Goal: Task Accomplishment & Management: Manage account settings

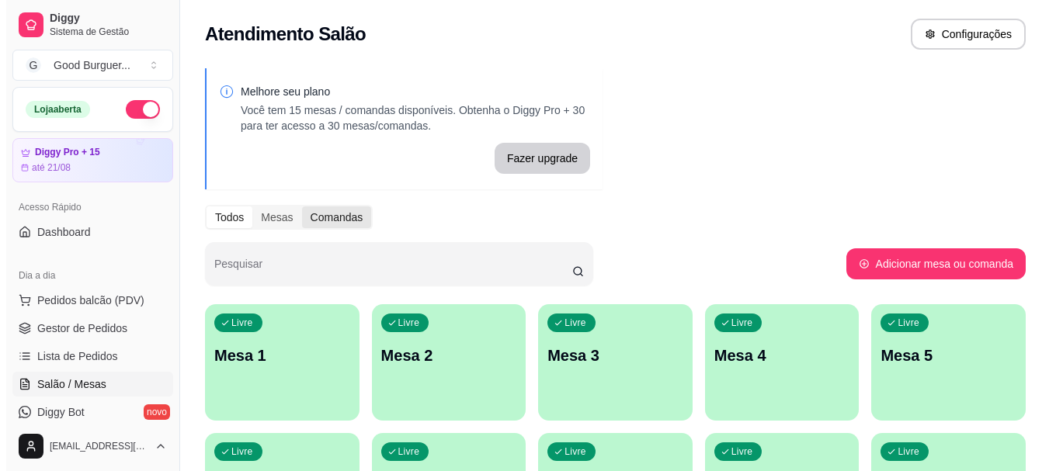
scroll to position [155, 0]
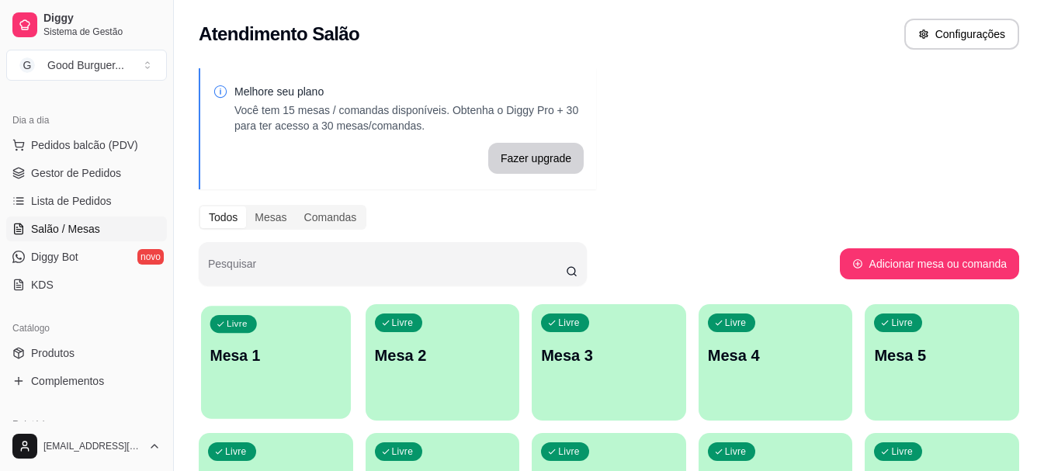
click at [265, 373] on div "Livre Mesa 1" at bounding box center [276, 353] width 150 height 95
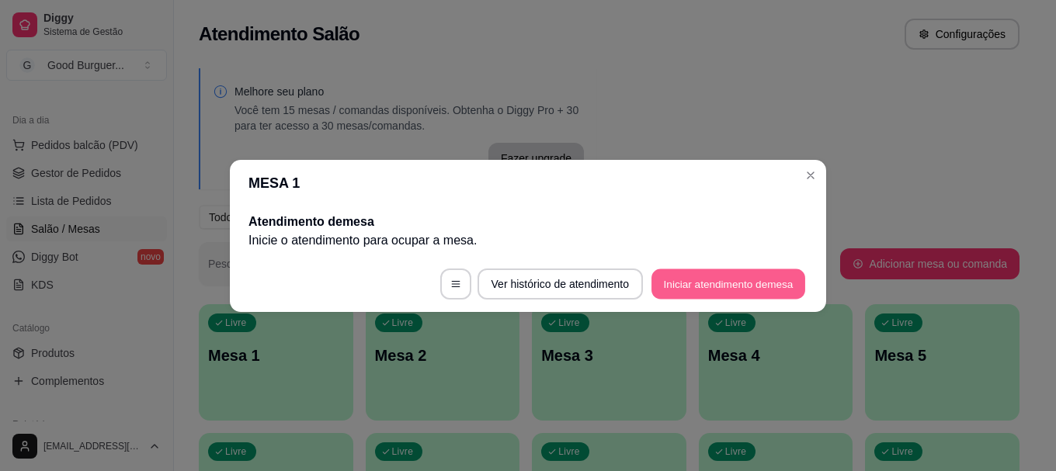
click at [700, 283] on button "Iniciar atendimento de mesa" at bounding box center [728, 284] width 154 height 30
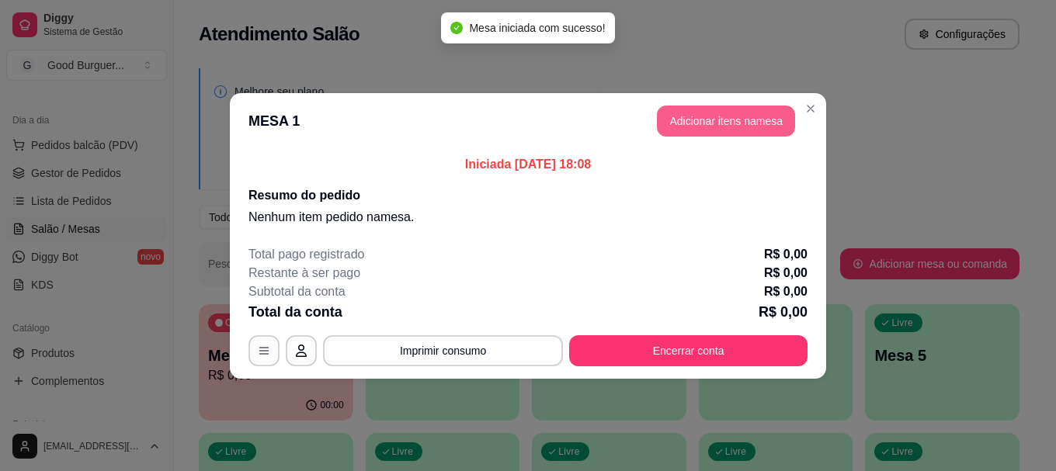
click at [674, 120] on button "Adicionar itens na mesa" at bounding box center [726, 121] width 138 height 31
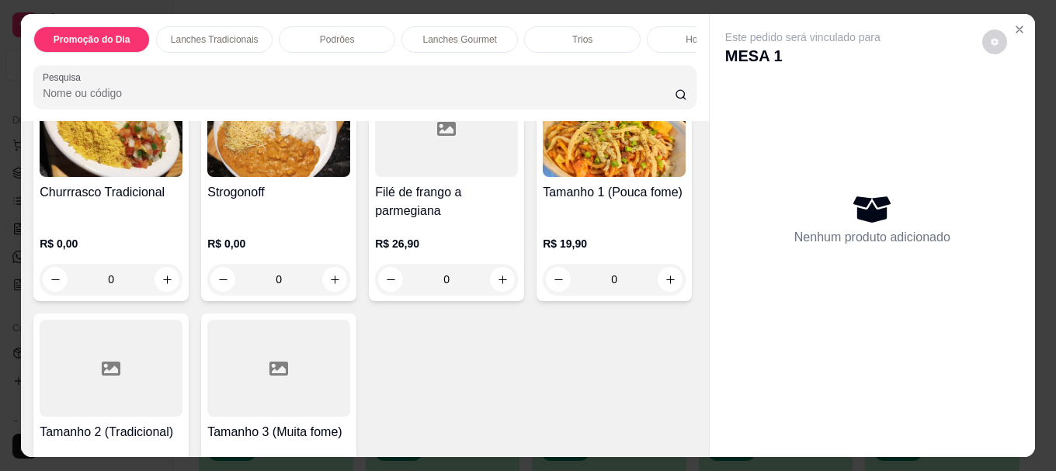
scroll to position [3415, 0]
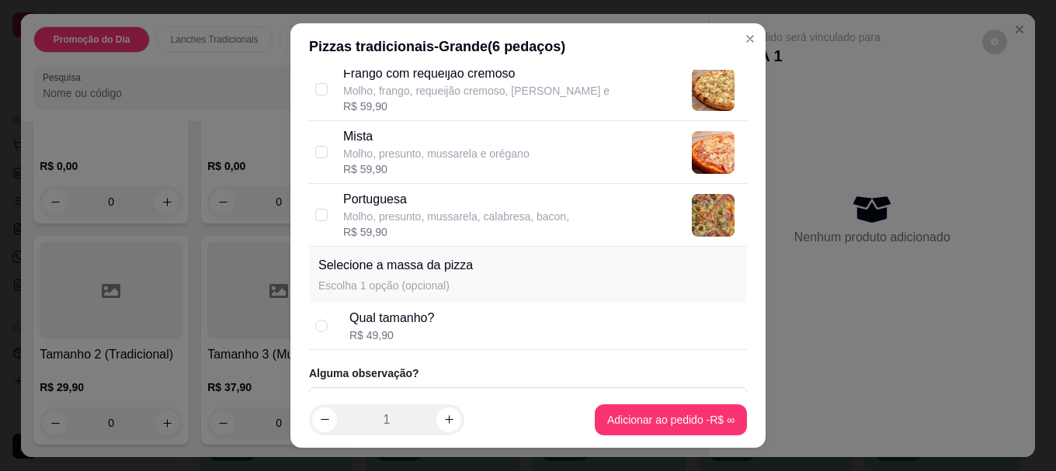
scroll to position [0, 0]
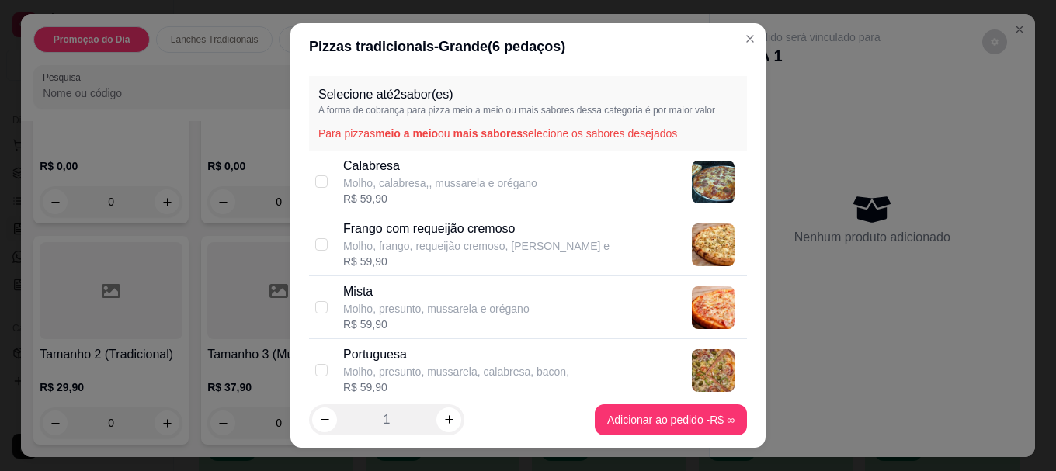
click at [324, 231] on div "Frango com requeijão cremoso Molho, frango, requeijão cremoso, [PERSON_NAME] e …" at bounding box center [528, 244] width 438 height 63
checkbox input "true"
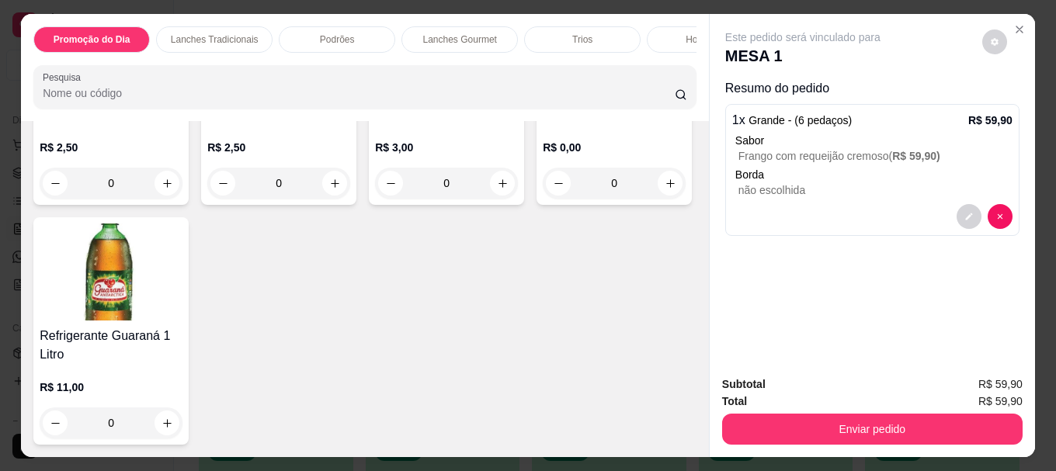
scroll to position [5345, 0]
click at [543, 99] on img at bounding box center [614, 50] width 143 height 97
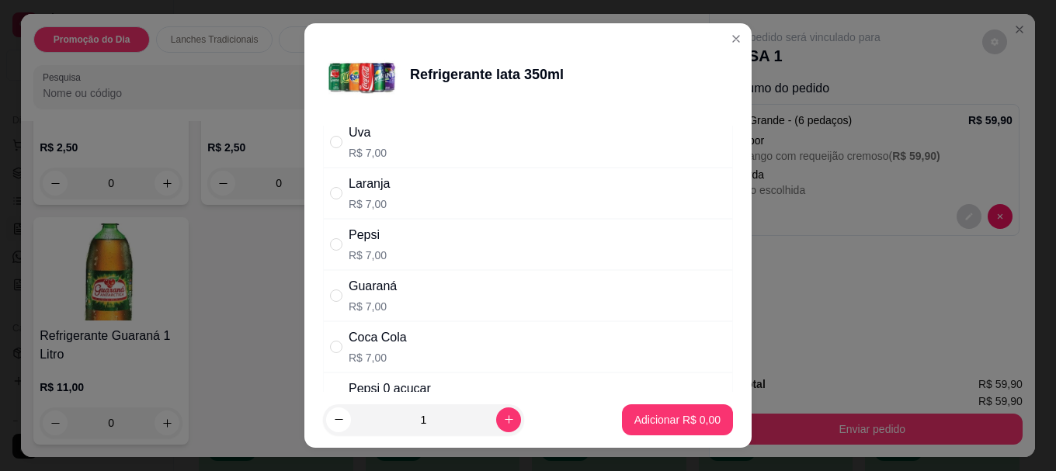
scroll to position [78, 0]
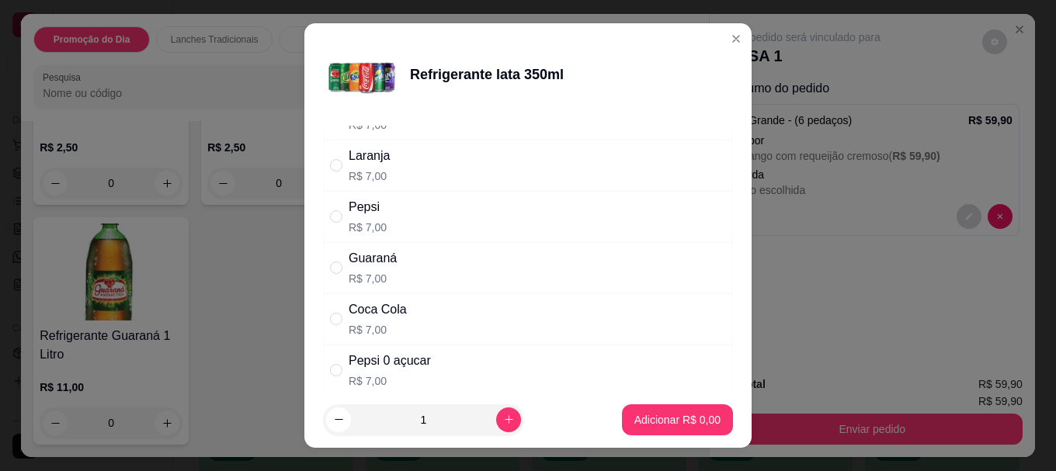
click at [349, 317] on div "Coca Cola" at bounding box center [377, 309] width 58 height 19
radio input "true"
click at [503, 418] on icon "increase-product-quantity" at bounding box center [509, 420] width 12 height 12
type input "3"
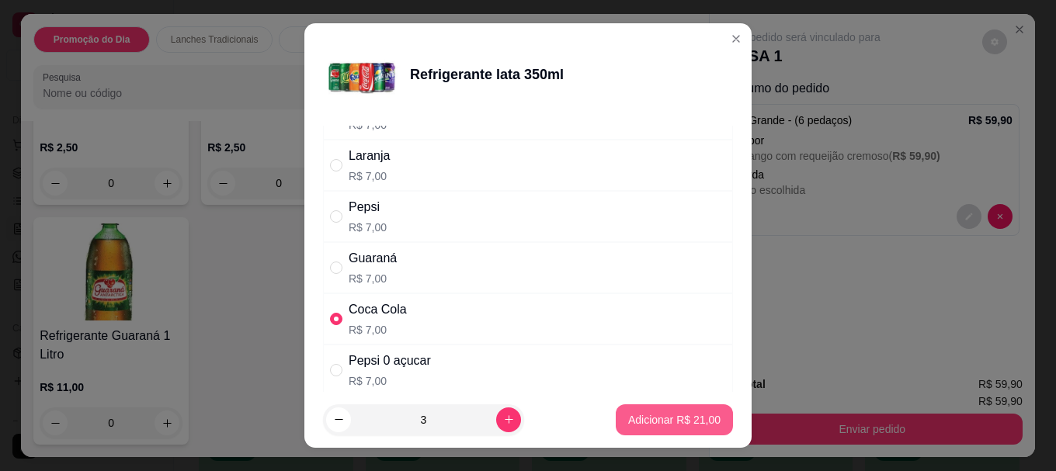
click at [628, 414] on p "Adicionar R$ 21,00" at bounding box center [674, 420] width 92 height 16
type input "3"
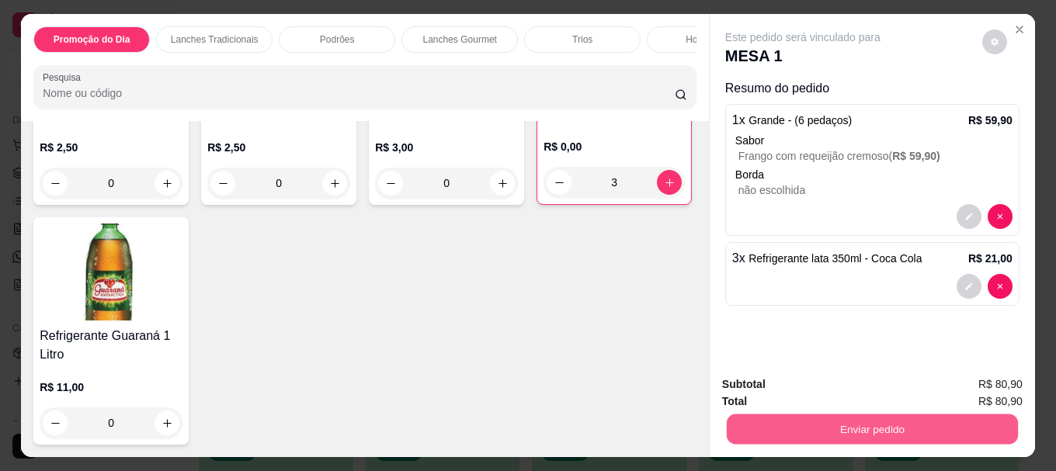
click at [787, 416] on button "Enviar pedido" at bounding box center [871, 429] width 291 height 30
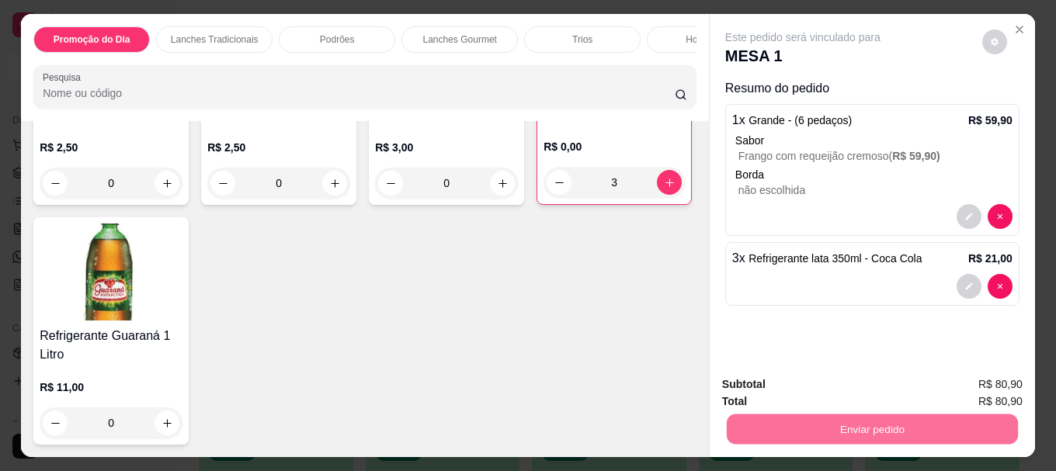
click at [772, 386] on button "Não registrar e enviar pedido" at bounding box center [820, 384] width 157 height 29
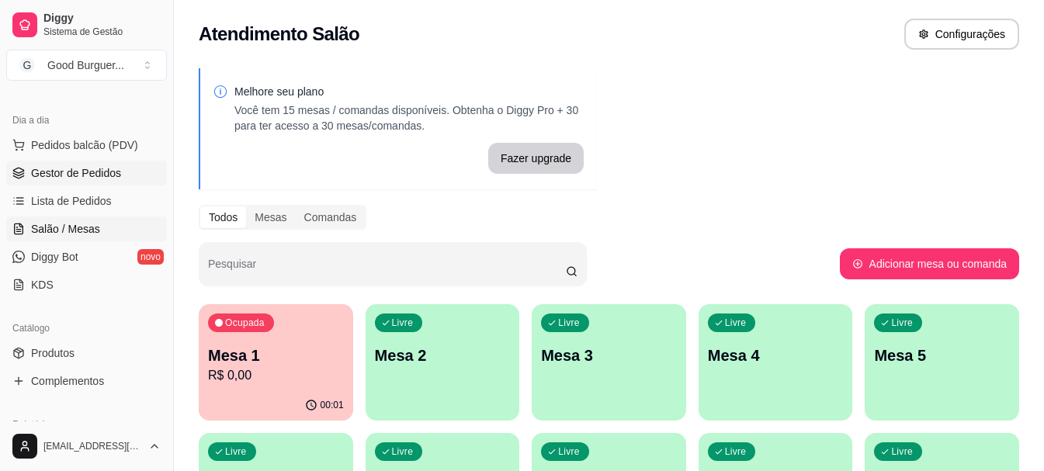
click at [64, 176] on span "Gestor de Pedidos" at bounding box center [76, 173] width 90 height 16
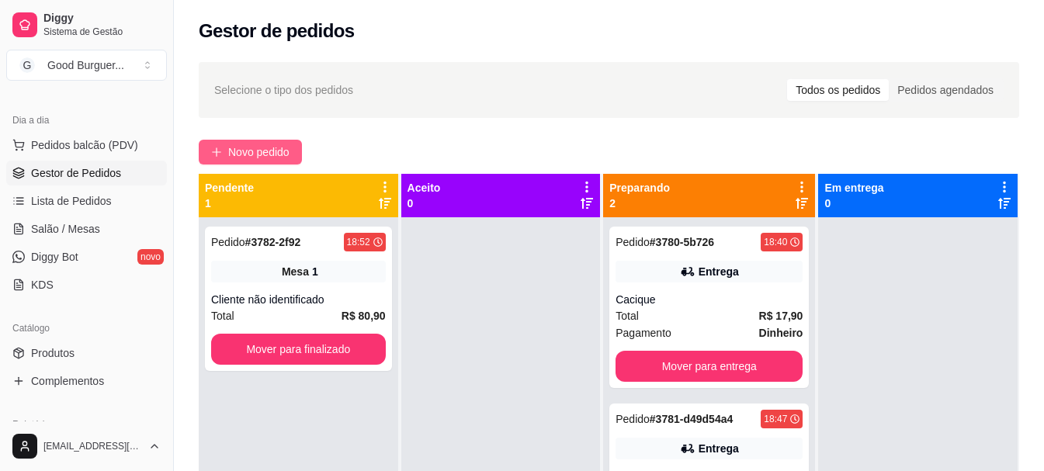
click at [220, 150] on icon "plus" at bounding box center [216, 152] width 11 height 11
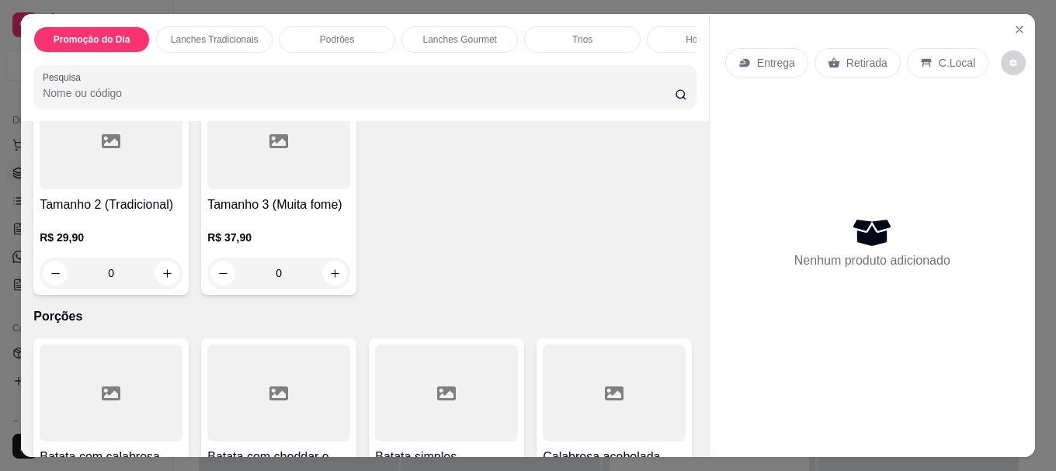
scroll to position [3648, 0]
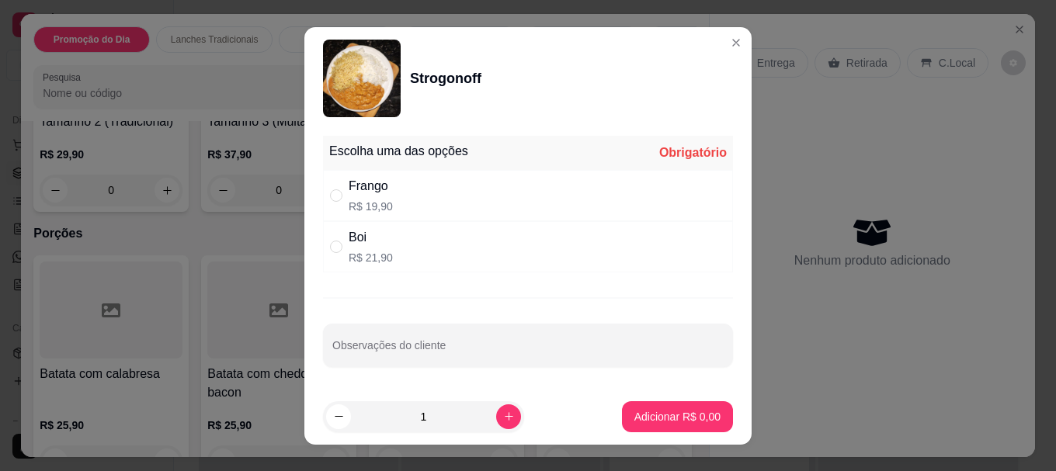
click at [356, 199] on p "R$ 19,90" at bounding box center [370, 207] width 44 height 16
radio input "true"
click at [503, 416] on icon "increase-product-quantity" at bounding box center [509, 417] width 12 height 12
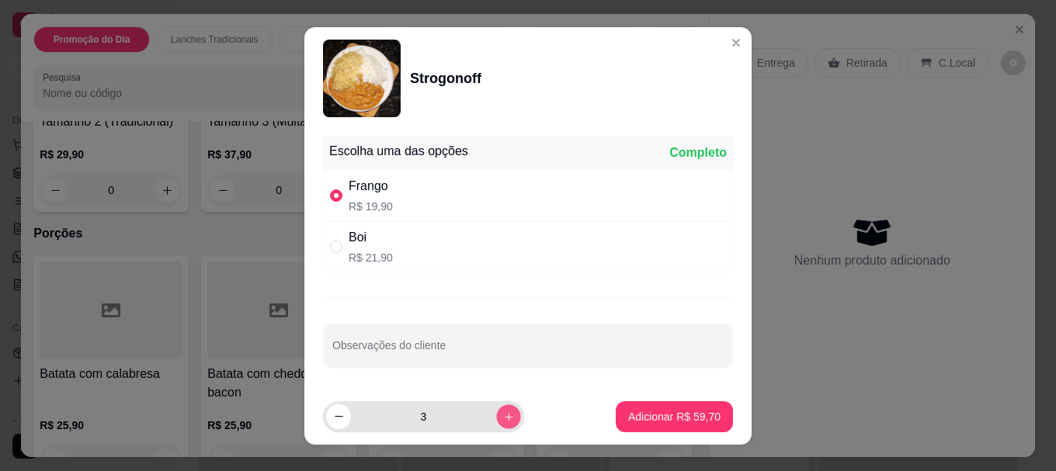
type input "4"
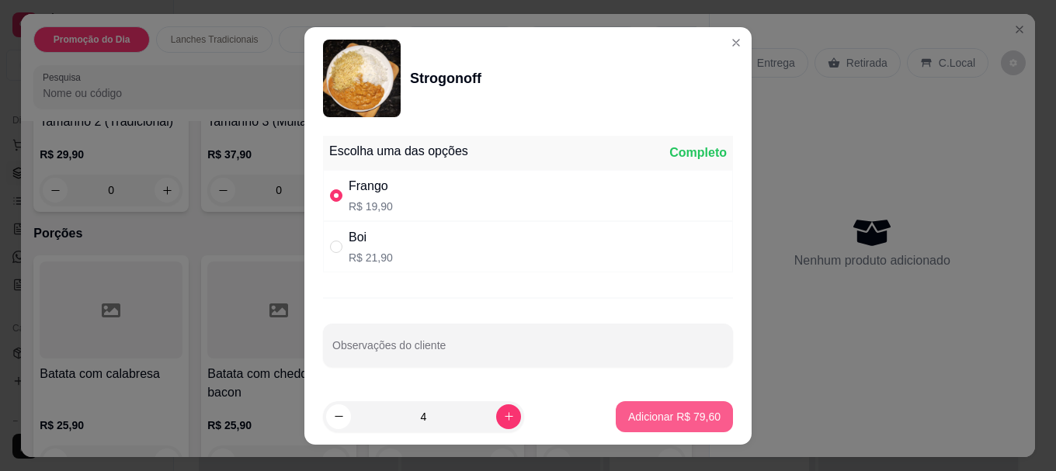
click at [666, 408] on button "Adicionar R$ 79,60" at bounding box center [673, 416] width 117 height 31
type input "4"
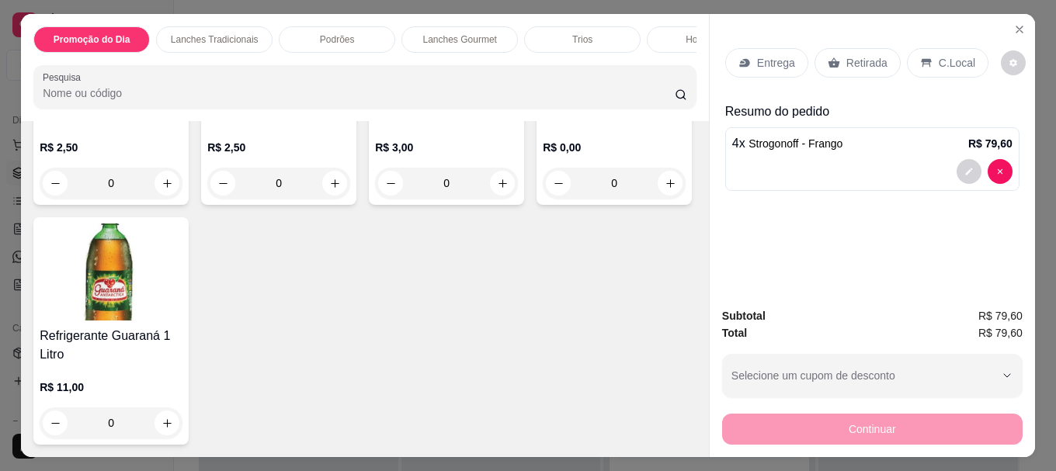
scroll to position [5278, 0]
click at [92, 166] on div "Guaravita R$ 2,50 0" at bounding box center [110, 100] width 155 height 209
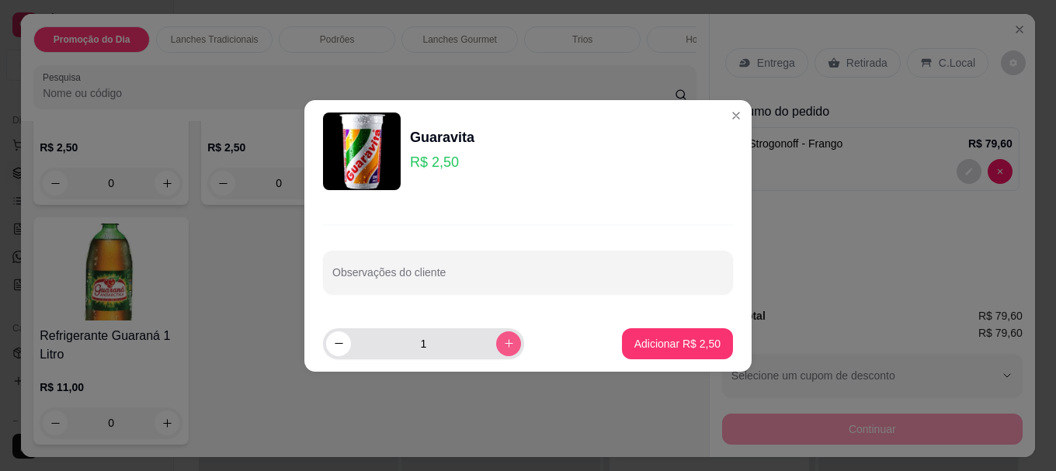
click at [503, 347] on icon "increase-product-quantity" at bounding box center [509, 344] width 12 height 12
type input "2"
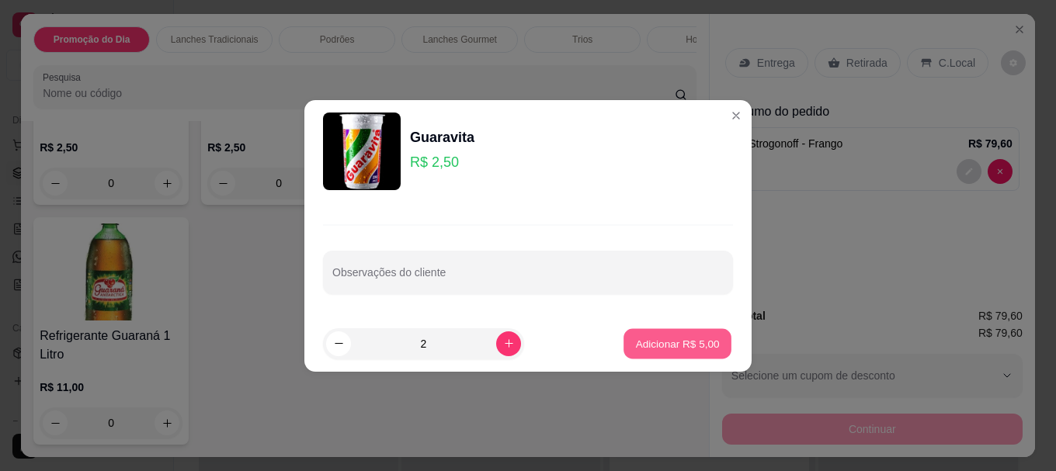
click at [638, 342] on p "Adicionar R$ 5,00" at bounding box center [677, 343] width 84 height 15
type input "2"
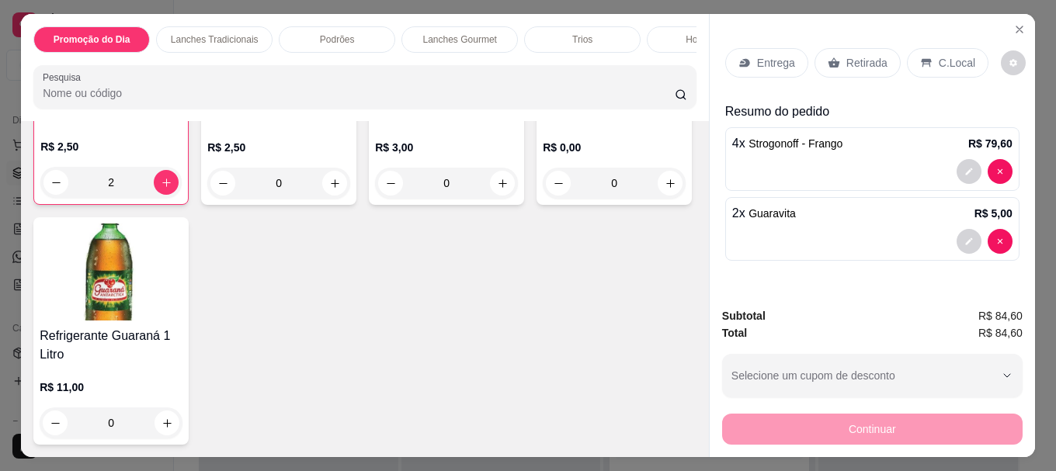
scroll to position [5279, 0]
click at [738, 57] on icon at bounding box center [744, 63] width 12 height 12
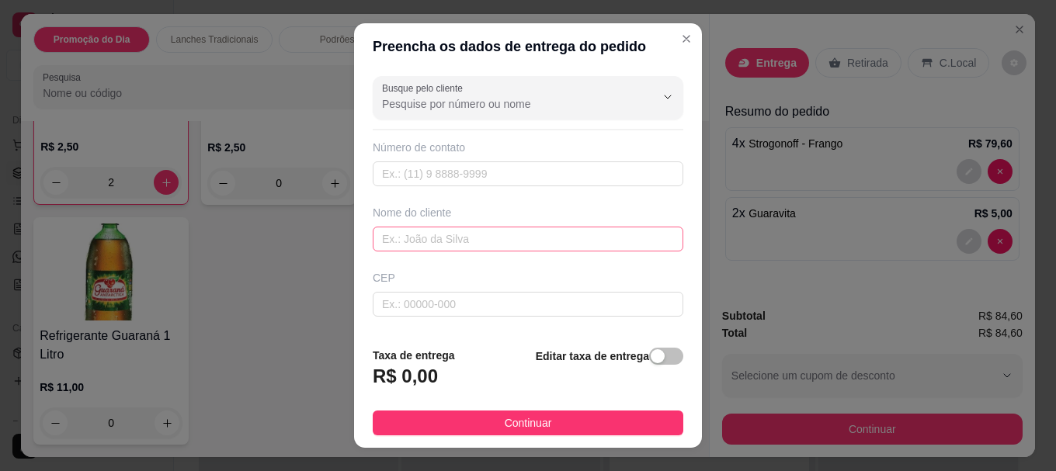
scroll to position [78, 0]
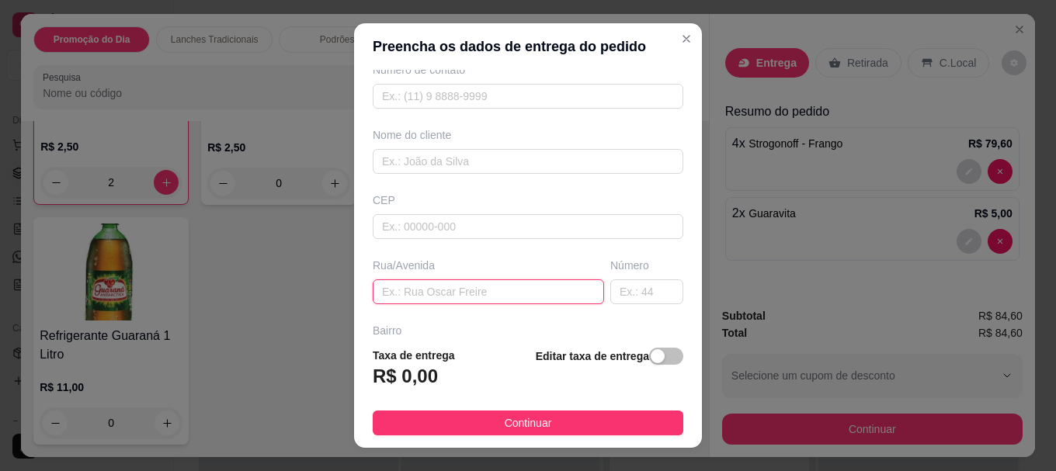
paste input "[PERSON_NAME]"
type input "[PERSON_NAME]"
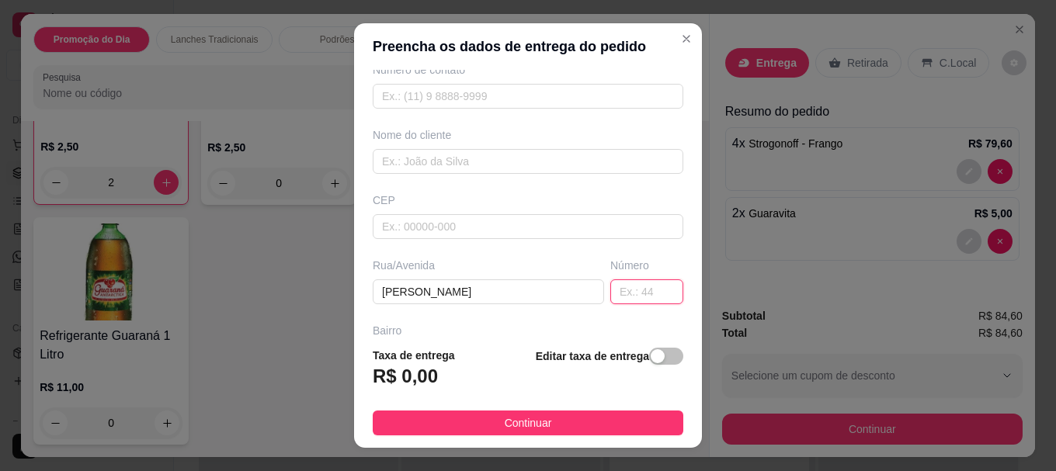
click at [641, 300] on input "text" at bounding box center [646, 291] width 73 height 25
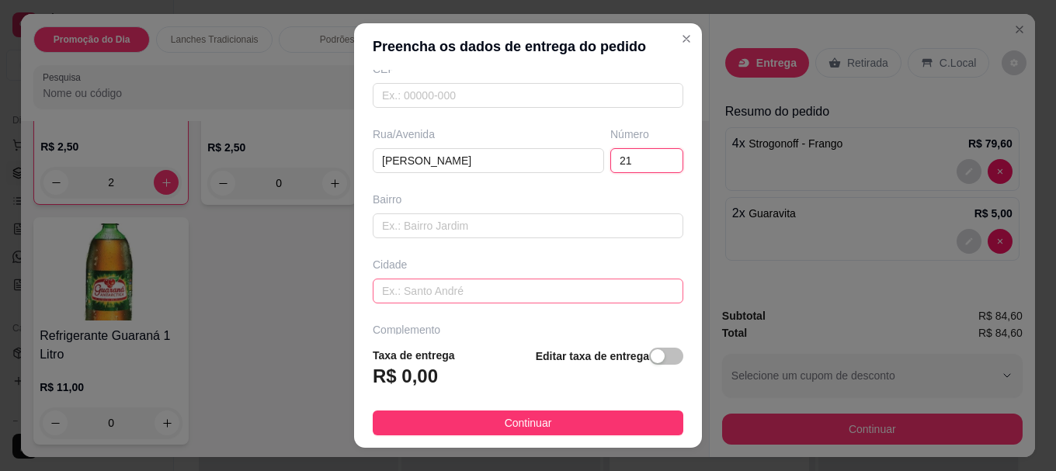
scroll to position [233, 0]
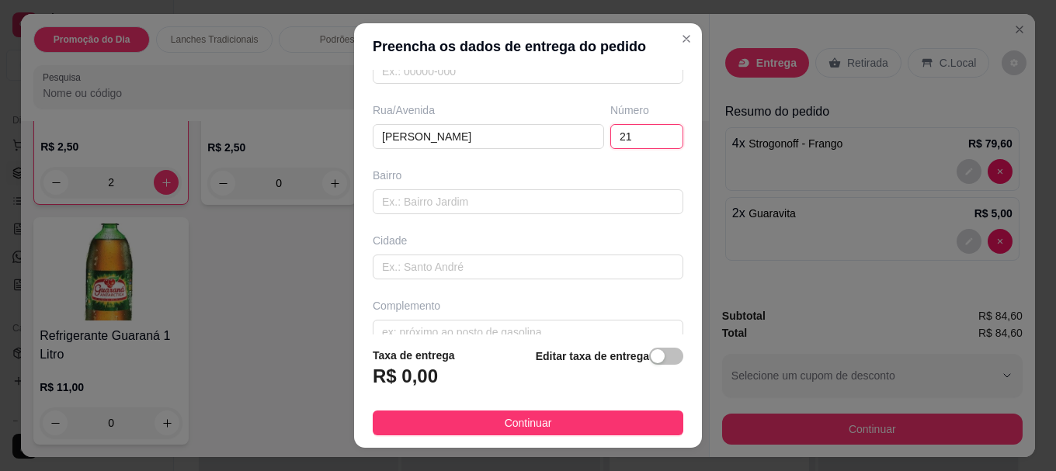
type input "21"
click at [452, 184] on div "Bairro" at bounding box center [527, 191] width 317 height 47
click at [452, 193] on input "text" at bounding box center [528, 201] width 310 height 25
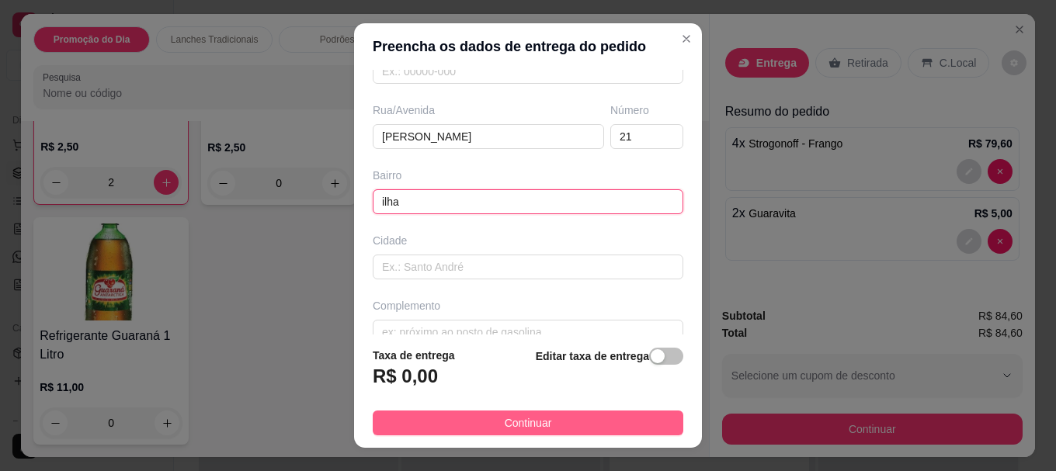
type input "ilha"
click at [504, 420] on span "Continuar" at bounding box center [527, 422] width 47 height 17
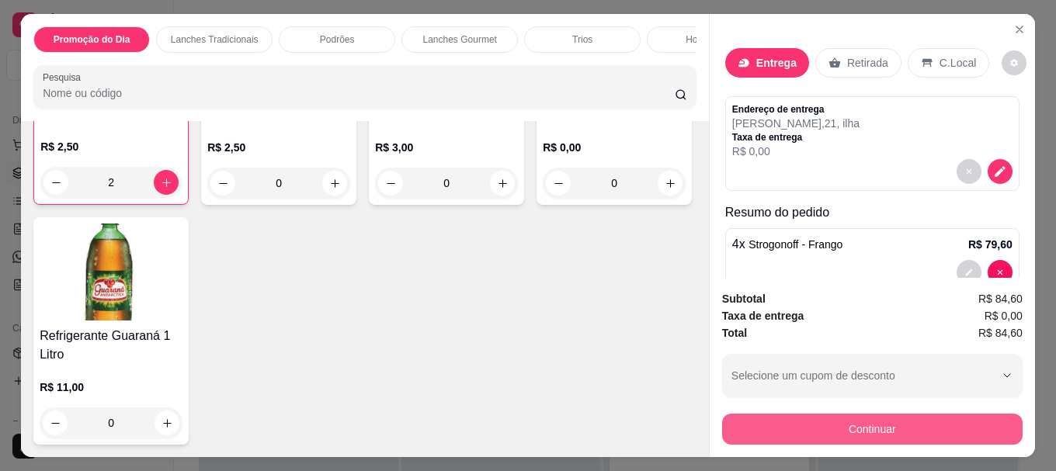
click at [883, 428] on button "Continuar" at bounding box center [872, 429] width 300 height 31
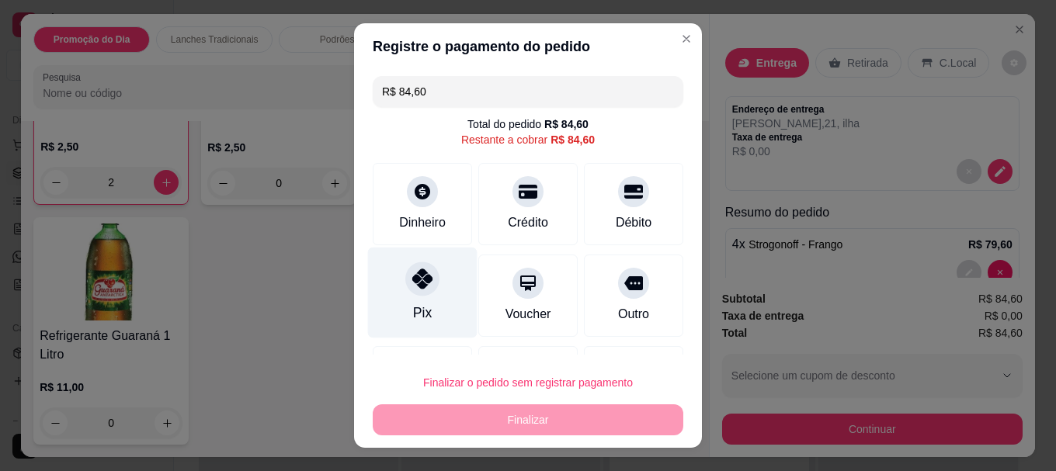
click at [413, 279] on icon at bounding box center [422, 279] width 20 height 20
type input "R$ 0,00"
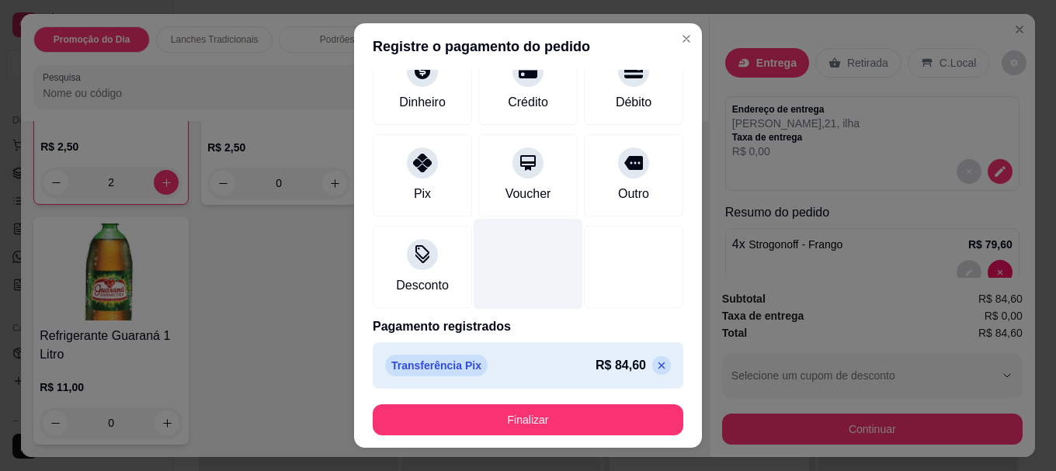
scroll to position [108, 0]
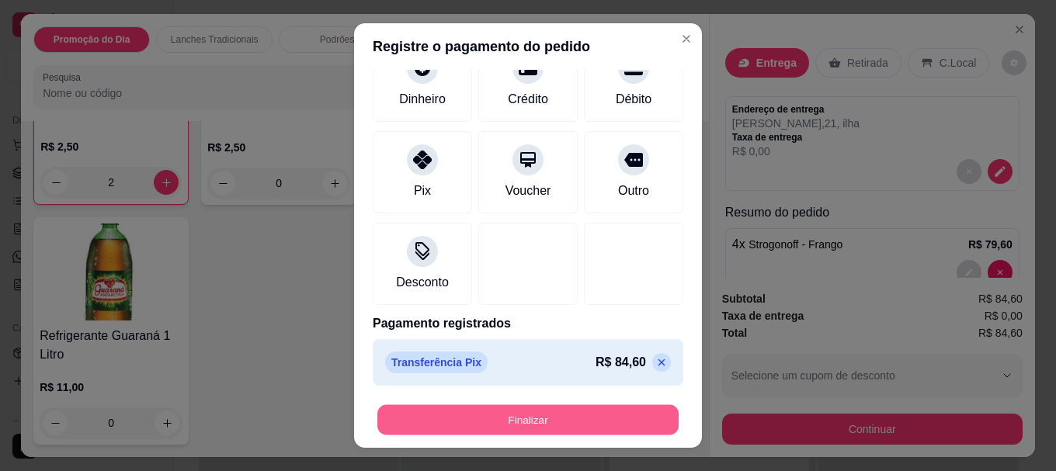
click at [471, 416] on button "Finalizar" at bounding box center [527, 419] width 301 height 30
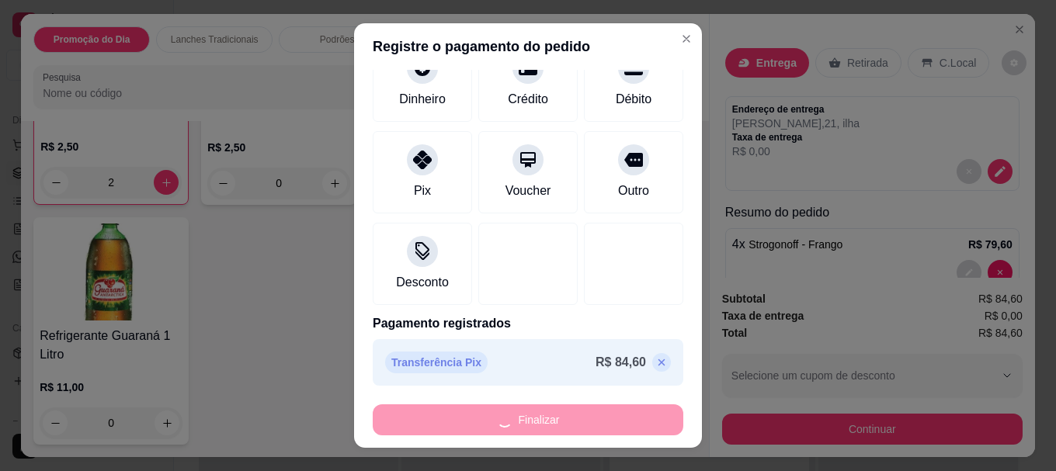
type input "0"
type input "-R$ 84,60"
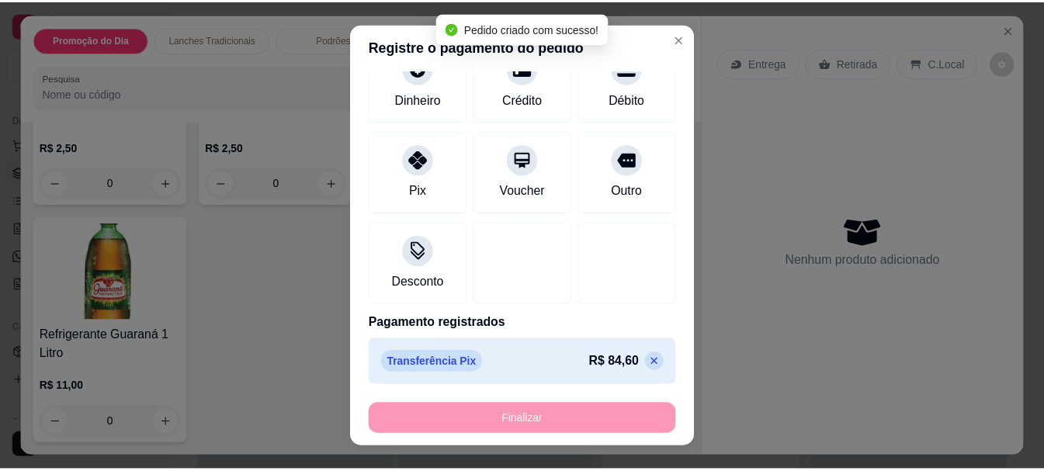
scroll to position [5278, 0]
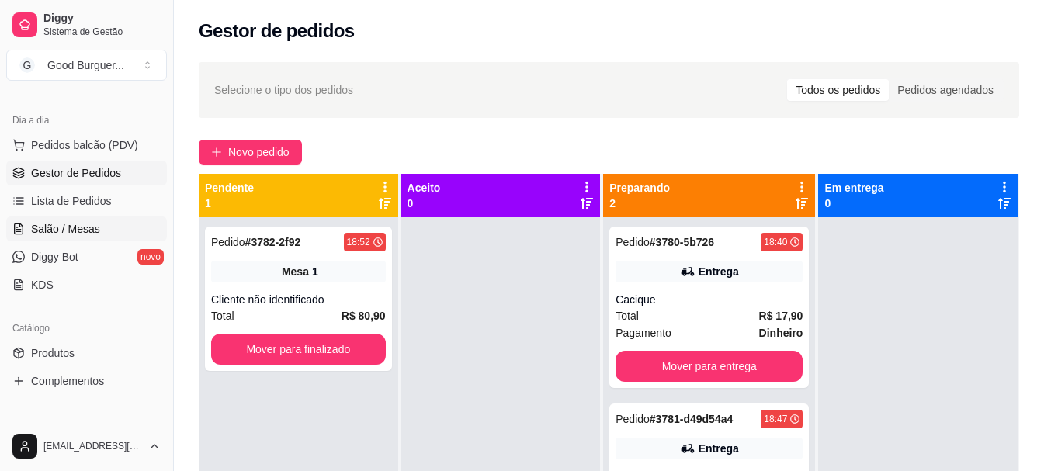
click at [55, 228] on span "Salão / Mesas" at bounding box center [65, 229] width 69 height 16
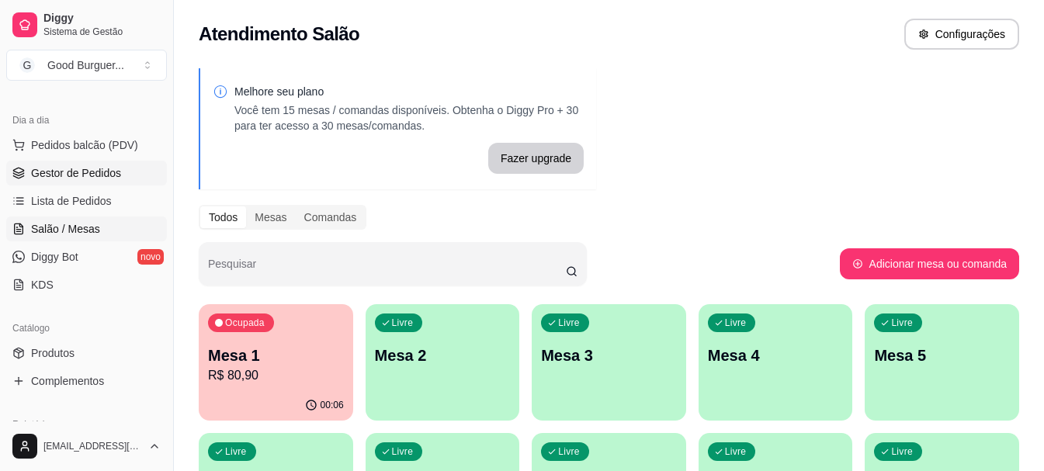
click at [75, 175] on span "Gestor de Pedidos" at bounding box center [76, 173] width 90 height 16
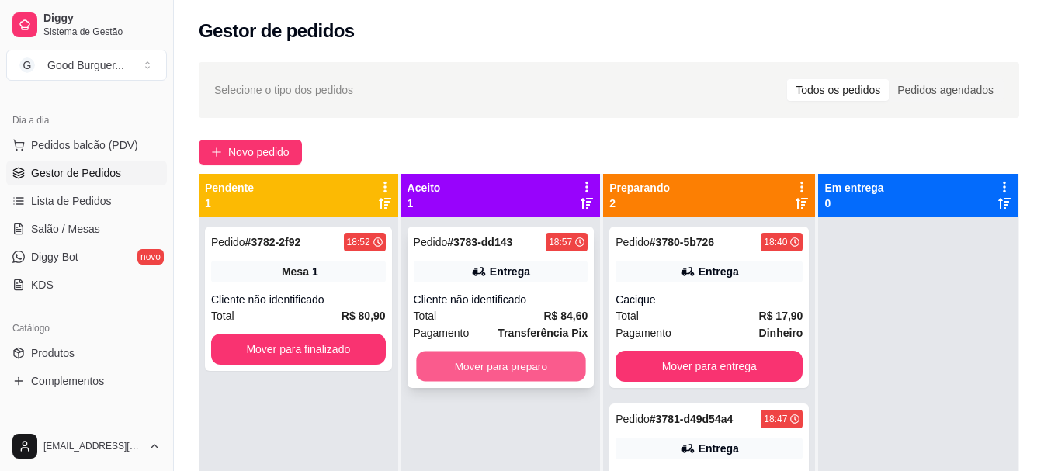
click at [452, 366] on button "Mover para preparo" at bounding box center [500, 367] width 169 height 30
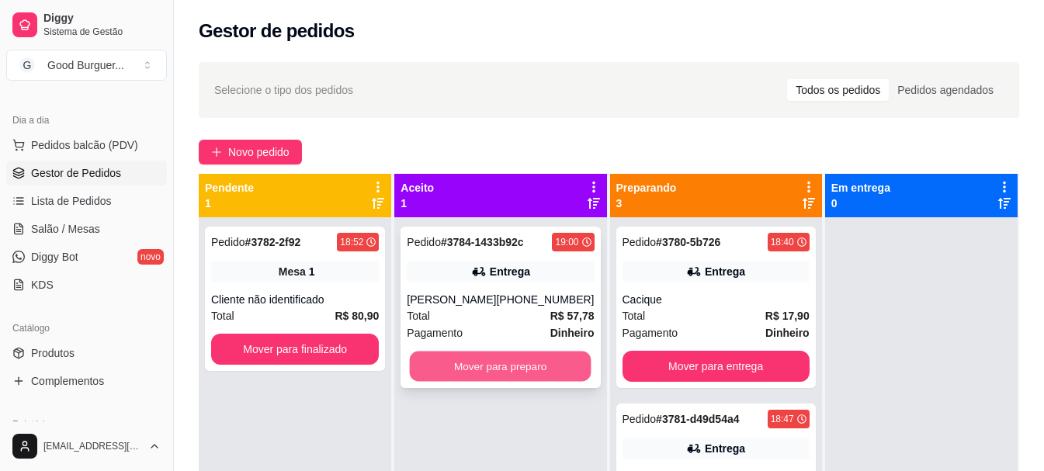
click at [470, 359] on button "Mover para preparo" at bounding box center [501, 367] width 182 height 30
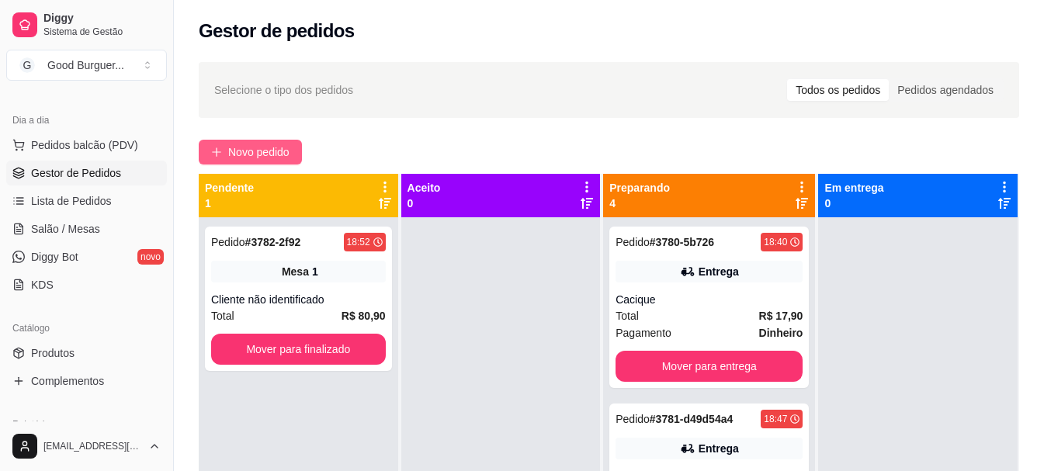
click at [286, 144] on span "Novo pedido" at bounding box center [258, 152] width 61 height 17
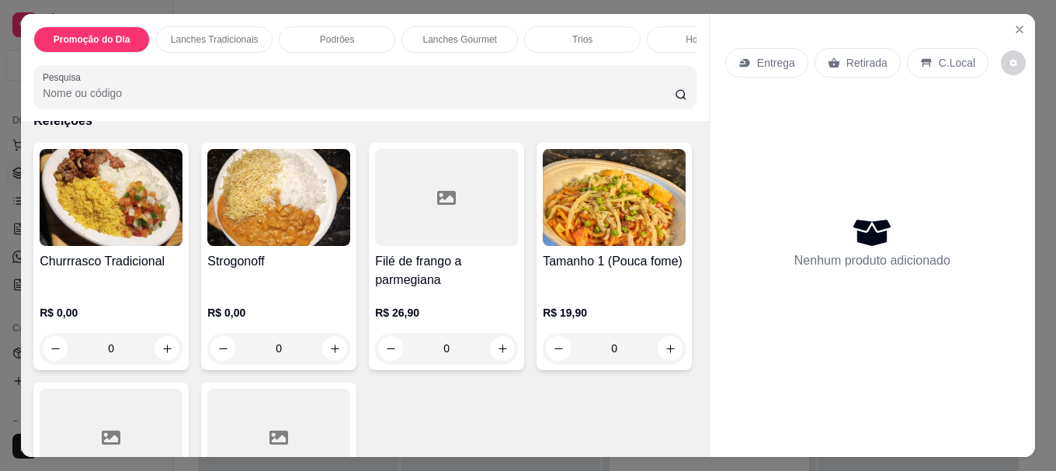
scroll to position [3182, 0]
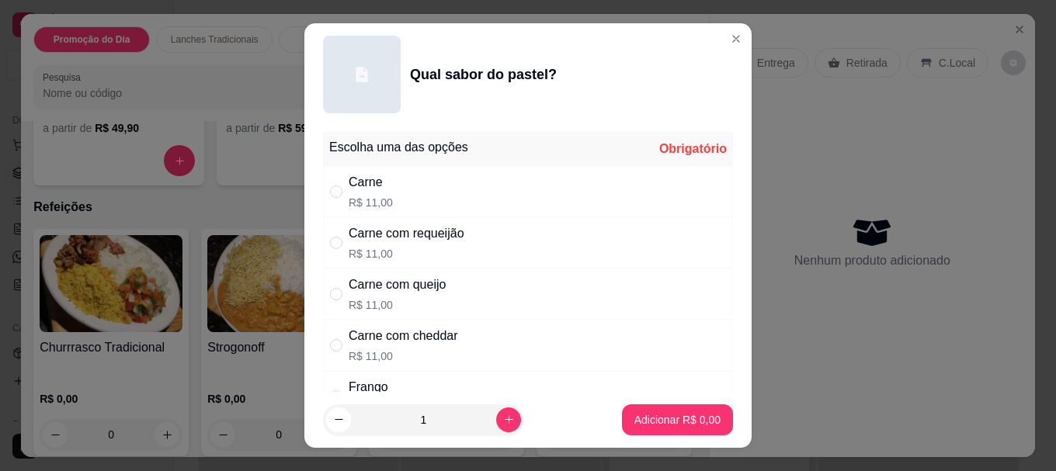
click at [348, 187] on div "Carne" at bounding box center [370, 182] width 44 height 19
click at [374, 292] on div "Carne com queijo" at bounding box center [396, 285] width 97 height 19
radio input "false"
radio input "true"
click at [348, 180] on div "Carne" at bounding box center [370, 182] width 44 height 19
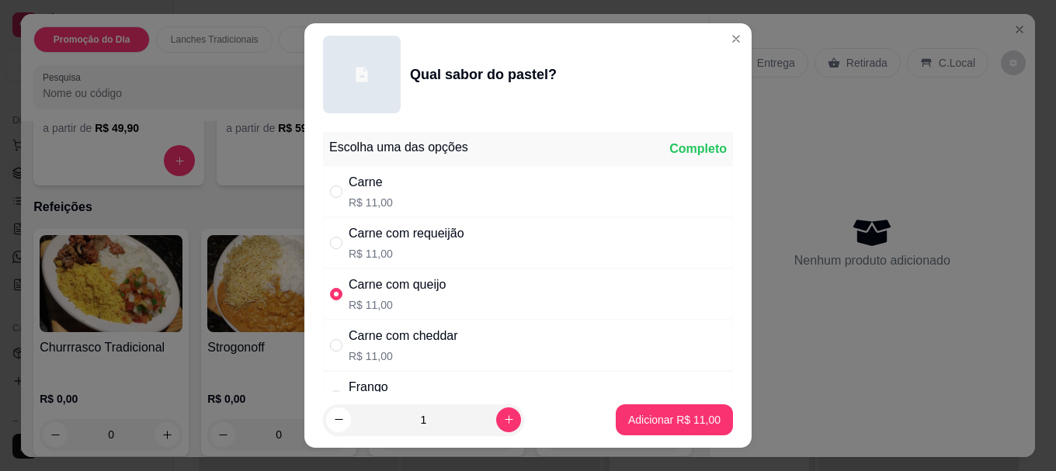
radio input "true"
radio input "false"
click at [660, 417] on p "Adicionar R$ 11,00" at bounding box center [674, 420] width 92 height 16
type input "1"
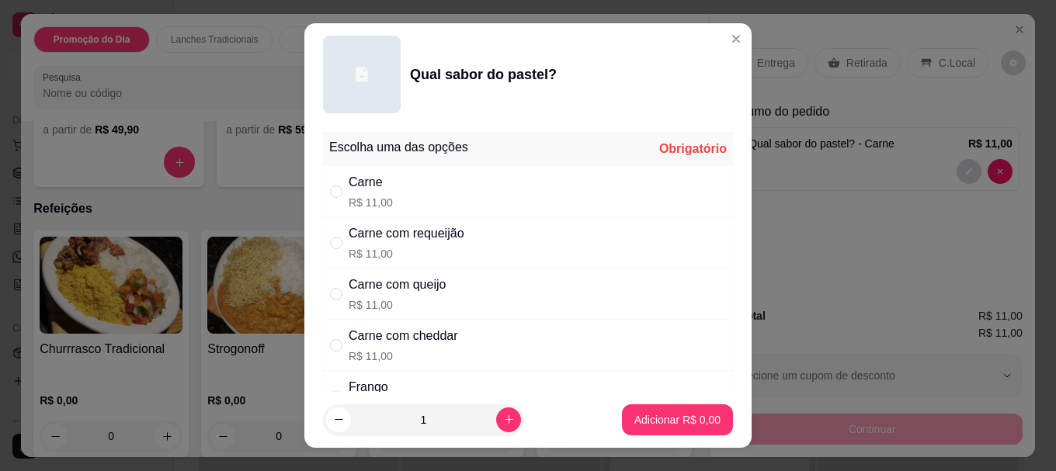
click at [348, 293] on div "Carne com queijo" at bounding box center [396, 285] width 97 height 19
radio input "true"
click at [644, 414] on p "Adicionar R$ 11,00" at bounding box center [674, 420] width 92 height 16
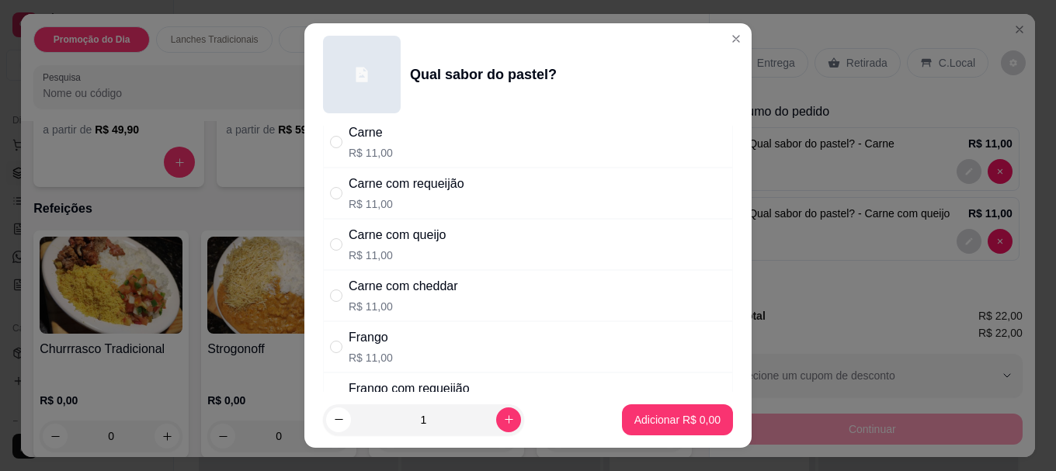
scroll to position [78, 0]
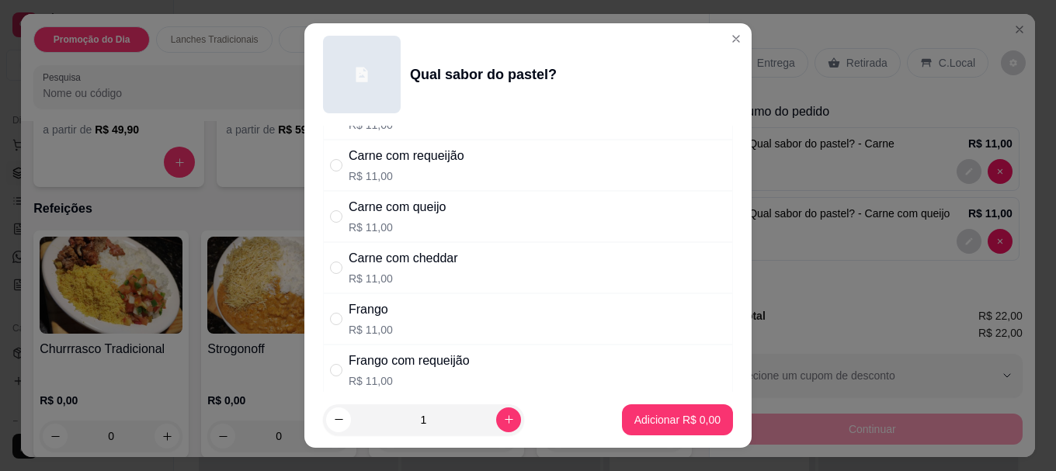
click at [340, 265] on div "" at bounding box center [339, 267] width 19 height 17
radio input "true"
click at [640, 418] on p "Adicionar R$ 11,00" at bounding box center [674, 419] width 90 height 15
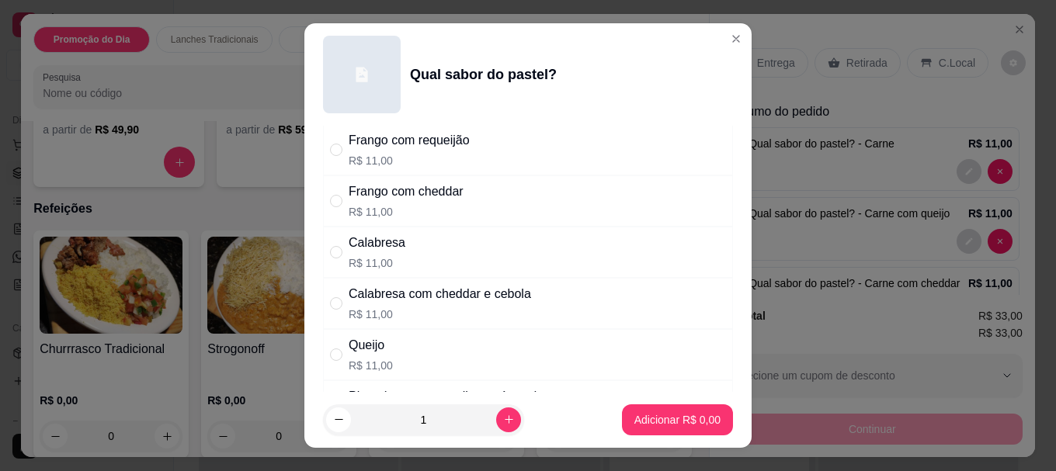
scroll to position [310, 0]
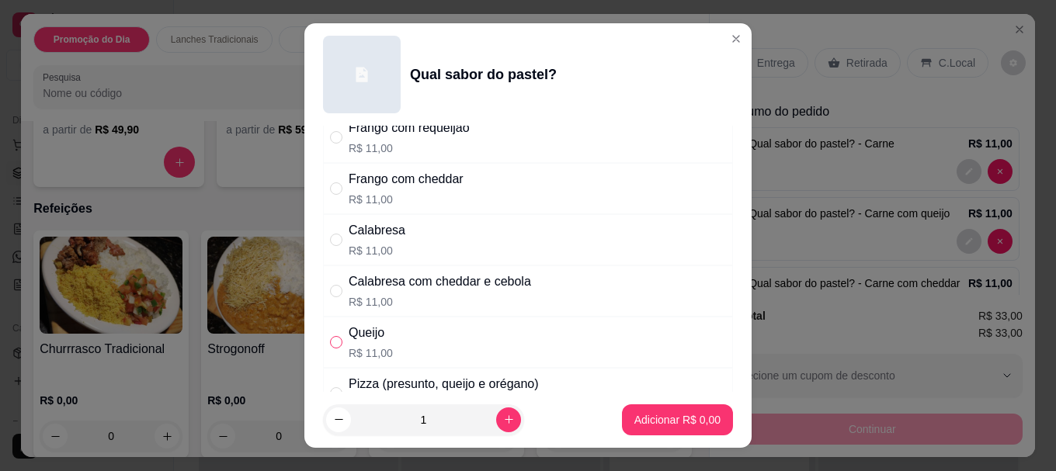
click at [330, 342] on input "" at bounding box center [336, 342] width 12 height 12
radio input "true"
click at [660, 422] on p "Adicionar R$ 11,00" at bounding box center [674, 419] width 90 height 15
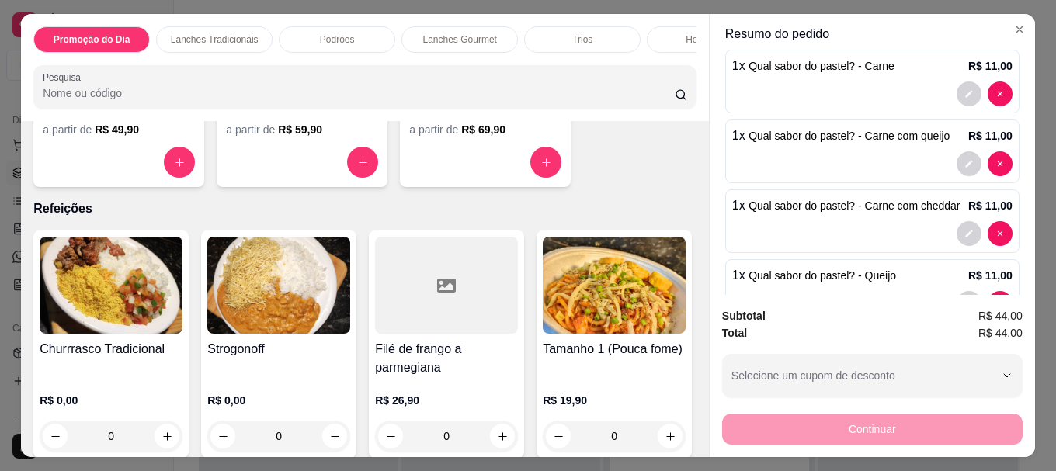
scroll to position [0, 0]
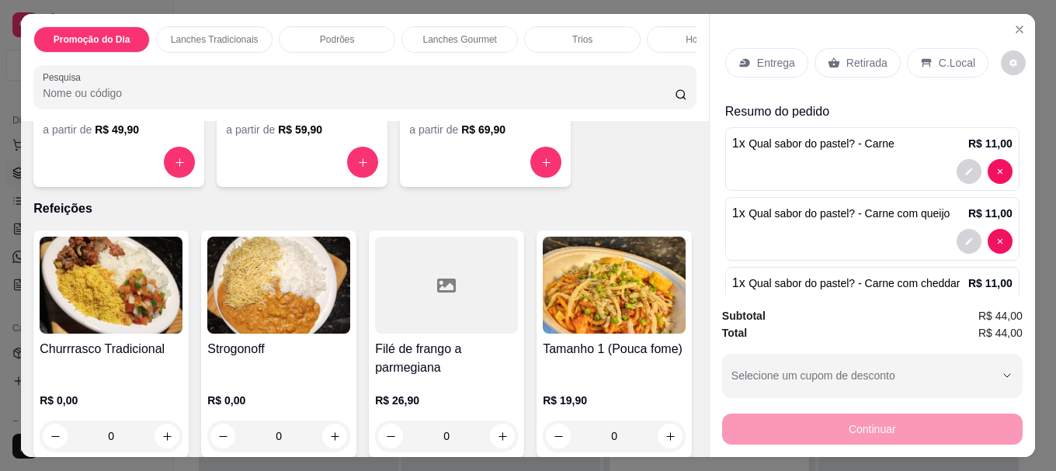
click at [750, 59] on div "Entrega" at bounding box center [766, 62] width 83 height 29
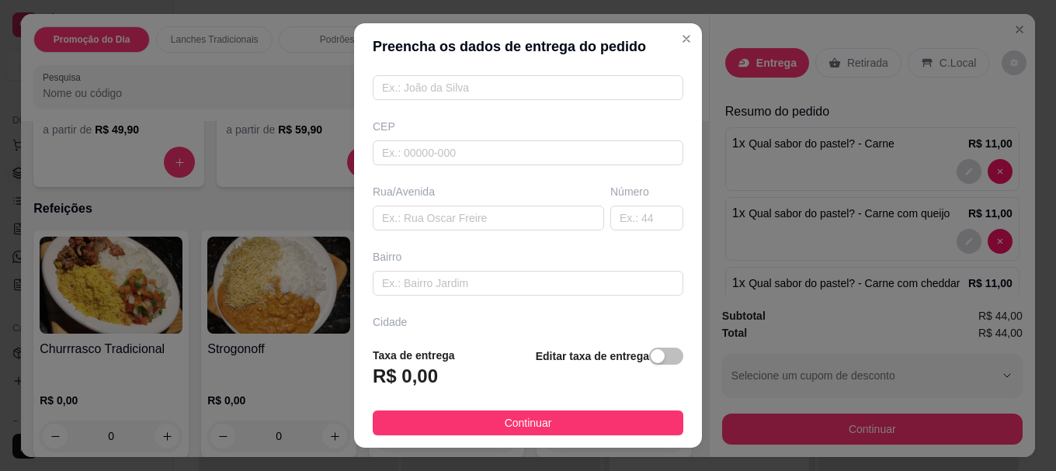
scroll to position [155, 0]
paste input "[PERSON_NAME]"
type input "[PERSON_NAME]"
click at [610, 213] on input "text" at bounding box center [646, 214] width 73 height 25
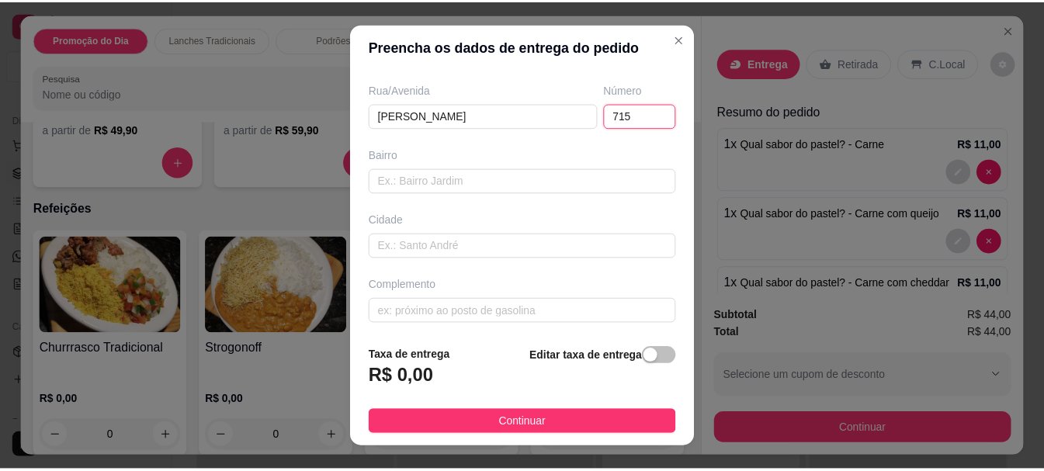
scroll to position [258, 0]
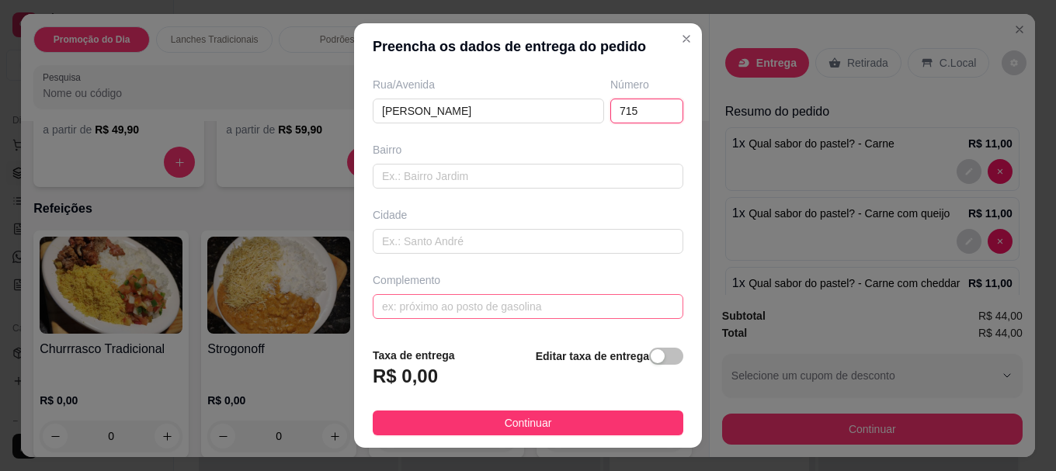
type input "715"
click at [487, 309] on input "text" at bounding box center [528, 306] width 310 height 25
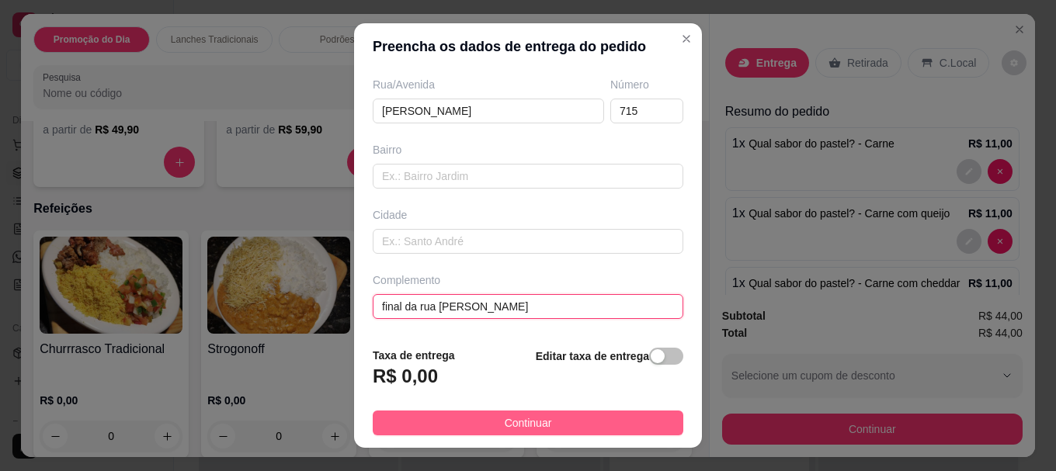
type input "final da rua [PERSON_NAME]"
click at [507, 421] on span "Continuar" at bounding box center [527, 422] width 47 height 17
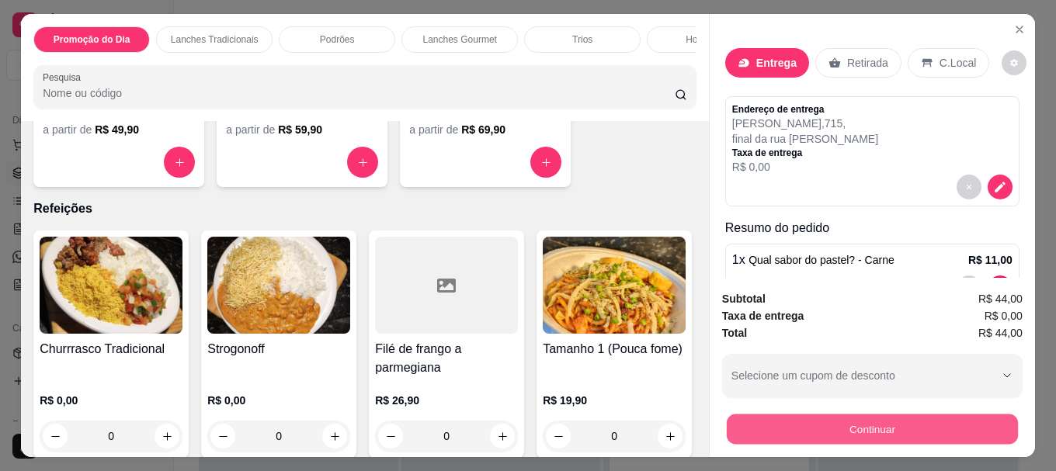
click at [726, 418] on button "Continuar" at bounding box center [871, 429] width 291 height 30
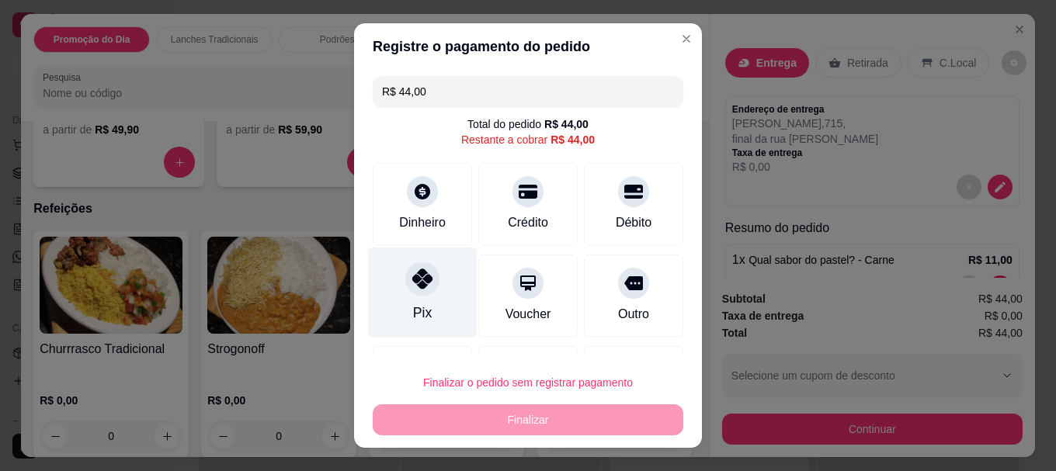
click at [412, 288] on icon at bounding box center [422, 279] width 20 height 20
type input "R$ 0,00"
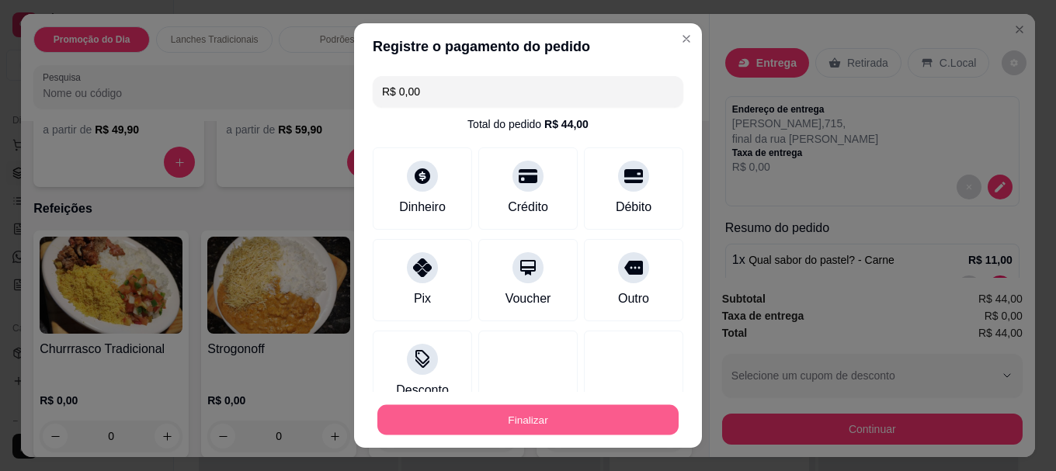
click at [495, 419] on button "Finalizar" at bounding box center [527, 419] width 301 height 30
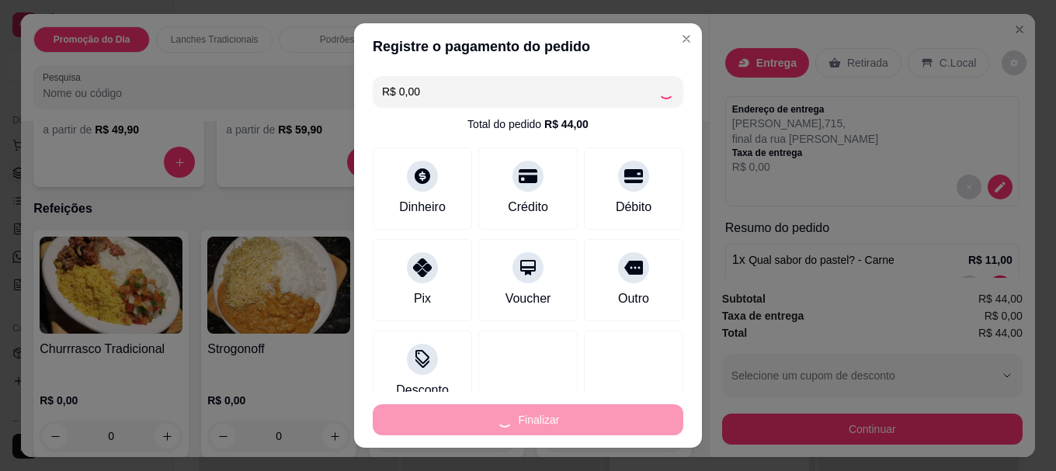
type input "0"
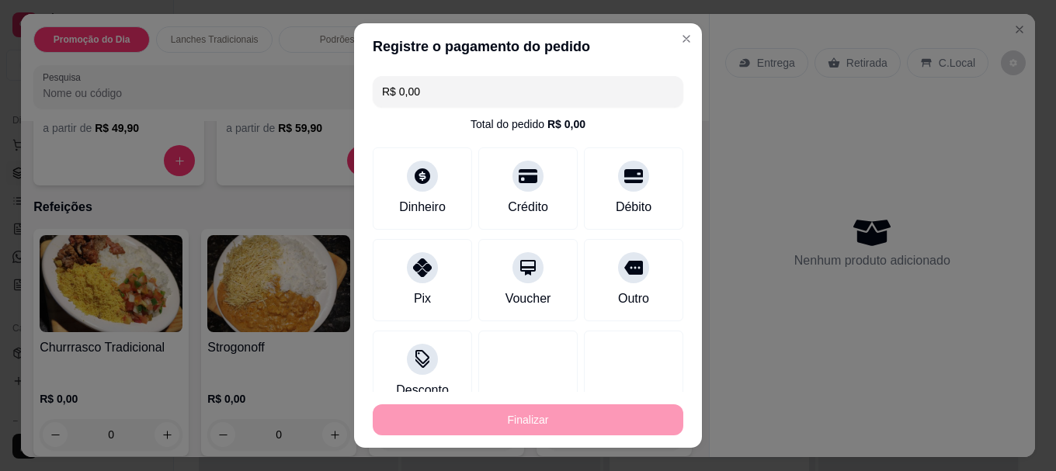
type input "-R$ 44,00"
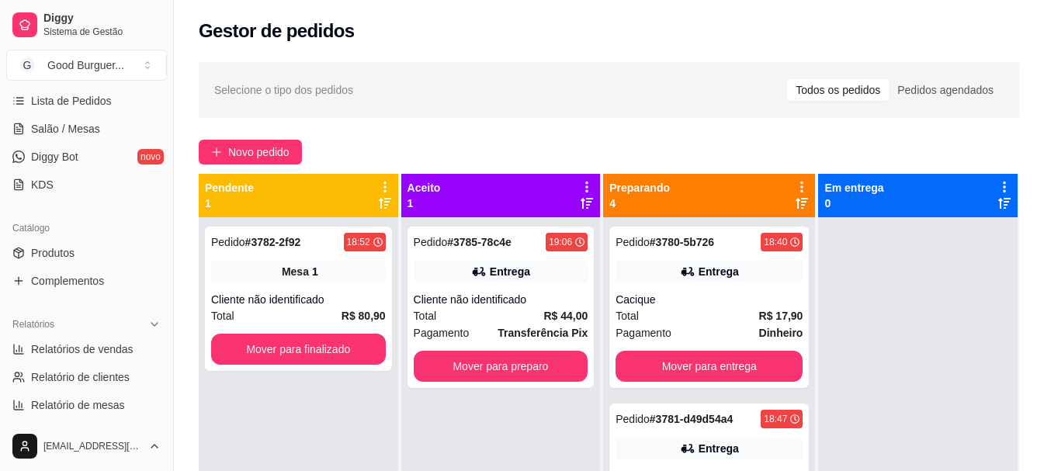
scroll to position [155, 0]
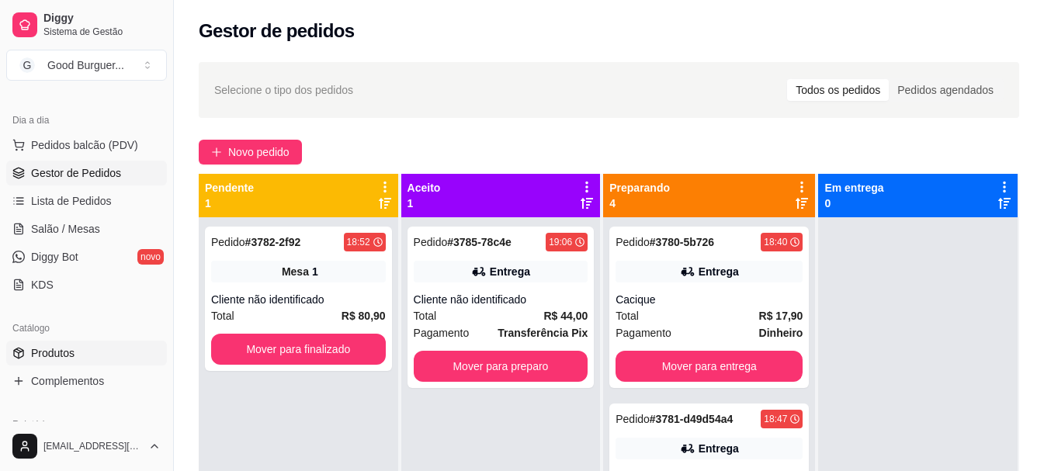
click at [95, 348] on link "Produtos" at bounding box center [86, 353] width 161 height 25
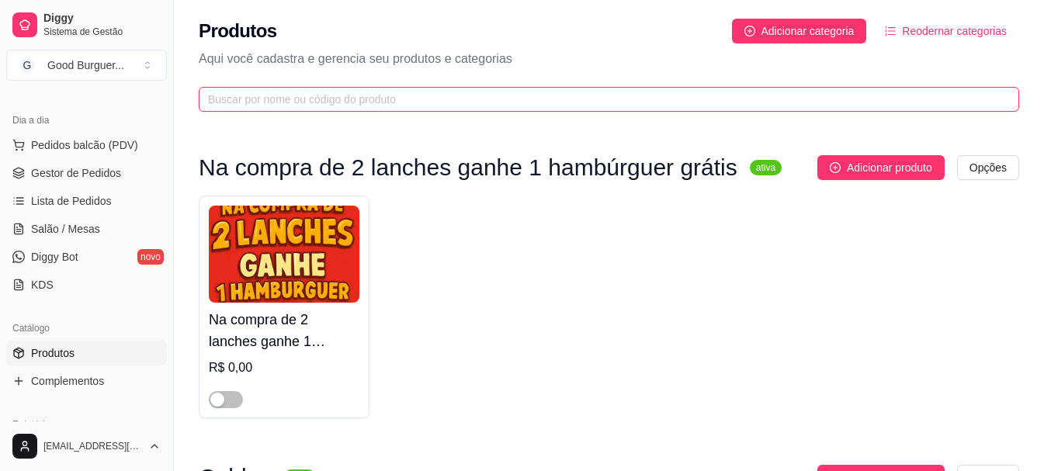
click at [322, 97] on input "text" at bounding box center [602, 99] width 789 height 17
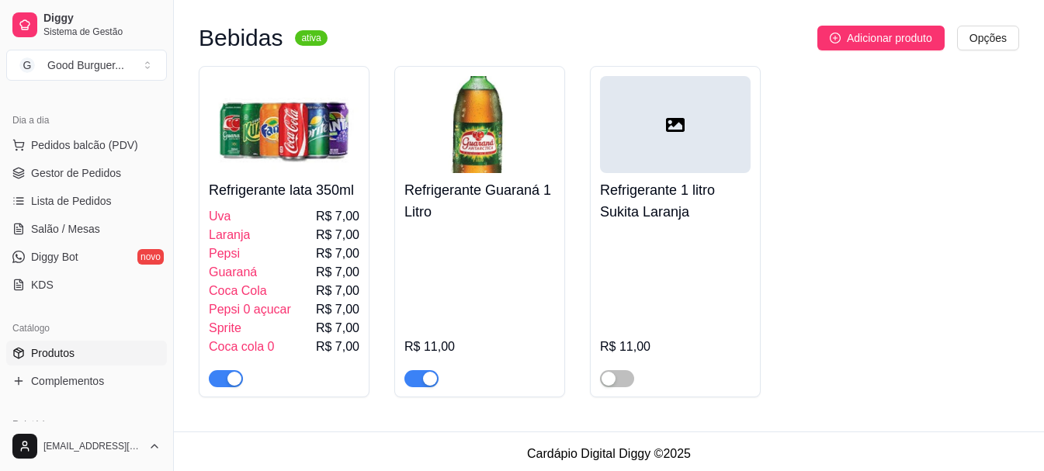
scroll to position [464, 0]
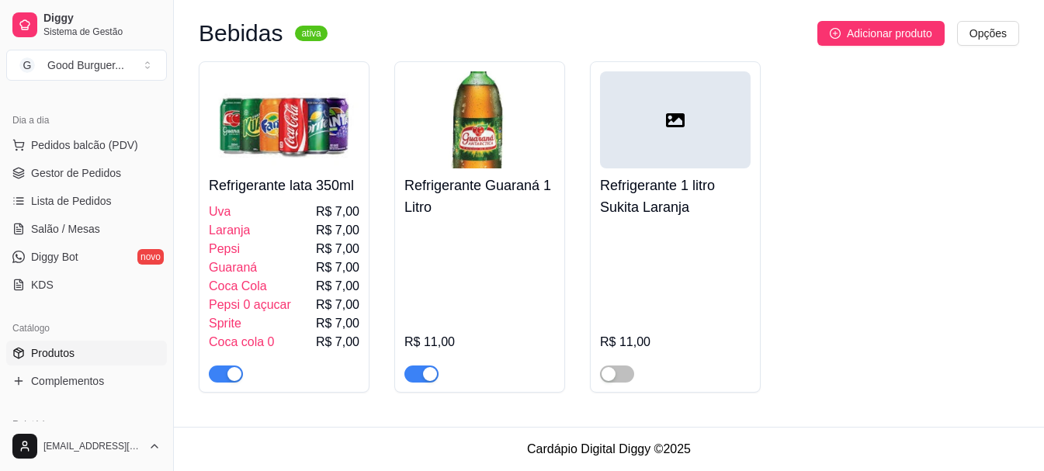
click at [413, 373] on span "button" at bounding box center [421, 374] width 34 height 17
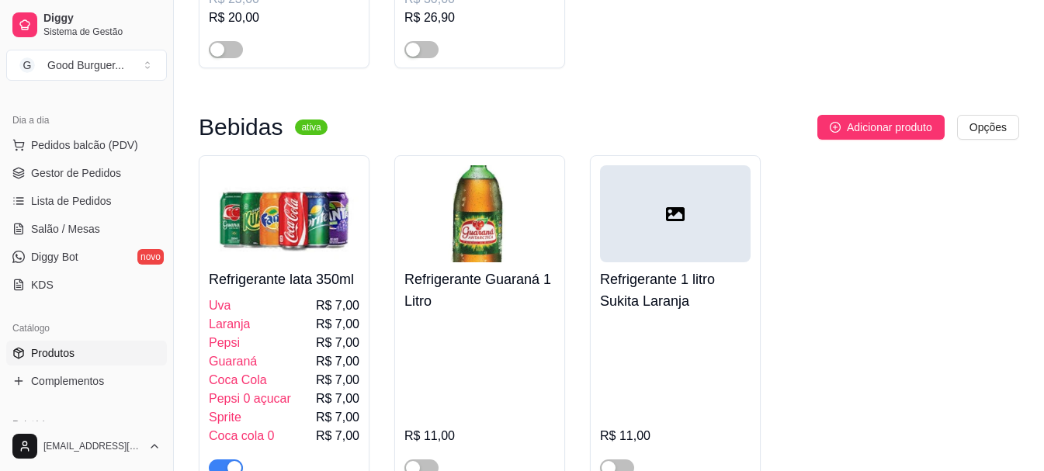
scroll to position [0, 0]
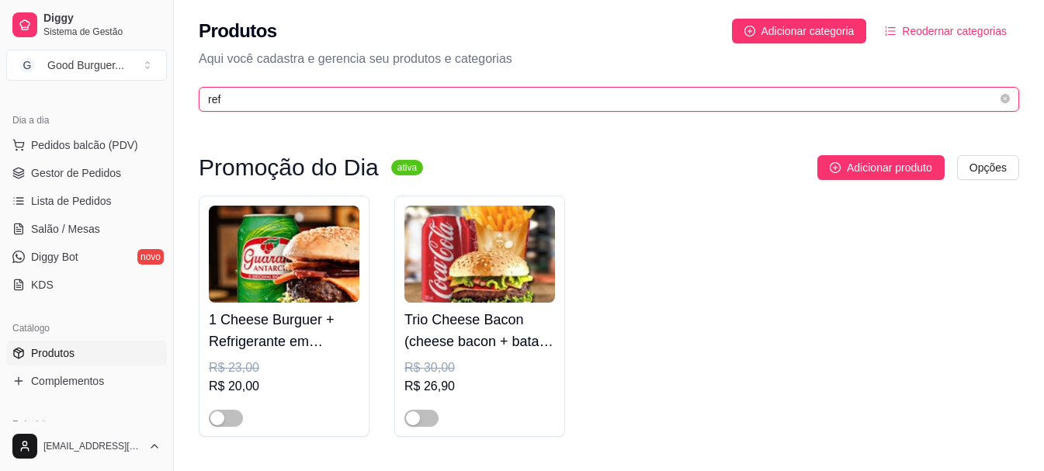
click at [506, 99] on input "ref" at bounding box center [602, 99] width 789 height 17
type input "r"
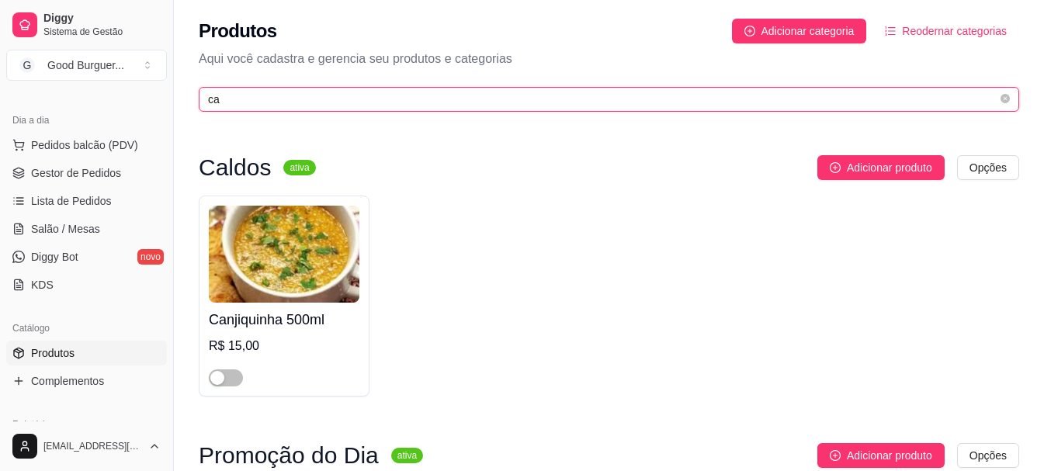
type input "c"
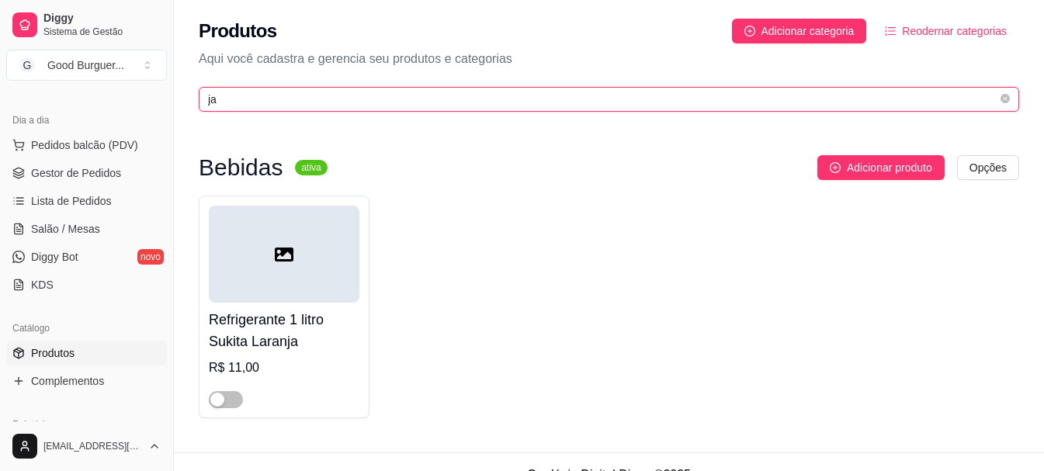
type input "j"
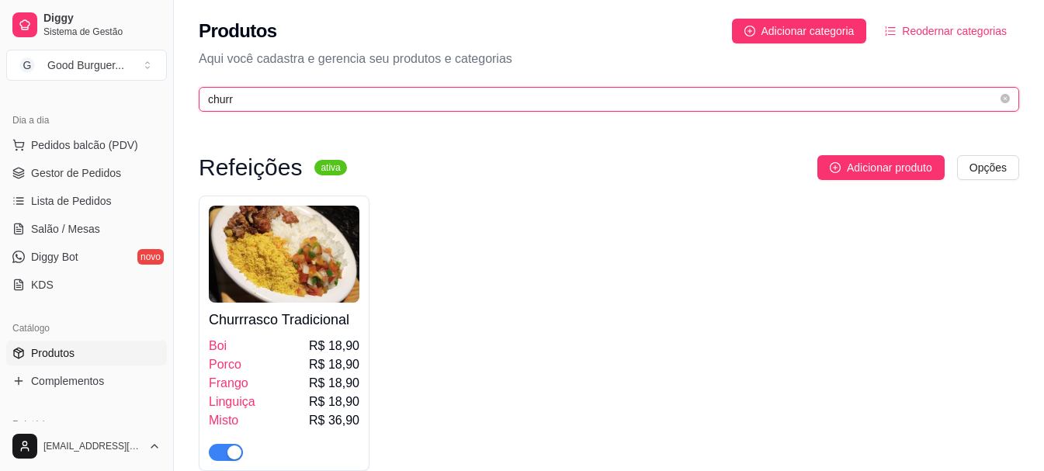
type input "churr"
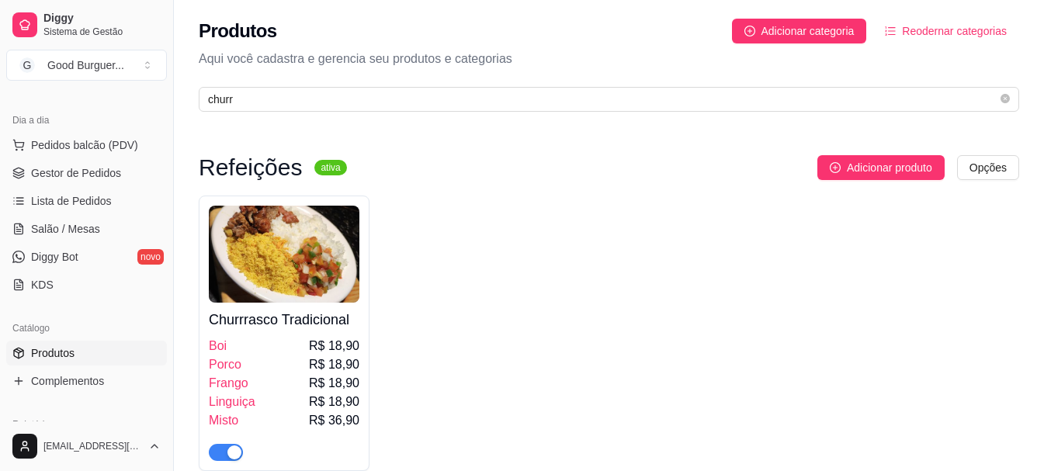
click at [294, 276] on img at bounding box center [284, 254] width 151 height 97
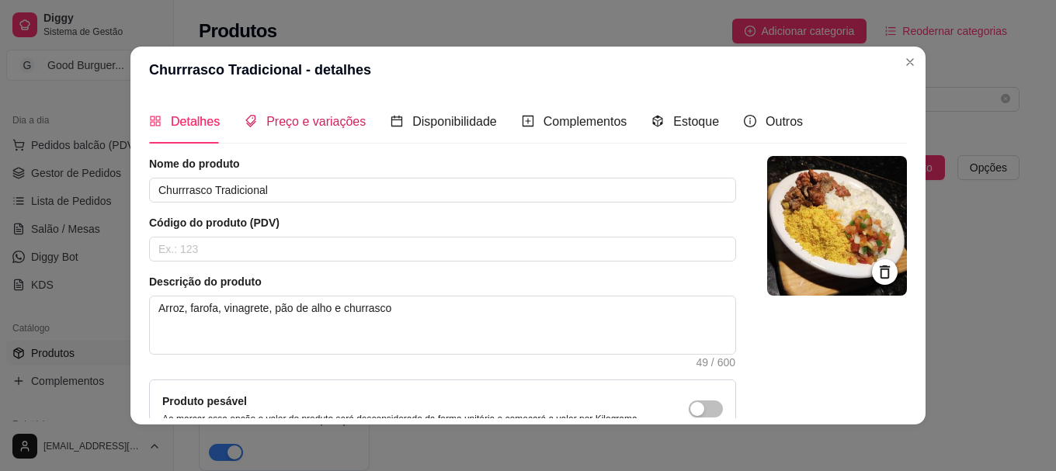
click at [319, 123] on span "Preço e variações" at bounding box center [315, 121] width 99 height 13
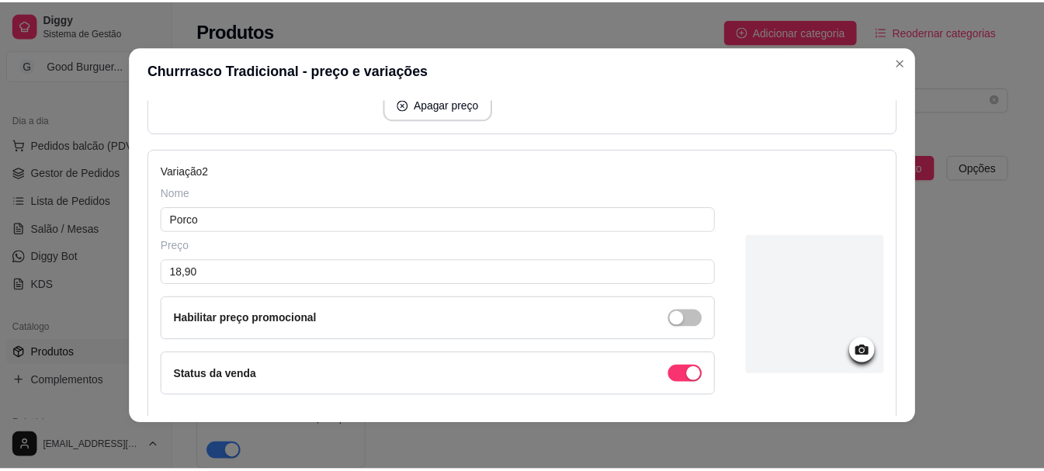
scroll to position [466, 0]
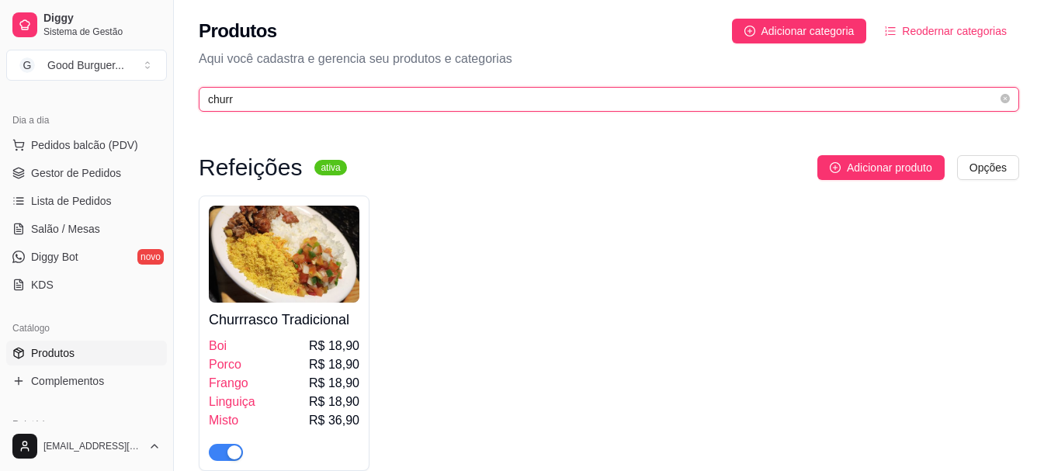
click at [279, 101] on input "churr" at bounding box center [602, 99] width 789 height 17
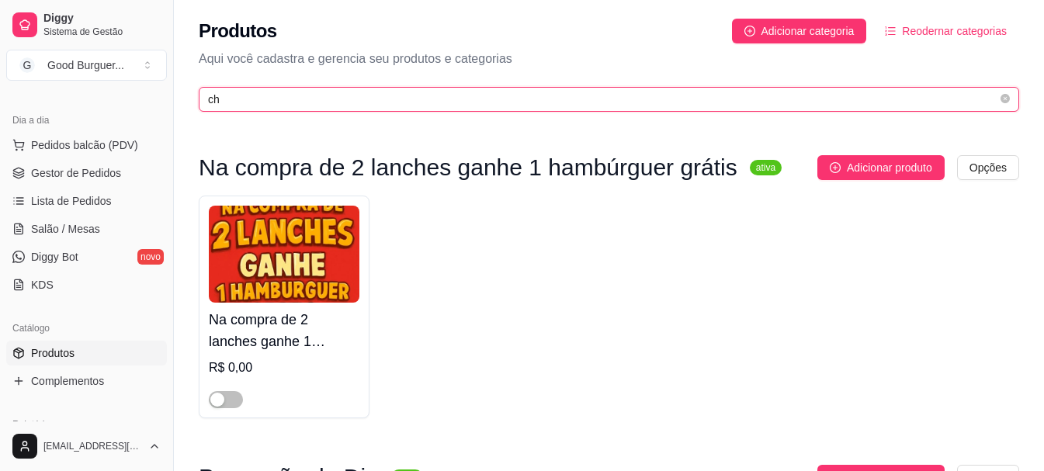
type input "c"
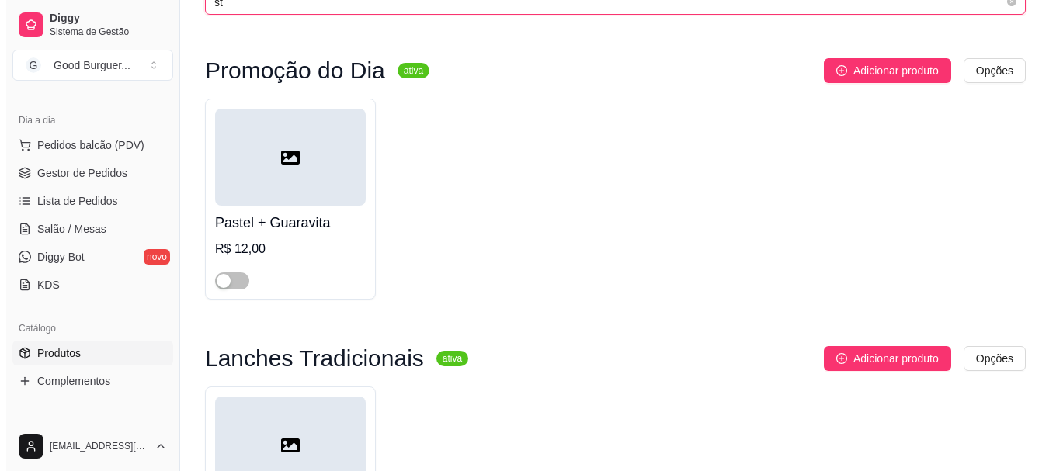
scroll to position [0, 0]
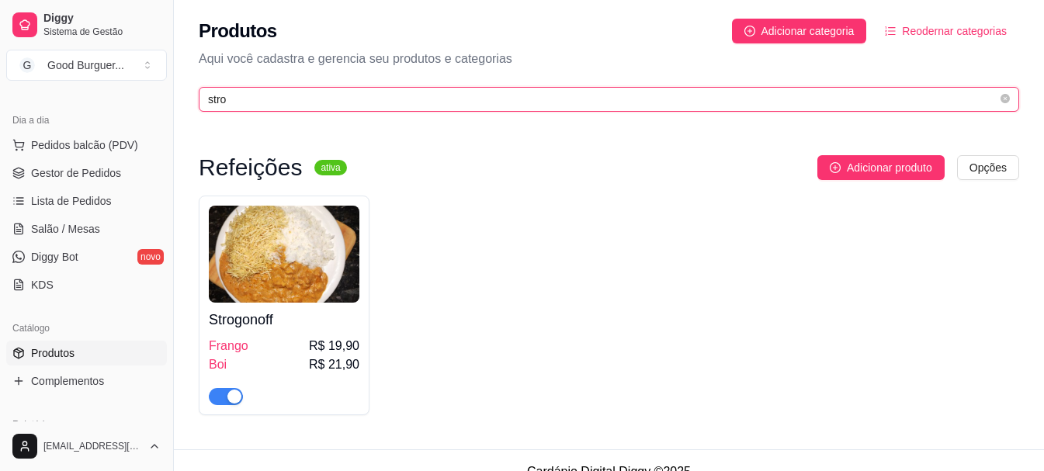
type input "stro"
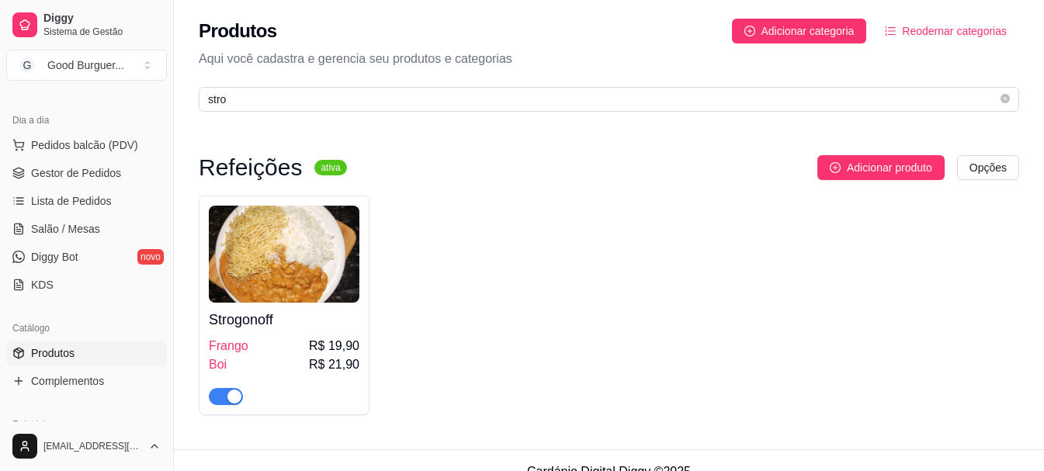
click at [307, 257] on img at bounding box center [284, 254] width 151 height 97
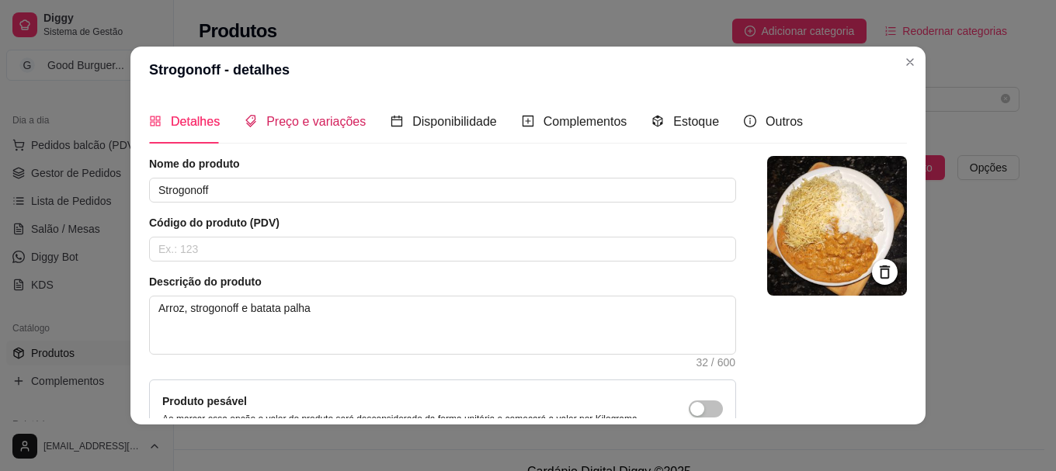
click at [307, 121] on span "Preço e variações" at bounding box center [315, 121] width 99 height 13
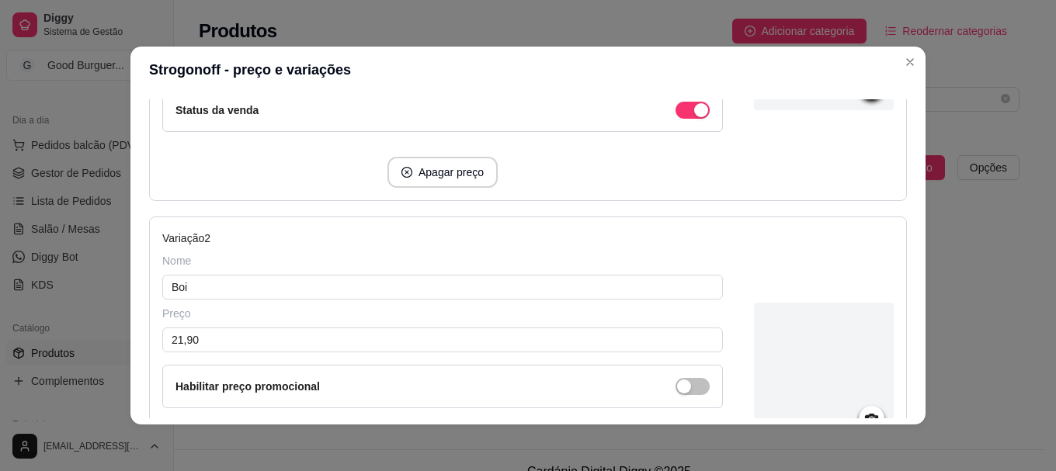
scroll to position [466, 0]
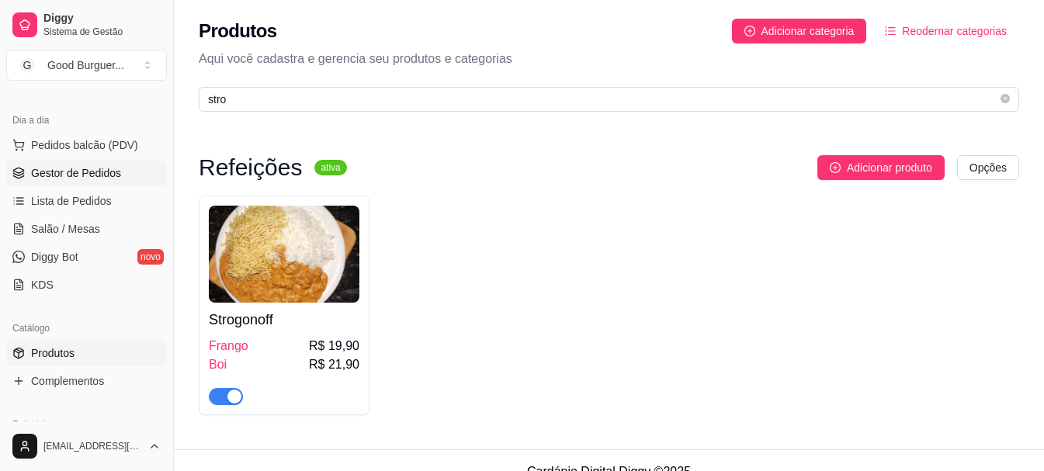
click at [75, 175] on span "Gestor de Pedidos" at bounding box center [76, 173] width 90 height 16
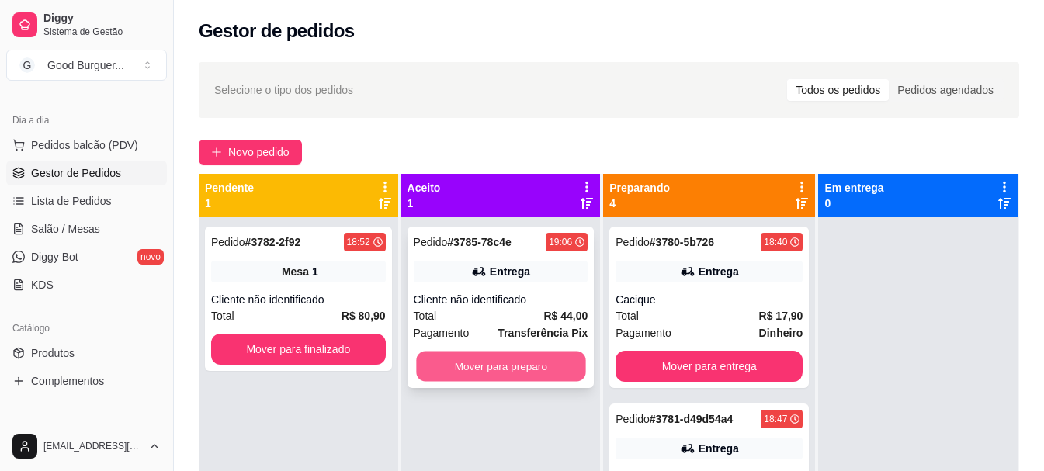
click at [466, 359] on button "Mover para preparo" at bounding box center [500, 367] width 169 height 30
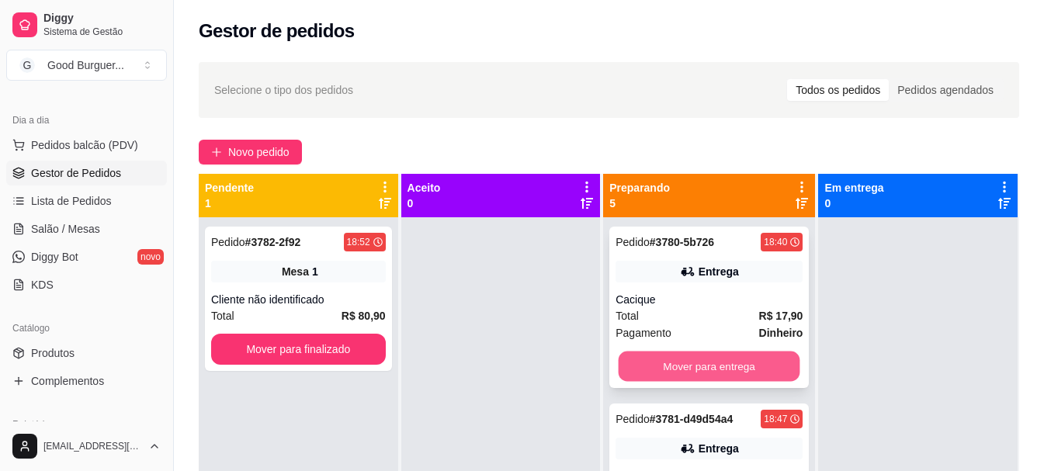
click at [704, 369] on button "Mover para entrega" at bounding box center [710, 367] width 182 height 30
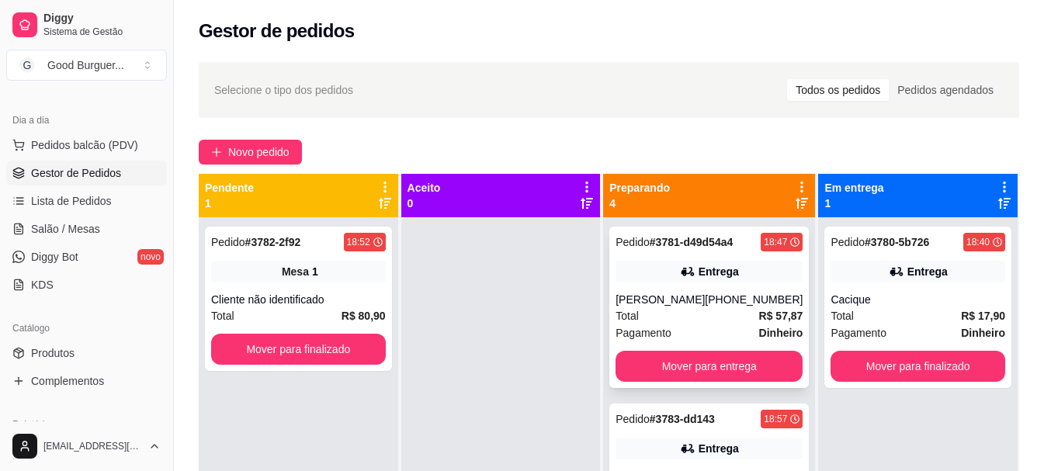
click at [685, 315] on div "Total R$ 57,87" at bounding box center [708, 315] width 187 height 17
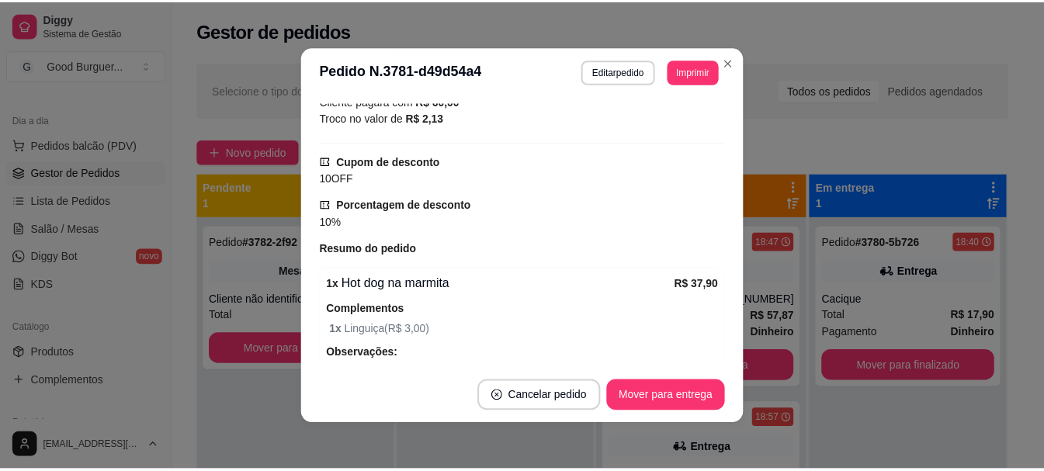
scroll to position [543, 0]
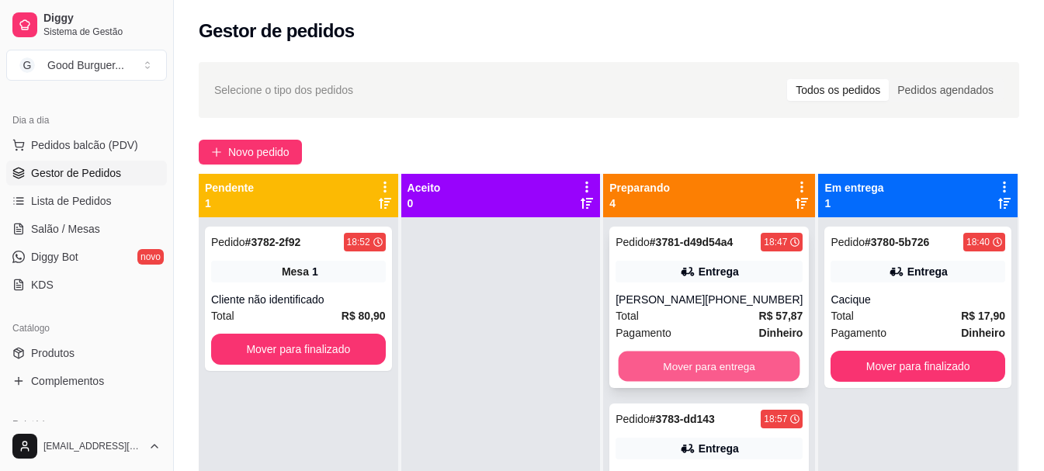
click at [709, 362] on button "Mover para entrega" at bounding box center [710, 367] width 182 height 30
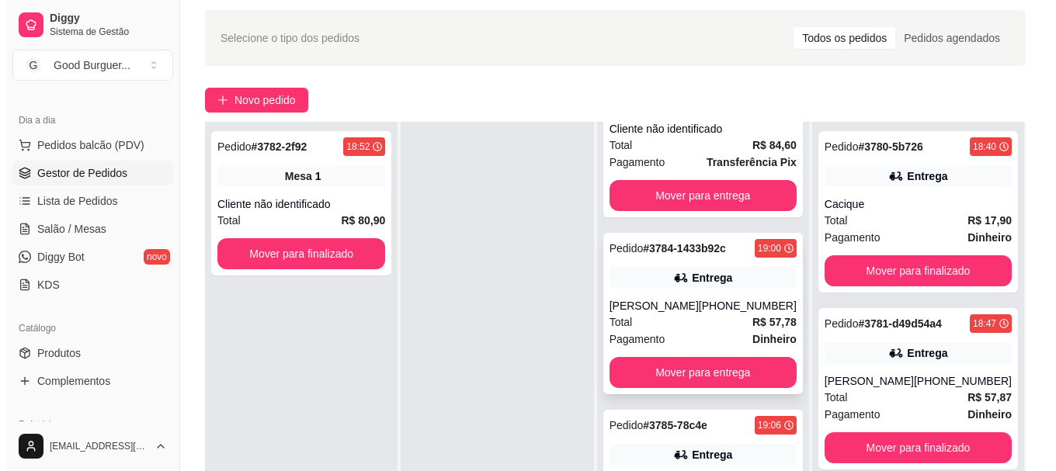
scroll to position [155, 0]
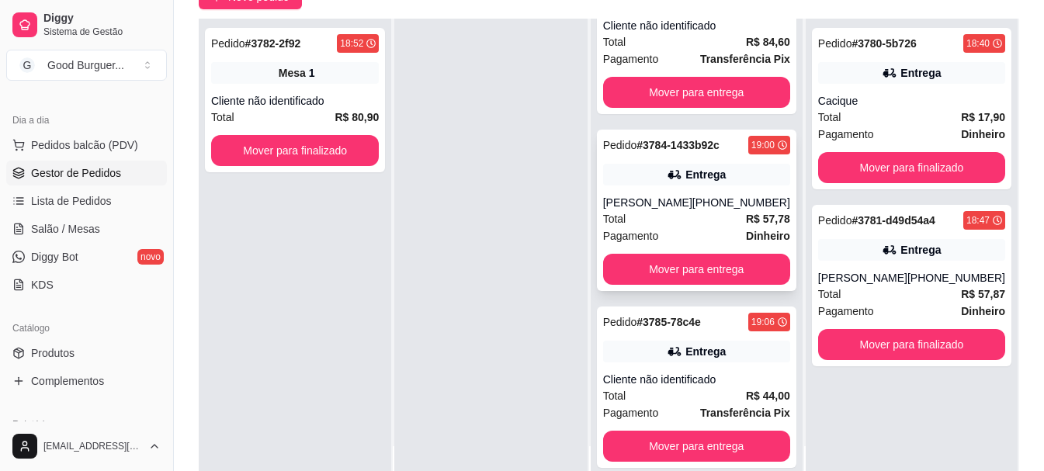
click at [673, 210] on div "Total R$ 57,78" at bounding box center [696, 218] width 187 height 17
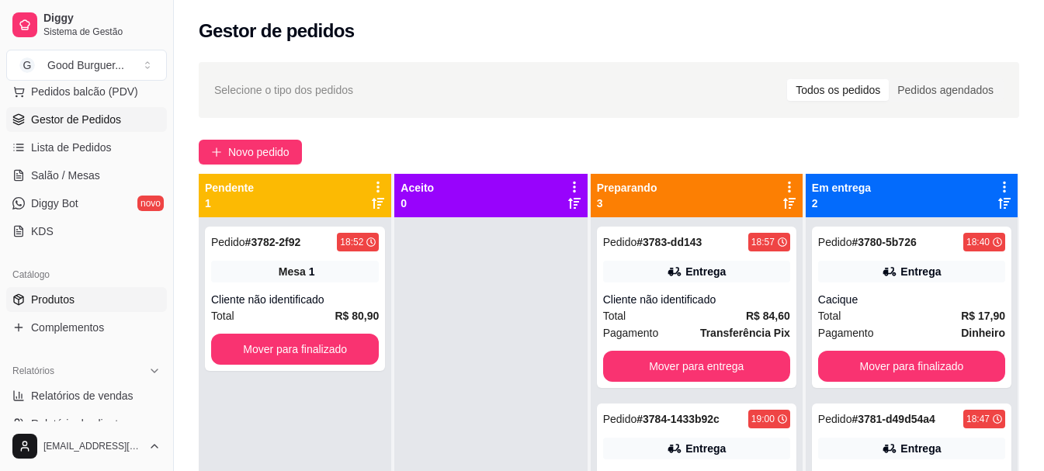
scroll to position [233, 0]
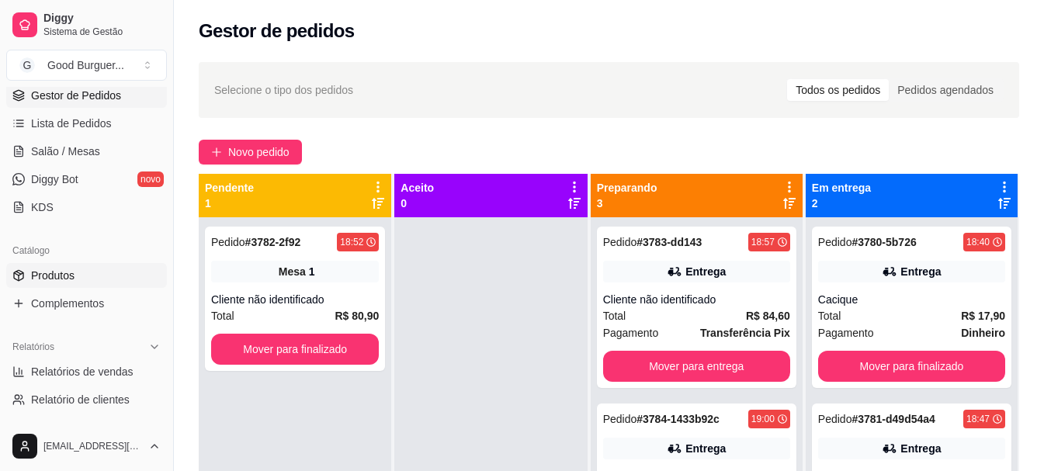
click at [70, 270] on span "Produtos" at bounding box center [52, 276] width 43 height 16
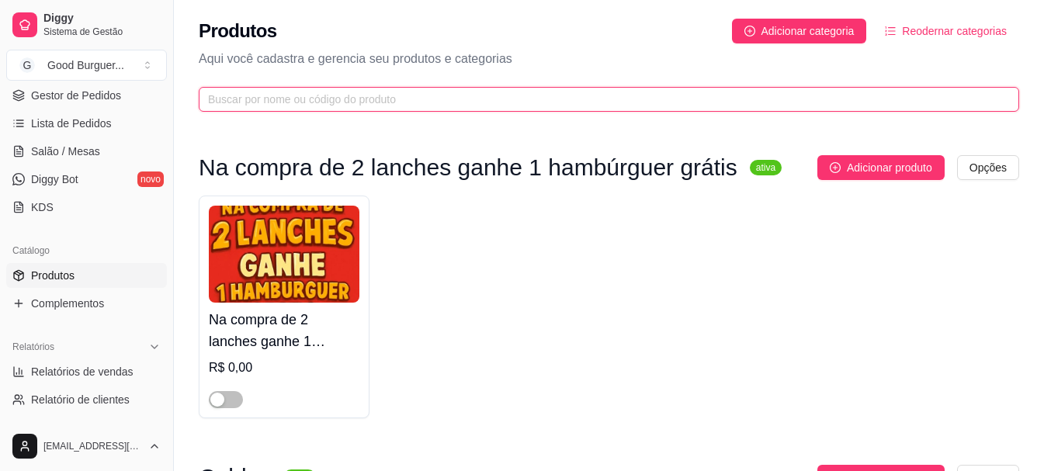
click at [286, 99] on input "text" at bounding box center [602, 99] width 789 height 17
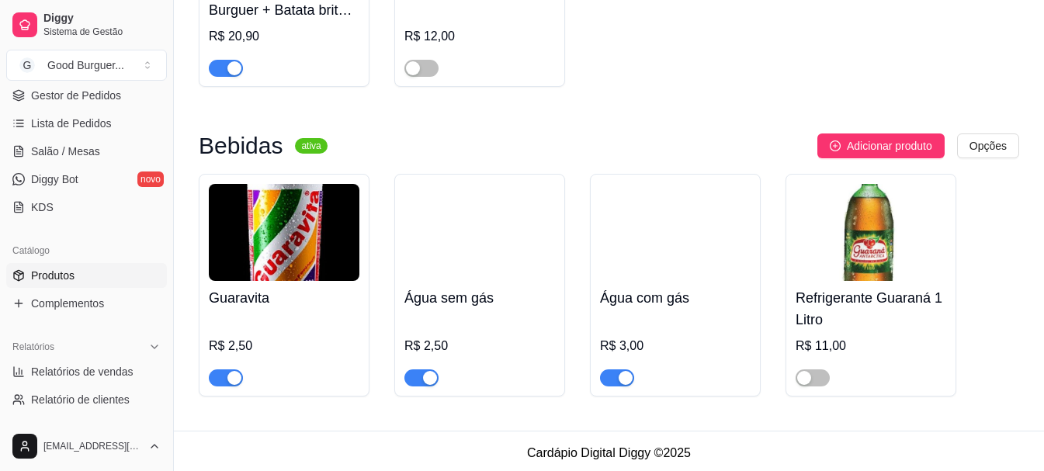
scroll to position [604, 0]
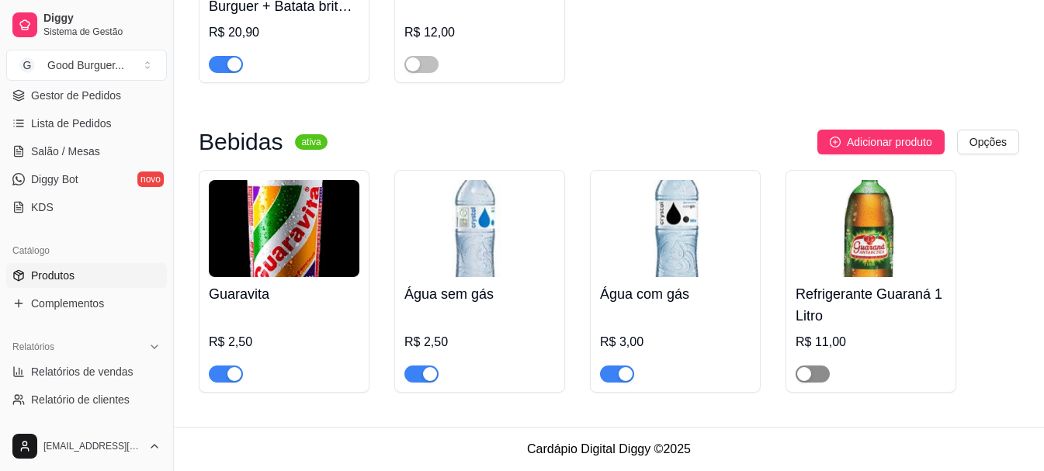
type input "gua"
click at [817, 372] on span "button" at bounding box center [813, 374] width 34 height 17
click at [78, 99] on span "Gestor de Pedidos" at bounding box center [76, 96] width 90 height 16
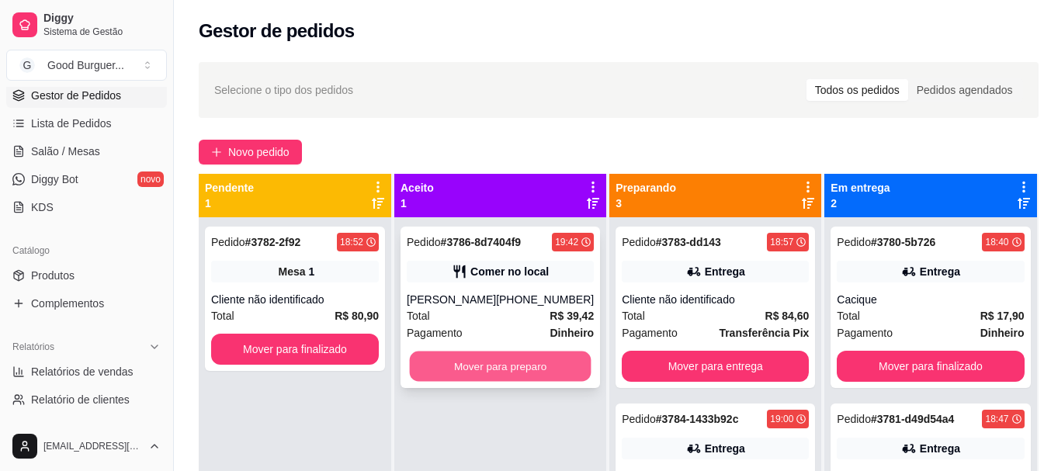
click at [537, 366] on button "Mover para preparo" at bounding box center [501, 367] width 182 height 30
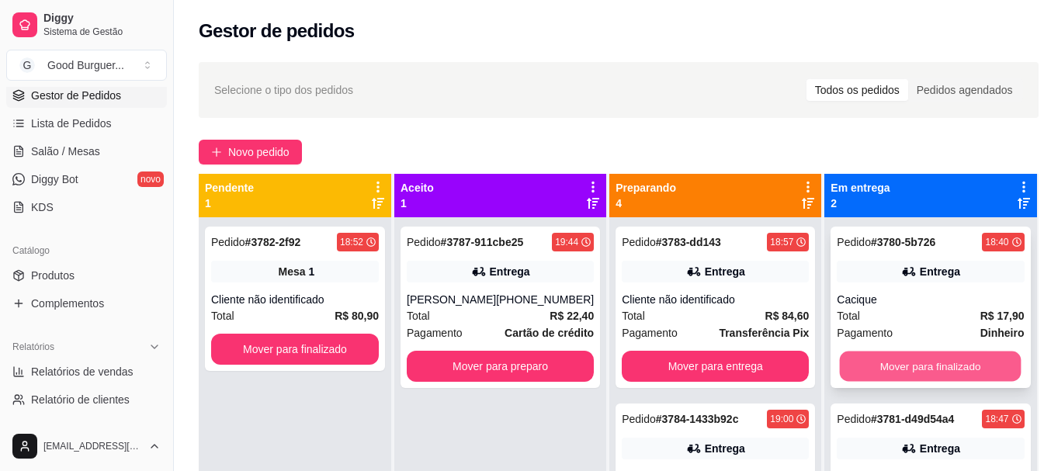
click at [925, 369] on button "Mover para finalizado" at bounding box center [931, 367] width 182 height 30
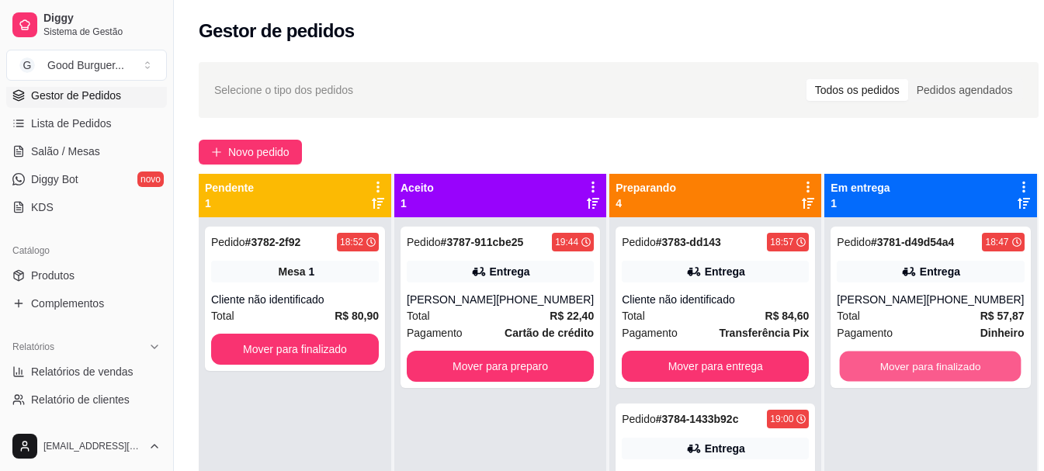
click at [924, 369] on button "Mover para finalizado" at bounding box center [931, 367] width 182 height 30
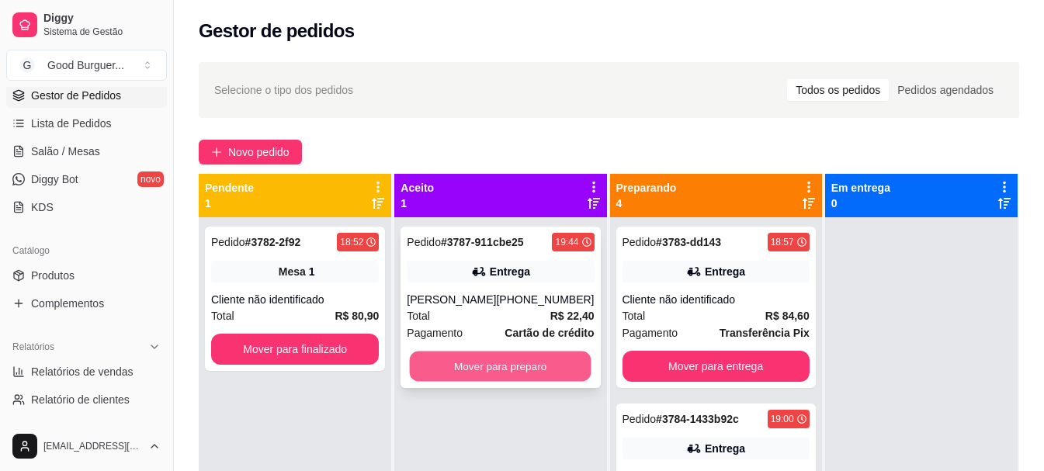
click at [496, 377] on button "Mover para preparo" at bounding box center [501, 367] width 182 height 30
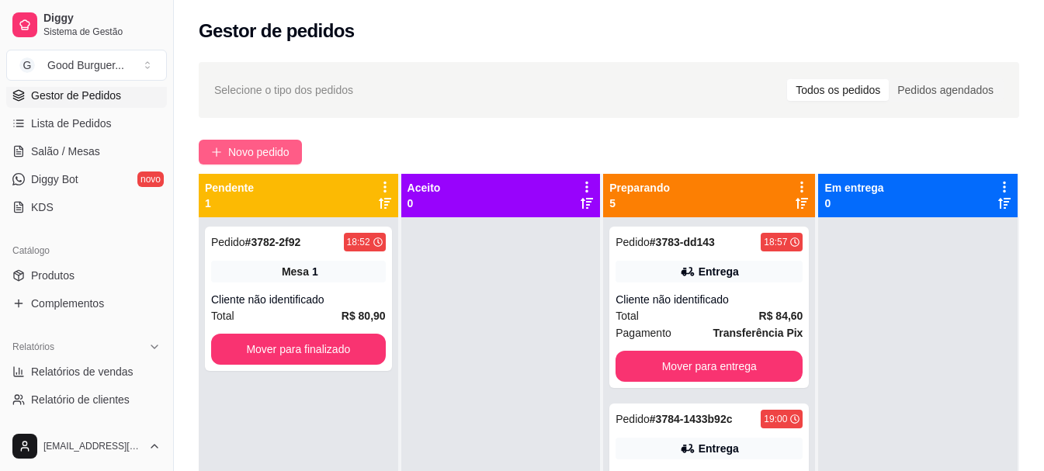
click at [275, 149] on span "Novo pedido" at bounding box center [258, 152] width 61 height 17
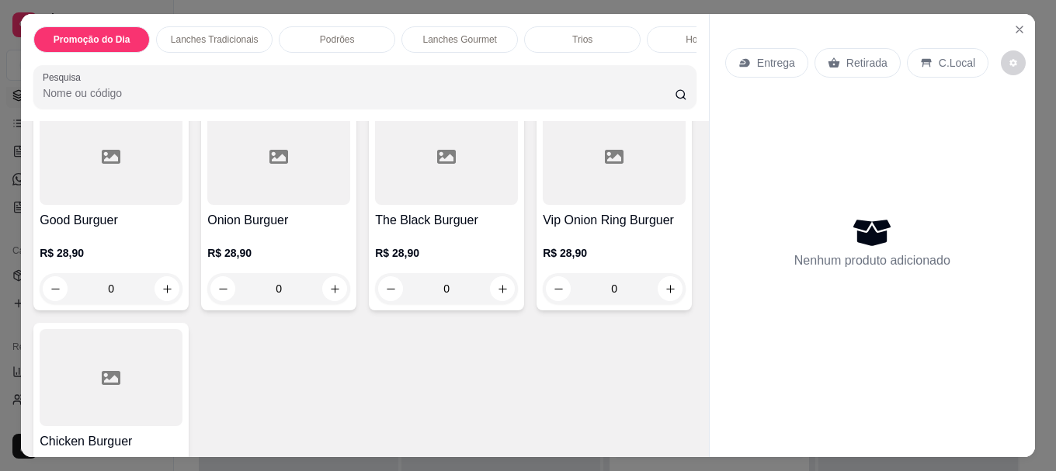
scroll to position [1552, 0]
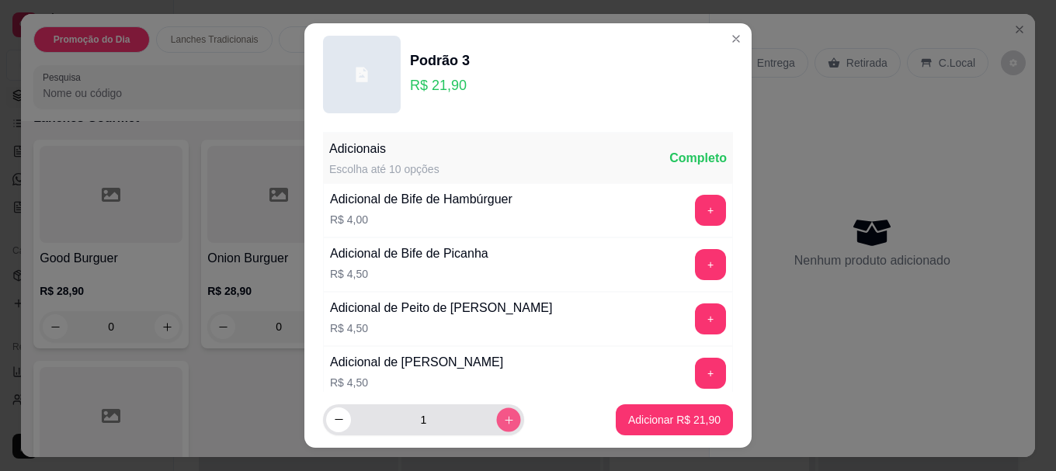
click at [504, 420] on icon "increase-product-quantity" at bounding box center [508, 420] width 8 height 8
type input "2"
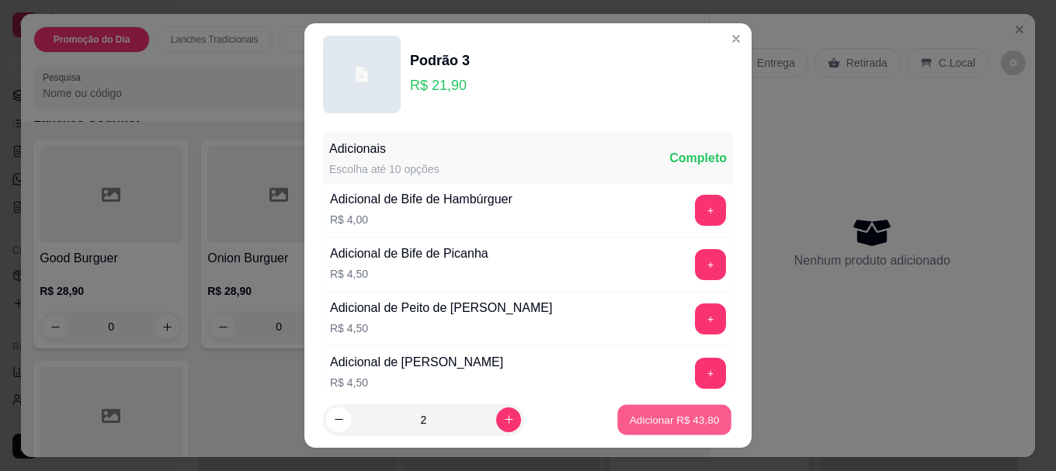
click at [652, 419] on p "Adicionar R$ 43,80" at bounding box center [674, 419] width 90 height 15
type input "2"
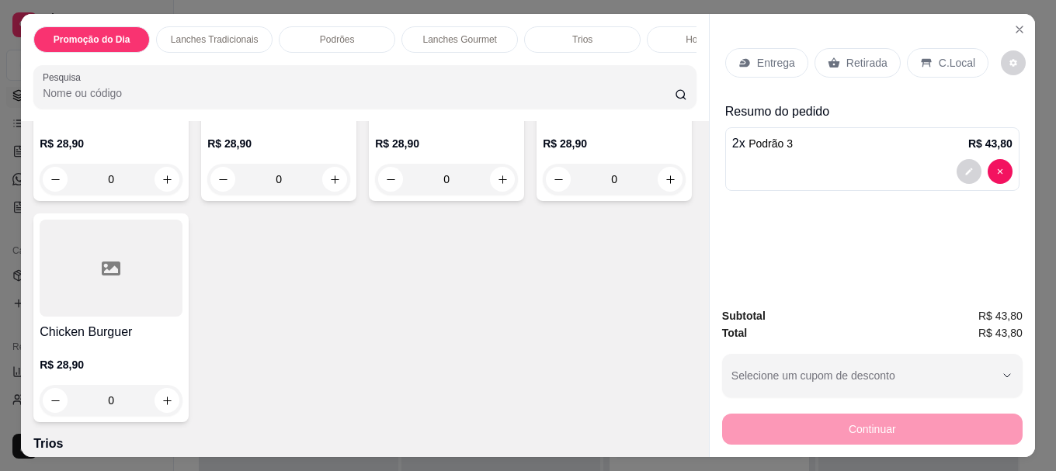
scroll to position [1708, 0]
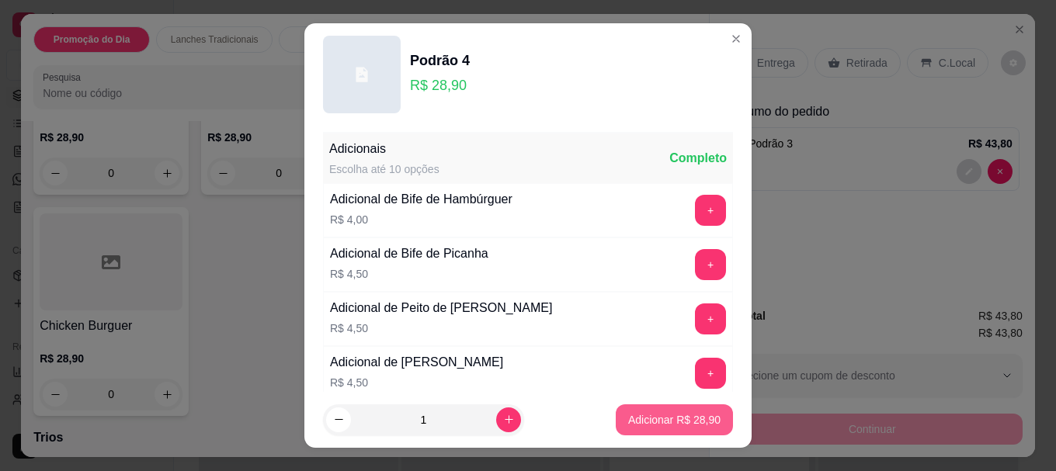
click at [629, 419] on p "Adicionar R$ 28,90" at bounding box center [674, 420] width 92 height 16
type input "1"
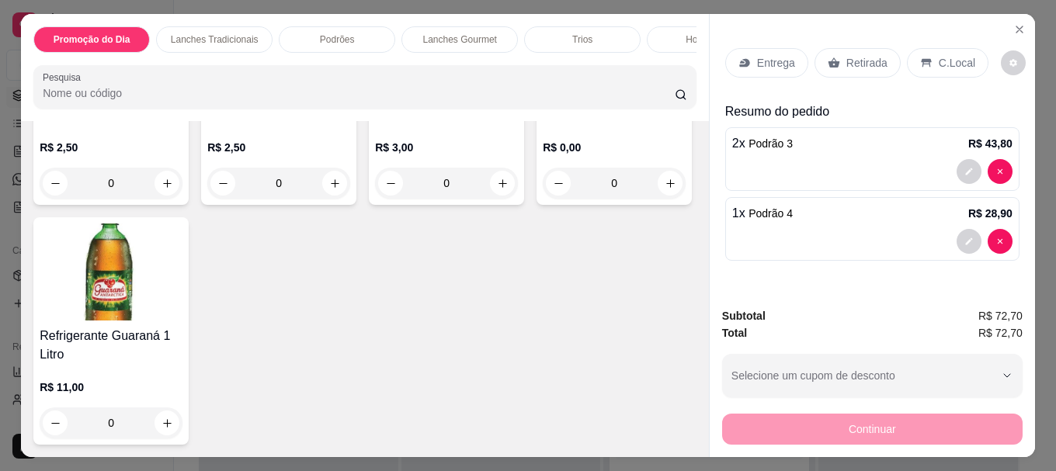
scroll to position [5278, 0]
click at [182, 321] on img at bounding box center [111, 272] width 143 height 97
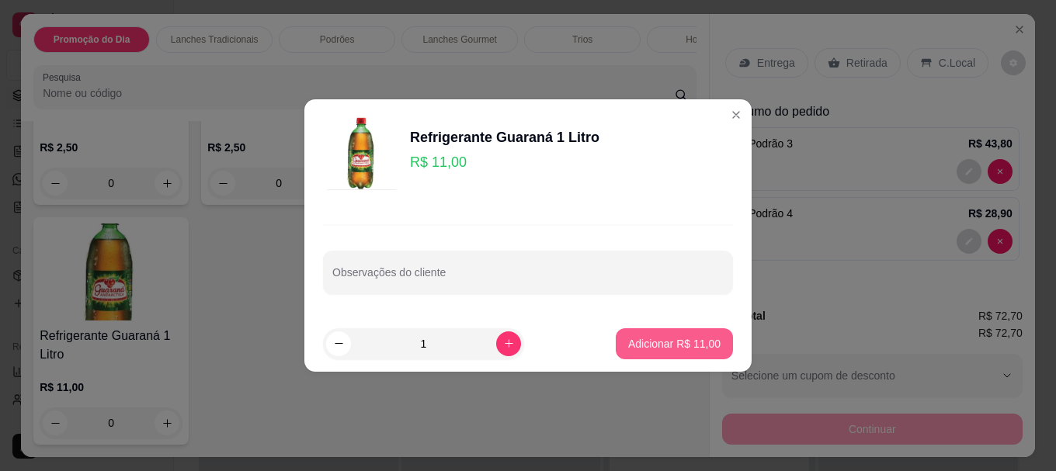
click at [650, 339] on p "Adicionar R$ 11,00" at bounding box center [674, 344] width 92 height 16
type input "1"
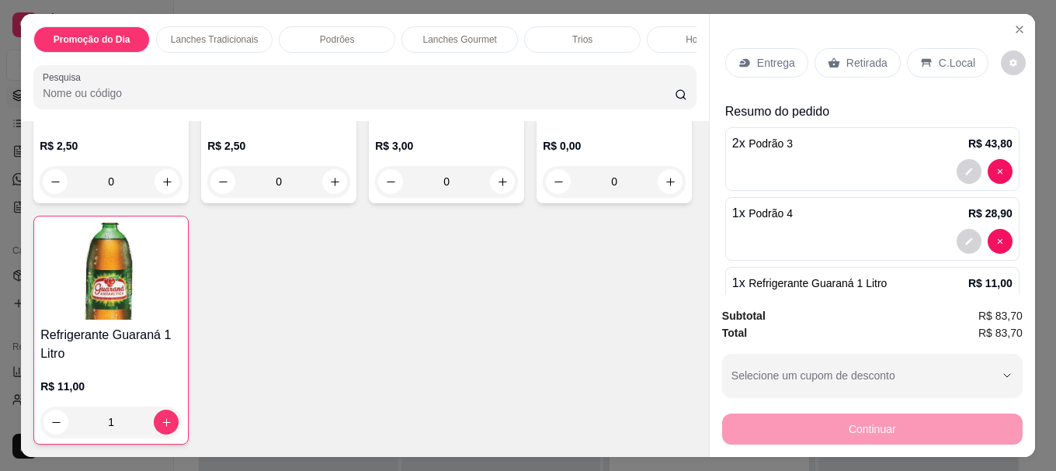
click at [849, 56] on p "Retirada" at bounding box center [866, 63] width 41 height 16
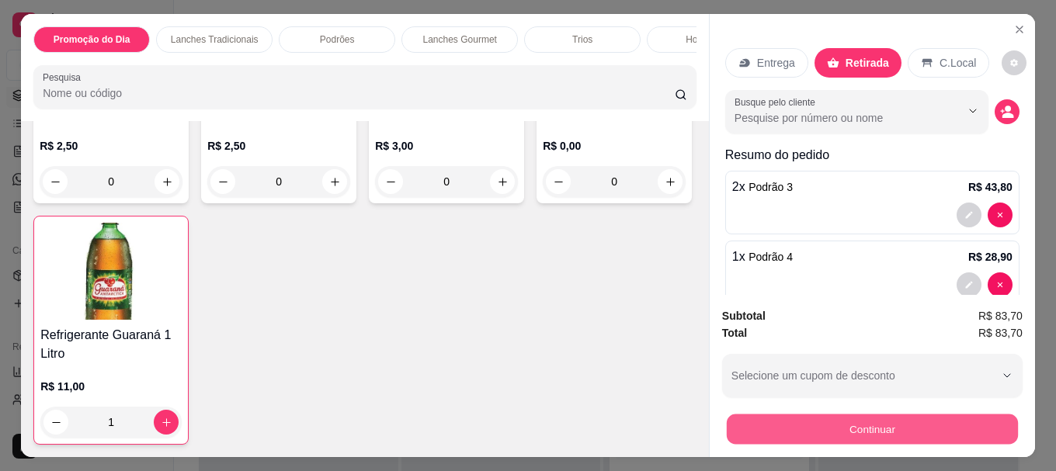
click at [752, 414] on button "Continuar" at bounding box center [871, 429] width 291 height 30
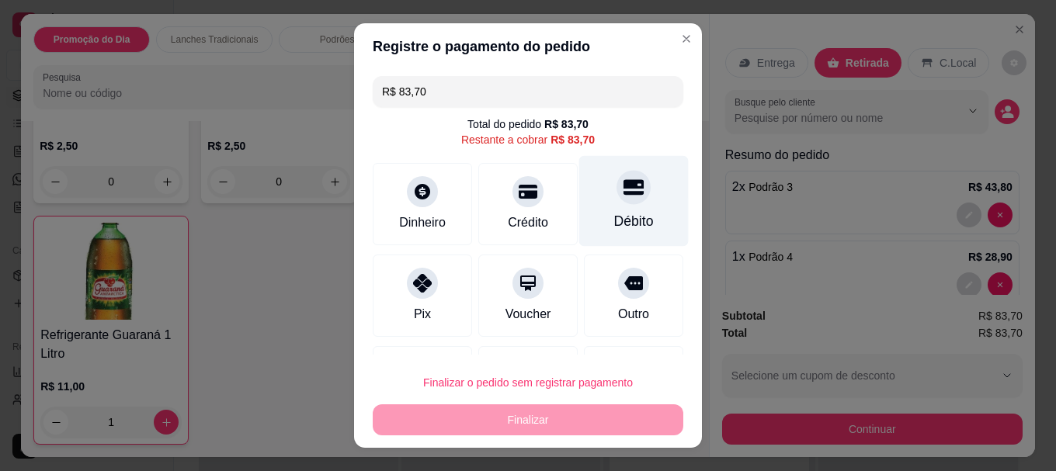
click at [620, 196] on div at bounding box center [633, 188] width 34 height 34
type input "R$ 0,00"
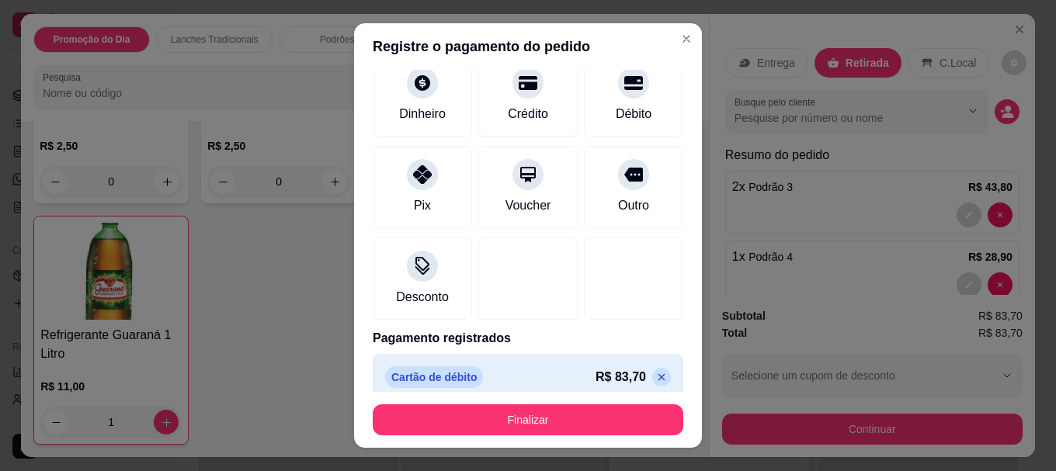
scroll to position [108, 0]
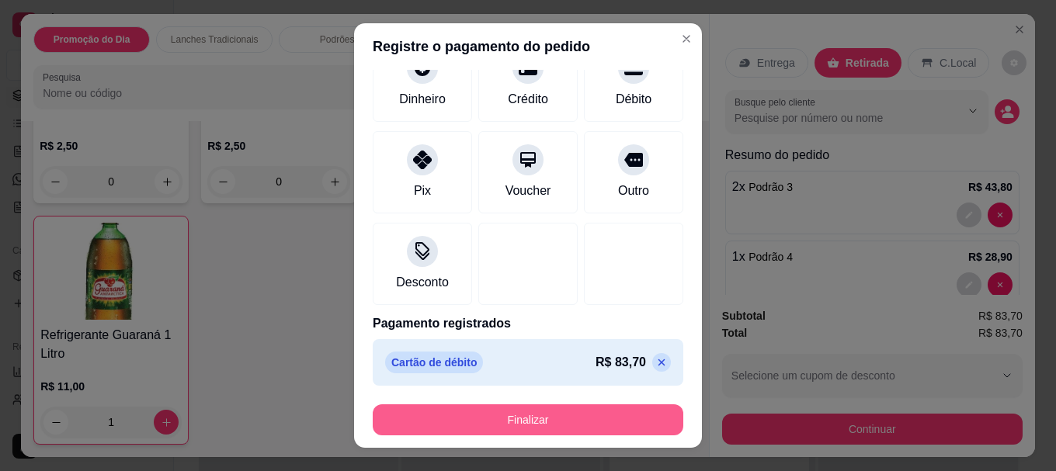
click at [576, 415] on button "Finalizar" at bounding box center [528, 419] width 310 height 31
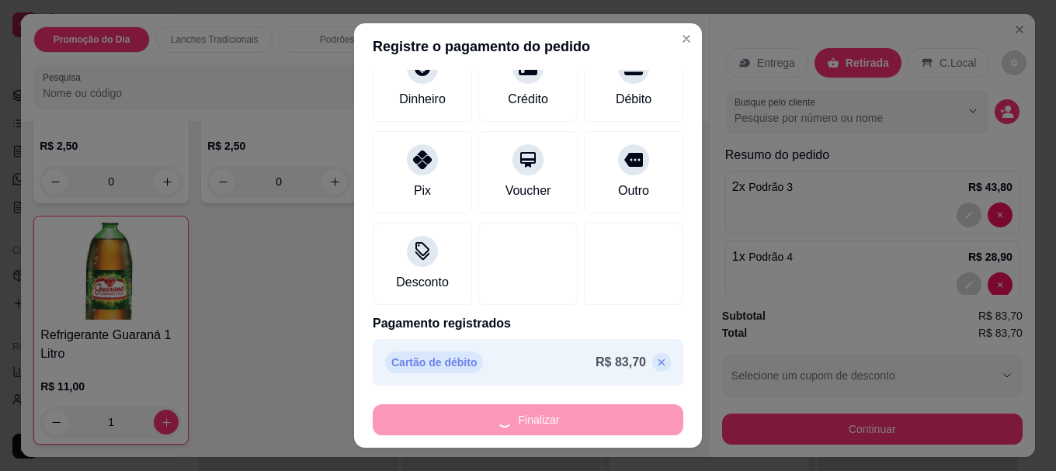
type input "0"
type input "-R$ 83,70"
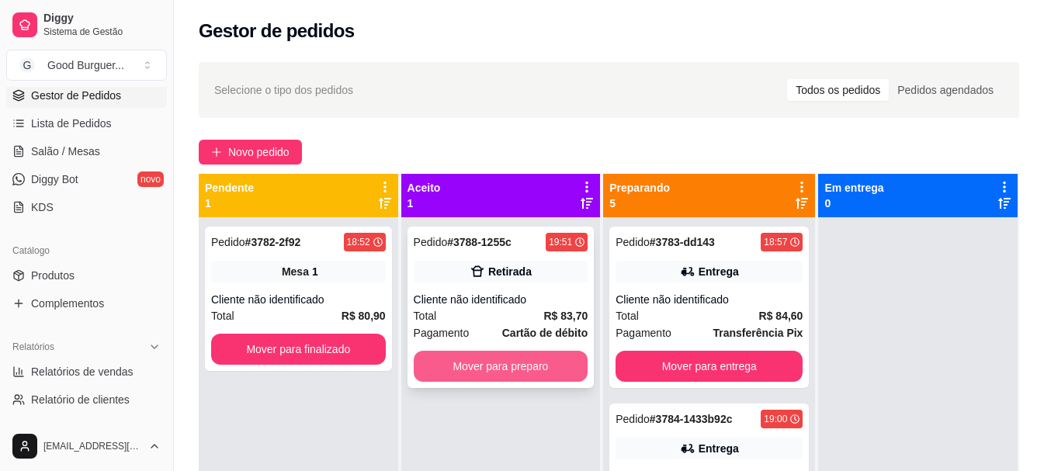
click at [543, 369] on button "Mover para preparo" at bounding box center [501, 366] width 175 height 31
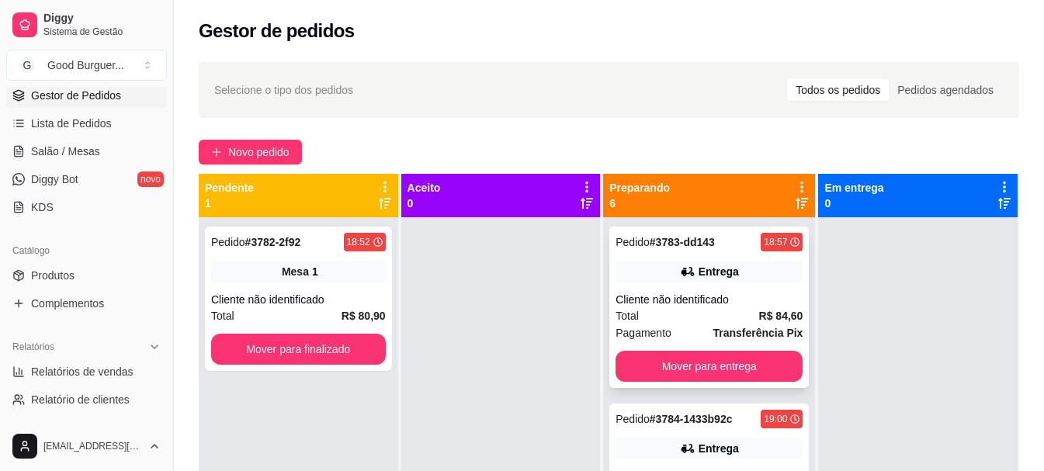
click at [709, 281] on div "Entrega" at bounding box center [708, 272] width 187 height 22
click at [670, 303] on div "Cliente não identificado" at bounding box center [708, 300] width 187 height 16
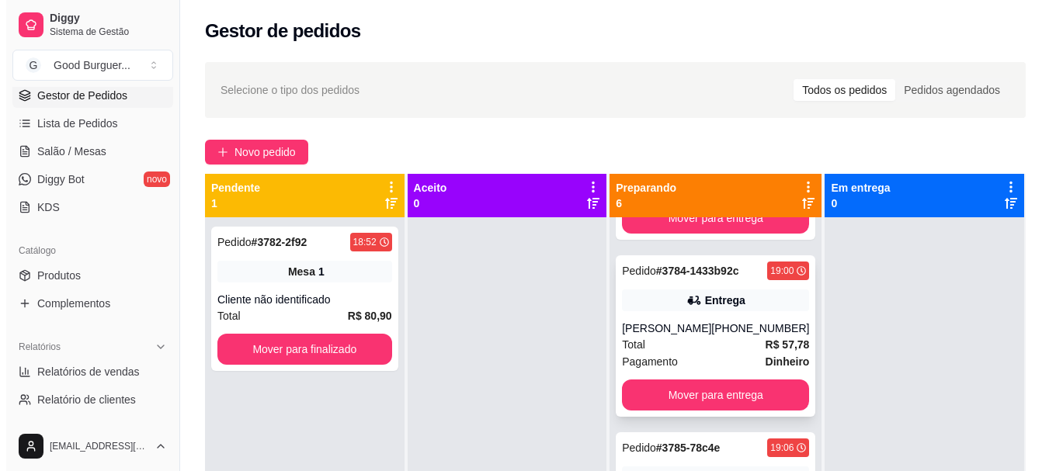
scroll to position [155, 0]
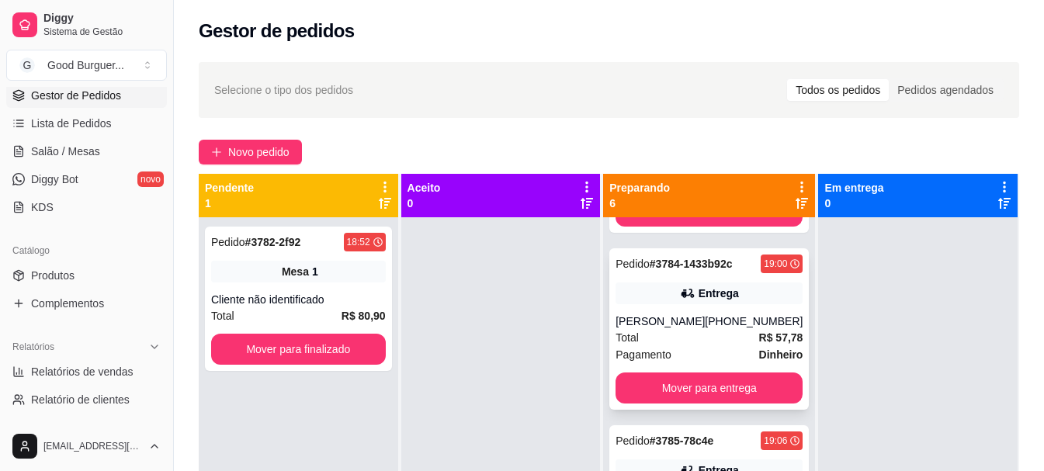
click at [673, 317] on div "[PERSON_NAME]" at bounding box center [659, 322] width 89 height 16
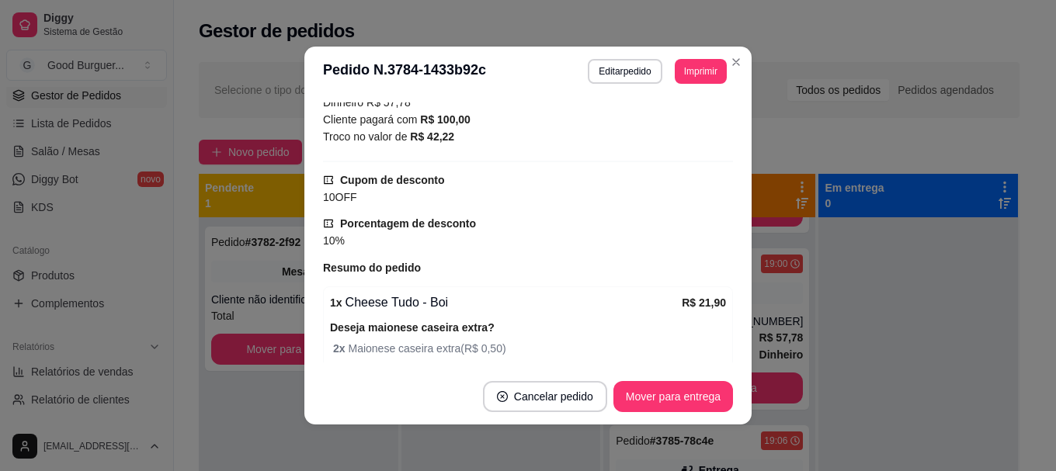
scroll to position [543, 0]
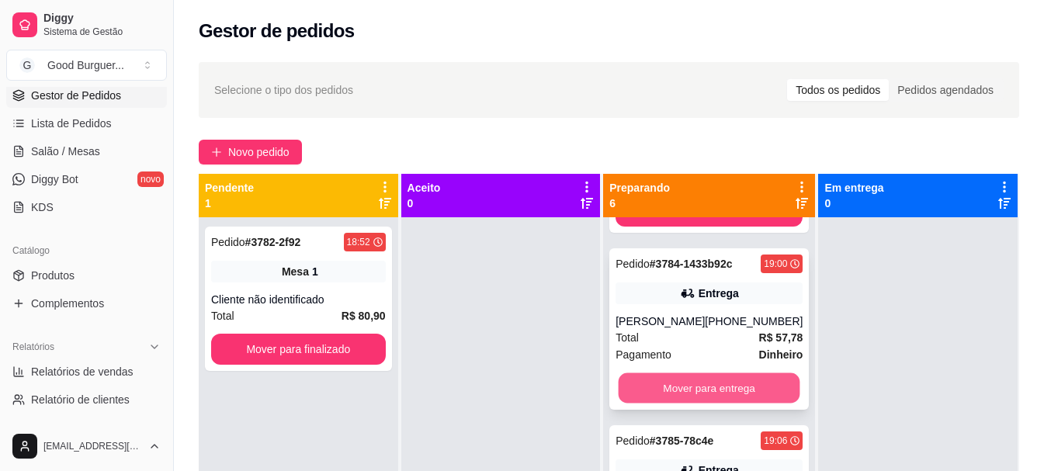
click at [712, 381] on button "Mover para entrega" at bounding box center [710, 388] width 182 height 30
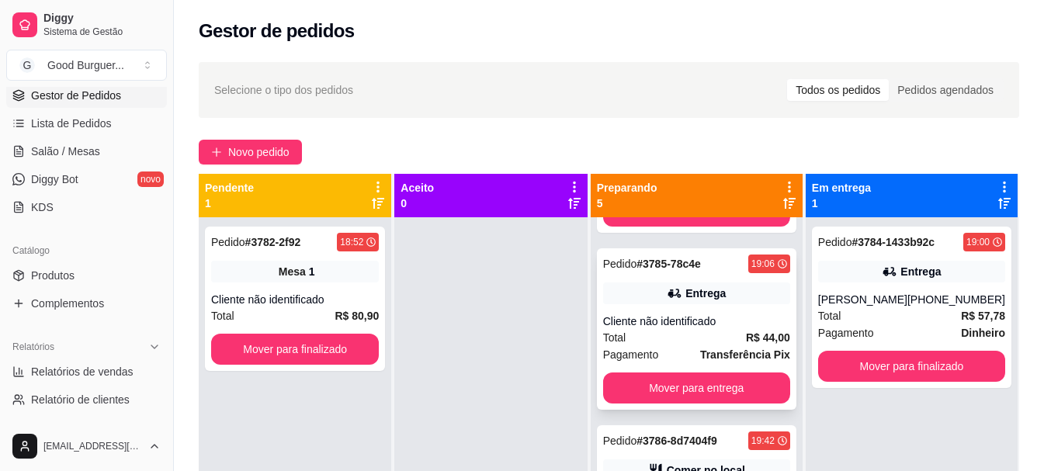
click at [707, 328] on div "Cliente não identificado" at bounding box center [696, 322] width 187 height 16
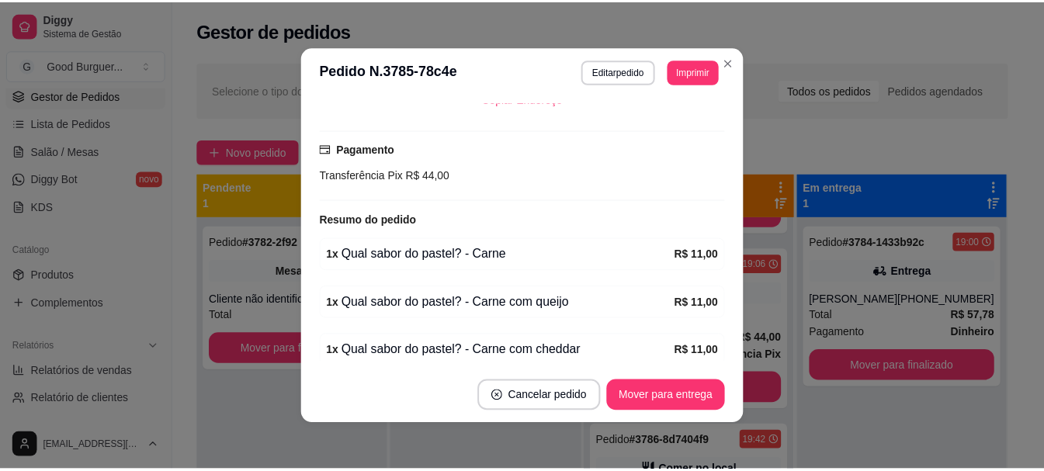
scroll to position [310, 0]
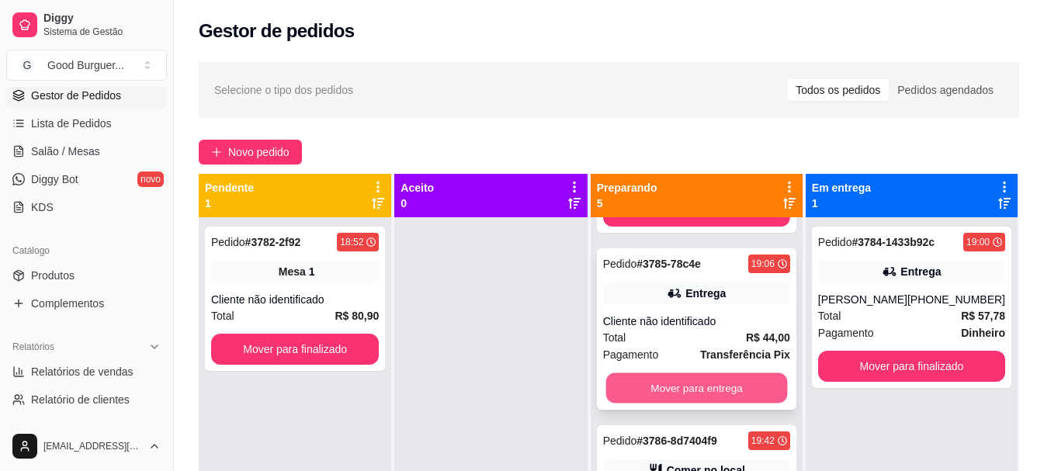
click at [698, 385] on button "Mover para entrega" at bounding box center [696, 388] width 182 height 30
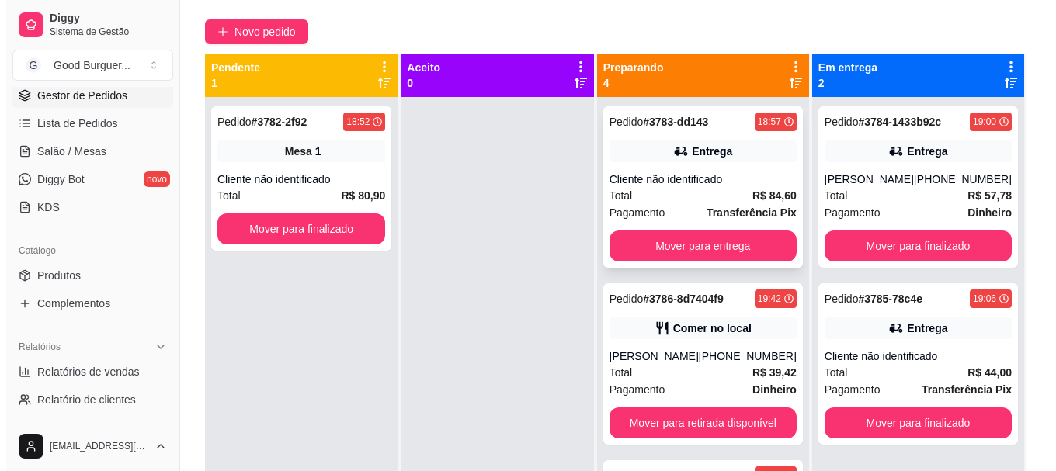
scroll to position [0, 0]
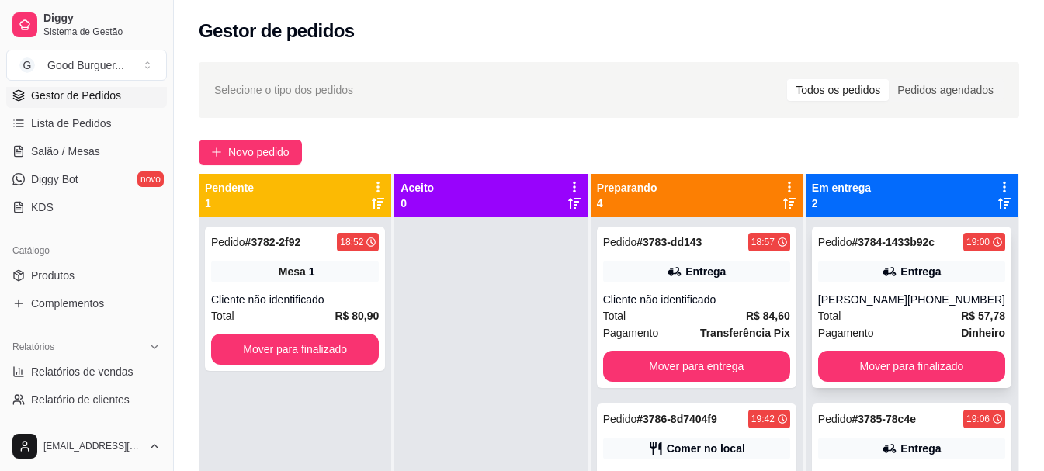
click at [931, 277] on div "Entrega" at bounding box center [920, 272] width 40 height 16
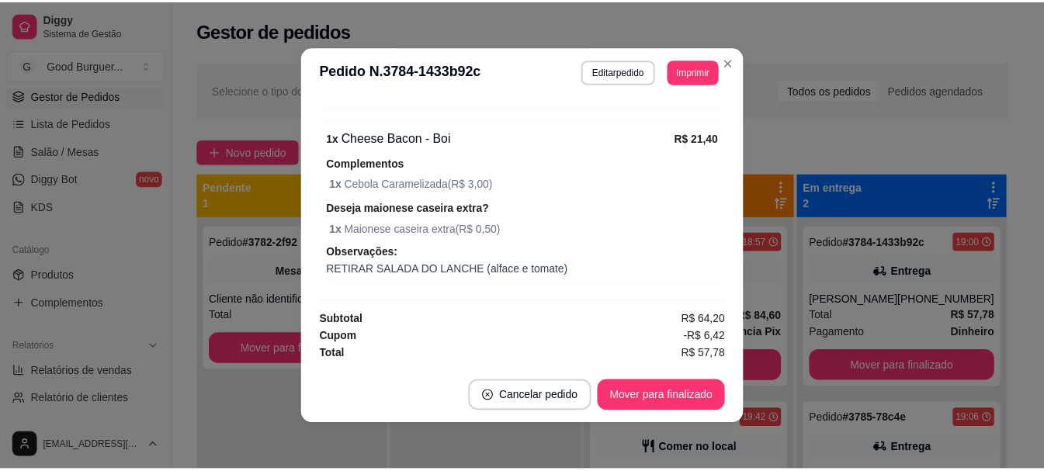
scroll to position [3, 0]
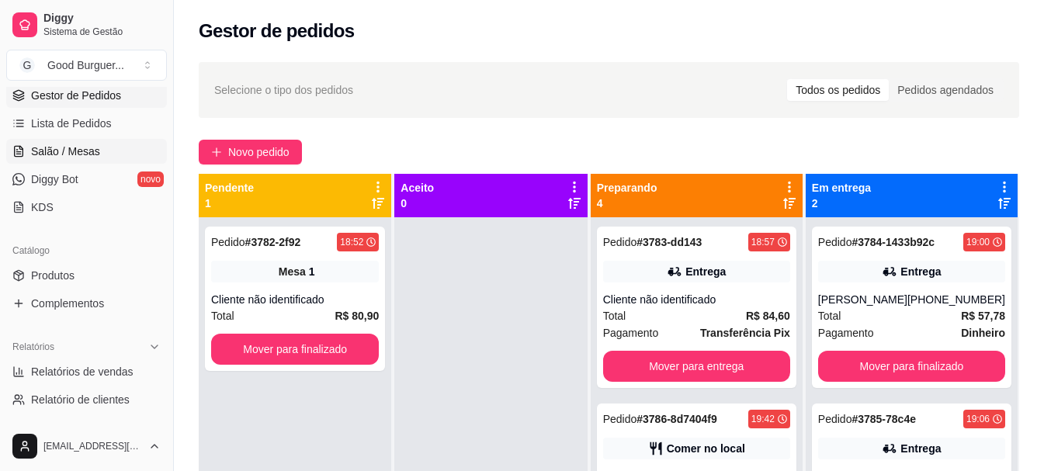
click at [80, 144] on span "Salão / Mesas" at bounding box center [65, 152] width 69 height 16
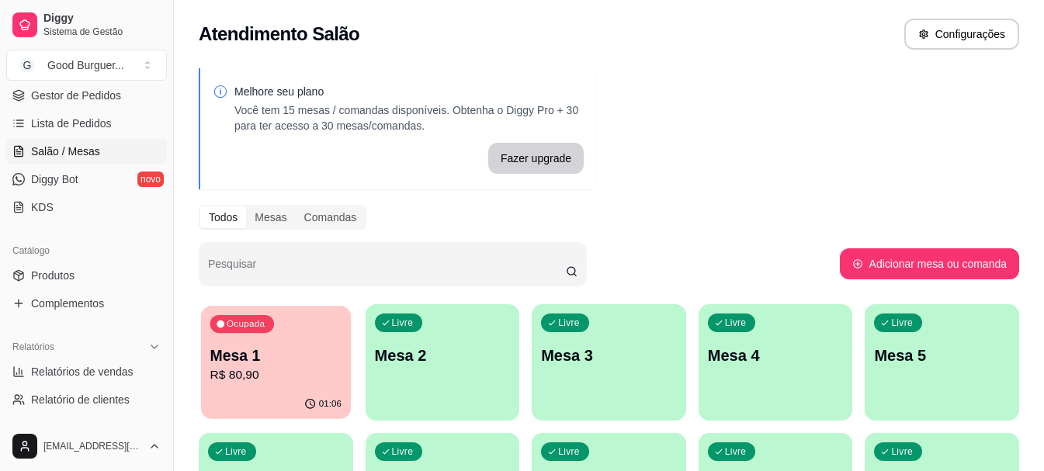
click at [263, 368] on p "R$ 80,90" at bounding box center [275, 375] width 131 height 18
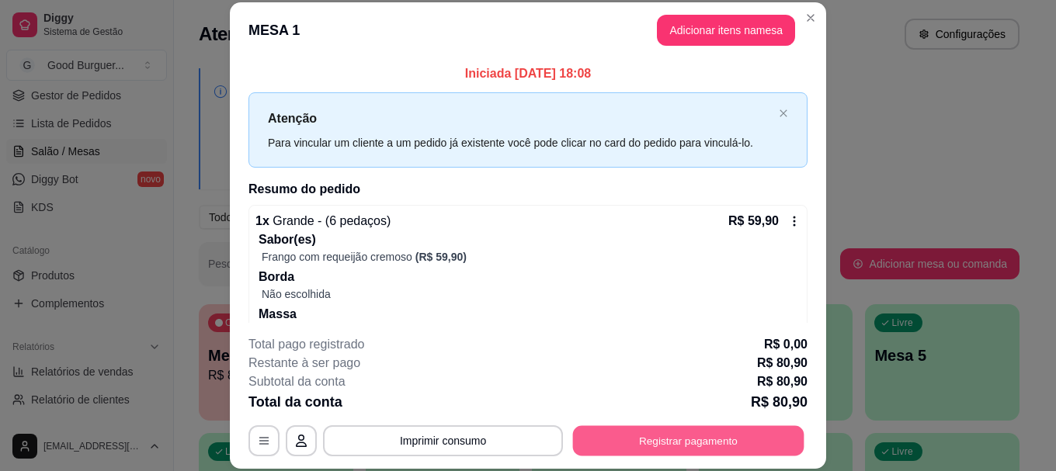
click at [601, 444] on button "Registrar pagamento" at bounding box center [688, 441] width 231 height 30
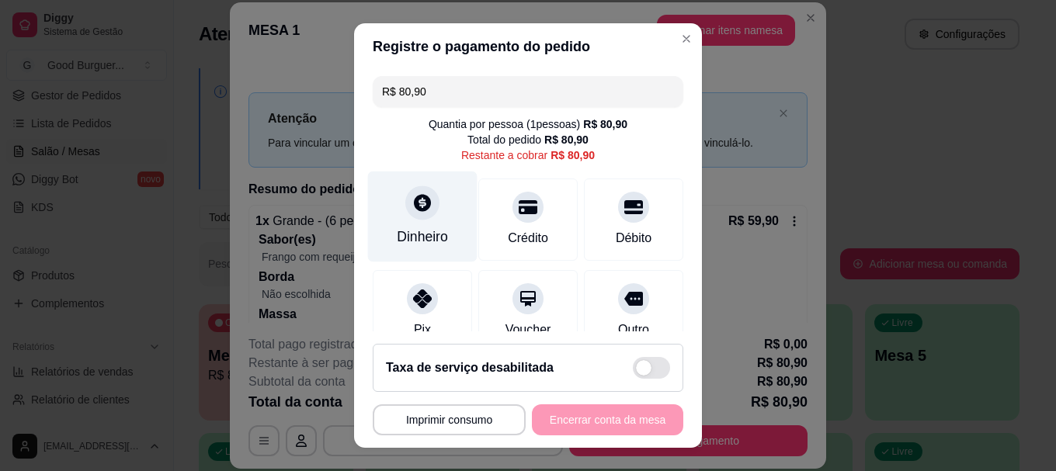
click at [422, 213] on div at bounding box center [422, 203] width 34 height 34
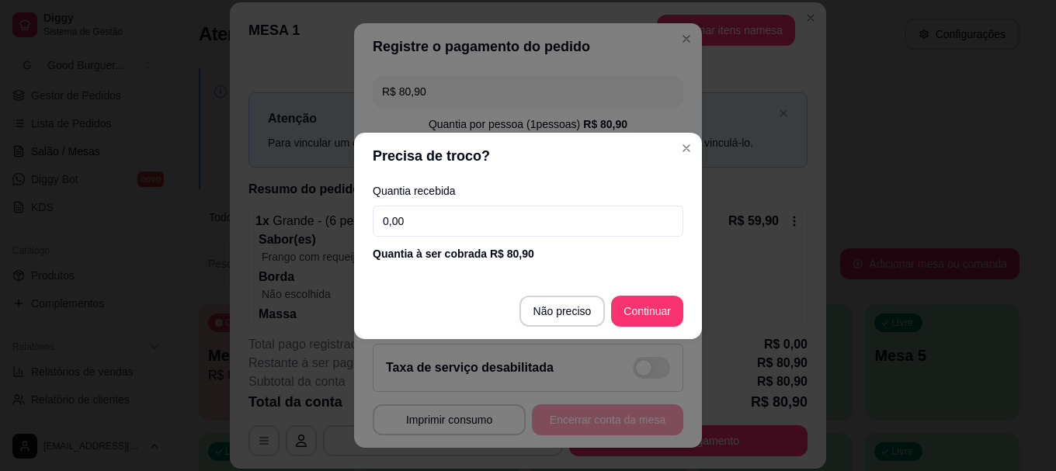
drag, startPoint x: 422, startPoint y: 213, endPoint x: 422, endPoint y: 223, distance: 9.3
click at [422, 223] on input "0,00" at bounding box center [528, 221] width 310 height 31
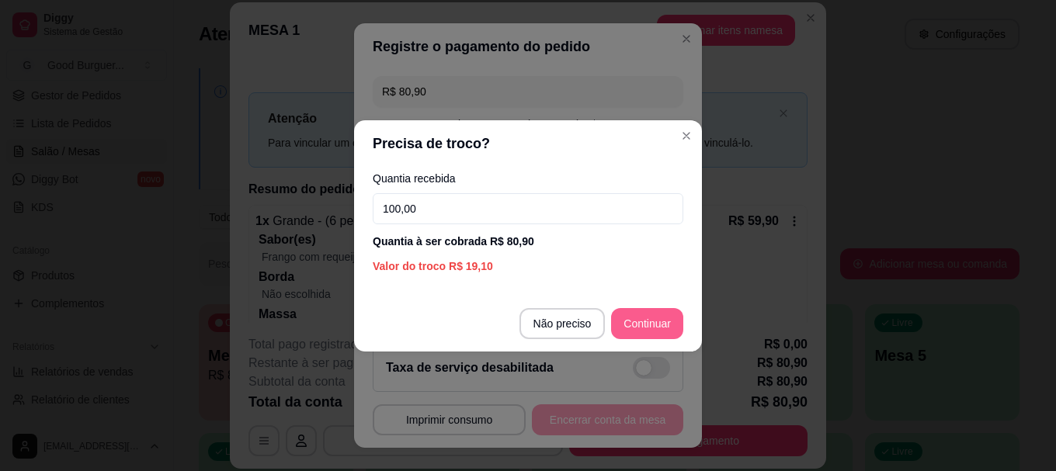
type input "100,00"
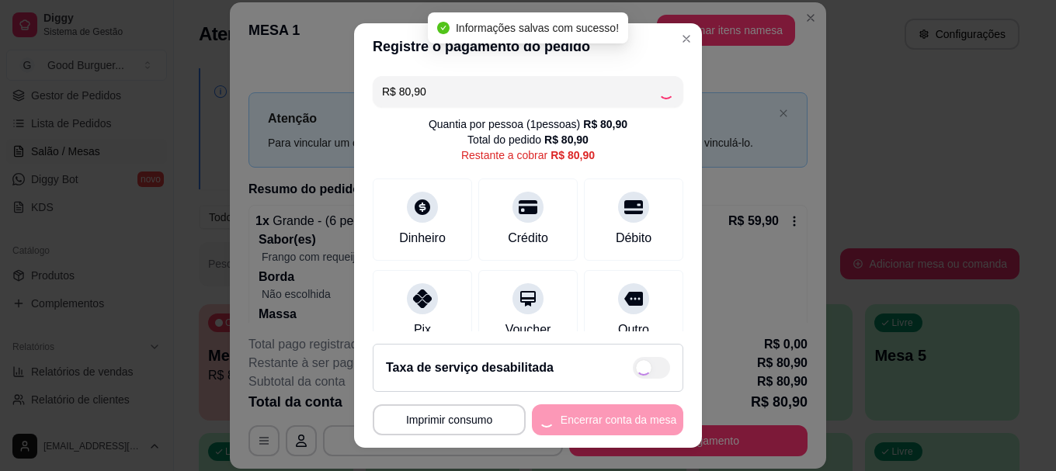
type input "R$ 0,00"
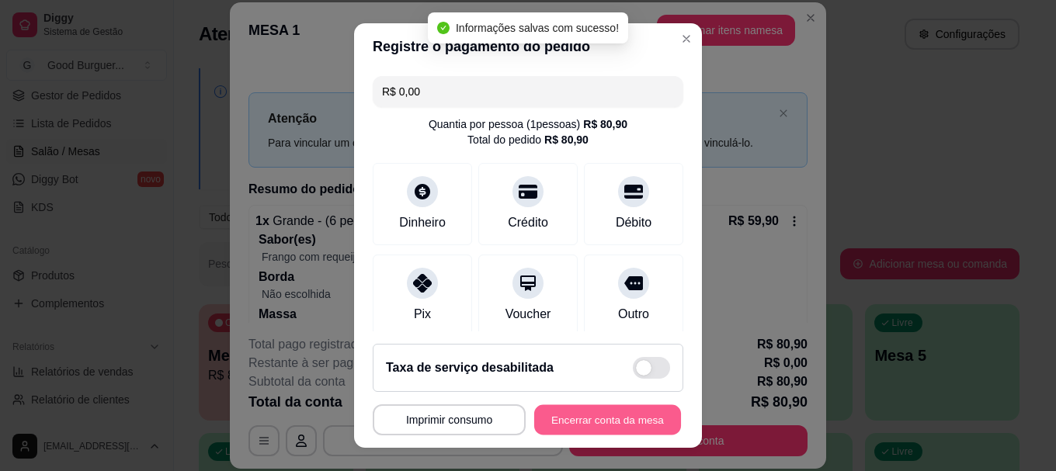
click at [591, 422] on button "Encerrar conta da mesa" at bounding box center [607, 419] width 147 height 30
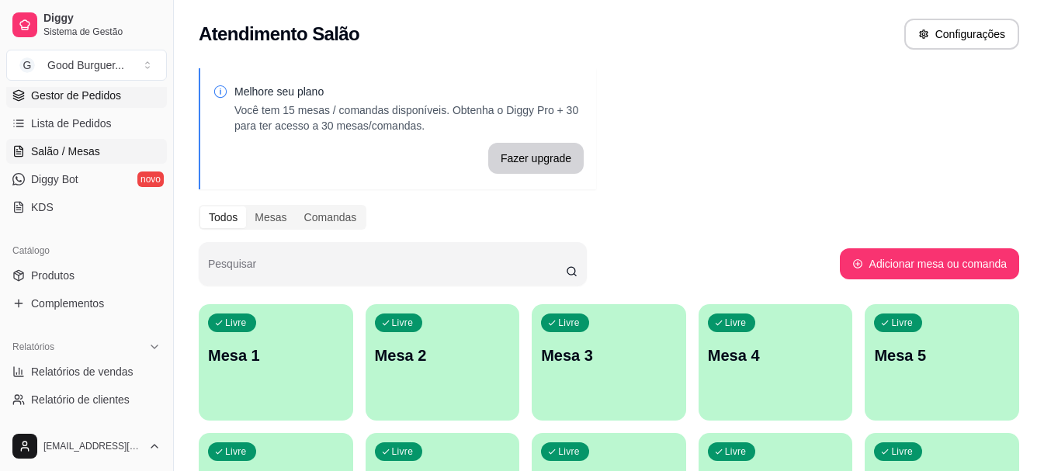
click at [86, 93] on span "Gestor de Pedidos" at bounding box center [76, 96] width 90 height 16
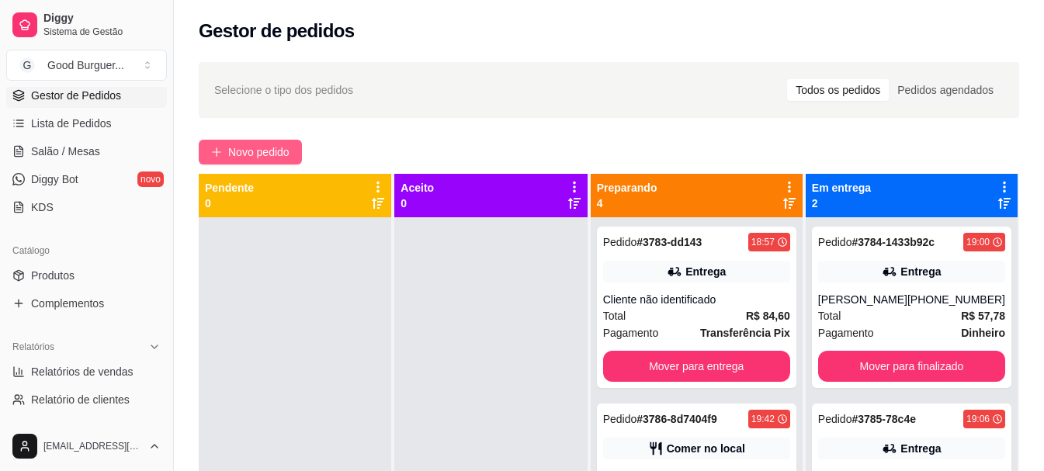
click at [265, 151] on span "Novo pedido" at bounding box center [258, 152] width 61 height 17
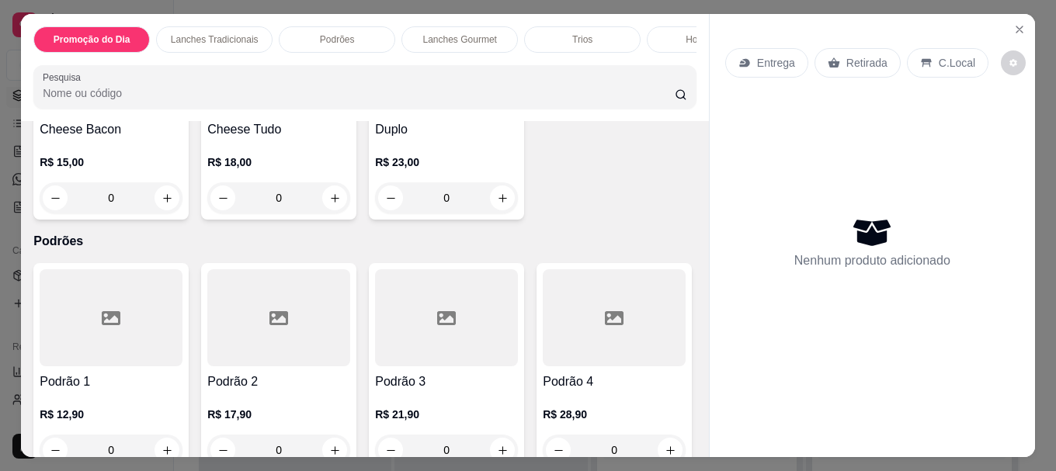
scroll to position [931, 0]
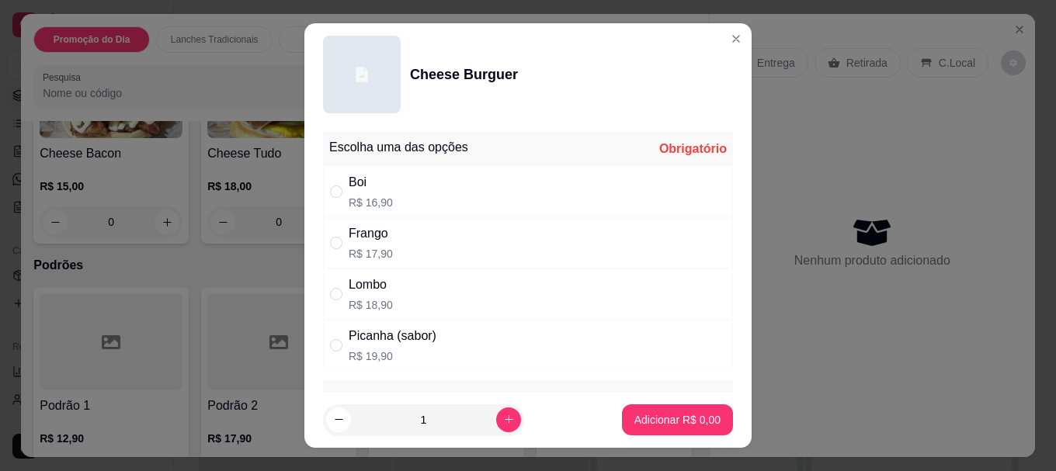
click at [349, 190] on div "Boi" at bounding box center [370, 182] width 44 height 19
radio input "true"
click at [662, 424] on p "Adicionar R$ 16,90" at bounding box center [674, 420] width 92 height 16
type input "1"
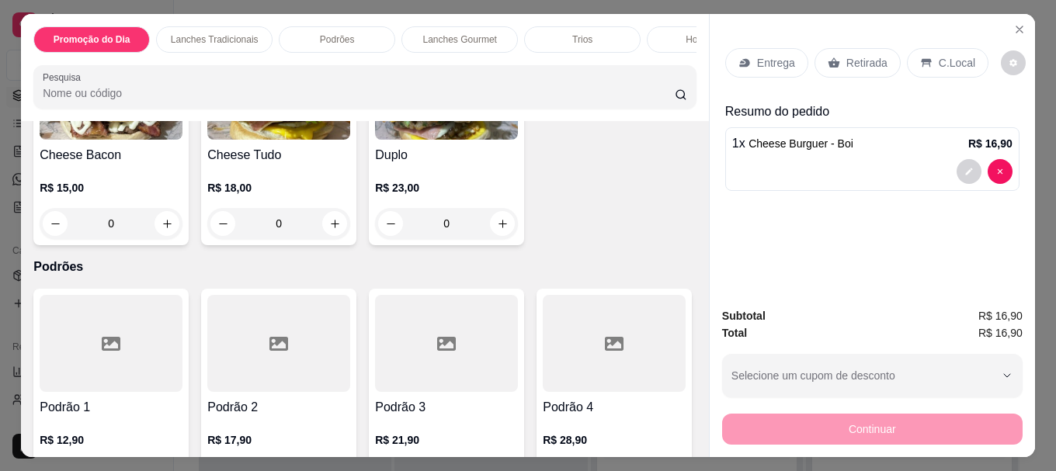
click at [768, 60] on p "Entrega" at bounding box center [776, 63] width 38 height 16
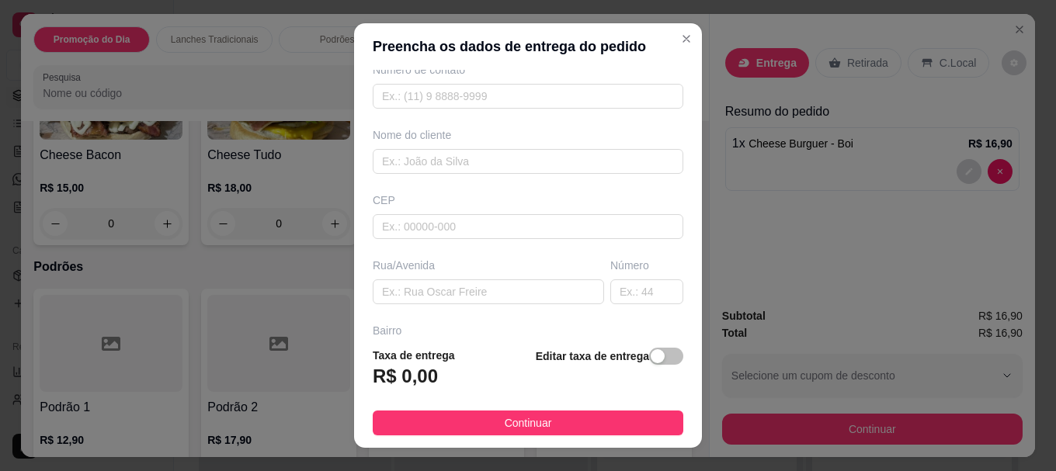
scroll to position [155, 0]
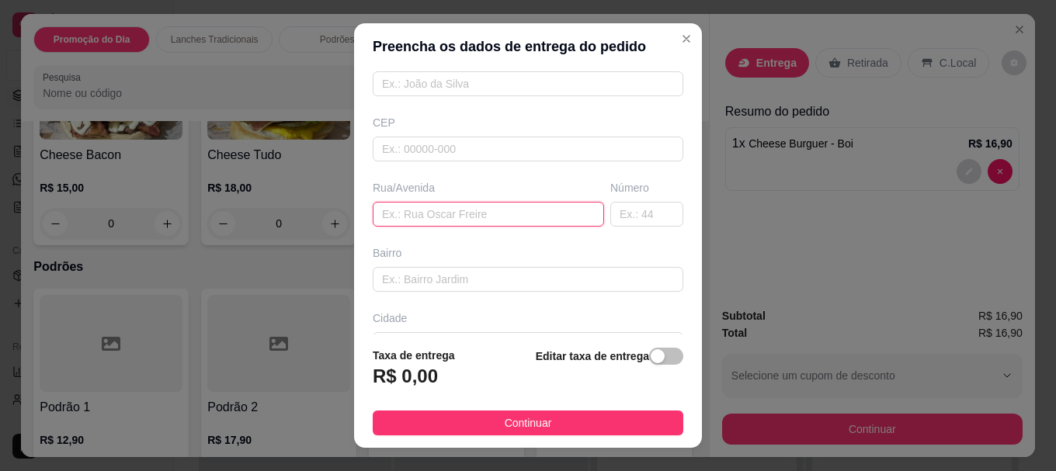
paste input "Prefeito [PERSON_NAME][GEOGRAPHIC_DATA]"
type input "Prefeito [PERSON_NAME][GEOGRAPHIC_DATA]"
click at [610, 213] on input "text" at bounding box center [646, 214] width 73 height 25
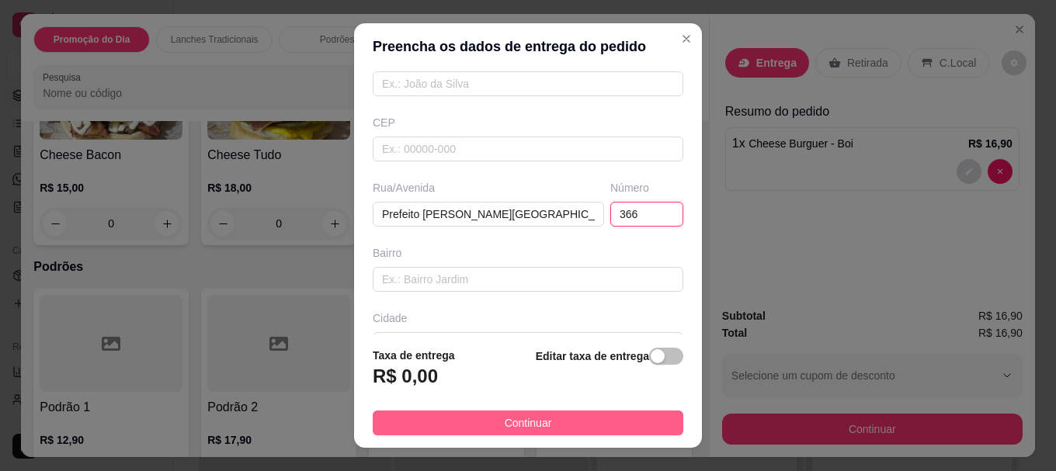
type input "366"
click at [599, 421] on button "Continuar" at bounding box center [528, 423] width 310 height 25
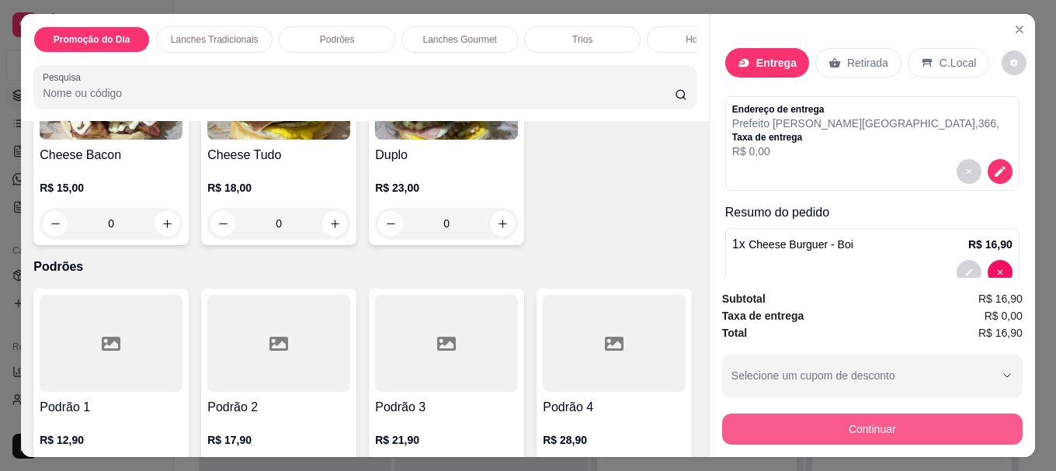
click at [833, 420] on button "Continuar" at bounding box center [872, 429] width 300 height 31
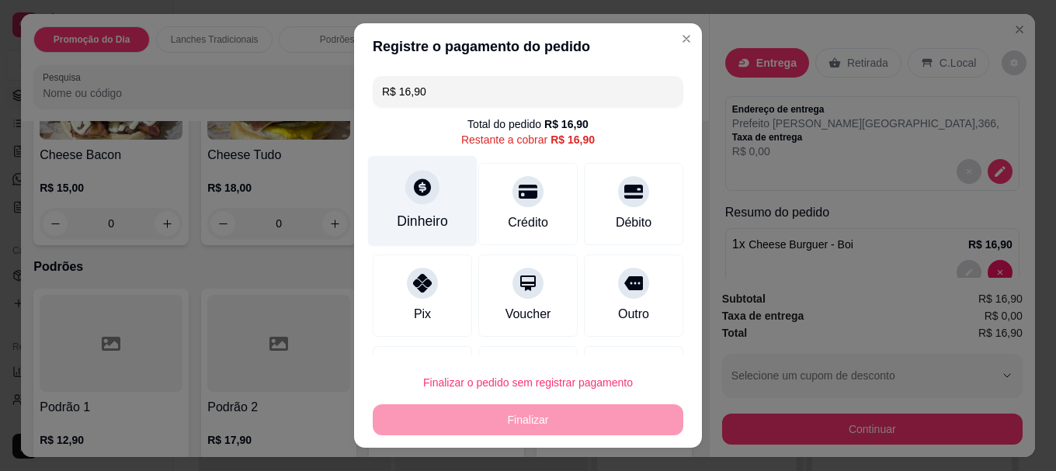
click at [416, 195] on icon at bounding box center [422, 187] width 17 height 17
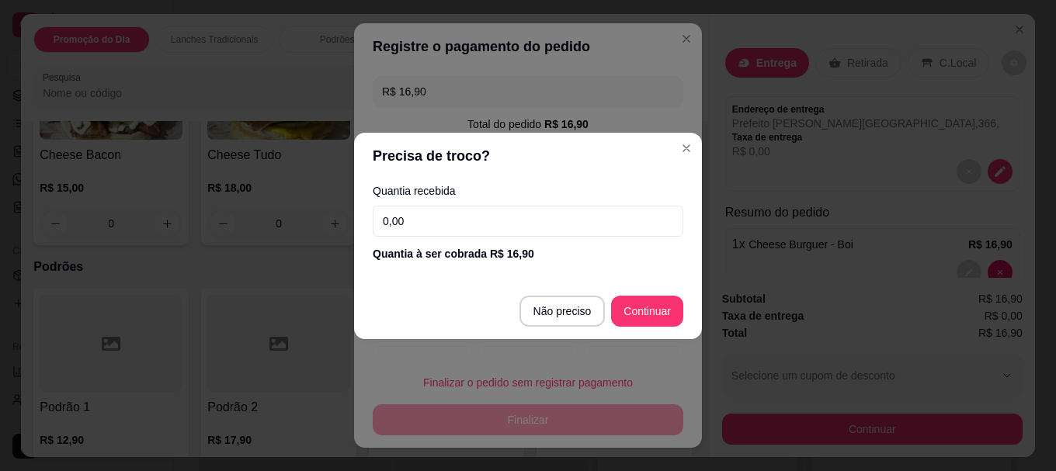
click at [435, 213] on input "0,00" at bounding box center [528, 221] width 310 height 31
type input "16,90"
type input "R$ 0,00"
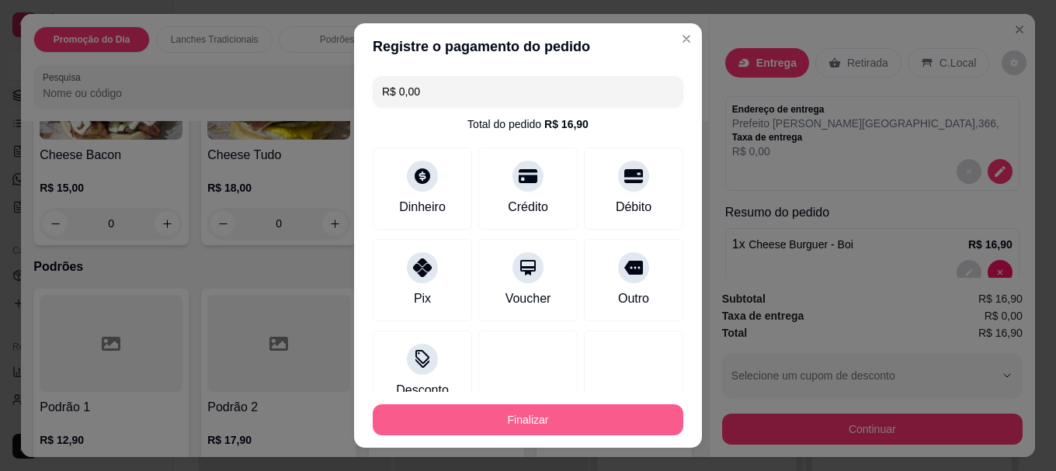
click at [556, 421] on button "Finalizar" at bounding box center [528, 419] width 310 height 31
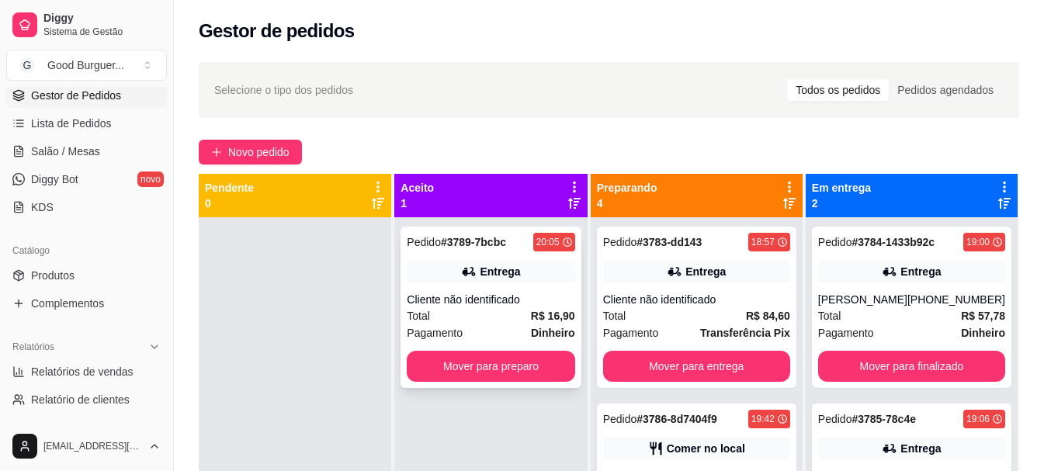
click at [510, 293] on div "Cliente não identificado" at bounding box center [491, 300] width 168 height 16
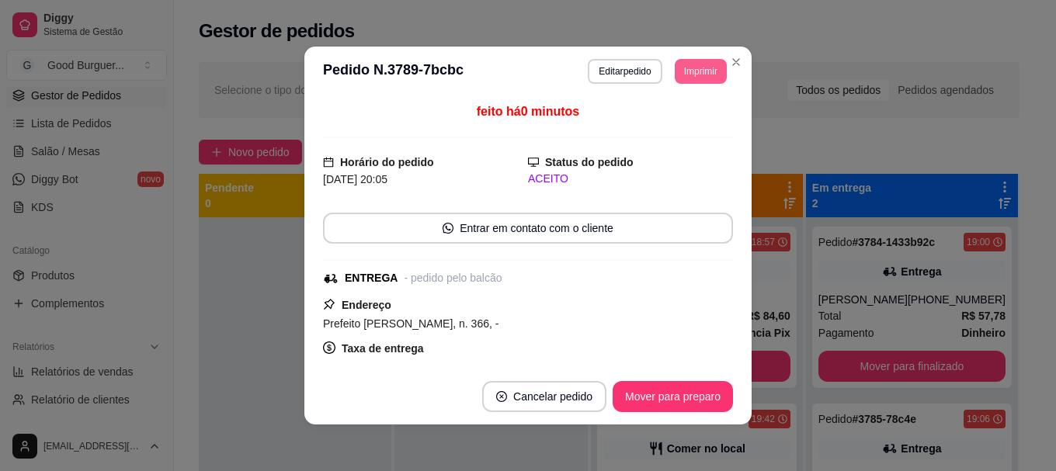
click at [688, 71] on button "Imprimir" at bounding box center [700, 71] width 52 height 25
click at [683, 68] on button "Imprimir" at bounding box center [700, 71] width 50 height 24
click at [682, 68] on button "Imprimir" at bounding box center [700, 71] width 50 height 24
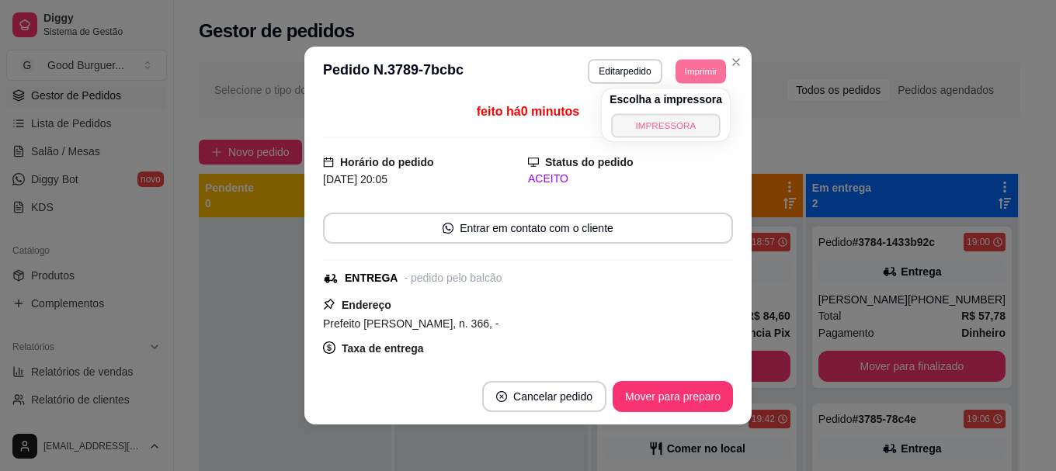
click at [676, 117] on button "IMPRESSORA" at bounding box center [665, 125] width 109 height 24
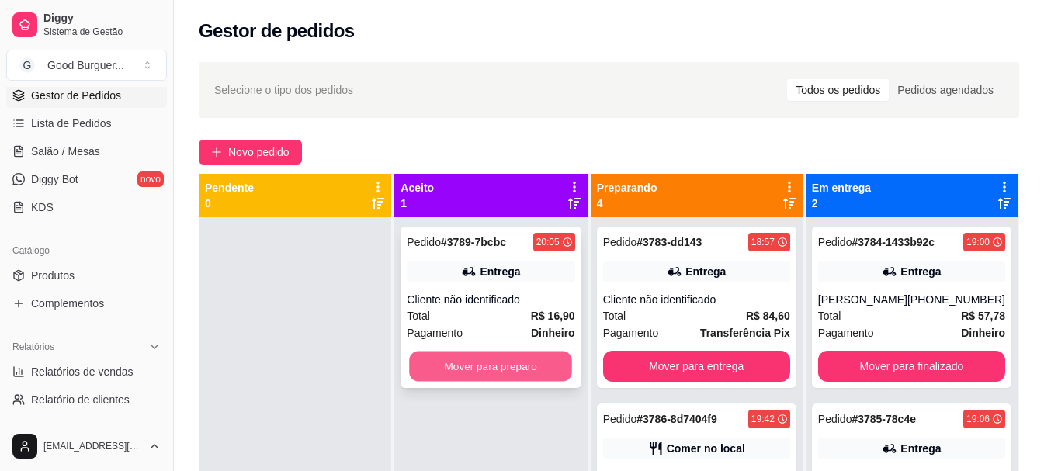
click at [510, 363] on button "Mover para preparo" at bounding box center [491, 367] width 163 height 30
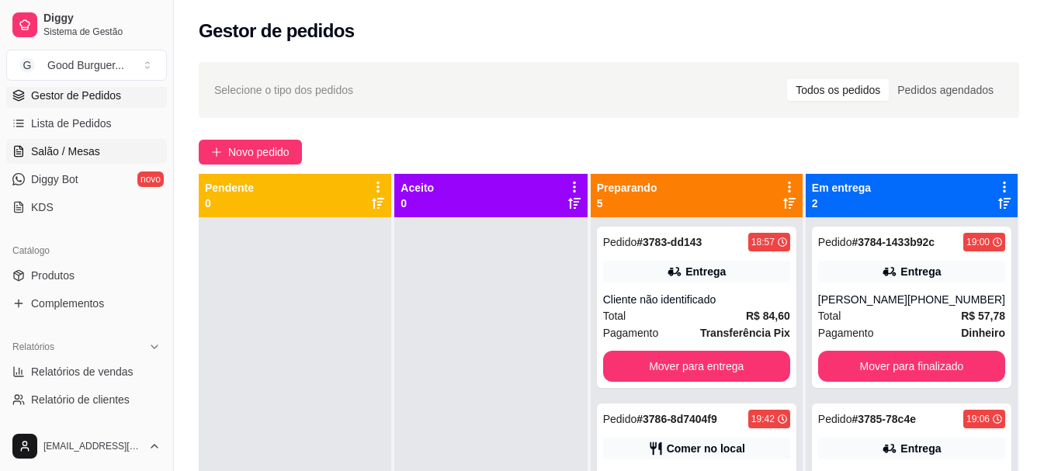
click at [97, 150] on span "Salão / Mesas" at bounding box center [65, 152] width 69 height 16
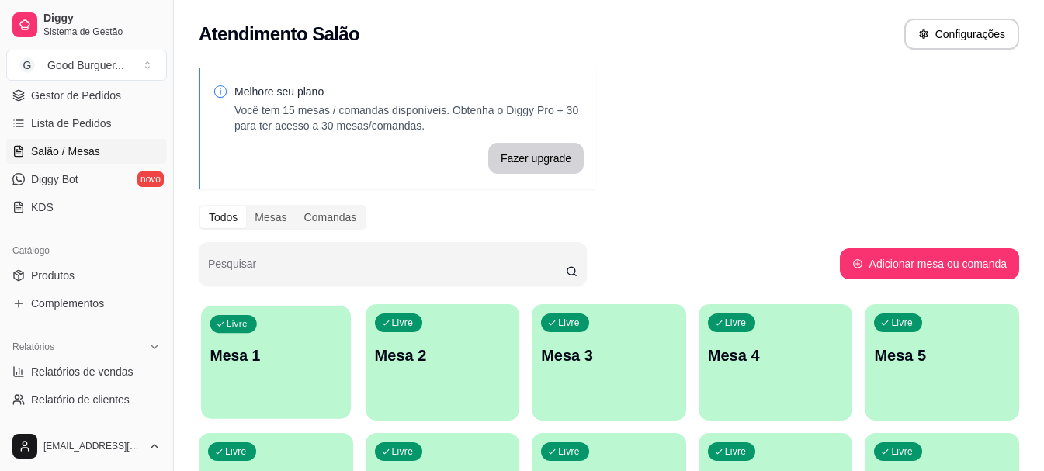
click at [270, 382] on div "Livre Mesa 1" at bounding box center [276, 353] width 150 height 95
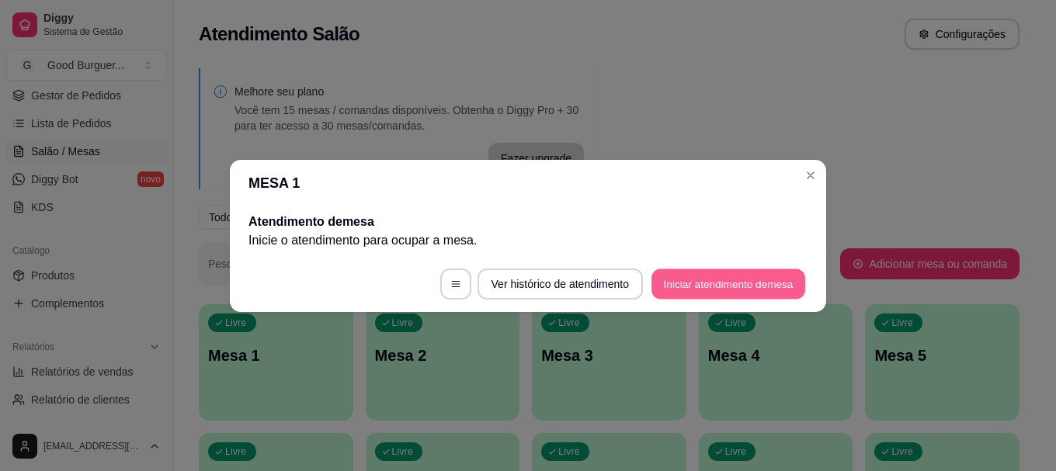
click at [657, 280] on button "Iniciar atendimento de mesa" at bounding box center [728, 284] width 154 height 30
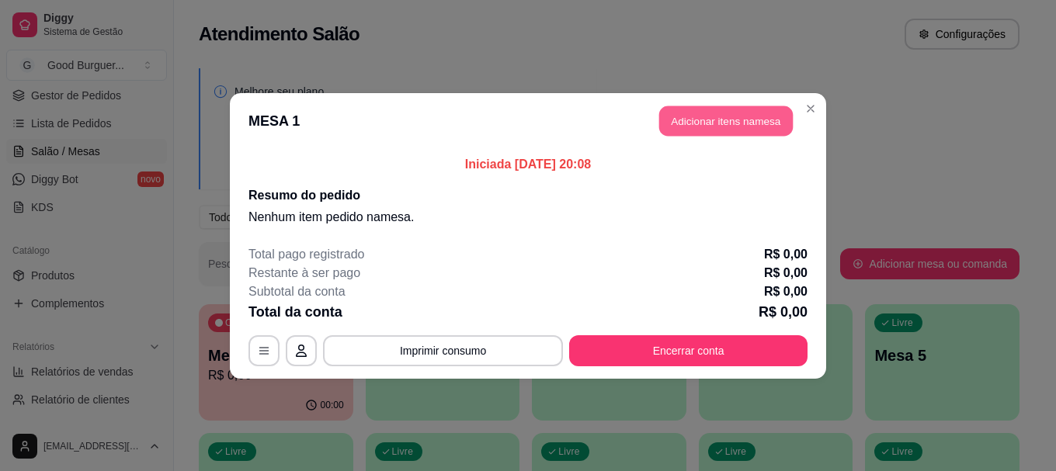
click at [688, 120] on button "Adicionar itens na mesa" at bounding box center [725, 121] width 133 height 30
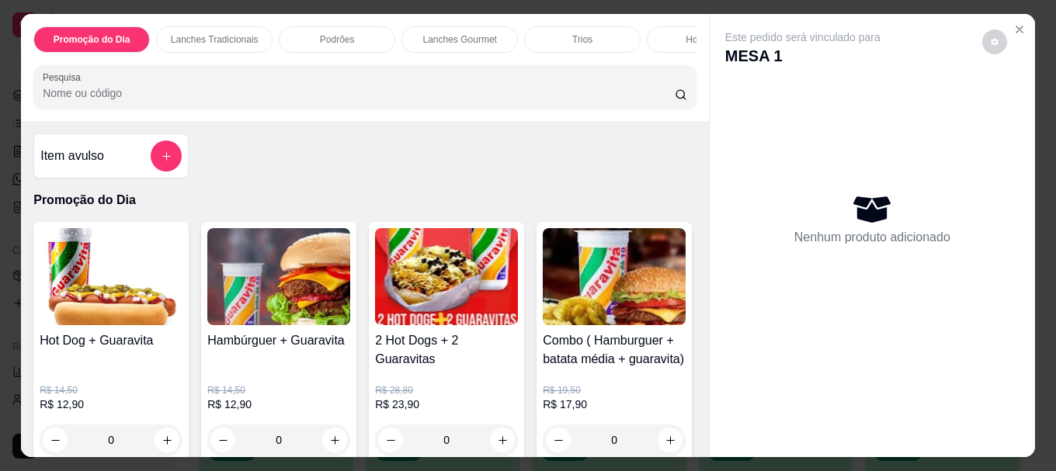
click at [315, 99] on input "Pesquisa" at bounding box center [359, 93] width 632 height 16
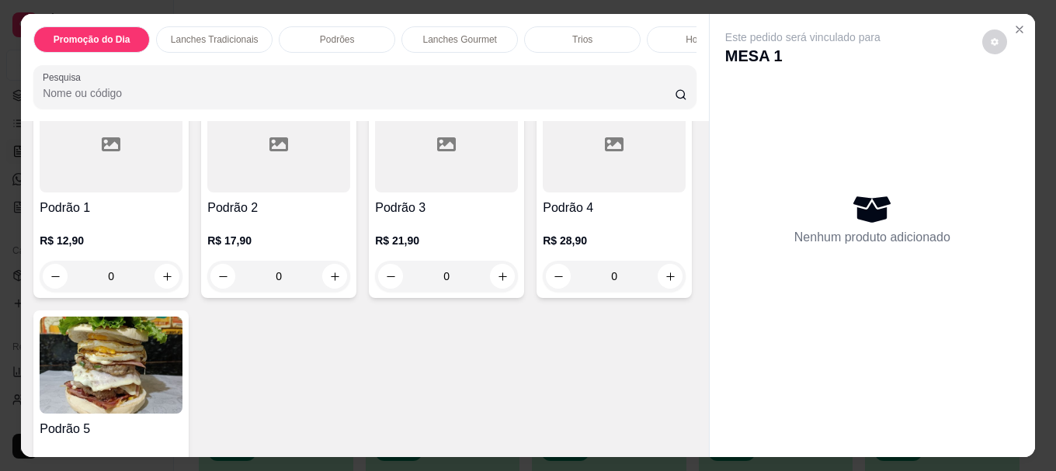
scroll to position [1164, 0]
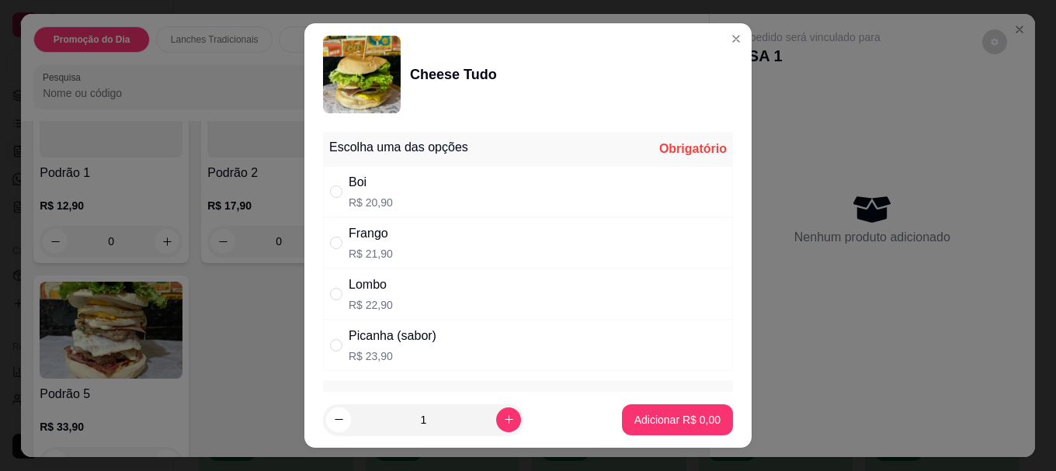
click at [369, 176] on div "Boi" at bounding box center [370, 182] width 44 height 19
radio input "true"
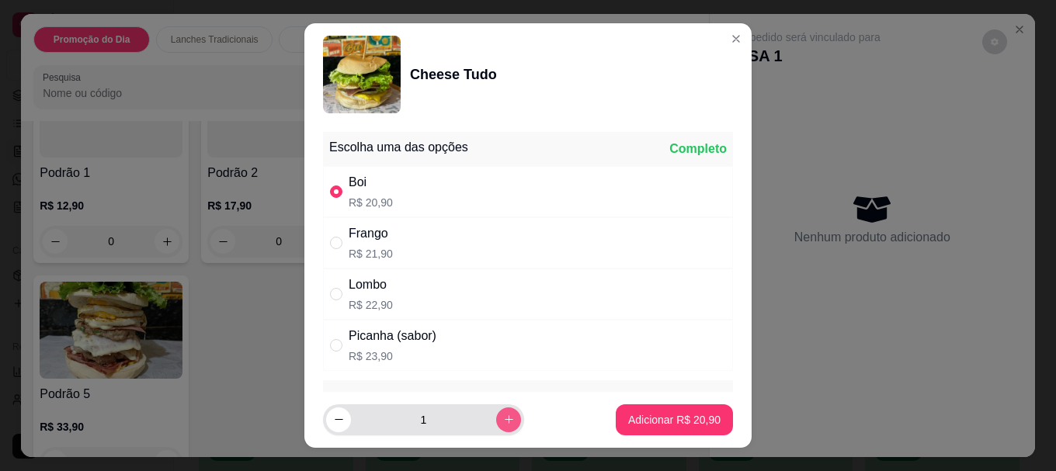
click at [503, 424] on icon "increase-product-quantity" at bounding box center [509, 420] width 12 height 12
type input "3"
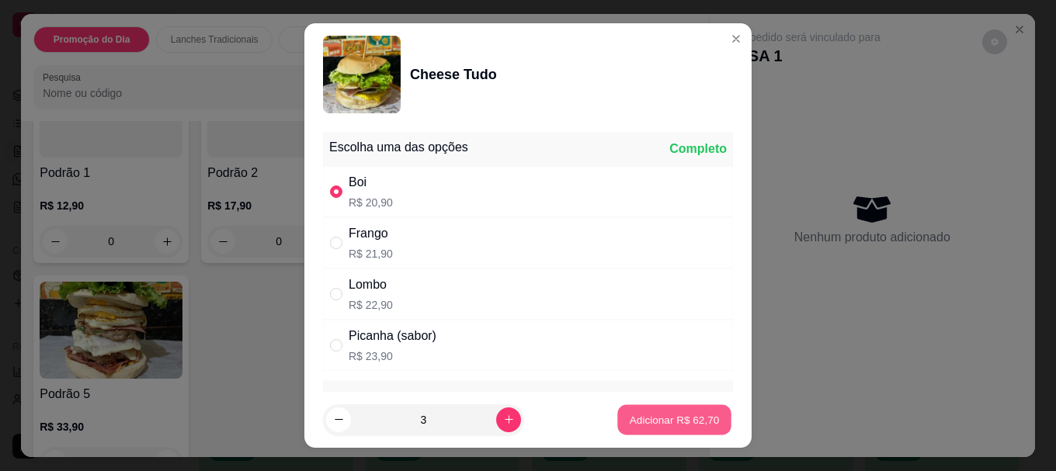
click at [664, 413] on p "Adicionar R$ 62,70" at bounding box center [674, 419] width 90 height 15
type input "3"
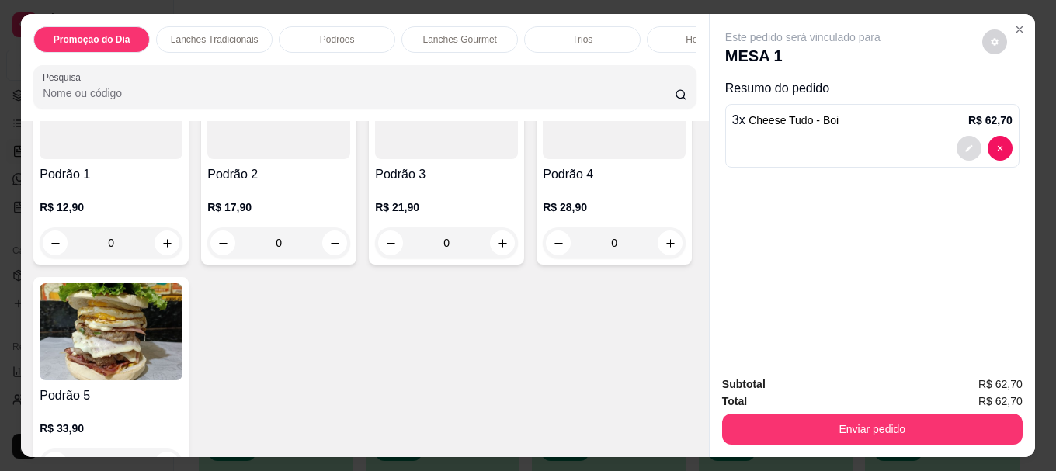
click at [964, 146] on icon "decrease-product-quantity" at bounding box center [968, 148] width 9 height 9
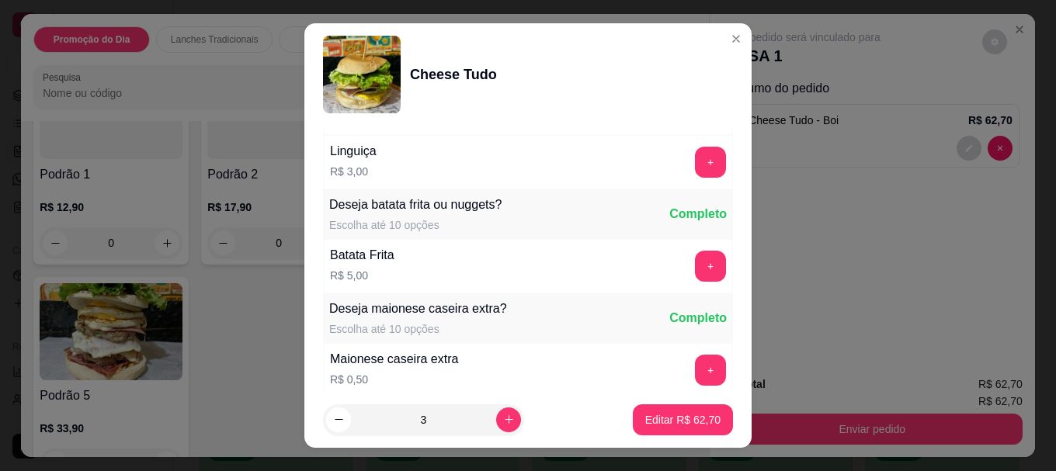
scroll to position [1337, 0]
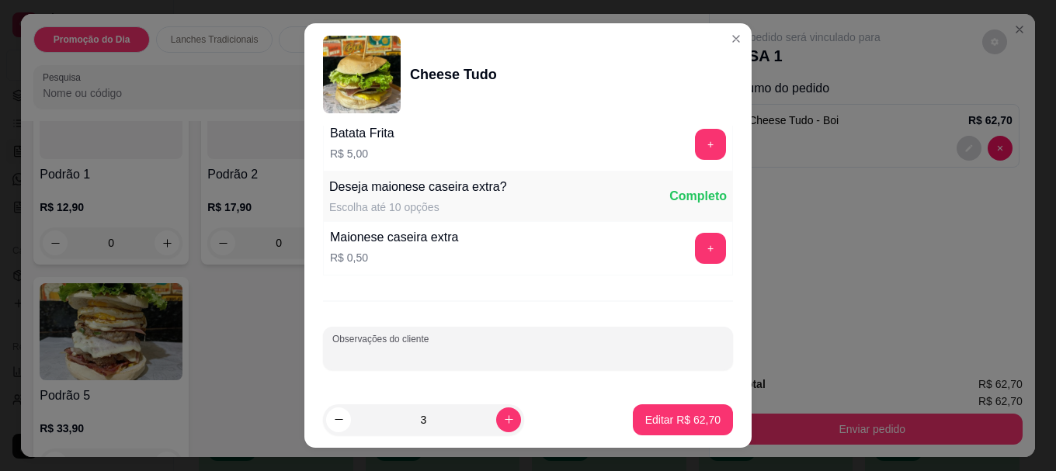
click at [503, 353] on input "Observações do cliente" at bounding box center [527, 355] width 391 height 16
type input "um vai ser pra levar"
click at [663, 414] on p "Editar R$ 62,70" at bounding box center [682, 420] width 75 height 16
type input "0"
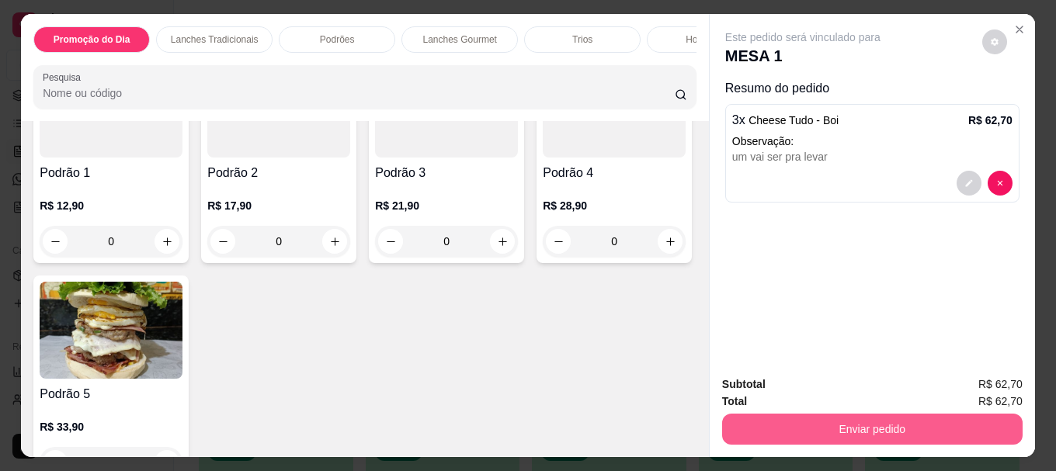
click at [834, 422] on button "Enviar pedido" at bounding box center [872, 429] width 300 height 31
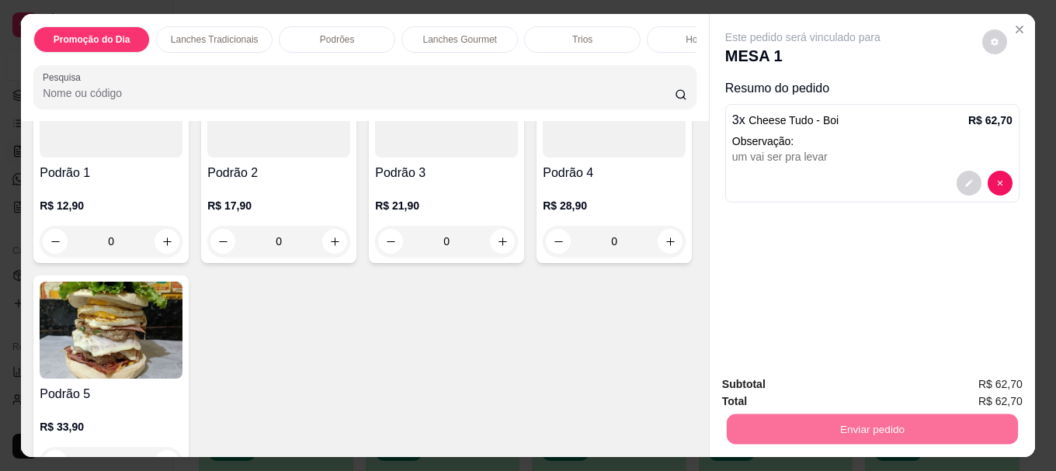
click at [823, 387] on button "Não registrar e enviar pedido" at bounding box center [820, 384] width 161 height 29
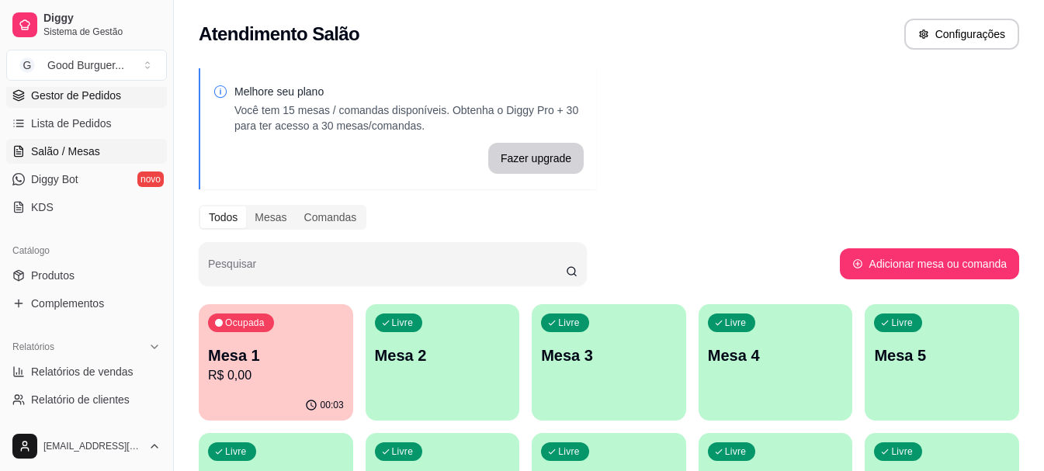
click at [84, 95] on span "Gestor de Pedidos" at bounding box center [76, 96] width 90 height 16
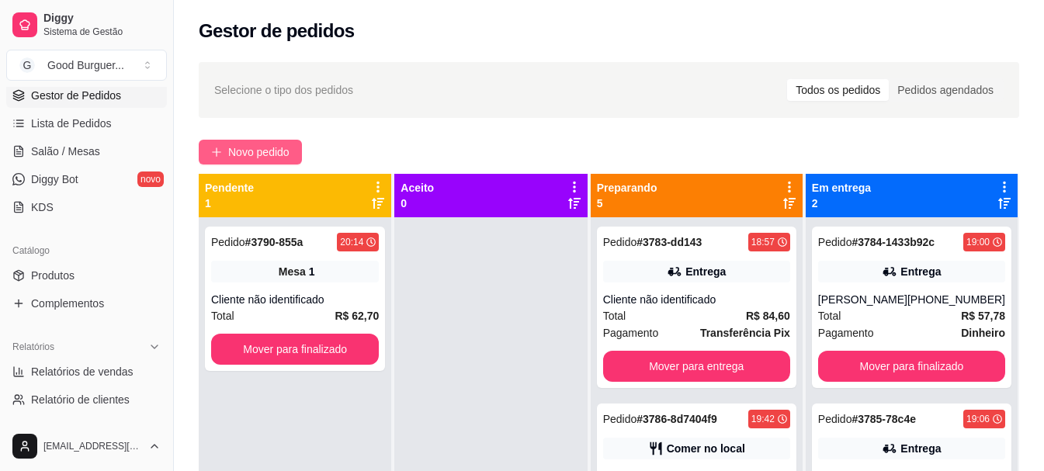
click at [236, 151] on span "Novo pedido" at bounding box center [258, 152] width 61 height 17
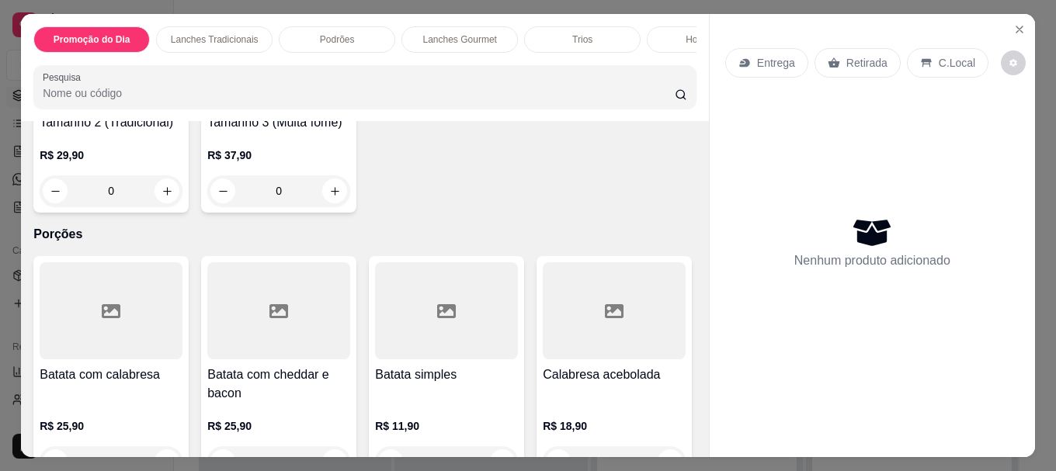
scroll to position [3648, 0]
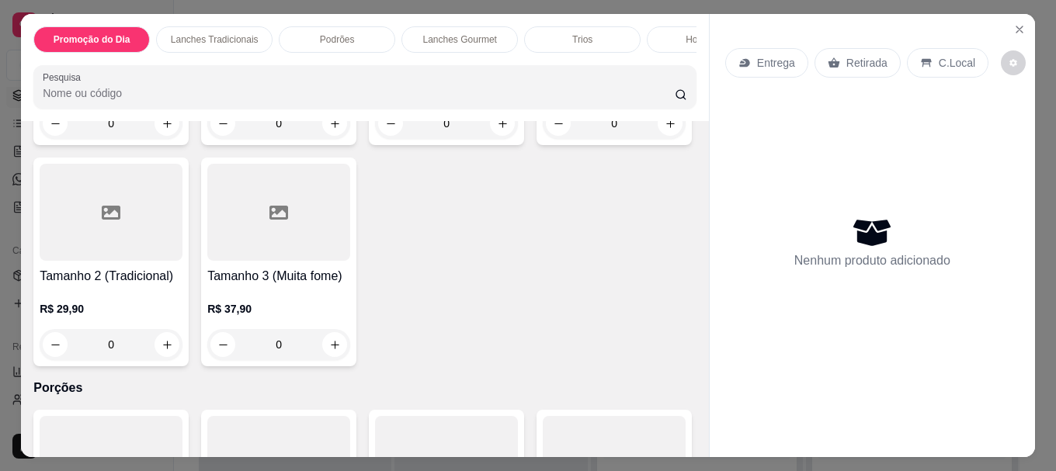
scroll to position [3493, 0]
click at [1016, 26] on icon "Close" at bounding box center [1019, 29] width 6 height 6
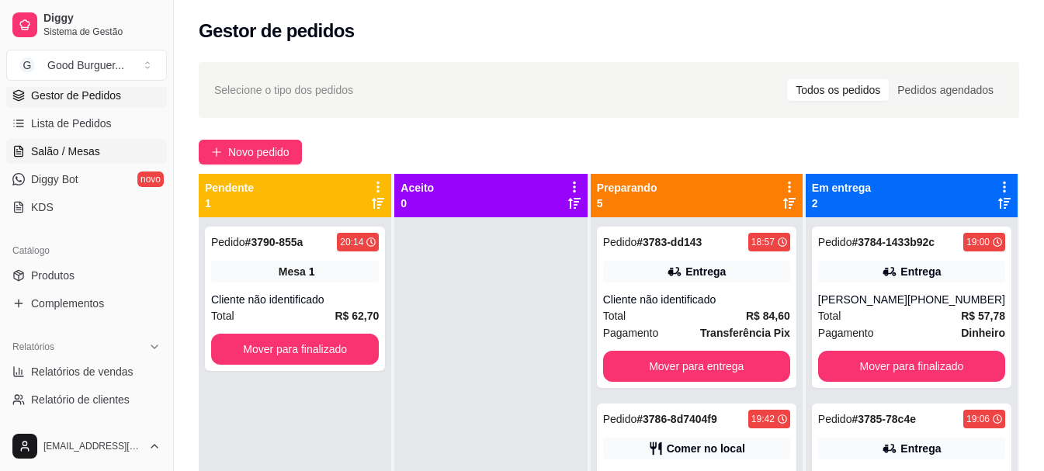
click at [85, 147] on span "Salão / Mesas" at bounding box center [65, 152] width 69 height 16
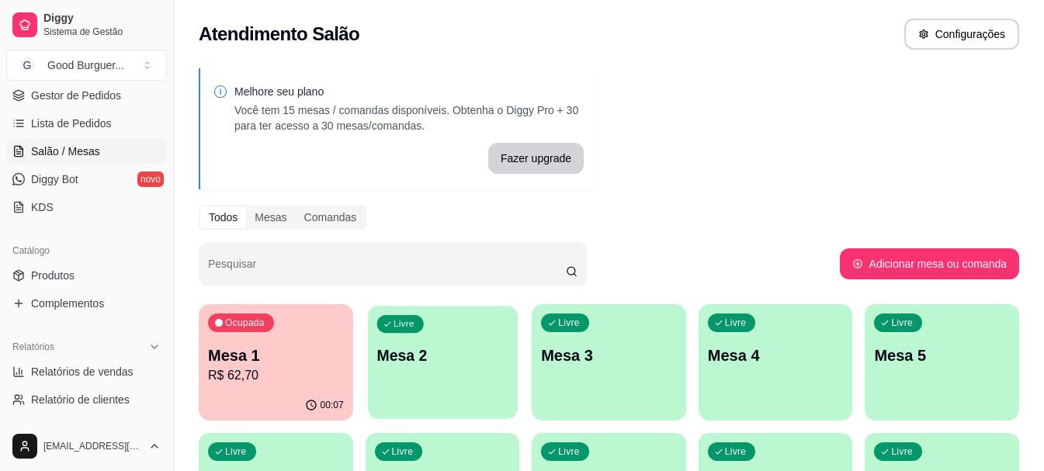
click at [449, 376] on div "Livre Mesa 2" at bounding box center [443, 353] width 150 height 95
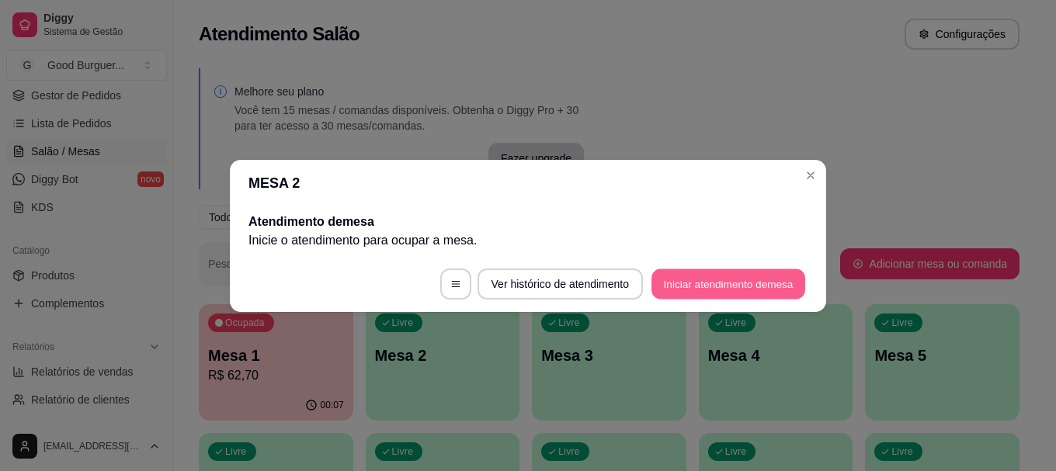
click at [688, 285] on button "Iniciar atendimento de mesa" at bounding box center [728, 284] width 154 height 30
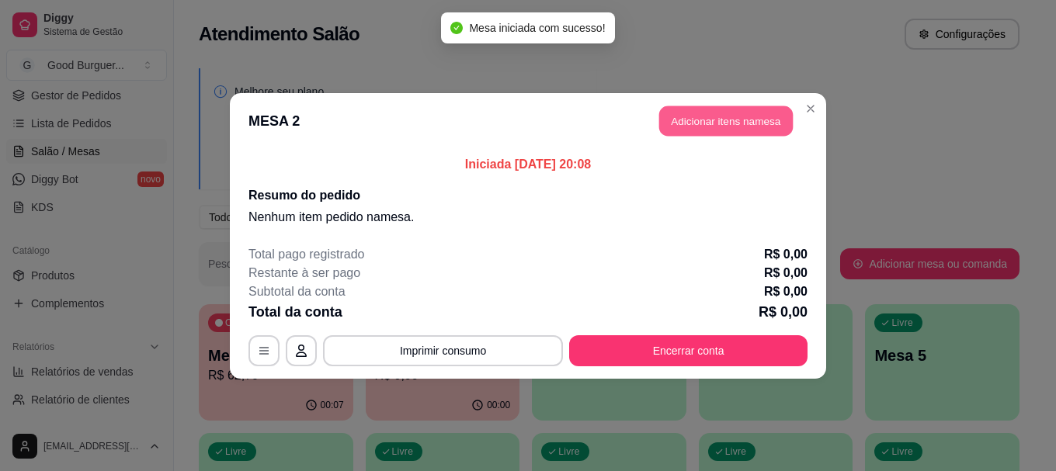
click at [732, 119] on button "Adicionar itens na mesa" at bounding box center [725, 121] width 133 height 30
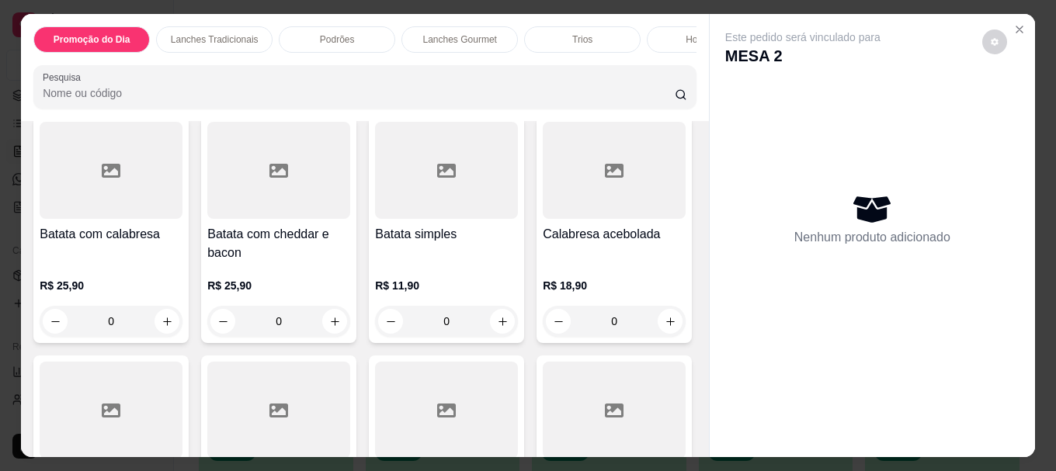
scroll to position [3803, 0]
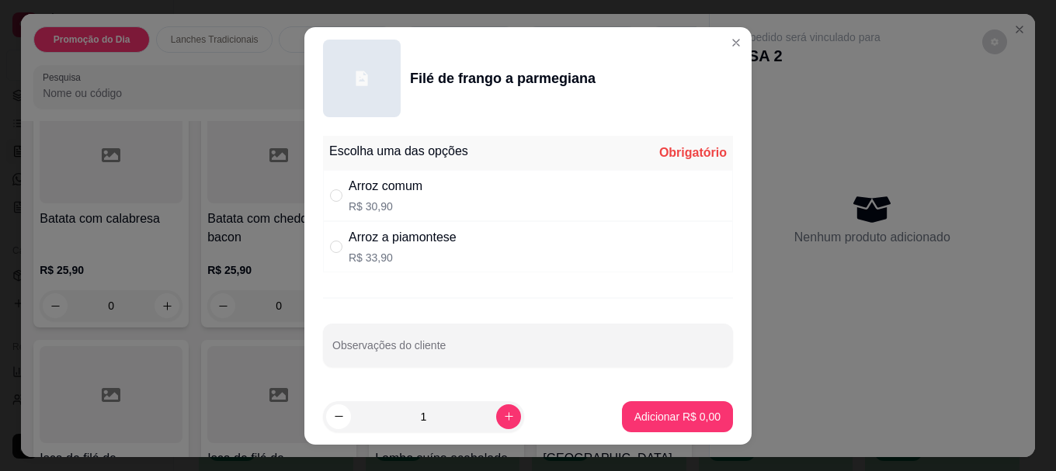
click at [348, 193] on div "Arroz comum" at bounding box center [385, 186] width 74 height 19
radio input "true"
click at [657, 415] on p "Adicionar R$ 30,90" at bounding box center [674, 417] width 92 height 16
type input "1"
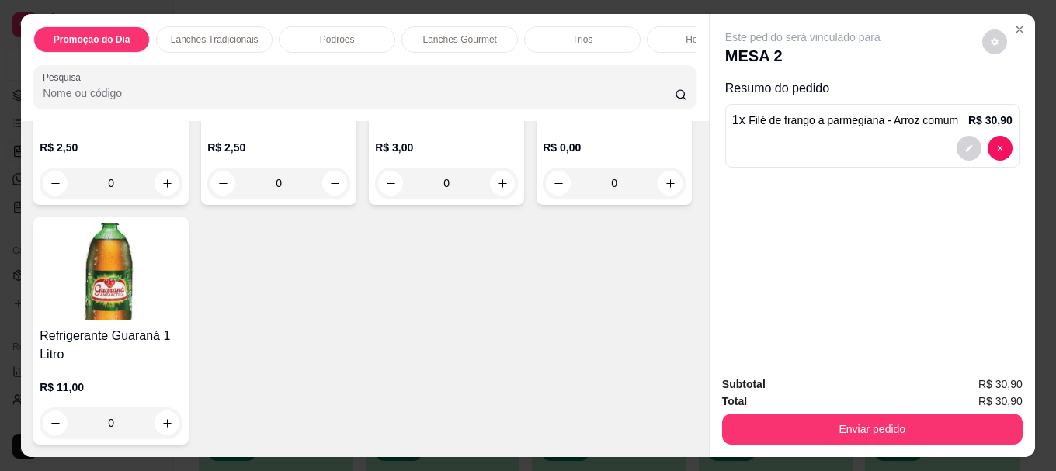
scroll to position [5278, 0]
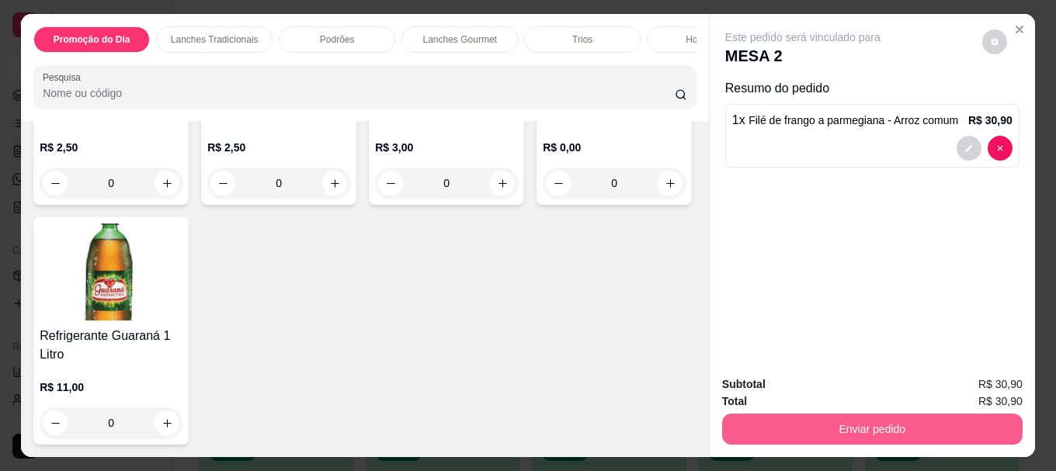
click at [805, 421] on button "Enviar pedido" at bounding box center [872, 429] width 300 height 31
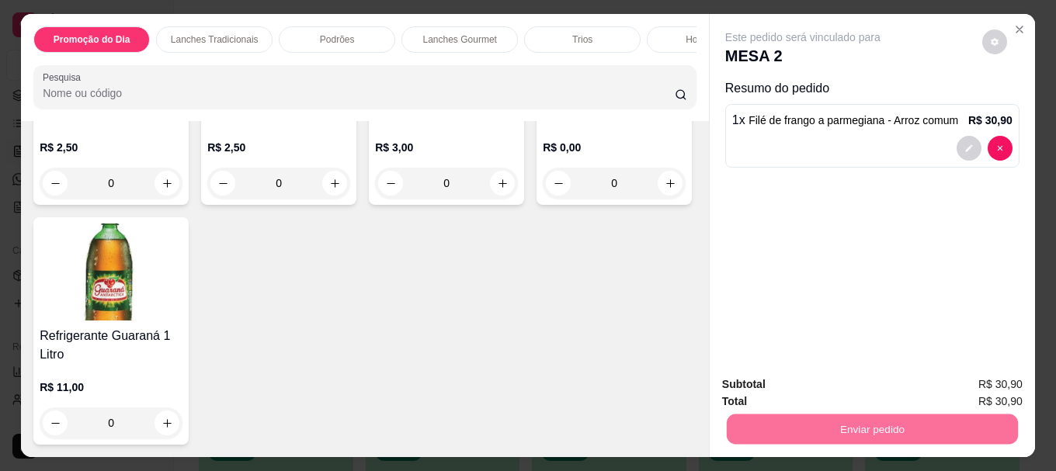
click at [801, 387] on button "Não registrar e enviar pedido" at bounding box center [820, 384] width 161 height 29
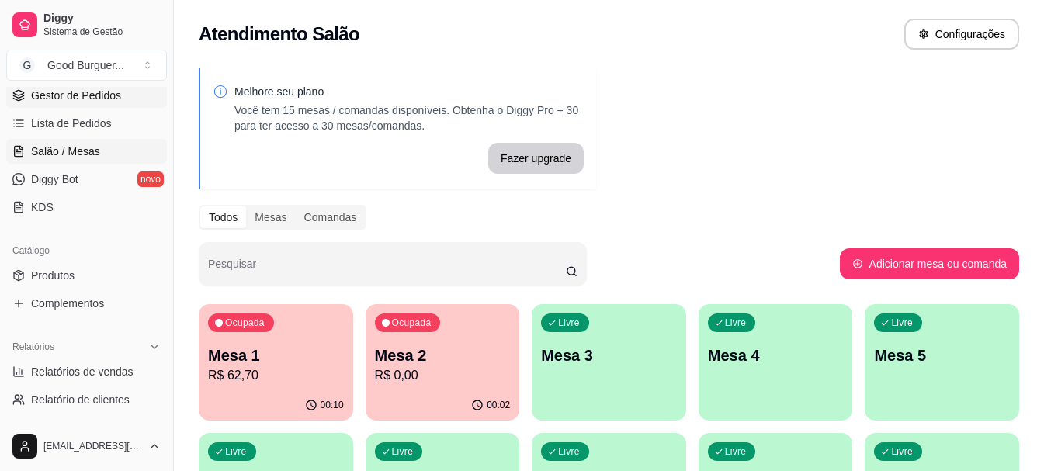
click at [92, 92] on span "Gestor de Pedidos" at bounding box center [76, 96] width 90 height 16
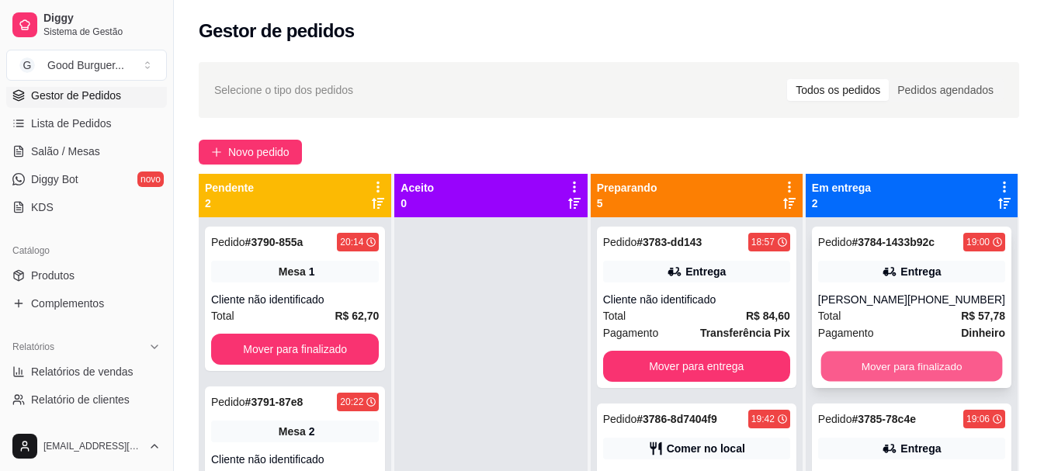
click at [883, 359] on button "Mover para finalizado" at bounding box center [911, 367] width 182 height 30
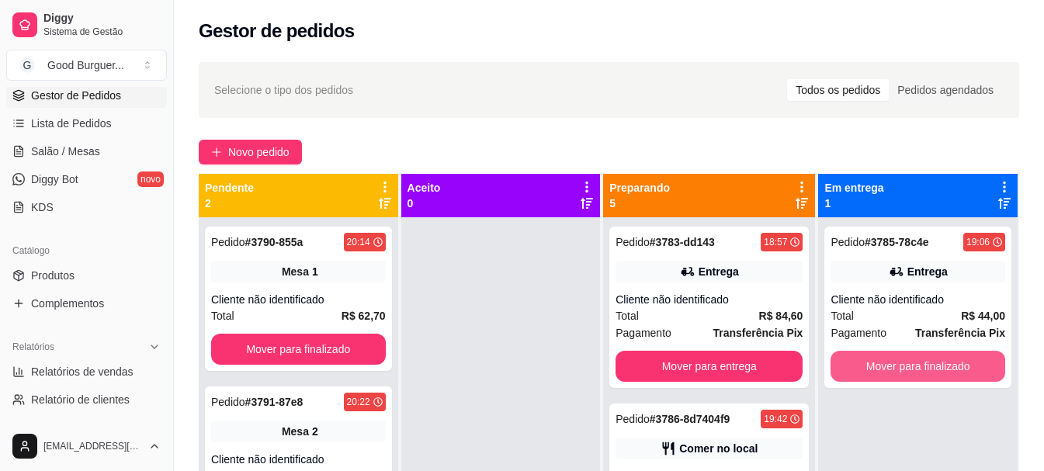
click at [883, 359] on button "Mover para finalizado" at bounding box center [917, 366] width 175 height 31
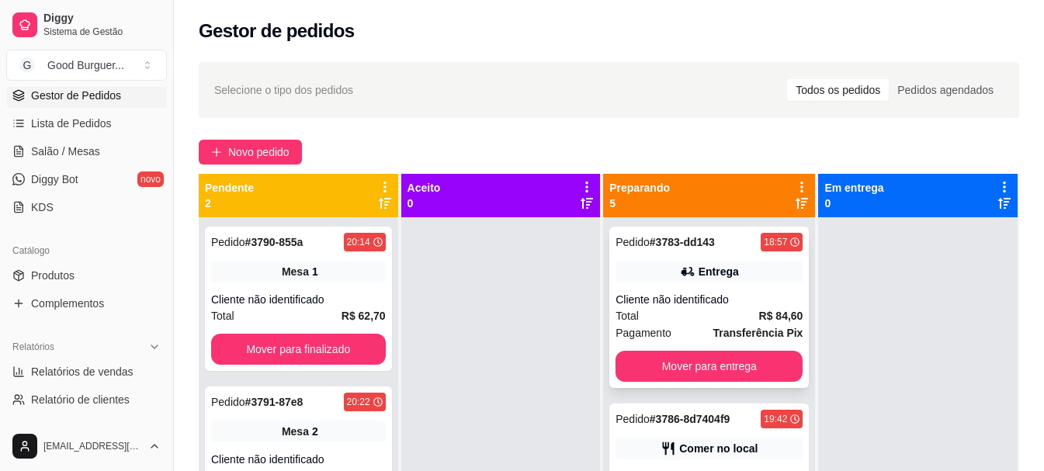
click at [675, 306] on div "Cliente não identificado" at bounding box center [708, 300] width 187 height 16
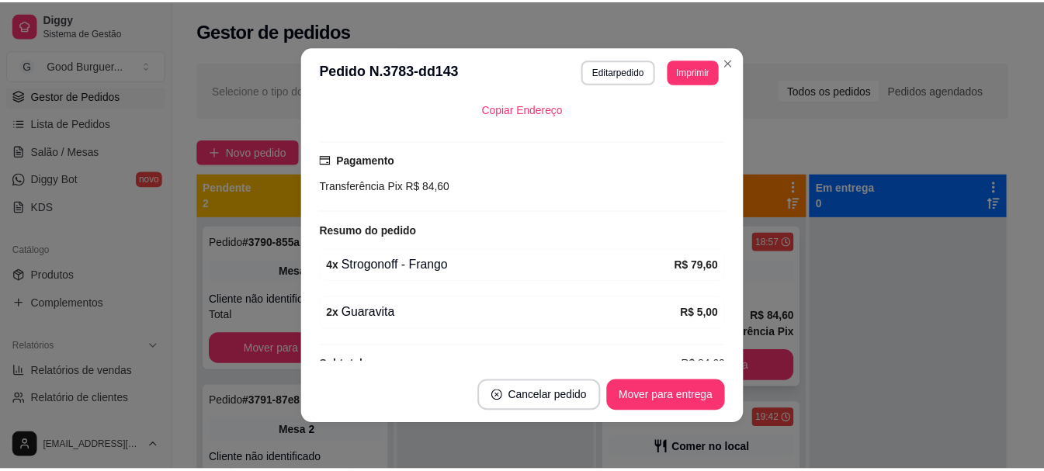
scroll to position [310, 0]
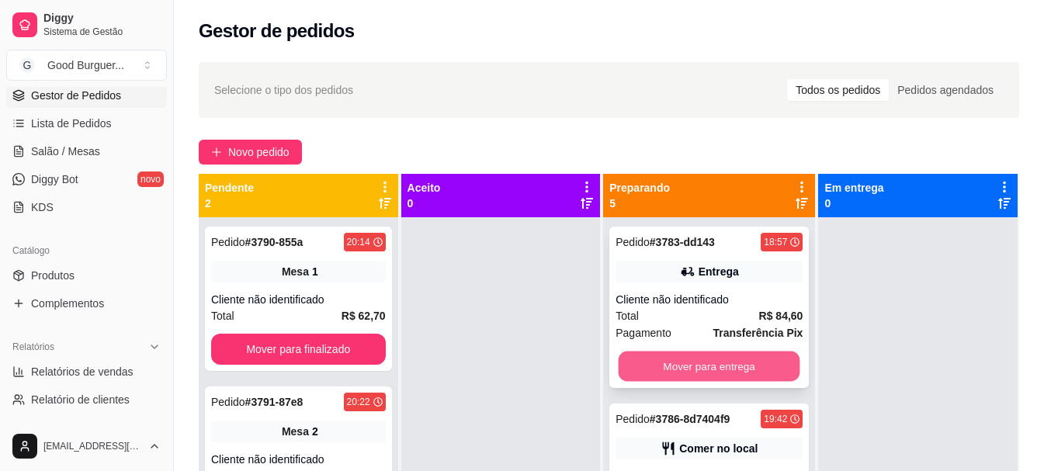
click at [711, 359] on button "Mover para entrega" at bounding box center [710, 367] width 182 height 30
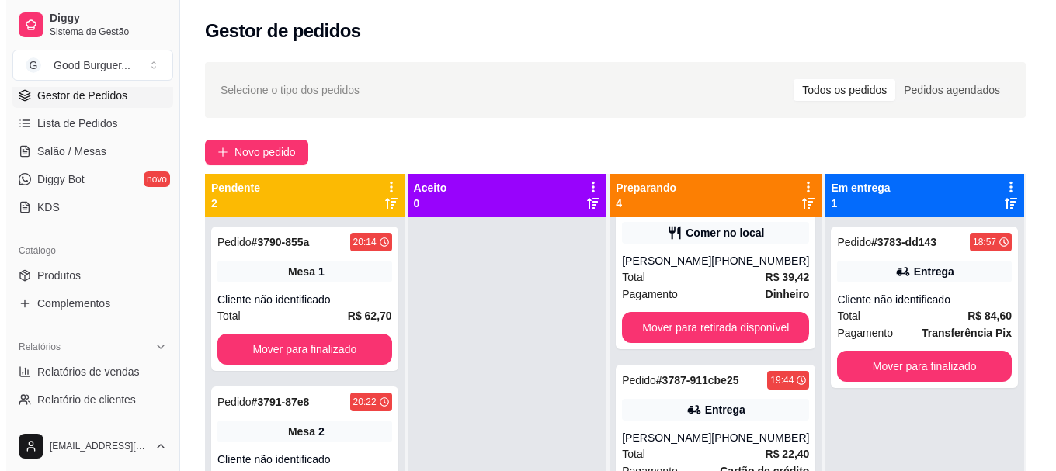
scroll to position [78, 0]
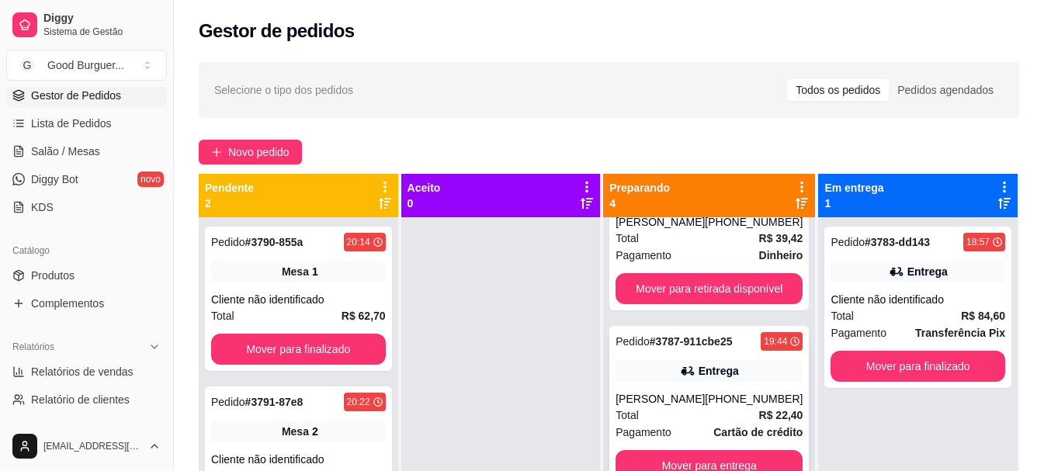
click at [692, 380] on div "Entrega" at bounding box center [708, 371] width 187 height 22
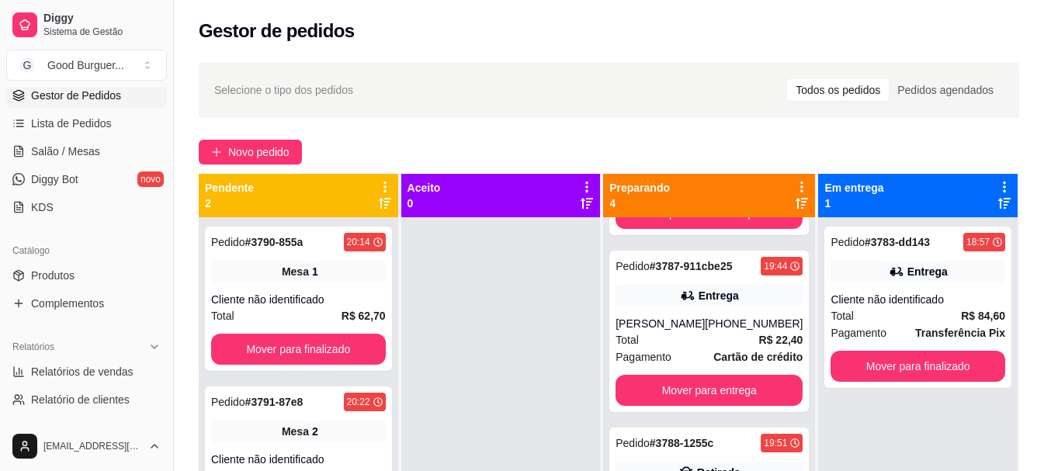
scroll to position [155, 0]
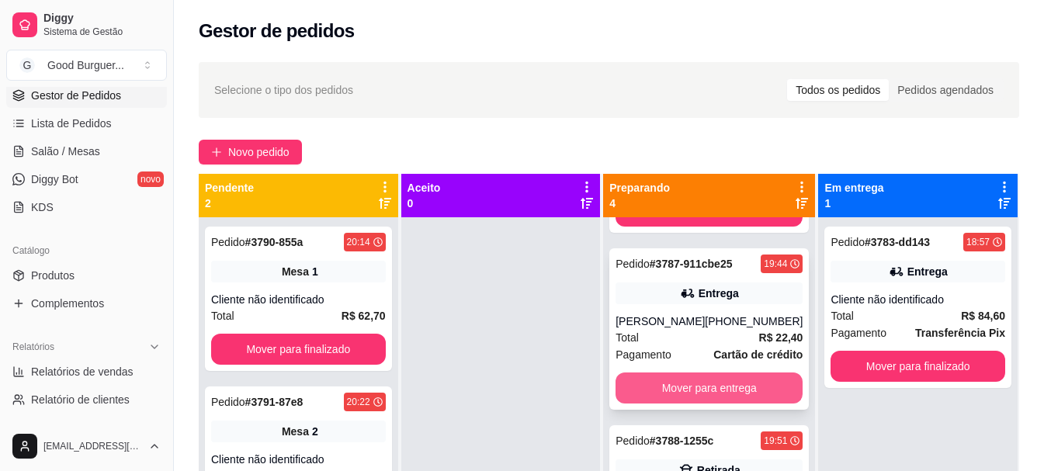
click at [709, 397] on button "Mover para entrega" at bounding box center [708, 388] width 187 height 31
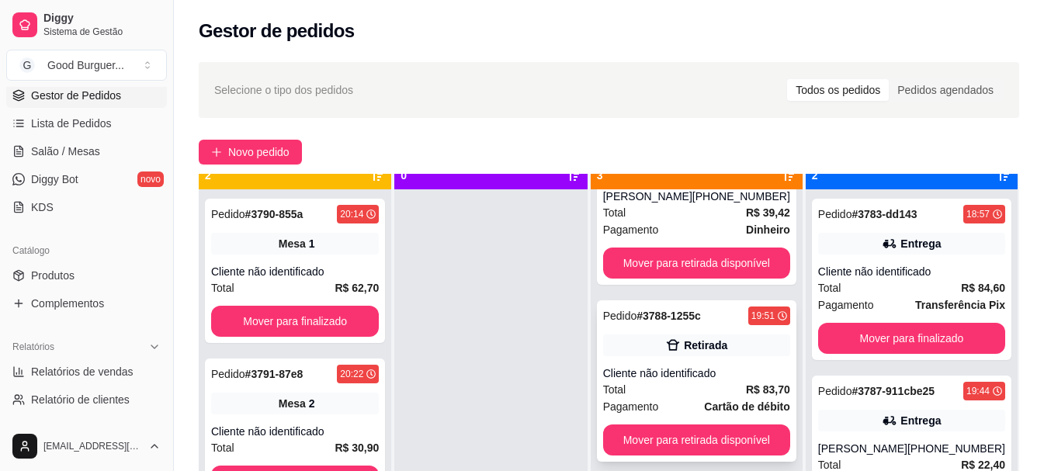
scroll to position [43, 0]
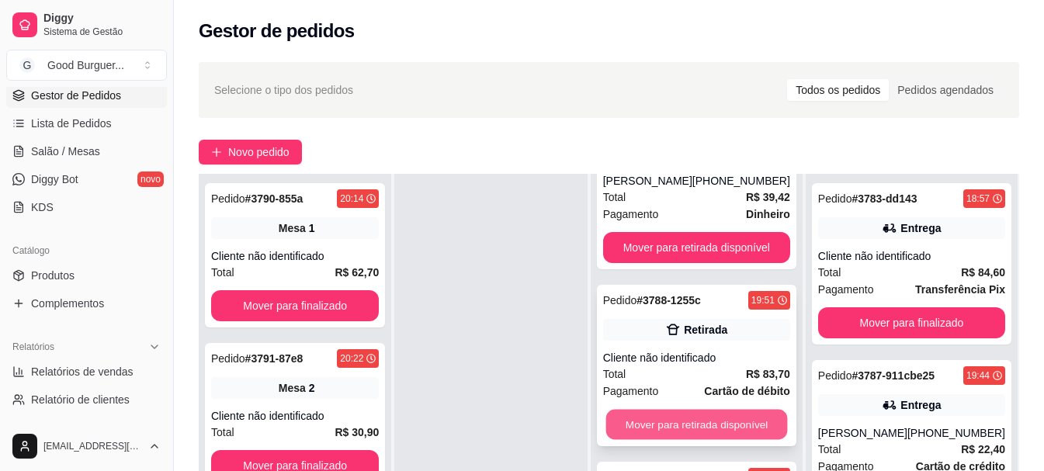
click at [691, 418] on button "Mover para retirada disponível" at bounding box center [696, 425] width 182 height 30
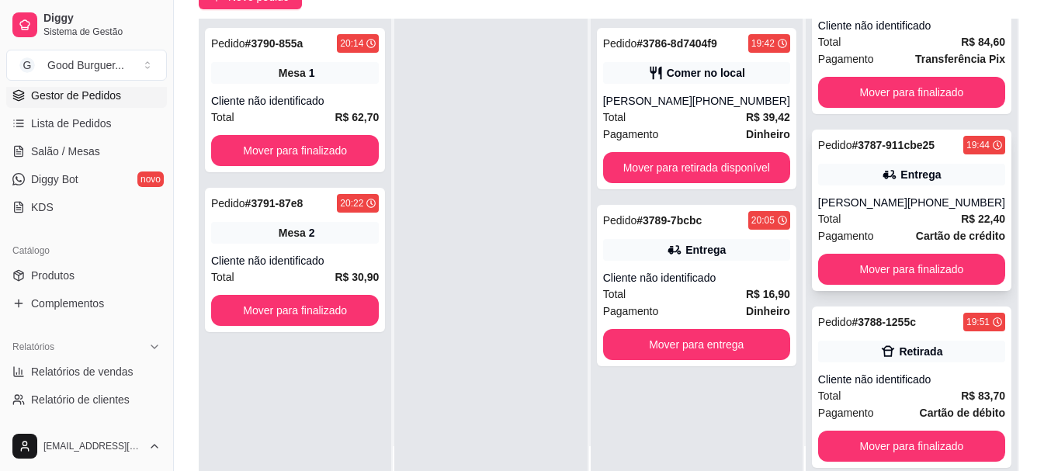
scroll to position [233, 0]
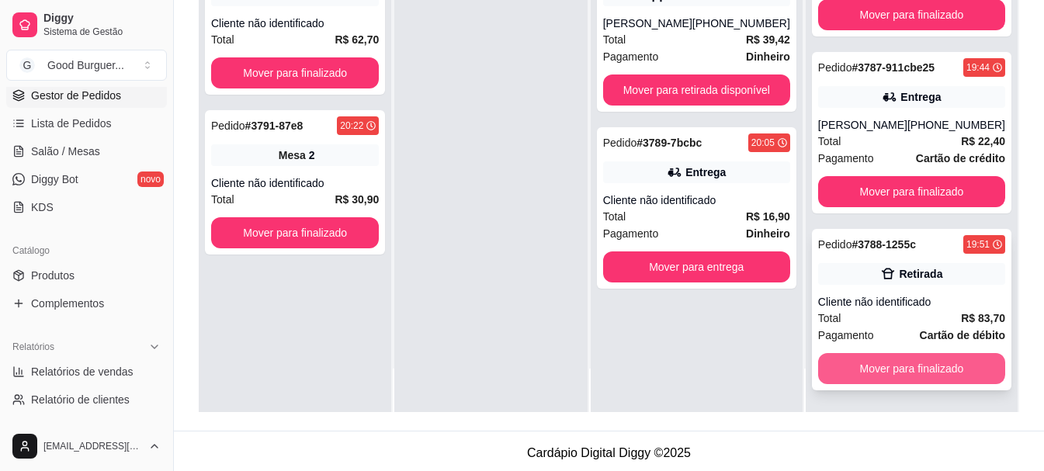
click at [887, 366] on button "Mover para finalizado" at bounding box center [911, 368] width 187 height 31
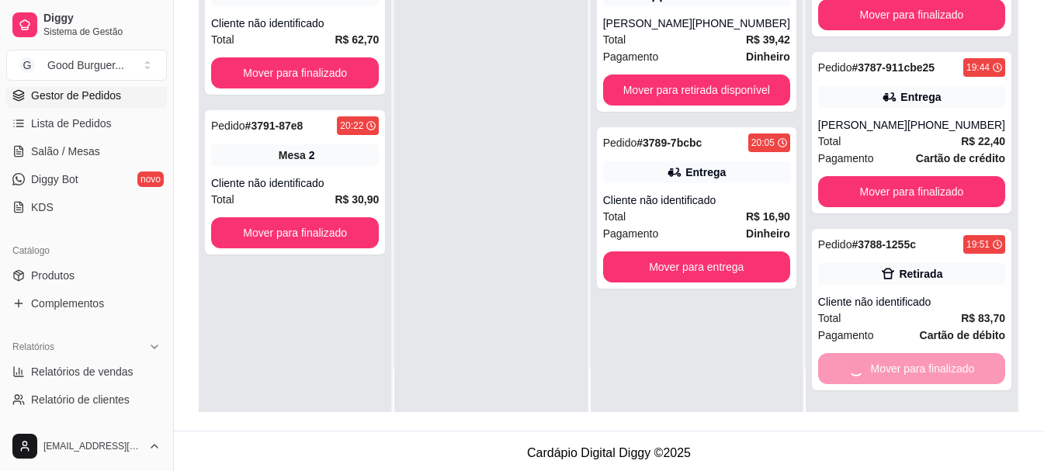
scroll to position [0, 0]
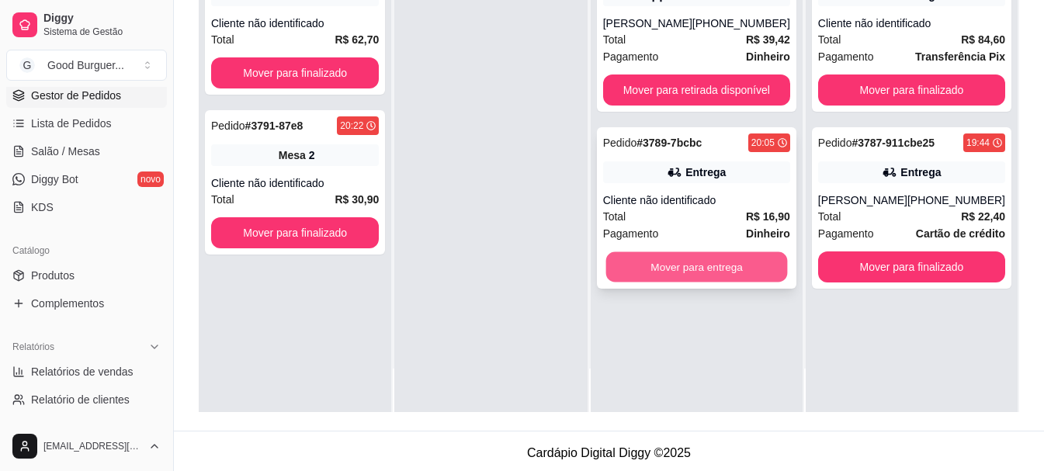
click at [693, 271] on button "Mover para entrega" at bounding box center [696, 267] width 182 height 30
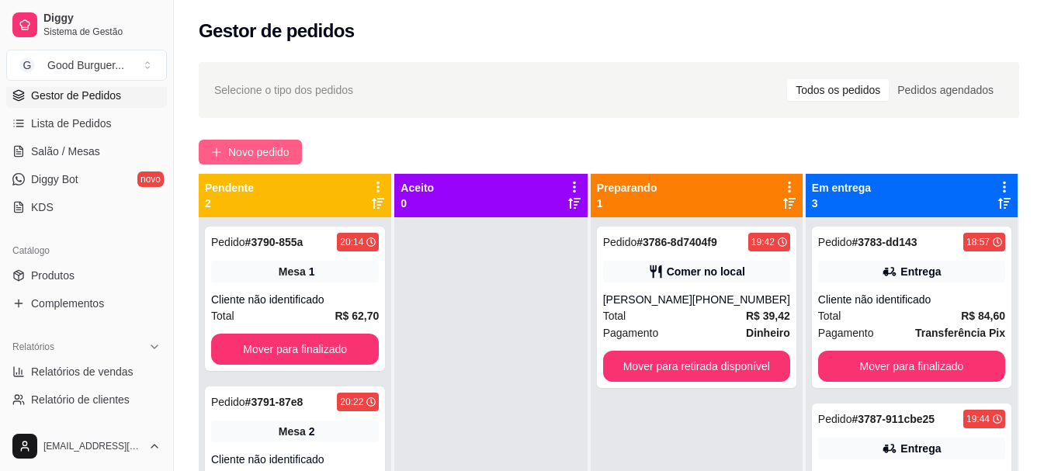
click at [287, 150] on span "Novo pedido" at bounding box center [258, 152] width 61 height 17
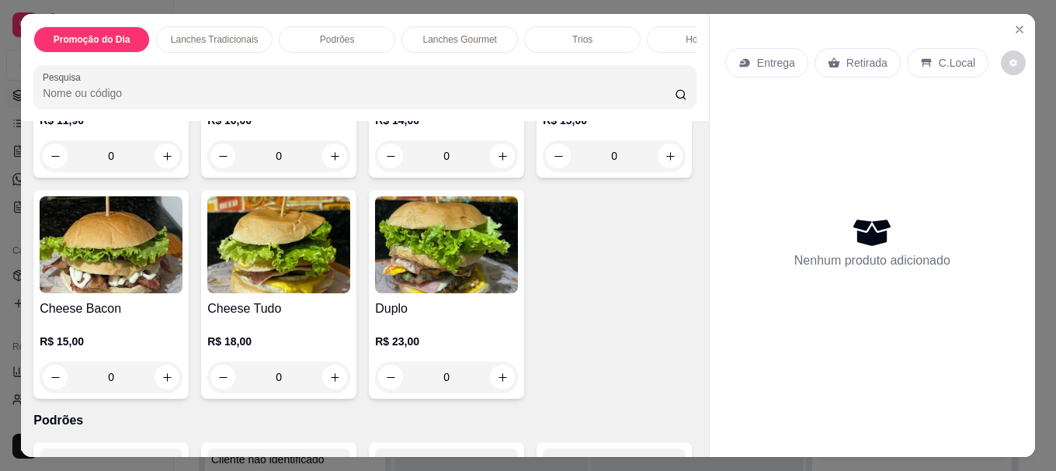
scroll to position [931, 0]
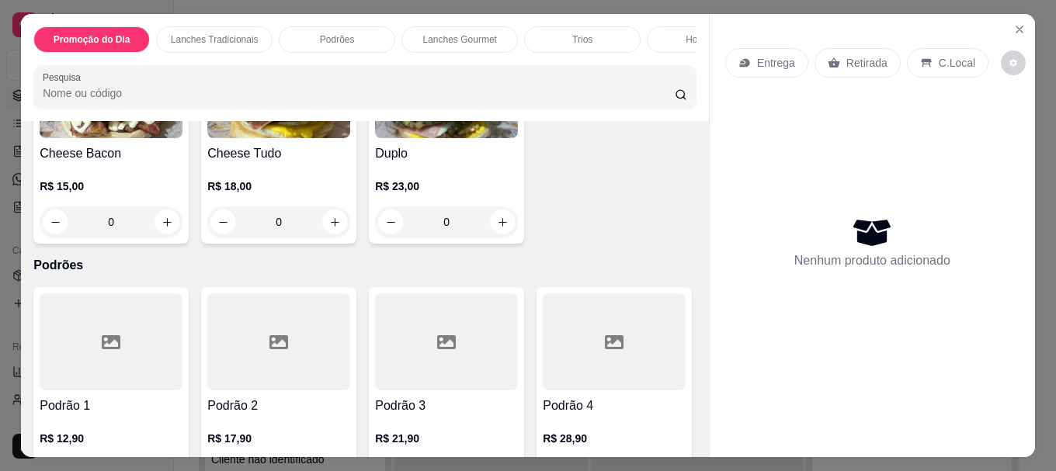
click at [350, 138] on img at bounding box center [278, 89] width 143 height 97
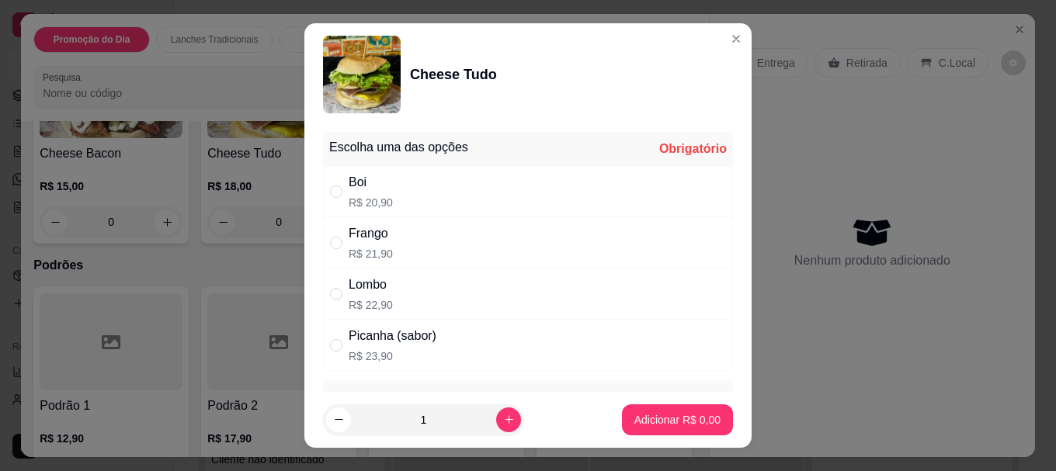
click at [362, 282] on div "Lombo" at bounding box center [370, 285] width 44 height 19
radio input "true"
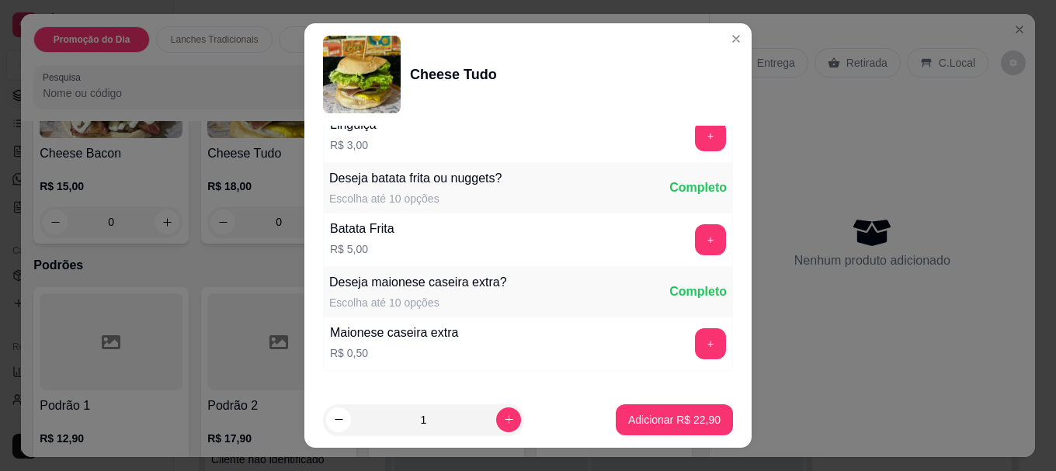
scroll to position [1319, 0]
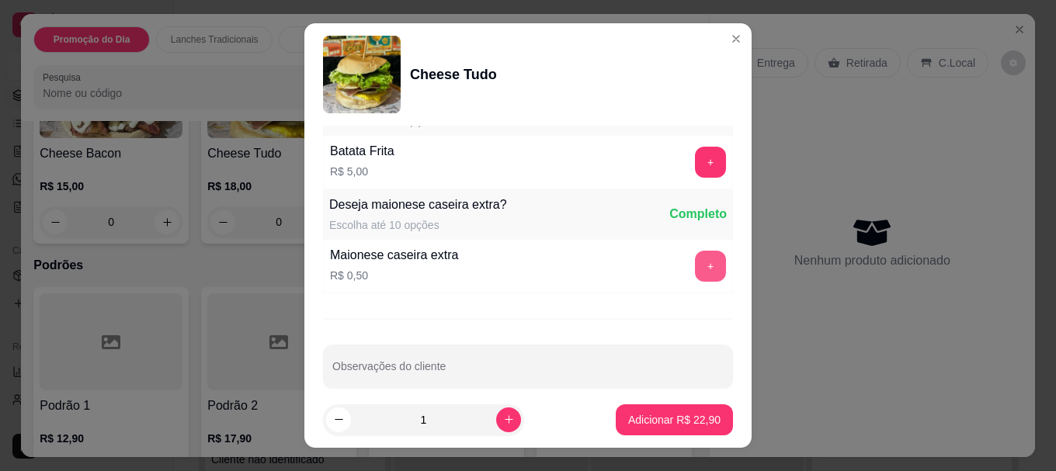
click at [695, 268] on button "+" at bounding box center [710, 266] width 31 height 31
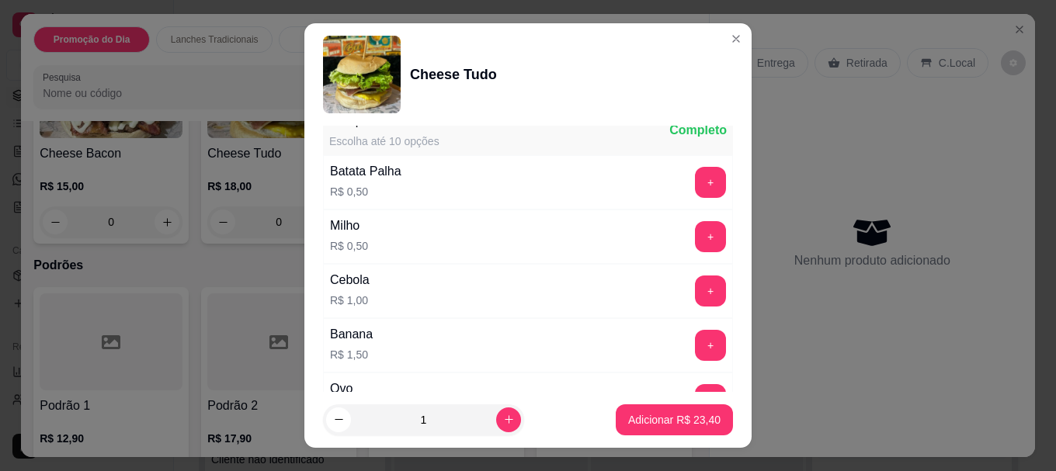
scroll to position [466, 0]
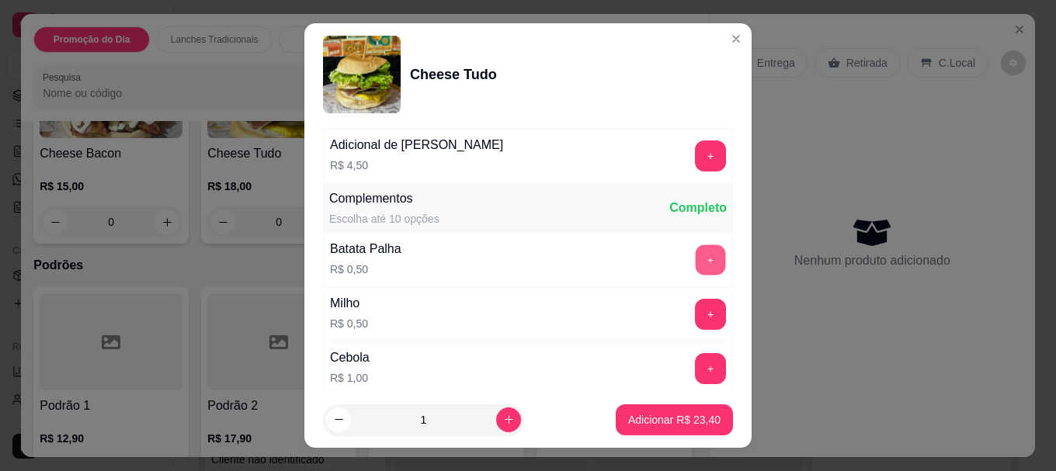
click at [695, 260] on button "+" at bounding box center [710, 260] width 30 height 30
click at [642, 418] on p "Adicionar R$ 23,90" at bounding box center [674, 420] width 92 height 16
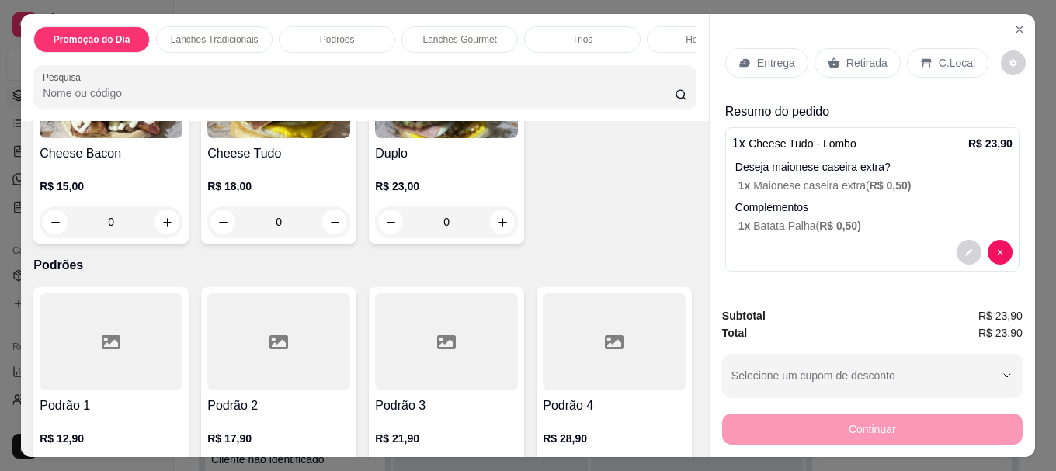
click at [743, 59] on icon at bounding box center [744, 63] width 10 height 9
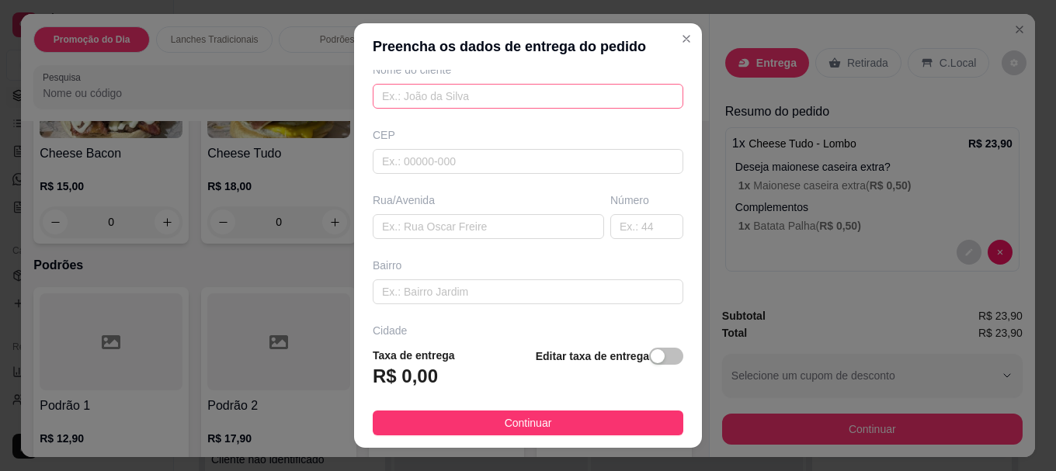
scroll to position [155, 0]
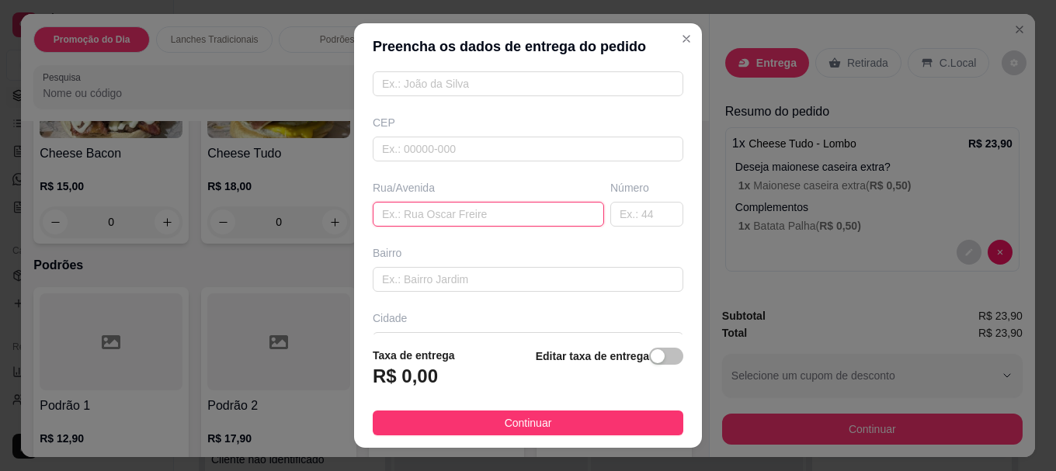
paste input "[PERSON_NAME]"
type input "[PERSON_NAME]"
click at [622, 222] on input "text" at bounding box center [646, 214] width 73 height 25
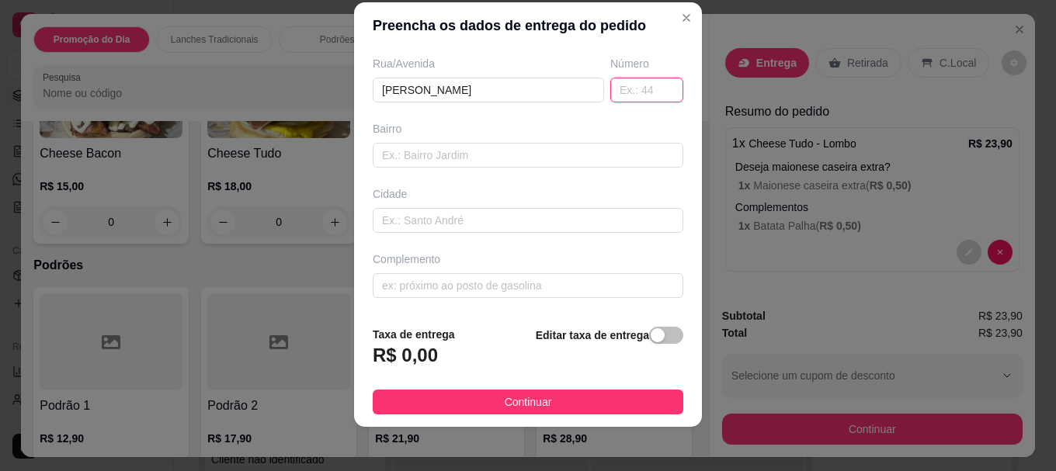
scroll to position [26, 0]
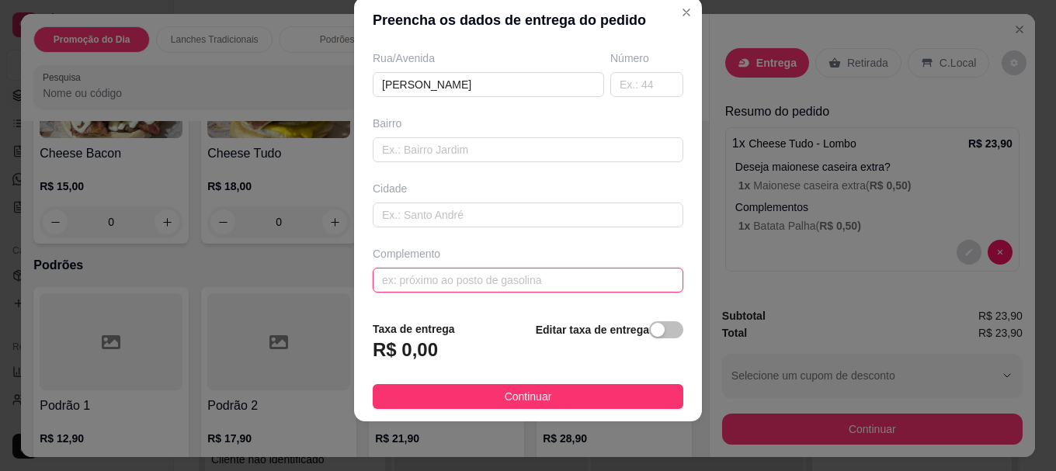
paste input "Subida do morro Após açougue do espinho Casa verde (Tem umas grades marrom)"
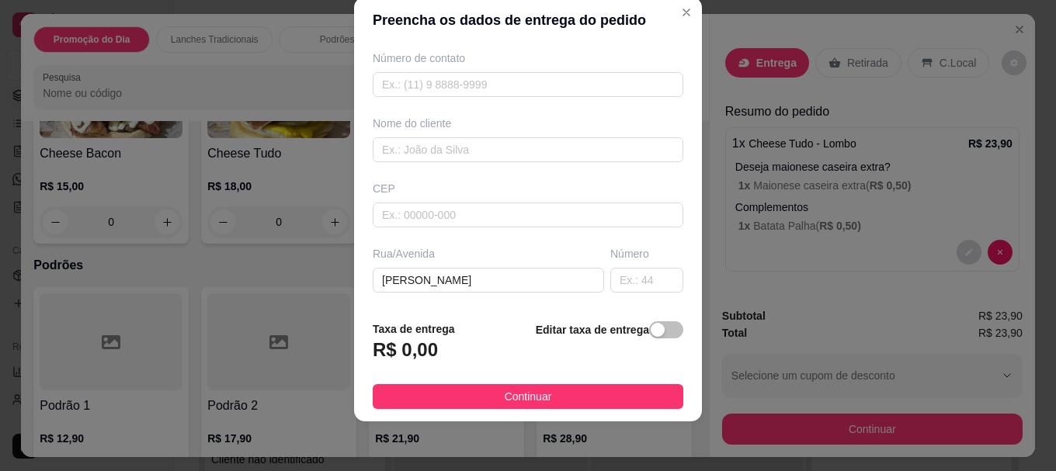
scroll to position [26, 0]
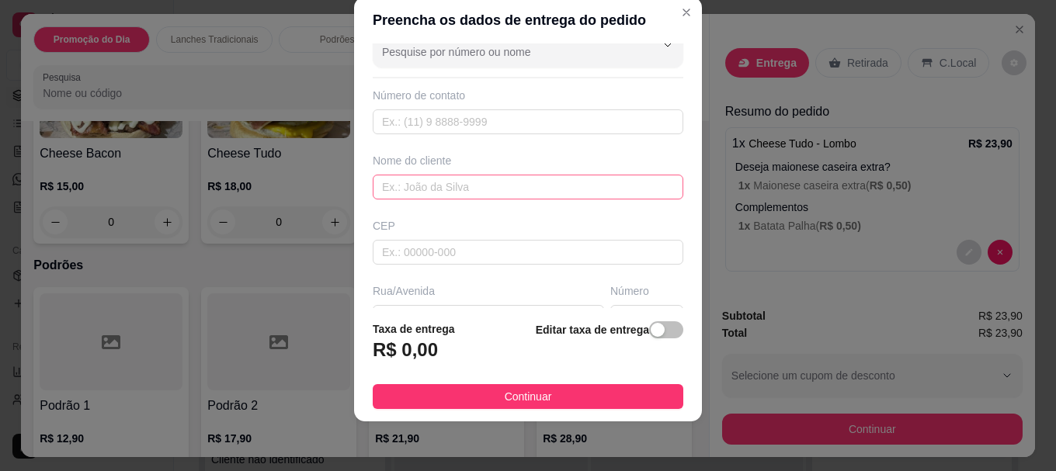
type input "Subida do morro Após açougue do espinho Casa verde (Tem umas grades marrom)"
click at [465, 182] on input "text" at bounding box center [528, 187] width 310 height 25
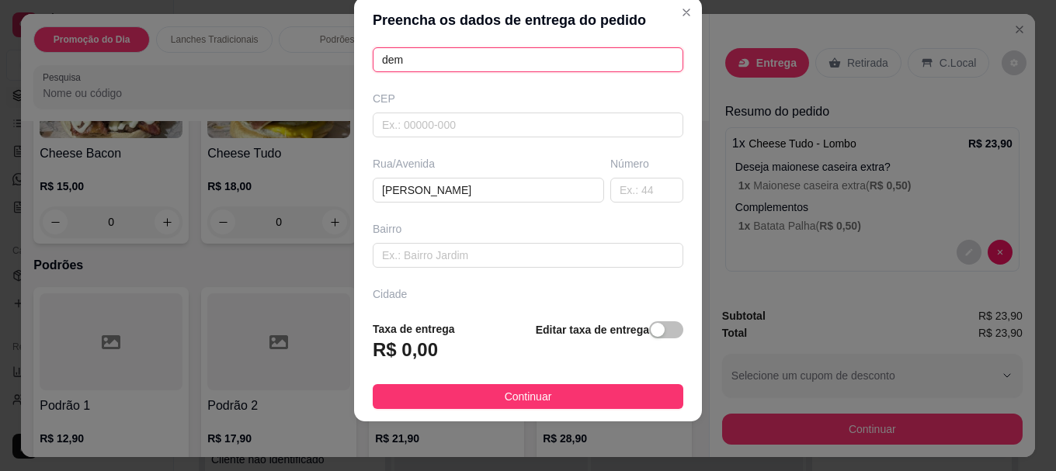
scroll to position [181, 0]
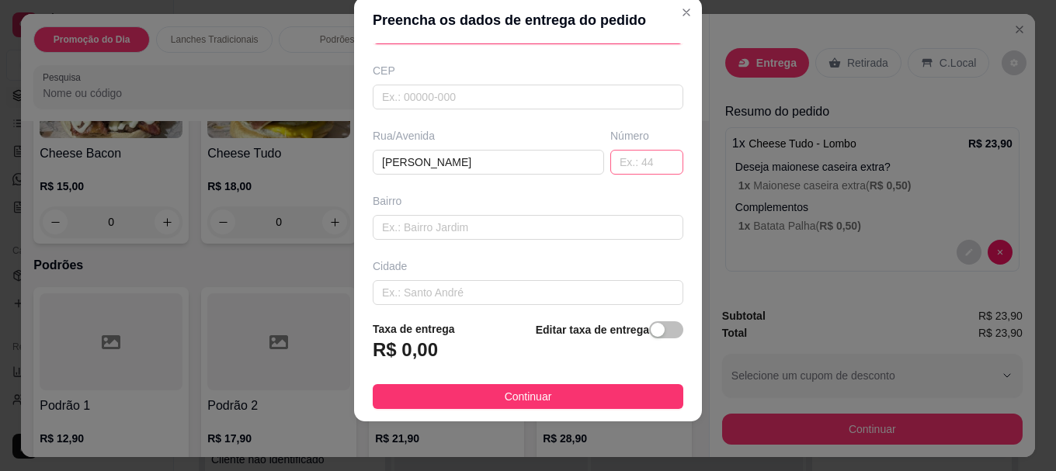
type input "dem"
click at [630, 171] on input "text" at bounding box center [646, 162] width 73 height 25
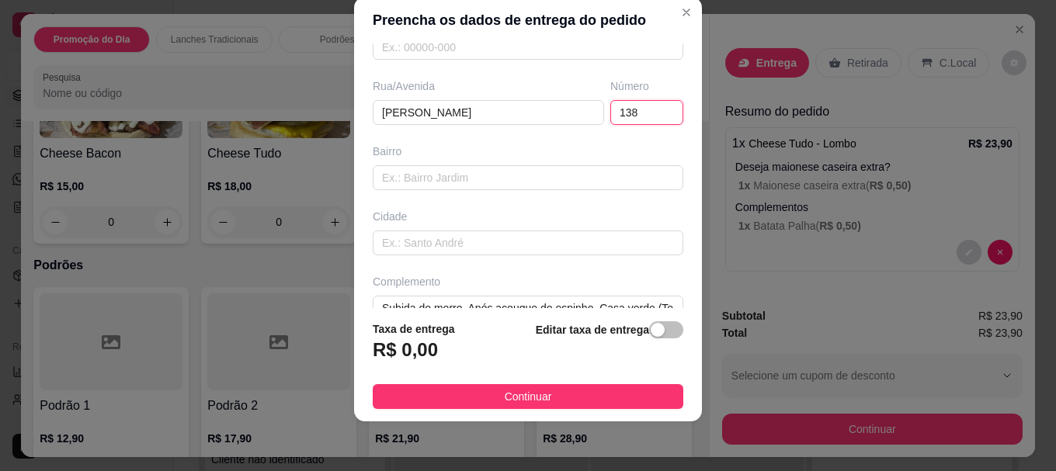
scroll to position [258, 0]
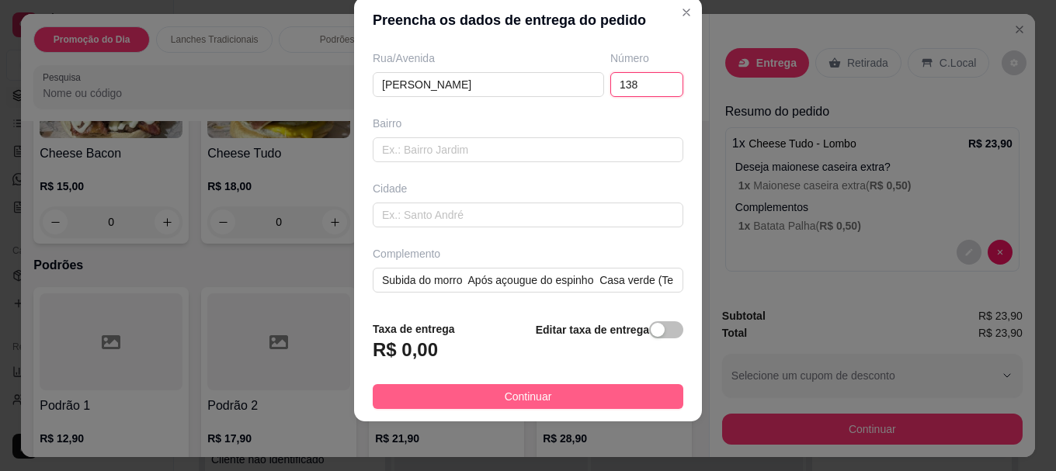
type input "138"
click at [518, 388] on span "Continuar" at bounding box center [527, 396] width 47 height 17
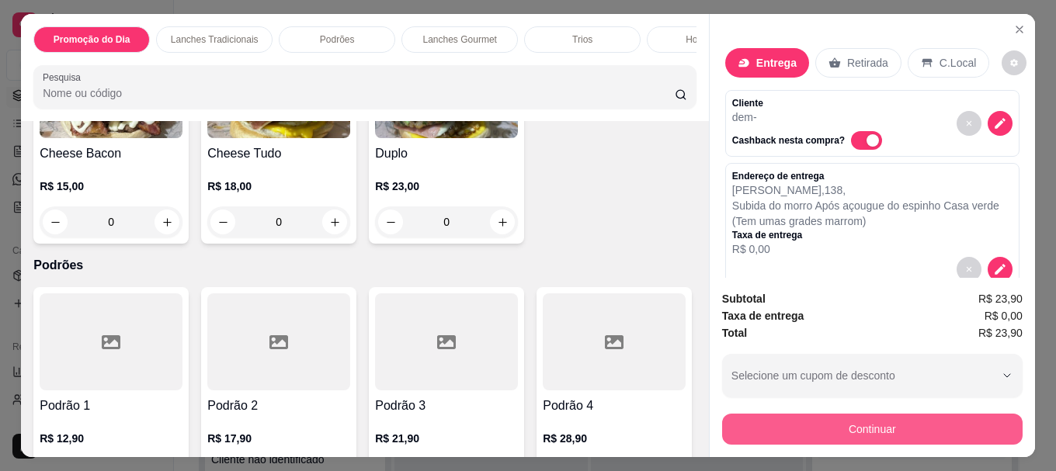
click at [873, 421] on button "Continuar" at bounding box center [872, 429] width 300 height 31
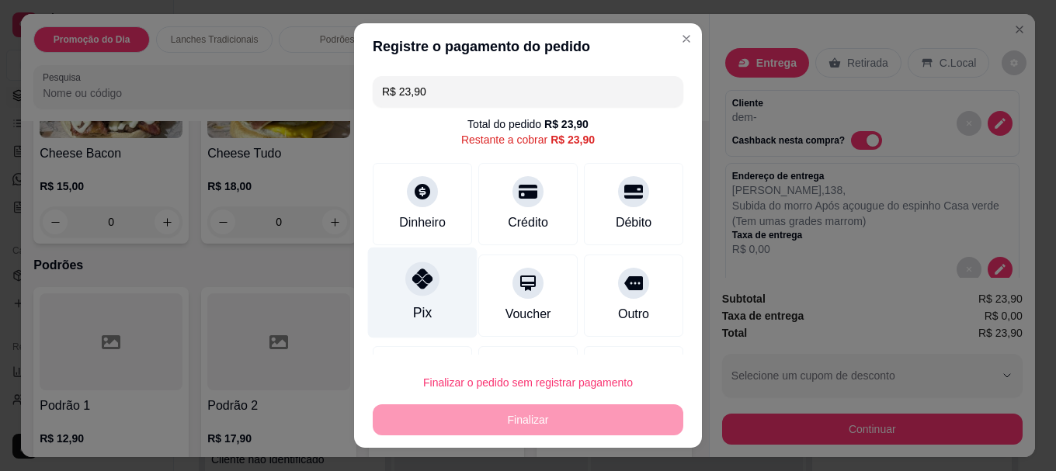
click at [412, 287] on icon at bounding box center [422, 279] width 20 height 20
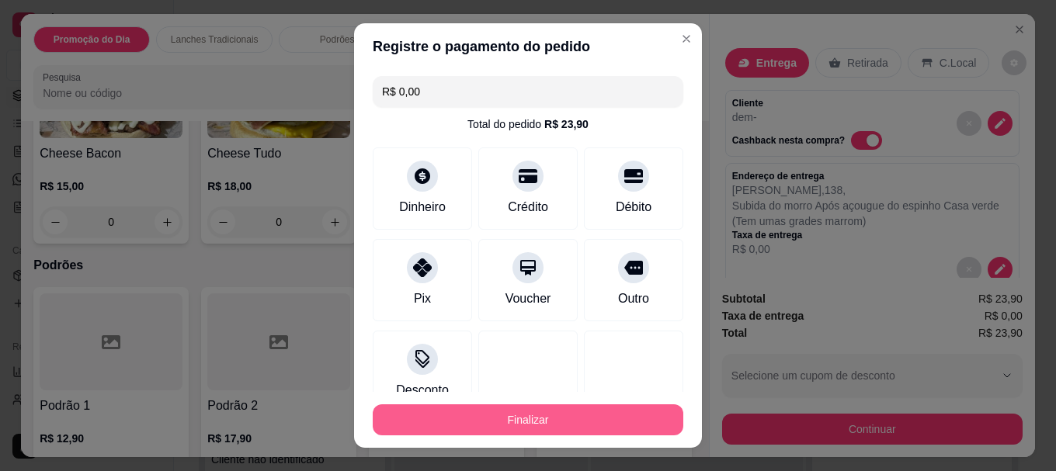
click at [434, 426] on button "Finalizar" at bounding box center [528, 419] width 310 height 31
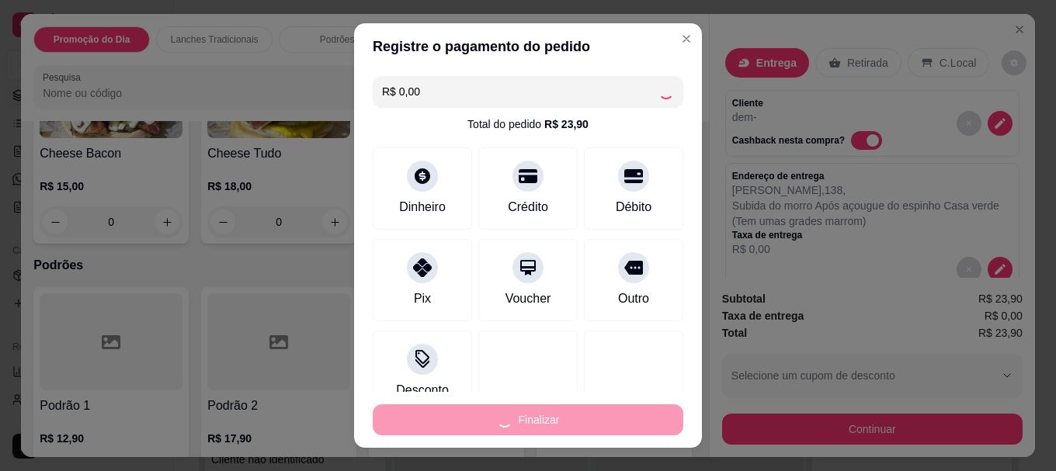
type input "-R$ 23,90"
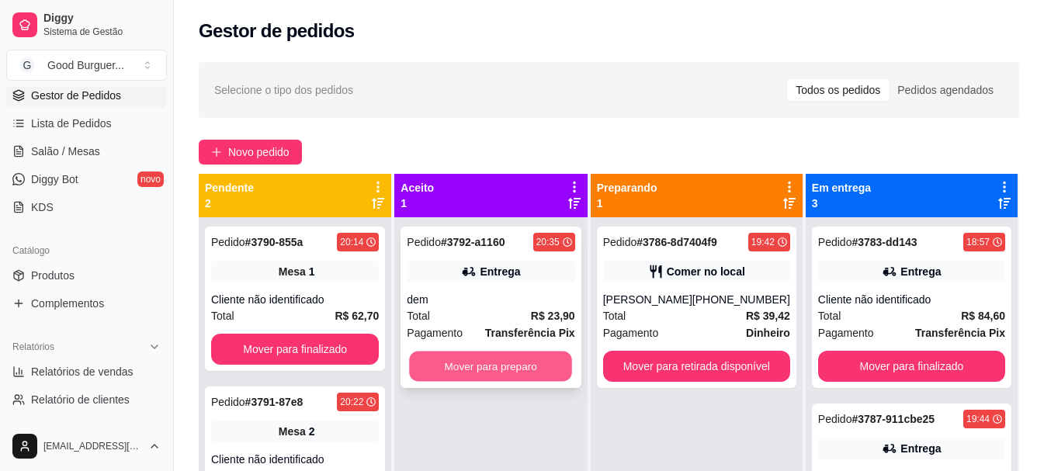
click at [470, 367] on button "Mover para preparo" at bounding box center [491, 367] width 163 height 30
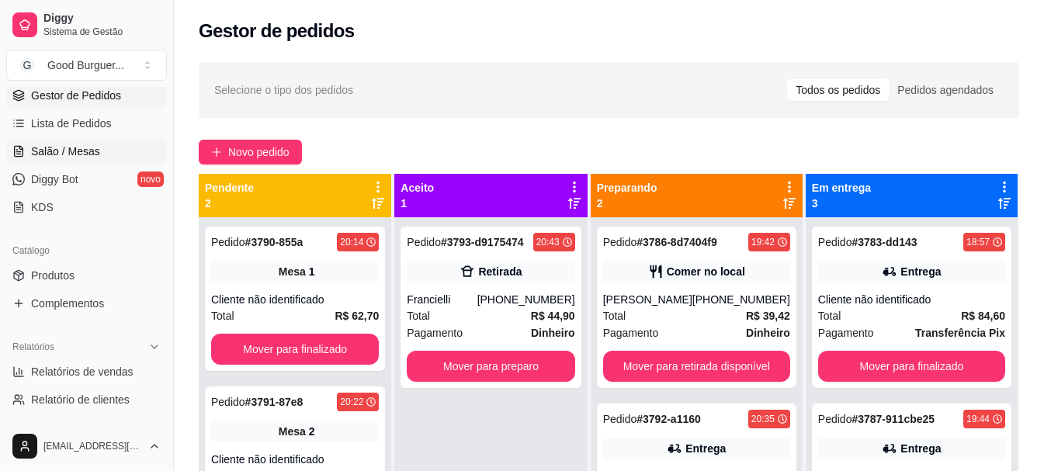
click at [57, 151] on span "Salão / Mesas" at bounding box center [65, 152] width 69 height 16
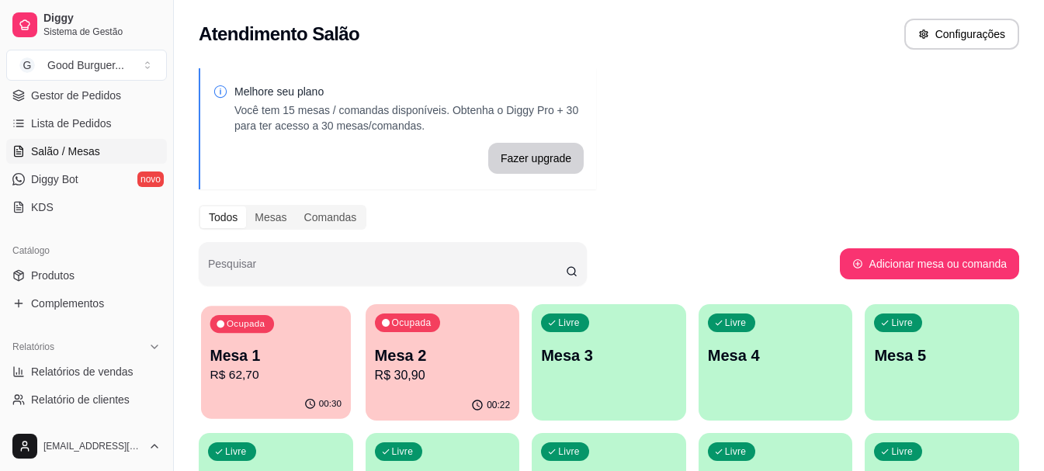
click at [265, 359] on p "Mesa 1" at bounding box center [275, 355] width 131 height 21
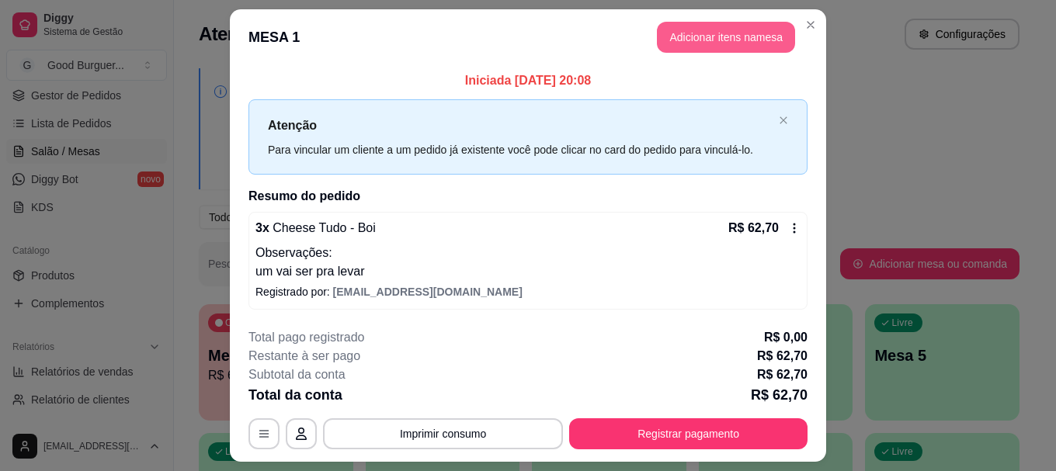
click at [692, 33] on button "Adicionar itens na mesa" at bounding box center [726, 37] width 138 height 31
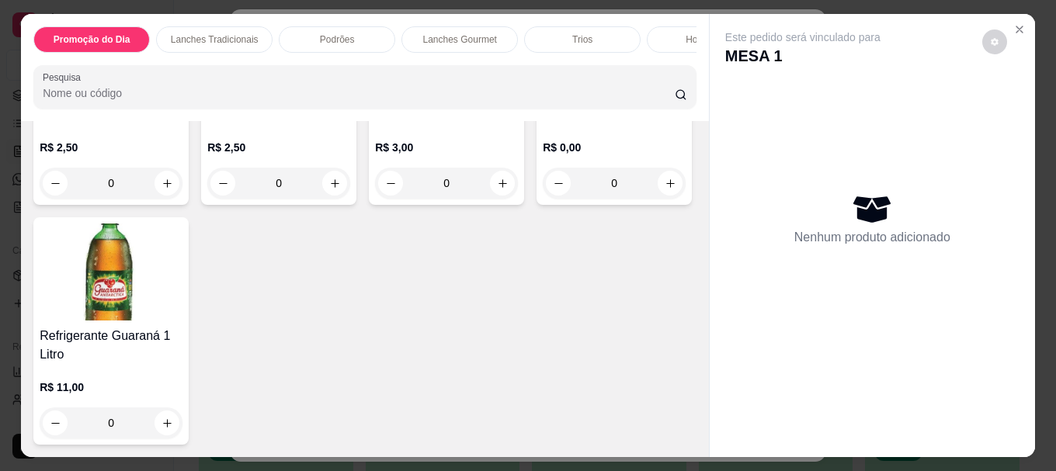
scroll to position [5345, 0]
click at [182, 276] on img at bounding box center [111, 272] width 143 height 97
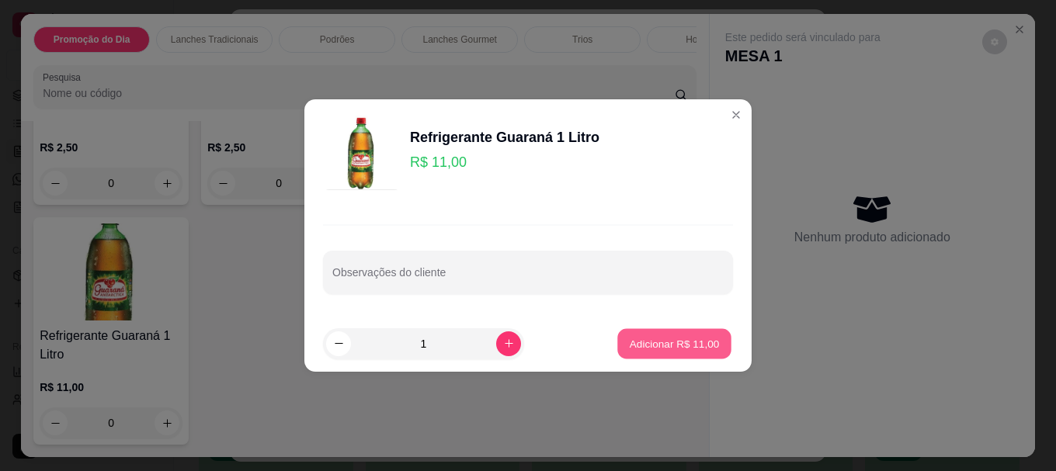
click at [645, 341] on p "Adicionar R$ 11,00" at bounding box center [674, 343] width 90 height 15
type input "1"
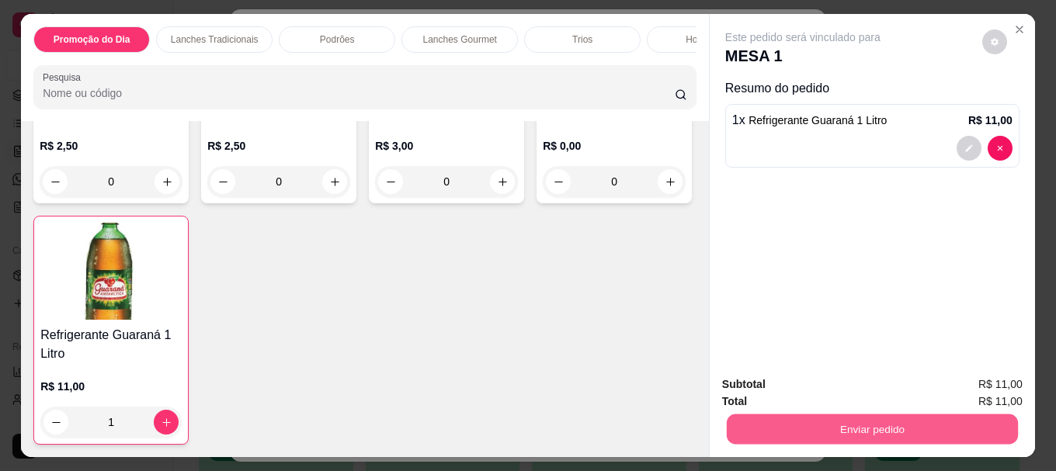
click at [796, 415] on button "Enviar pedido" at bounding box center [871, 429] width 291 height 30
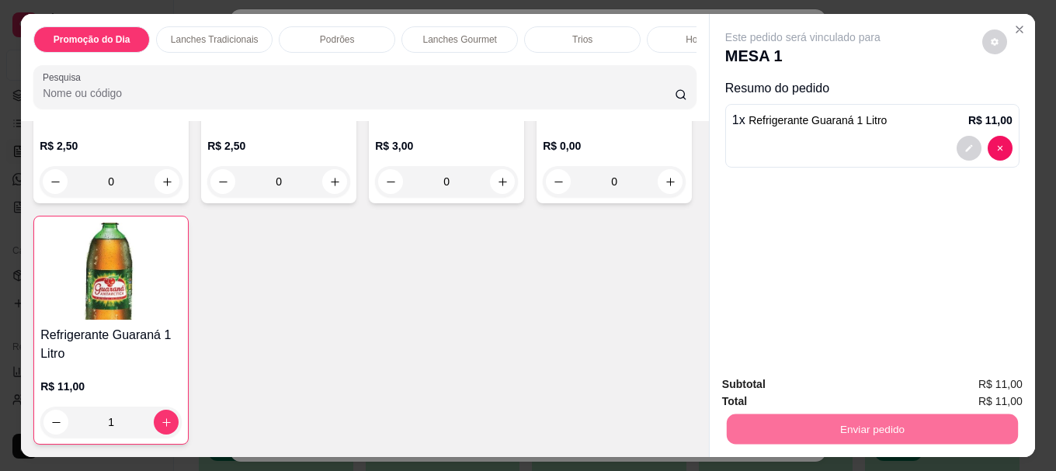
click at [792, 385] on button "Não registrar e enviar pedido" at bounding box center [820, 384] width 157 height 29
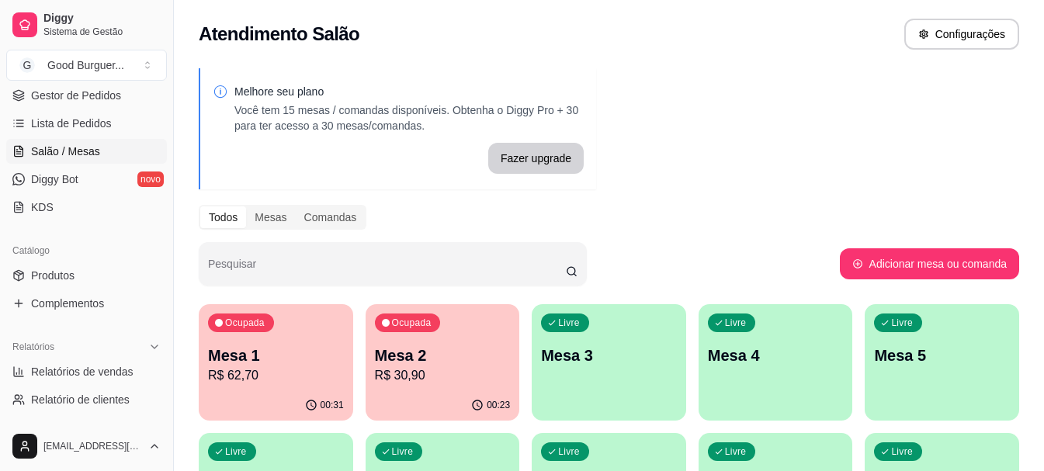
click at [452, 363] on p "Mesa 2" at bounding box center [443, 356] width 136 height 22
click at [584, 345] on p "Mesa 3" at bounding box center [608, 355] width 131 height 21
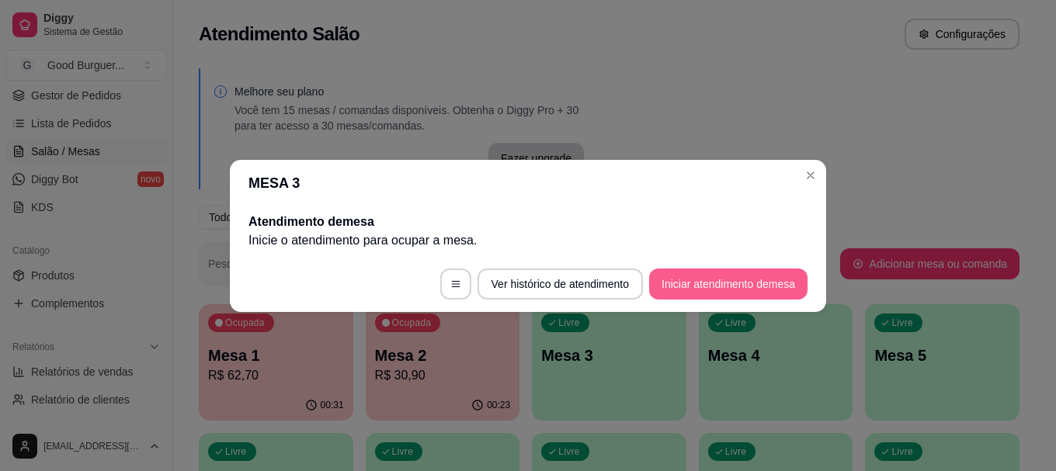
click at [707, 278] on button "Iniciar atendimento de mesa" at bounding box center [728, 284] width 158 height 31
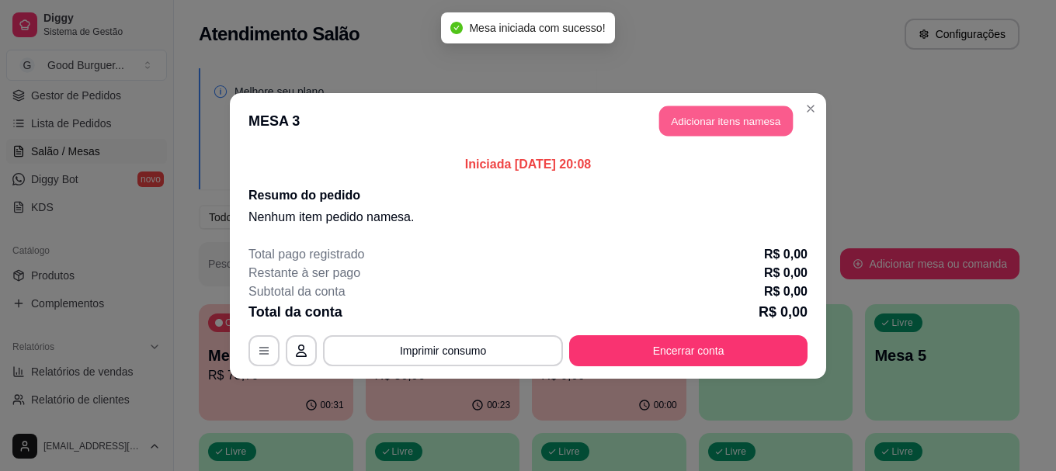
click at [745, 114] on button "Adicionar itens na mesa" at bounding box center [725, 121] width 133 height 30
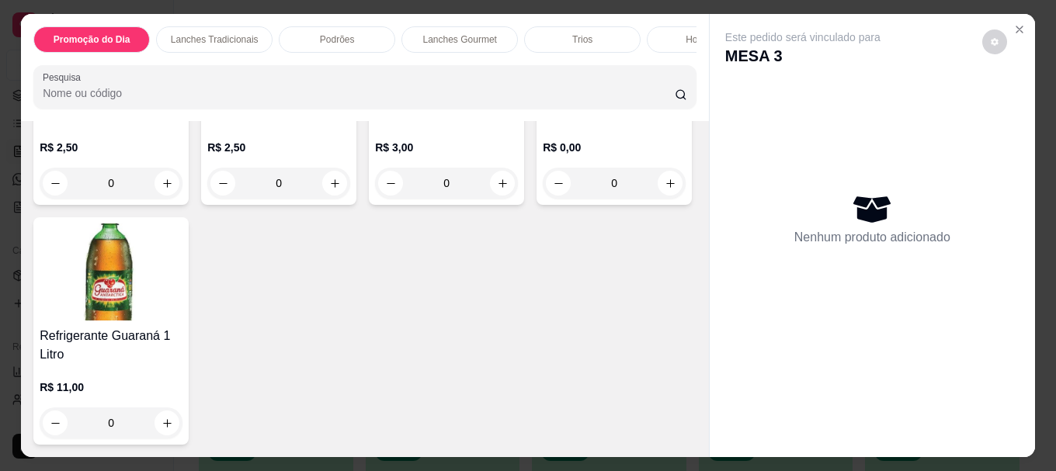
click at [120, 142] on p "R$ 2,50" at bounding box center [111, 148] width 143 height 16
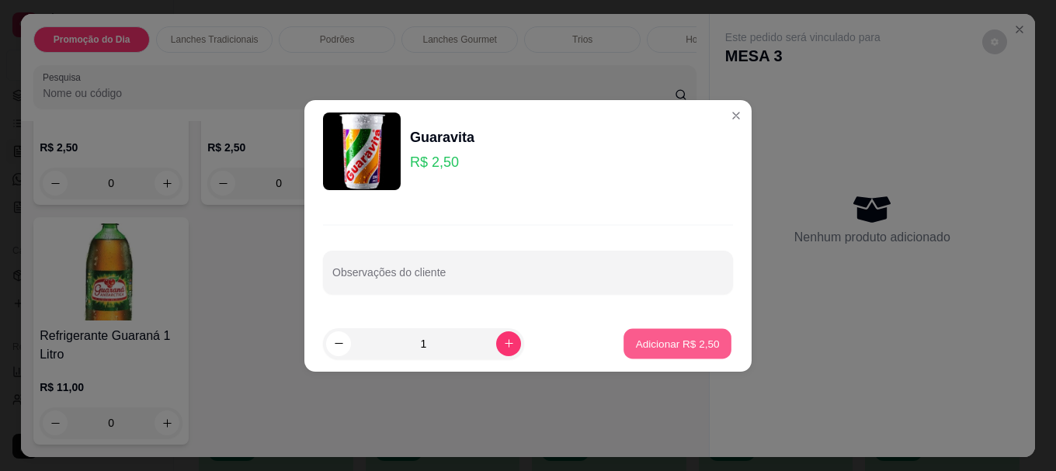
click at [623, 338] on button "Adicionar R$ 2,50" at bounding box center [677, 343] width 108 height 30
type input "1"
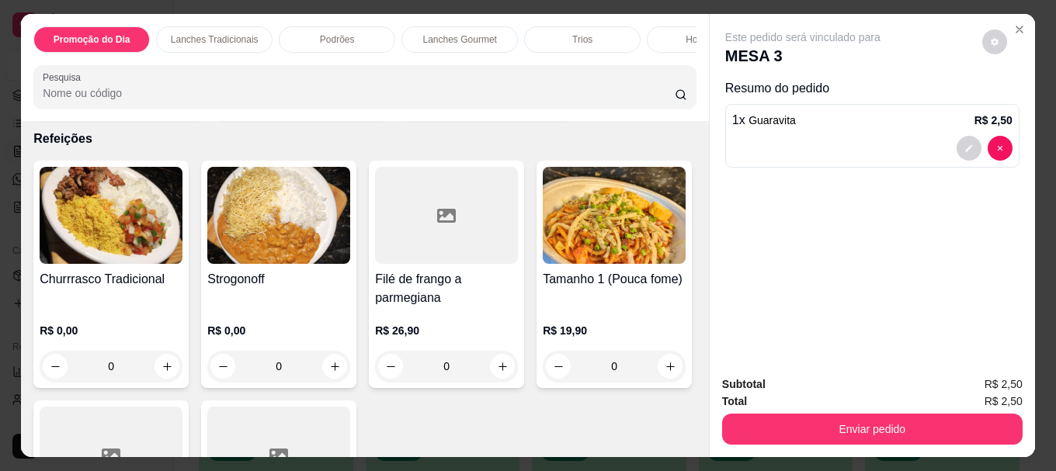
scroll to position [3173, 0]
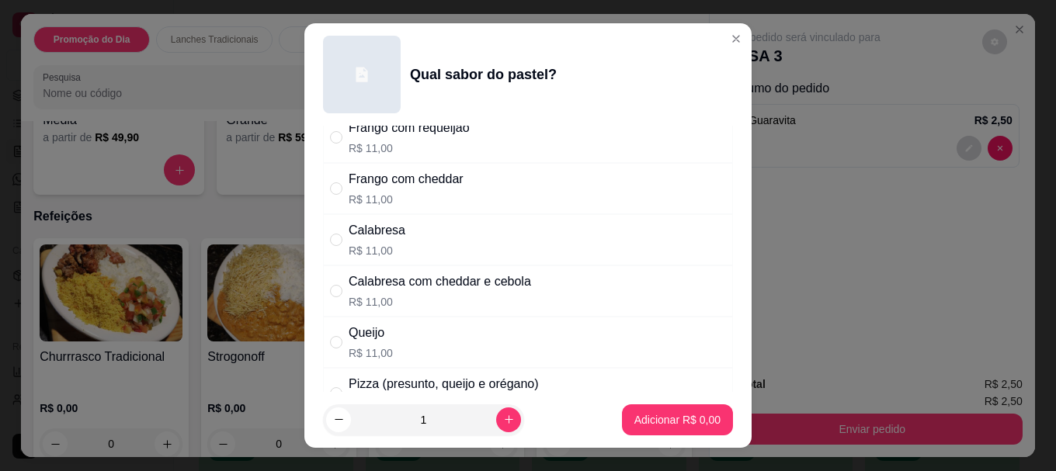
scroll to position [388, 0]
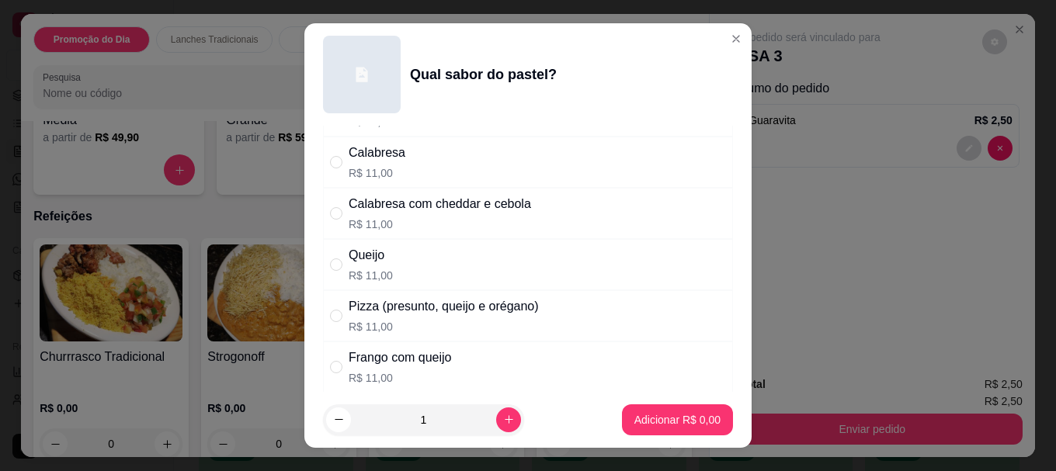
click at [351, 309] on div "Pizza (presunto, queijo e orégano)" at bounding box center [443, 306] width 190 height 19
radio input "true"
click at [503, 416] on icon "increase-product-quantity" at bounding box center [509, 420] width 12 height 12
type input "2"
click at [637, 424] on p "Adicionar R$ 22,00" at bounding box center [674, 419] width 90 height 15
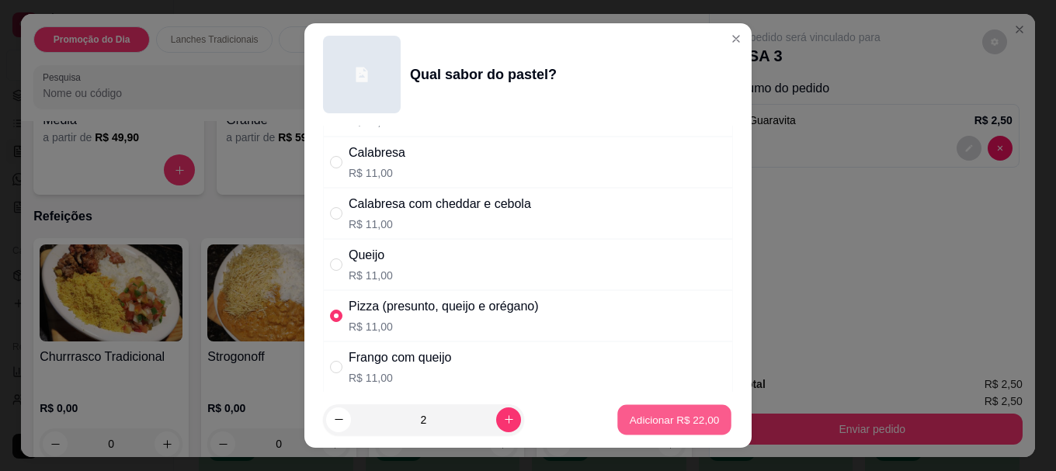
type input "2"
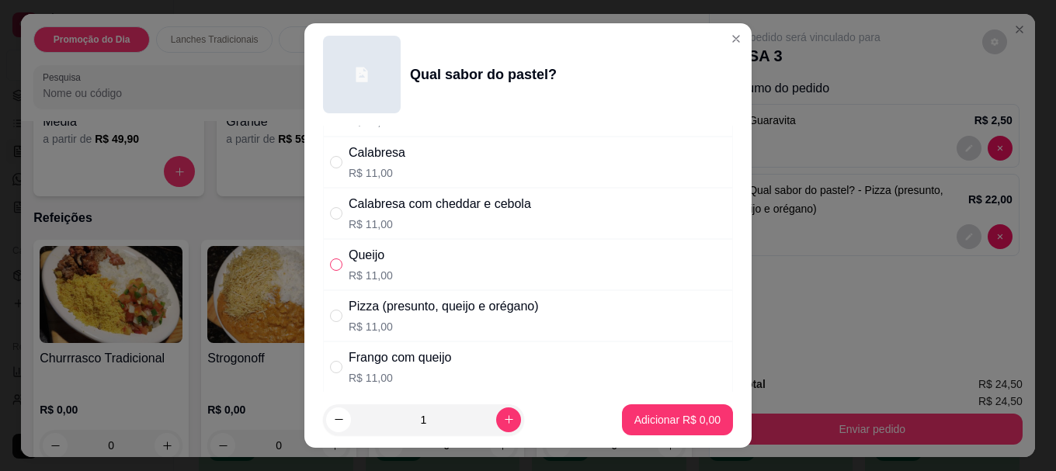
click at [335, 259] on input "" at bounding box center [336, 264] width 12 height 12
radio input "true"
click at [671, 414] on p "Adicionar R$ 11,00" at bounding box center [674, 419] width 90 height 15
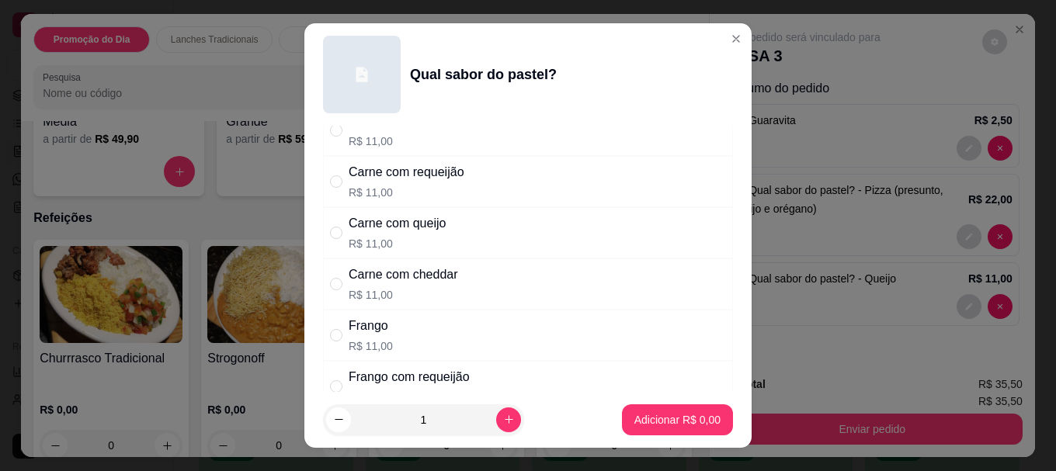
scroll to position [155, 0]
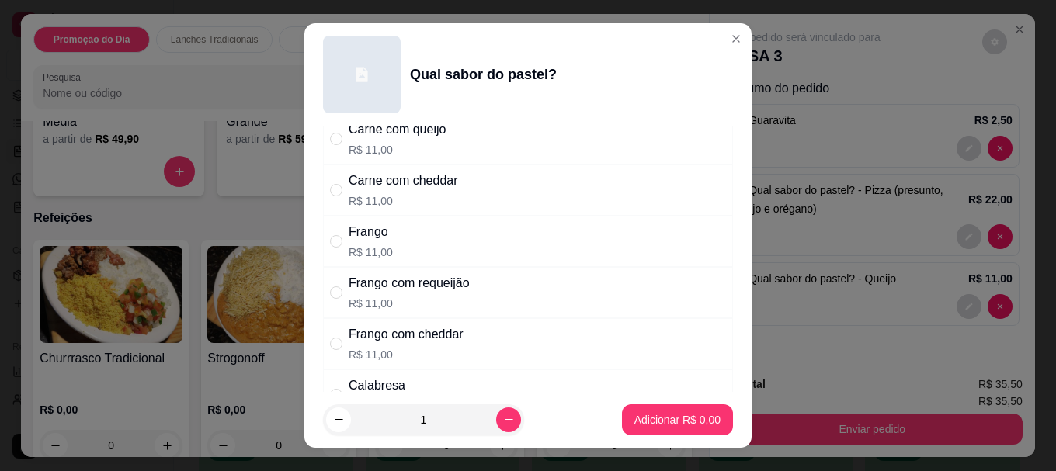
click at [367, 230] on div "Frango" at bounding box center [370, 232] width 44 height 19
radio input "true"
click at [640, 417] on p "Adicionar R$ 11,00" at bounding box center [674, 420] width 92 height 16
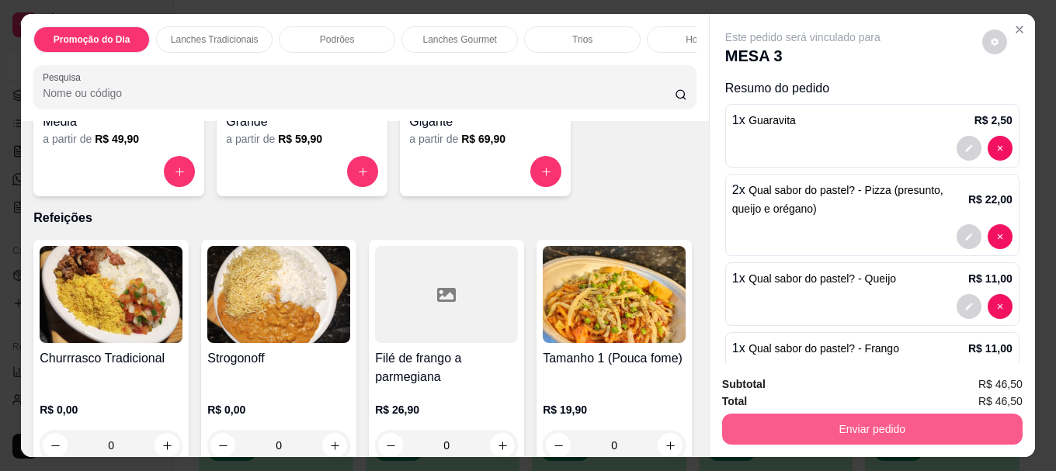
click at [876, 415] on button "Enviar pedido" at bounding box center [872, 429] width 300 height 31
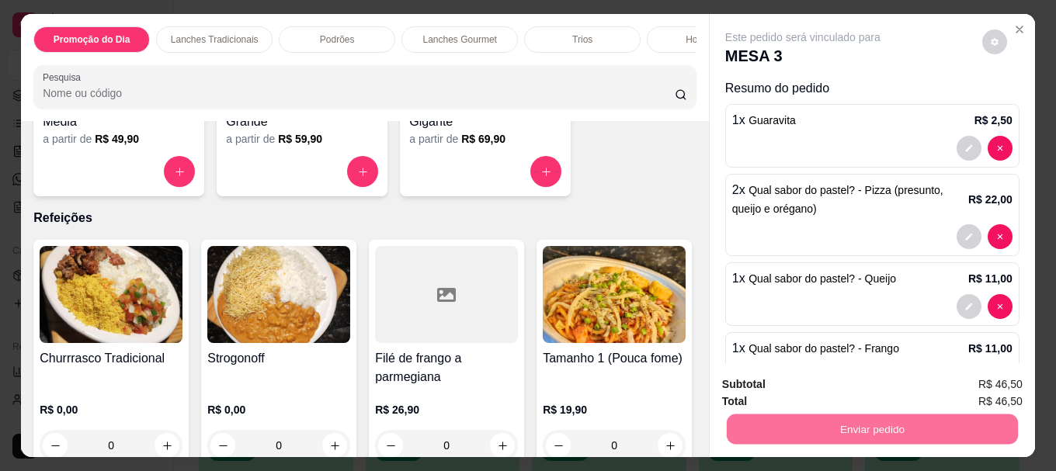
click at [801, 379] on button "Não registrar e enviar pedido" at bounding box center [820, 384] width 161 height 29
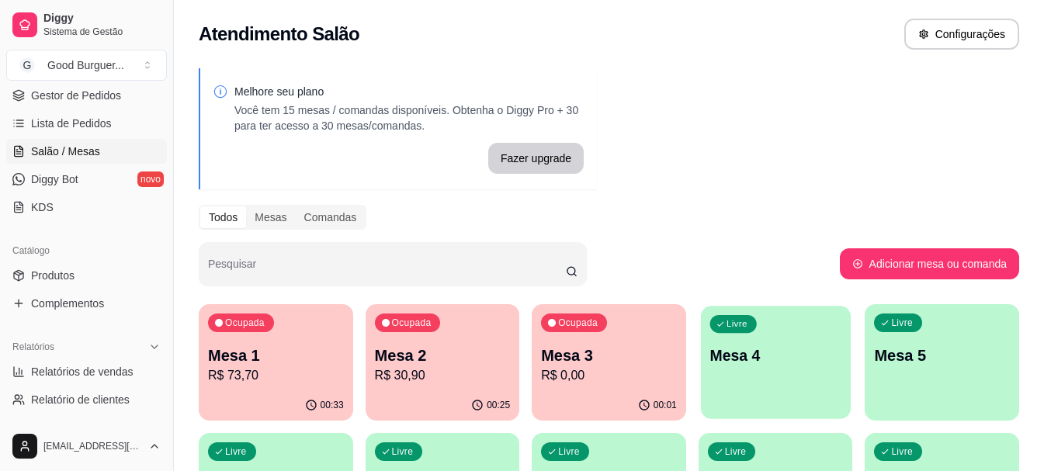
click at [785, 360] on p "Mesa 4" at bounding box center [774, 355] width 131 height 21
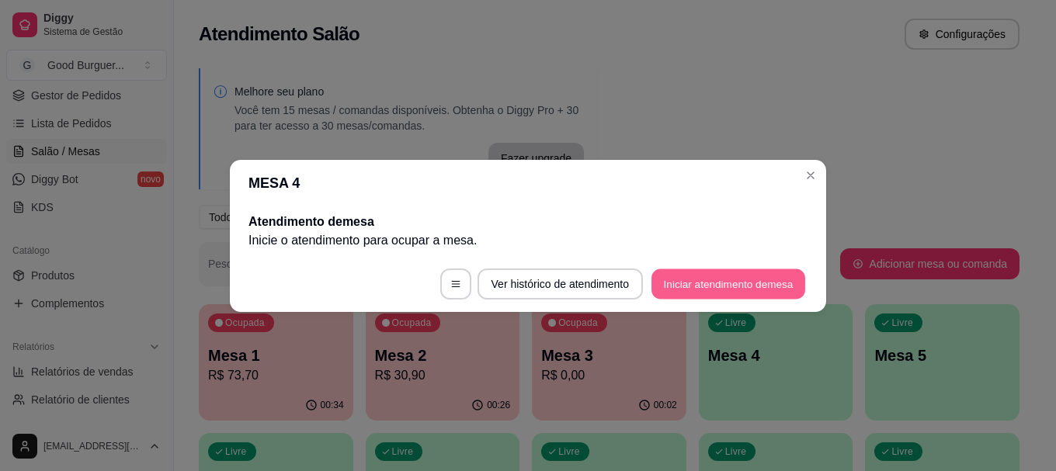
click at [759, 287] on button "Iniciar atendimento de mesa" at bounding box center [728, 284] width 154 height 30
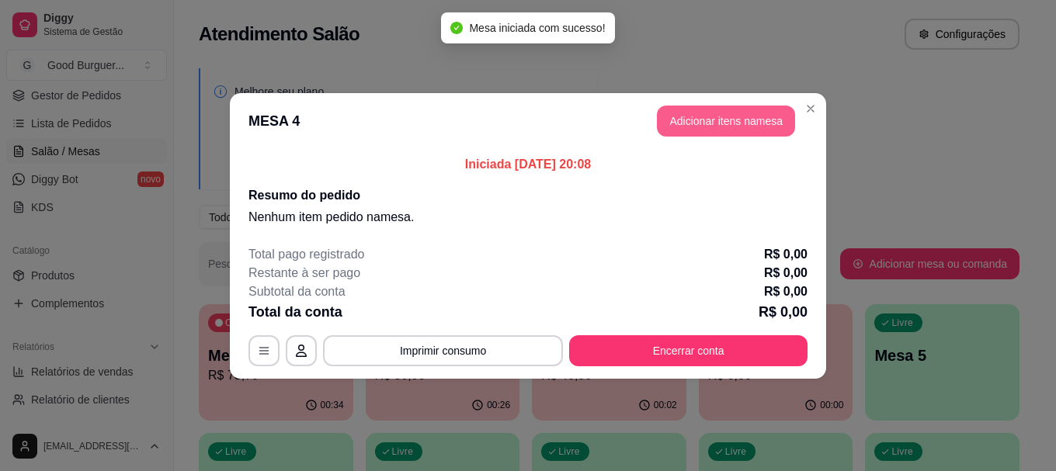
click at [742, 120] on button "Adicionar itens na mesa" at bounding box center [726, 121] width 138 height 31
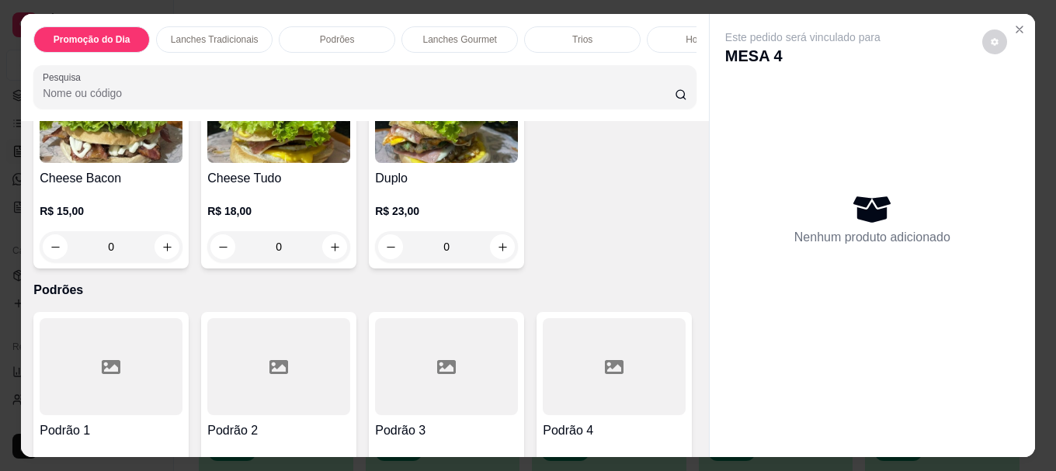
scroll to position [931, 0]
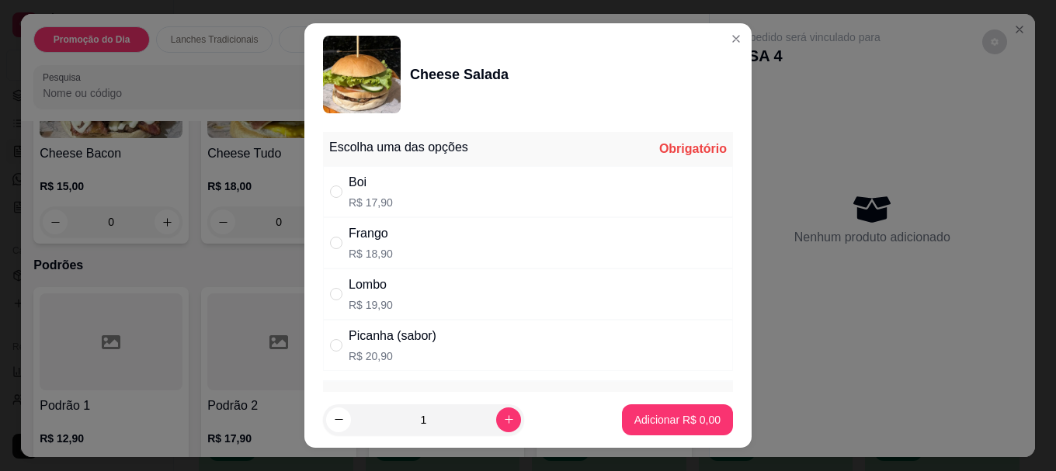
click at [381, 184] on div "Boi" at bounding box center [370, 182] width 44 height 19
radio input "true"
click at [671, 417] on p "Adicionar R$ 17,90" at bounding box center [674, 419] width 90 height 15
type input "1"
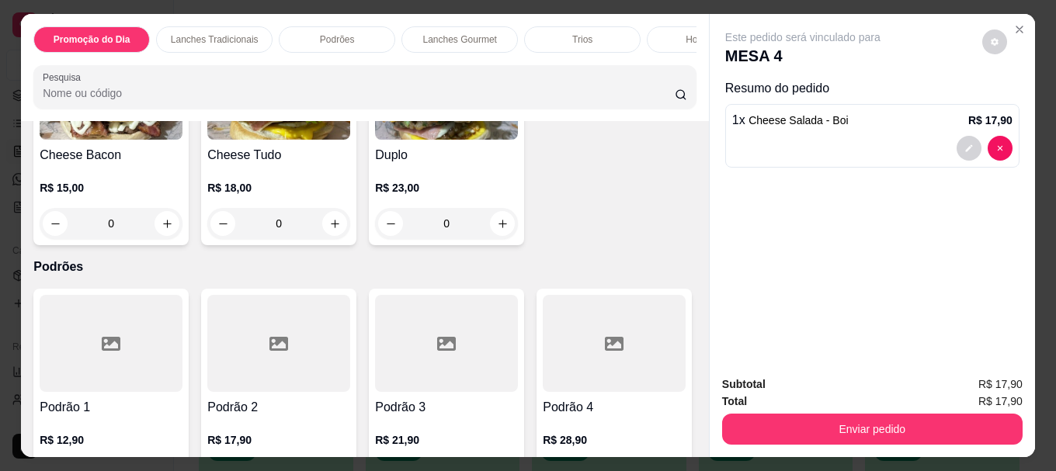
click at [350, 140] on img at bounding box center [278, 91] width 143 height 97
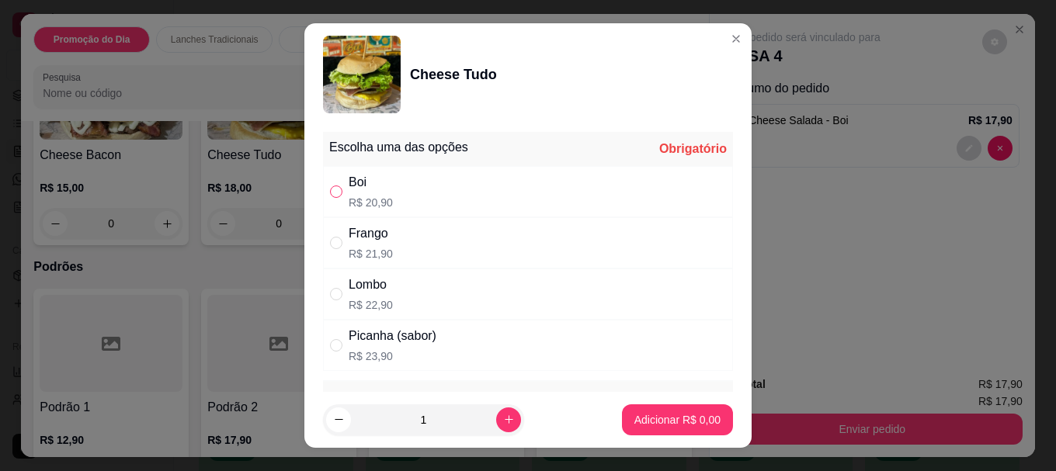
click at [330, 189] on input "" at bounding box center [336, 191] width 12 height 12
radio input "true"
click at [630, 418] on p "Adicionar R$ 20,90" at bounding box center [674, 419] width 90 height 15
type input "1"
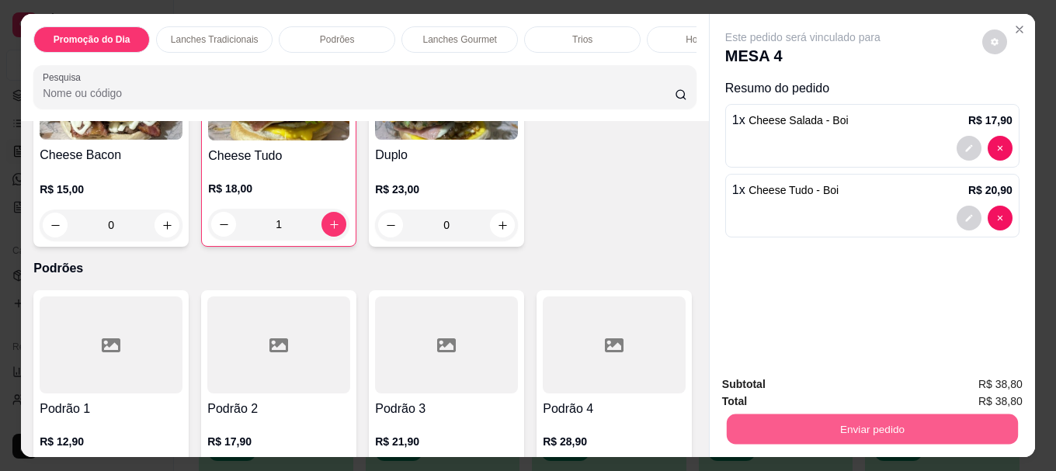
click at [855, 417] on button "Enviar pedido" at bounding box center [871, 429] width 291 height 30
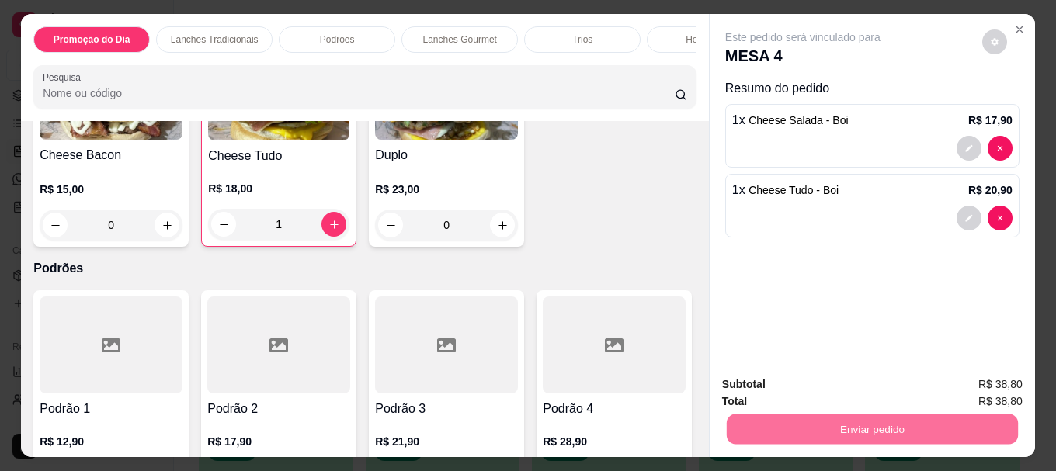
click at [962, 380] on button "Sim, quero registrar" at bounding box center [968, 384] width 116 height 29
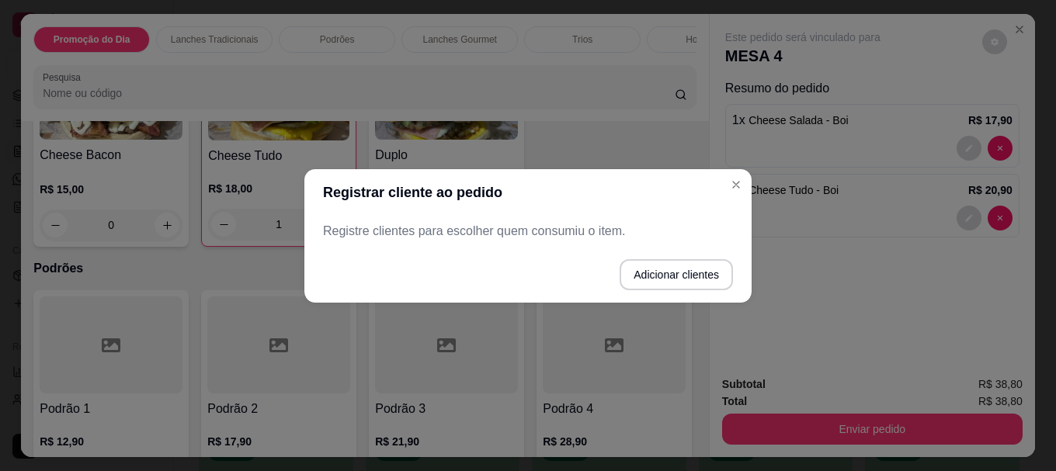
click at [463, 236] on p "Registre clientes para escolher quem consumiu o item." at bounding box center [528, 231] width 410 height 19
click at [463, 255] on footer "Adicionar clientes" at bounding box center [527, 275] width 447 height 56
click at [467, 226] on p "Registre clientes para escolher quem consumiu o item." at bounding box center [528, 231] width 410 height 19
click at [662, 269] on button "Adicionar clientes" at bounding box center [675, 274] width 113 height 31
click at [550, 226] on p "Registre clientes para escolher quem consumiu o item." at bounding box center [528, 231] width 410 height 19
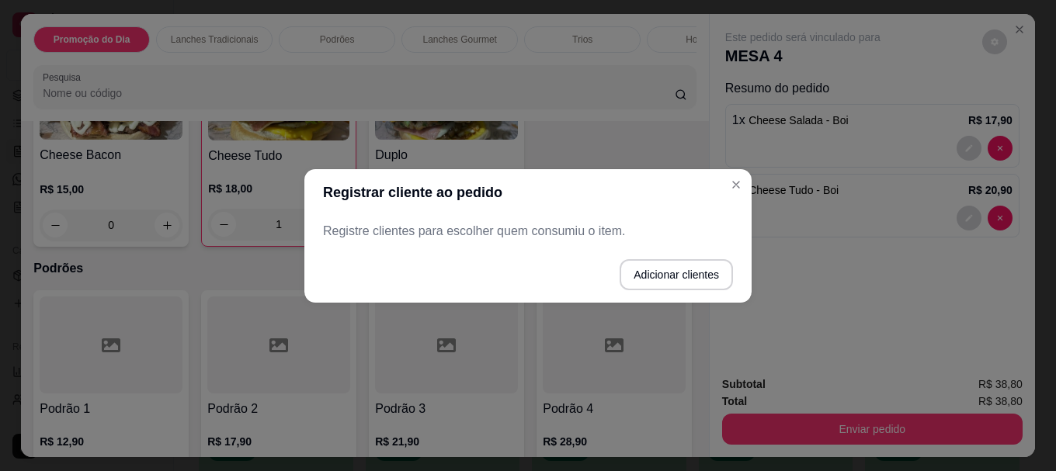
click at [532, 245] on div "Registre clientes para escolher quem consumiu o item." at bounding box center [527, 231] width 447 height 31
click at [648, 270] on button "Adicionar clientes" at bounding box center [675, 274] width 109 height 30
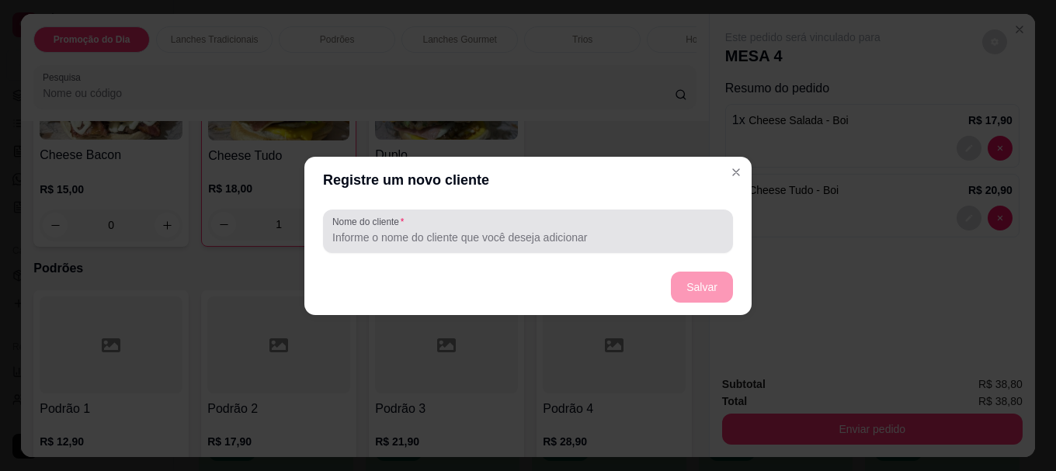
click at [530, 217] on div at bounding box center [527, 231] width 391 height 31
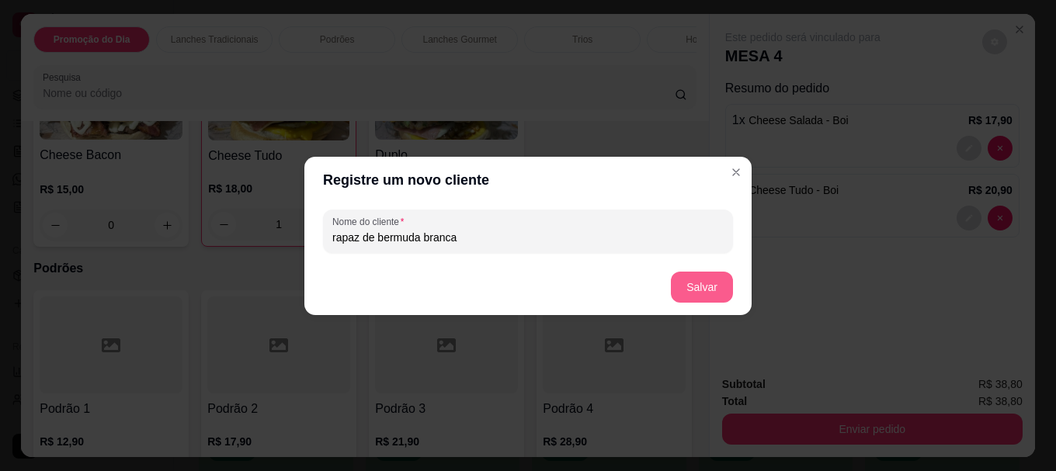
type input "rapaz de bermuda branca"
click at [690, 286] on button "Salvar" at bounding box center [701, 287] width 61 height 30
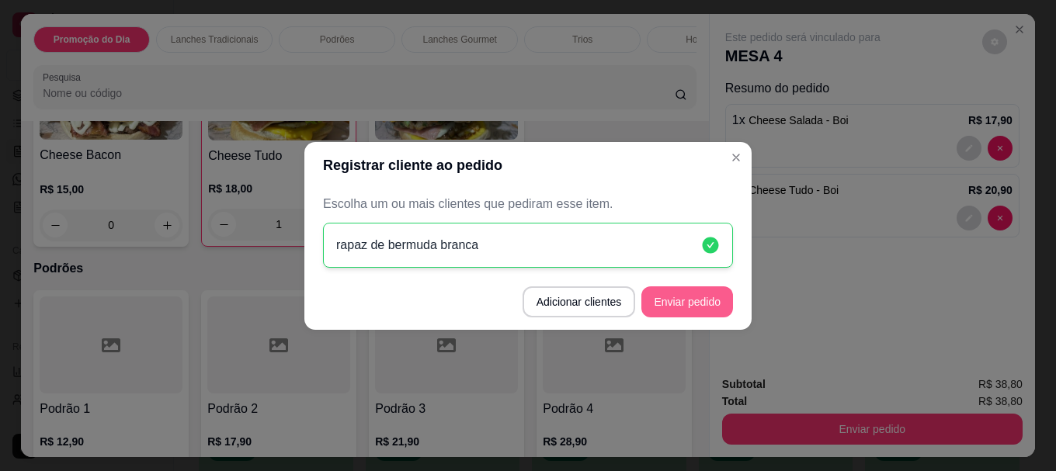
click at [684, 303] on button "Enviar pedido" at bounding box center [687, 301] width 92 height 31
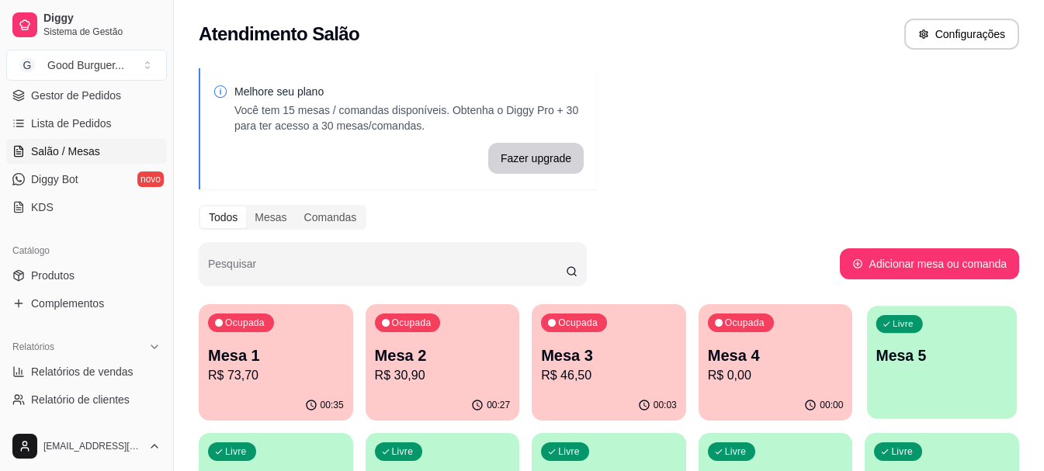
click at [945, 368] on div "Livre Mesa 5" at bounding box center [942, 353] width 150 height 95
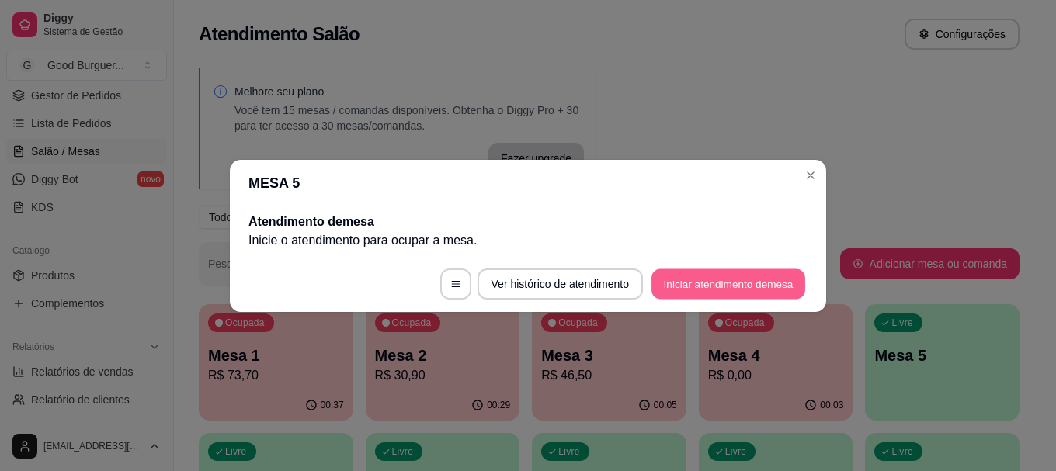
click at [670, 279] on button "Iniciar atendimento de mesa" at bounding box center [728, 284] width 154 height 30
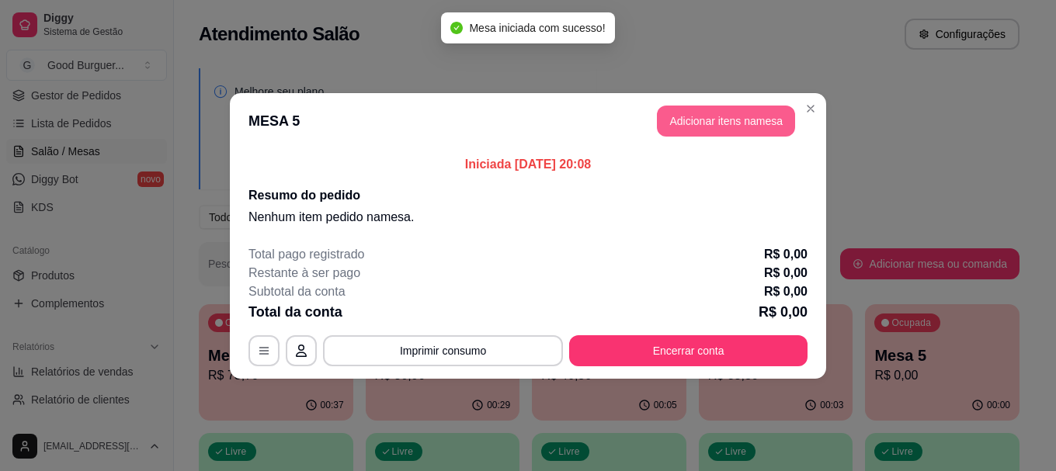
click at [723, 118] on button "Adicionar itens na mesa" at bounding box center [726, 121] width 138 height 31
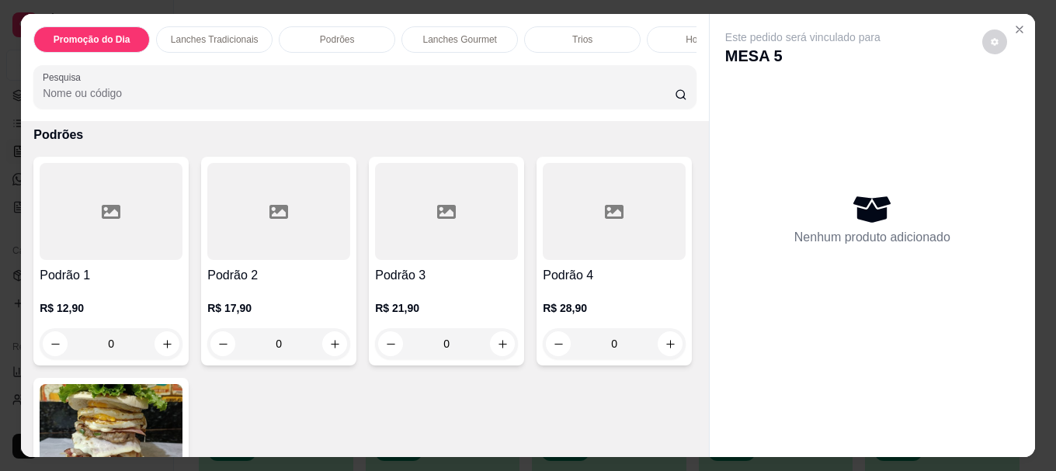
scroll to position [1087, 0]
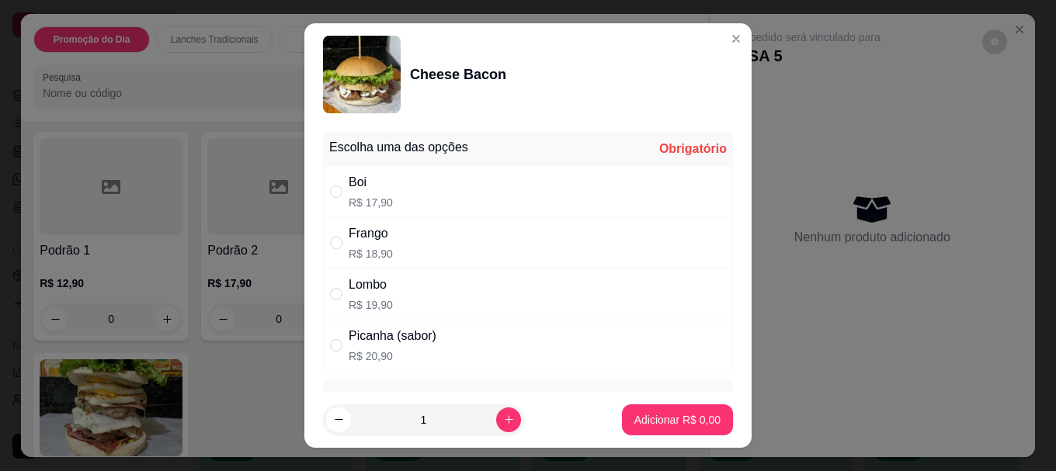
click at [373, 185] on div "Boi" at bounding box center [370, 182] width 44 height 19
radio input "true"
click at [629, 419] on p "Adicionar R$ 17,90" at bounding box center [674, 419] width 90 height 15
type input "1"
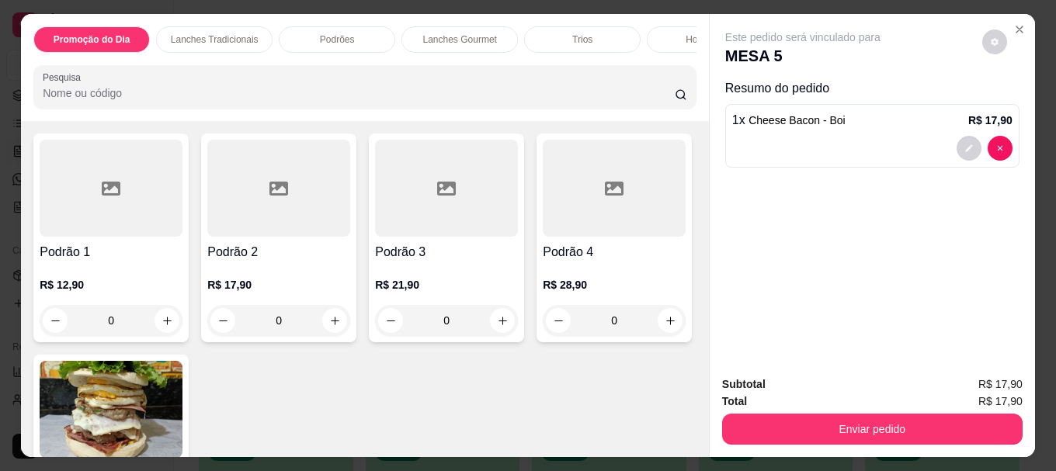
click at [350, 84] on div "R$ 18,00 0" at bounding box center [278, 46] width 143 height 75
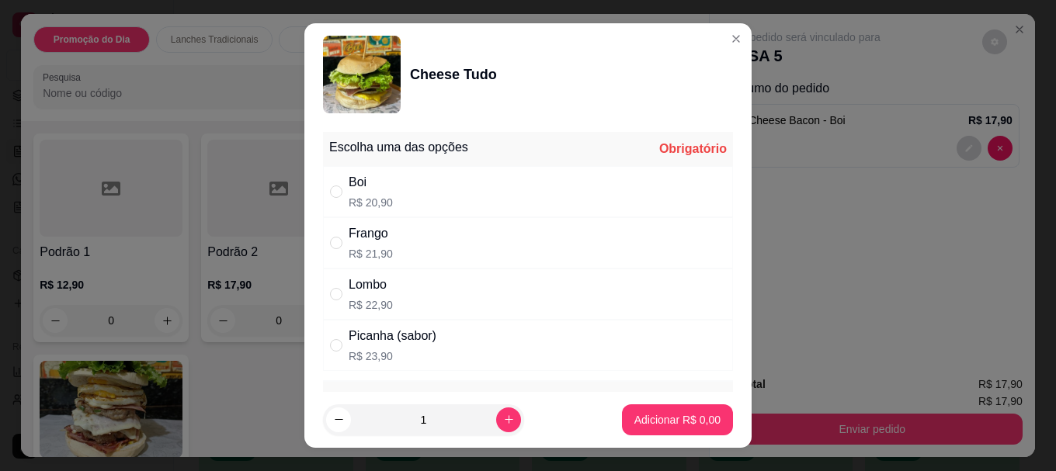
click at [360, 181] on div "Boi" at bounding box center [370, 182] width 44 height 19
radio input "true"
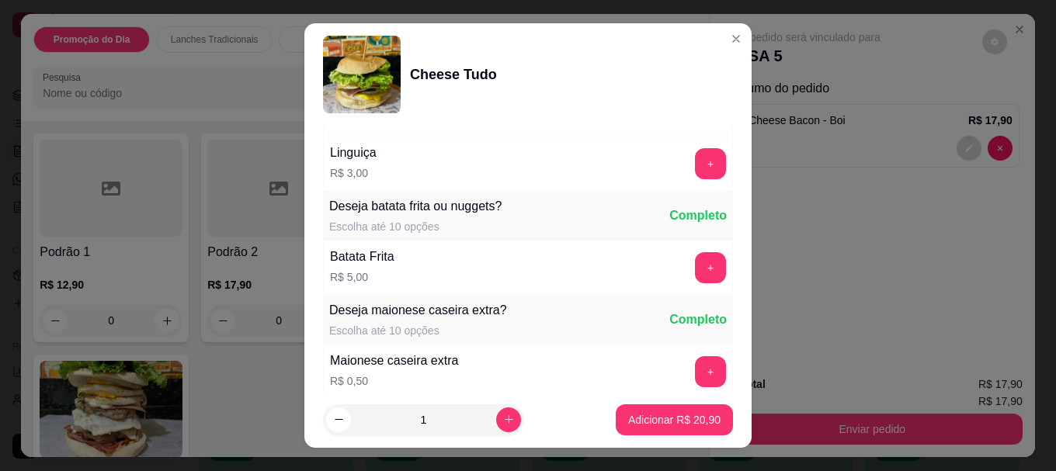
scroll to position [1242, 0]
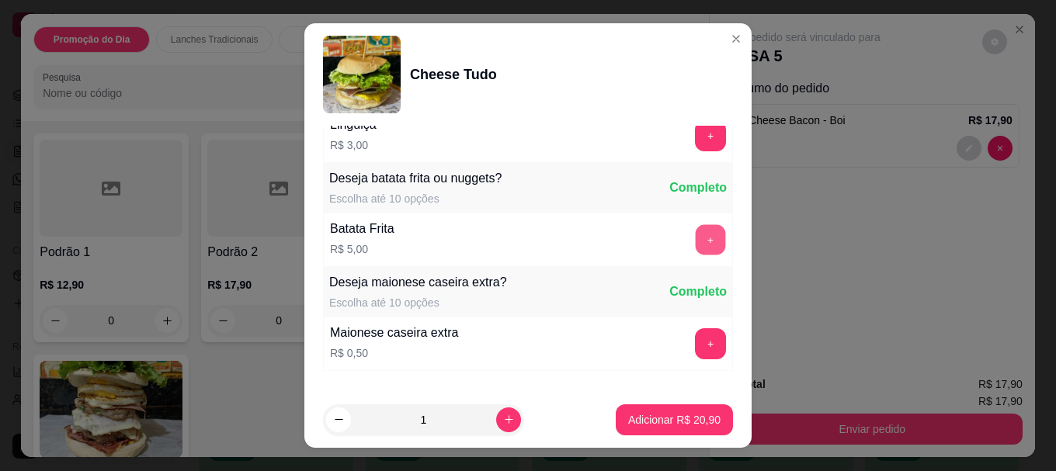
click at [695, 241] on button "+" at bounding box center [710, 240] width 30 height 30
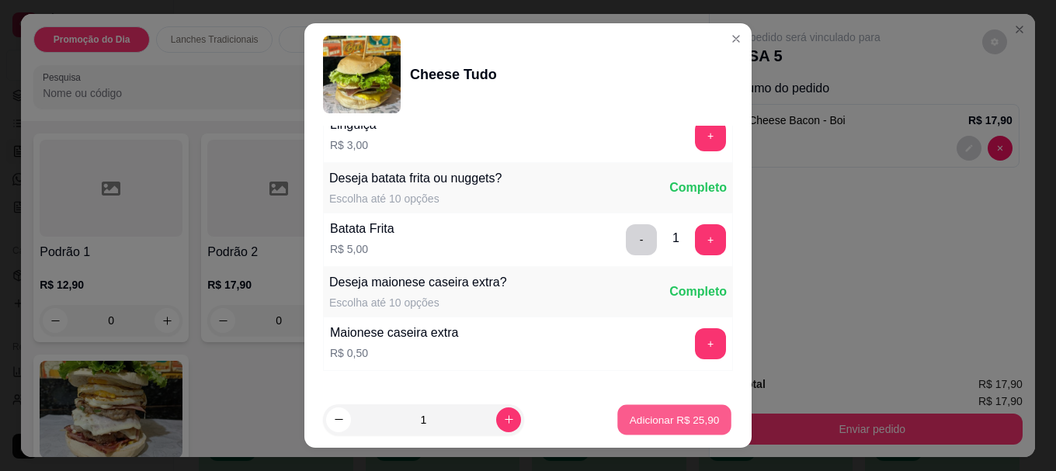
click at [651, 420] on p "Adicionar R$ 25,90" at bounding box center [674, 419] width 90 height 15
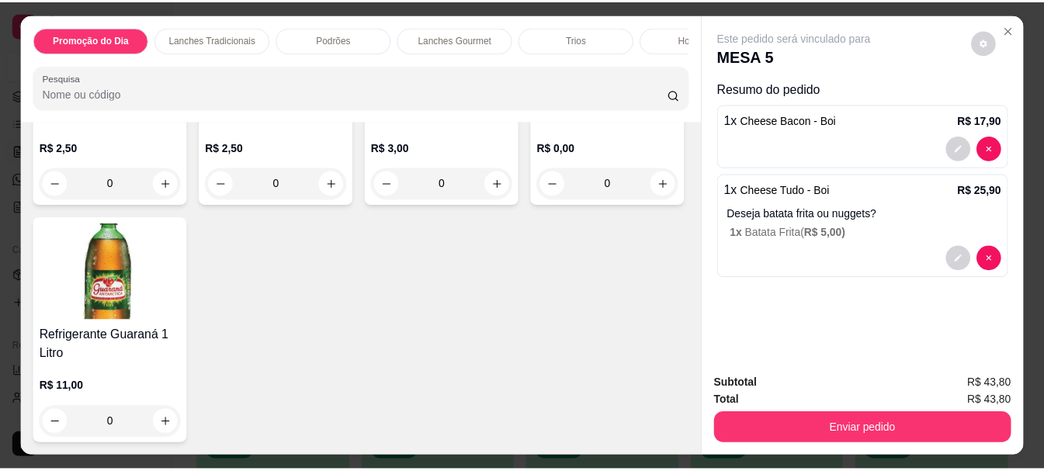
scroll to position [5278, 0]
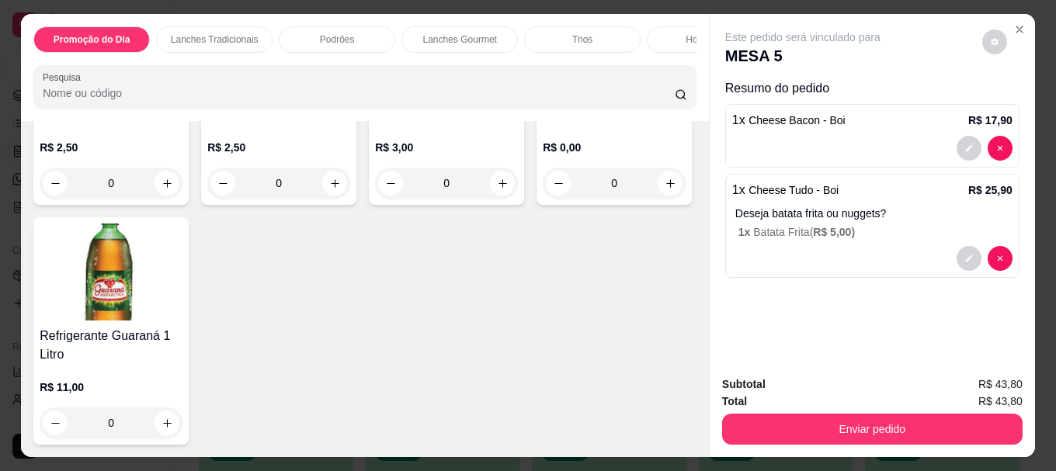
click at [410, 189] on div "R$ 3,00 0" at bounding box center [446, 161] width 143 height 75
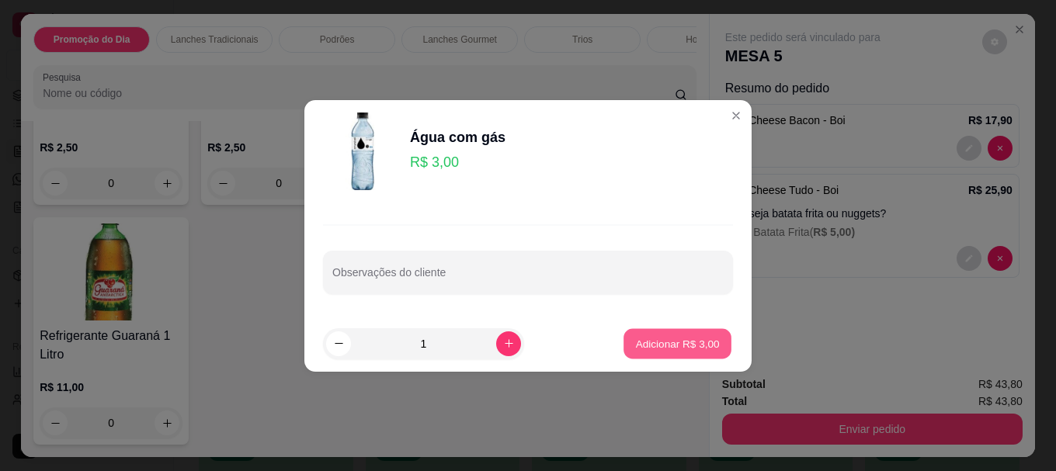
click at [654, 345] on p "Adicionar R$ 3,00" at bounding box center [677, 343] width 84 height 15
type input "1"
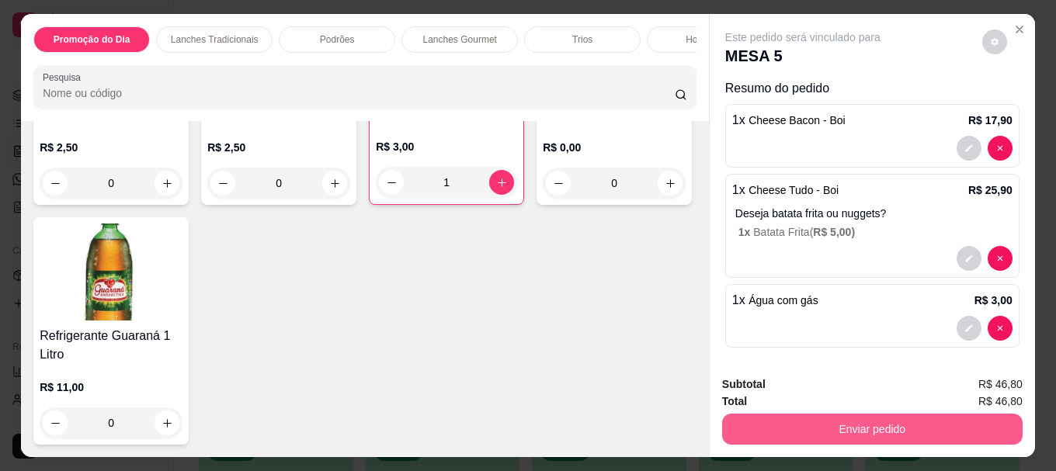
click at [786, 423] on button "Enviar pedido" at bounding box center [872, 429] width 300 height 31
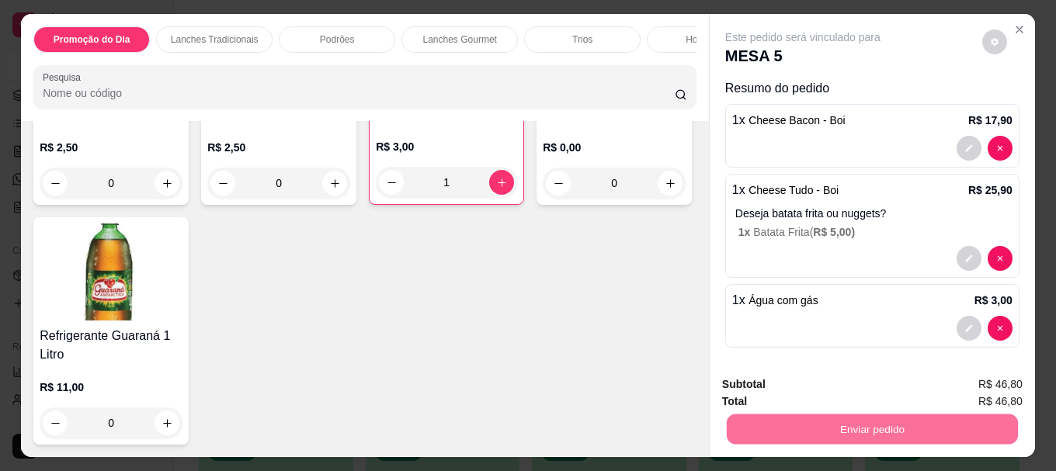
click at [945, 385] on button "Sim, quero registrar" at bounding box center [968, 384] width 116 height 29
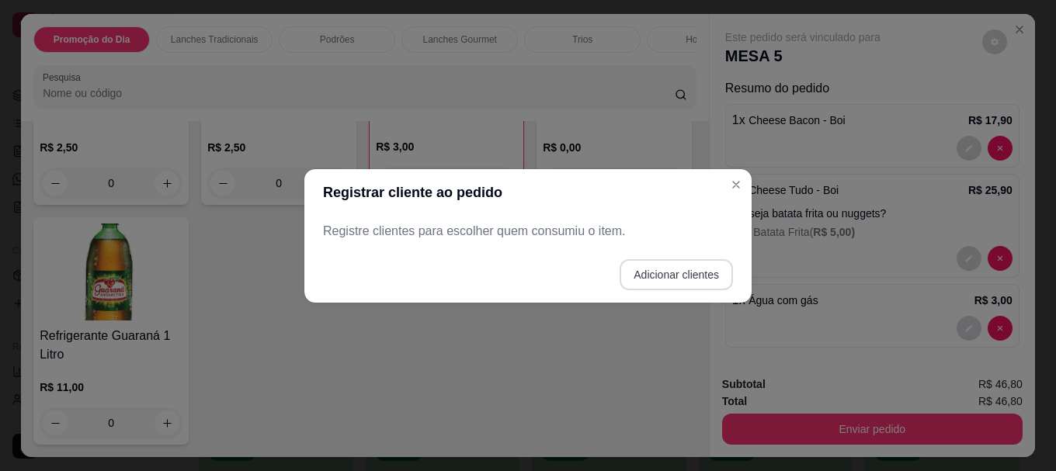
click at [672, 272] on button "Adicionar clientes" at bounding box center [675, 274] width 113 height 31
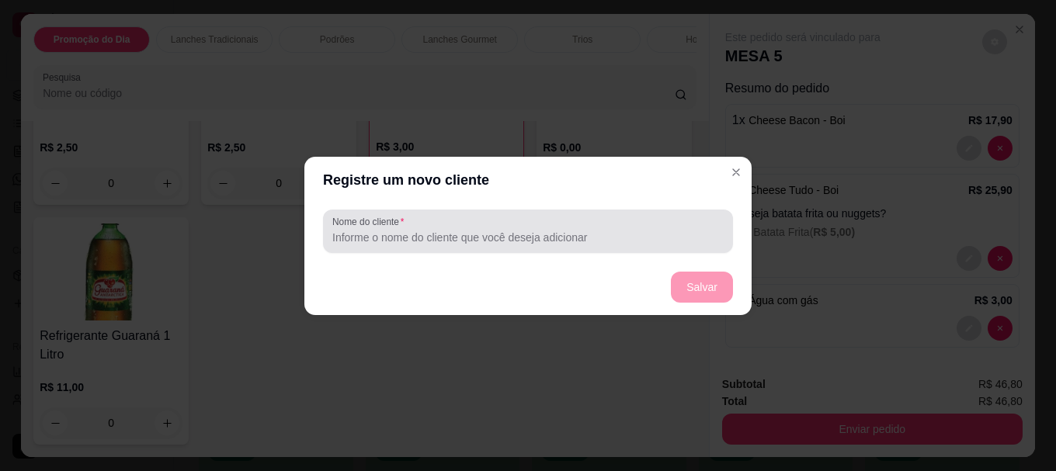
click at [522, 227] on div at bounding box center [527, 231] width 391 height 31
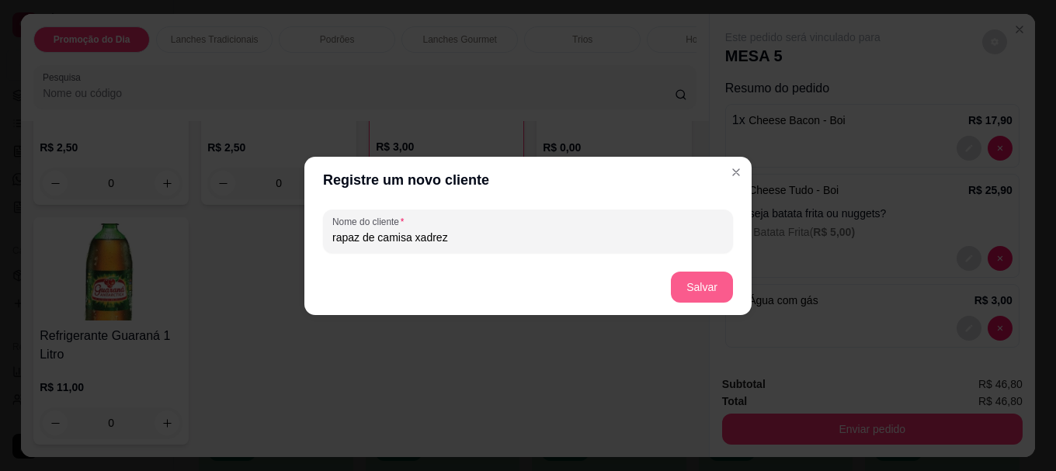
type input "rapaz de camisa xadrez"
click at [705, 281] on button "Salvar" at bounding box center [702, 287] width 62 height 31
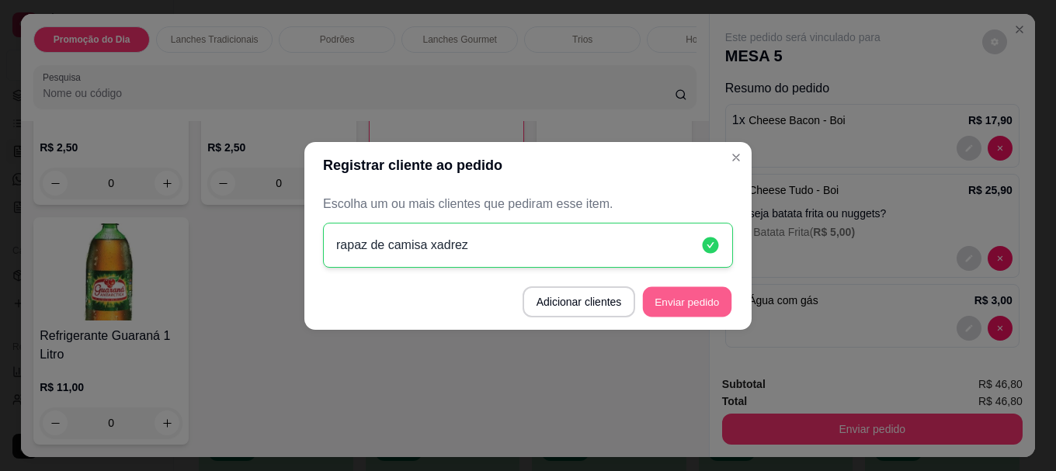
click at [702, 304] on button "Enviar pedido" at bounding box center [687, 301] width 88 height 30
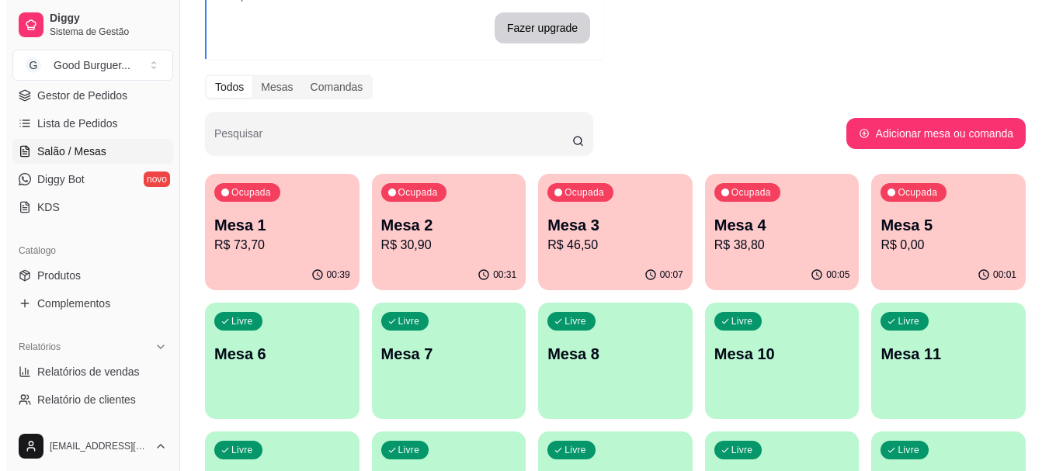
scroll to position [155, 0]
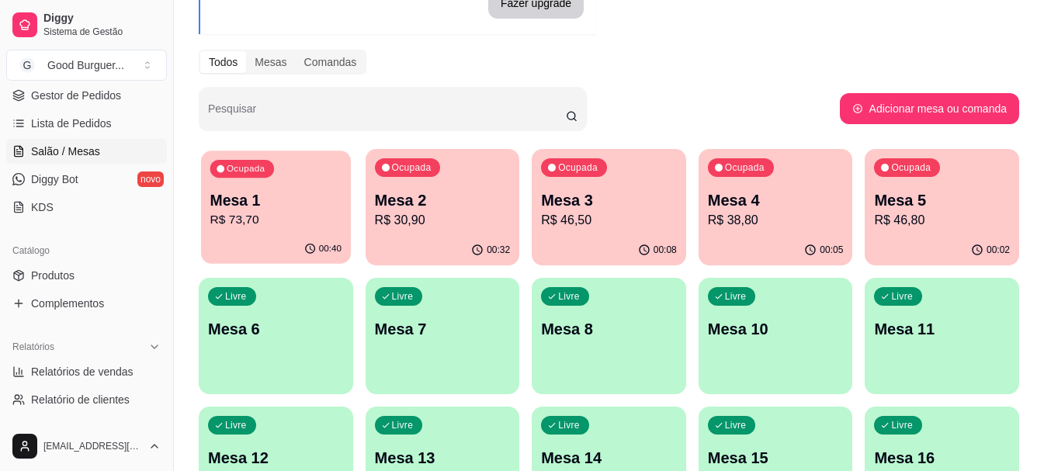
click at [234, 206] on p "Mesa 1" at bounding box center [275, 200] width 131 height 21
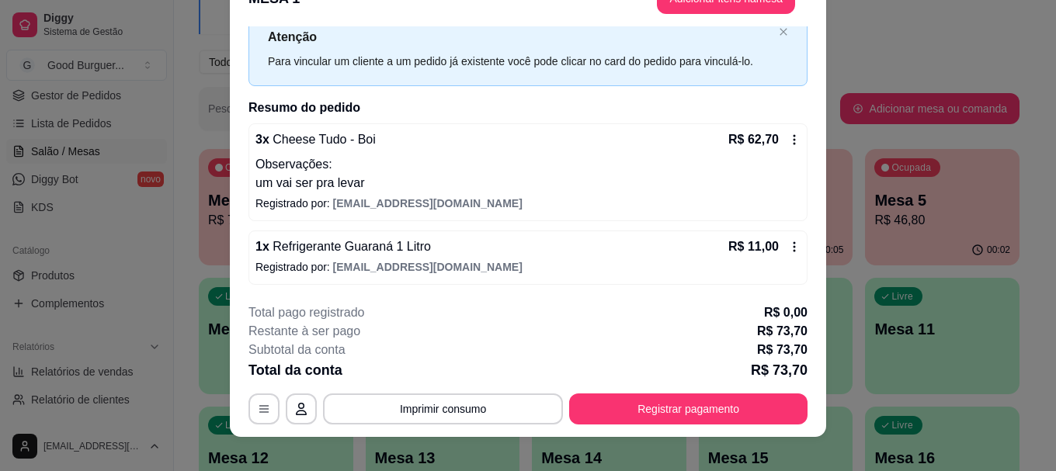
scroll to position [47, 0]
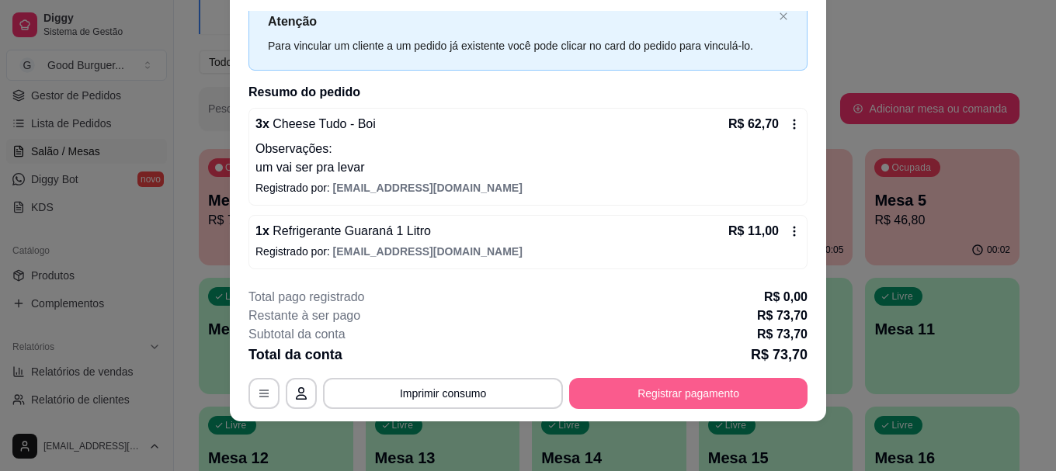
click at [643, 392] on button "Registrar pagamento" at bounding box center [688, 393] width 238 height 31
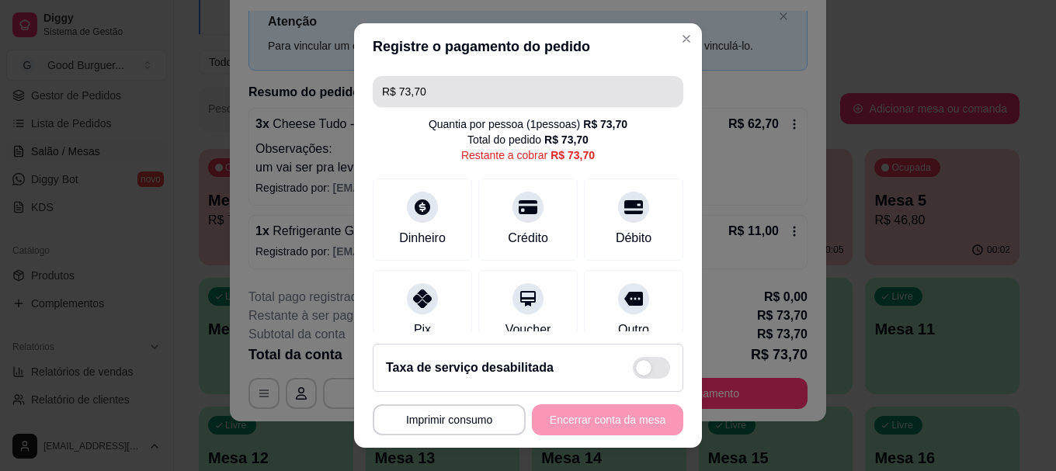
click at [452, 91] on input "R$ 73,70" at bounding box center [528, 91] width 292 height 31
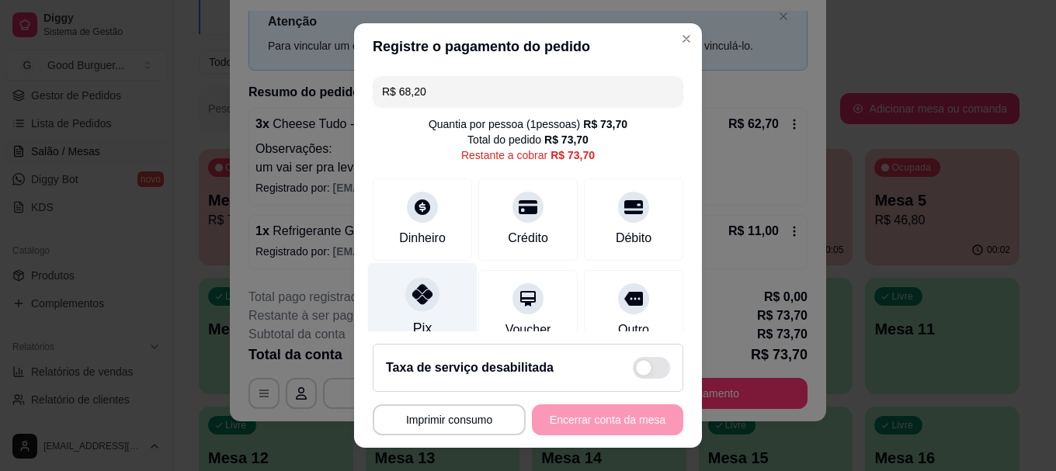
click at [421, 293] on icon at bounding box center [422, 295] width 20 height 20
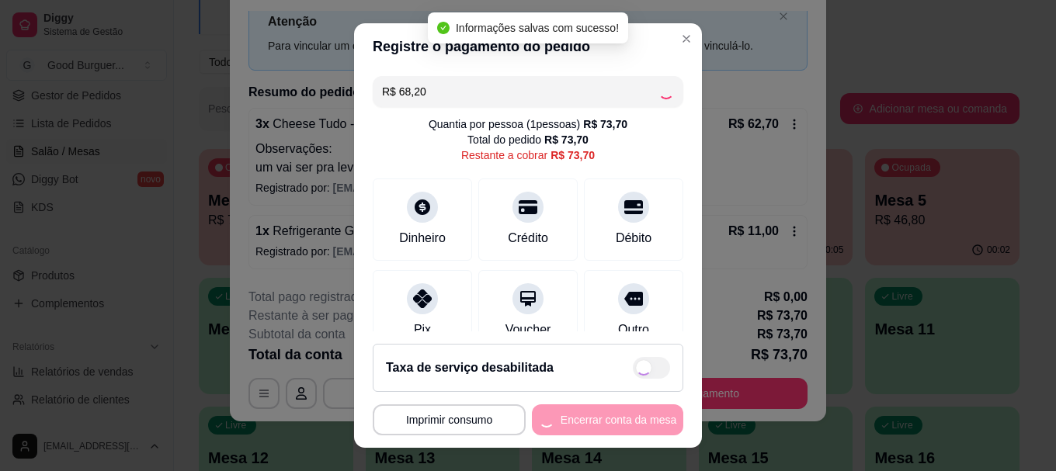
type input "R$ 5,50"
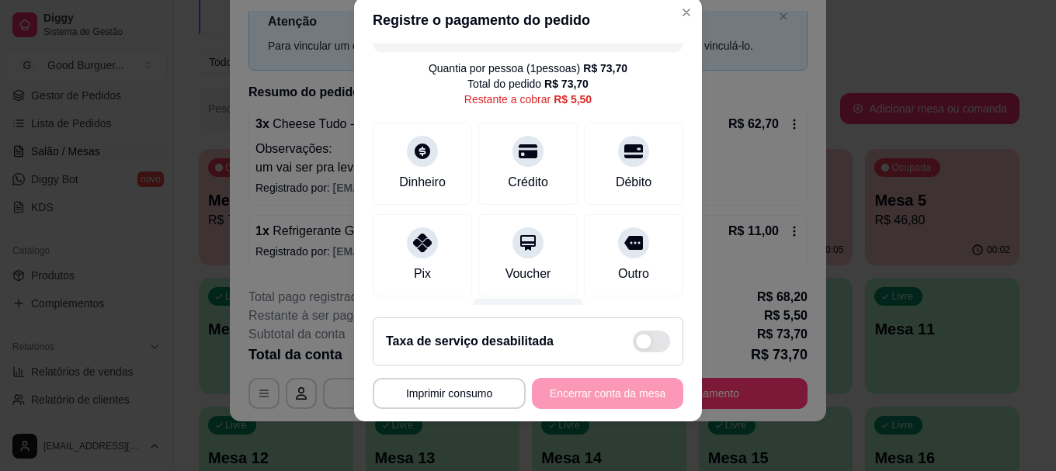
scroll to position [0, 0]
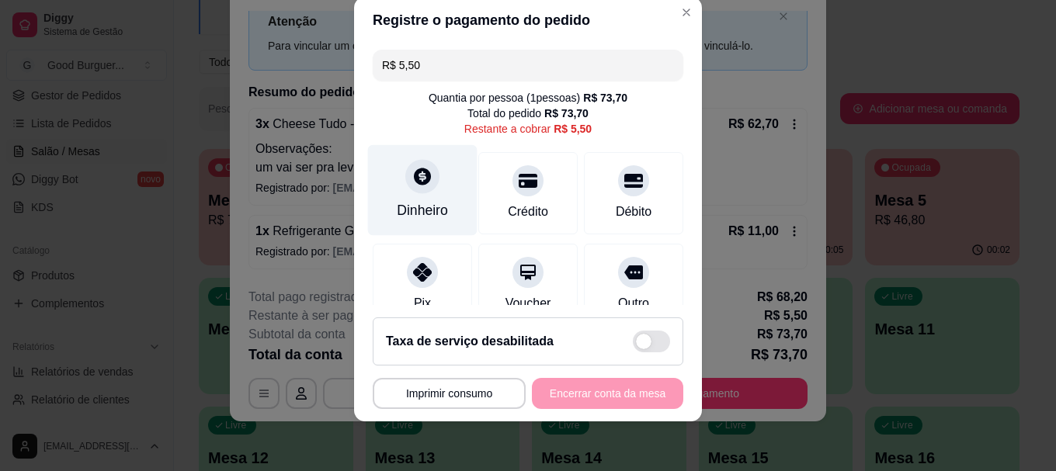
click at [421, 183] on icon at bounding box center [422, 177] width 20 height 20
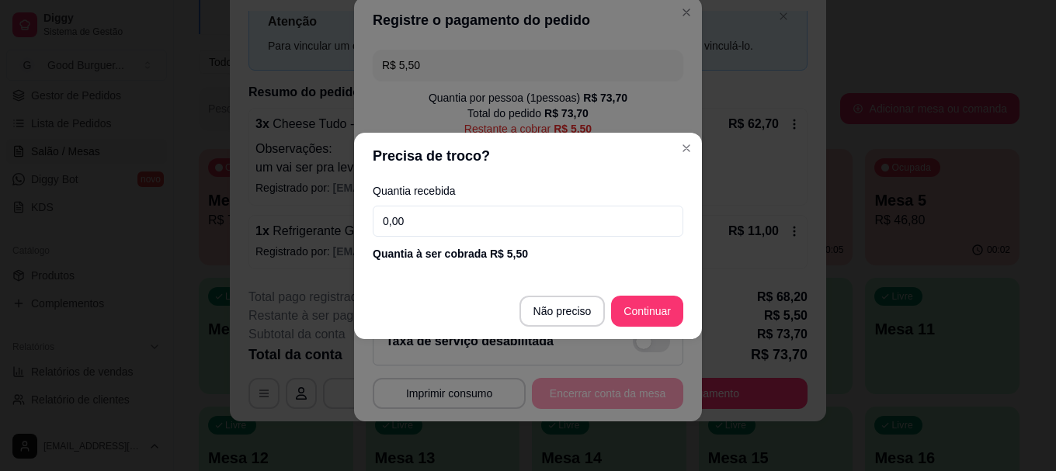
click at [434, 224] on input "0,00" at bounding box center [528, 221] width 310 height 31
type input "5,50"
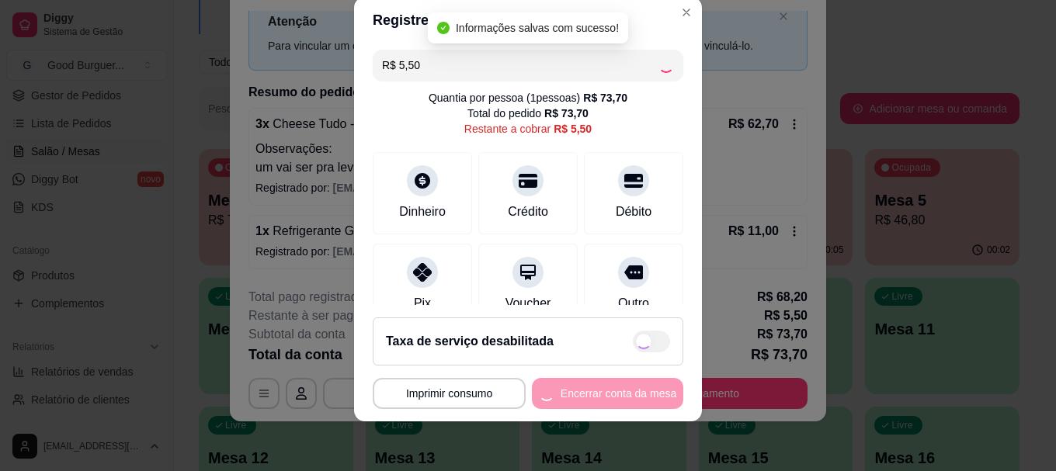
type input "R$ 0,00"
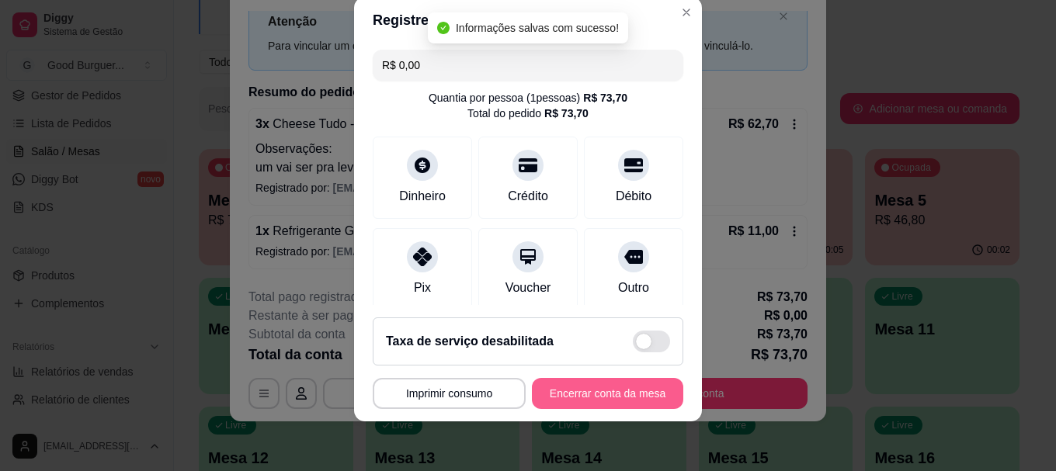
click at [605, 385] on button "Encerrar conta da mesa" at bounding box center [607, 393] width 151 height 31
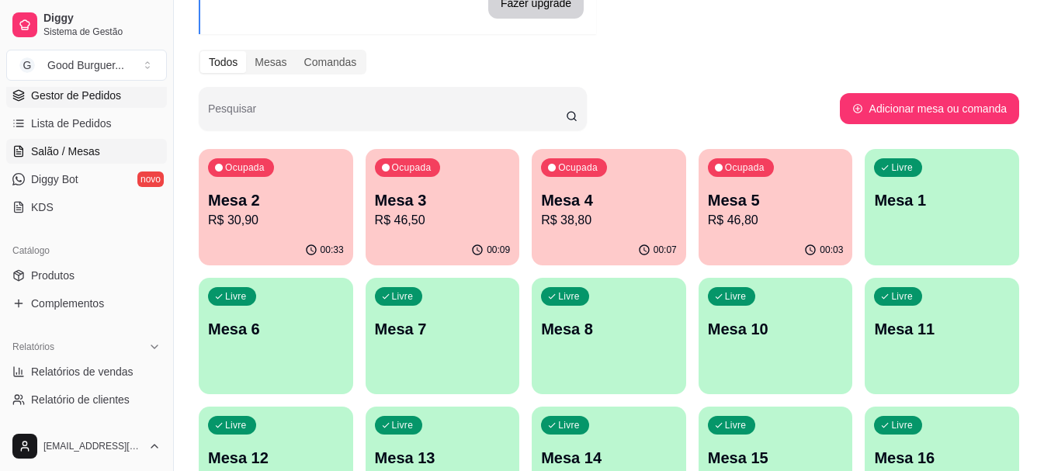
click at [87, 94] on span "Gestor de Pedidos" at bounding box center [76, 96] width 90 height 16
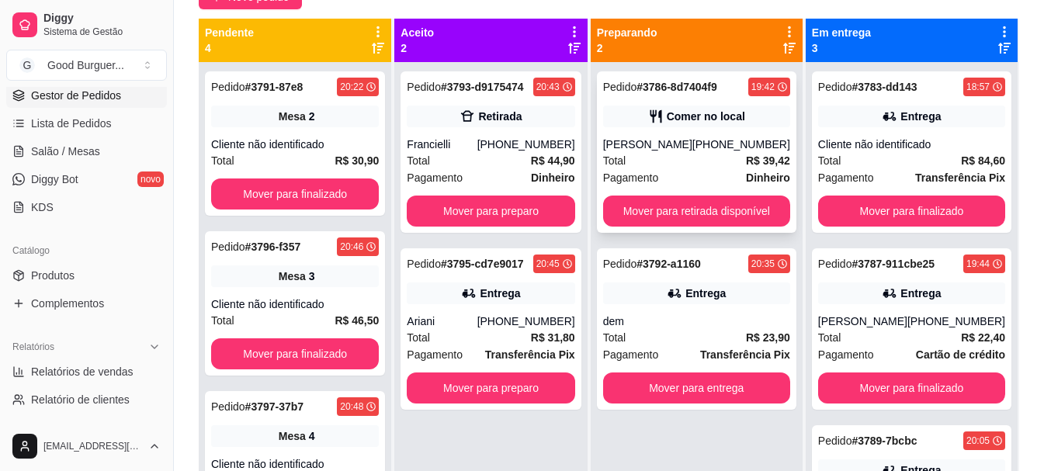
click at [667, 154] on div "Total R$ 39,42" at bounding box center [696, 160] width 187 height 17
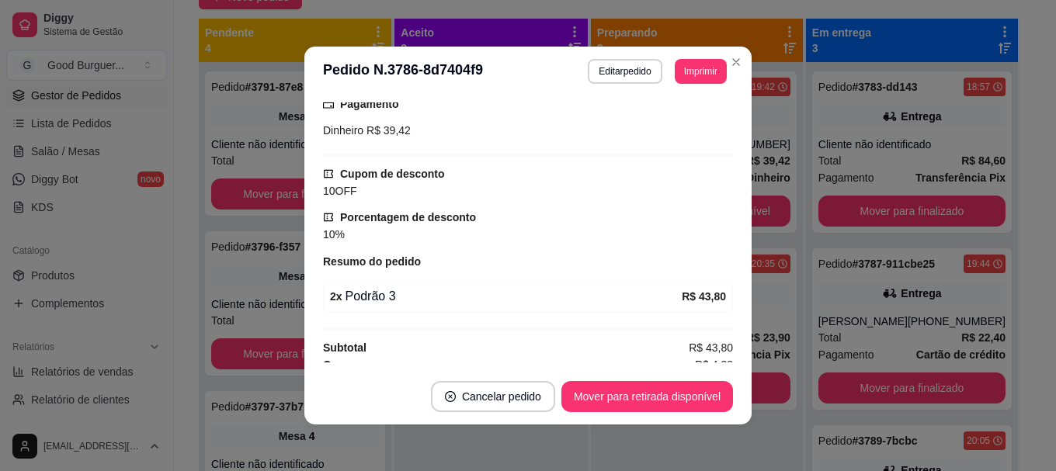
scroll to position [279, 0]
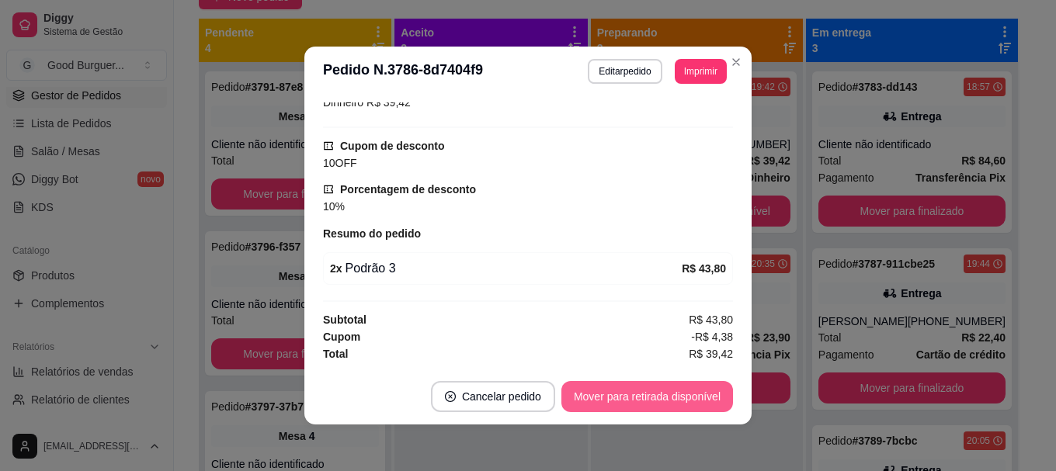
click at [622, 394] on button "Mover para retirada disponível" at bounding box center [647, 396] width 172 height 31
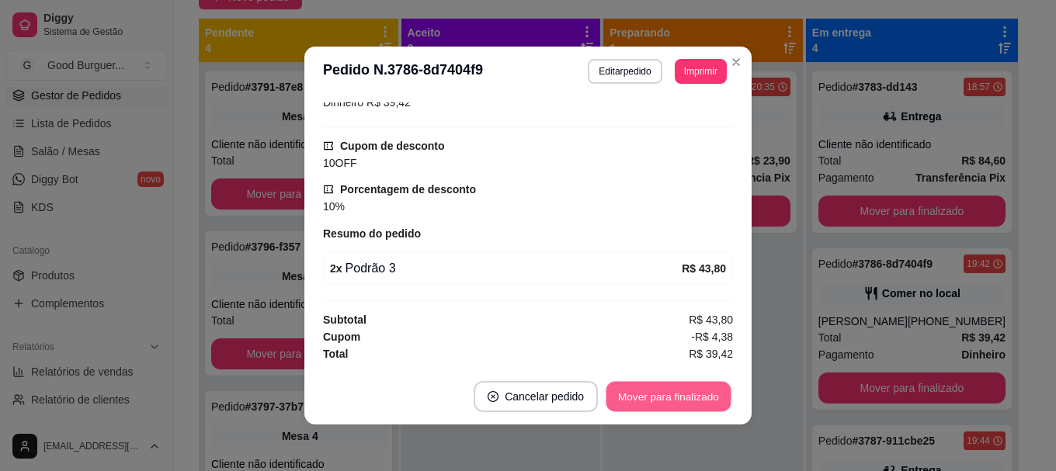
click at [643, 395] on button "Mover para finalizado" at bounding box center [668, 397] width 125 height 30
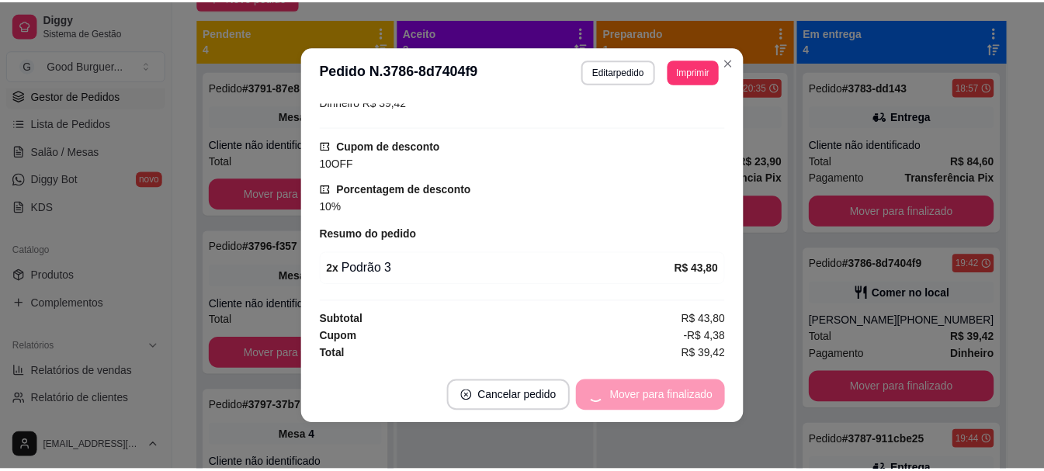
scroll to position [244, 0]
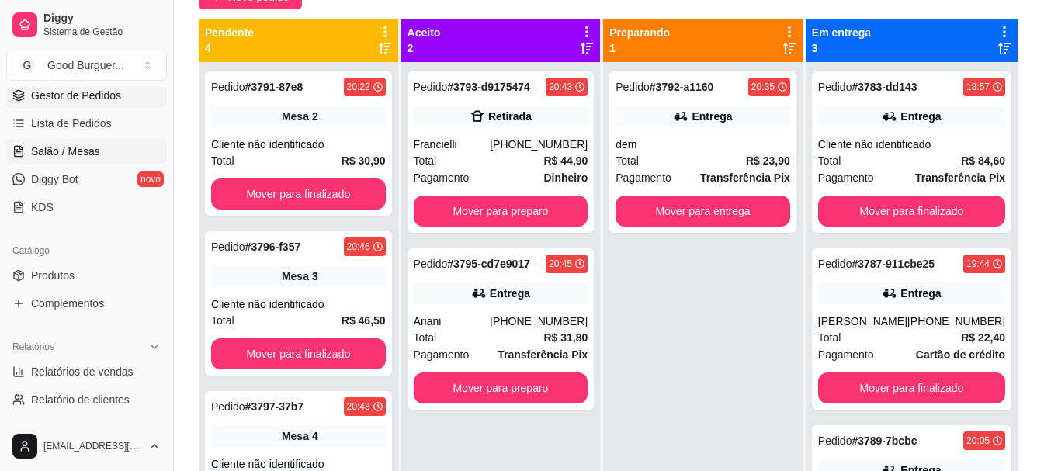
click at [68, 146] on span "Salão / Mesas" at bounding box center [65, 152] width 69 height 16
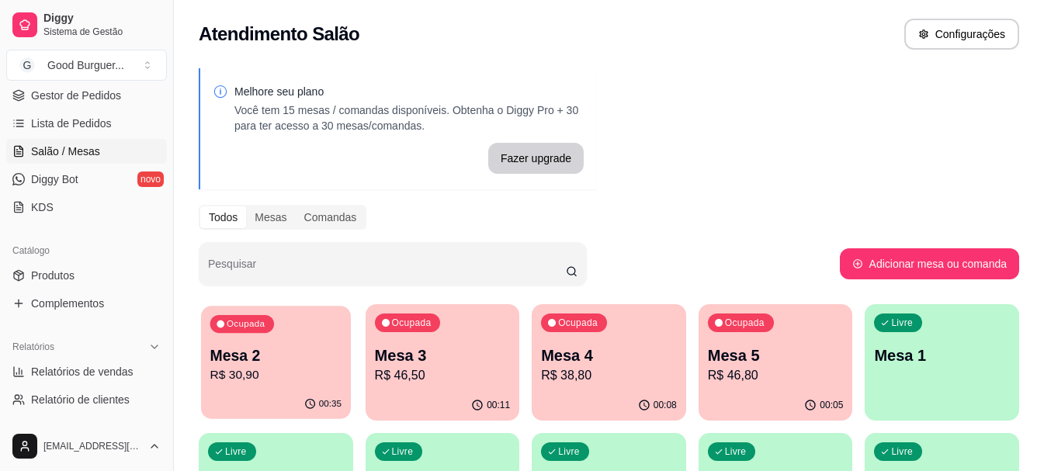
click at [275, 355] on p "Mesa 2" at bounding box center [275, 355] width 131 height 21
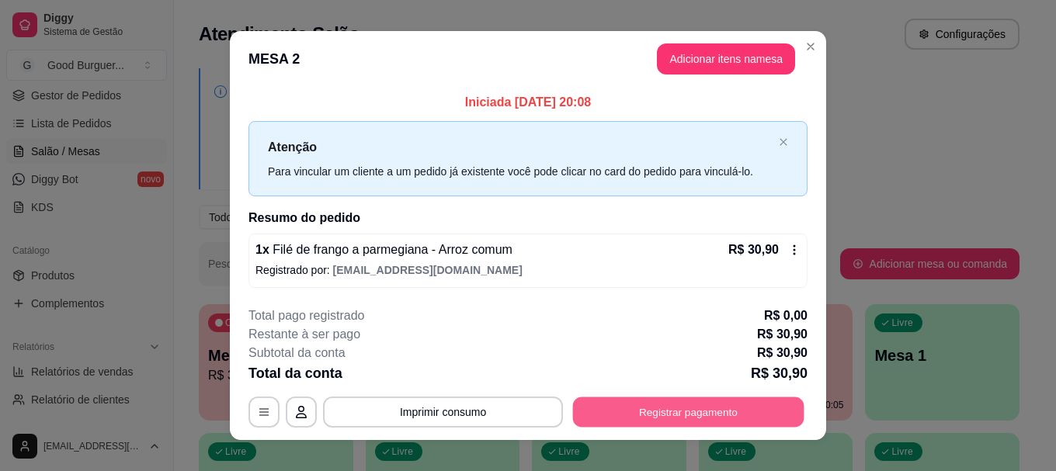
click at [605, 406] on button "Registrar pagamento" at bounding box center [688, 412] width 231 height 30
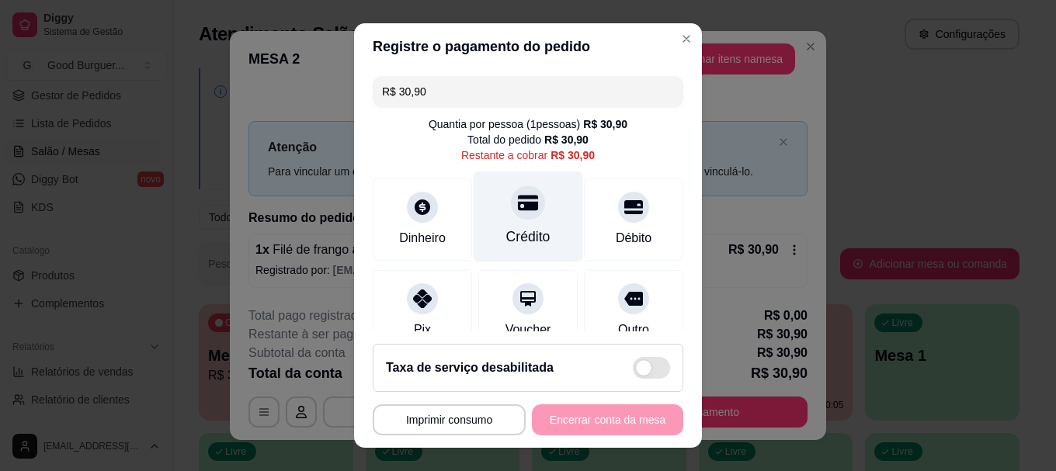
click at [511, 213] on div at bounding box center [528, 203] width 34 height 34
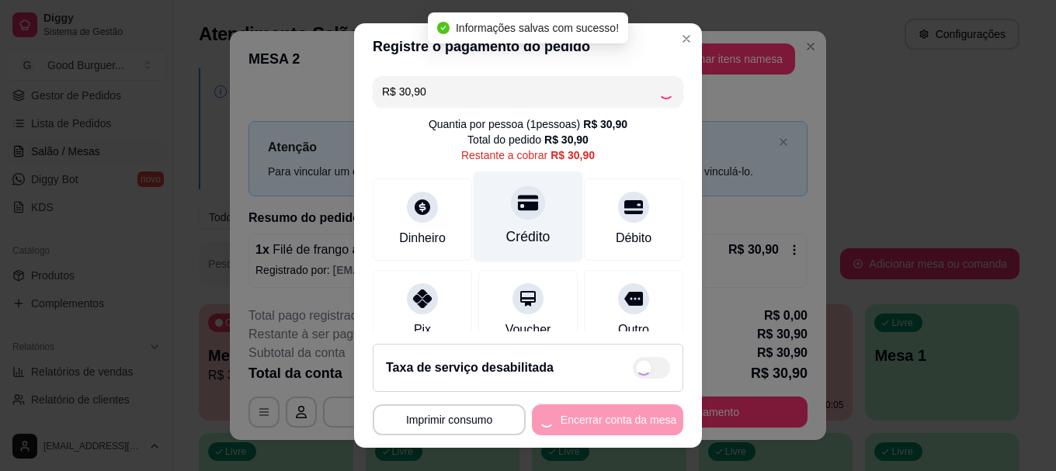
type input "R$ 0,00"
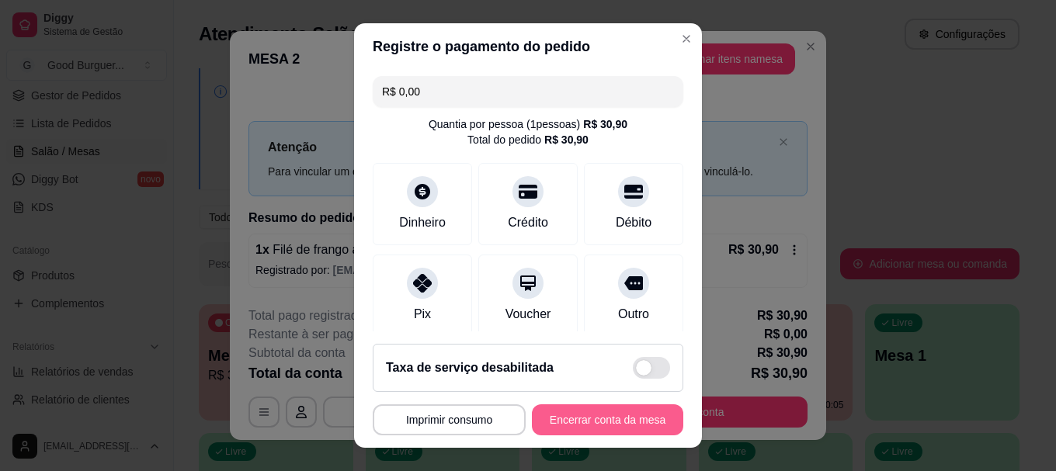
click at [592, 414] on button "Encerrar conta da mesa" at bounding box center [607, 419] width 151 height 31
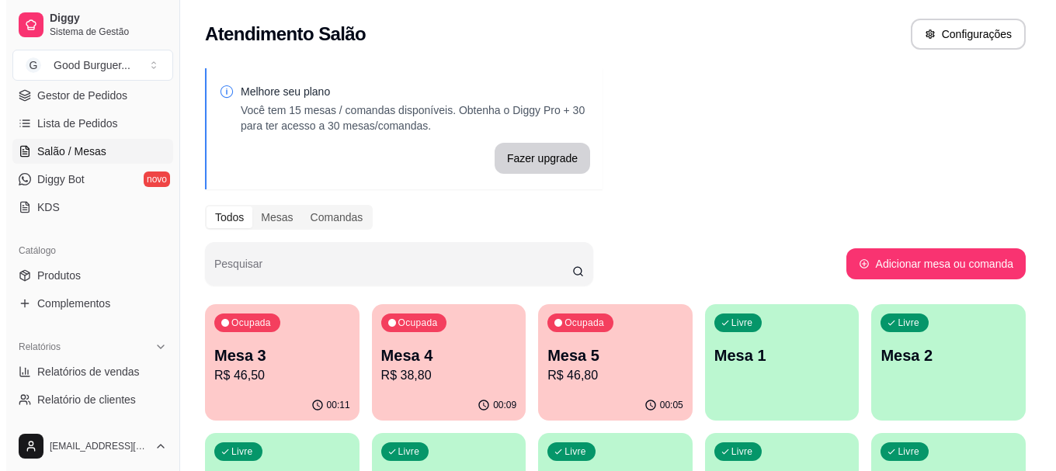
scroll to position [78, 0]
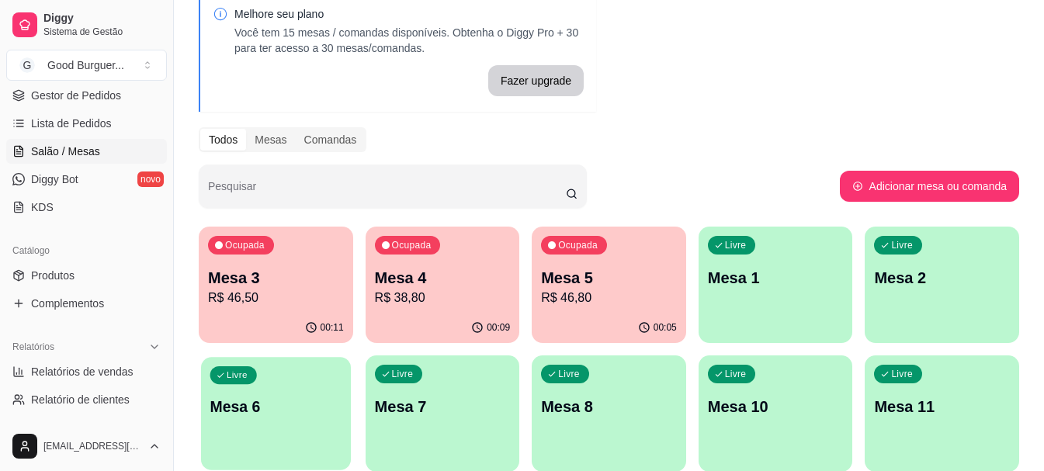
click at [271, 407] on p "Mesa 6" at bounding box center [275, 407] width 131 height 21
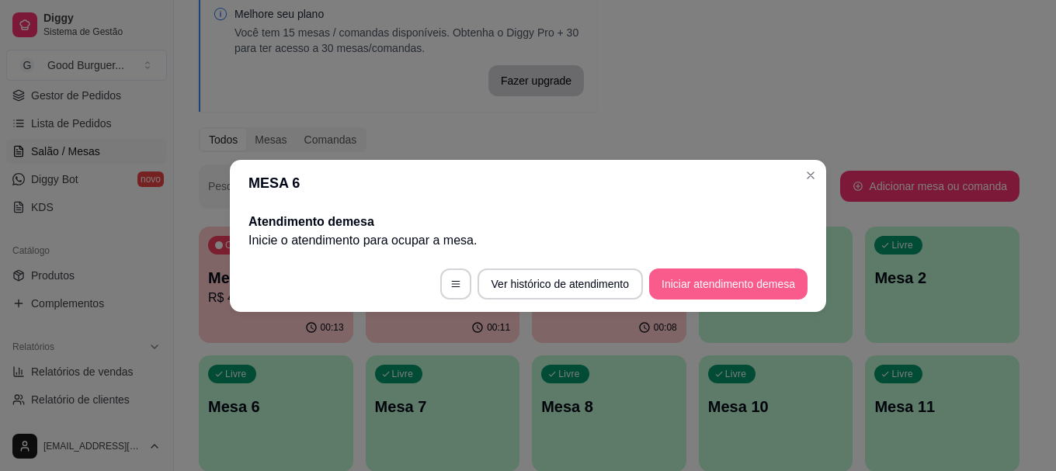
click at [704, 278] on button "Iniciar atendimento de mesa" at bounding box center [728, 284] width 158 height 31
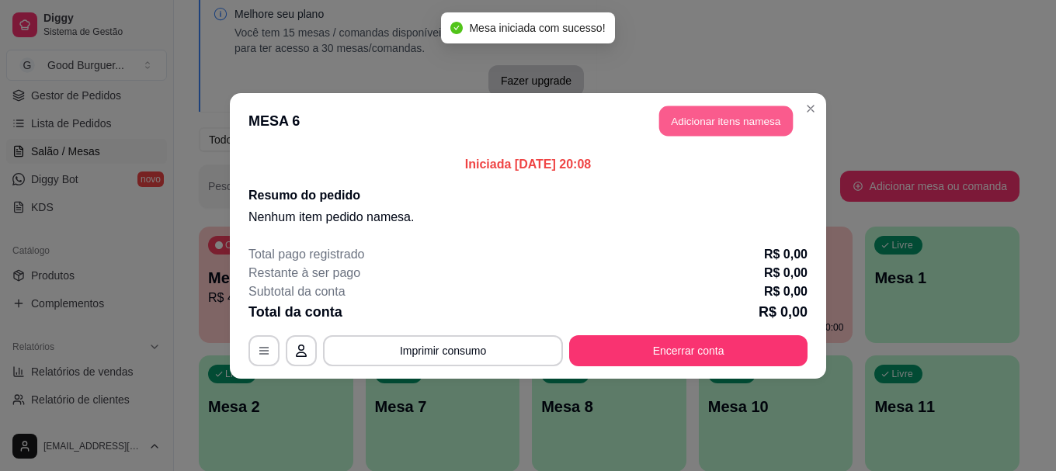
click at [698, 120] on button "Adicionar itens na mesa" at bounding box center [725, 121] width 133 height 30
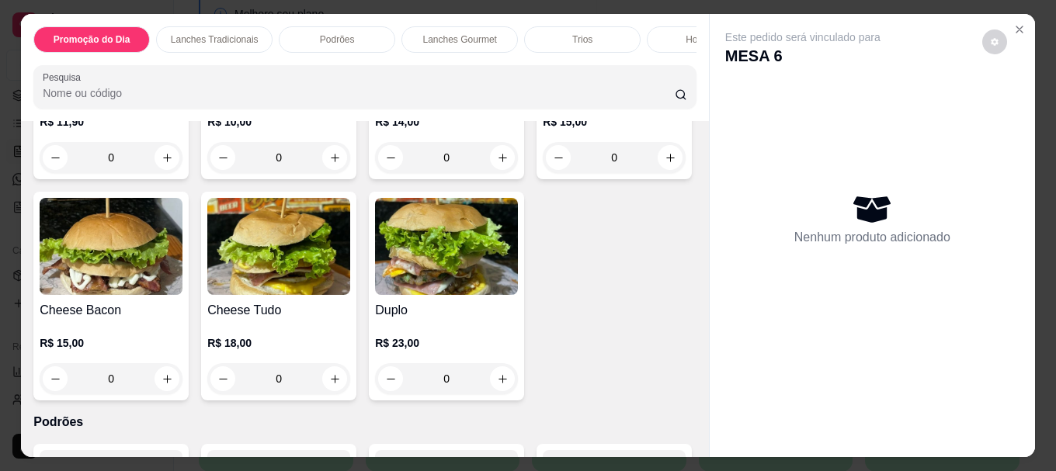
scroll to position [776, 0]
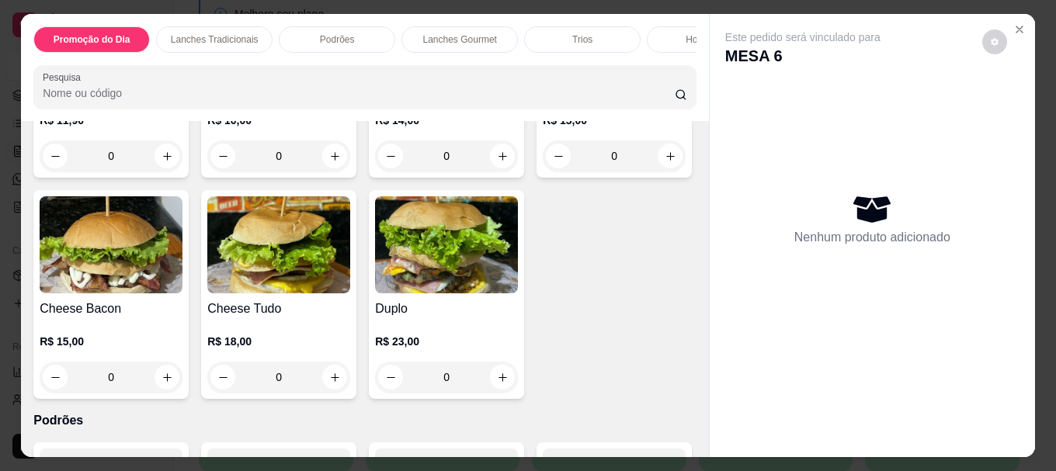
click at [114, 72] on div at bounding box center [111, 23] width 143 height 97
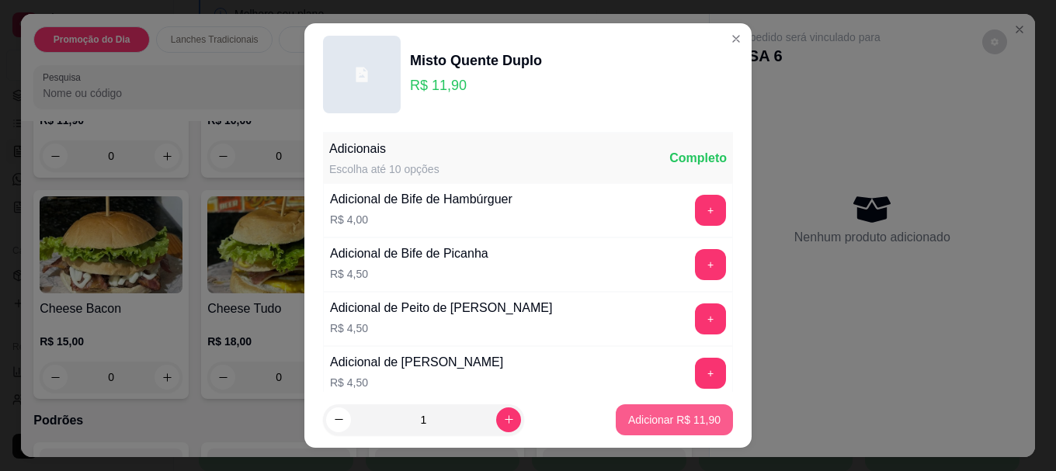
click at [637, 414] on p "Adicionar R$ 11,90" at bounding box center [674, 420] width 92 height 16
type input "1"
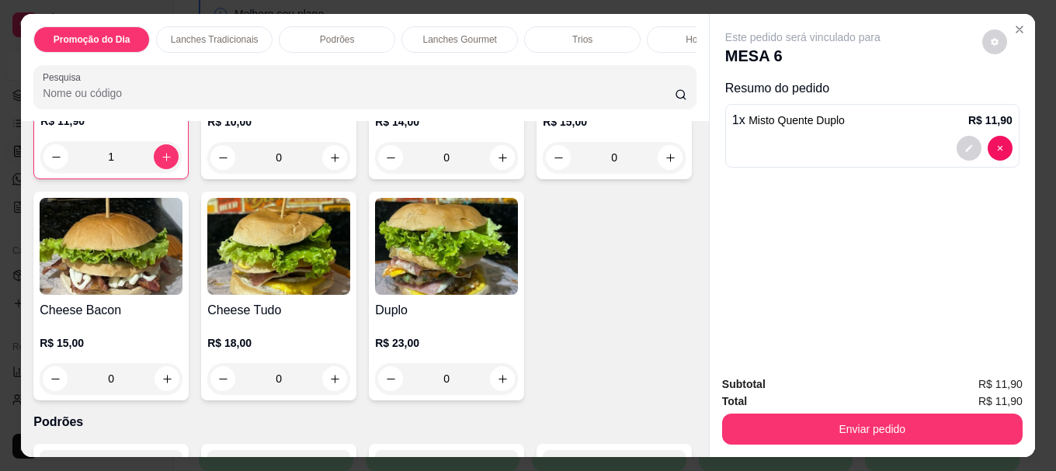
click at [309, 72] on img at bounding box center [278, 23] width 143 height 97
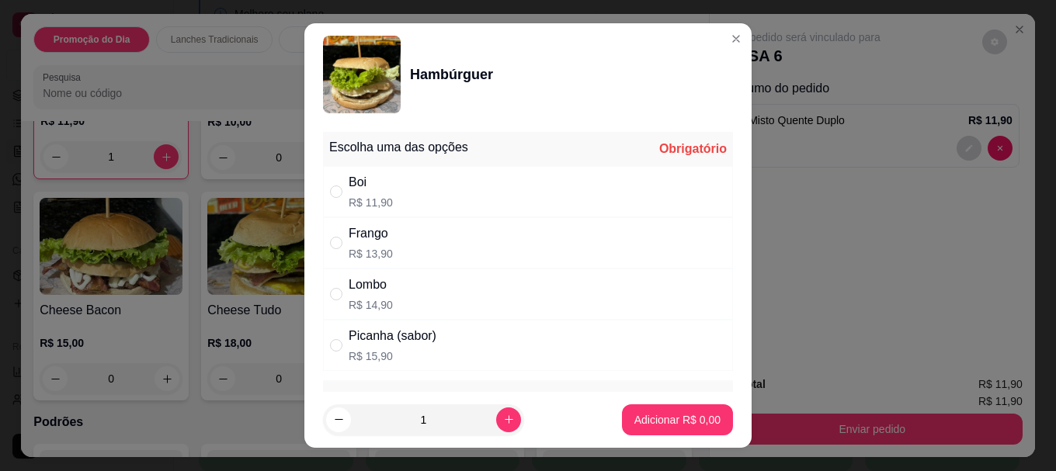
click at [378, 182] on div "Boi" at bounding box center [370, 182] width 44 height 19
radio input "true"
click at [655, 423] on p "Adicionar R$ 11,90" at bounding box center [674, 420] width 92 height 16
type input "1"
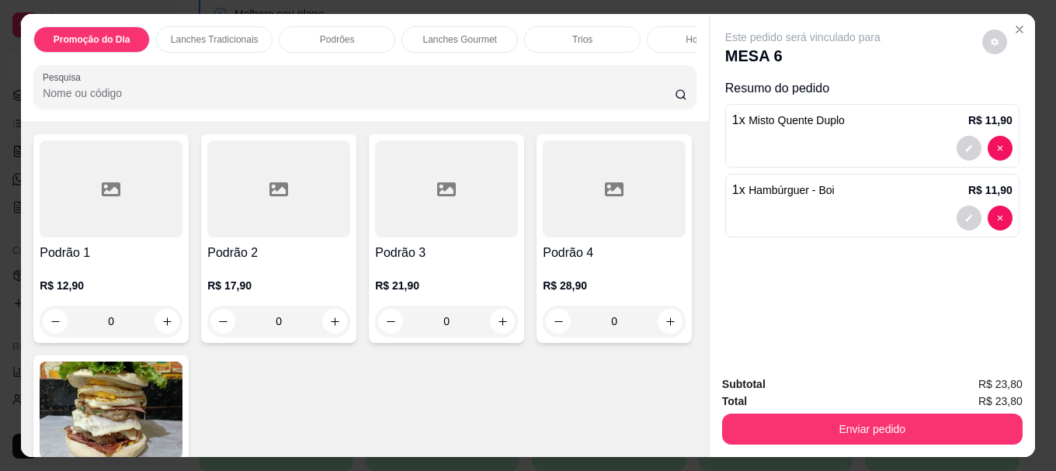
scroll to position [1087, 0]
click at [350, 9] on h4 "Cheese Tudo" at bounding box center [278, 0] width 143 height 19
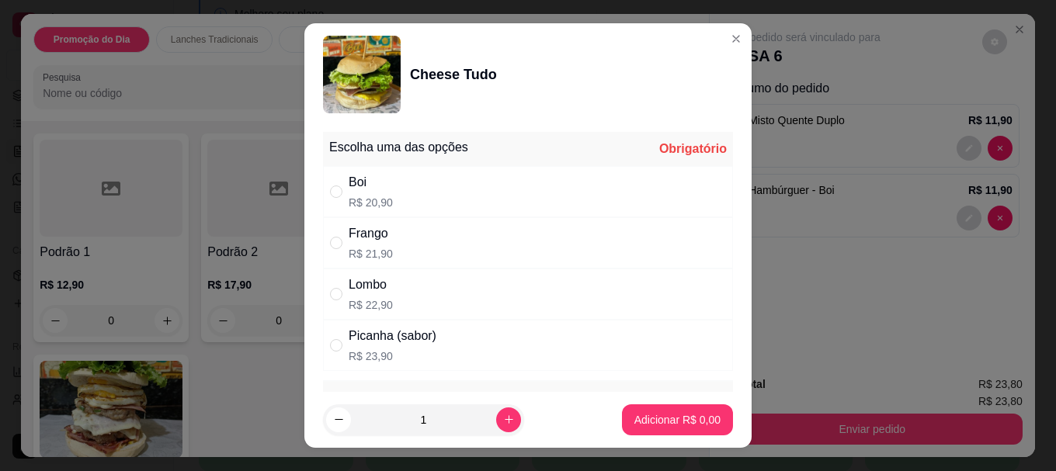
click at [366, 175] on div "Boi" at bounding box center [370, 182] width 44 height 19
radio input "true"
click at [672, 420] on p "Adicionar R$ 20,90" at bounding box center [674, 419] width 90 height 15
type input "1"
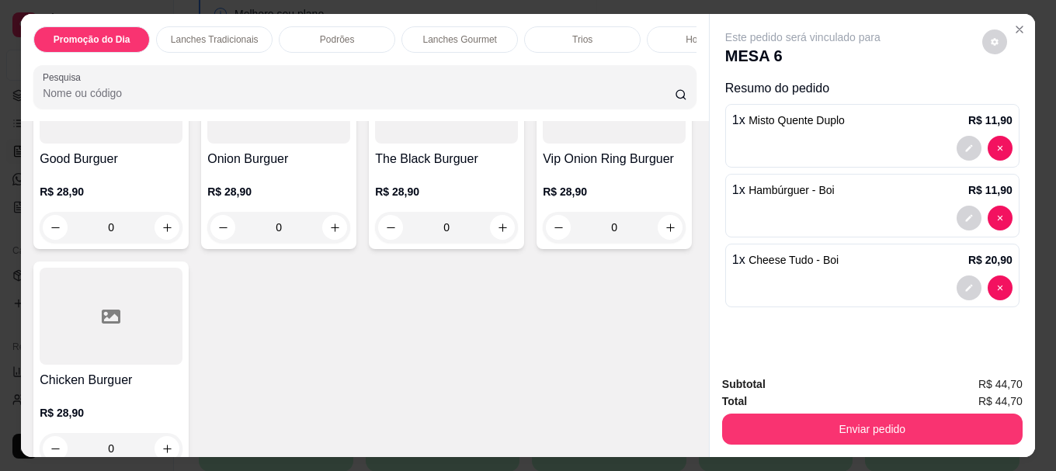
scroll to position [1630, 0]
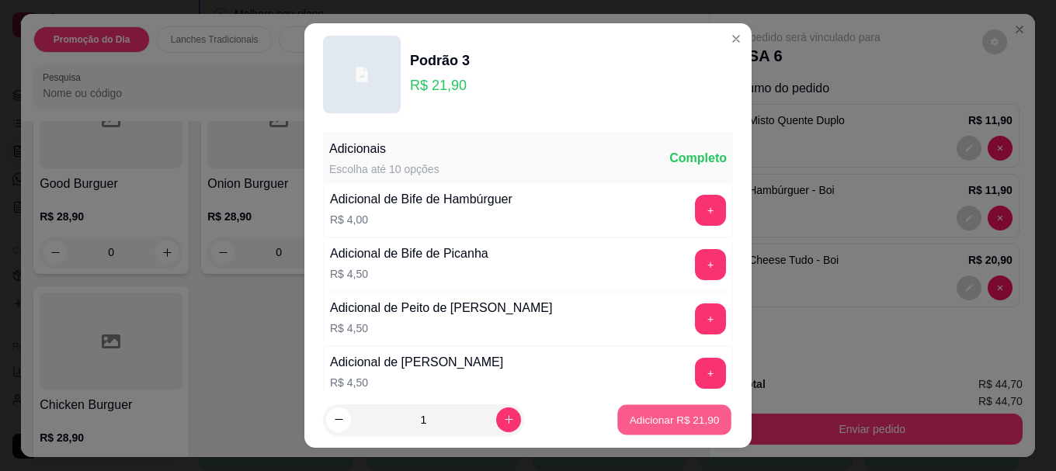
click at [631, 416] on p "Adicionar R$ 21,90" at bounding box center [674, 419] width 90 height 15
type input "1"
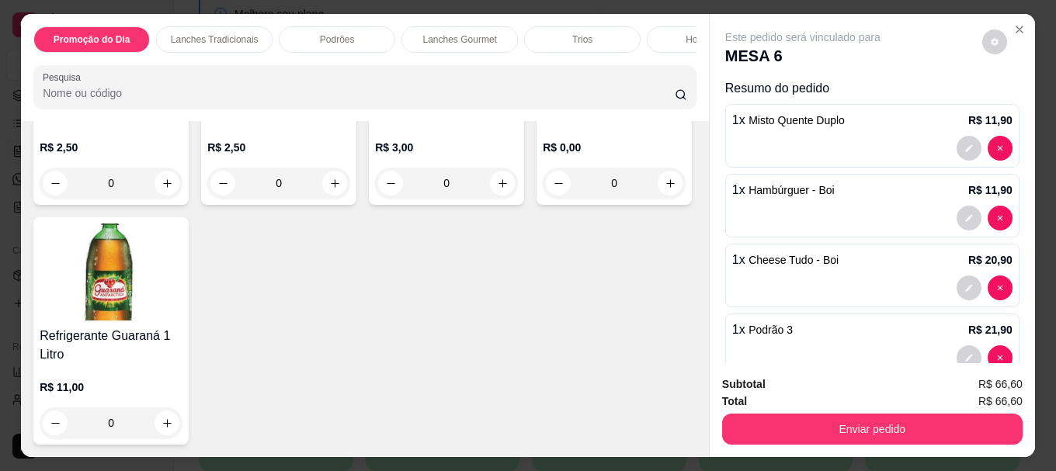
scroll to position [5278, 0]
click at [182, 321] on img at bounding box center [111, 272] width 143 height 97
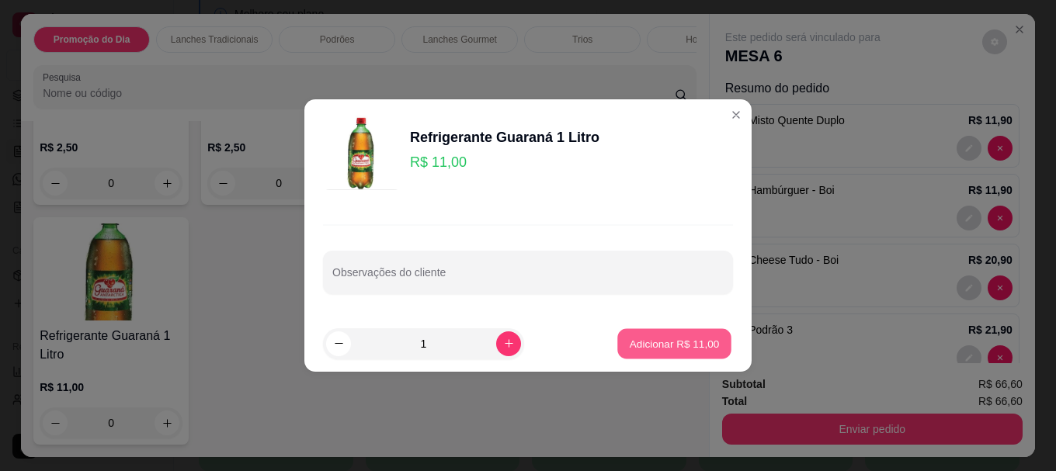
click at [643, 342] on p "Adicionar R$ 11,00" at bounding box center [674, 343] width 90 height 15
type input "1"
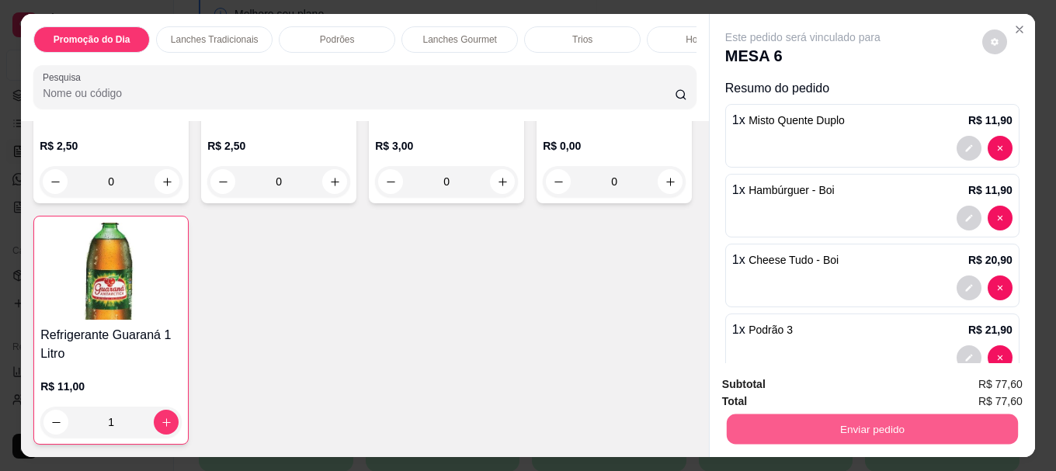
click at [799, 422] on button "Enviar pedido" at bounding box center [871, 429] width 291 height 30
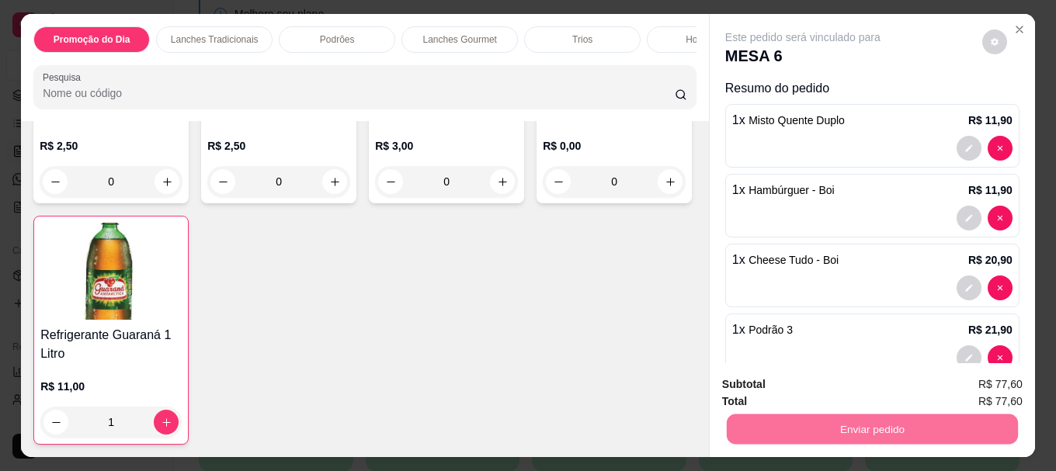
click at [939, 380] on button "Sim, quero registrar" at bounding box center [968, 384] width 112 height 29
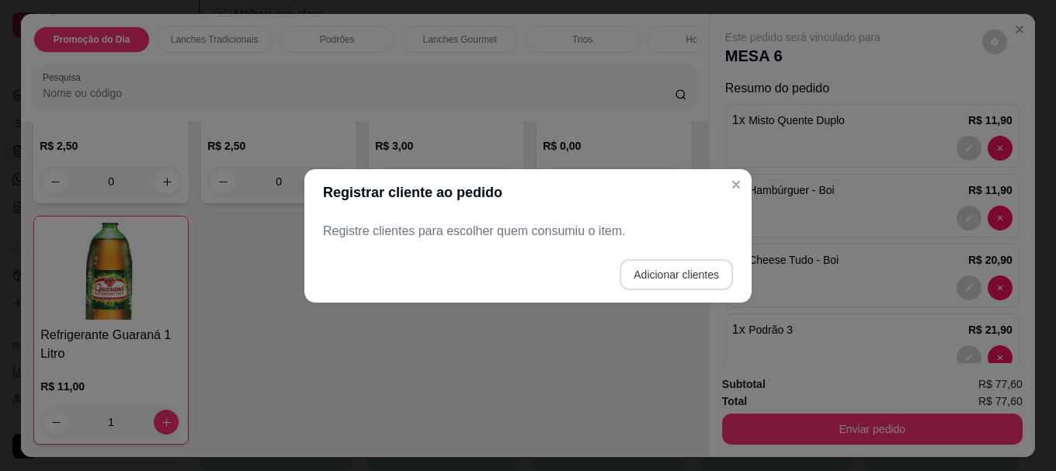
click at [704, 279] on button "Adicionar clientes" at bounding box center [675, 274] width 113 height 31
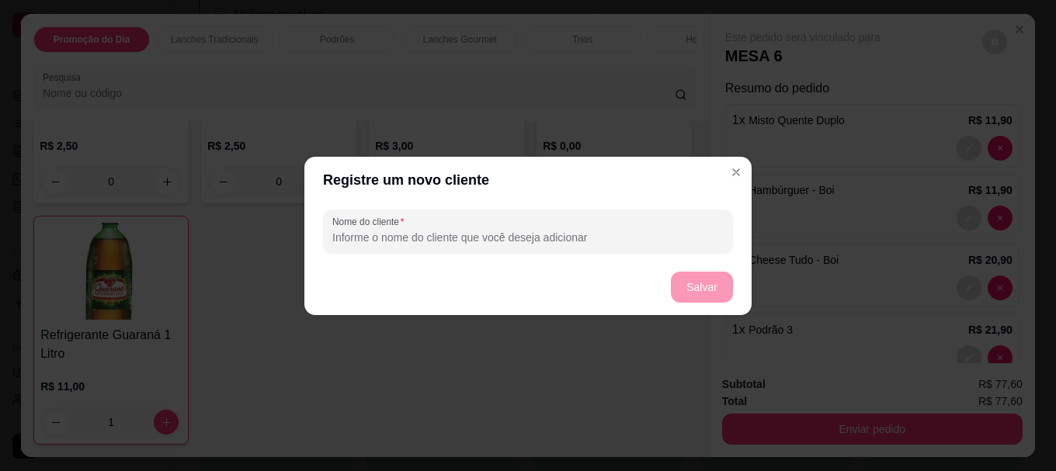
click at [612, 241] on input "Nome do cliente" at bounding box center [527, 238] width 391 height 16
type input "rapaz de camisa marron"
click at [690, 280] on button "Salvar" at bounding box center [701, 287] width 61 height 30
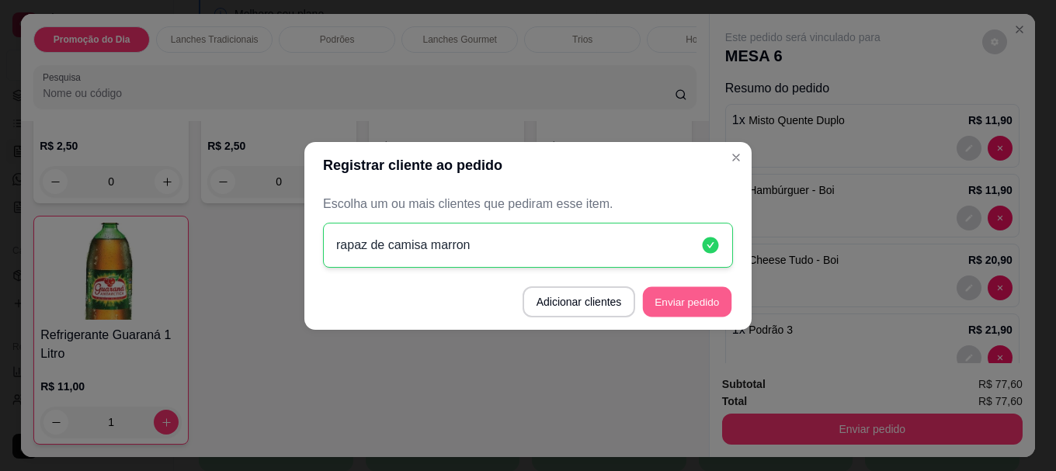
click at [688, 297] on button "Enviar pedido" at bounding box center [687, 301] width 88 height 30
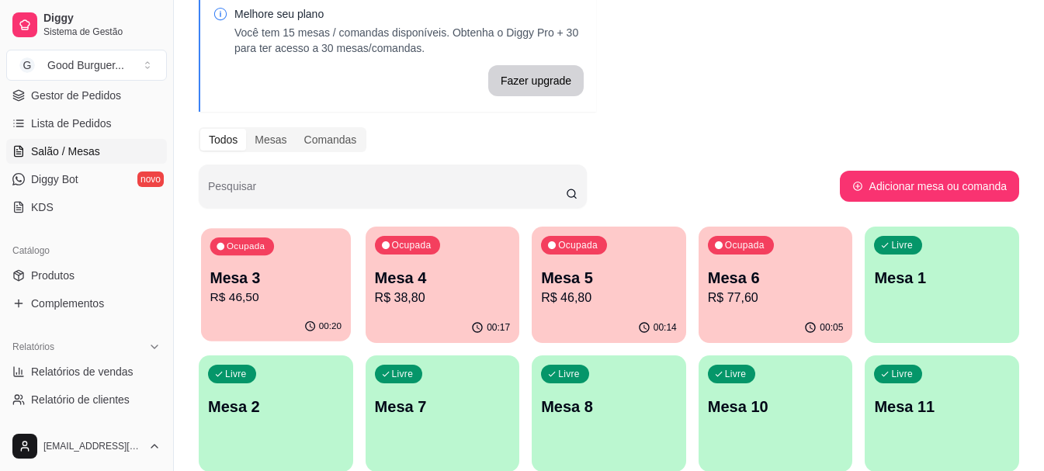
click at [260, 287] on p "Mesa 3" at bounding box center [275, 278] width 131 height 21
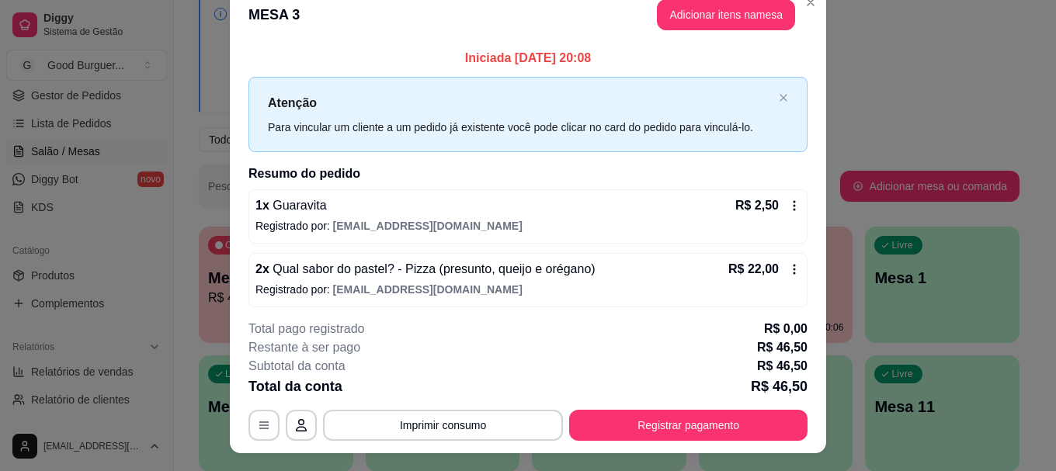
scroll to position [0, 0]
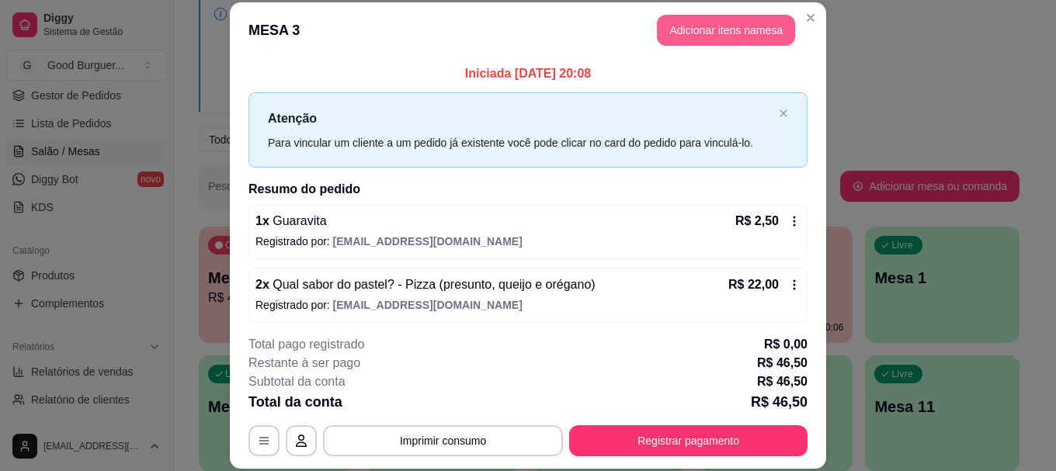
click at [718, 30] on button "Adicionar itens na mesa" at bounding box center [726, 30] width 138 height 31
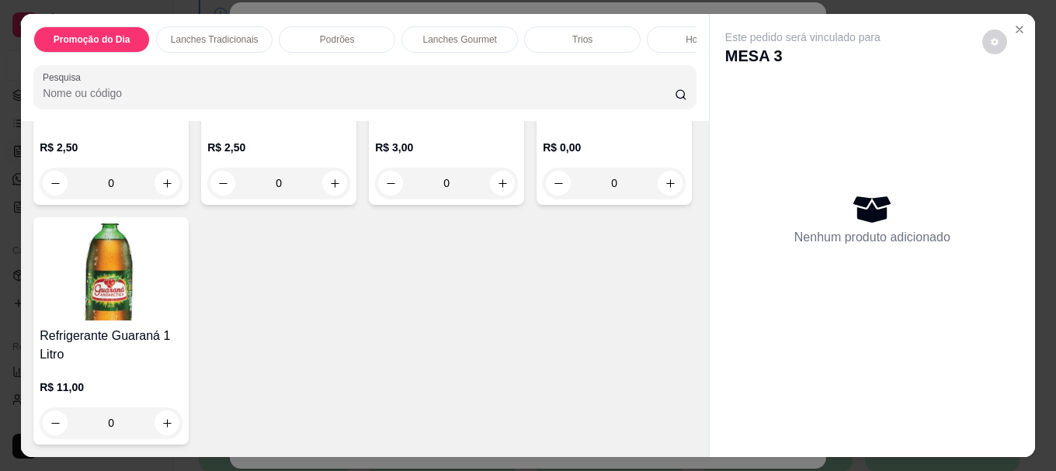
scroll to position [5345, 0]
click at [543, 99] on img at bounding box center [614, 50] width 143 height 97
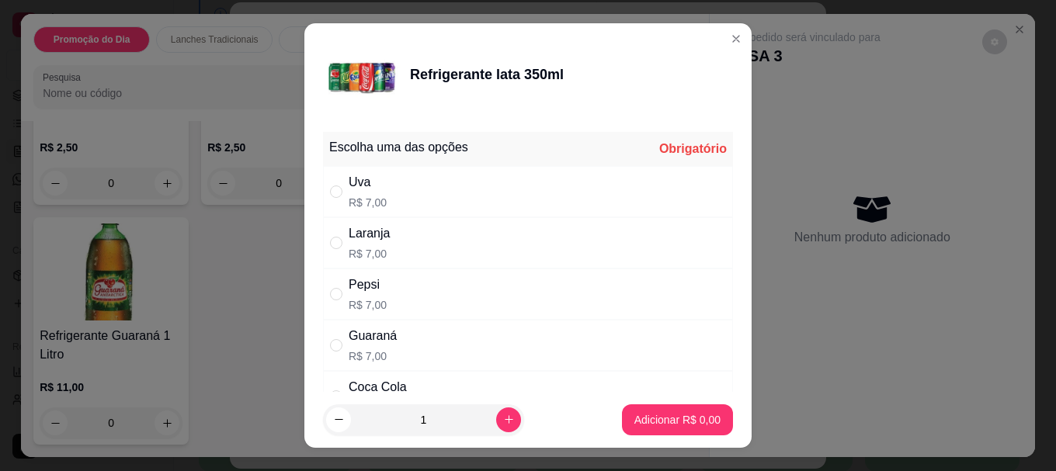
click at [357, 338] on div "Guaraná" at bounding box center [372, 336] width 48 height 19
radio input "true"
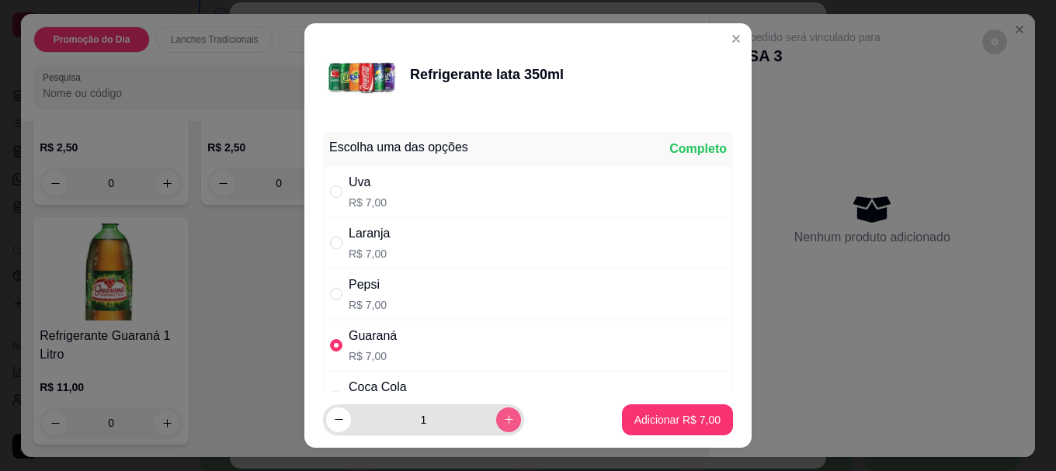
click at [496, 411] on button "increase-product-quantity" at bounding box center [508, 419] width 25 height 25
type input "2"
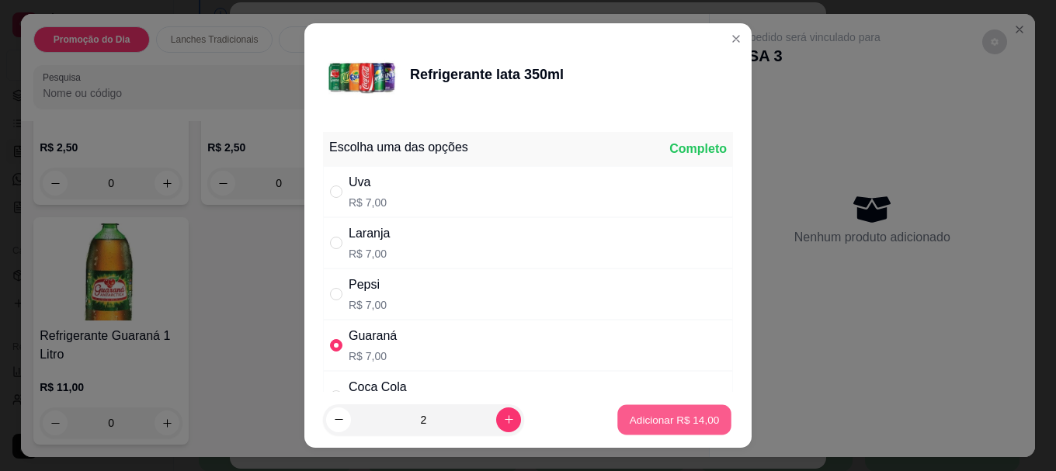
click at [636, 414] on p "Adicionar R$ 14,00" at bounding box center [674, 419] width 90 height 15
type input "2"
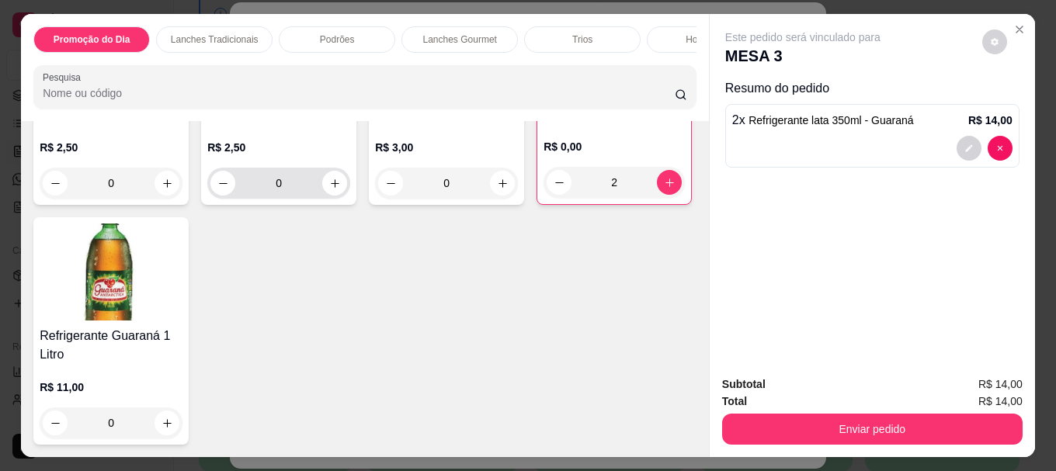
scroll to position [5268, 0]
click at [112, 123] on h4 "Guaravita" at bounding box center [111, 113] width 143 height 19
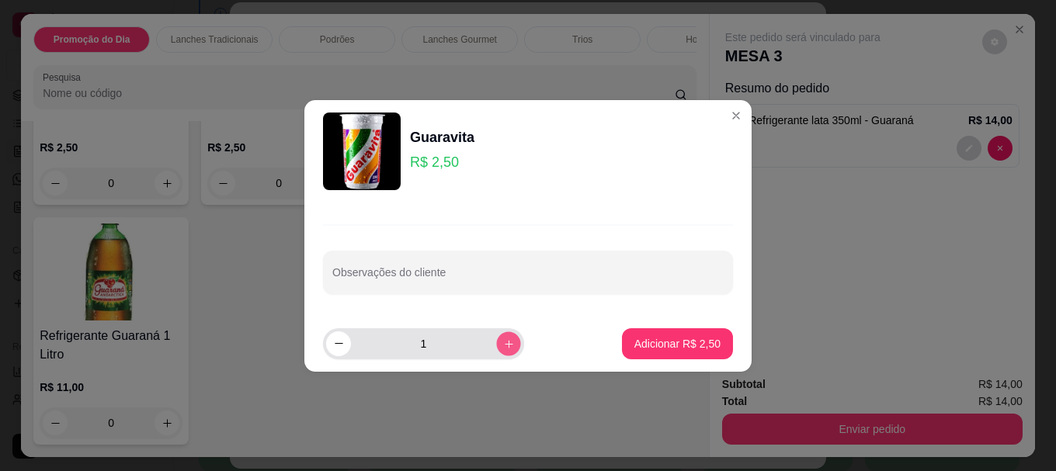
click at [503, 342] on icon "increase-product-quantity" at bounding box center [509, 344] width 12 height 12
type input "2"
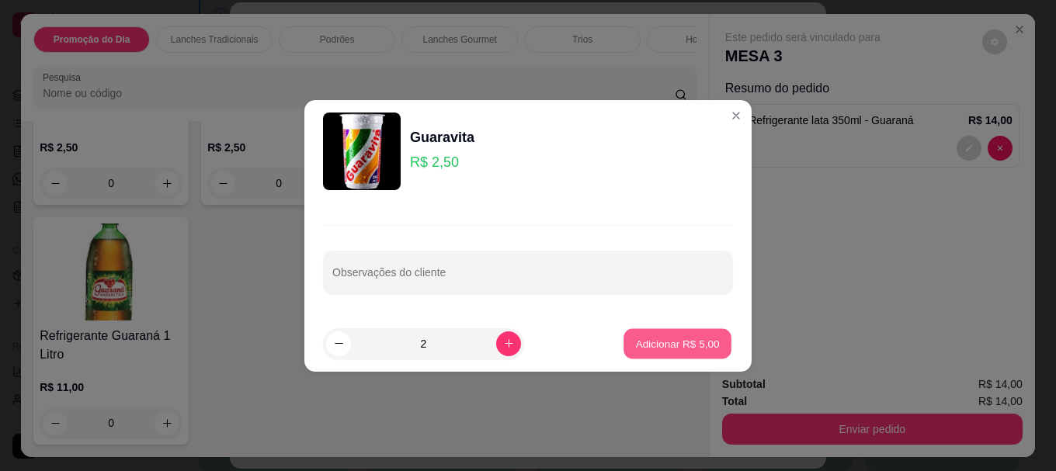
click at [635, 344] on p "Adicionar R$ 5,00" at bounding box center [677, 343] width 84 height 15
type input "2"
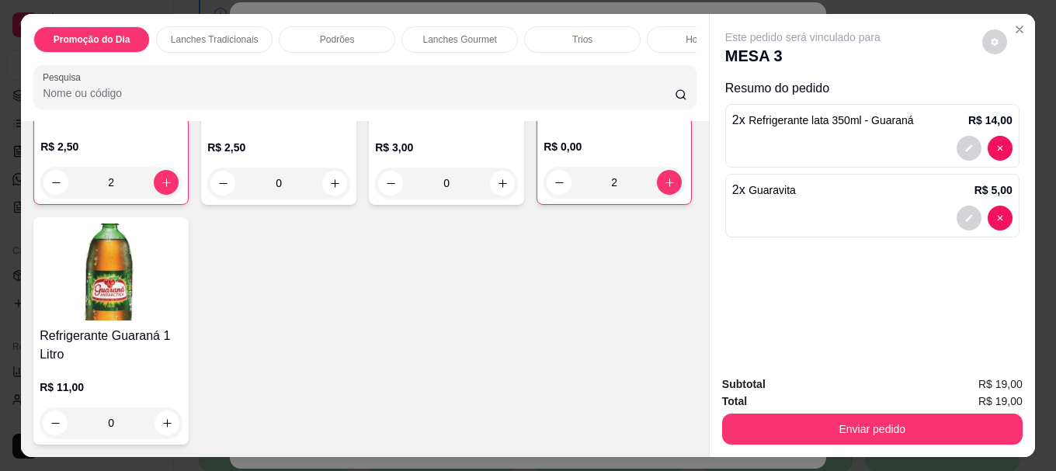
scroll to position [5268, 0]
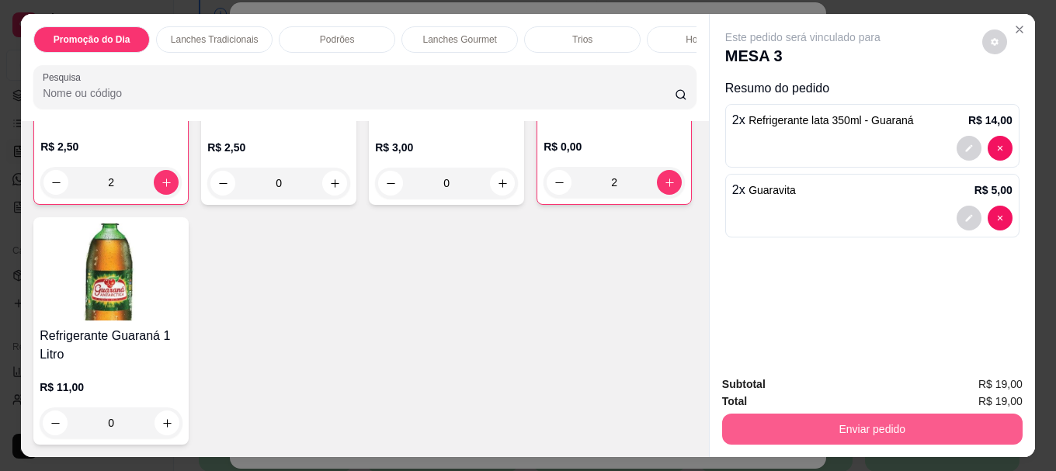
click at [784, 422] on button "Enviar pedido" at bounding box center [872, 429] width 300 height 31
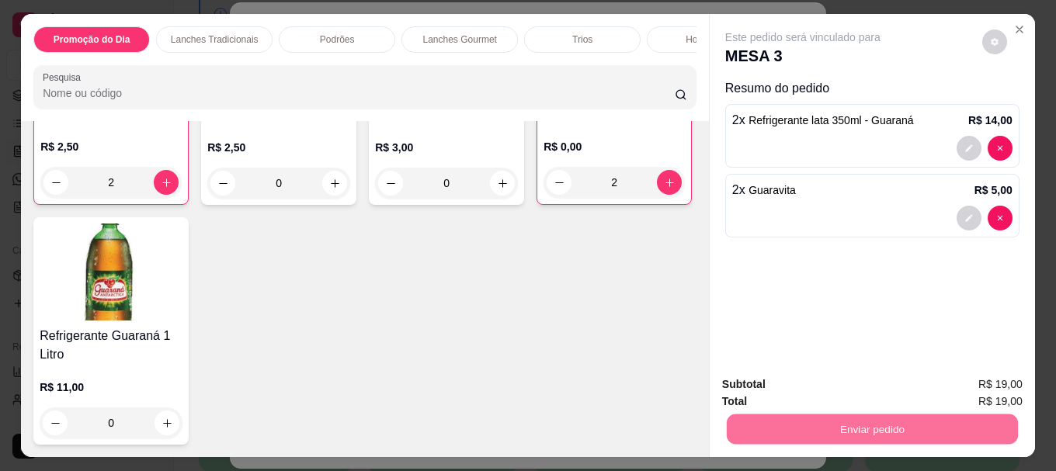
click at [852, 380] on button "Não registrar e enviar pedido" at bounding box center [820, 384] width 157 height 29
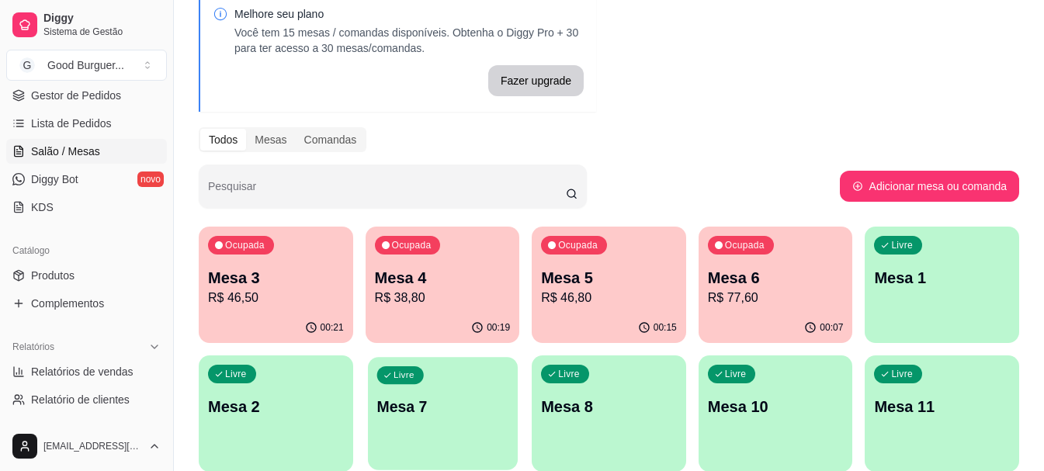
click at [468, 390] on div "Livre Mesa 7" at bounding box center [443, 404] width 150 height 95
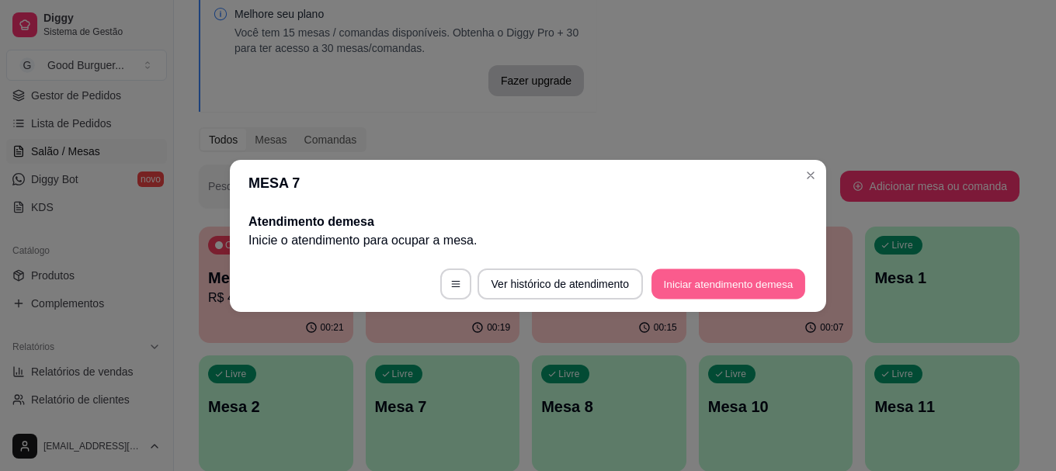
click at [699, 281] on button "Iniciar atendimento de mesa" at bounding box center [728, 284] width 154 height 30
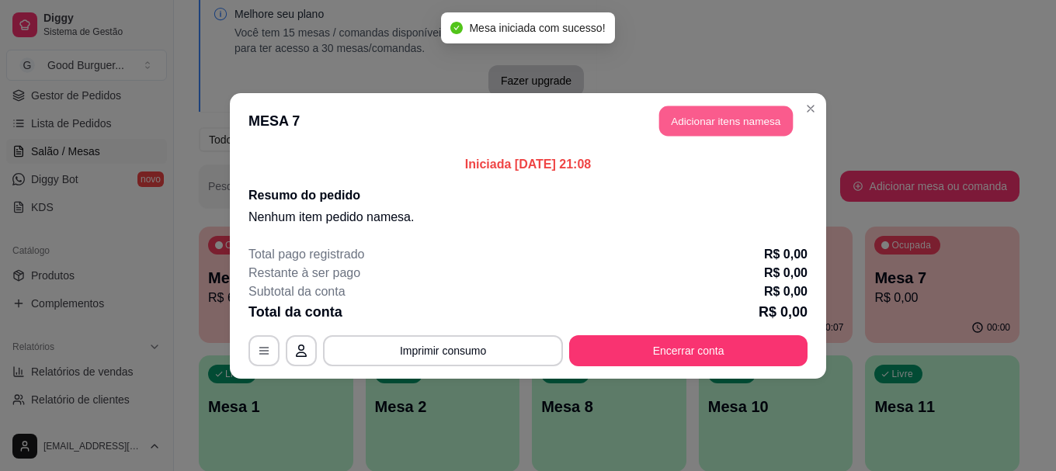
click at [751, 120] on button "Adicionar itens na mesa" at bounding box center [725, 121] width 133 height 30
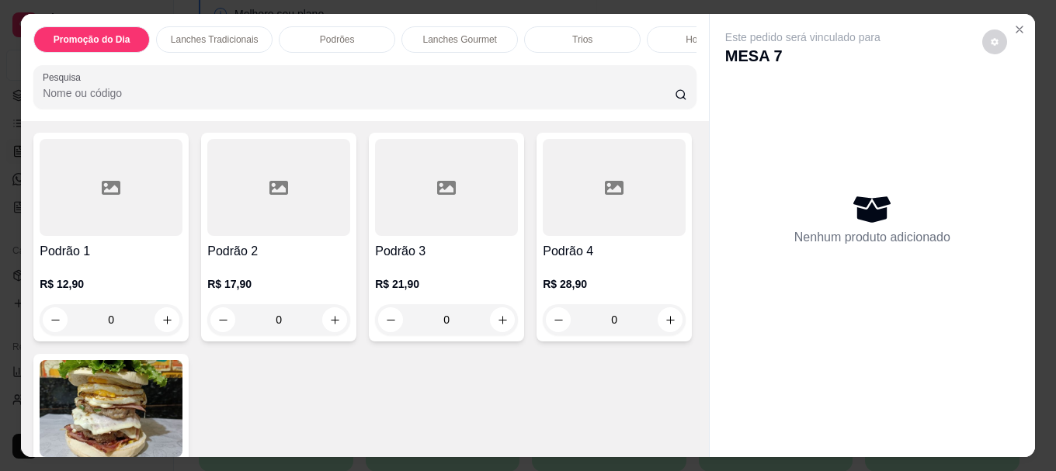
scroll to position [1087, 0]
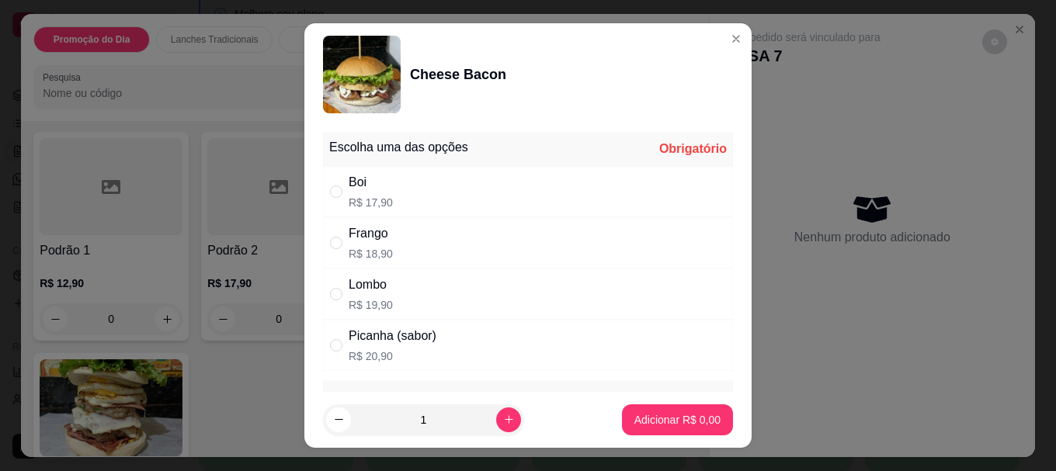
click at [412, 180] on div "Boi R$ 17,90" at bounding box center [528, 191] width 410 height 51
radio input "true"
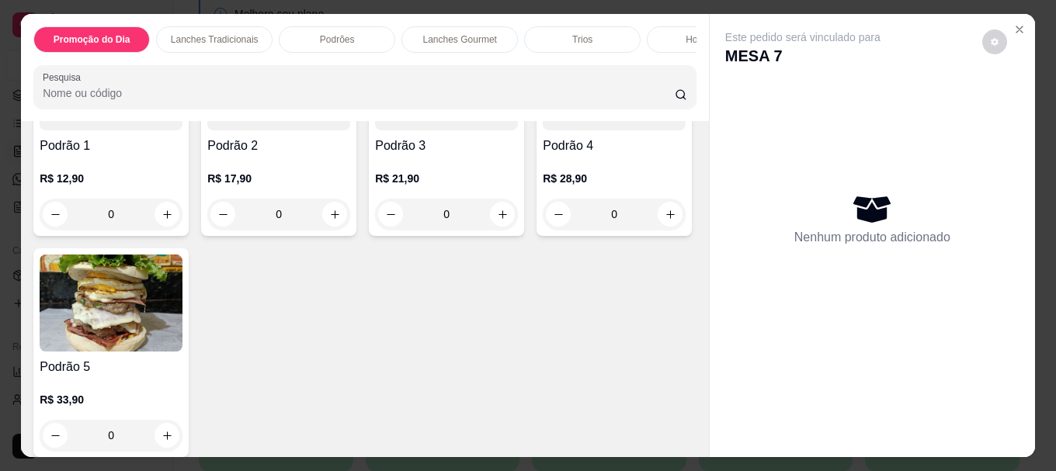
scroll to position [1164, 0]
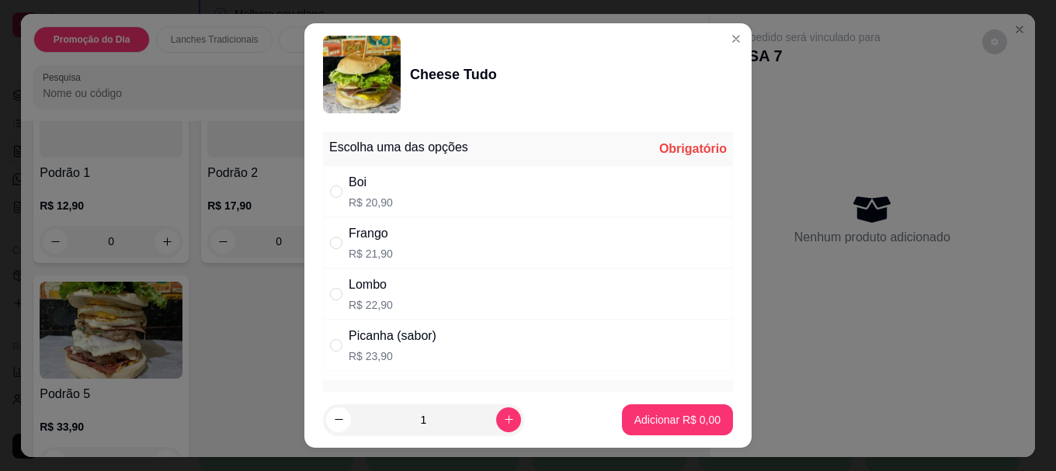
click at [394, 183] on div "Boi R$ 20,90" at bounding box center [528, 191] width 410 height 51
radio input "true"
click at [675, 416] on p "Adicionar R$ 20,90" at bounding box center [674, 420] width 92 height 16
type input "1"
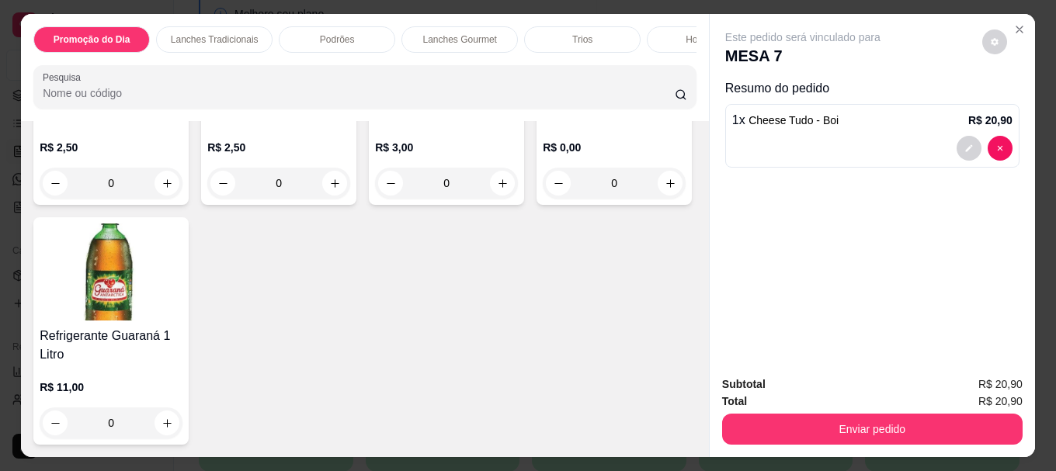
scroll to position [5347, 0]
click at [543, 99] on img at bounding box center [614, 50] width 143 height 97
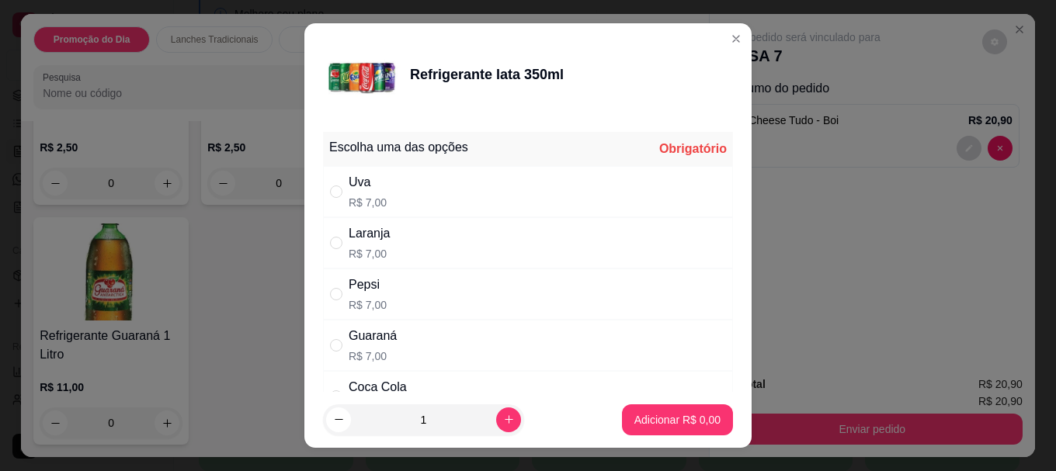
click at [331, 331] on div "Guaraná R$ 7,00" at bounding box center [528, 345] width 410 height 51
radio input "true"
click at [642, 420] on p "Adicionar R$ 7,00" at bounding box center [677, 420] width 86 height 16
type input "1"
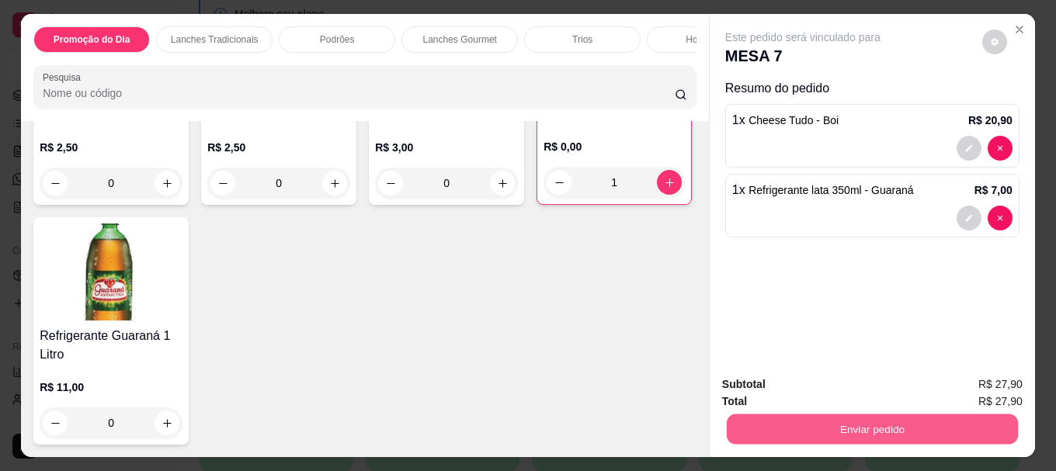
click at [842, 434] on button "Enviar pedido" at bounding box center [871, 429] width 291 height 30
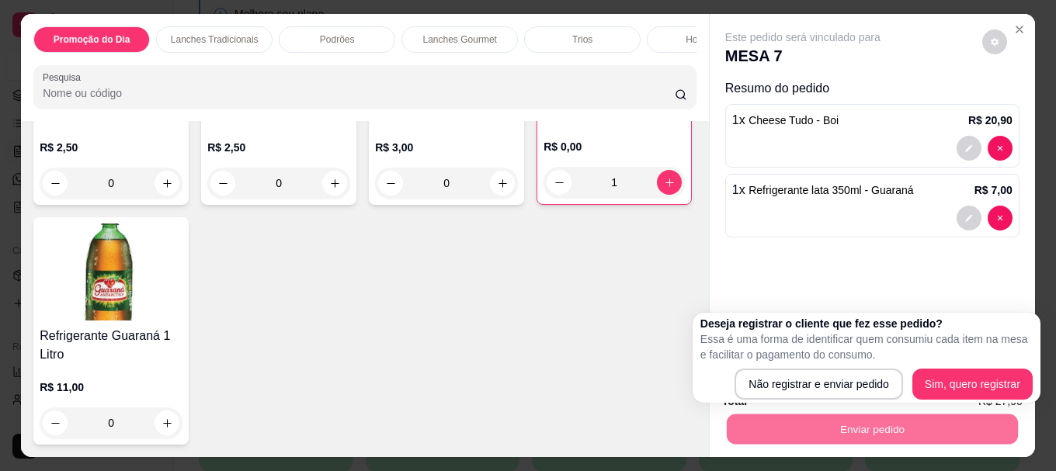
click at [533, 374] on div "Guaravita R$ 2,50 0 Água sem gás R$ 2,50 0 Água com gás R$ 3,00 0 Refrigerante …" at bounding box center [364, 220] width 663 height 450
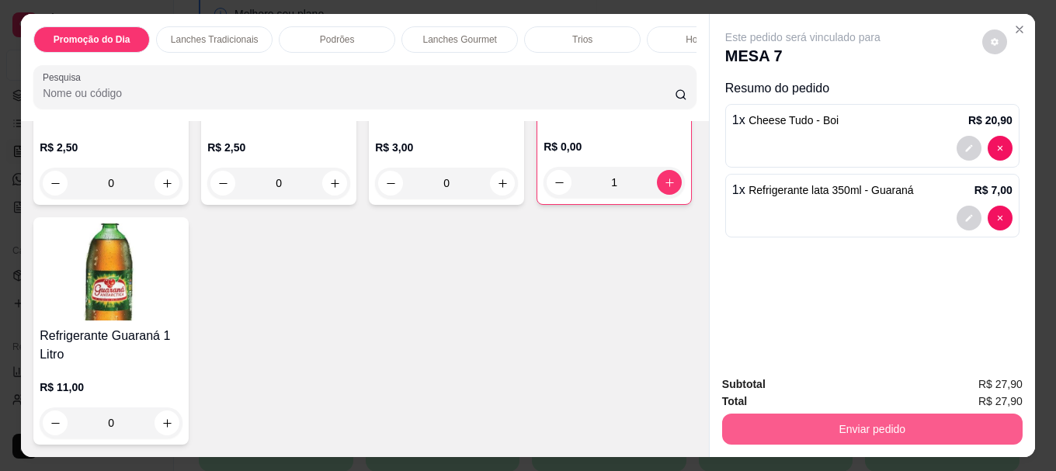
click at [806, 423] on button "Enviar pedido" at bounding box center [872, 429] width 300 height 31
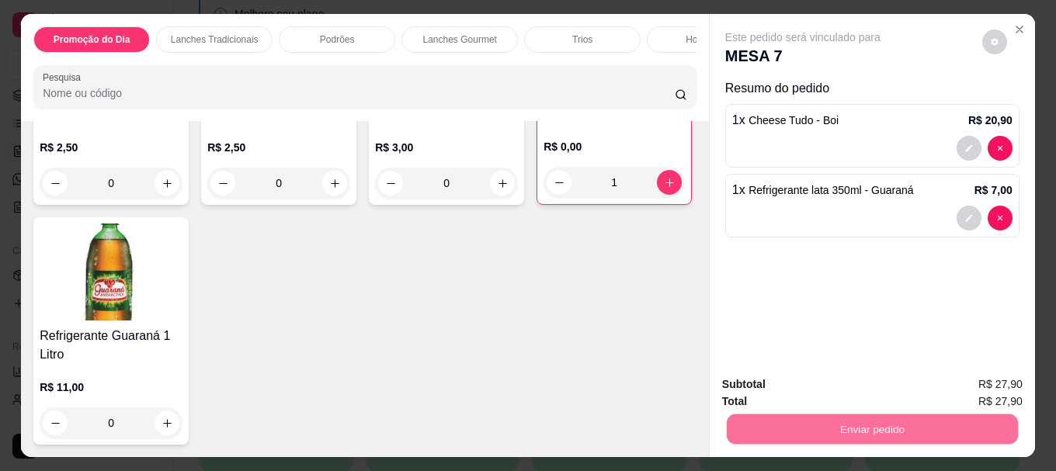
click at [862, 383] on button "Não registrar e enviar pedido" at bounding box center [820, 384] width 161 height 29
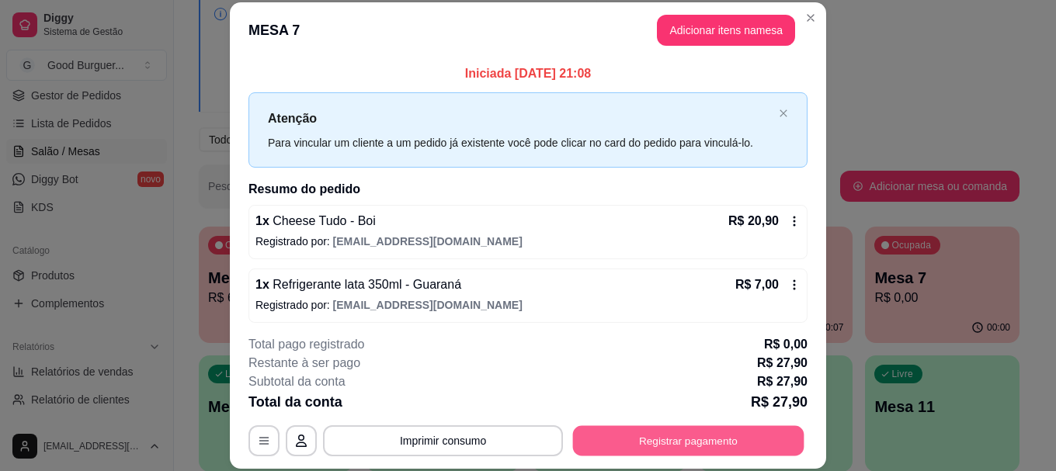
click at [650, 431] on button "Registrar pagamento" at bounding box center [688, 441] width 231 height 30
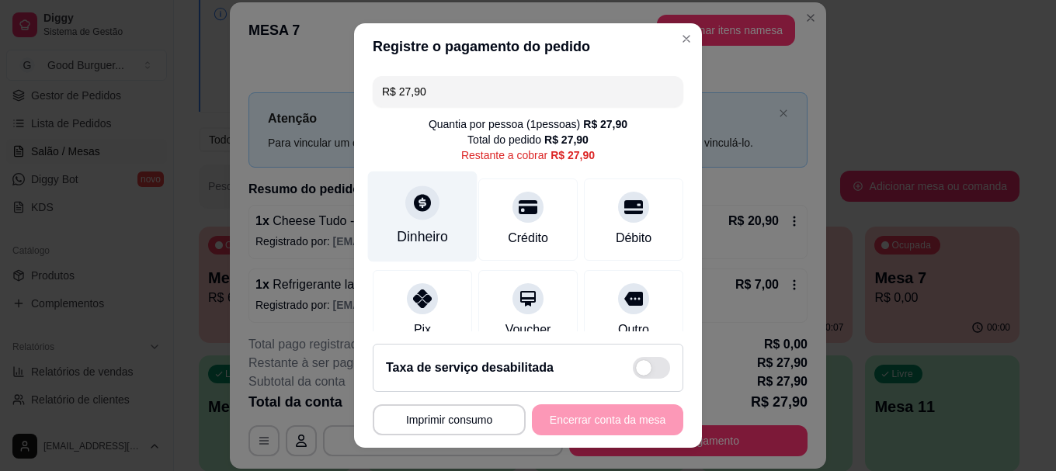
click at [405, 219] on div "Dinheiro" at bounding box center [422, 217] width 109 height 91
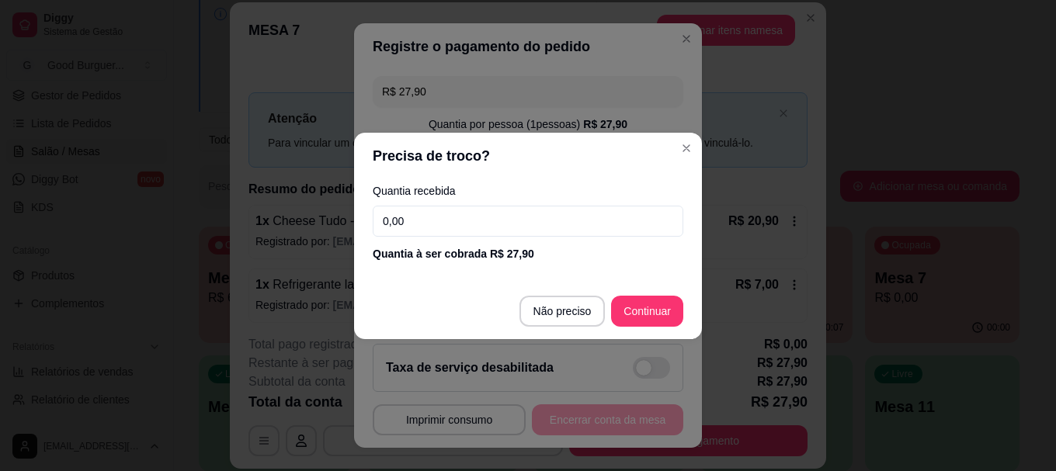
click at [405, 219] on input "0,00" at bounding box center [528, 221] width 310 height 31
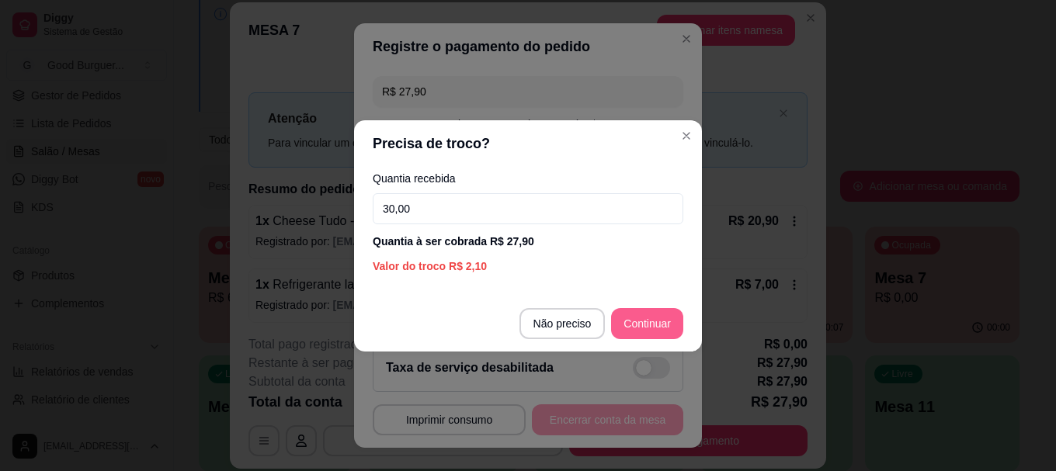
type input "30,00"
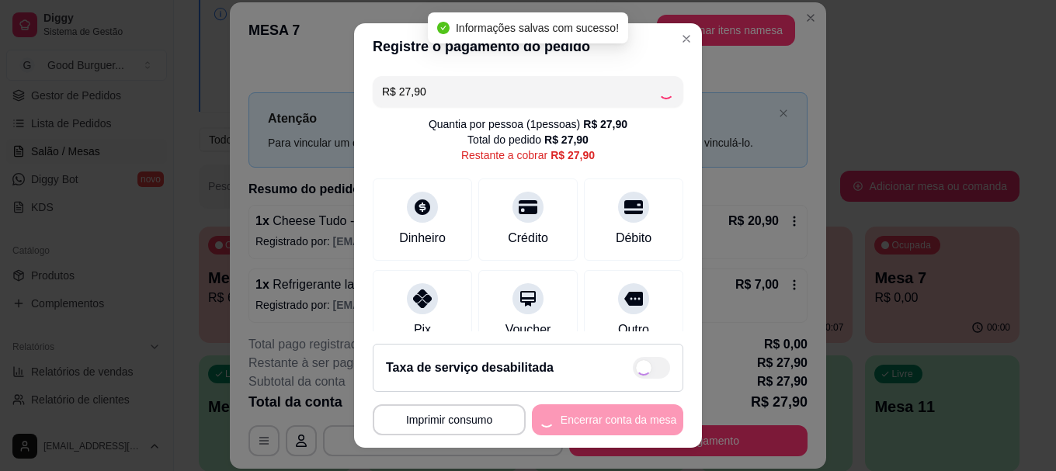
type input "R$ 0,00"
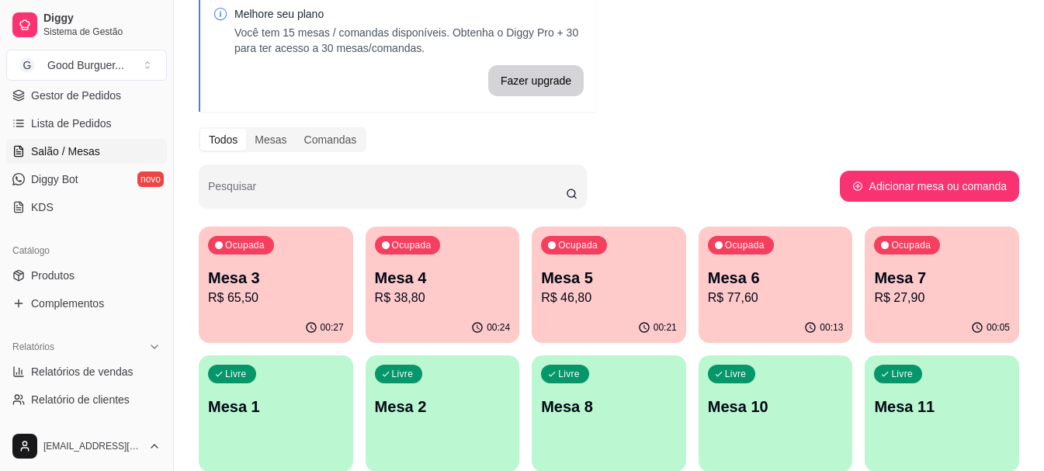
click at [440, 276] on p "Mesa 4" at bounding box center [443, 278] width 136 height 22
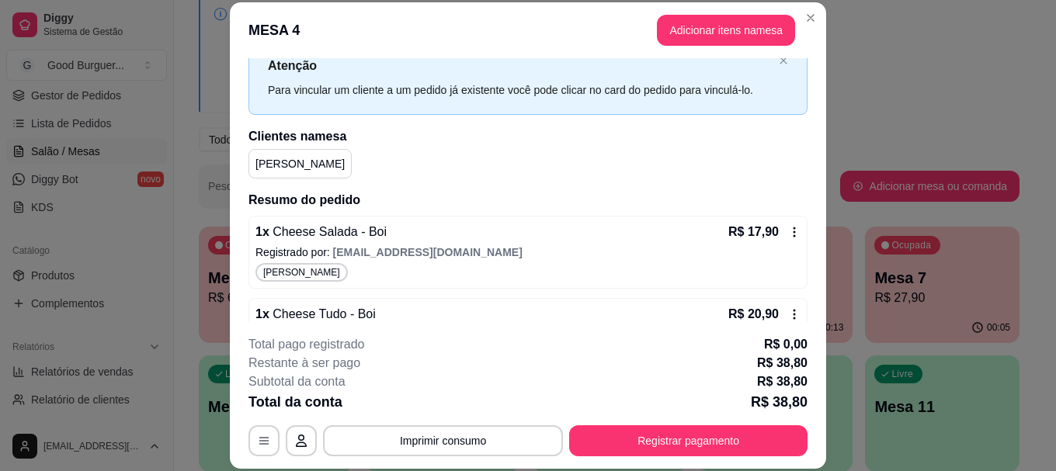
scroll to position [78, 0]
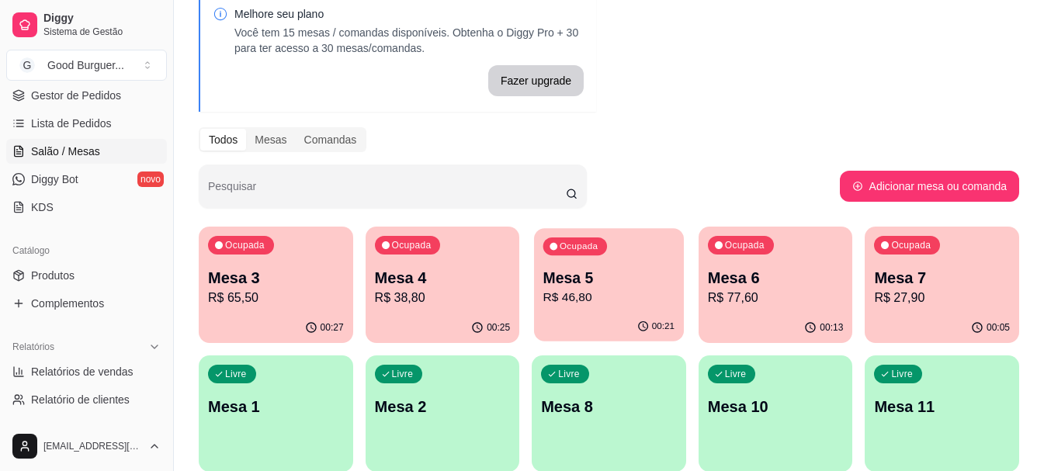
click at [598, 265] on div "Ocupada Mesa 5 R$ 46,80" at bounding box center [609, 270] width 150 height 84
click at [779, 286] on p "Mesa 6" at bounding box center [774, 278] width 131 height 21
click at [921, 283] on p "Mesa 7" at bounding box center [942, 278] width 136 height 22
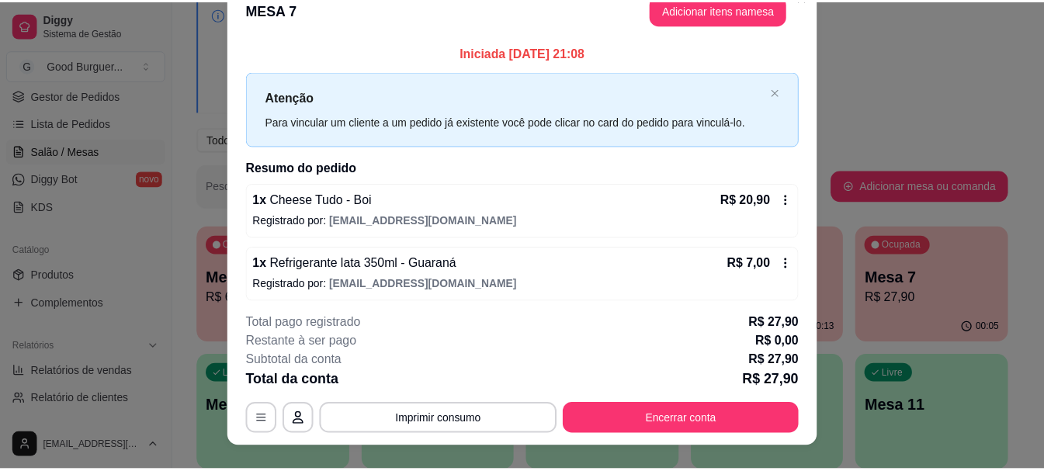
scroll to position [0, 0]
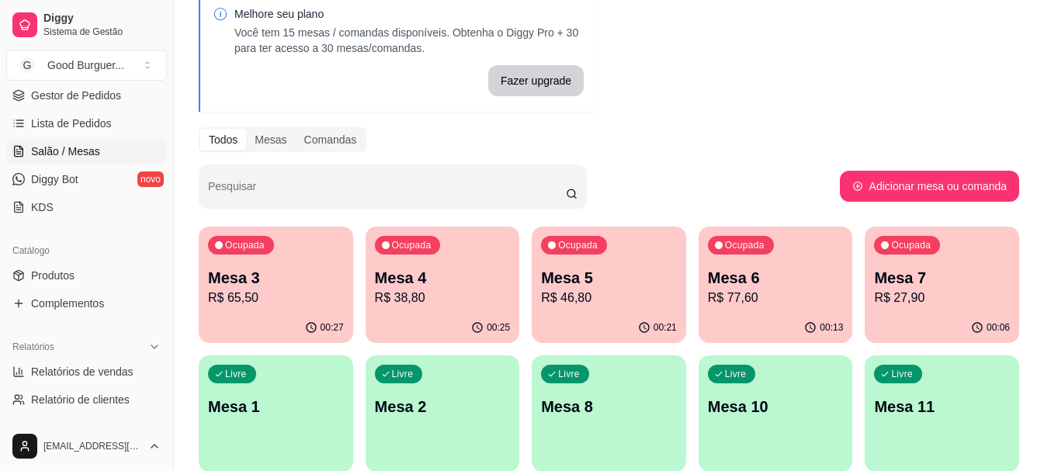
click at [251, 293] on p "R$ 65,50" at bounding box center [276, 298] width 136 height 19
click at [60, 94] on span "Gestor de Pedidos" at bounding box center [76, 96] width 90 height 16
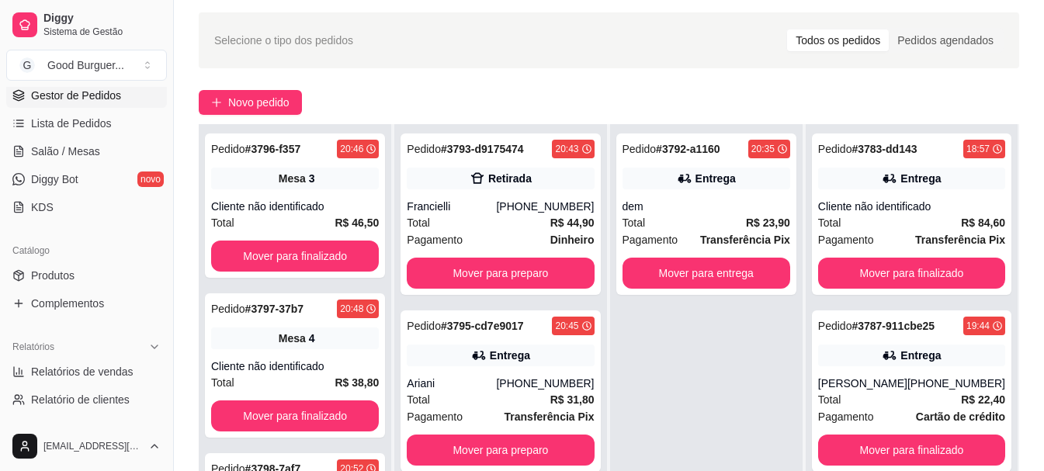
scroll to position [78, 0]
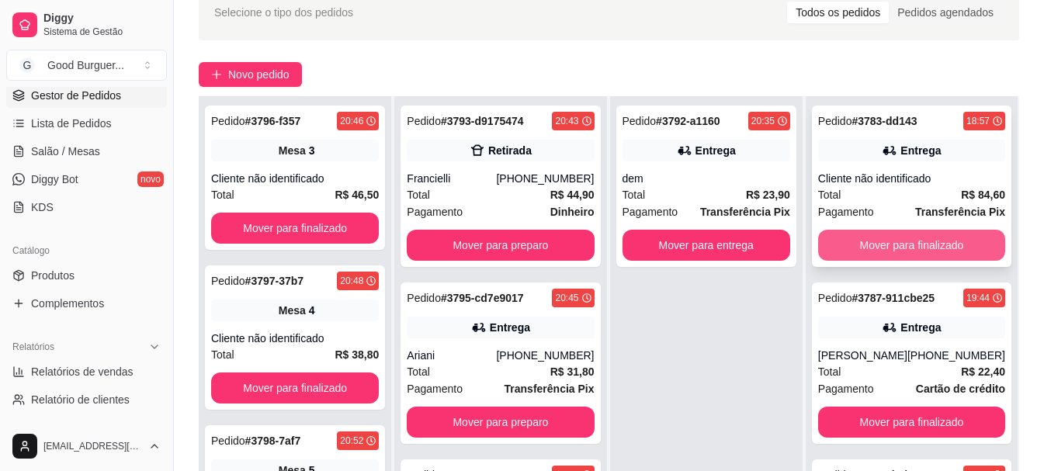
click at [854, 244] on button "Mover para finalizado" at bounding box center [911, 245] width 187 height 31
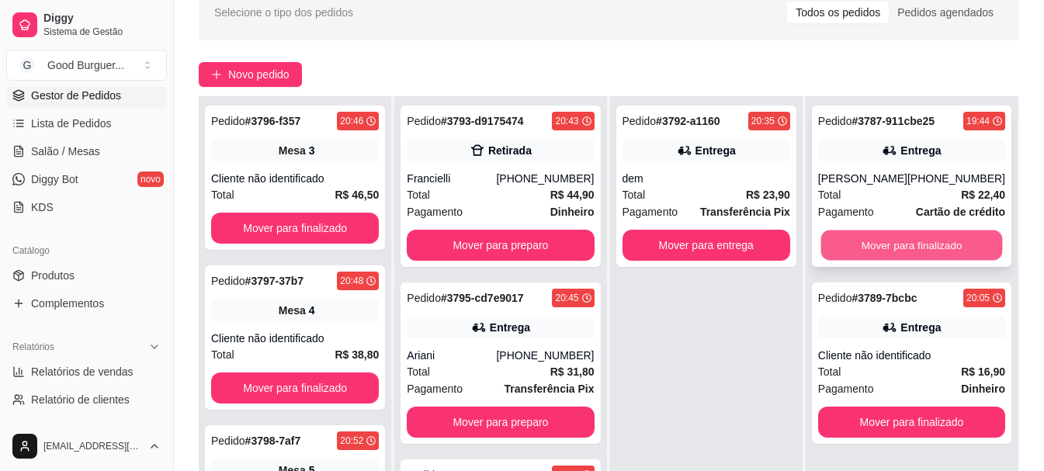
click at [855, 254] on button "Mover para finalizado" at bounding box center [911, 246] width 182 height 30
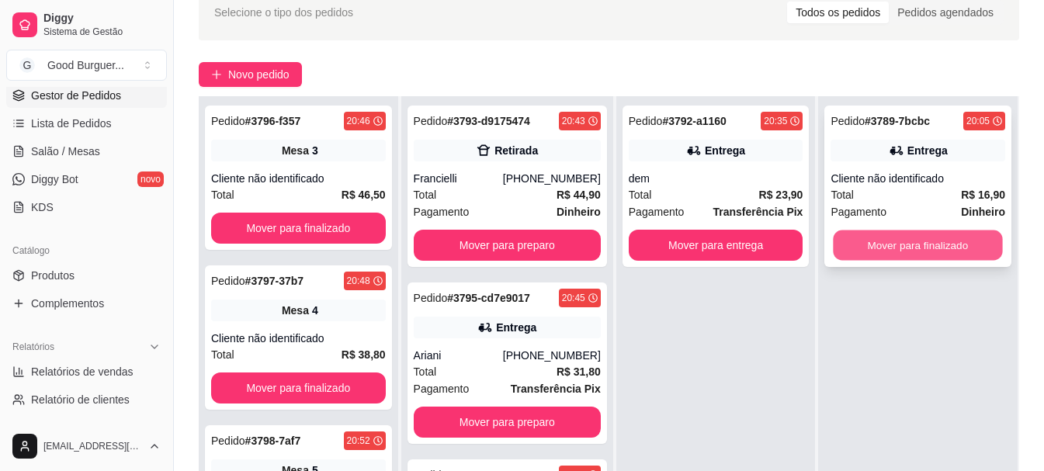
click at [855, 255] on button "Mover para finalizado" at bounding box center [918, 246] width 169 height 30
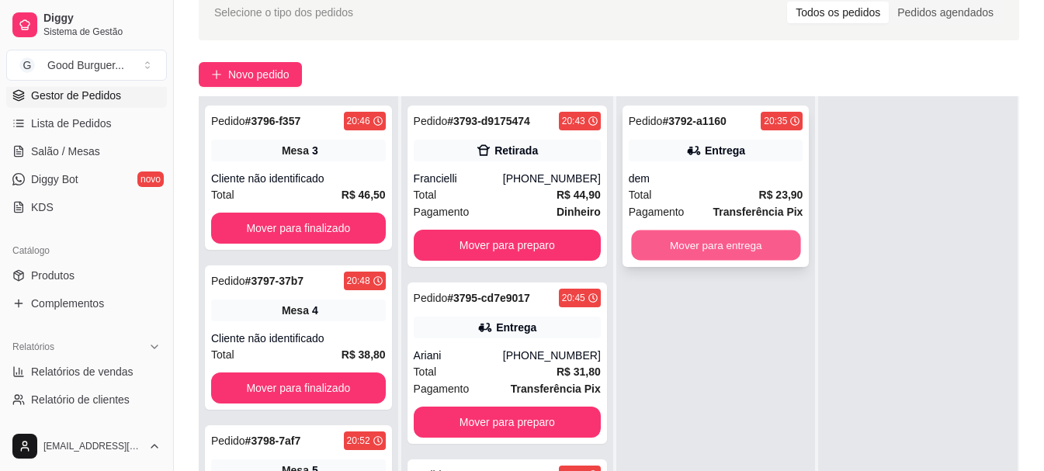
click at [751, 241] on button "Mover para entrega" at bounding box center [715, 246] width 169 height 30
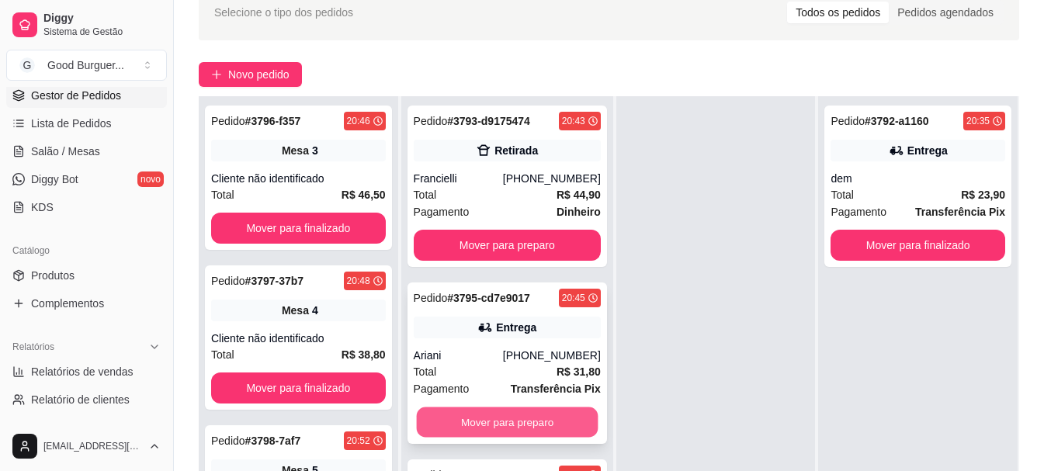
click at [526, 425] on button "Mover para preparo" at bounding box center [507, 422] width 182 height 30
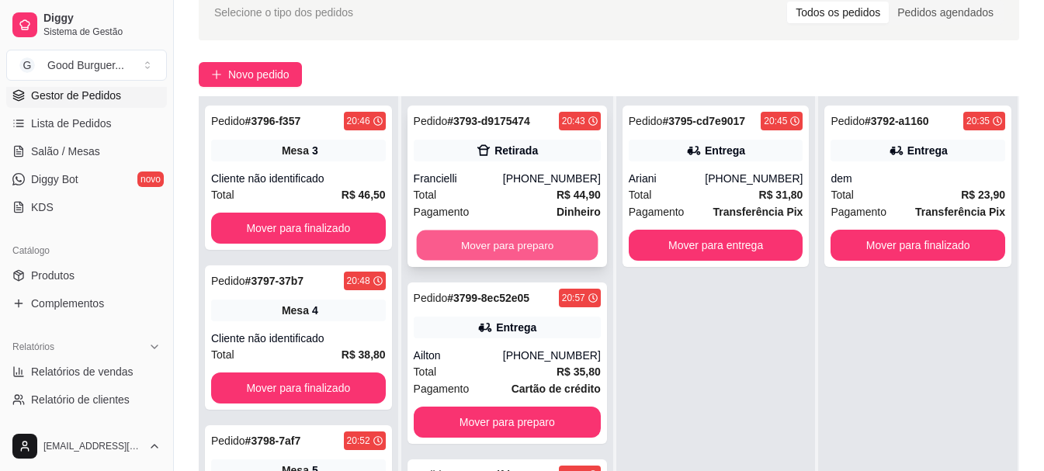
click at [494, 241] on button "Mover para preparo" at bounding box center [507, 246] width 182 height 30
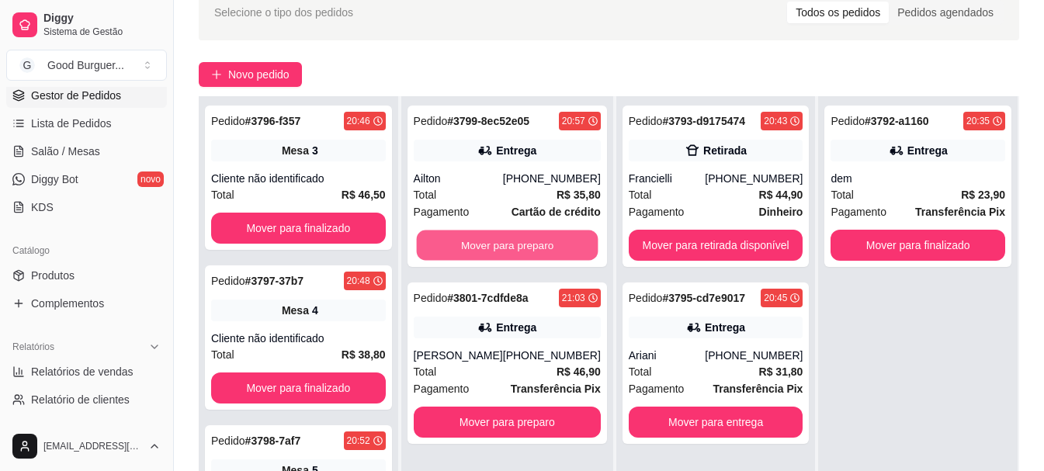
click at [494, 241] on button "Mover para preparo" at bounding box center [507, 246] width 182 height 30
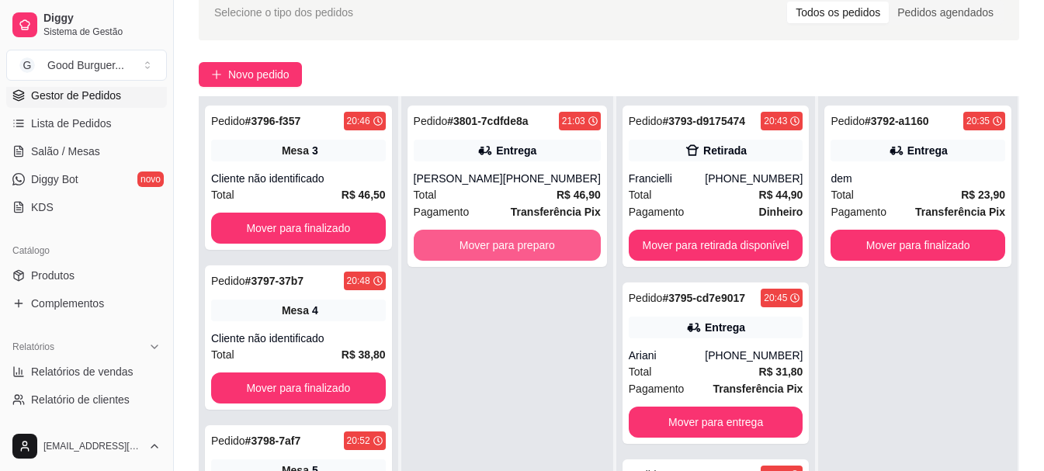
click at [494, 241] on button "Mover para preparo" at bounding box center [507, 245] width 187 height 31
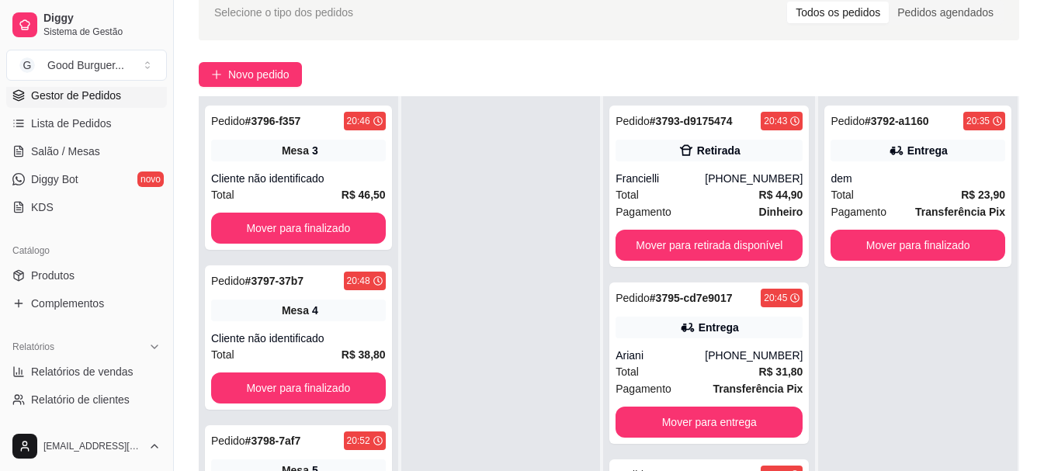
scroll to position [155, 0]
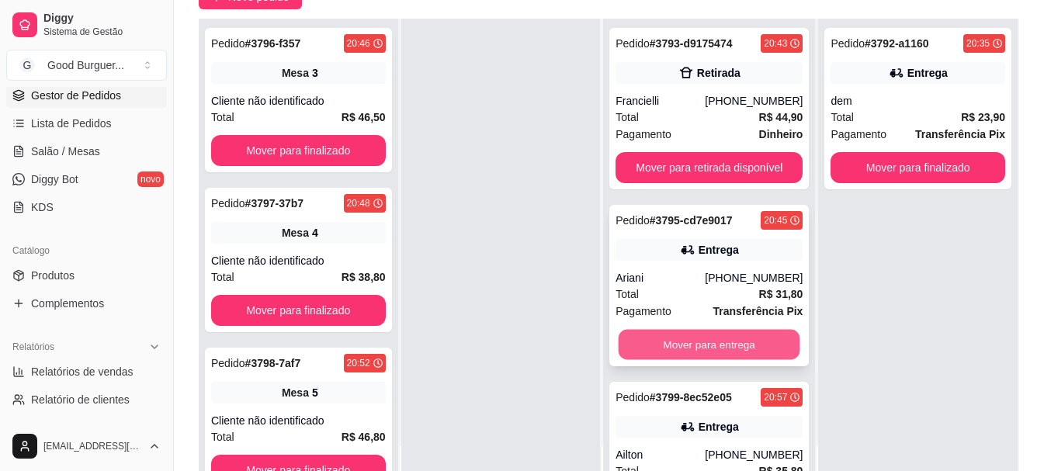
click at [752, 345] on button "Mover para entrega" at bounding box center [710, 345] width 182 height 30
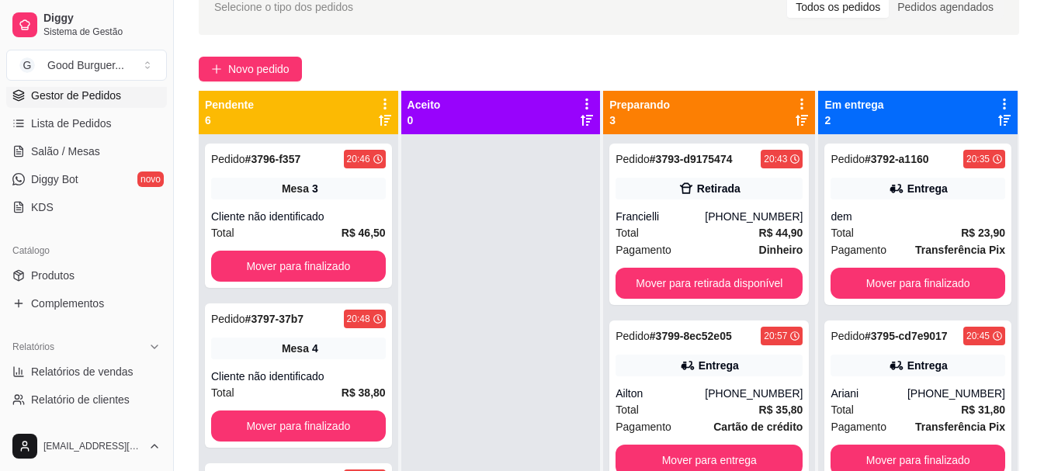
scroll to position [81, 0]
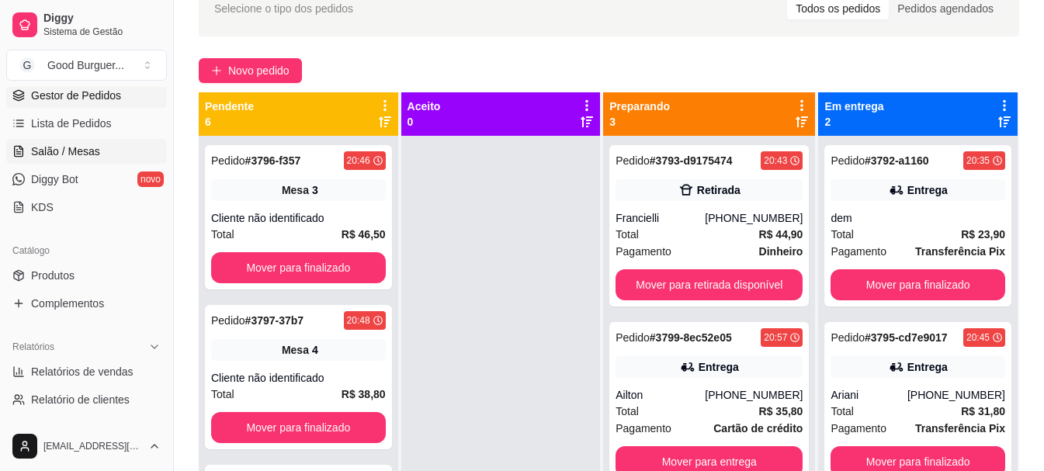
click at [73, 145] on span "Salão / Mesas" at bounding box center [65, 152] width 69 height 16
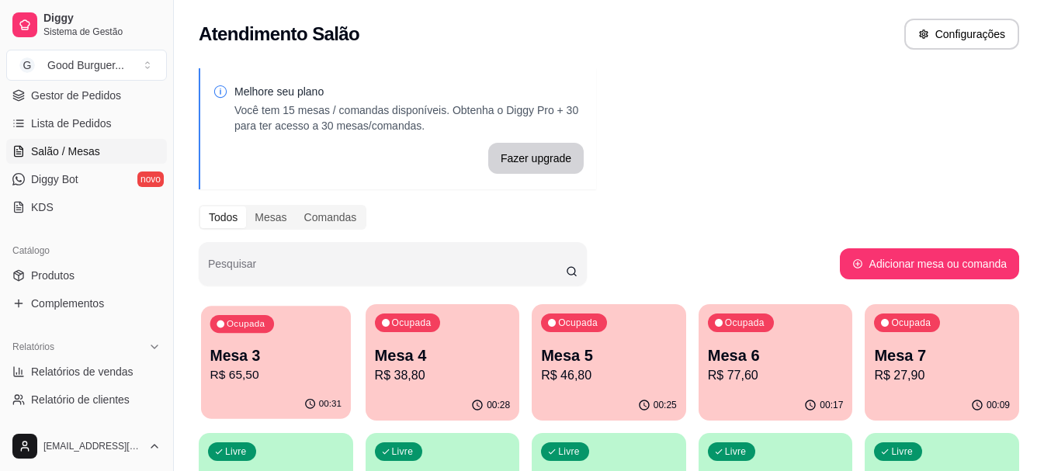
click at [321, 355] on p "Mesa 3" at bounding box center [275, 355] width 131 height 21
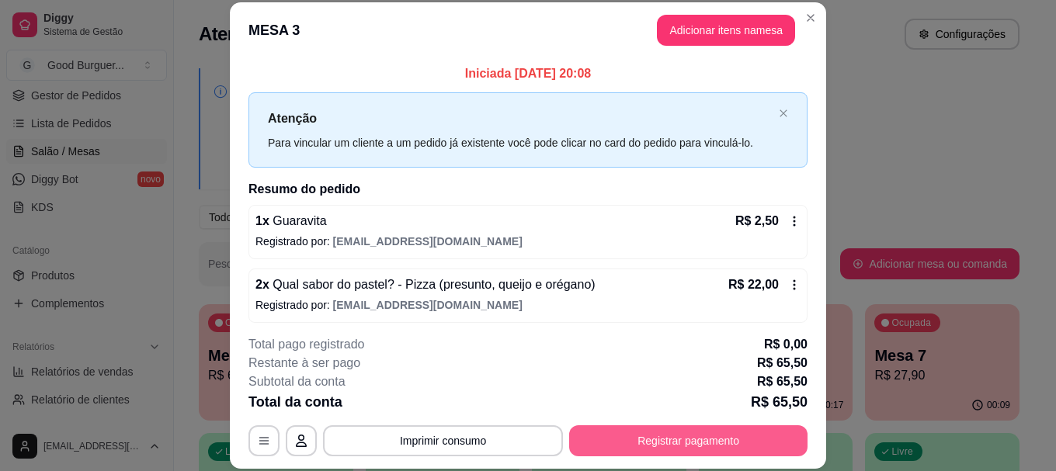
click at [650, 439] on button "Registrar pagamento" at bounding box center [688, 440] width 238 height 31
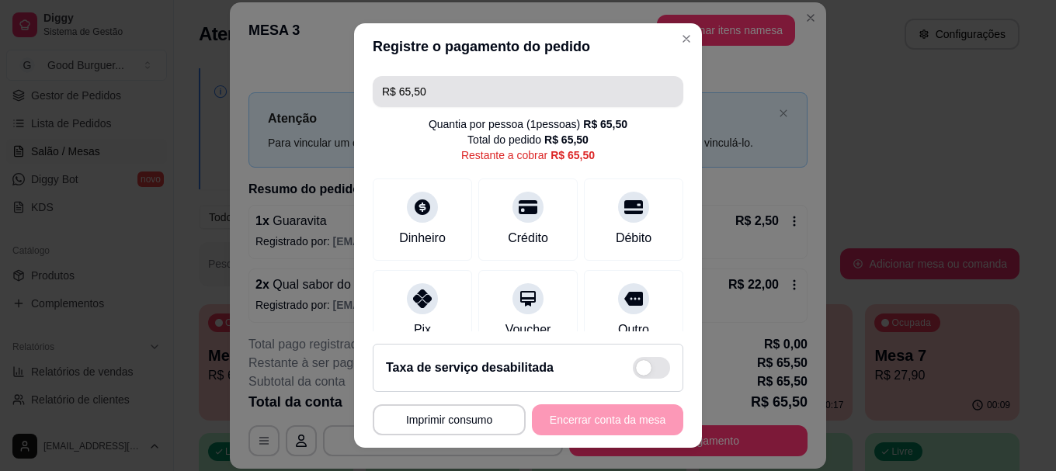
click at [436, 92] on input "R$ 65,50" at bounding box center [528, 91] width 292 height 31
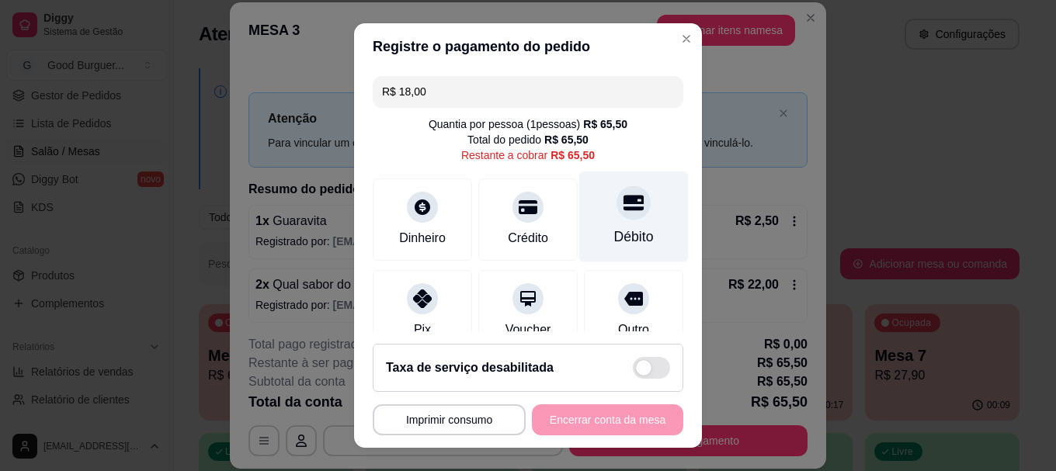
click at [623, 206] on icon at bounding box center [633, 203] width 20 height 20
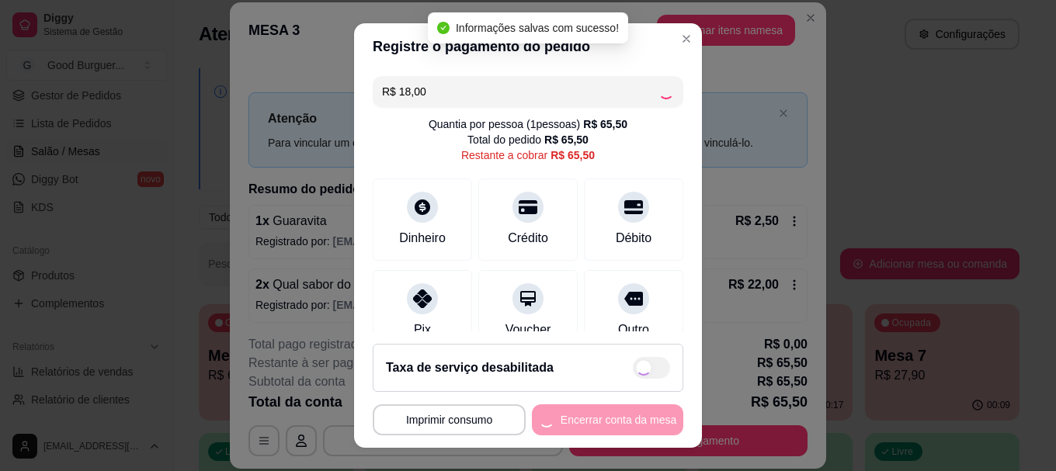
type input "R$ 47,50"
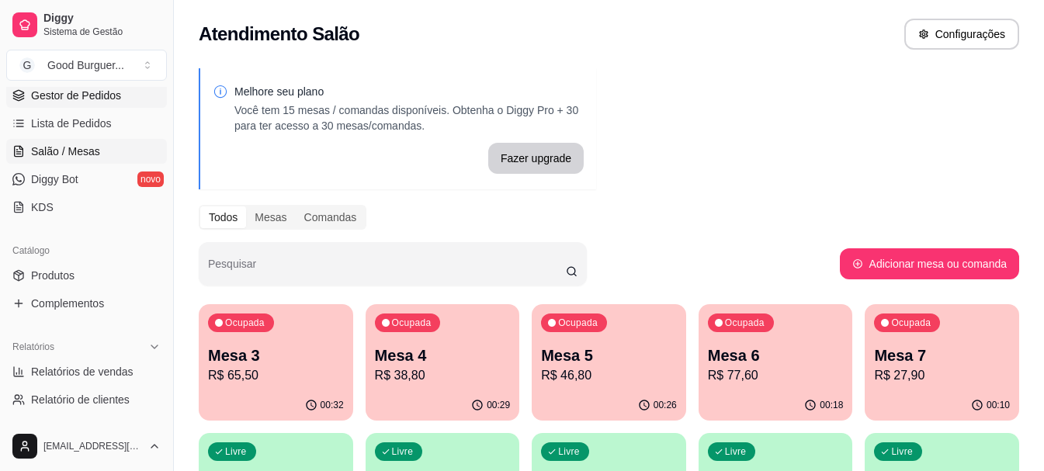
click at [106, 92] on span "Gestor de Pedidos" at bounding box center [76, 96] width 90 height 16
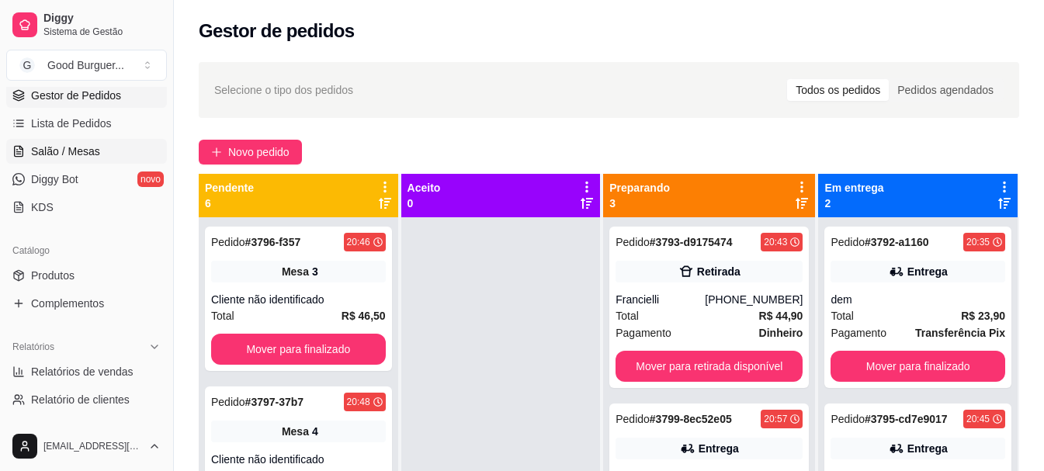
click at [58, 148] on span "Salão / Mesas" at bounding box center [65, 152] width 69 height 16
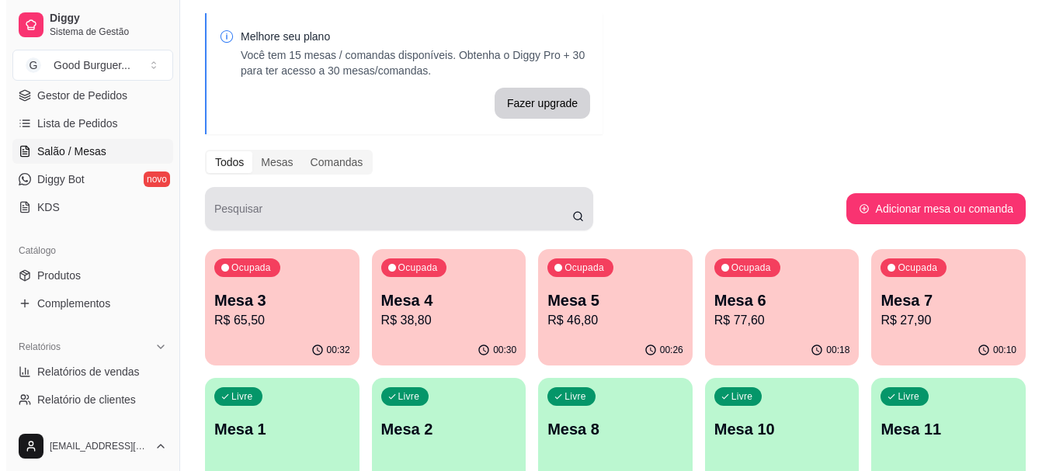
scroll to position [155, 0]
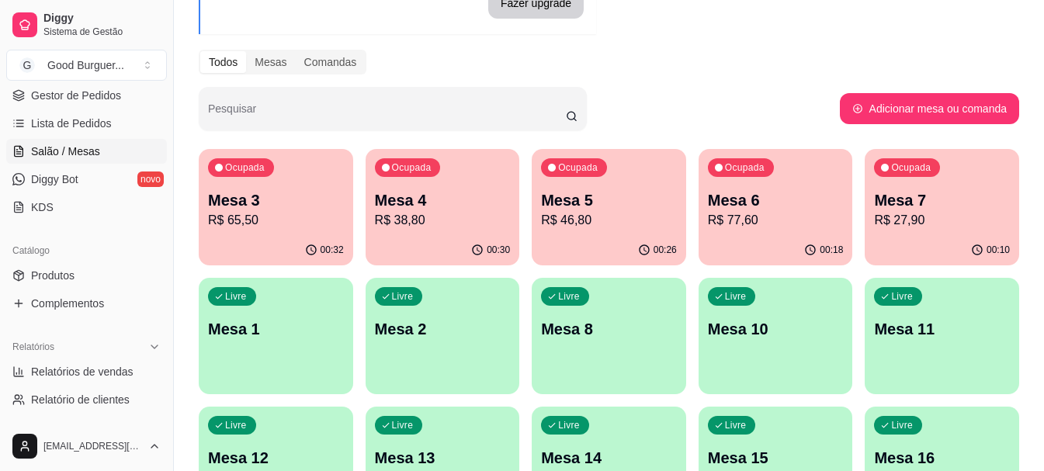
click at [597, 325] on p "Mesa 8" at bounding box center [609, 329] width 136 height 22
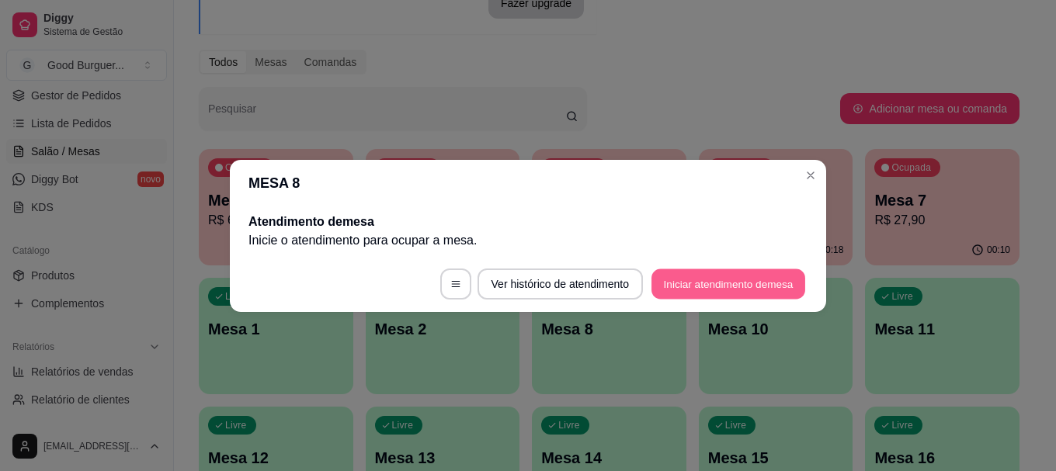
click at [696, 276] on button "Iniciar atendimento de mesa" at bounding box center [728, 284] width 154 height 30
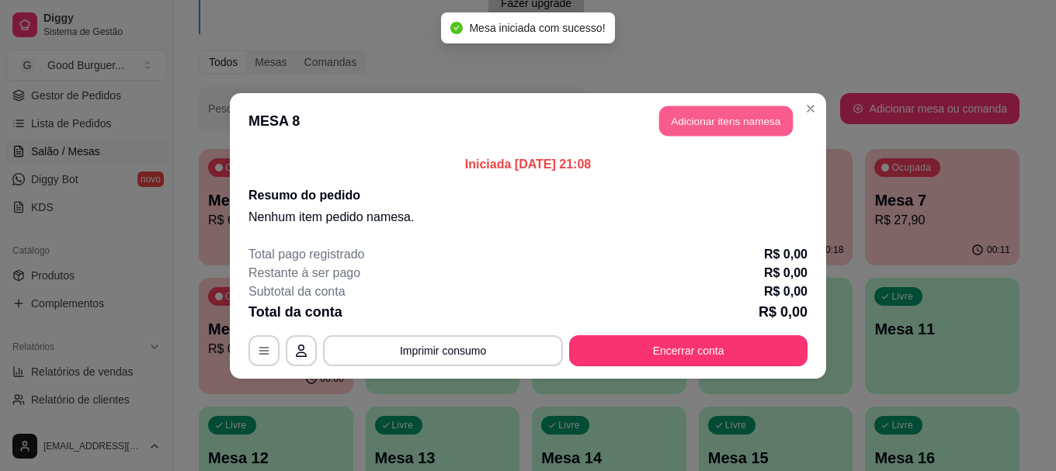
click at [698, 124] on button "Adicionar itens na mesa" at bounding box center [725, 121] width 133 height 30
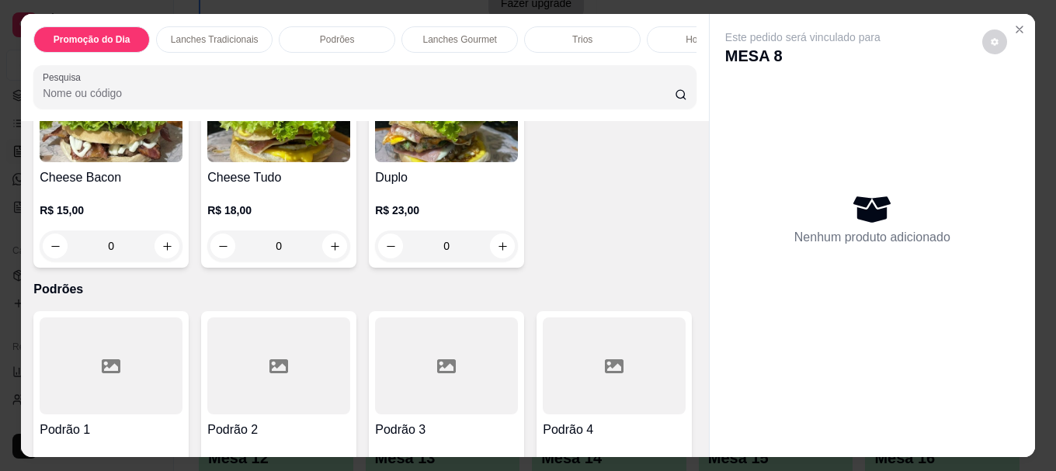
scroll to position [931, 0]
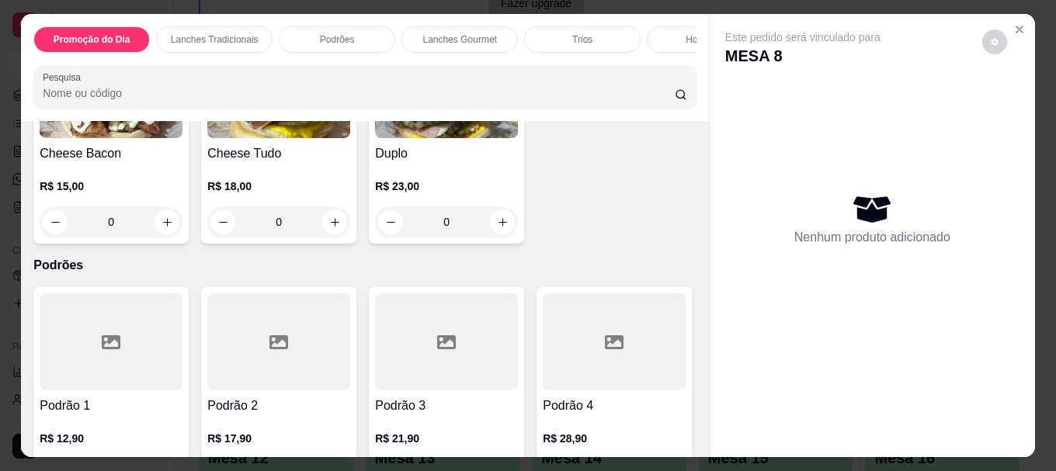
click at [182, 138] on img at bounding box center [111, 89] width 143 height 97
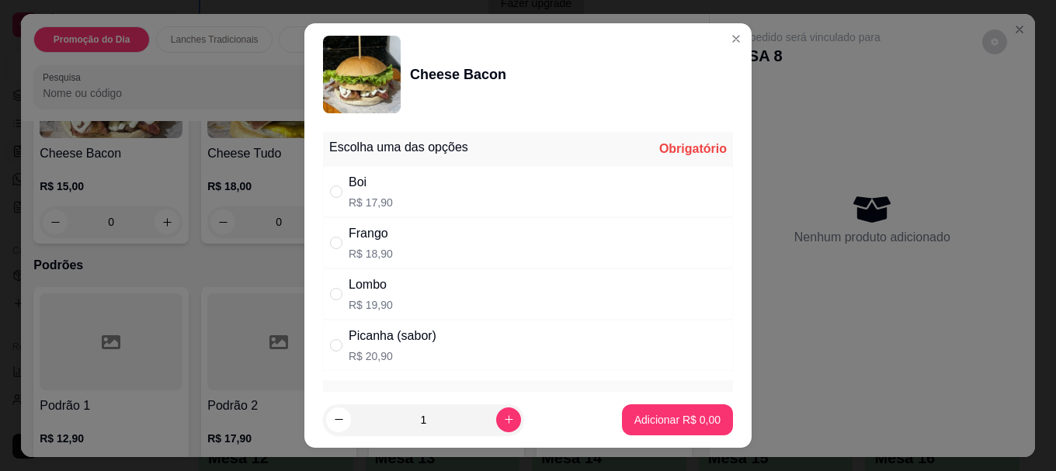
click at [340, 189] on div "" at bounding box center [339, 191] width 19 height 17
radio input "true"
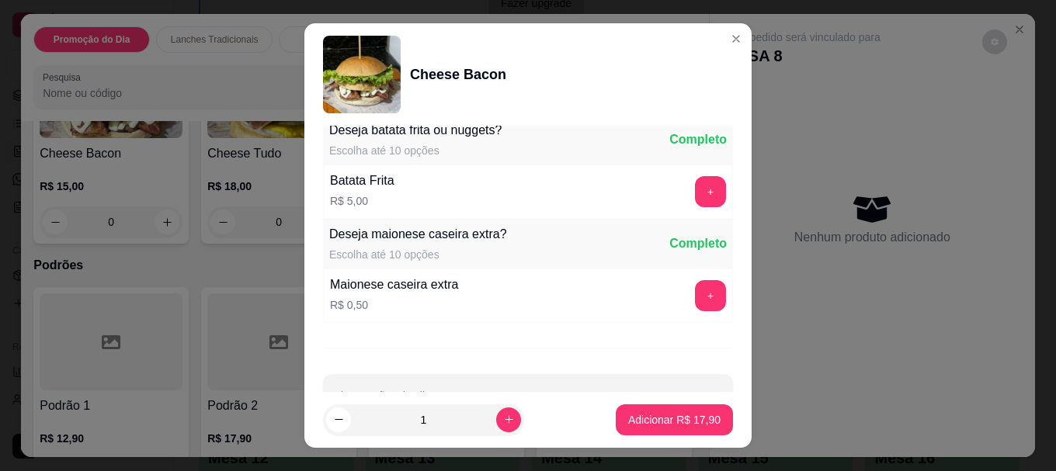
scroll to position [1337, 0]
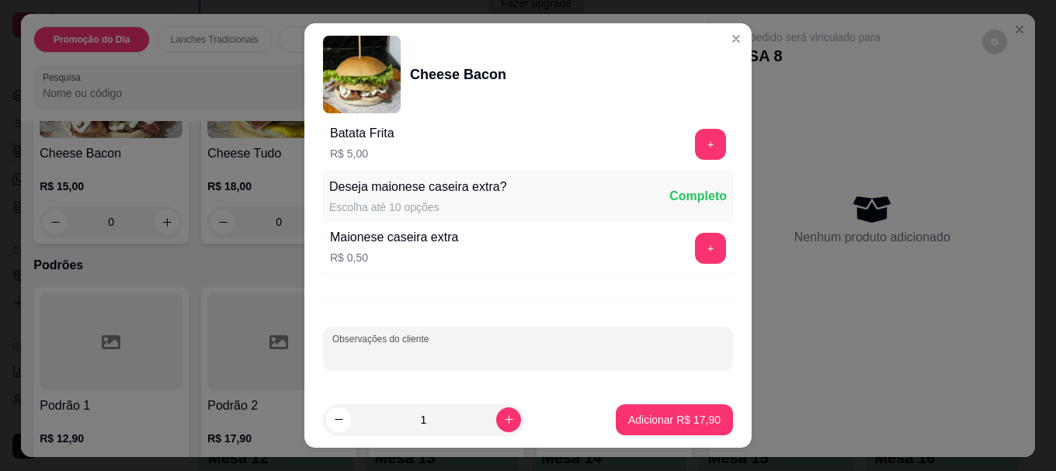
click at [432, 358] on input "Observações do cliente" at bounding box center [527, 355] width 391 height 16
type input "sem salada. partir o lanche no meio"
click at [633, 425] on p "Adicionar R$ 17,90" at bounding box center [674, 420] width 92 height 16
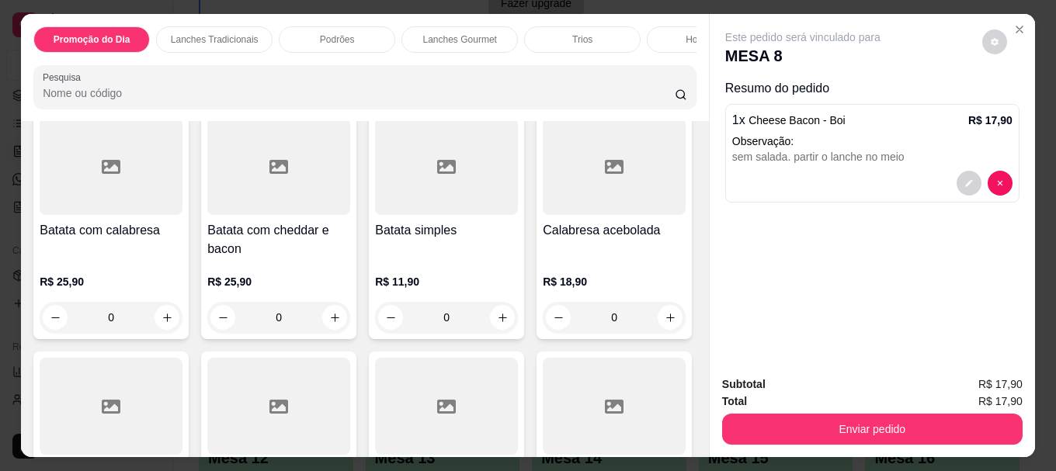
scroll to position [3881, 0]
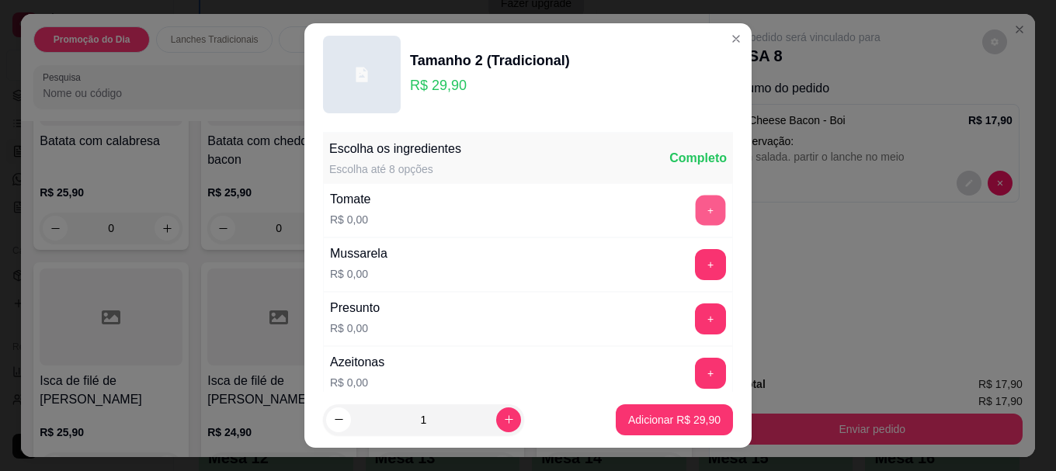
click at [695, 203] on button "+" at bounding box center [710, 211] width 30 height 30
click at [695, 254] on button "+" at bounding box center [710, 265] width 30 height 30
click at [695, 314] on button "+" at bounding box center [710, 318] width 31 height 31
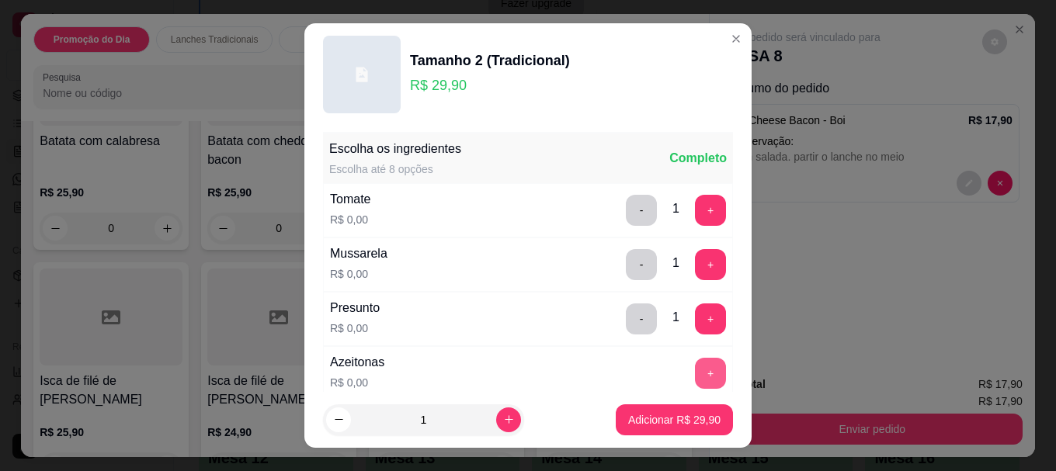
click at [695, 373] on button "+" at bounding box center [710, 373] width 31 height 31
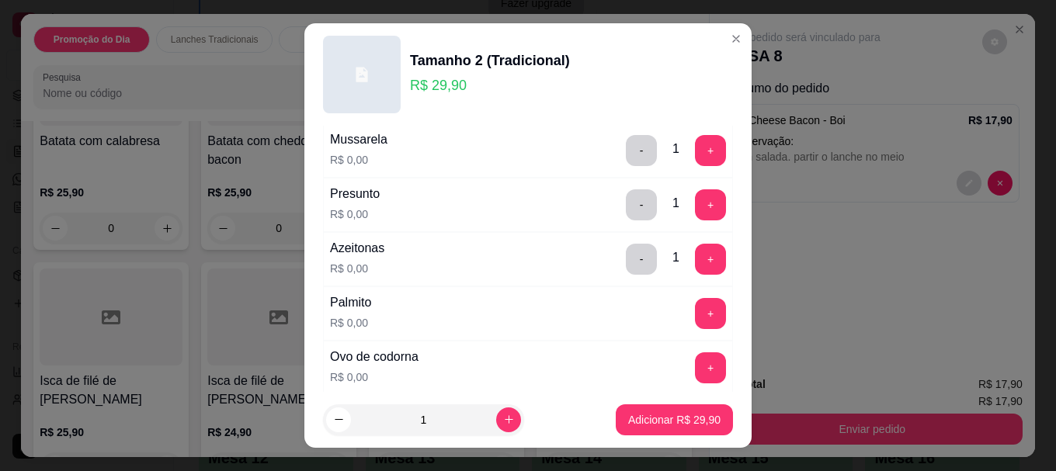
scroll to position [155, 0]
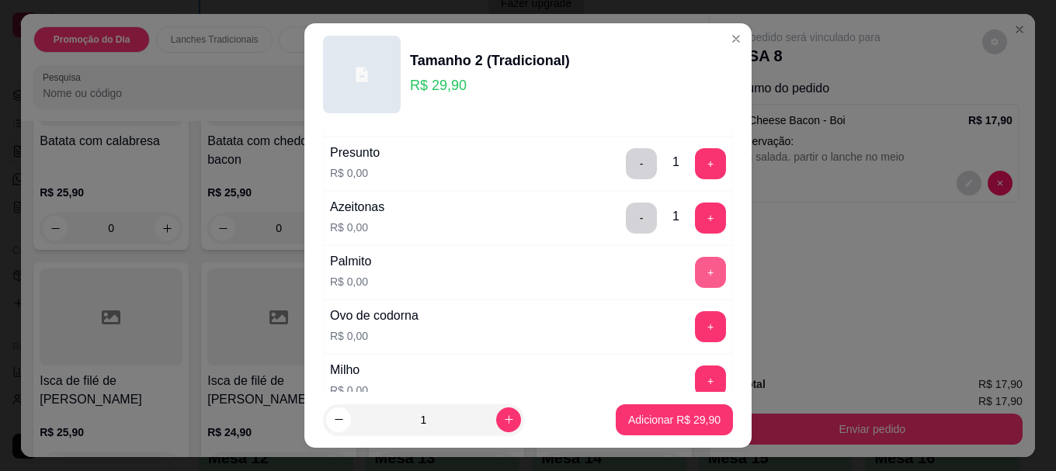
click at [695, 269] on button "+" at bounding box center [710, 272] width 31 height 31
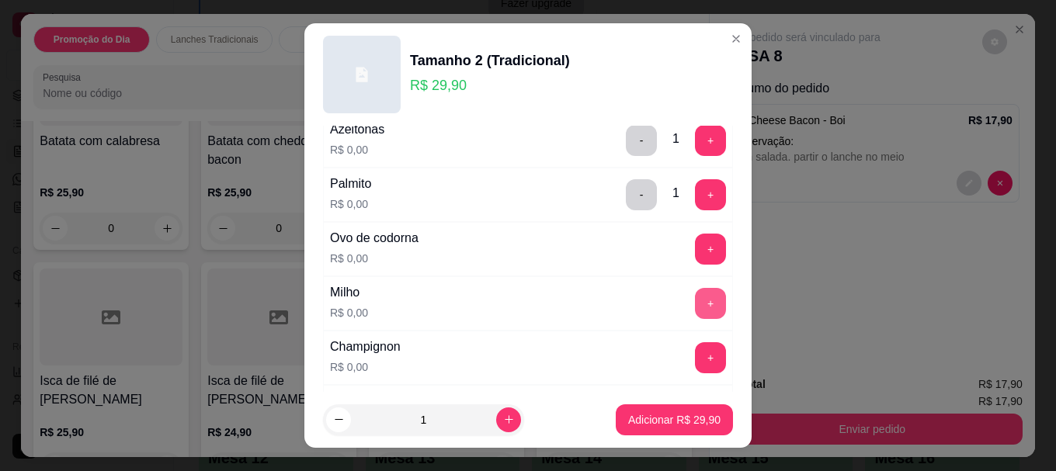
click at [695, 297] on button "+" at bounding box center [710, 303] width 31 height 31
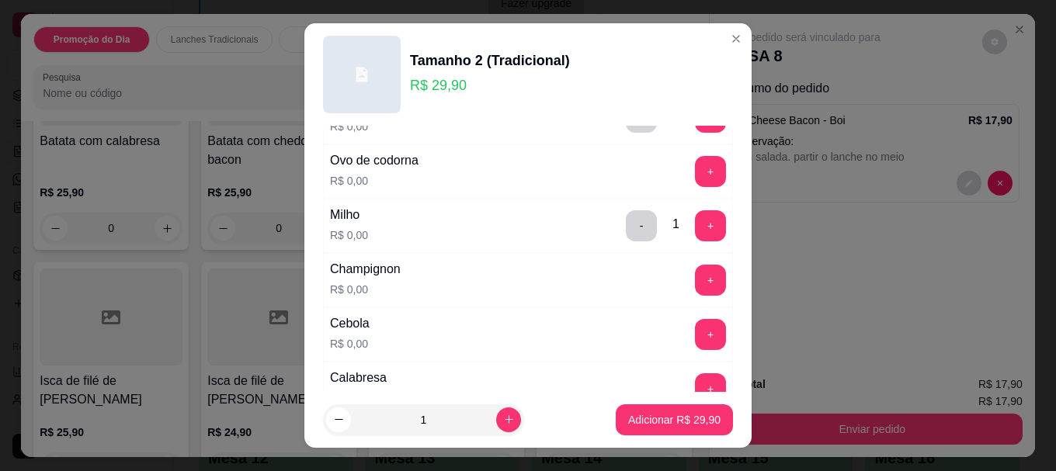
scroll to position [388, 0]
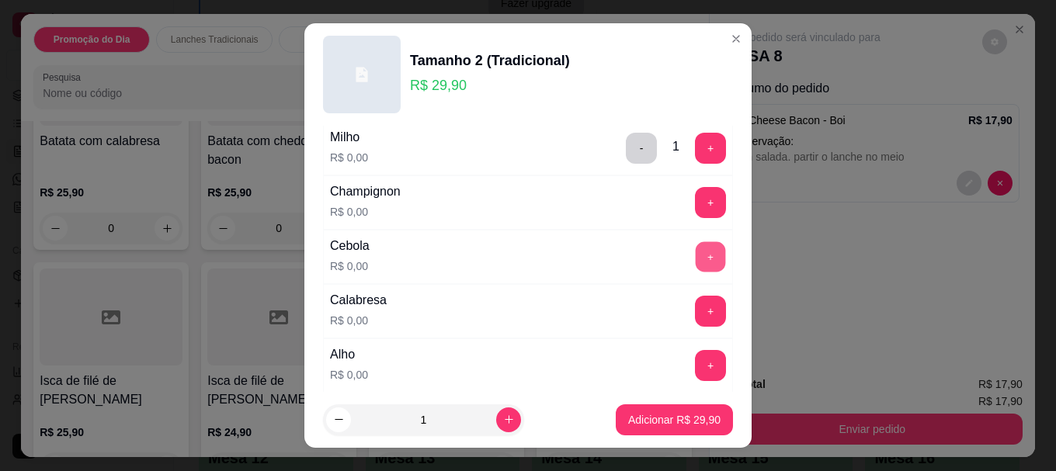
click at [695, 254] on button "+" at bounding box center [710, 257] width 30 height 30
click at [695, 307] on button "+" at bounding box center [710, 311] width 30 height 30
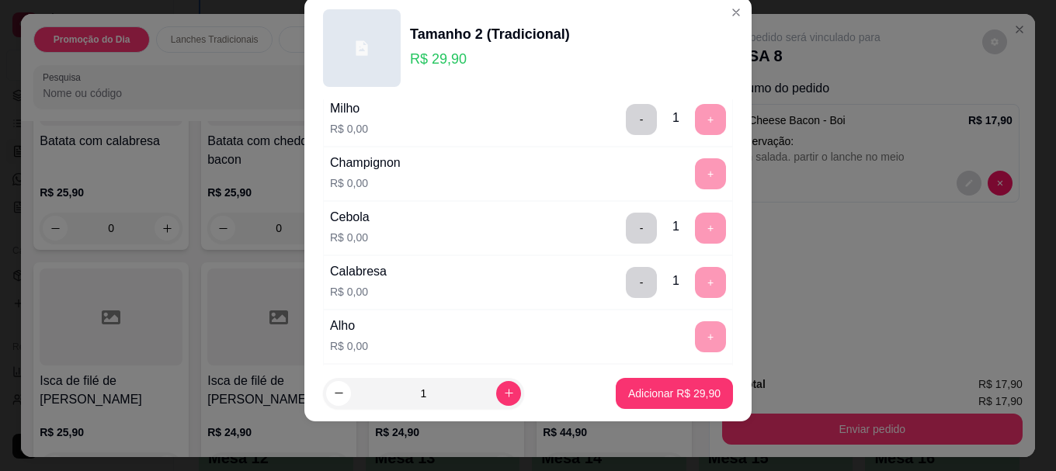
scroll to position [352, 0]
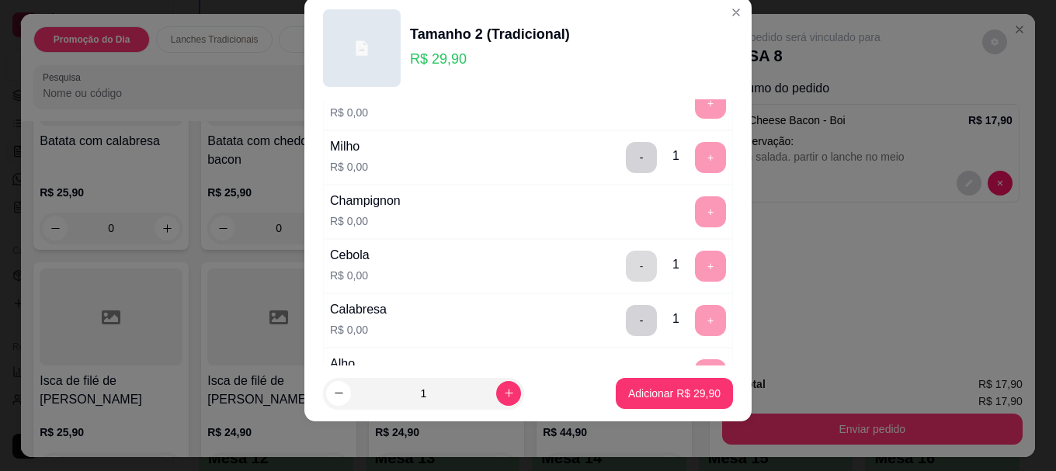
click at [626, 268] on button "-" at bounding box center [641, 266] width 31 height 31
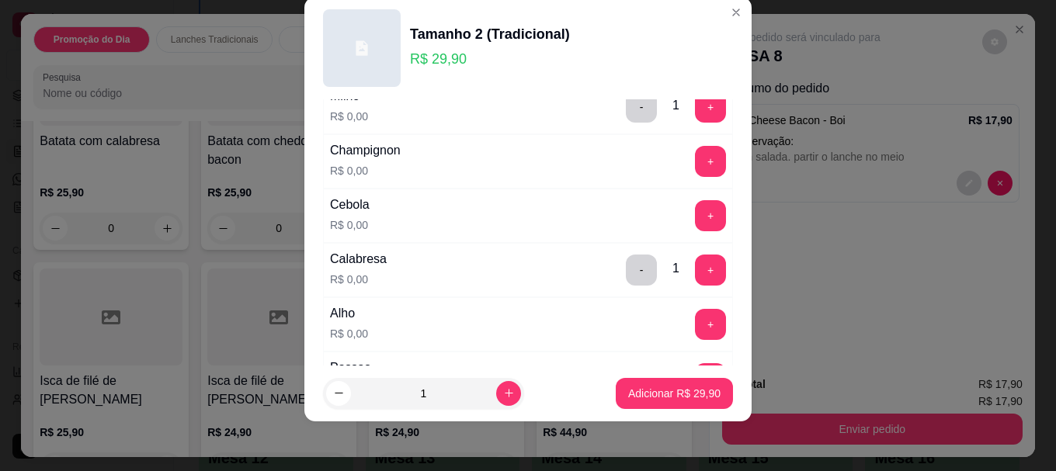
scroll to position [430, 0]
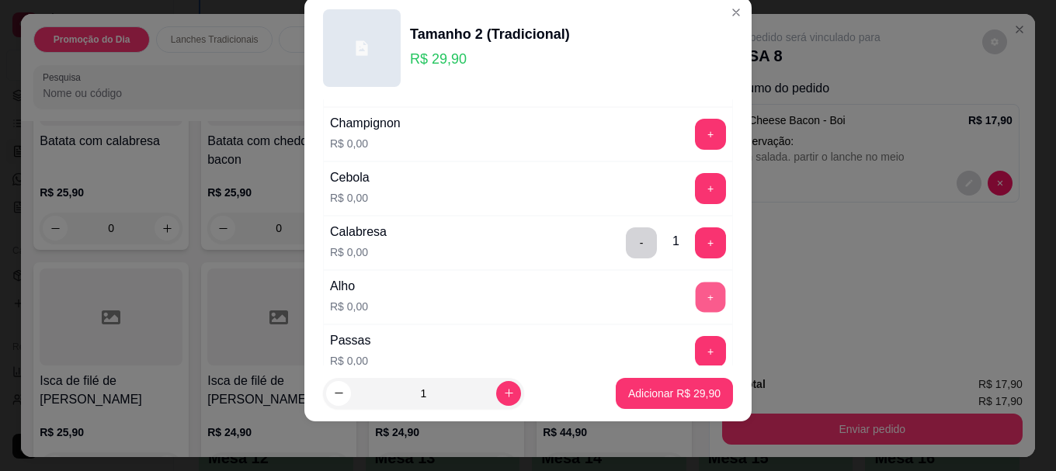
click at [695, 303] on button "+" at bounding box center [710, 298] width 30 height 30
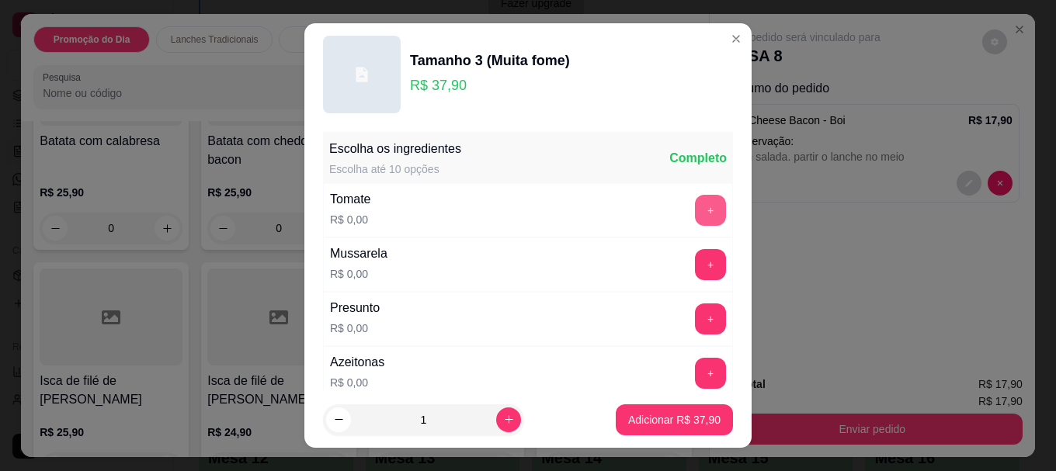
click at [695, 203] on button "+" at bounding box center [710, 210] width 31 height 31
click at [695, 267] on button "+" at bounding box center [710, 264] width 31 height 31
click at [695, 313] on button "+" at bounding box center [710, 319] width 30 height 30
click at [695, 372] on button "+" at bounding box center [710, 374] width 30 height 30
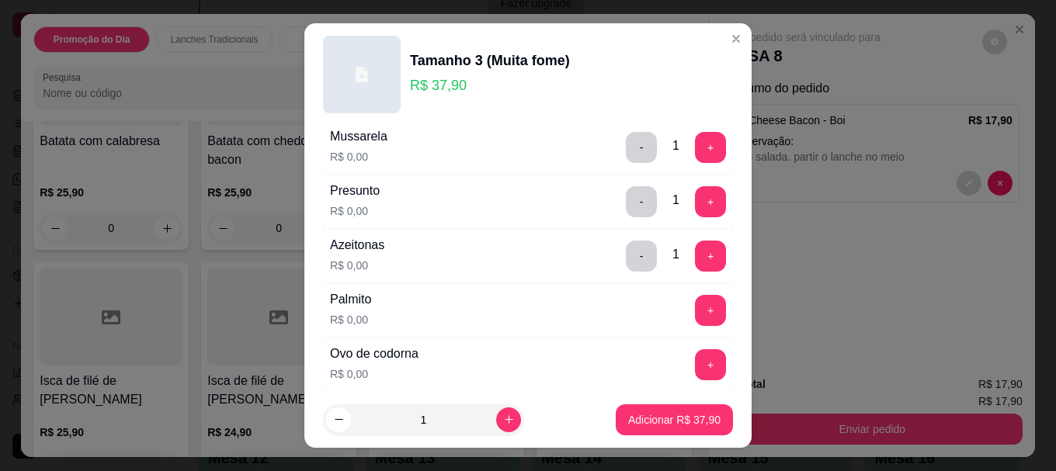
scroll to position [155, 0]
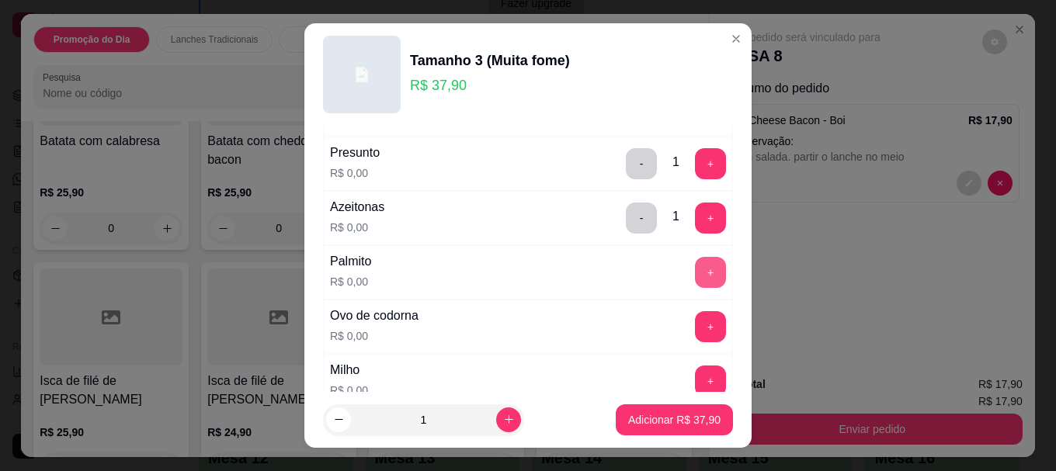
click at [695, 267] on button "+" at bounding box center [710, 272] width 31 height 31
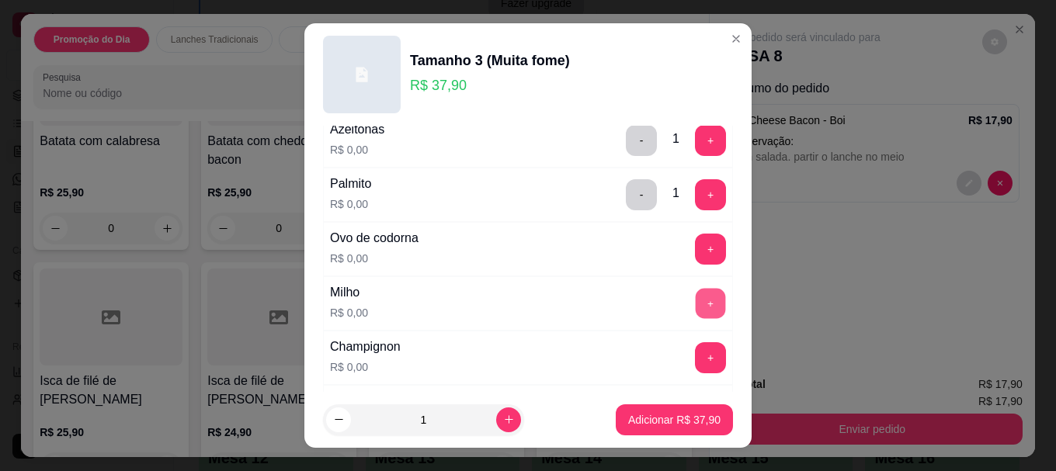
click at [695, 303] on button "+" at bounding box center [710, 304] width 30 height 30
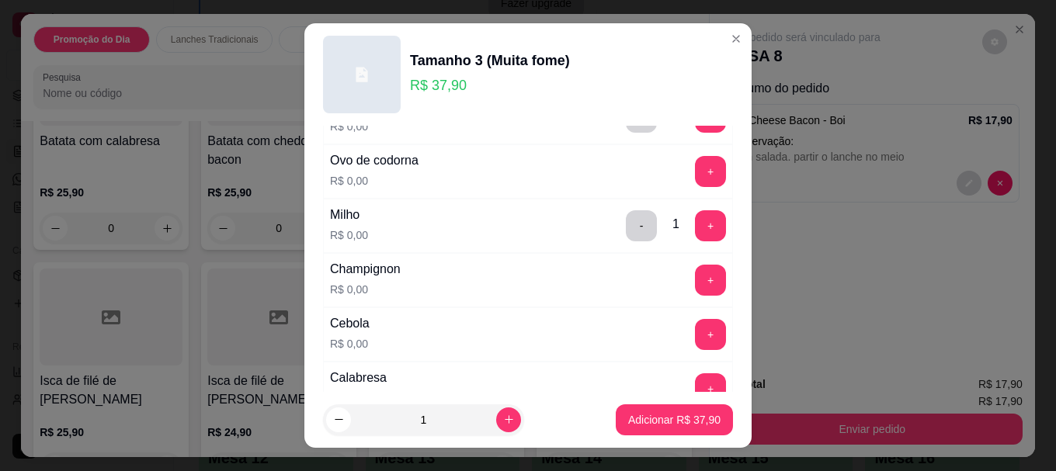
scroll to position [388, 0]
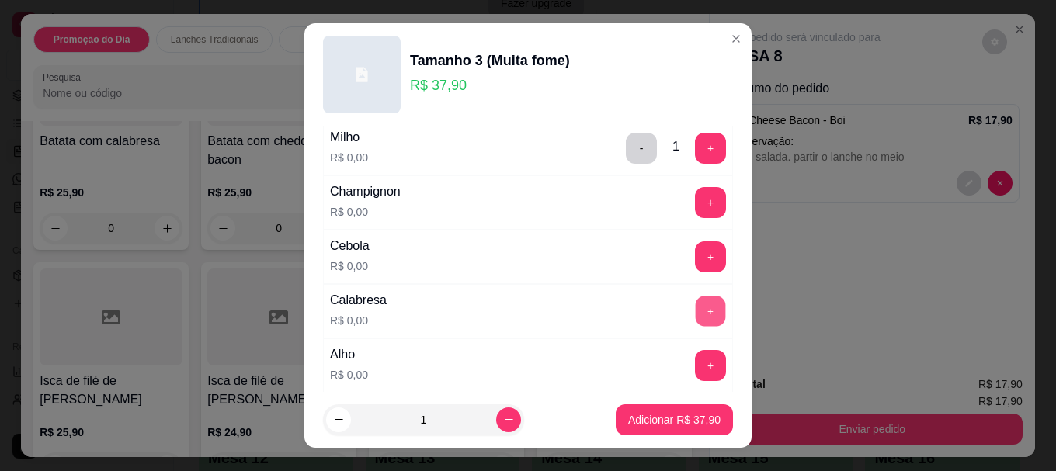
click at [695, 303] on button "+" at bounding box center [710, 311] width 30 height 30
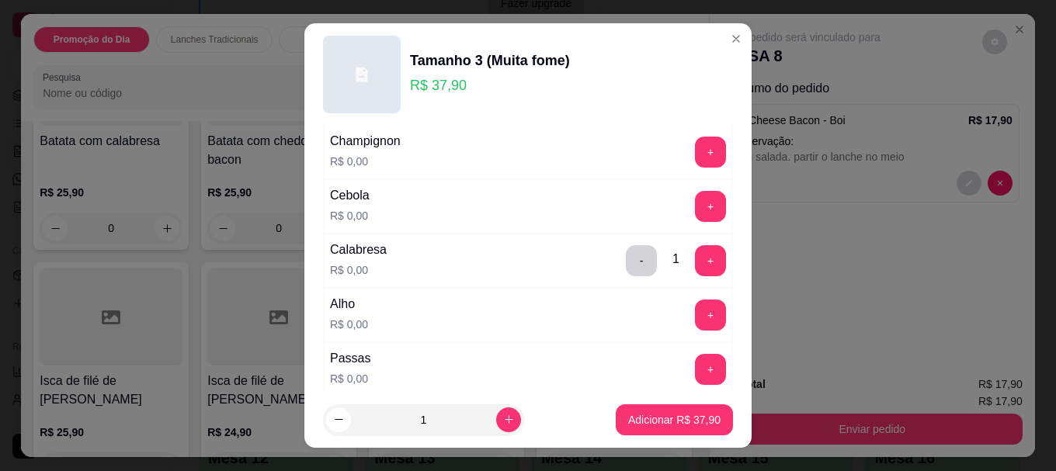
scroll to position [466, 0]
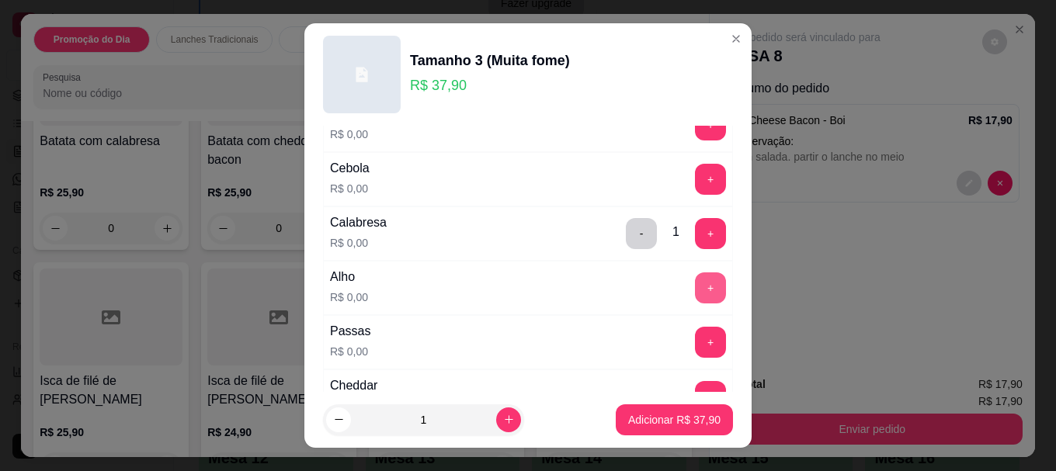
click at [695, 287] on button "+" at bounding box center [710, 287] width 31 height 31
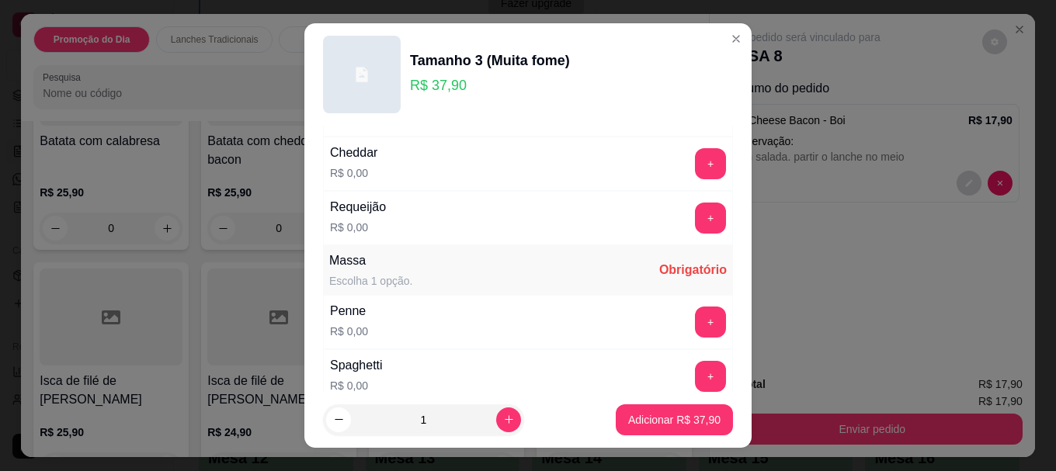
scroll to position [776, 0]
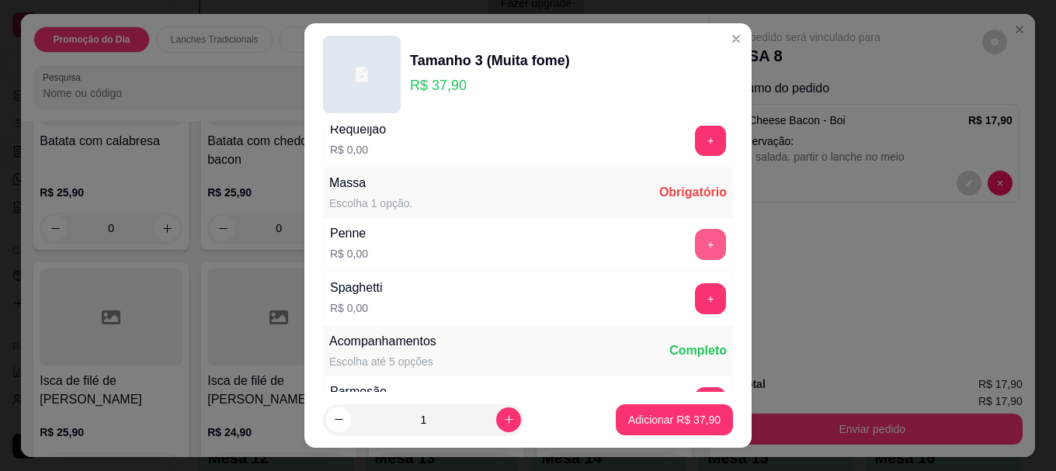
click at [695, 240] on button "+" at bounding box center [710, 244] width 31 height 31
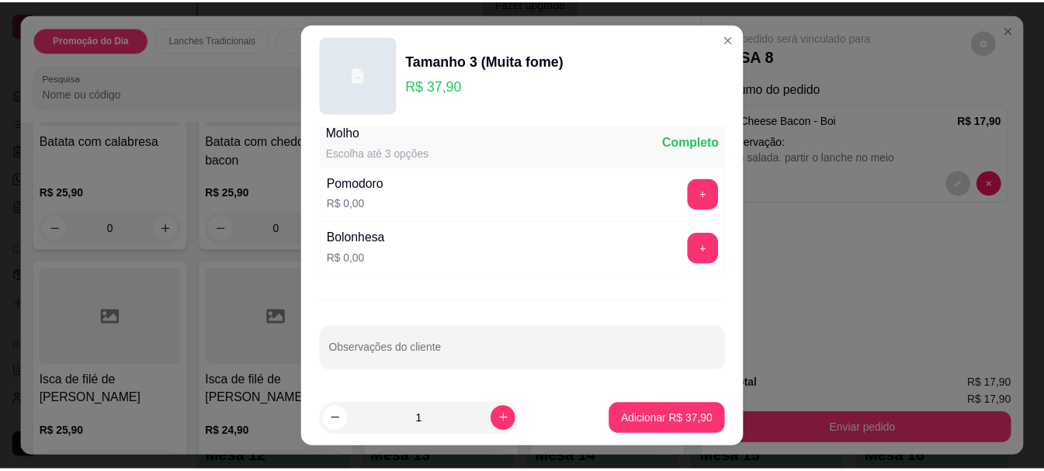
scroll to position [26, 0]
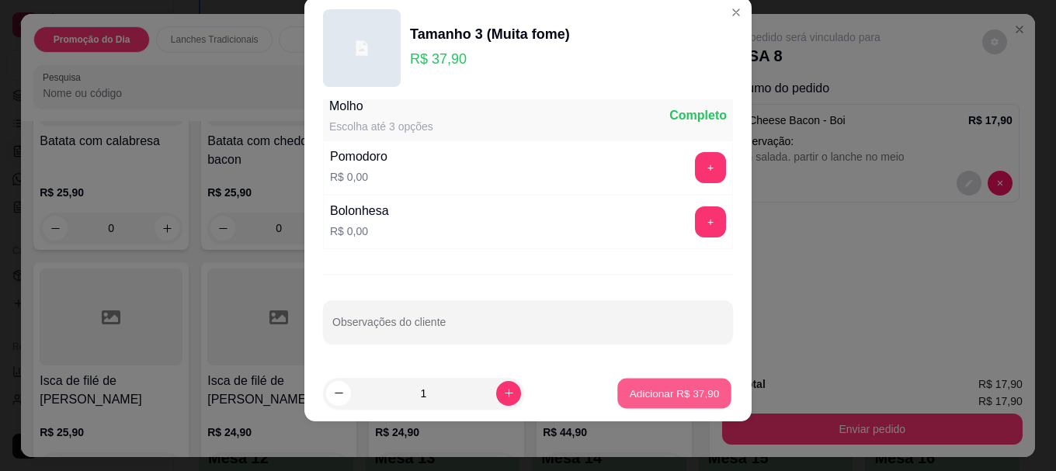
click at [655, 391] on p "Adicionar R$ 37,90" at bounding box center [674, 393] width 90 height 15
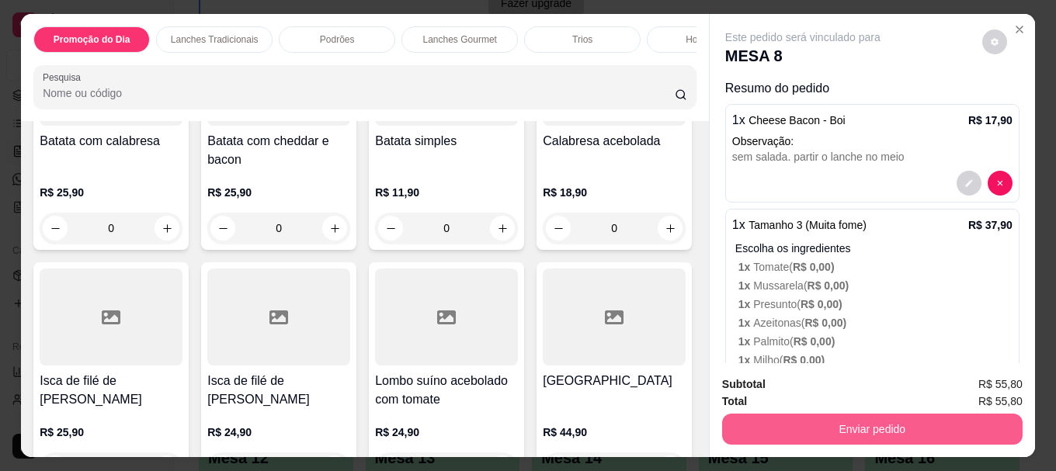
click at [830, 428] on button "Enviar pedido" at bounding box center [872, 429] width 300 height 31
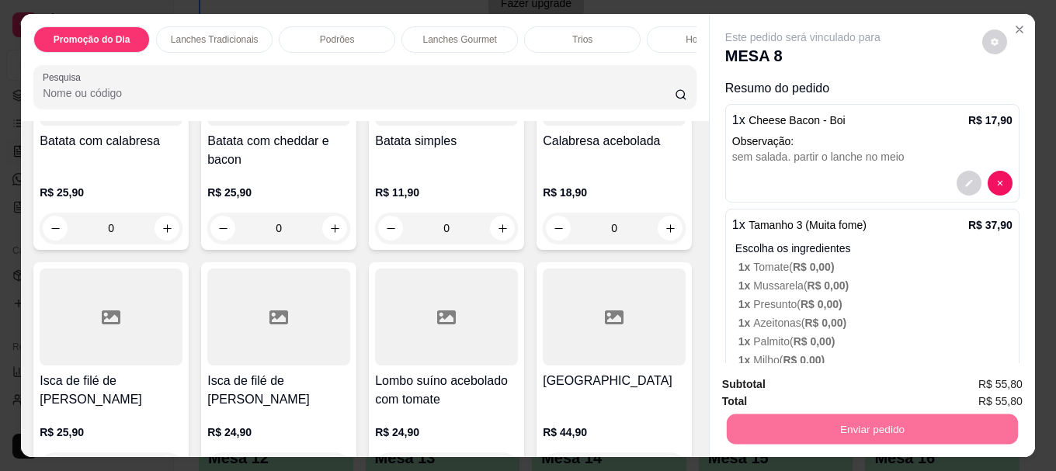
click at [959, 382] on button "Sim, quero registrar" at bounding box center [968, 384] width 112 height 29
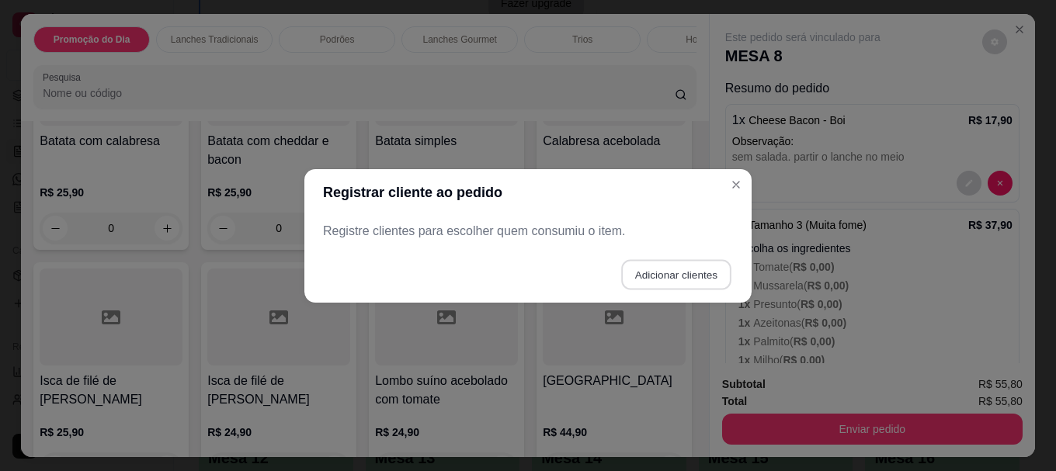
click at [671, 278] on button "Adicionar clientes" at bounding box center [675, 274] width 109 height 30
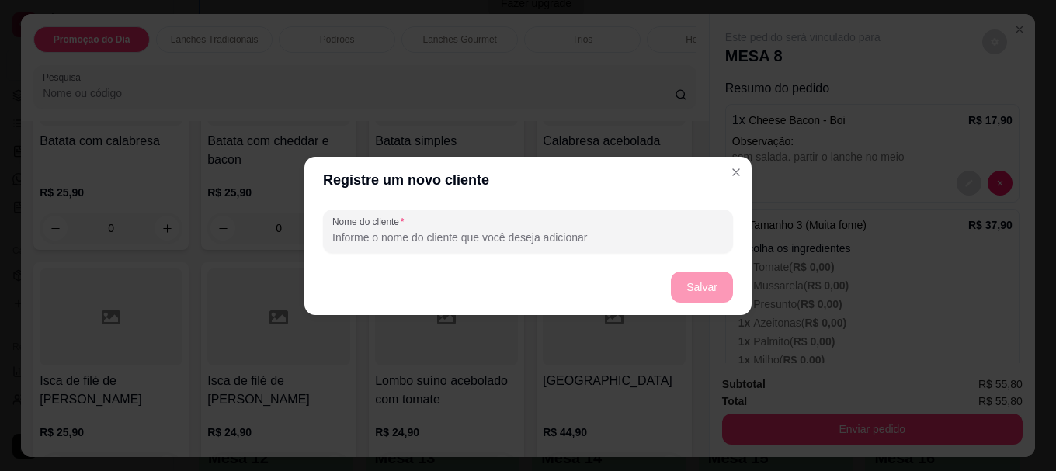
click at [525, 241] on input "Nome do cliente" at bounding box center [527, 238] width 391 height 16
type input "irmã da igreja"
click at [686, 292] on button "Salvar" at bounding box center [701, 287] width 61 height 30
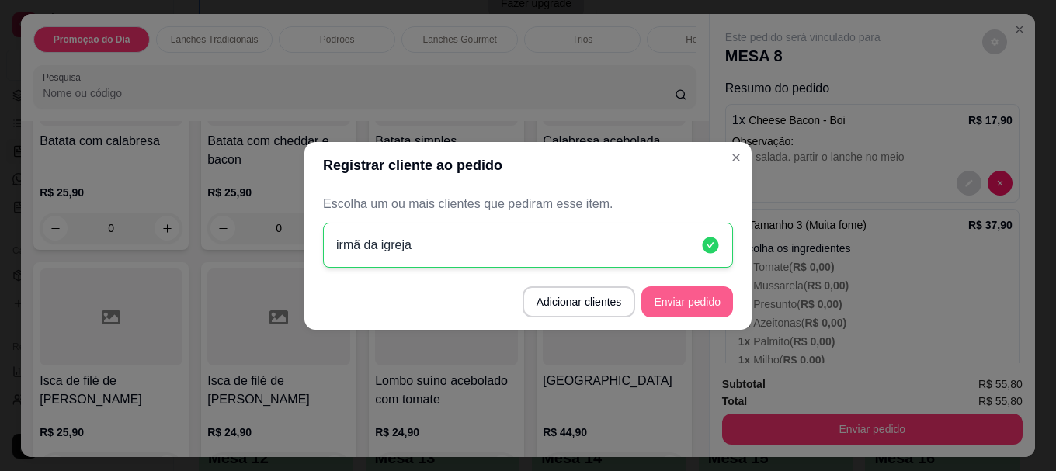
click at [688, 296] on button "Enviar pedido" at bounding box center [687, 301] width 92 height 31
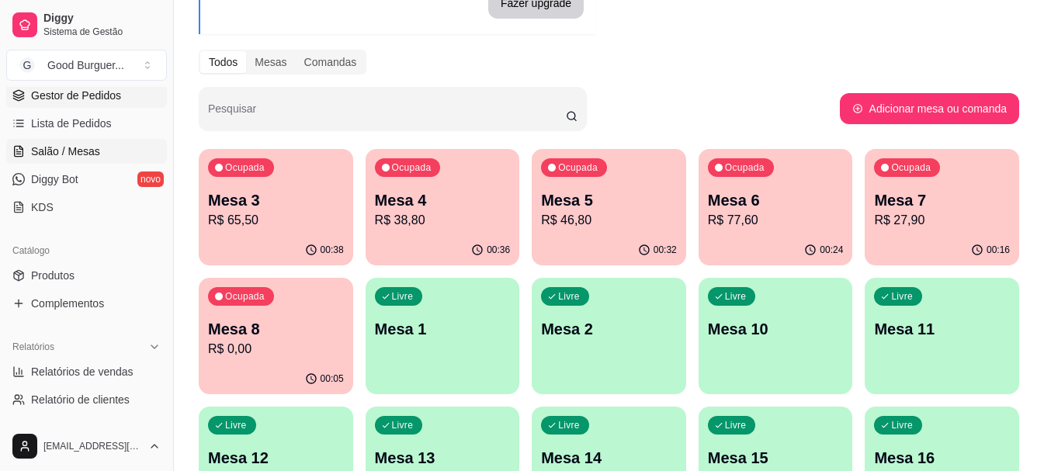
click at [75, 92] on span "Gestor de Pedidos" at bounding box center [76, 96] width 90 height 16
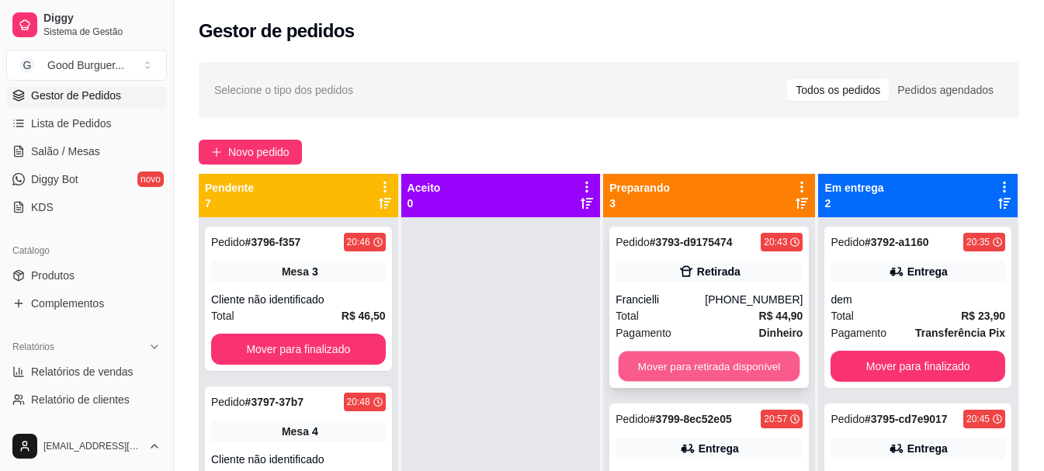
click at [684, 361] on button "Mover para retirada disponível" at bounding box center [710, 367] width 182 height 30
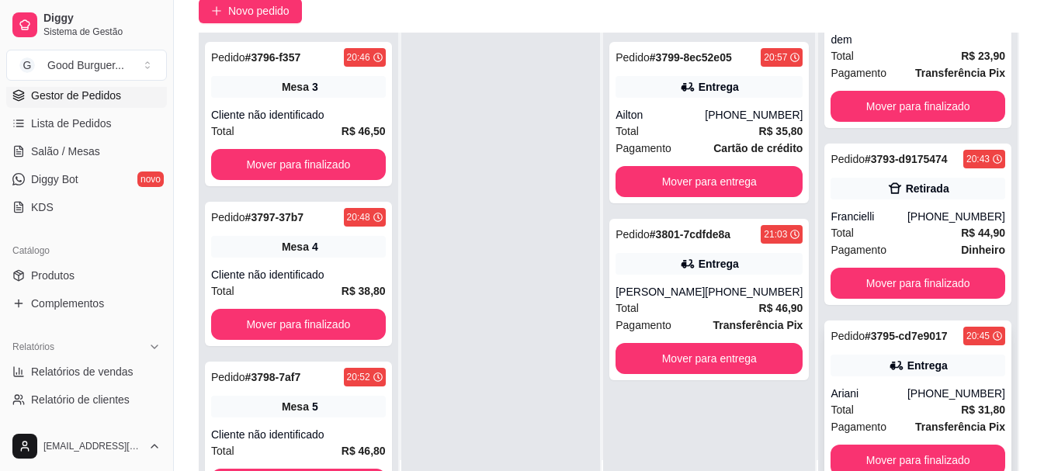
scroll to position [155, 0]
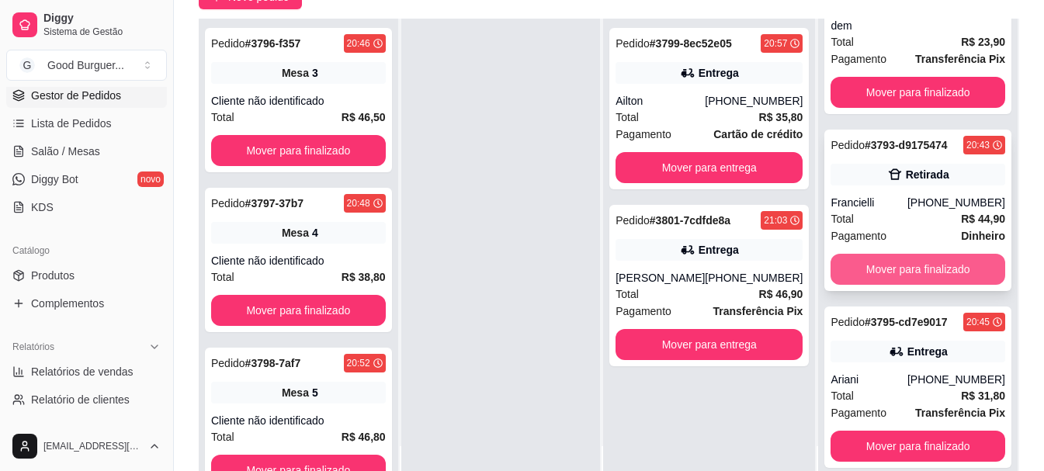
click at [901, 262] on button "Mover para finalizado" at bounding box center [917, 269] width 175 height 31
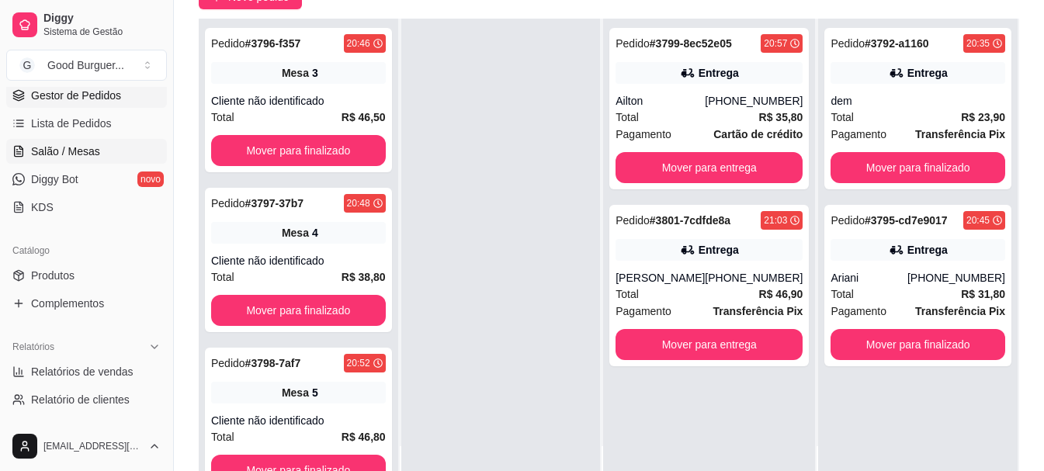
click at [90, 146] on span "Salão / Mesas" at bounding box center [65, 152] width 69 height 16
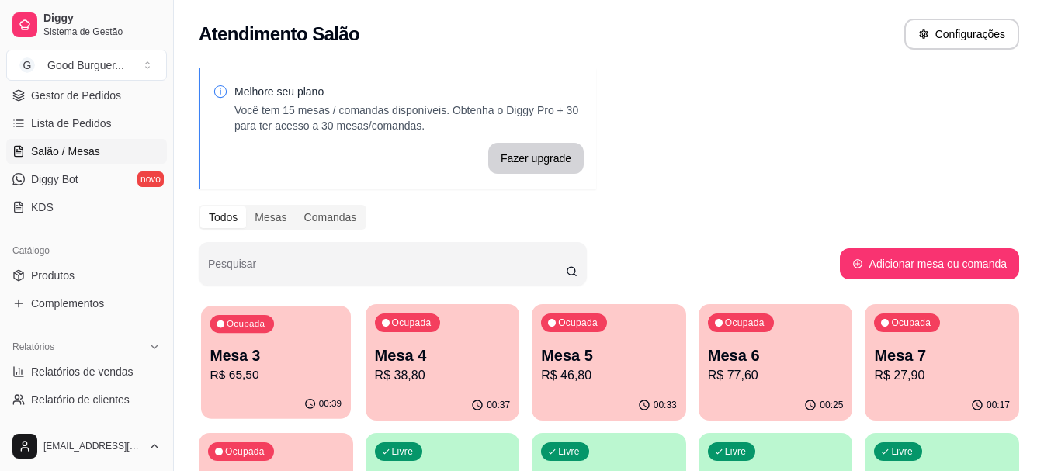
click at [248, 359] on p "Mesa 3" at bounding box center [275, 355] width 131 height 21
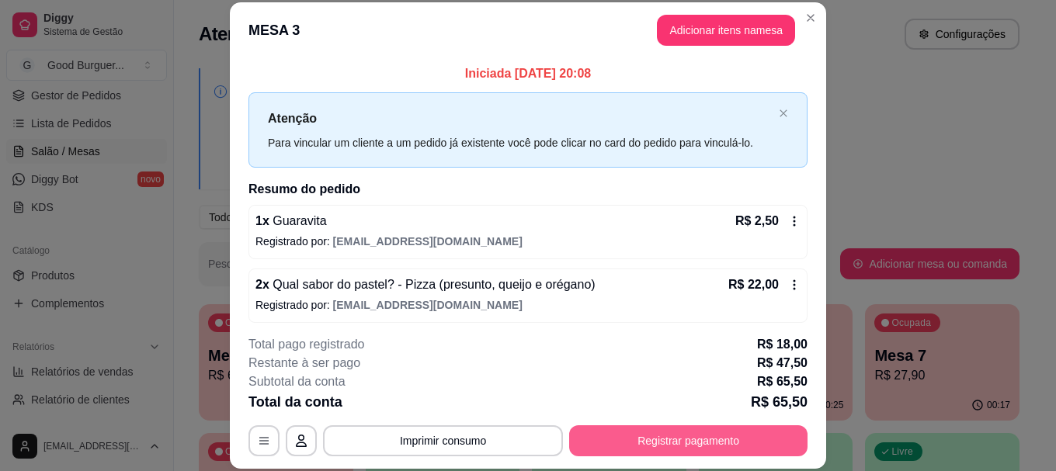
click at [616, 431] on button "Registrar pagamento" at bounding box center [688, 440] width 238 height 31
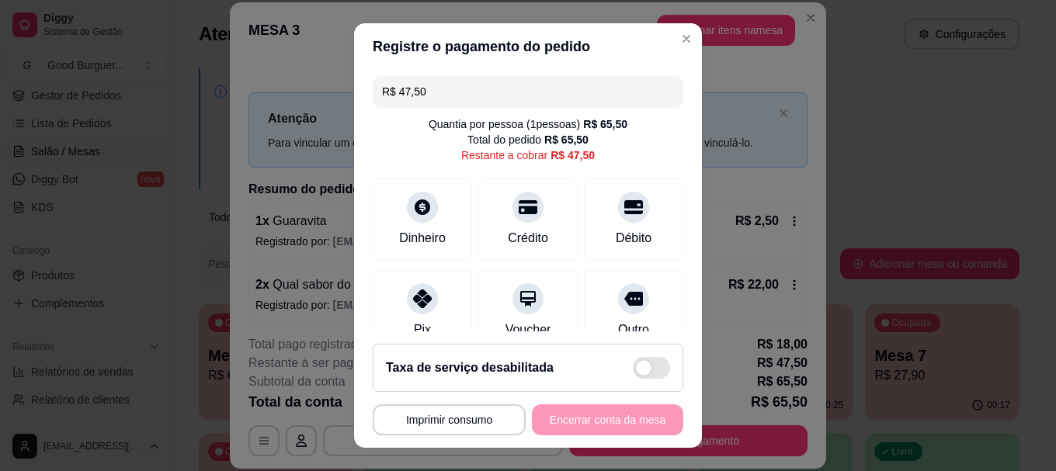
click at [439, 92] on input "R$ 47,50" at bounding box center [528, 91] width 292 height 31
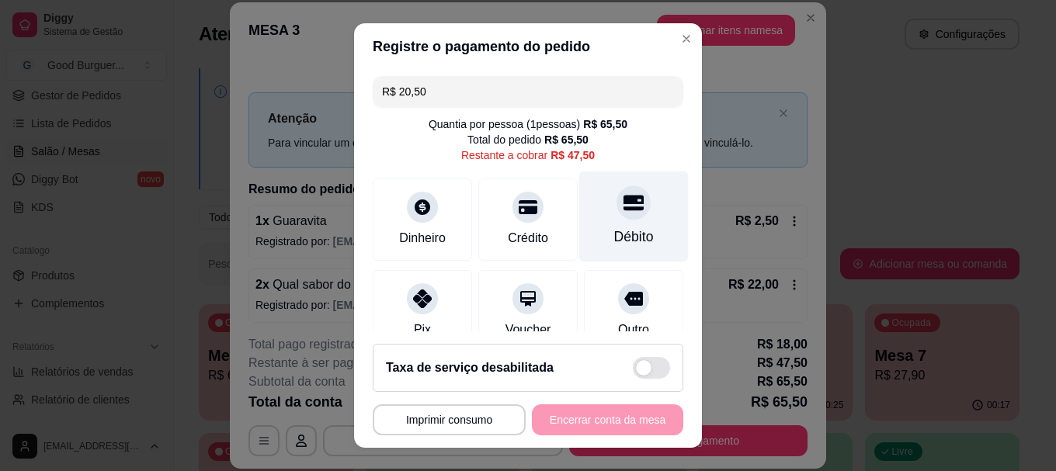
click at [623, 211] on icon at bounding box center [633, 203] width 20 height 20
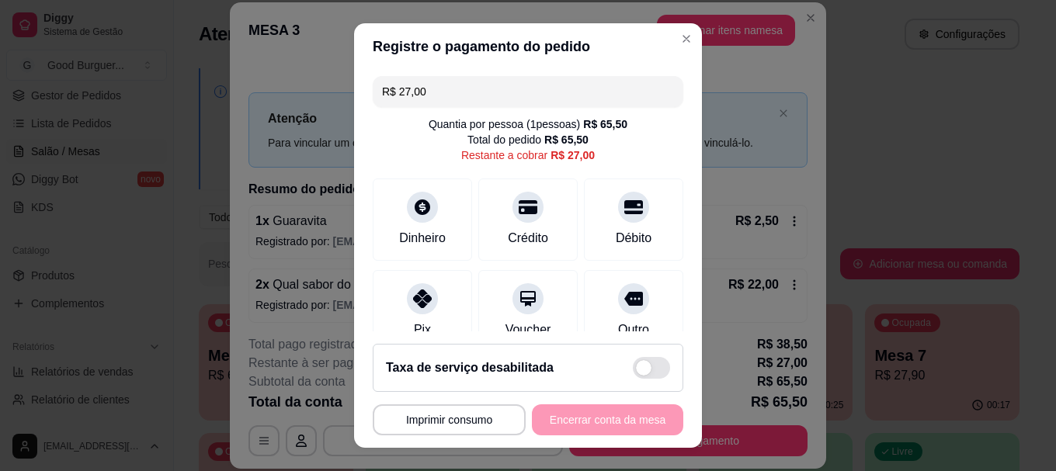
click at [436, 94] on input "R$ 27,00" at bounding box center [528, 91] width 292 height 31
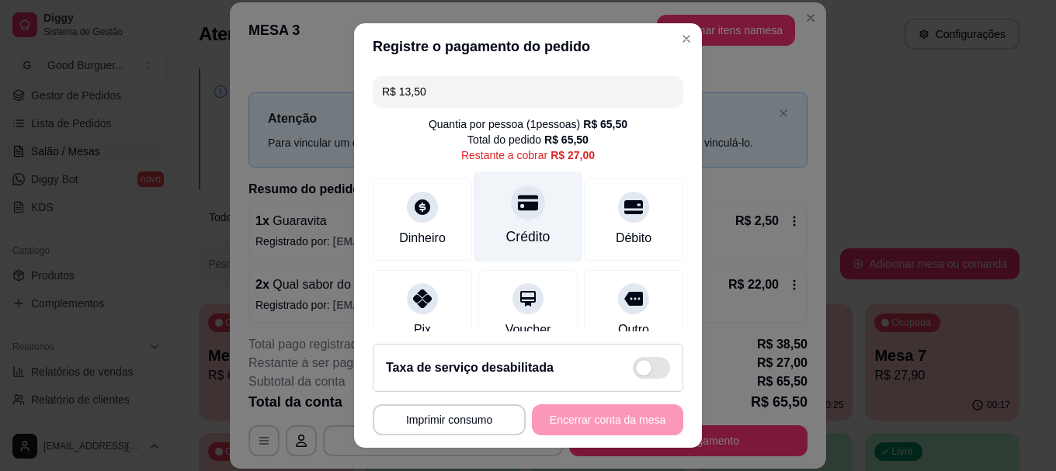
click at [518, 208] on icon at bounding box center [528, 204] width 20 height 16
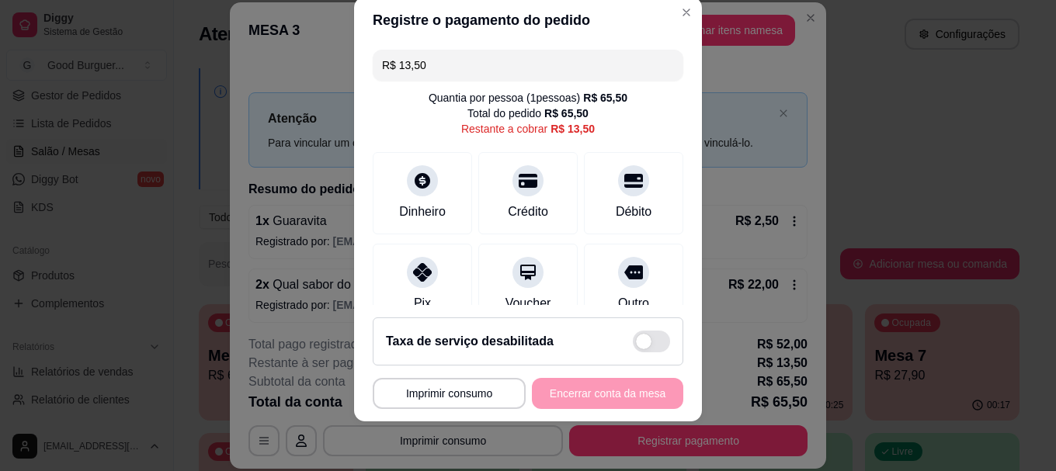
click at [480, 69] on input "R$ 13,50" at bounding box center [528, 65] width 292 height 31
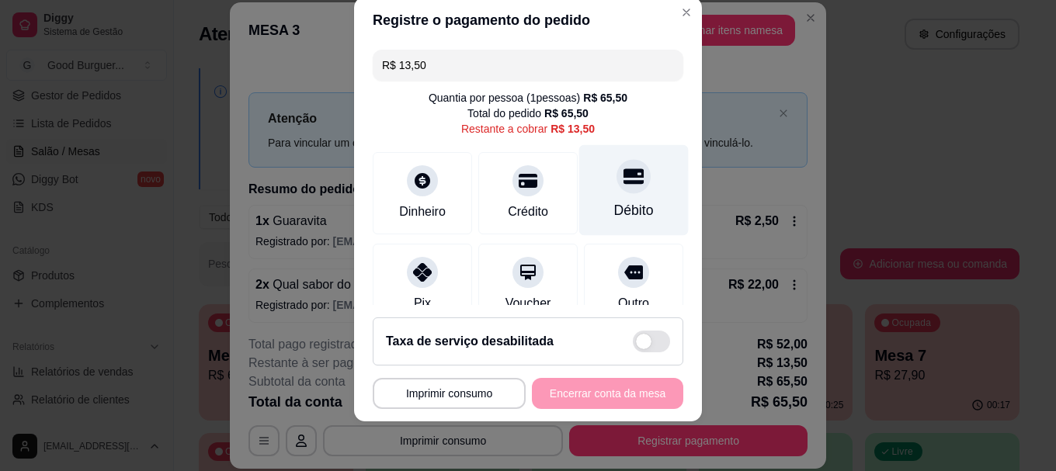
click at [623, 186] on icon at bounding box center [633, 177] width 20 height 20
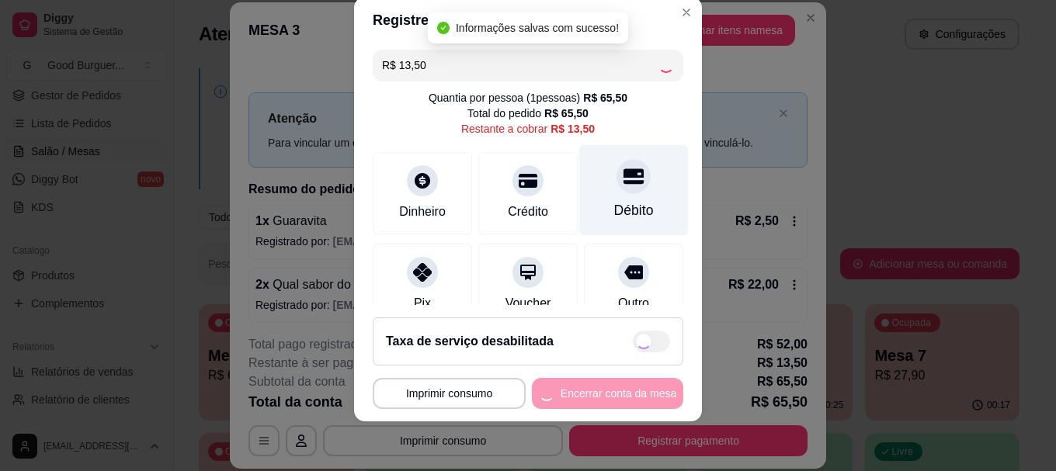
type input "R$ 0,00"
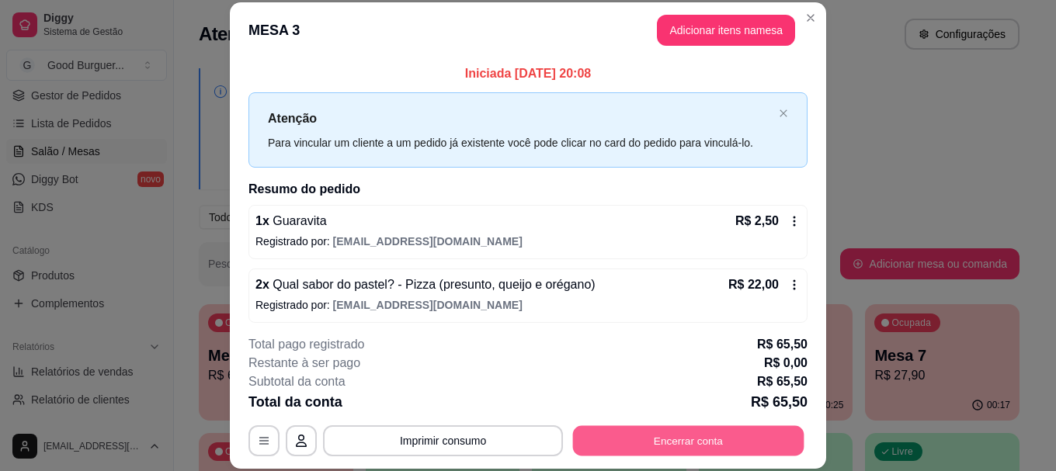
click at [659, 432] on button "Encerrar conta" at bounding box center [688, 441] width 231 height 30
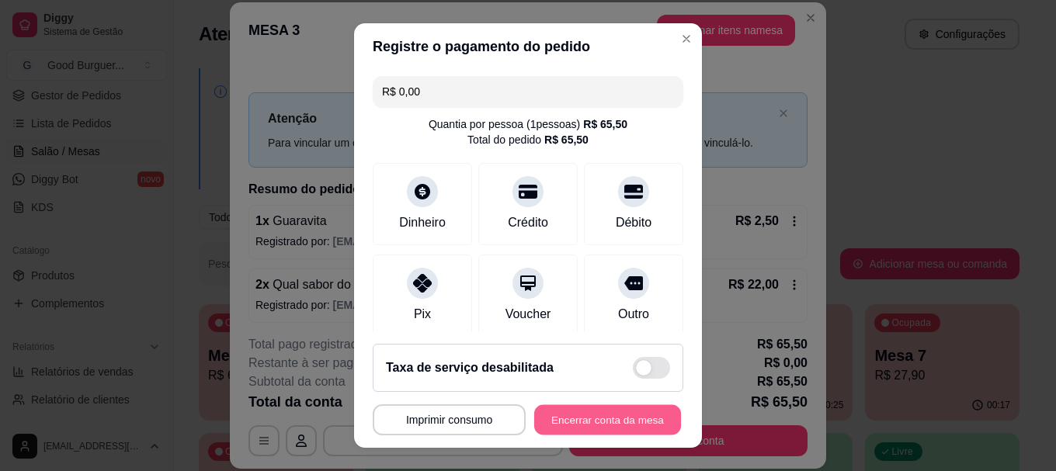
click at [614, 419] on button "Encerrar conta da mesa" at bounding box center [607, 419] width 147 height 30
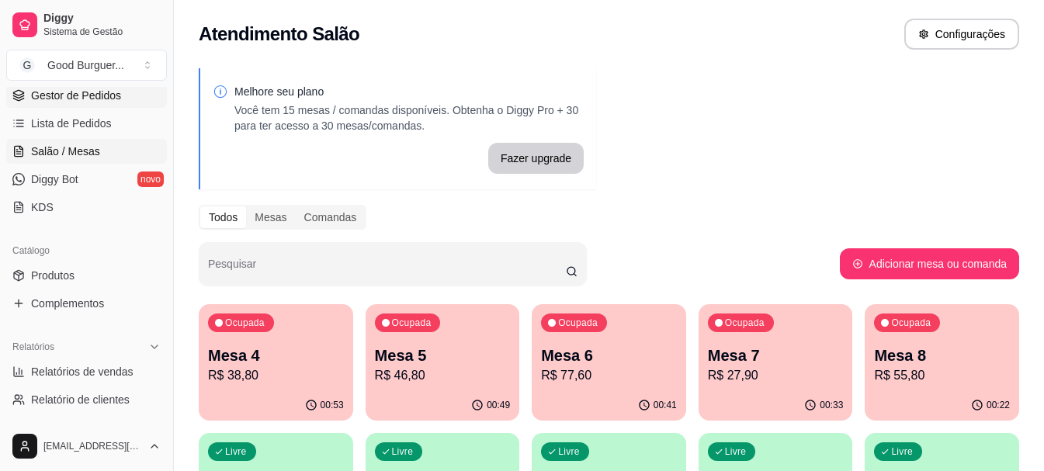
click at [72, 88] on span "Gestor de Pedidos" at bounding box center [76, 96] width 90 height 16
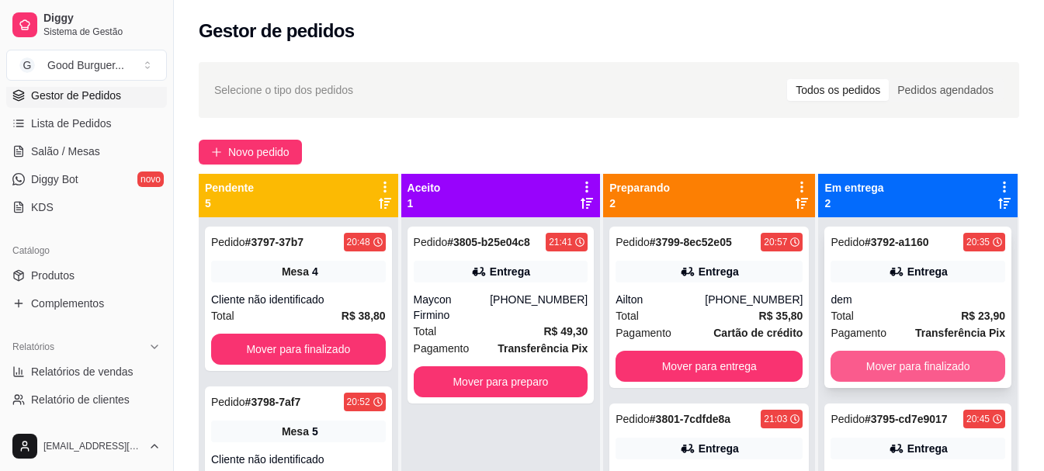
click at [908, 365] on button "Mover para finalizado" at bounding box center [917, 366] width 175 height 31
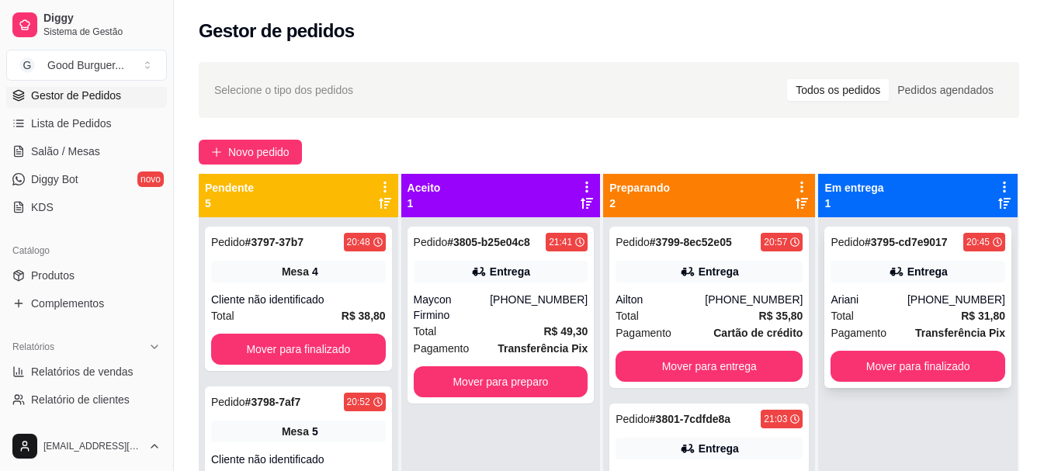
click at [858, 308] on div "Total R$ 31,80" at bounding box center [917, 315] width 175 height 17
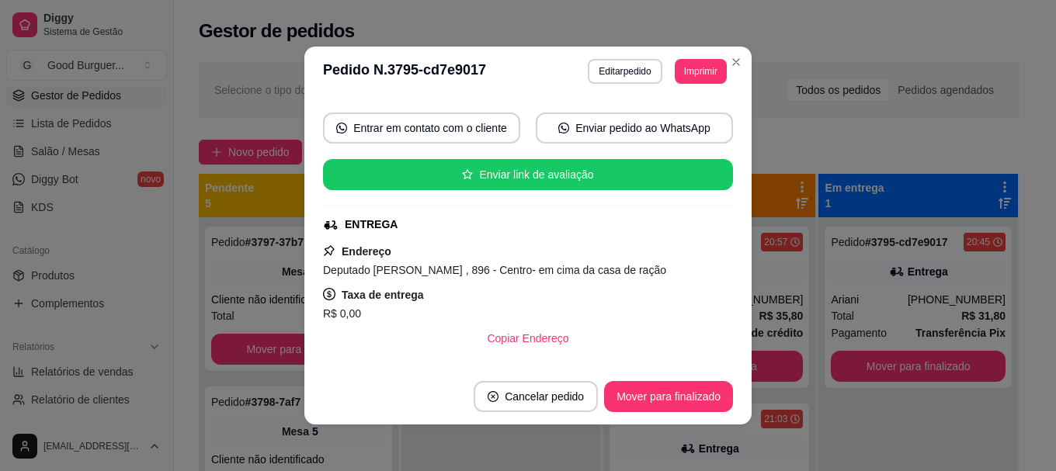
scroll to position [155, 0]
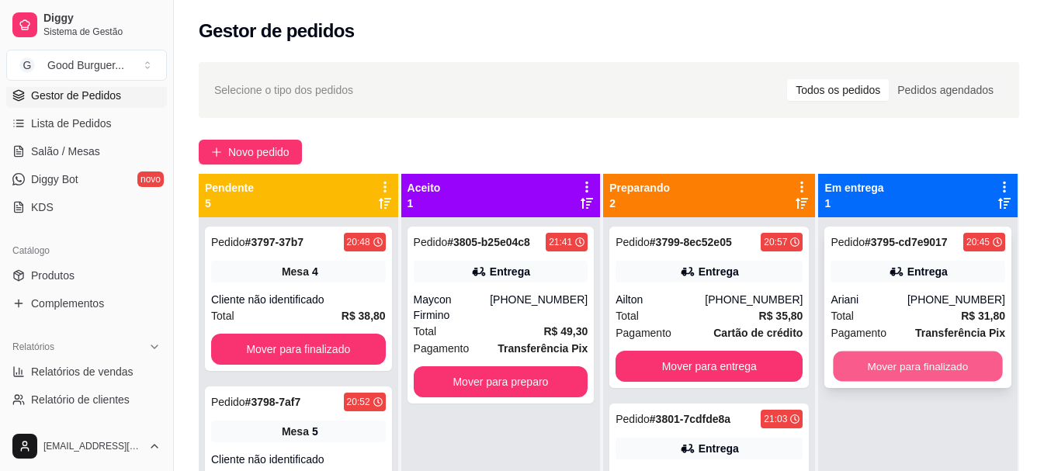
click at [940, 366] on button "Mover para finalizado" at bounding box center [918, 367] width 169 height 30
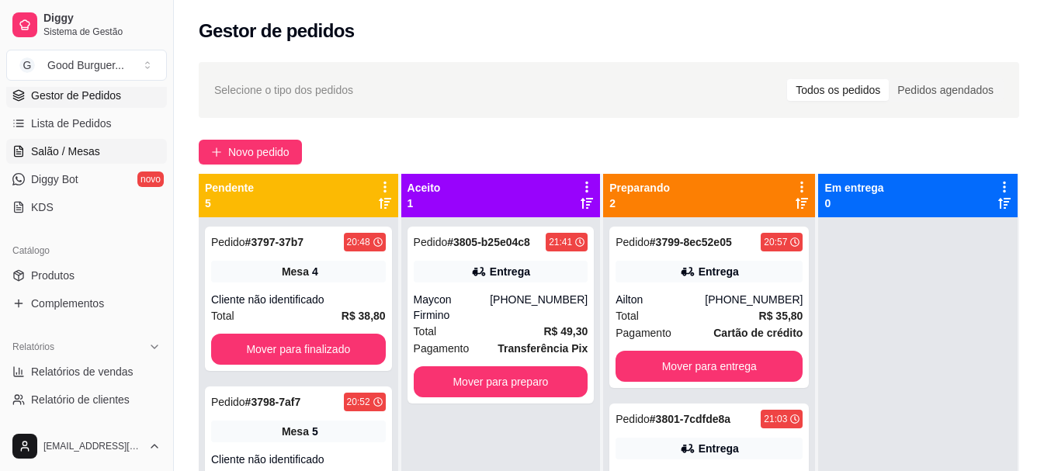
click at [51, 144] on span "Salão / Mesas" at bounding box center [65, 152] width 69 height 16
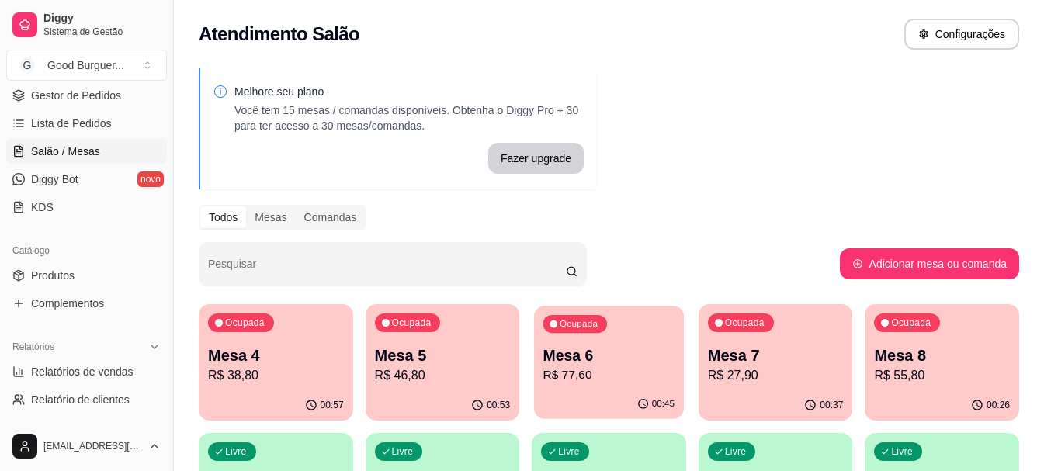
click at [612, 362] on p "Mesa 6" at bounding box center [608, 355] width 131 height 21
click at [784, 347] on p "Mesa 7" at bounding box center [776, 356] width 136 height 22
click at [939, 368] on p "R$ 55,80" at bounding box center [941, 375] width 131 height 18
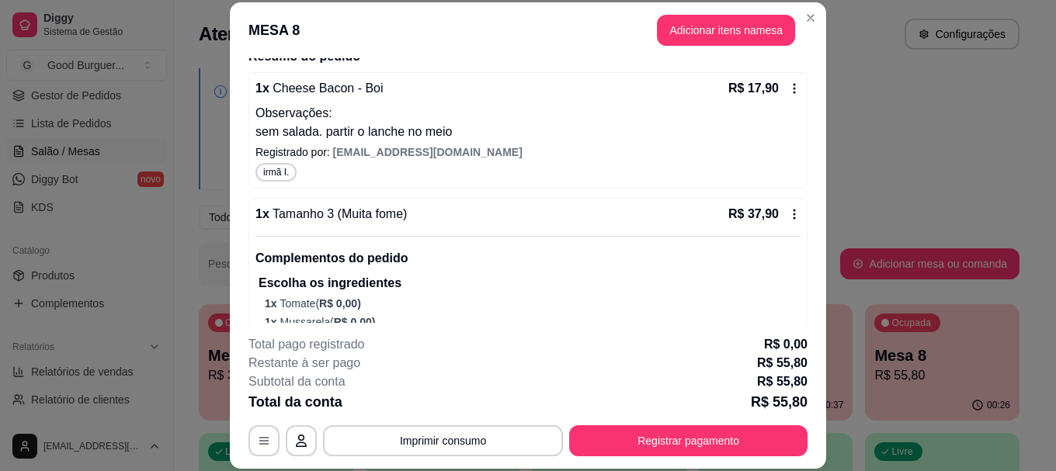
scroll to position [310, 0]
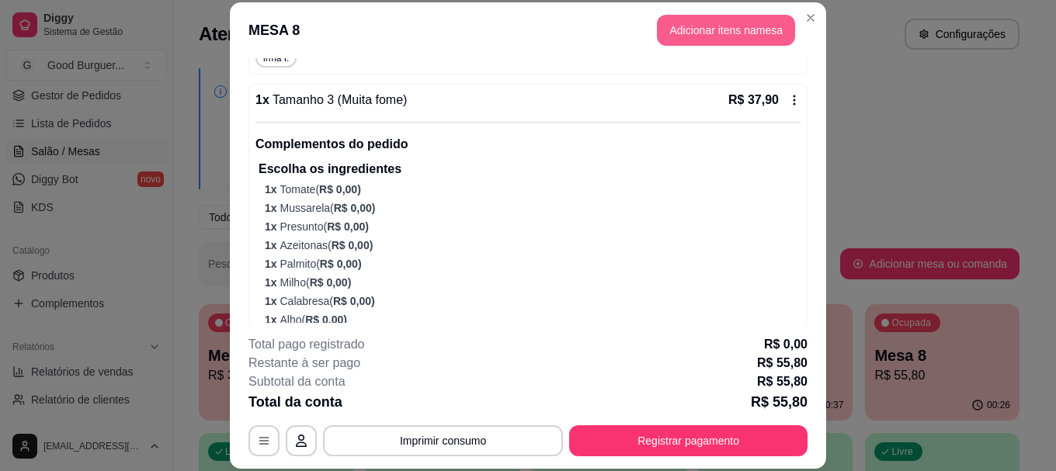
click at [722, 35] on button "Adicionar itens na mesa" at bounding box center [726, 30] width 138 height 31
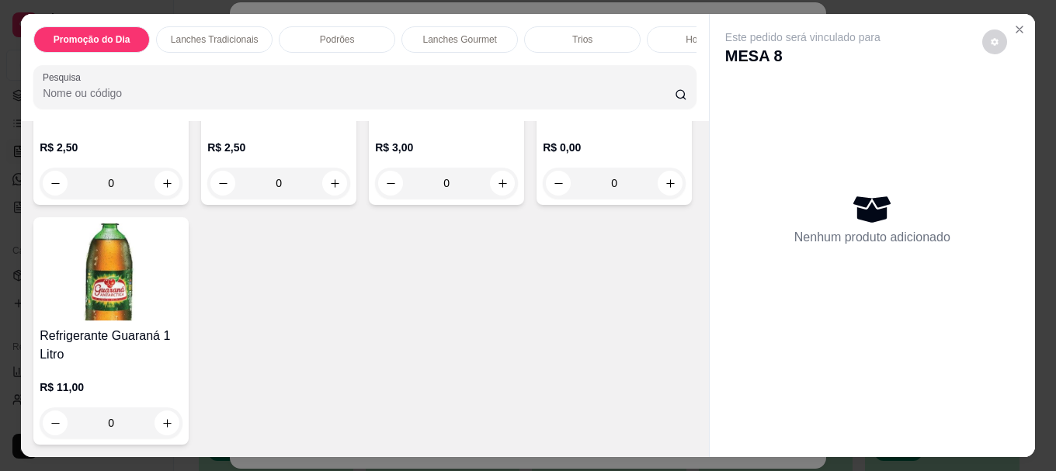
scroll to position [5345, 0]
click at [543, 99] on img at bounding box center [614, 50] width 143 height 97
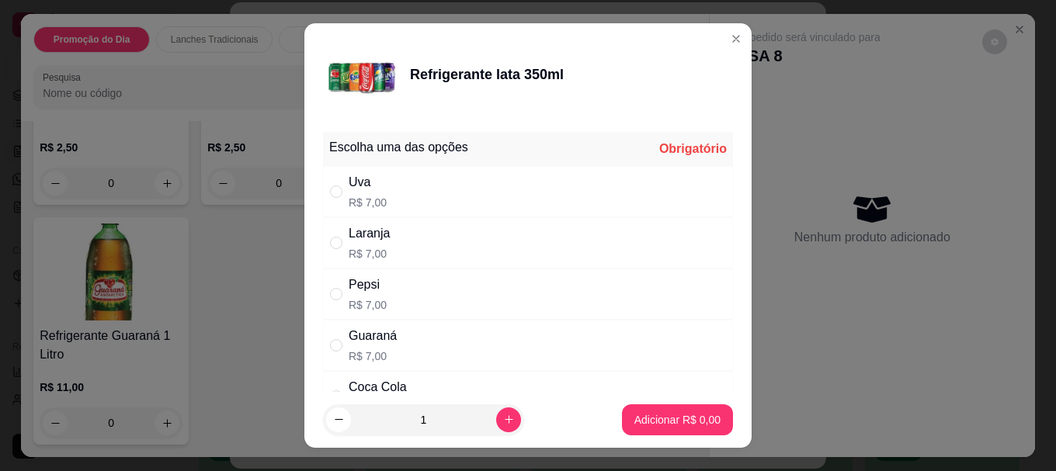
click at [348, 333] on div "Guaraná" at bounding box center [372, 336] width 48 height 19
radio input "true"
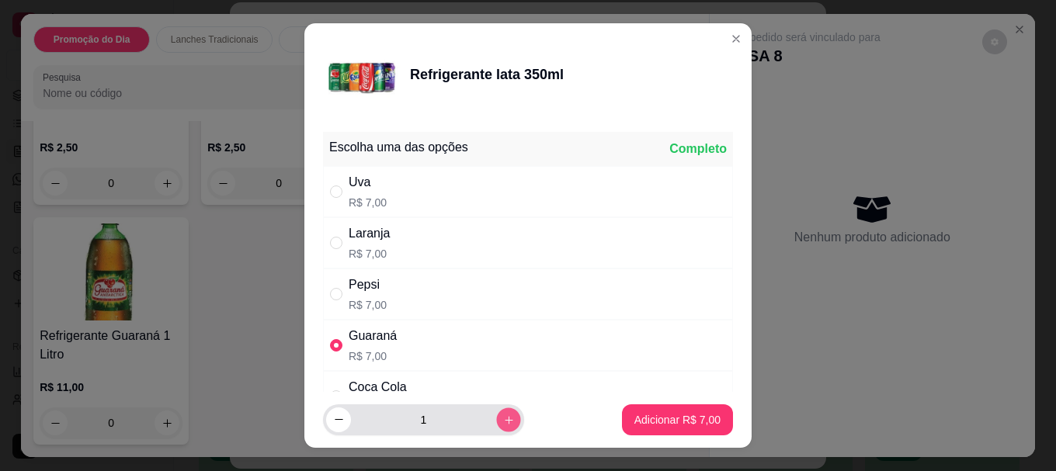
click at [496, 413] on button "increase-product-quantity" at bounding box center [508, 419] width 24 height 24
type input "2"
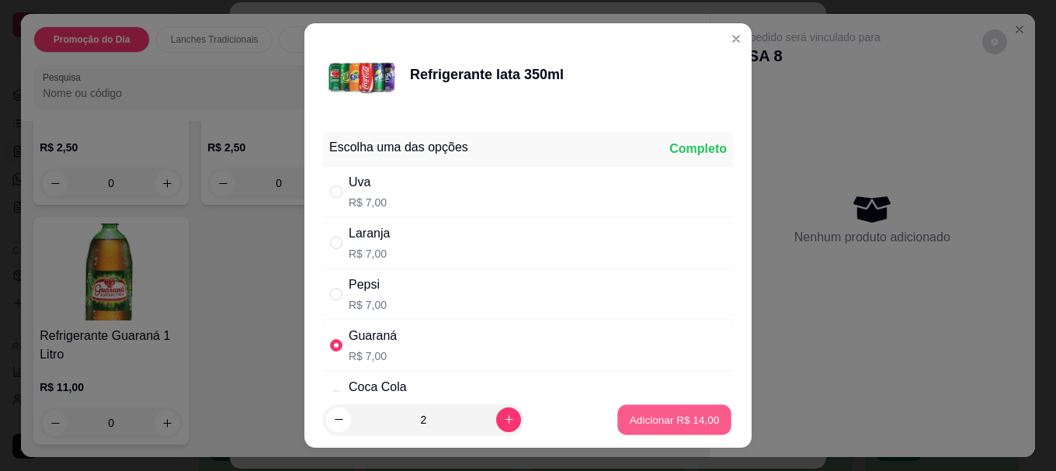
click at [634, 416] on p "Adicionar R$ 14,00" at bounding box center [674, 419] width 90 height 15
type input "2"
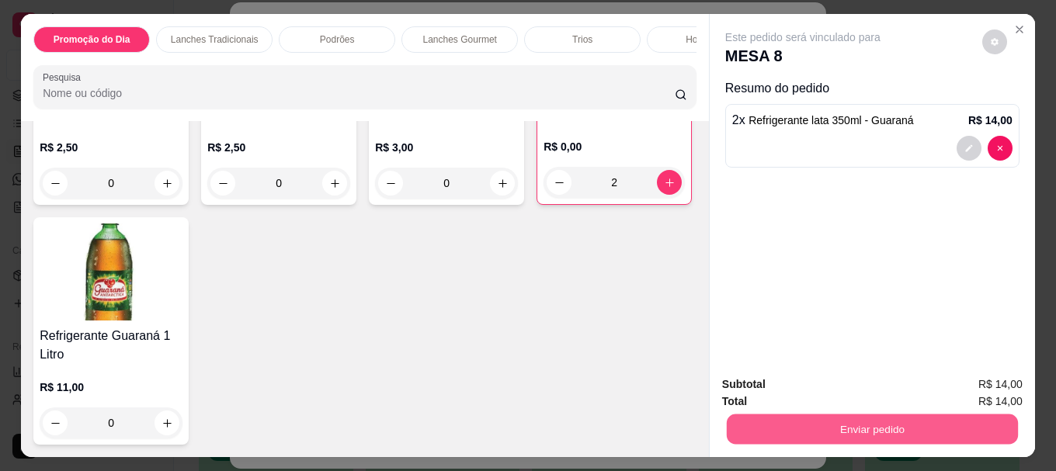
click at [803, 421] on button "Enviar pedido" at bounding box center [871, 429] width 291 height 30
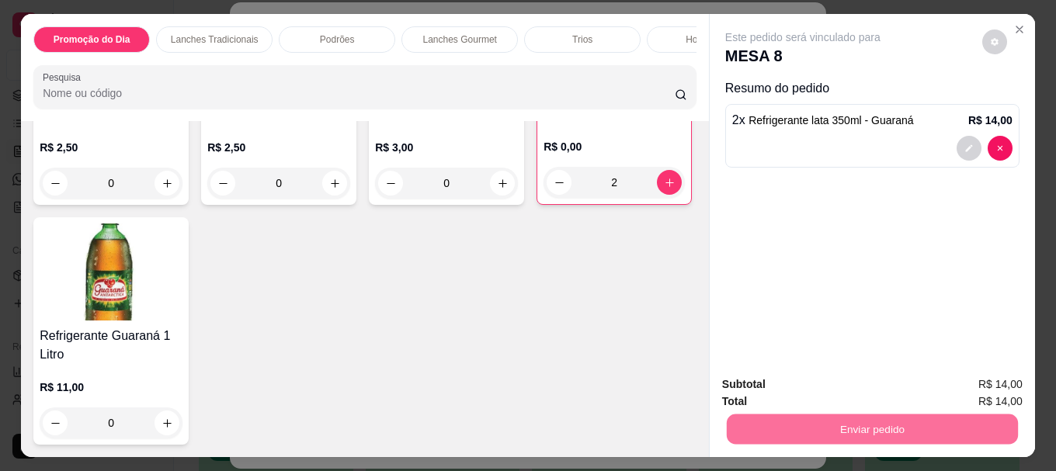
click at [801, 377] on button "Não registrar e enviar pedido" at bounding box center [820, 384] width 157 height 29
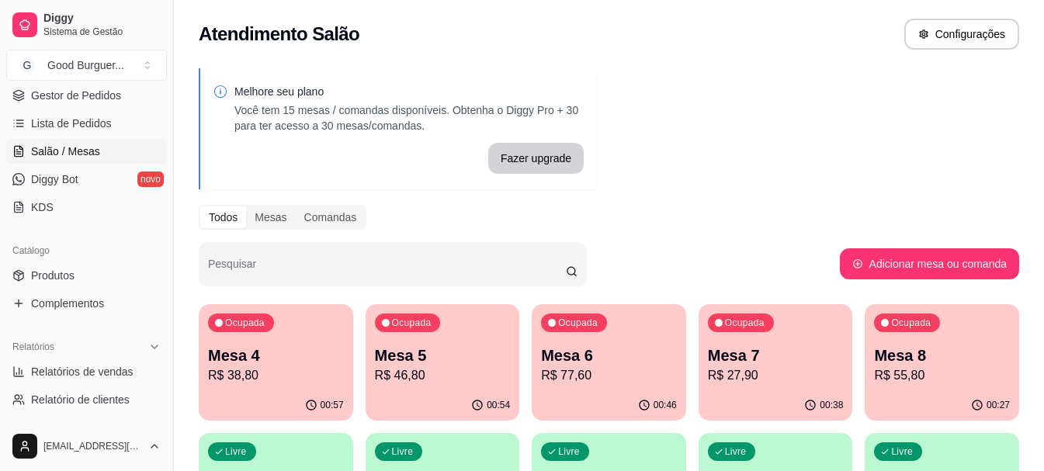
click at [269, 338] on div "Ocupada Mesa 4 R$ 38,80" at bounding box center [276, 347] width 154 height 86
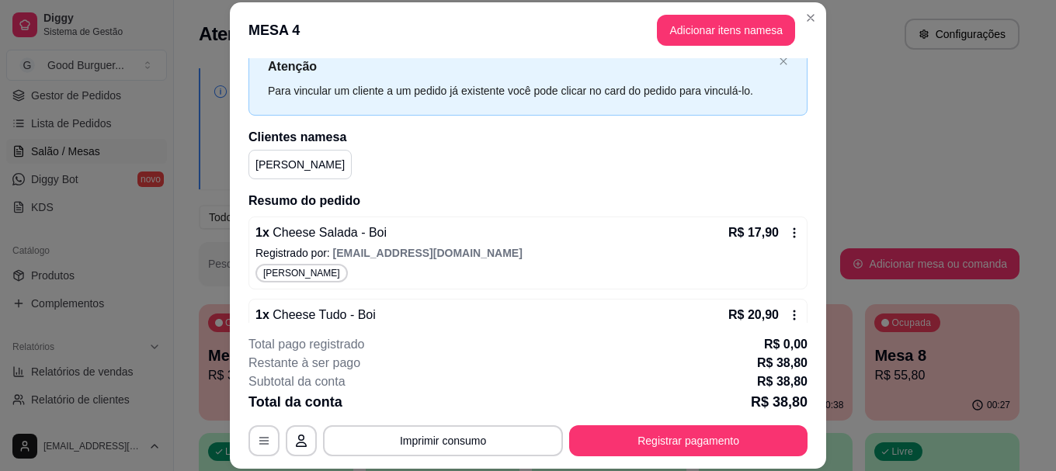
scroll to position [78, 0]
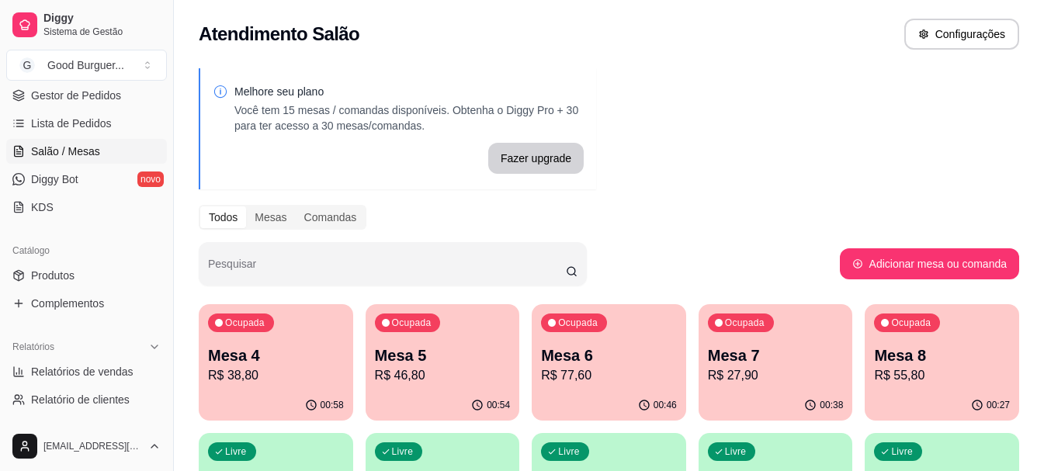
click at [495, 352] on p "Mesa 5" at bounding box center [443, 356] width 136 height 22
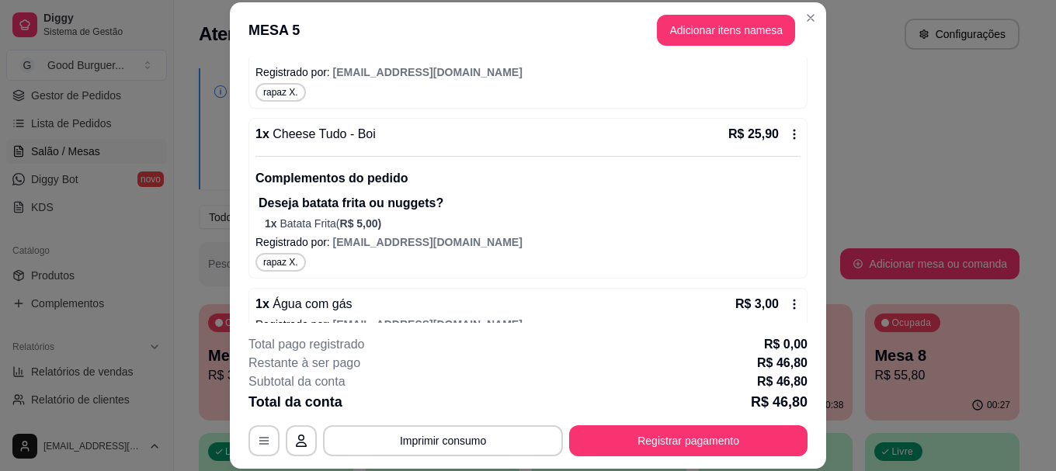
scroll to position [277, 0]
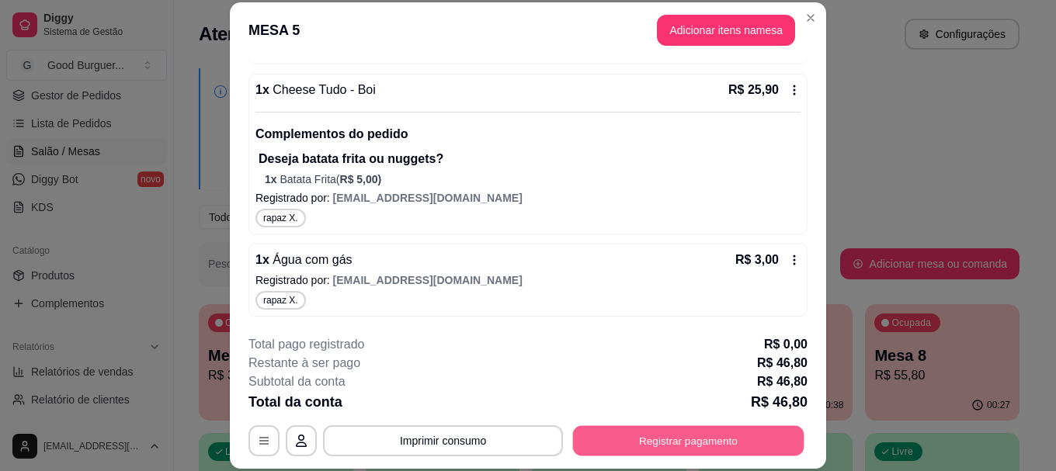
click at [630, 437] on button "Registrar pagamento" at bounding box center [688, 441] width 231 height 30
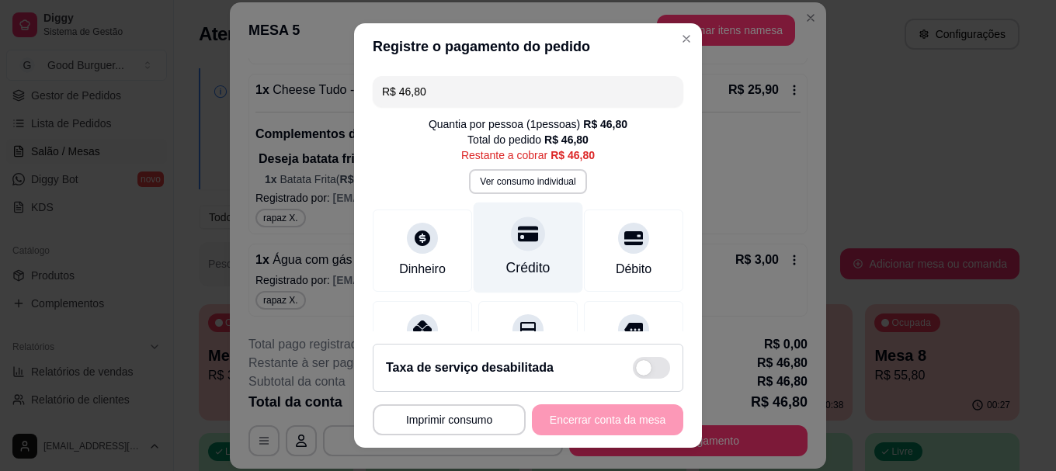
click at [518, 241] on icon at bounding box center [528, 235] width 20 height 16
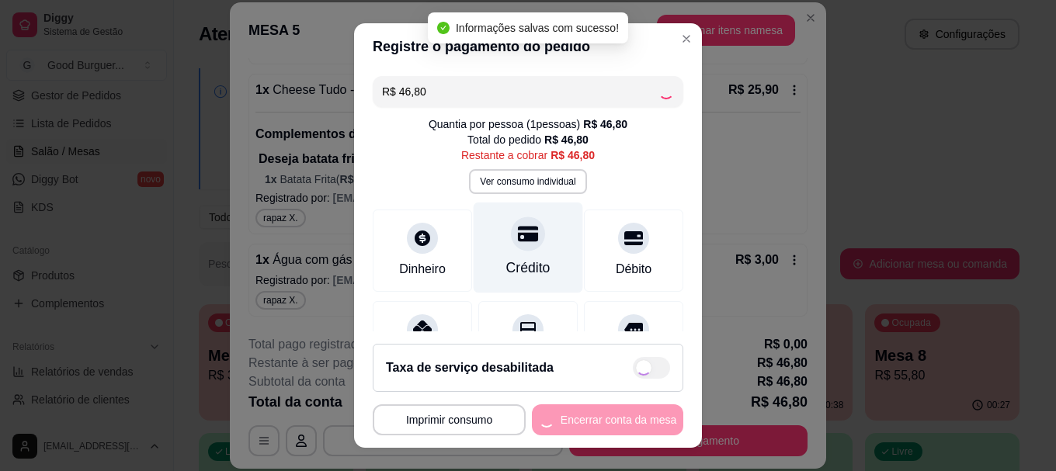
type input "R$ 0,00"
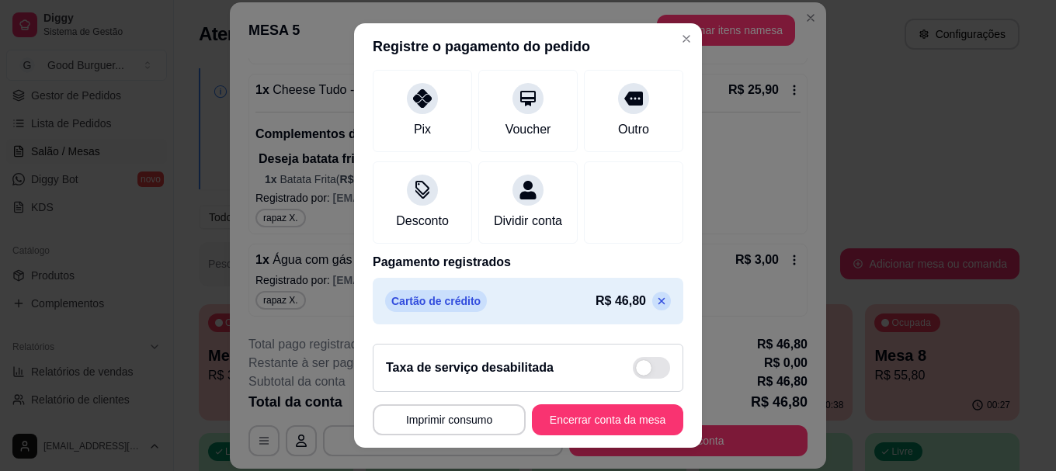
scroll to position [234, 0]
click at [619, 421] on button "Encerrar conta da mesa" at bounding box center [607, 419] width 147 height 30
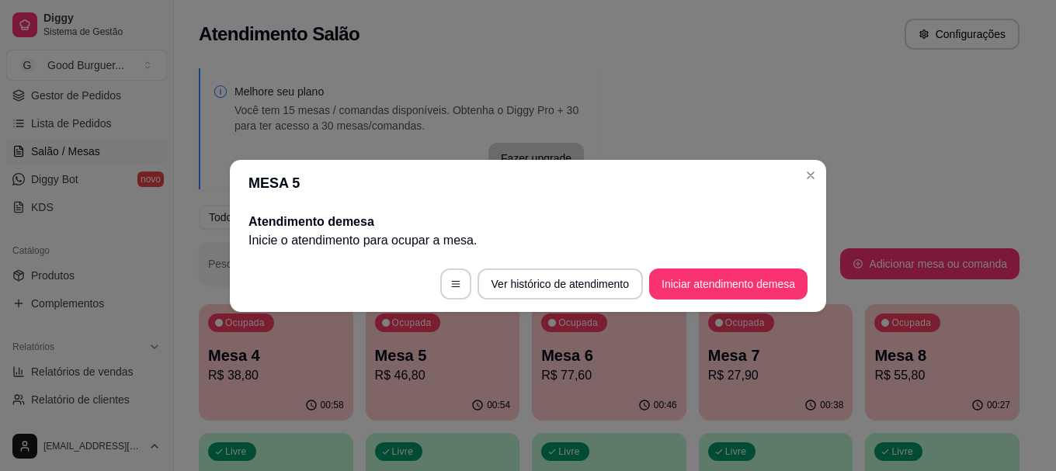
scroll to position [0, 0]
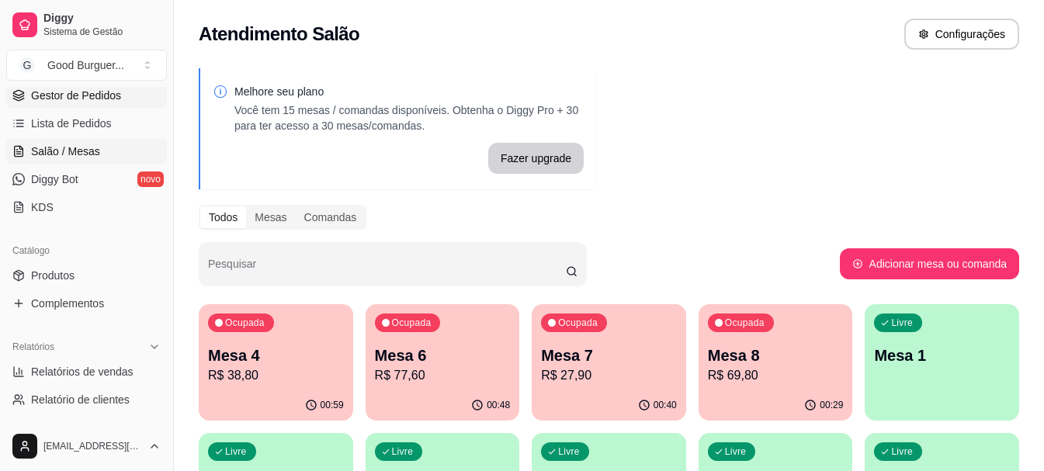
click at [82, 95] on span "Gestor de Pedidos" at bounding box center [76, 96] width 90 height 16
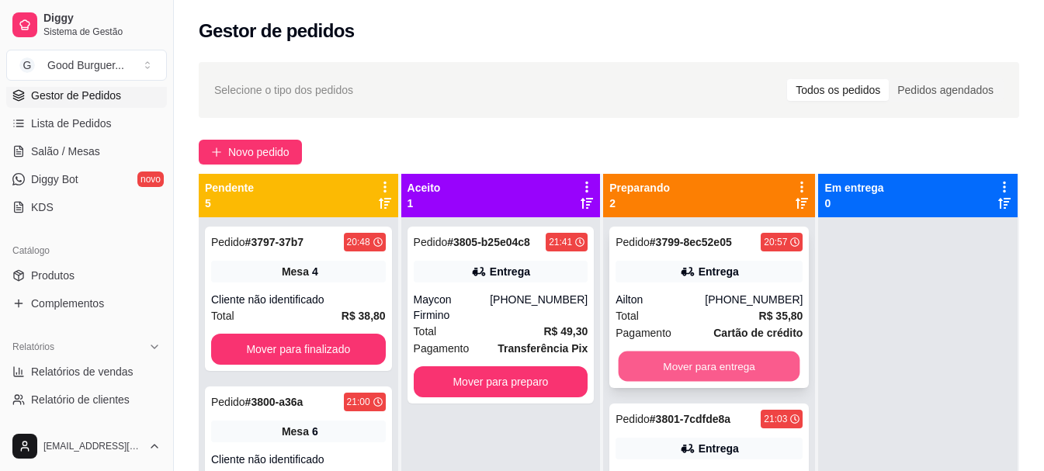
click at [733, 359] on button "Mover para entrega" at bounding box center [710, 367] width 182 height 30
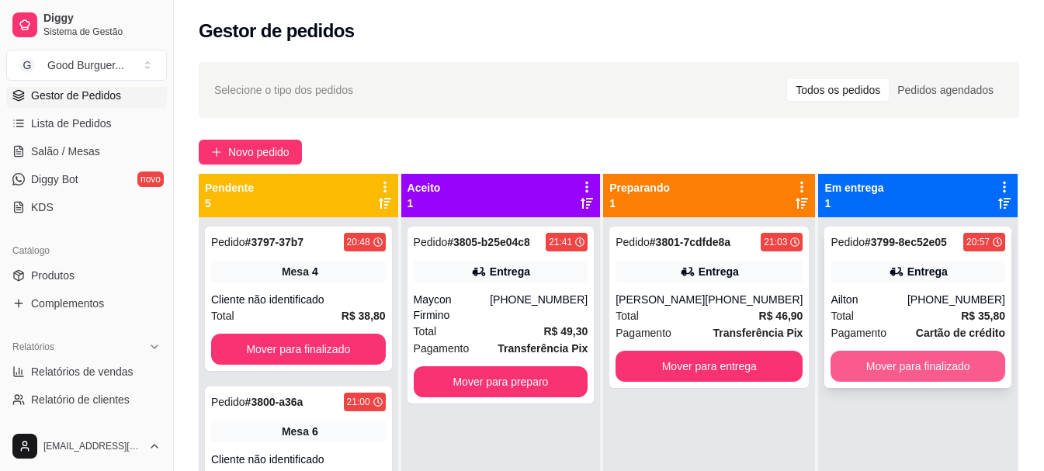
click at [924, 361] on button "Mover para finalizado" at bounding box center [917, 366] width 175 height 31
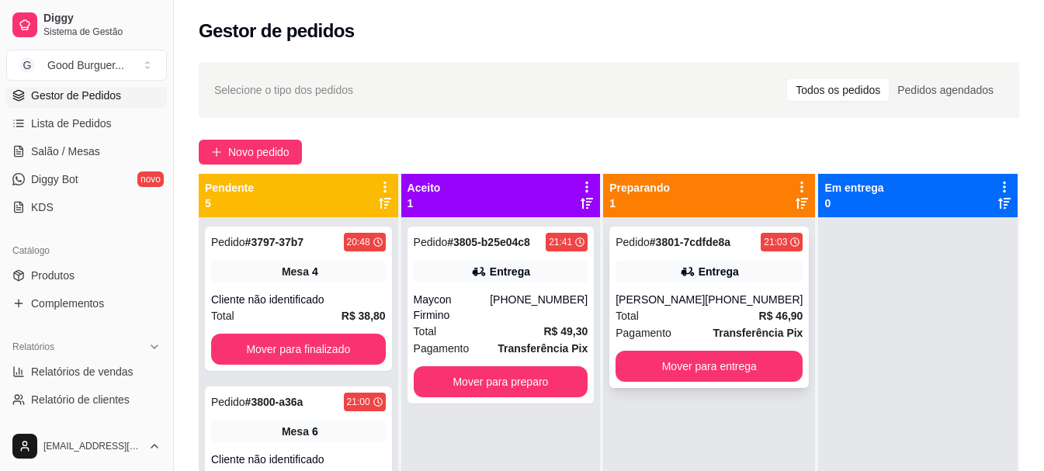
click at [671, 307] on div "Total R$ 46,90" at bounding box center [708, 315] width 187 height 17
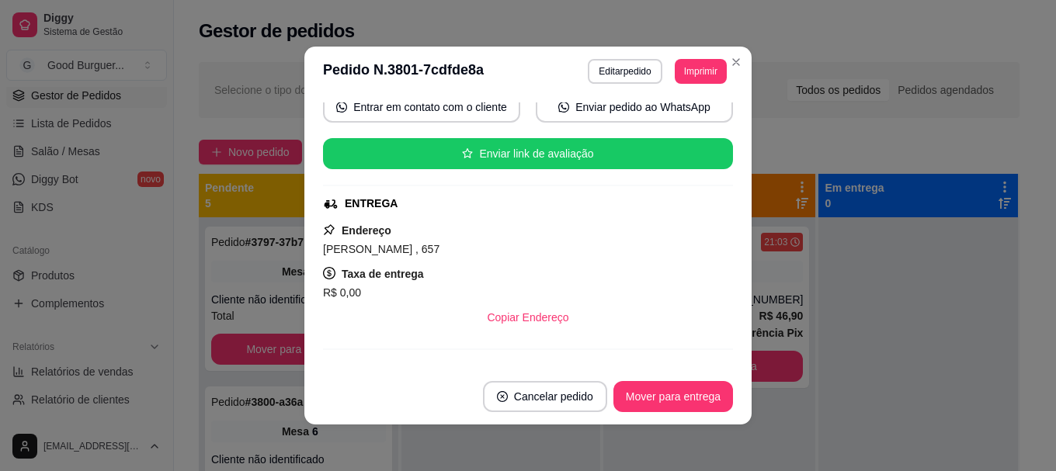
scroll to position [233, 0]
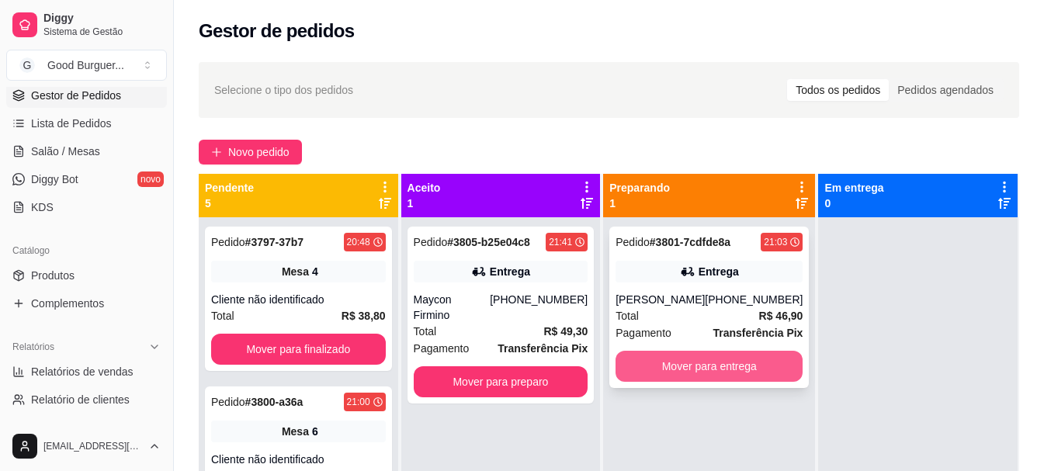
click at [646, 360] on button "Mover para entrega" at bounding box center [708, 366] width 187 height 31
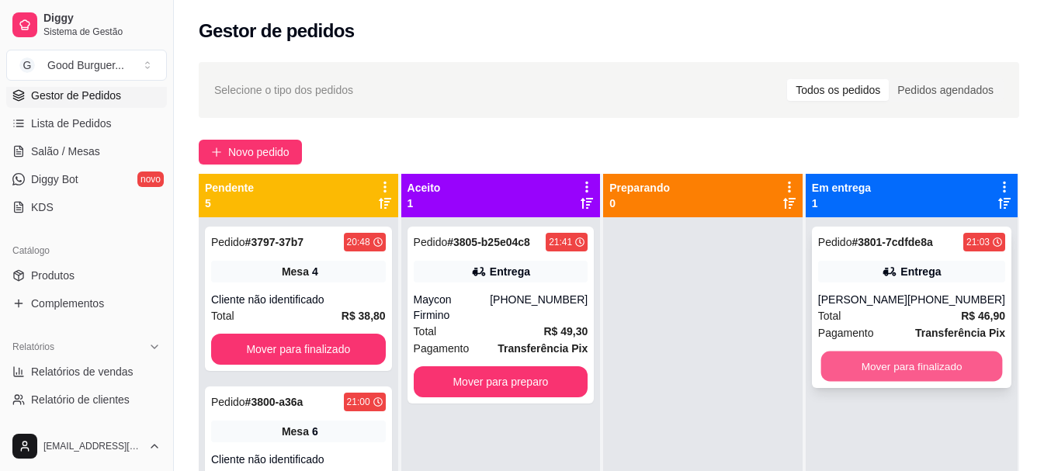
click at [877, 369] on button "Mover para finalizado" at bounding box center [911, 367] width 182 height 30
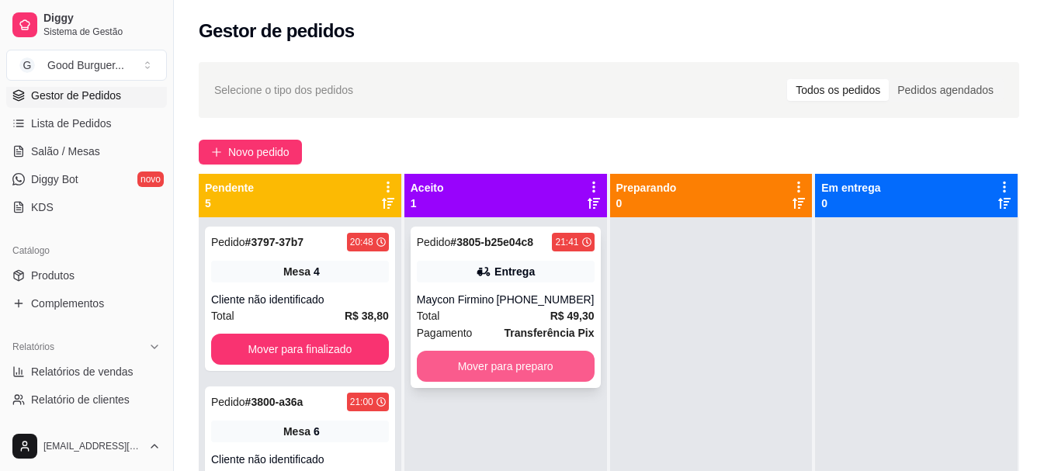
click at [523, 359] on button "Mover para preparo" at bounding box center [506, 366] width 178 height 31
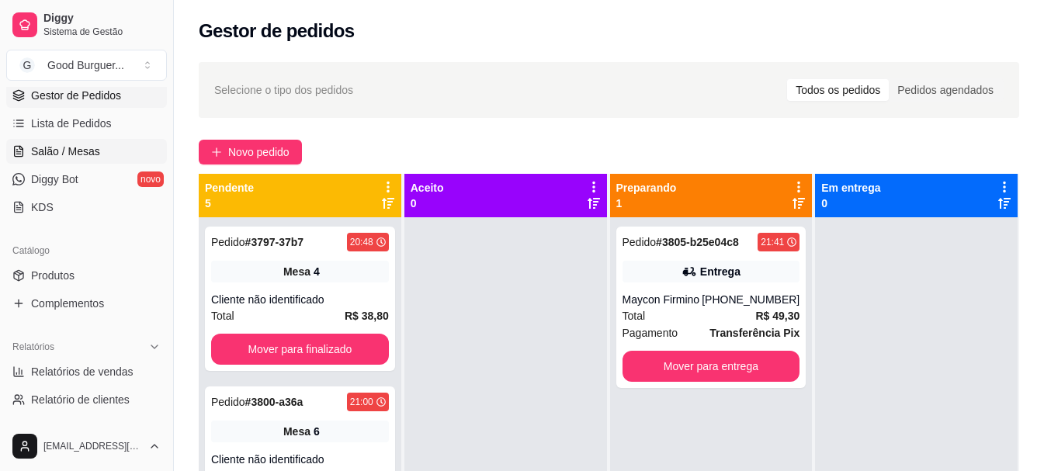
click at [62, 147] on span "Salão / Mesas" at bounding box center [65, 152] width 69 height 16
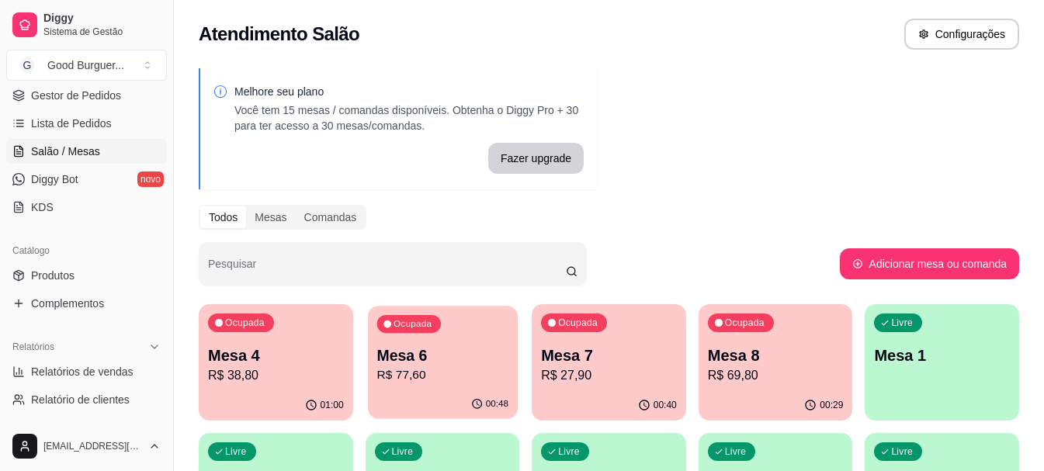
click at [425, 357] on p "Mesa 6" at bounding box center [441, 355] width 131 height 21
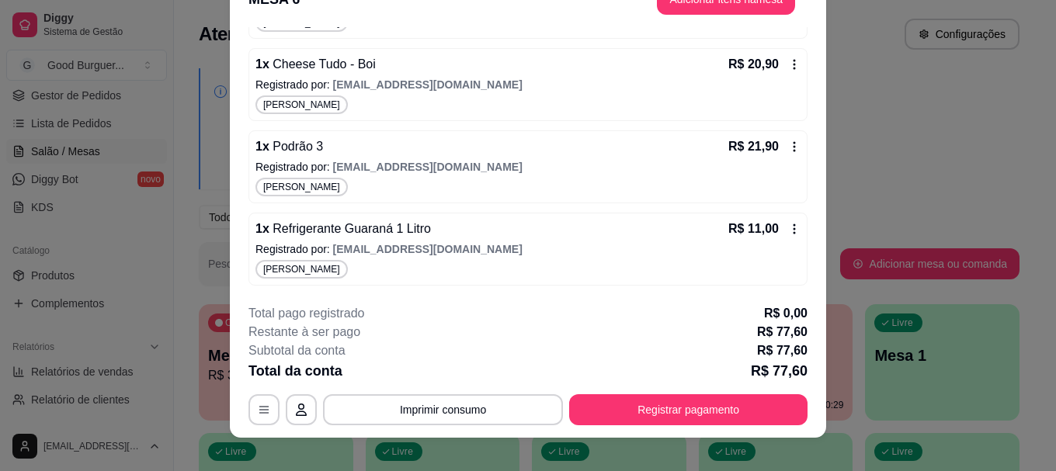
scroll to position [47, 0]
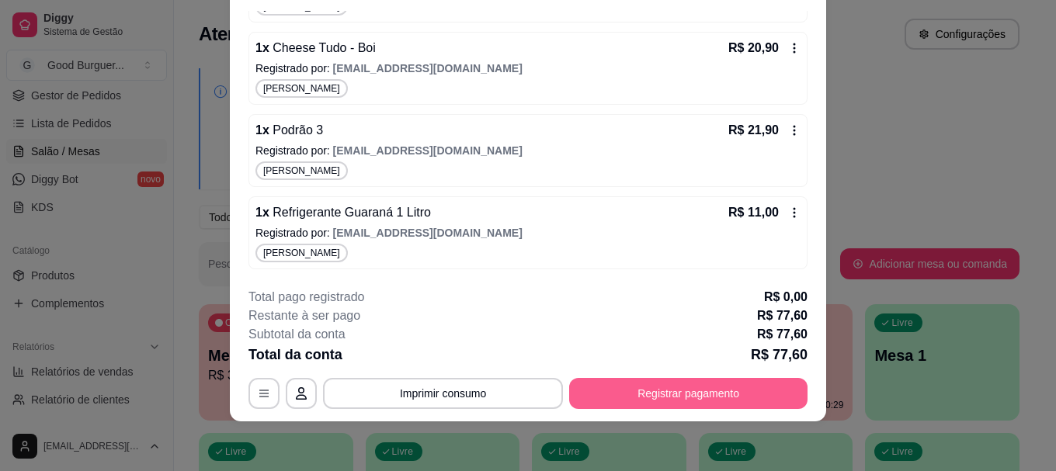
click at [694, 389] on button "Registrar pagamento" at bounding box center [688, 393] width 238 height 31
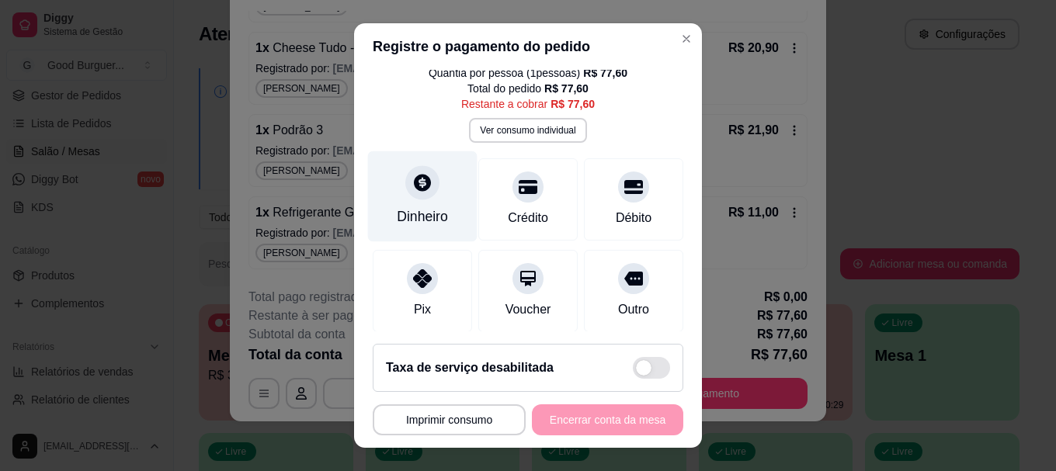
scroll to position [78, 0]
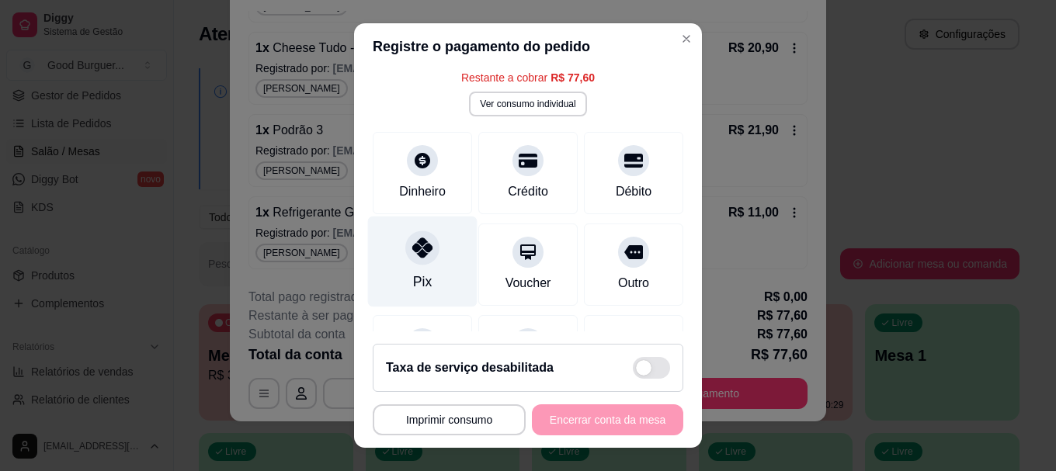
click at [411, 262] on div at bounding box center [422, 248] width 34 height 34
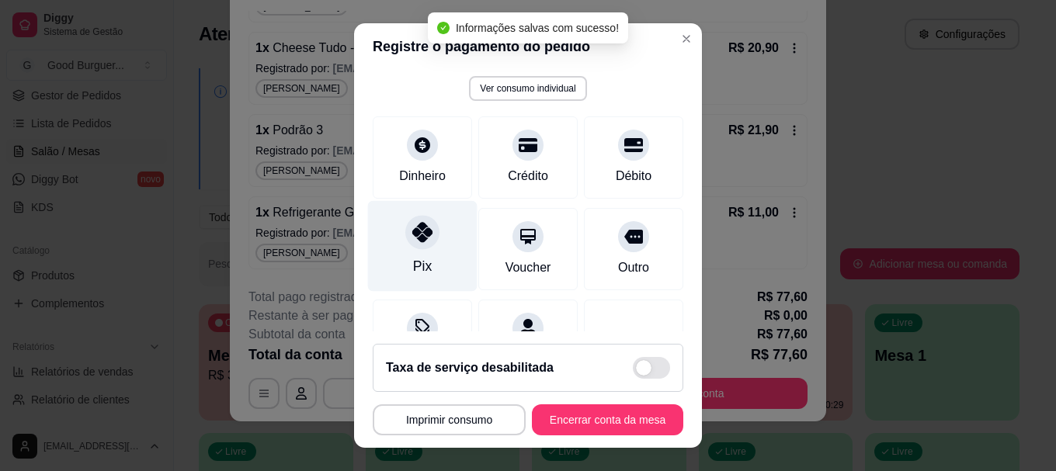
type input "R$ 0,00"
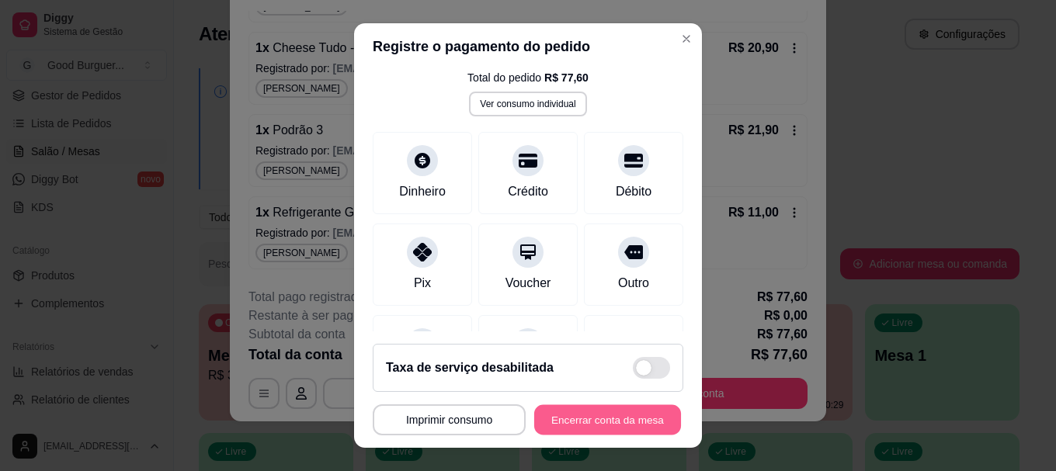
click at [599, 411] on button "Encerrar conta da mesa" at bounding box center [607, 419] width 147 height 30
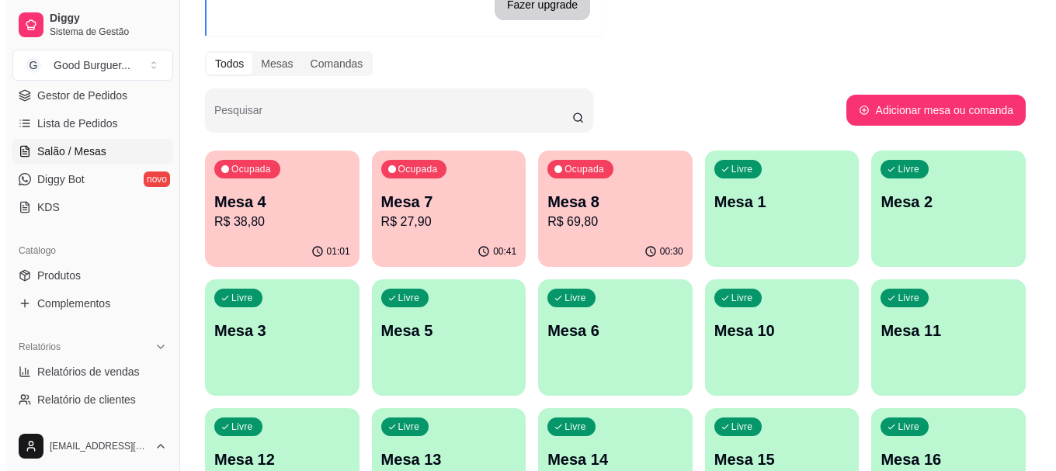
scroll to position [155, 0]
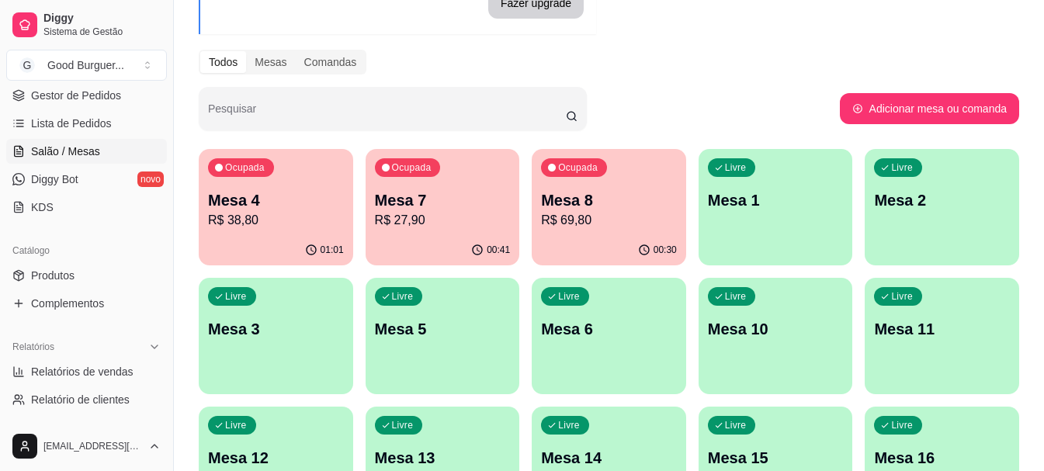
click at [618, 217] on p "R$ 69,80" at bounding box center [609, 220] width 136 height 19
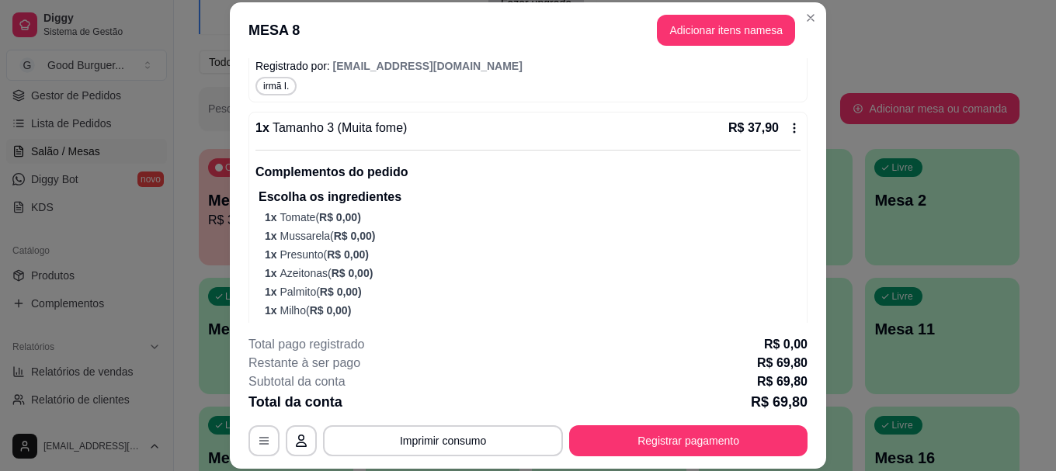
scroll to position [310, 0]
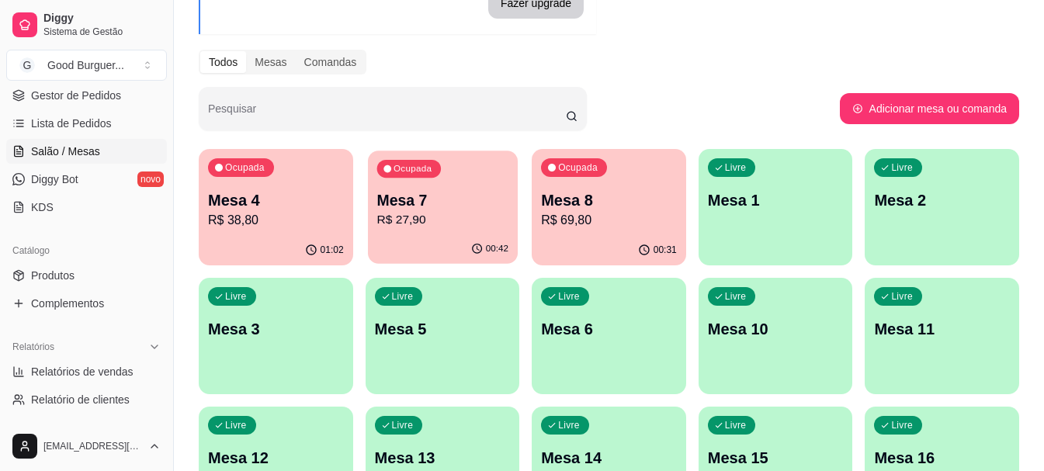
click at [470, 196] on p "Mesa 7" at bounding box center [441, 200] width 131 height 21
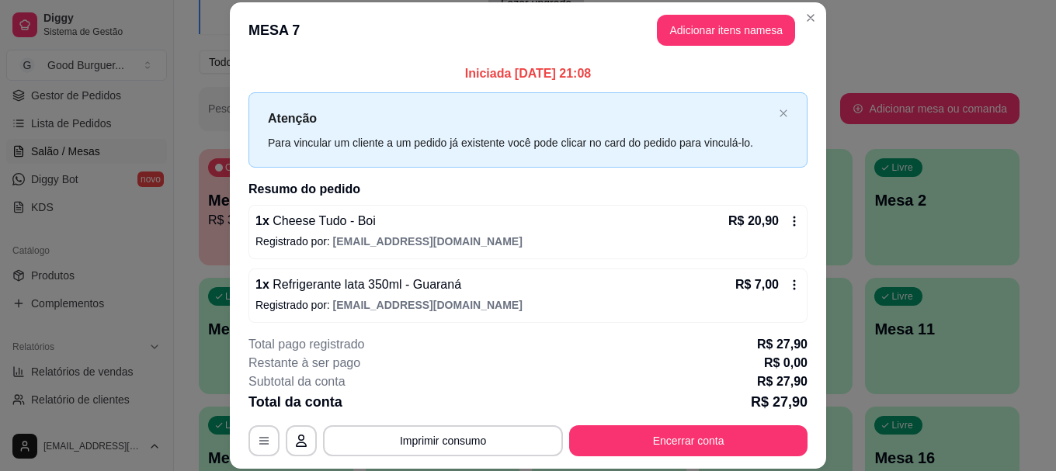
scroll to position [6, 0]
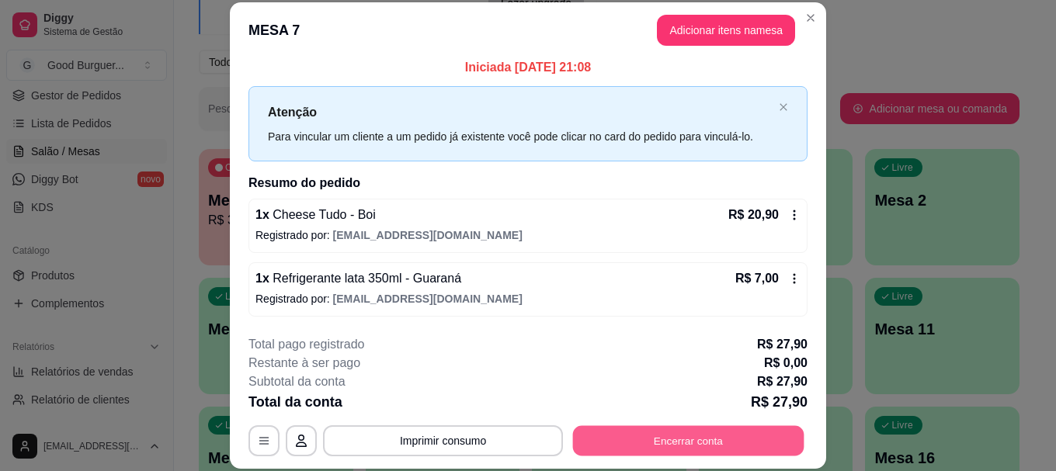
click at [635, 432] on button "Encerrar conta" at bounding box center [688, 441] width 231 height 30
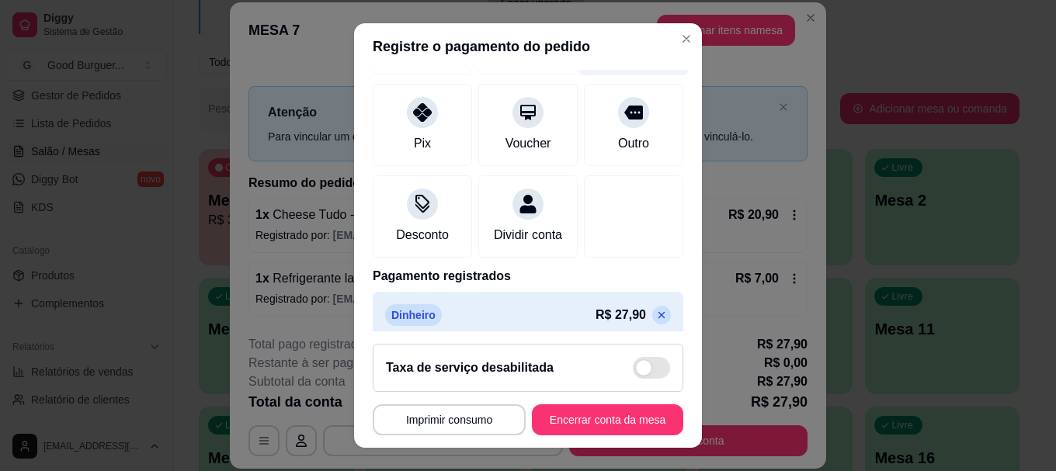
scroll to position [203, 0]
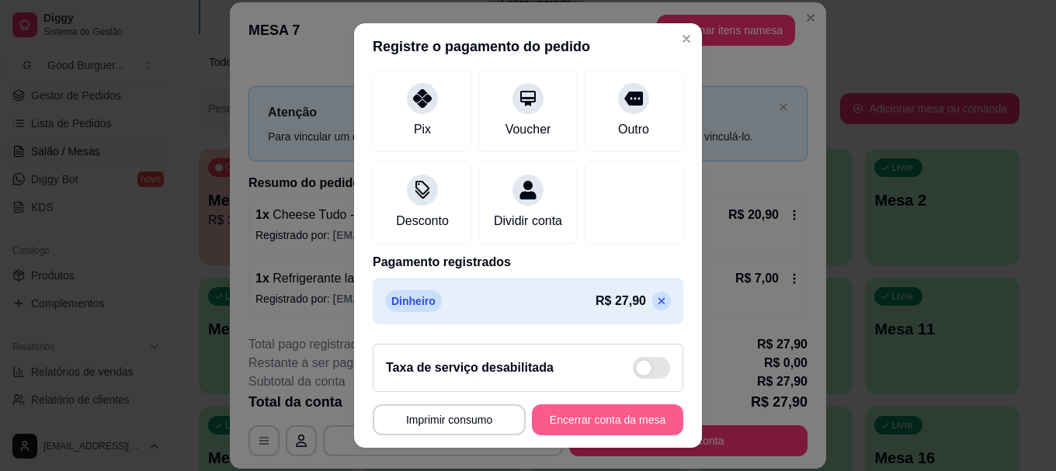
click at [603, 418] on button "Encerrar conta da mesa" at bounding box center [607, 419] width 151 height 31
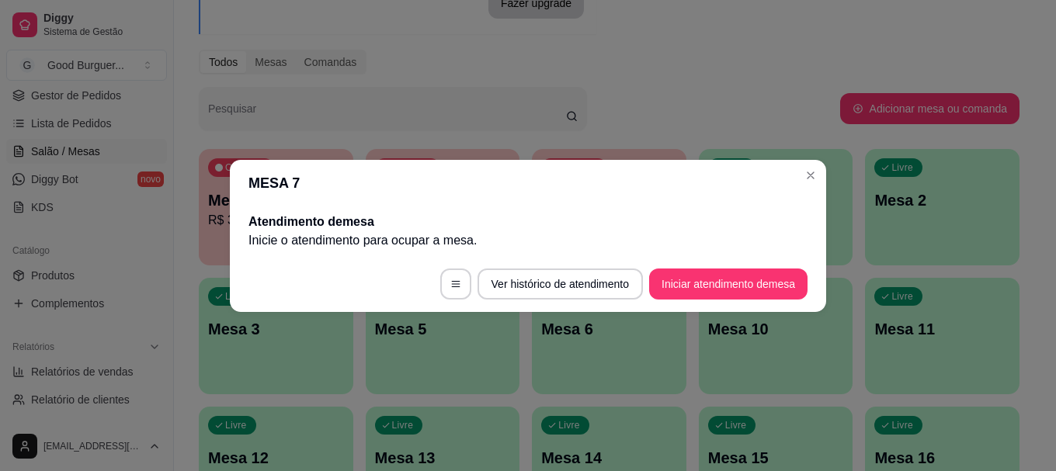
scroll to position [0, 0]
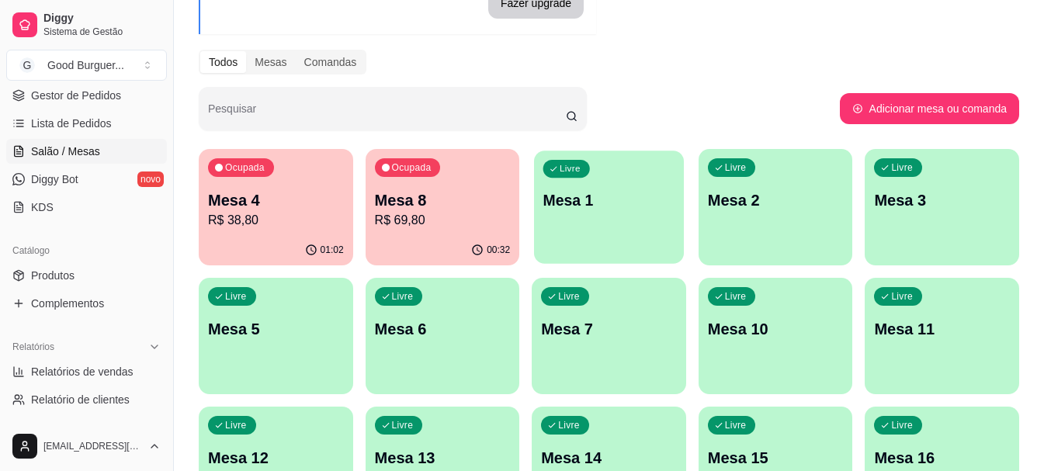
click at [599, 212] on div "Livre Mesa 1" at bounding box center [609, 198] width 150 height 95
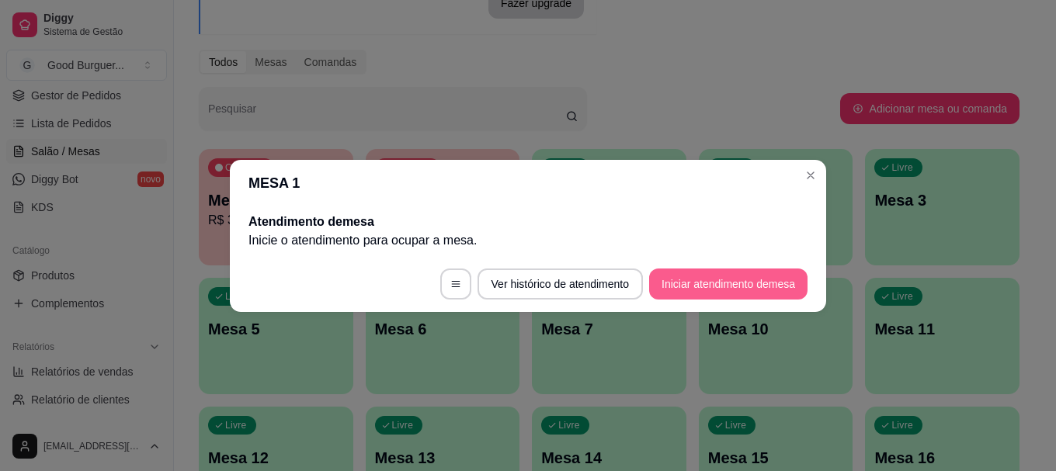
click at [761, 274] on button "Iniciar atendimento de mesa" at bounding box center [728, 284] width 158 height 31
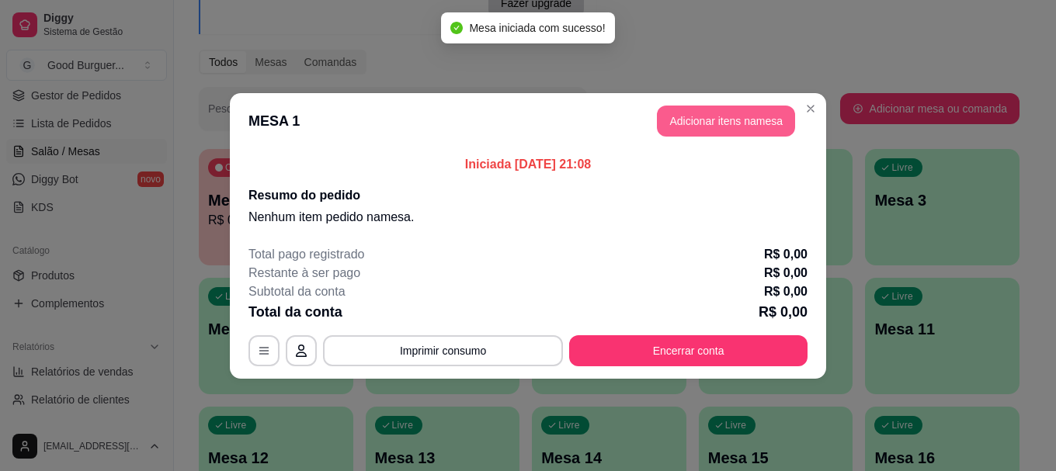
click at [704, 121] on button "Adicionar itens na mesa" at bounding box center [726, 121] width 138 height 31
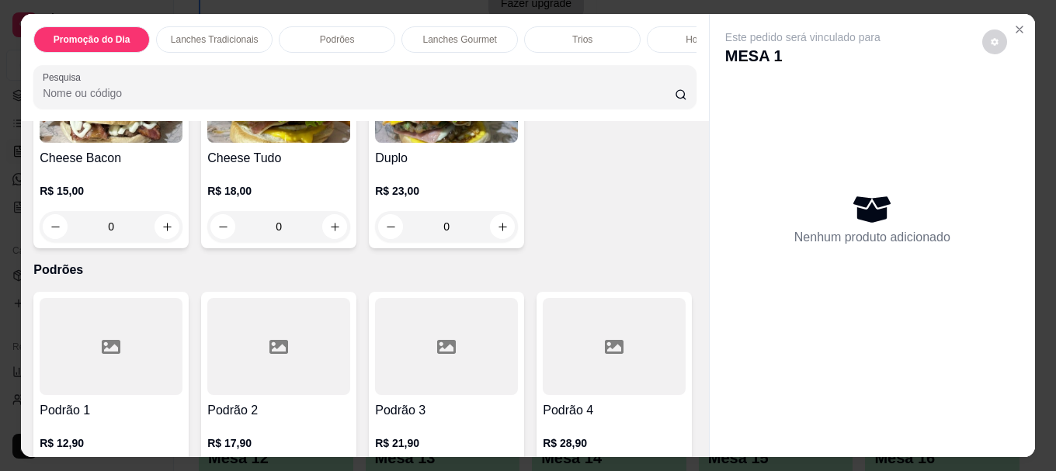
scroll to position [931, 0]
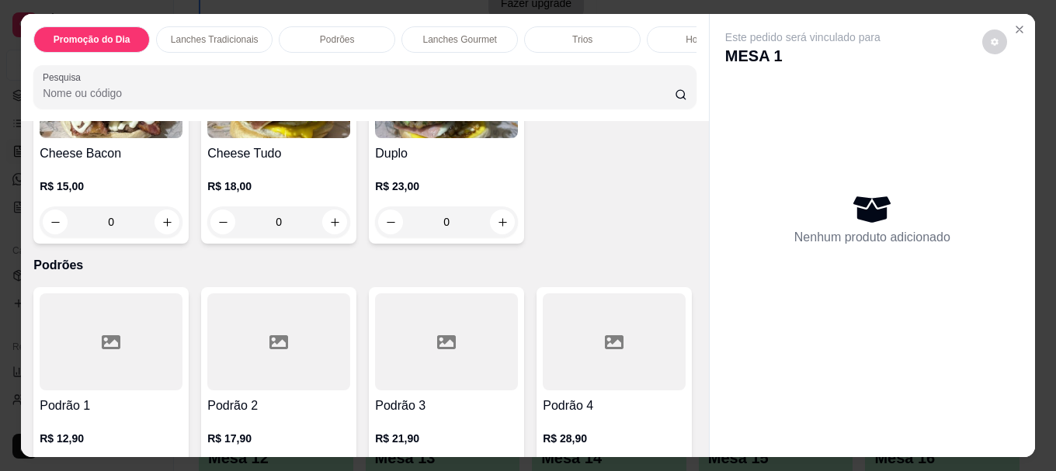
click at [350, 138] on img at bounding box center [278, 89] width 143 height 97
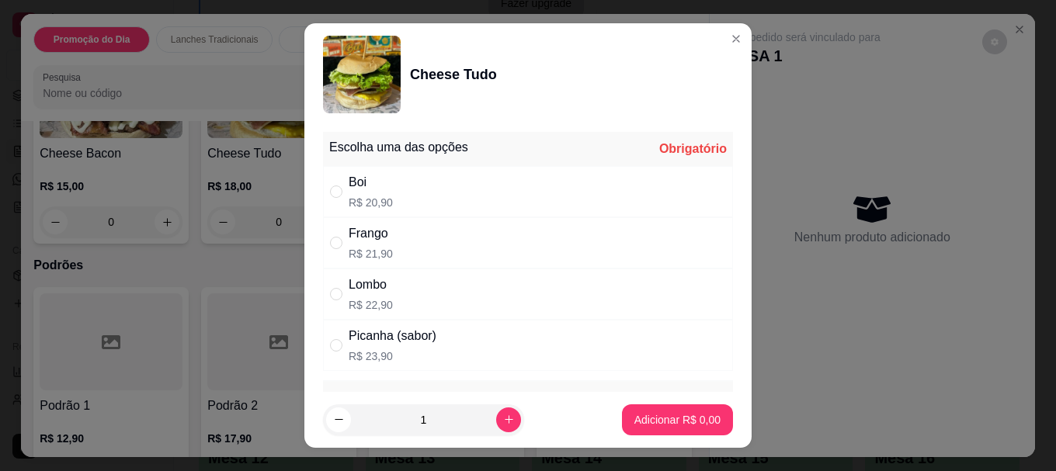
click at [376, 195] on p "R$ 20,90" at bounding box center [370, 203] width 44 height 16
radio input "true"
click at [617, 418] on button "Adicionar R$ 20,90" at bounding box center [674, 419] width 114 height 30
type input "1"
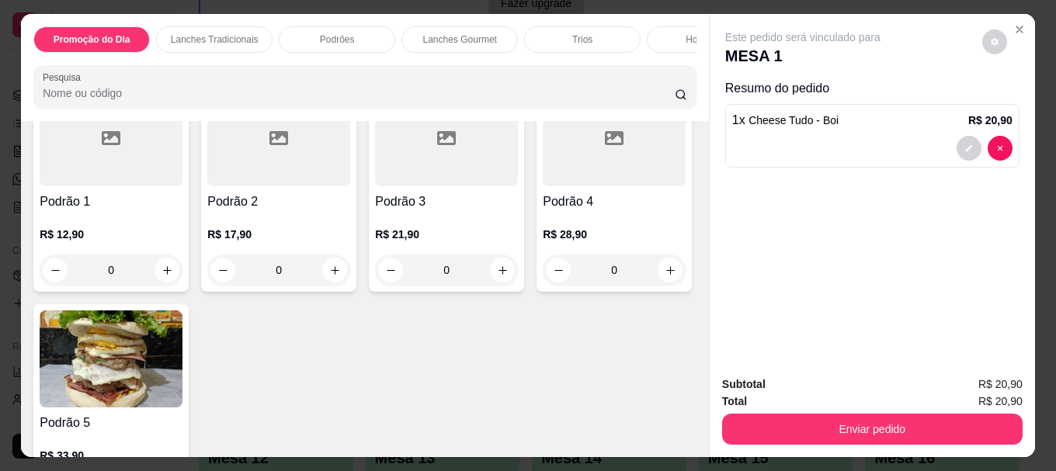
scroll to position [1164, 0]
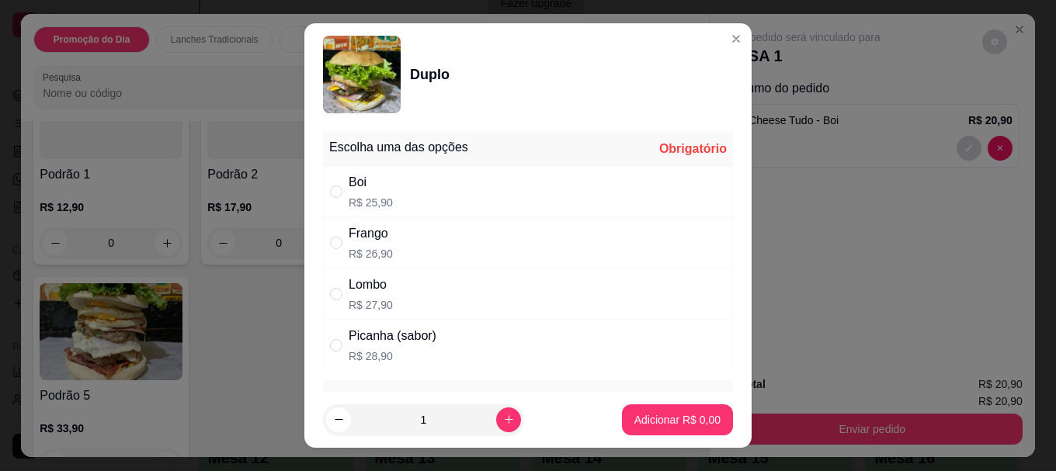
click at [398, 185] on div "Boi R$ 25,90" at bounding box center [528, 191] width 410 height 51
radio input "true"
click at [655, 426] on p "Adicionar R$ 25,90" at bounding box center [674, 420] width 92 height 16
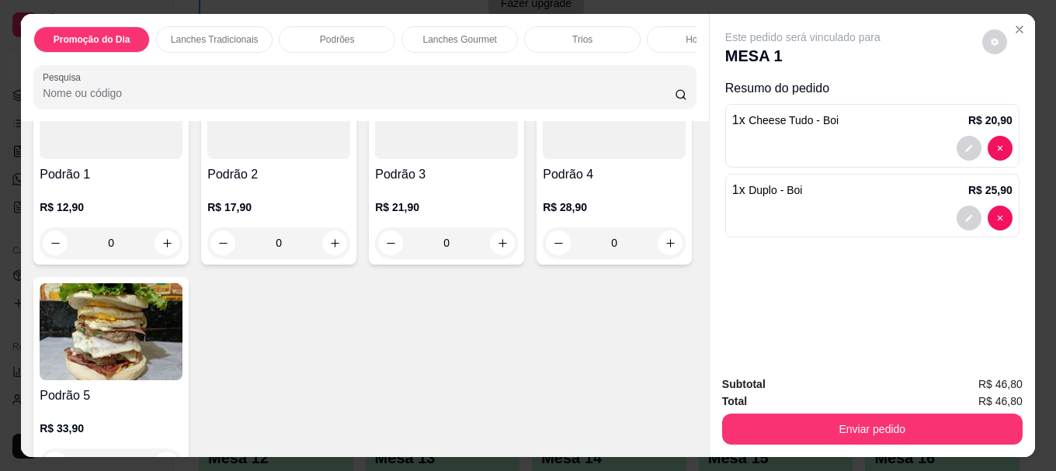
type input "1"
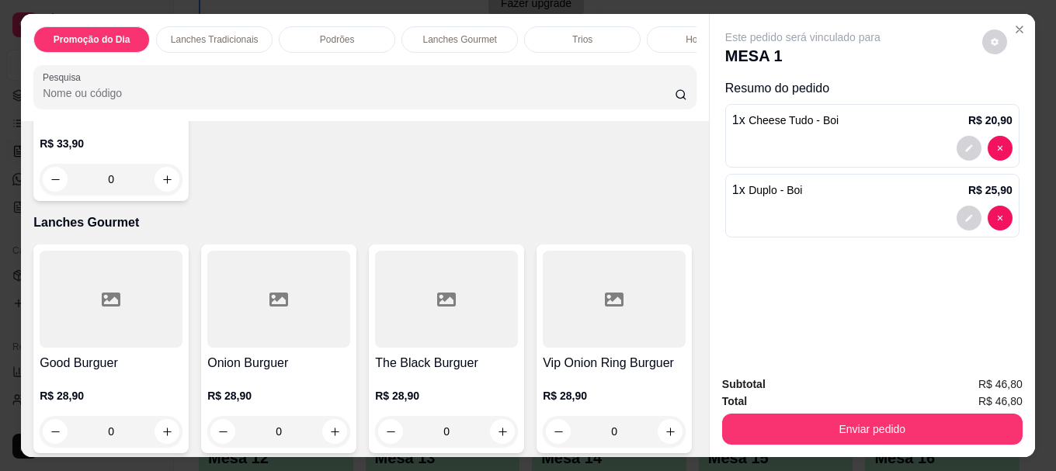
scroll to position [1475, 0]
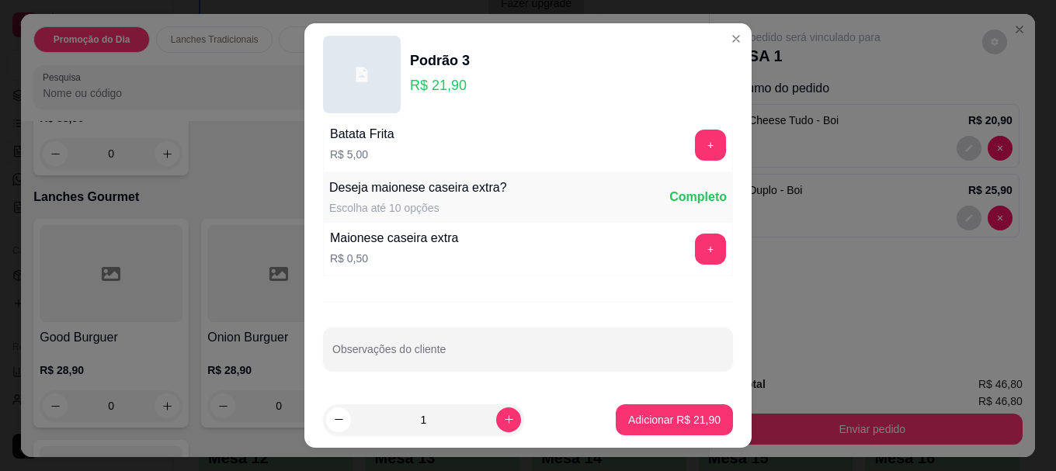
scroll to position [1089, 0]
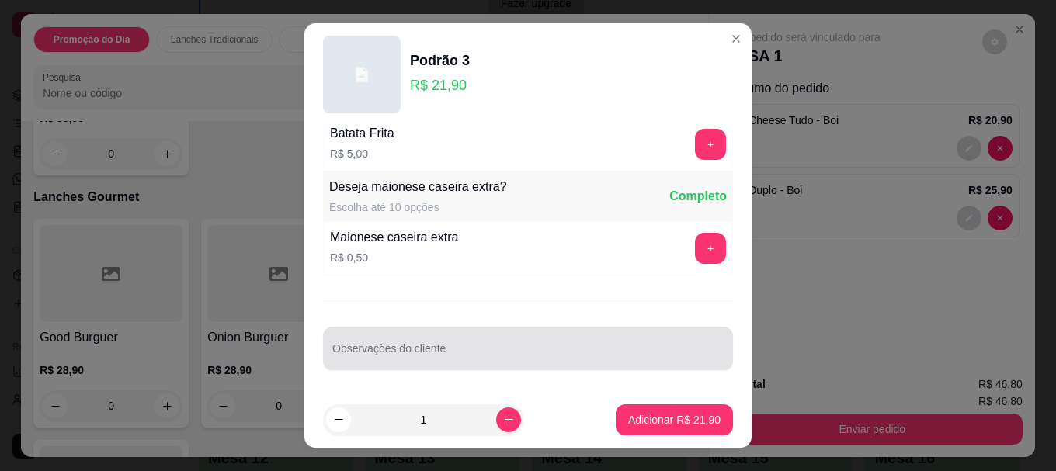
click at [453, 363] on div at bounding box center [527, 348] width 391 height 31
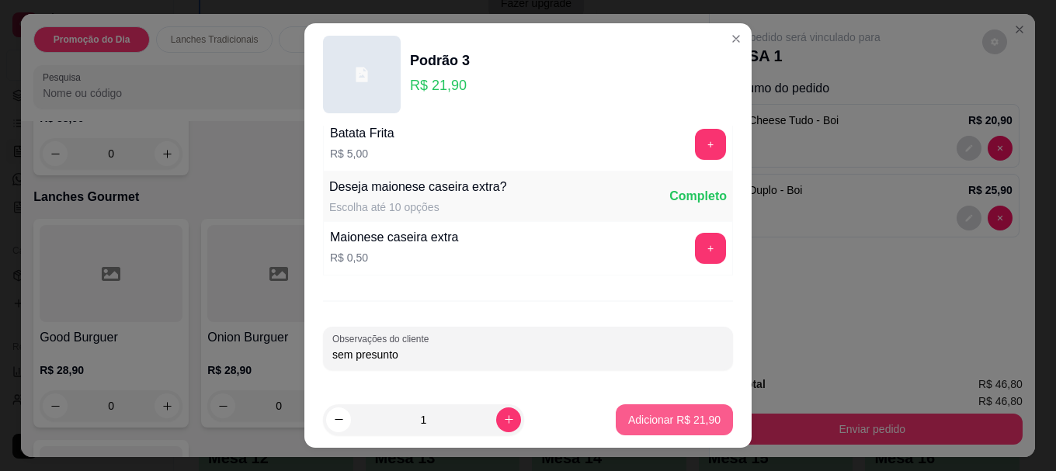
type input "sem presunto"
click at [685, 414] on p "Adicionar R$ 21,90" at bounding box center [674, 420] width 92 height 16
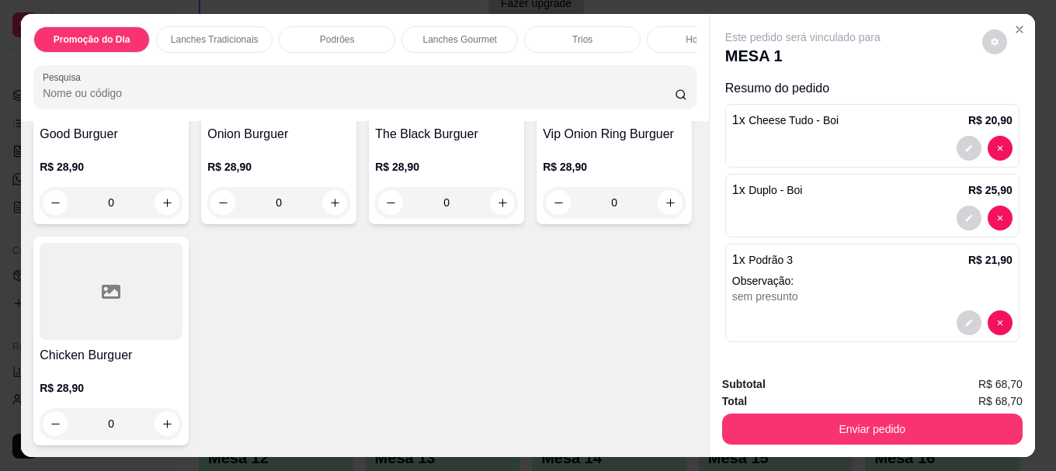
scroll to position [1708, 0]
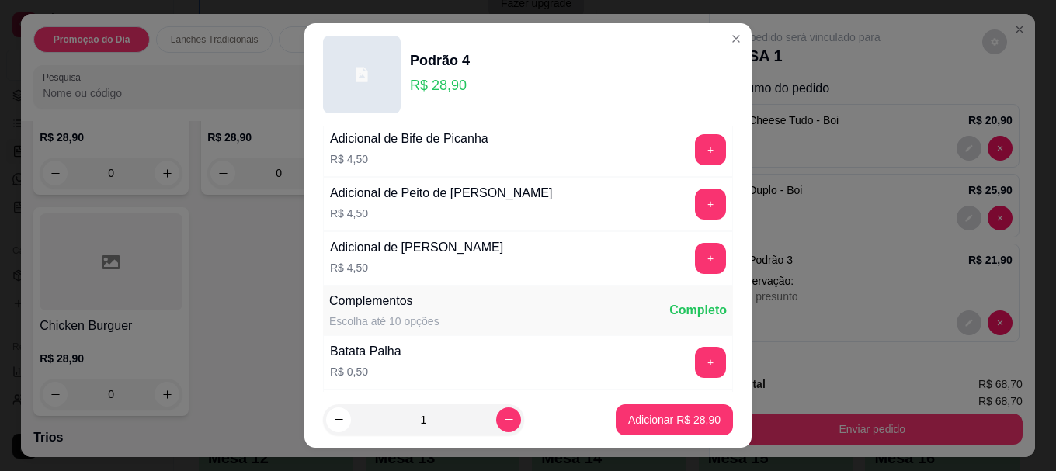
scroll to position [388, 0]
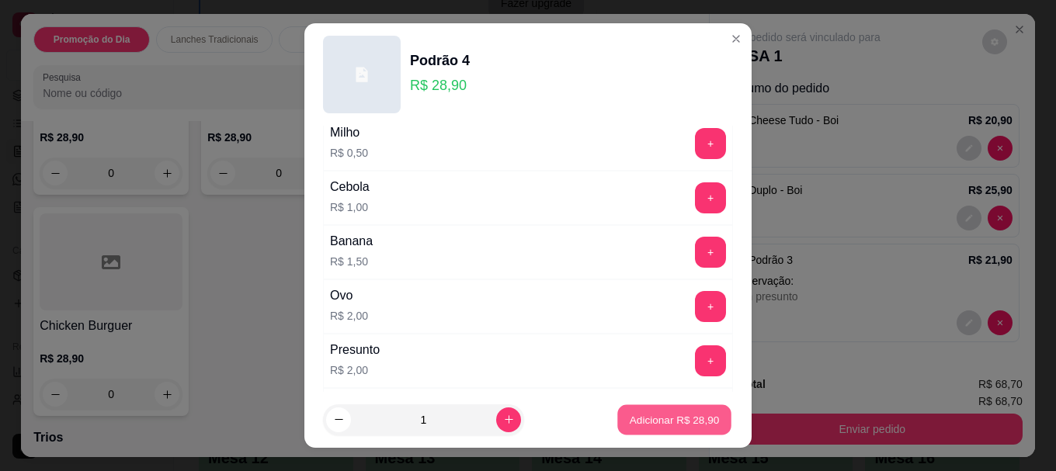
click at [666, 414] on p "Adicionar R$ 28,90" at bounding box center [674, 419] width 90 height 15
type input "1"
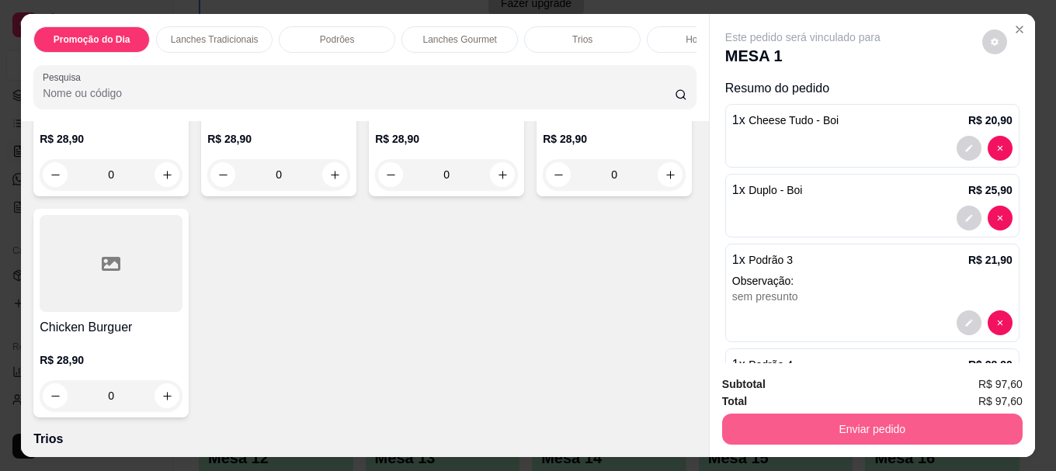
click at [806, 421] on button "Enviar pedido" at bounding box center [872, 429] width 300 height 31
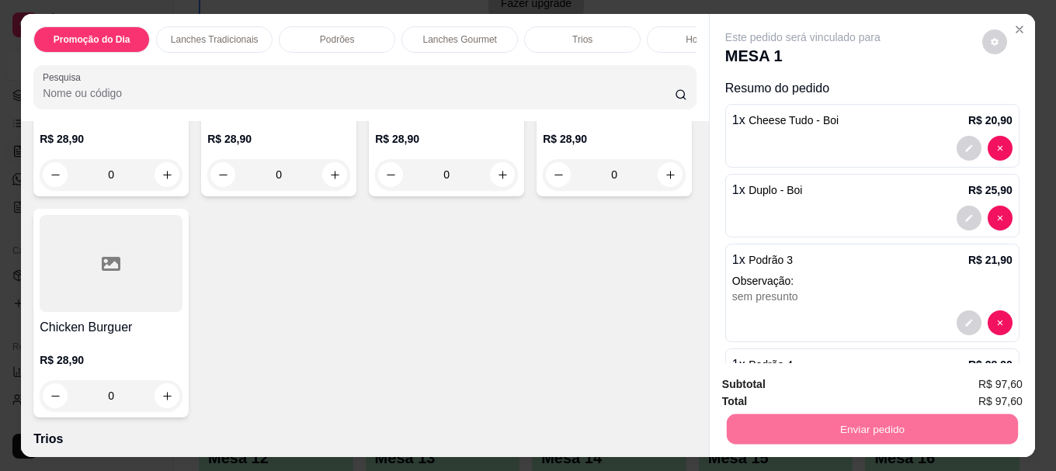
click at [817, 386] on button "Não registrar e enviar pedido" at bounding box center [820, 384] width 161 height 29
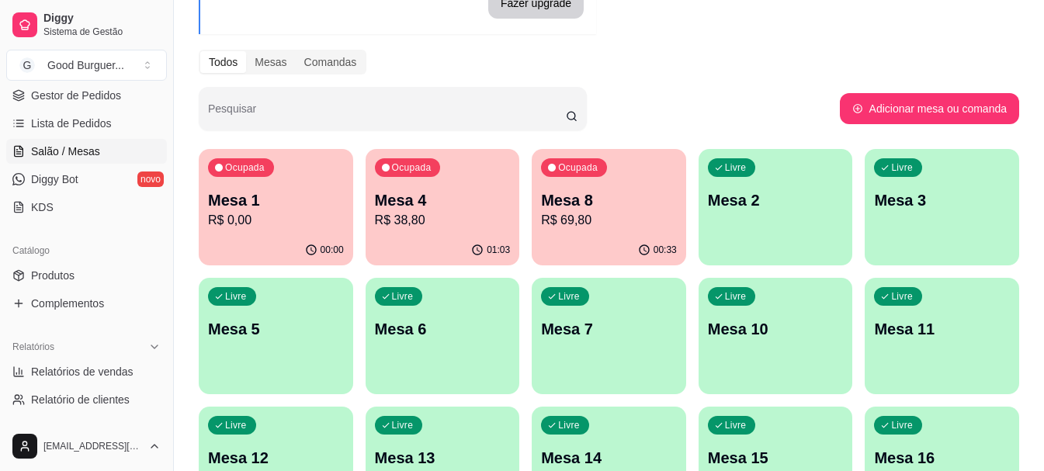
click at [750, 202] on p "Mesa 2" at bounding box center [776, 200] width 136 height 22
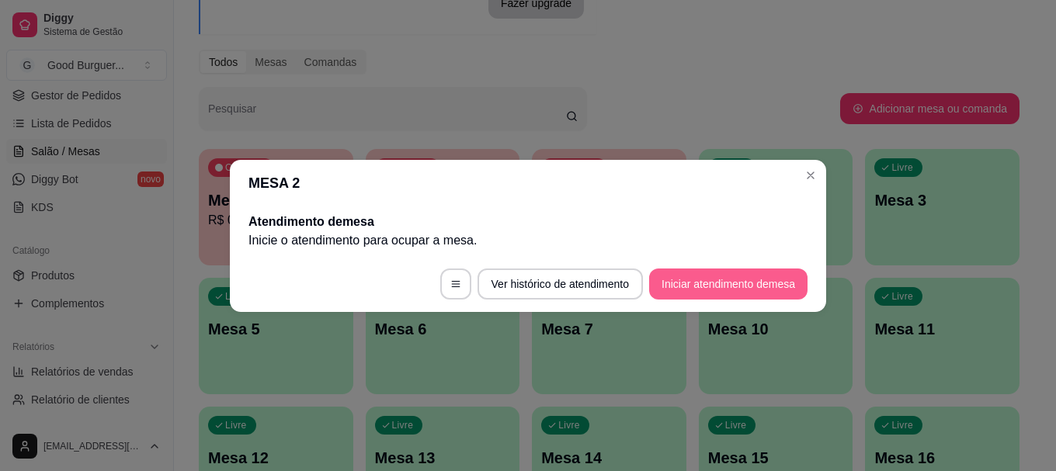
click at [714, 279] on button "Iniciar atendimento de mesa" at bounding box center [728, 284] width 158 height 31
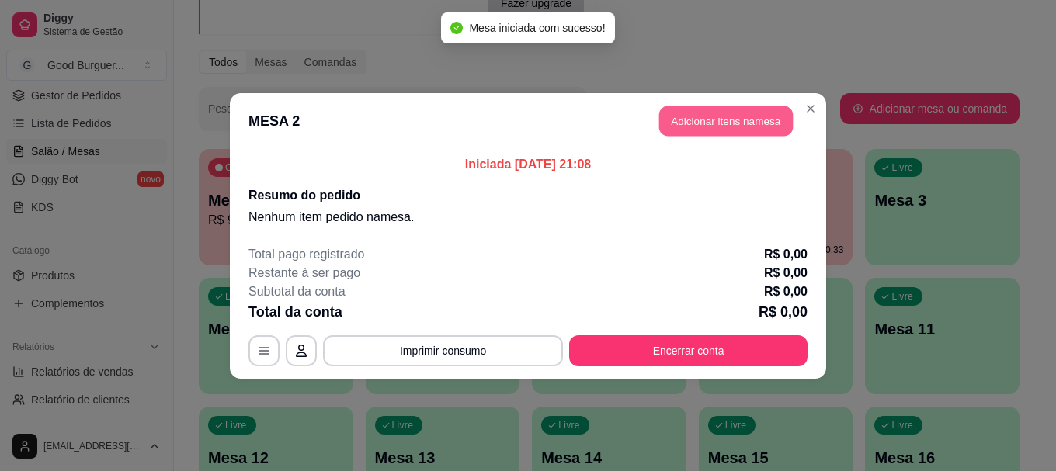
click at [714, 123] on button "Adicionar itens na mesa" at bounding box center [725, 121] width 133 height 30
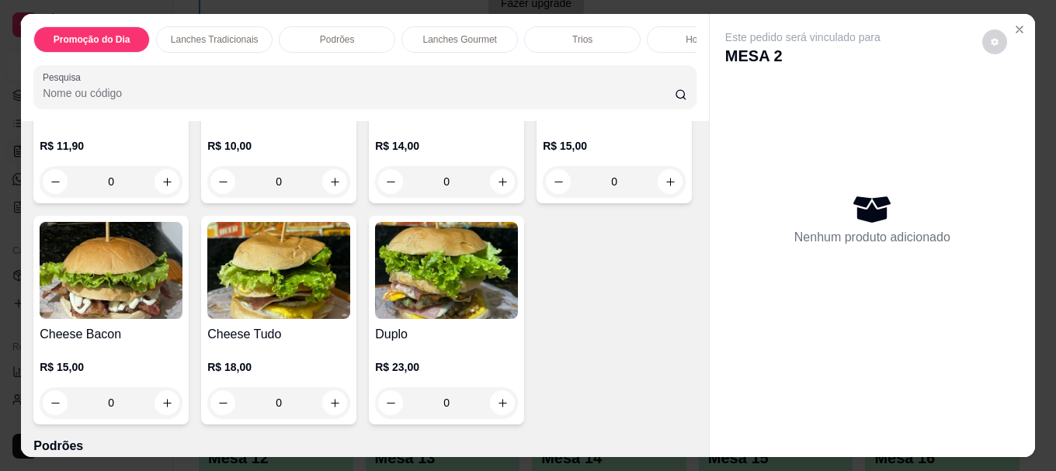
scroll to position [776, 0]
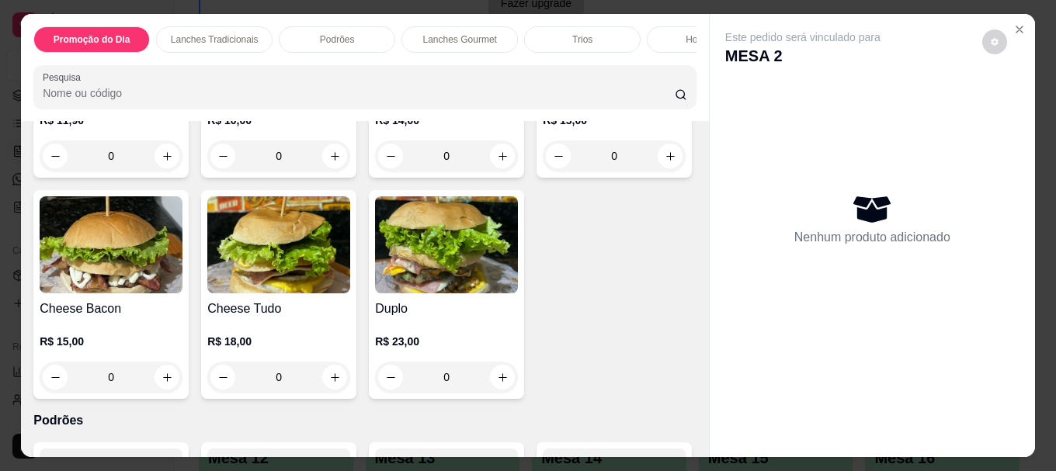
click at [314, 72] on img at bounding box center [278, 23] width 143 height 97
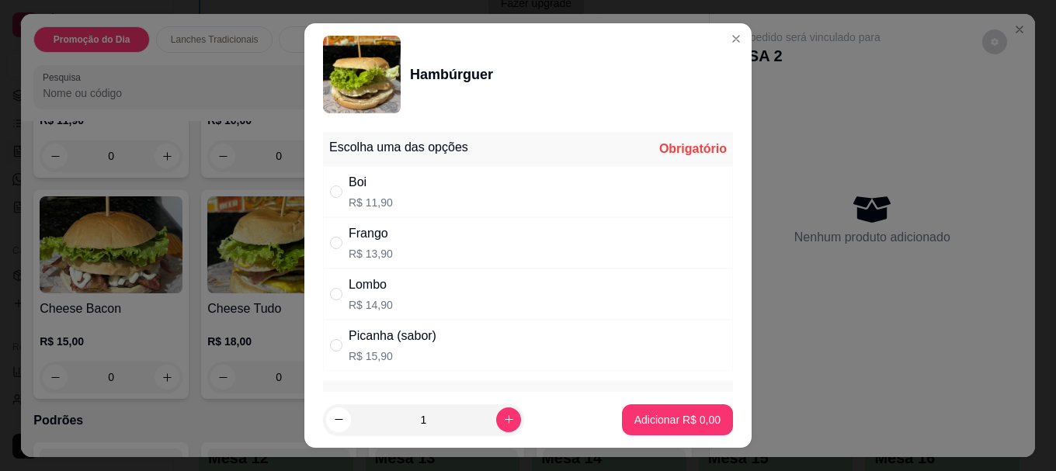
click at [375, 175] on div "Boi" at bounding box center [370, 182] width 44 height 19
radio input "true"
click at [650, 414] on p "Adicionar R$ 11,90" at bounding box center [674, 419] width 90 height 15
type input "1"
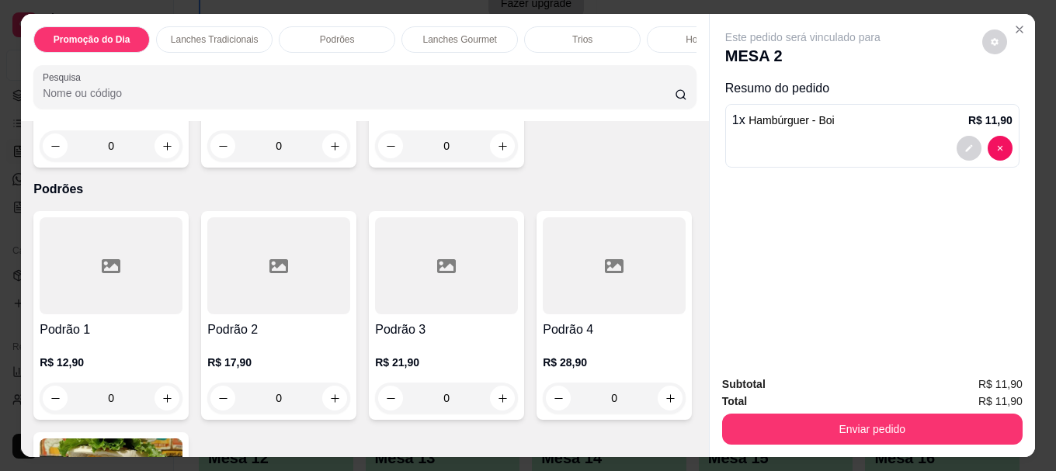
scroll to position [1087, 0]
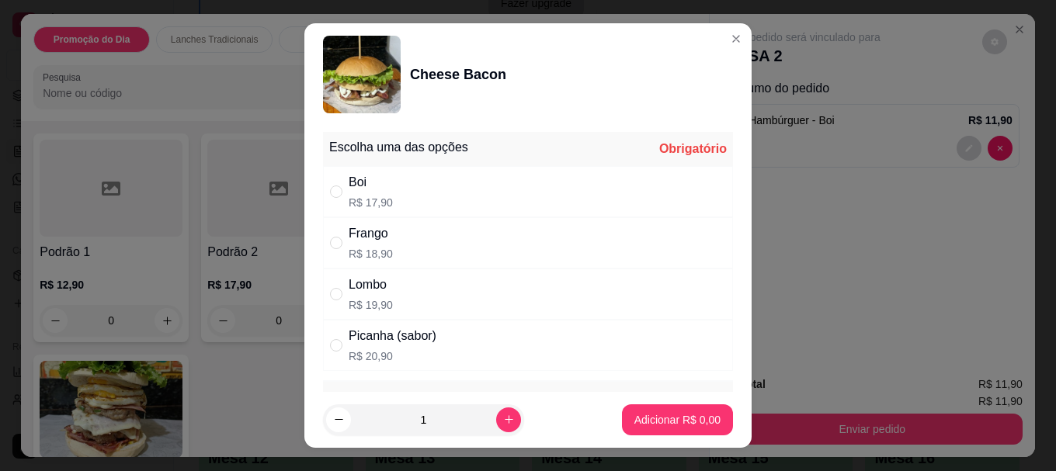
click at [362, 192] on div "Boi" at bounding box center [370, 182] width 44 height 19
radio input "true"
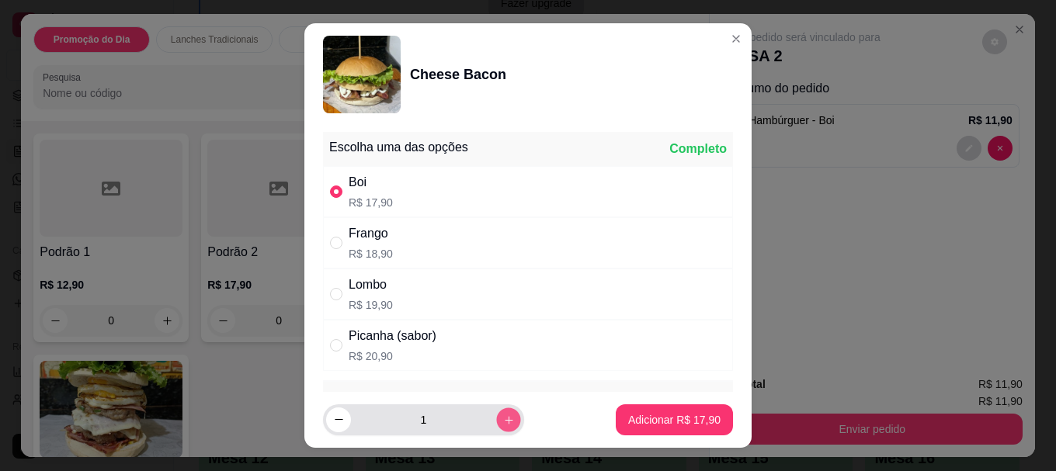
click at [503, 414] on icon "increase-product-quantity" at bounding box center [509, 420] width 12 height 12
type input "2"
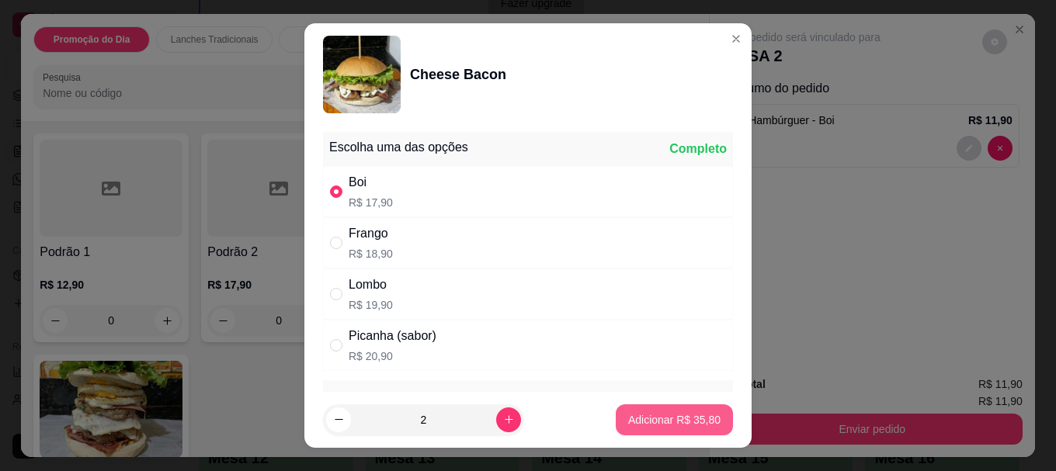
click at [628, 426] on p "Adicionar R$ 35,80" at bounding box center [674, 420] width 92 height 16
type input "2"
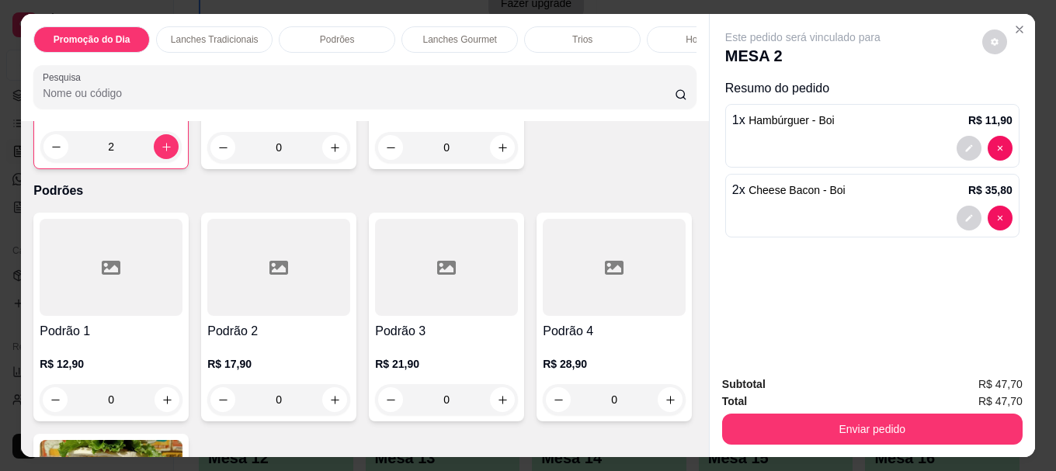
scroll to position [931, 0]
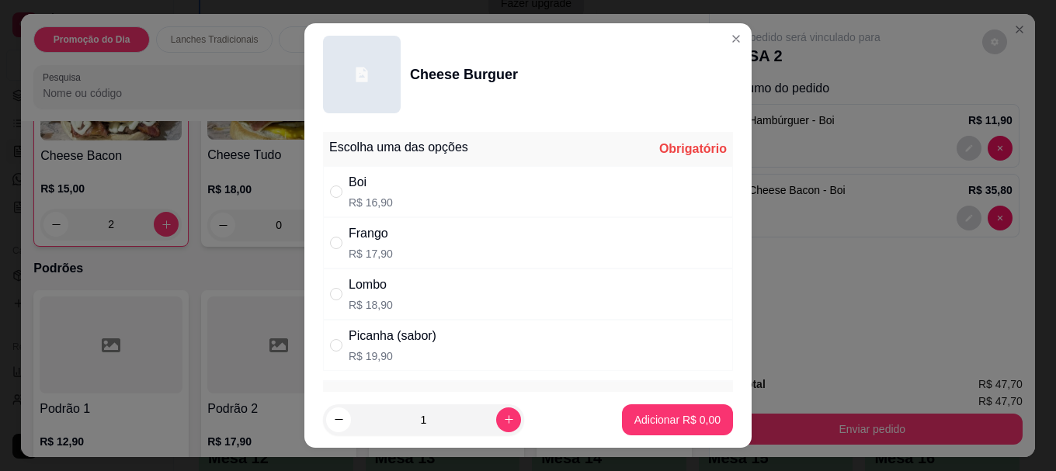
click at [348, 192] on div "Boi" at bounding box center [370, 182] width 44 height 19
radio input "true"
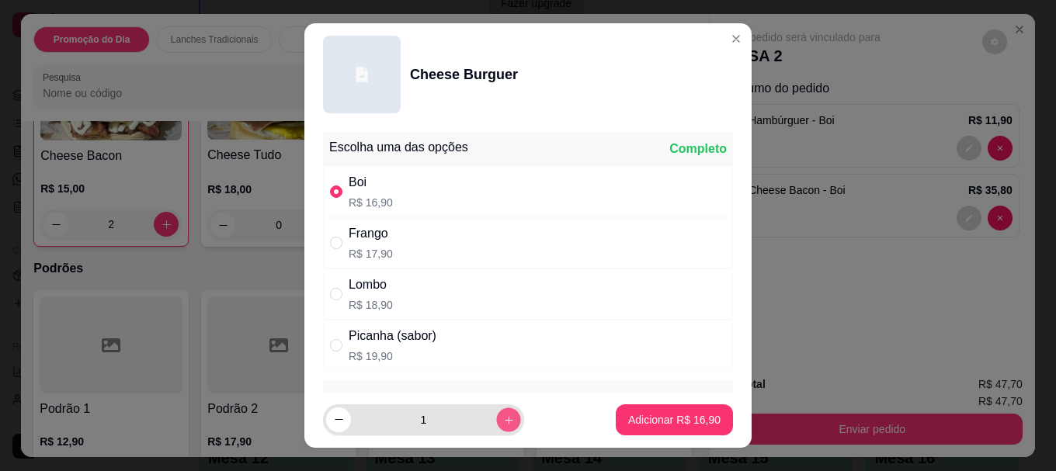
click at [498, 419] on button "increase-product-quantity" at bounding box center [508, 419] width 24 height 24
type input "2"
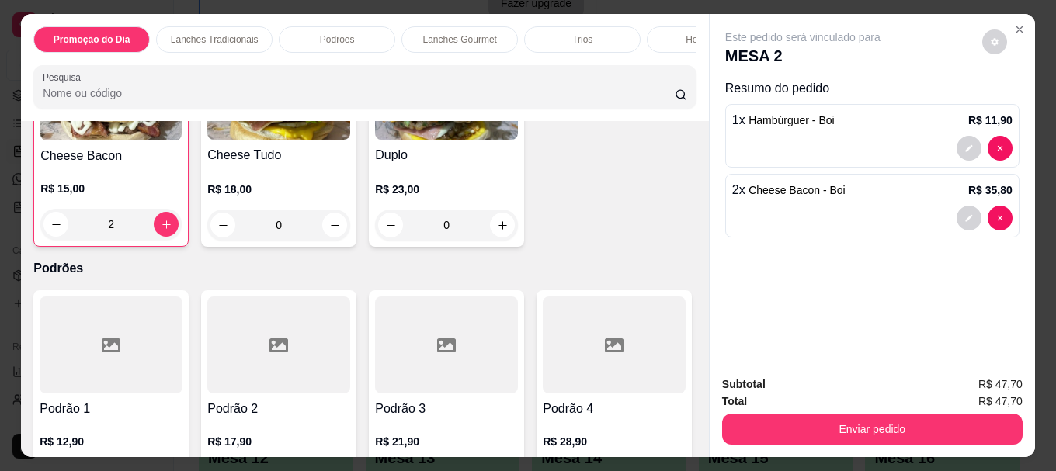
click at [182, 140] on img at bounding box center [110, 91] width 141 height 97
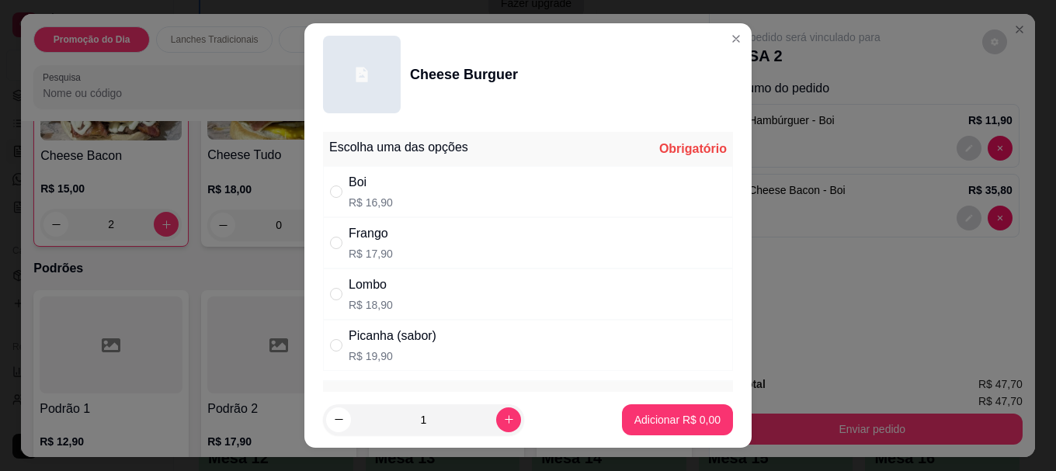
click at [348, 178] on div "Boi" at bounding box center [370, 182] width 44 height 19
radio input "true"
click at [659, 417] on p "Adicionar R$ 16,90" at bounding box center [674, 419] width 90 height 15
type input "1"
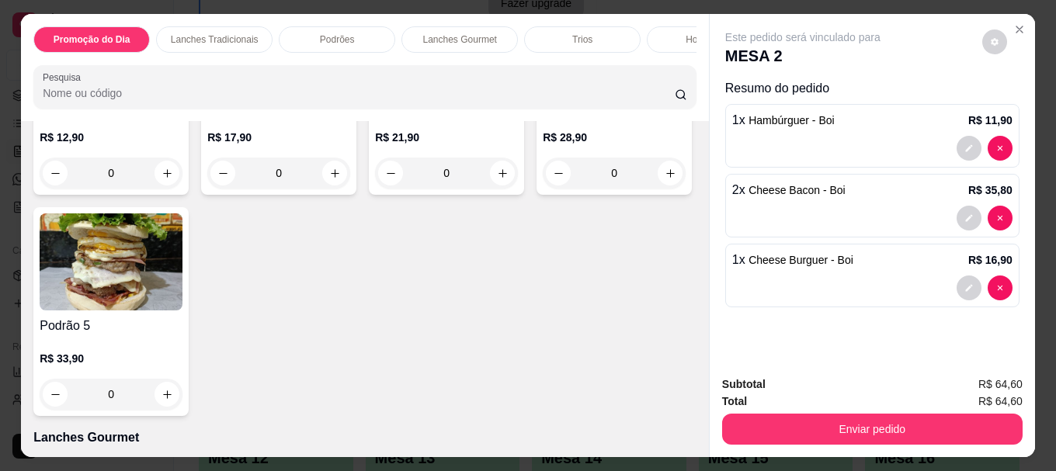
scroll to position [1080, 0]
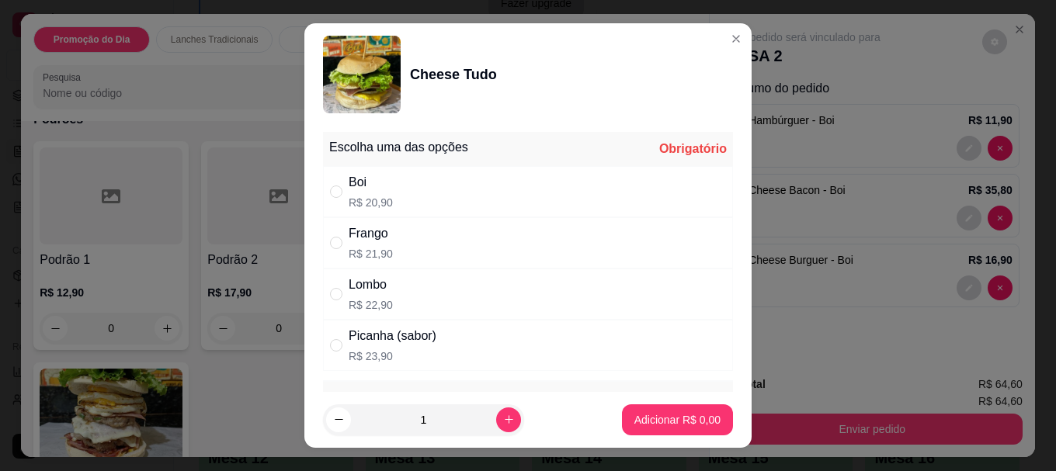
click at [421, 188] on div "Boi R$ 20,90" at bounding box center [528, 191] width 410 height 51
radio input "true"
click at [652, 421] on p "Adicionar R$ 20,90" at bounding box center [674, 420] width 92 height 16
type input "1"
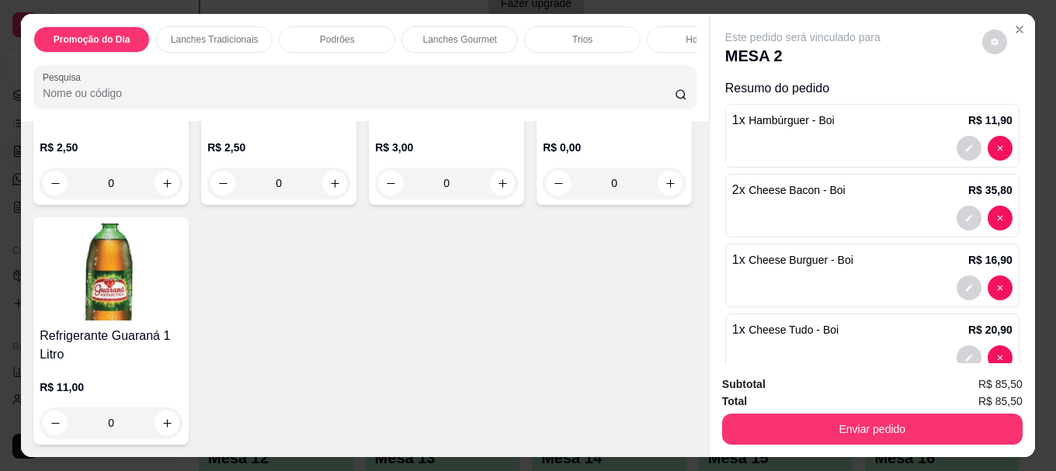
scroll to position [5348, 0]
click at [543, 99] on img at bounding box center [614, 50] width 143 height 97
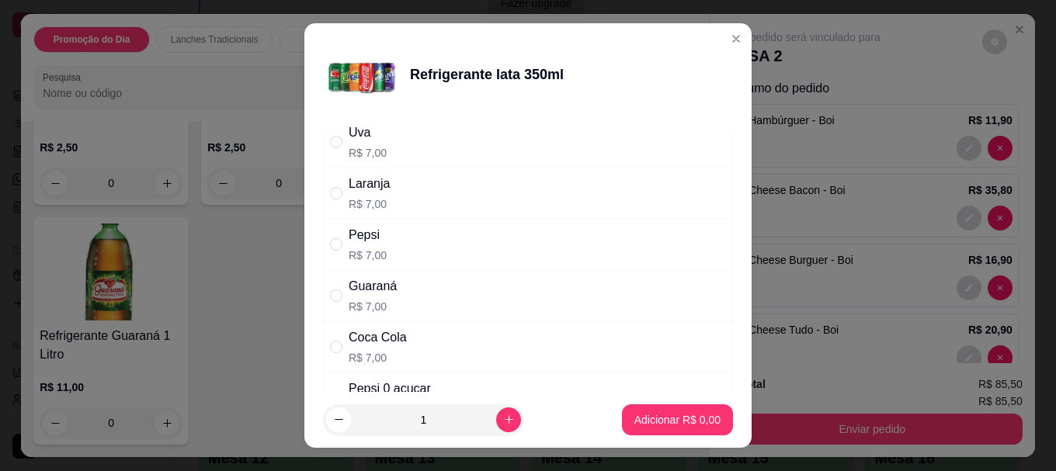
scroll to position [78, 0]
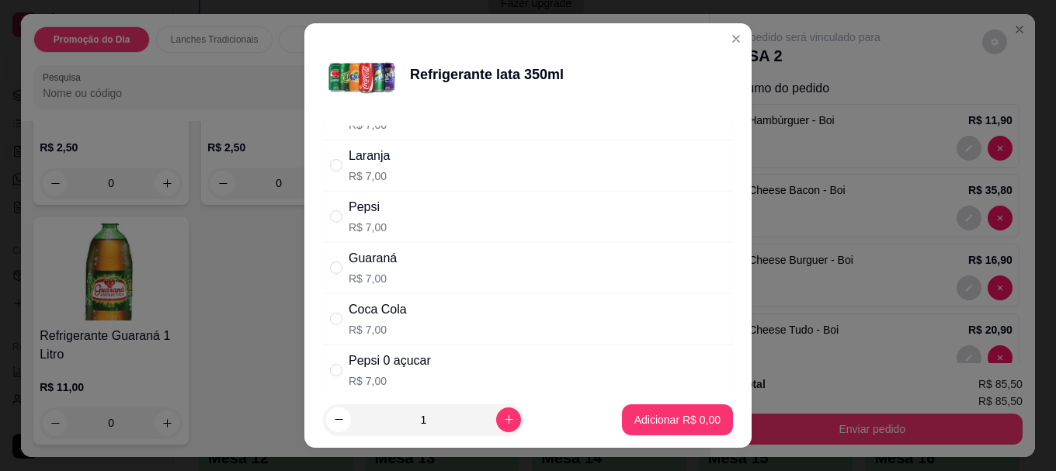
click at [365, 308] on div "Coca Cola" at bounding box center [377, 309] width 58 height 19
radio input "true"
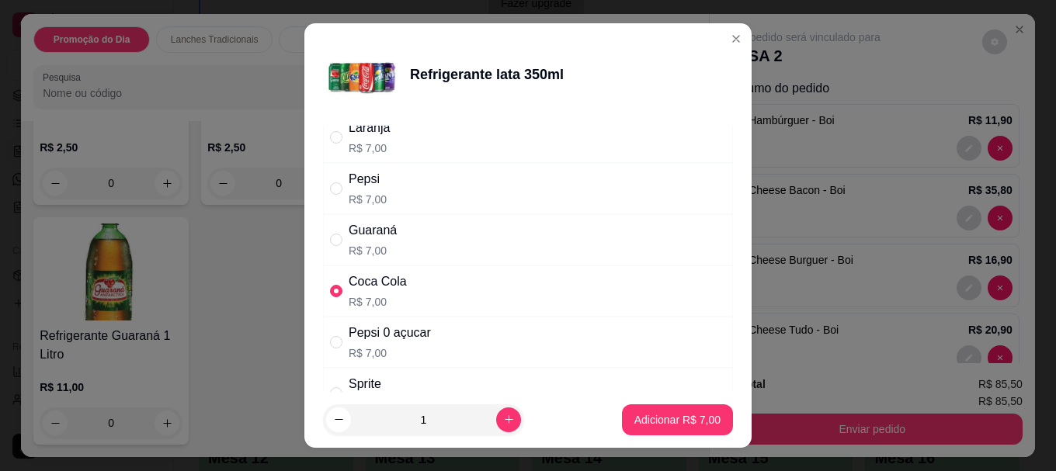
scroll to position [155, 0]
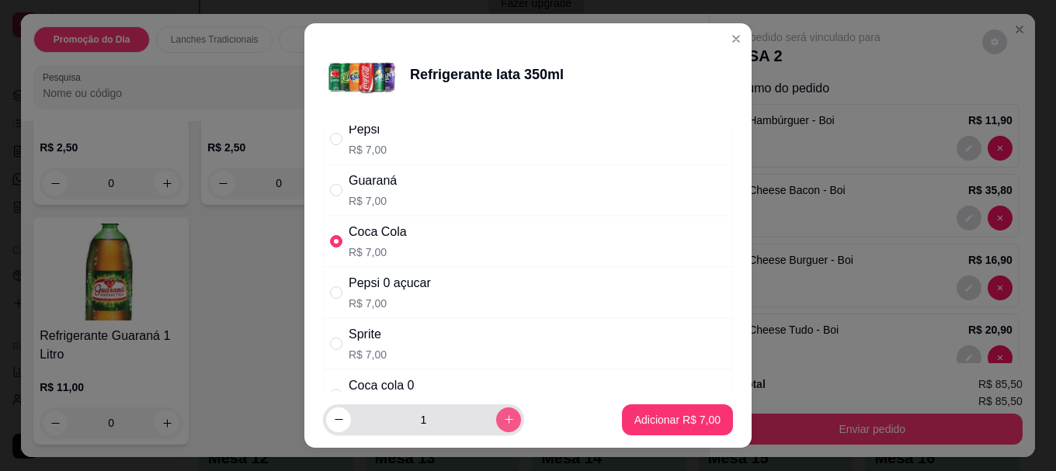
click at [503, 418] on icon "increase-product-quantity" at bounding box center [509, 420] width 12 height 12
type input "4"
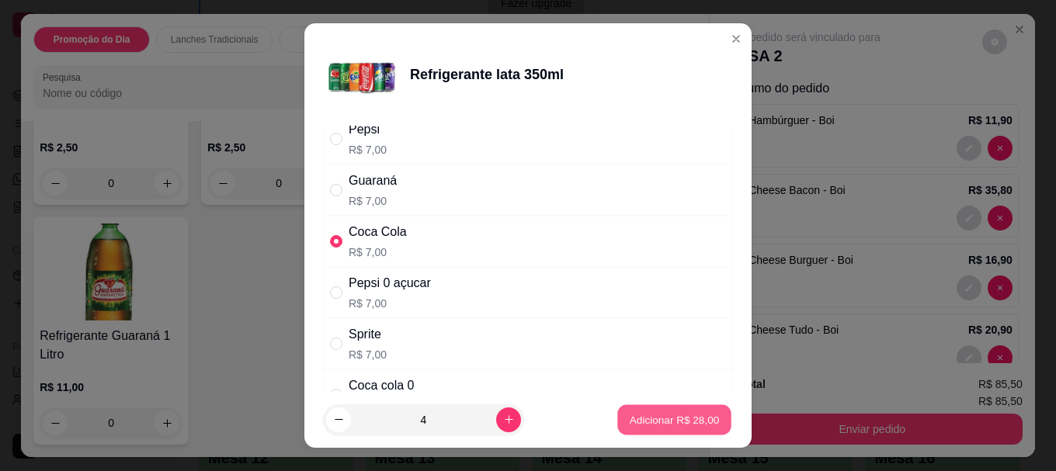
click at [629, 417] on p "Adicionar R$ 28,00" at bounding box center [674, 419] width 90 height 15
type input "4"
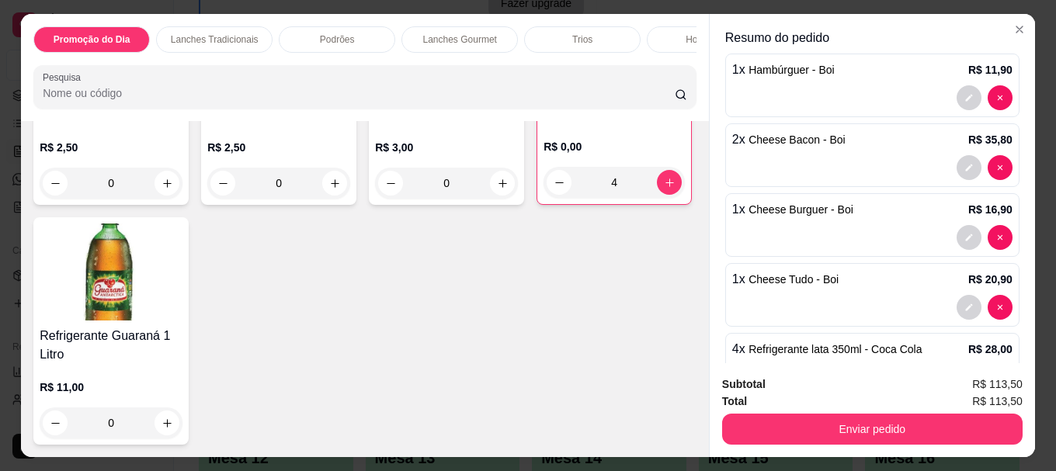
scroll to position [106, 0]
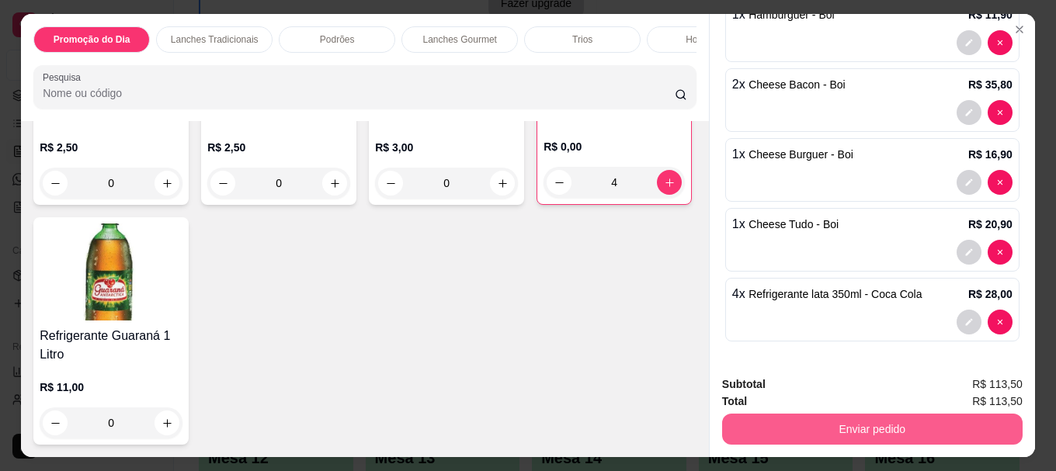
click at [778, 422] on button "Enviar pedido" at bounding box center [872, 429] width 300 height 31
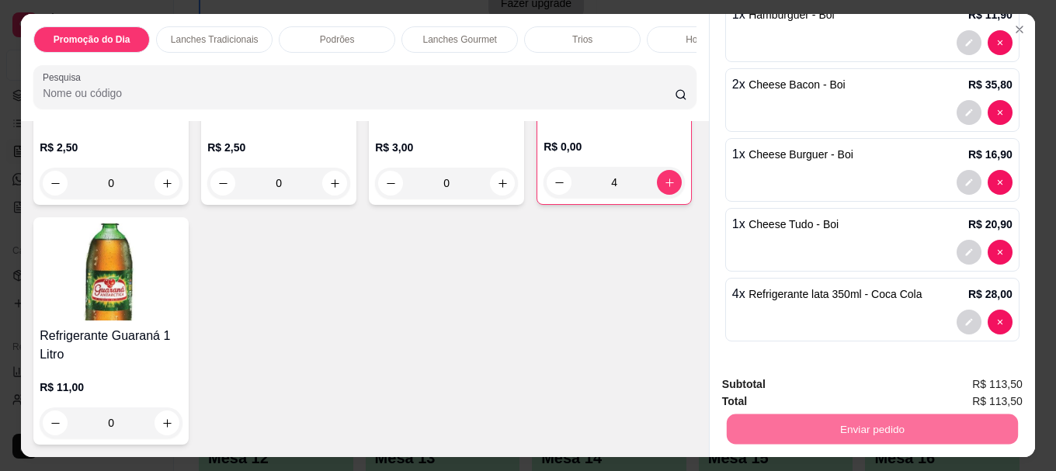
click at [818, 376] on button "Não registrar e enviar pedido" at bounding box center [820, 384] width 157 height 29
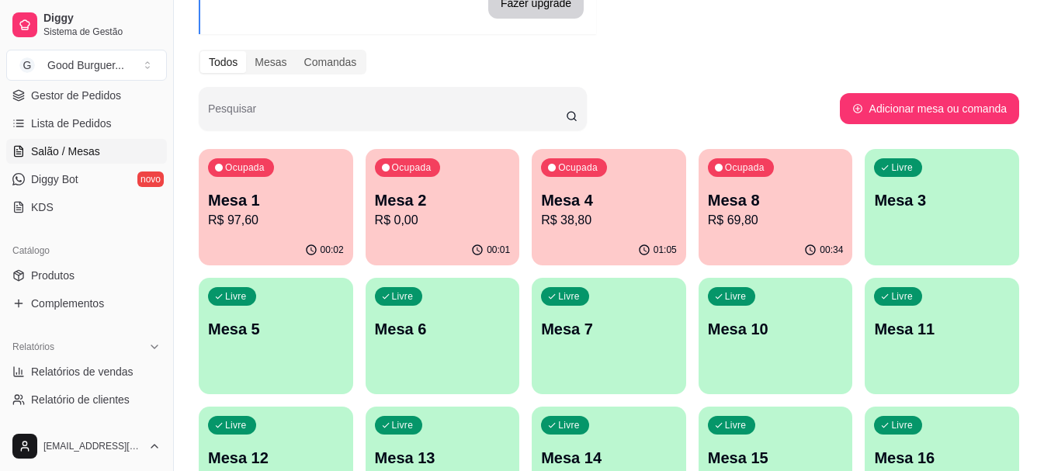
click at [752, 206] on p "Mesa 8" at bounding box center [776, 200] width 136 height 22
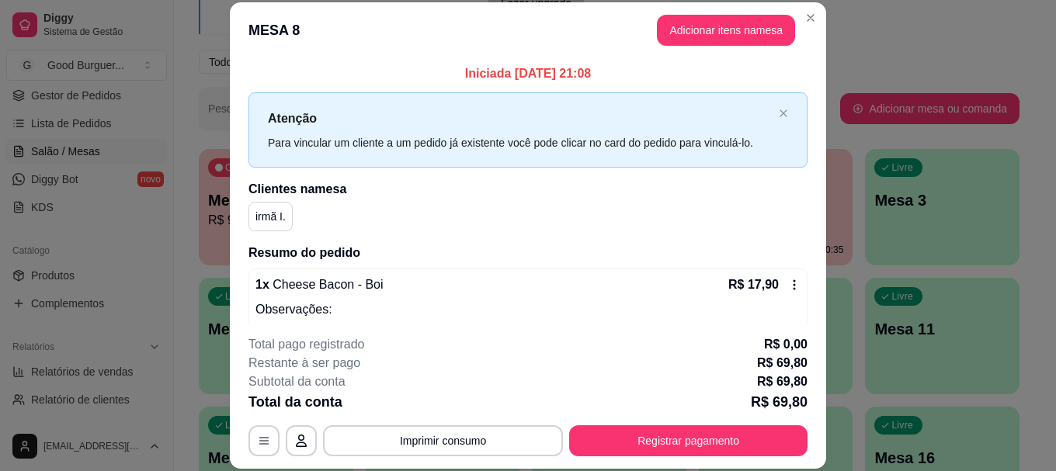
scroll to position [78, 0]
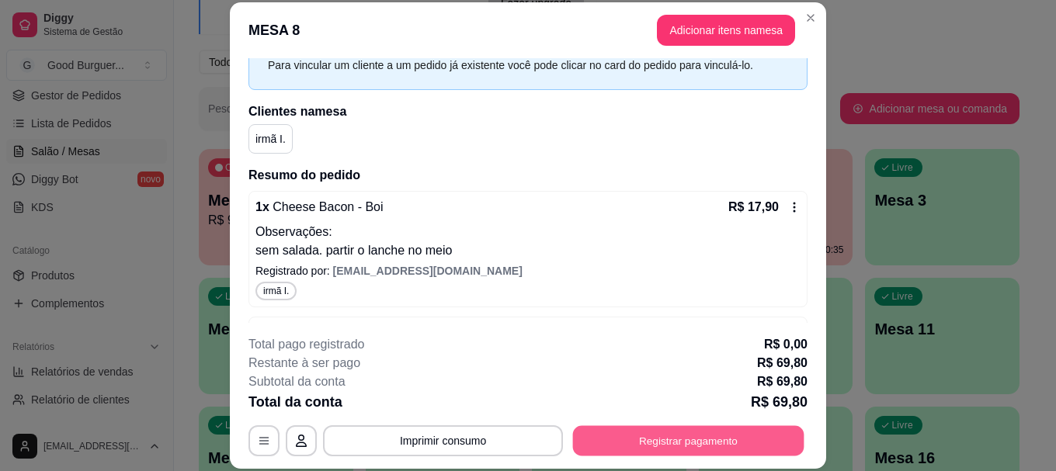
click at [660, 441] on button "Registrar pagamento" at bounding box center [688, 441] width 231 height 30
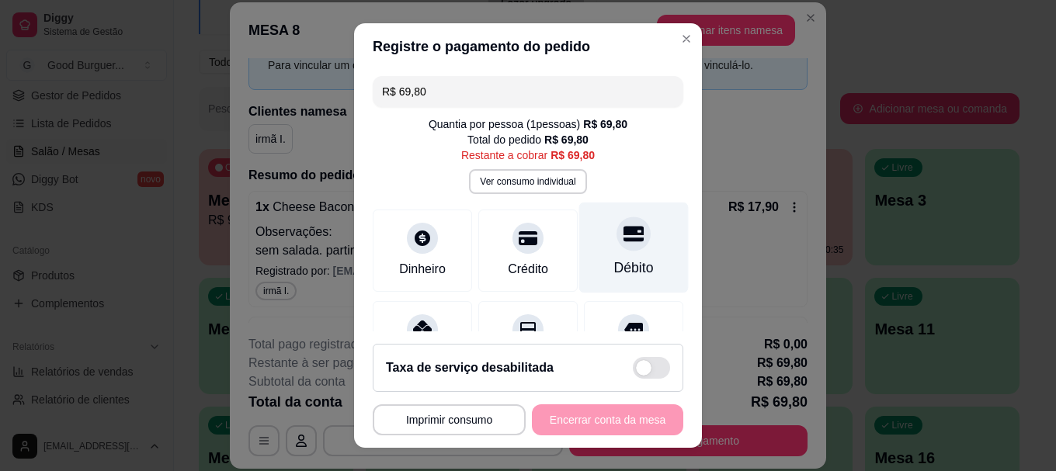
click at [623, 239] on icon at bounding box center [633, 235] width 20 height 16
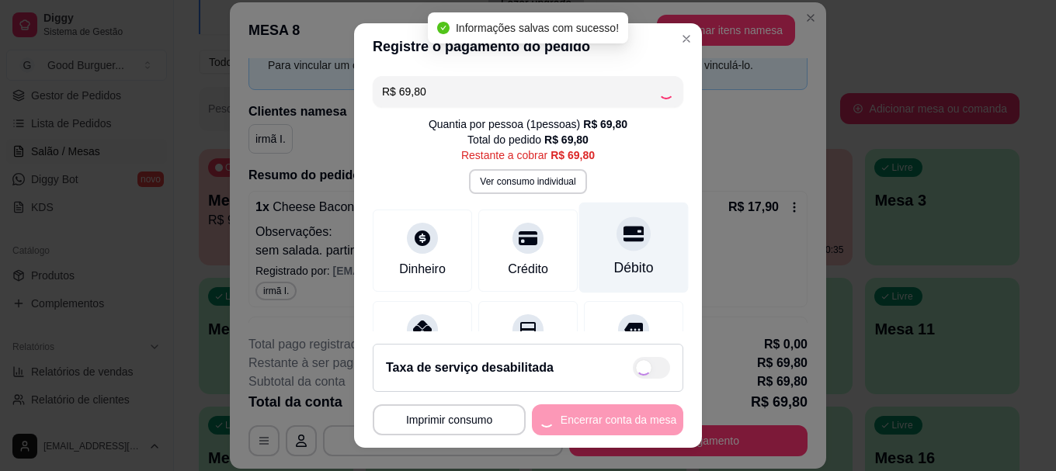
type input "R$ 0,00"
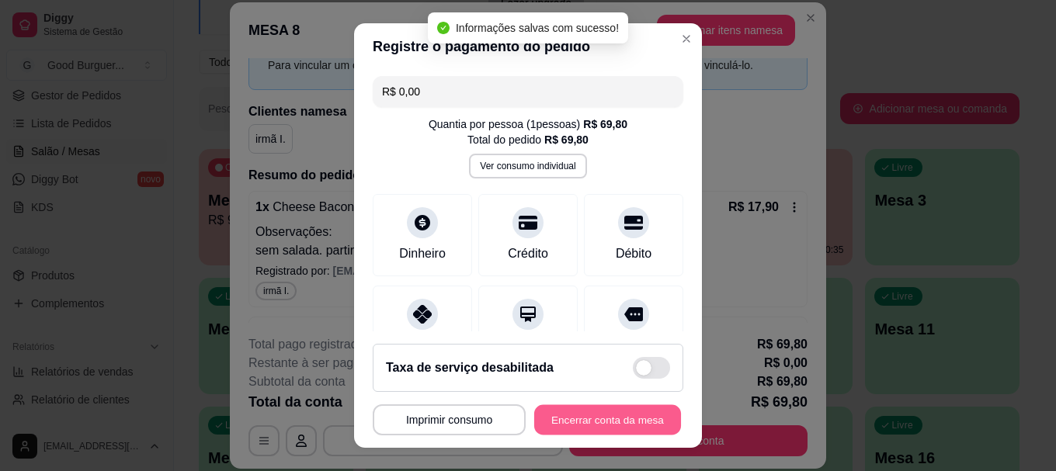
click at [570, 412] on button "Encerrar conta da mesa" at bounding box center [607, 419] width 147 height 30
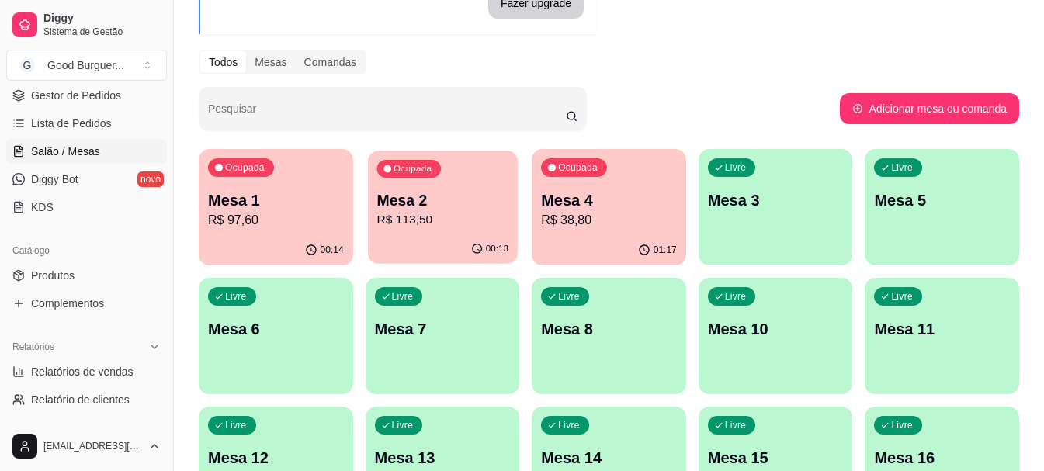
click at [443, 199] on p "Mesa 2" at bounding box center [441, 200] width 131 height 21
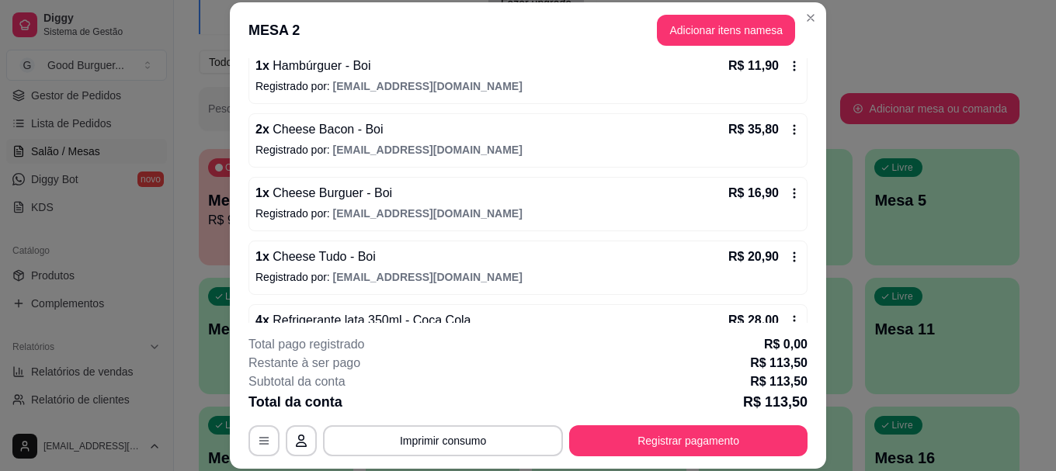
scroll to position [197, 0]
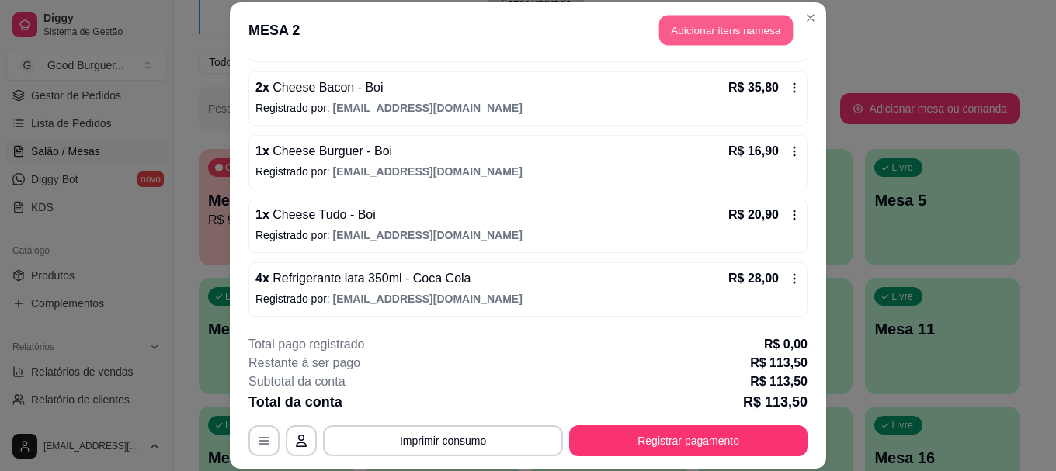
click at [685, 31] on button "Adicionar itens na mesa" at bounding box center [725, 31] width 133 height 30
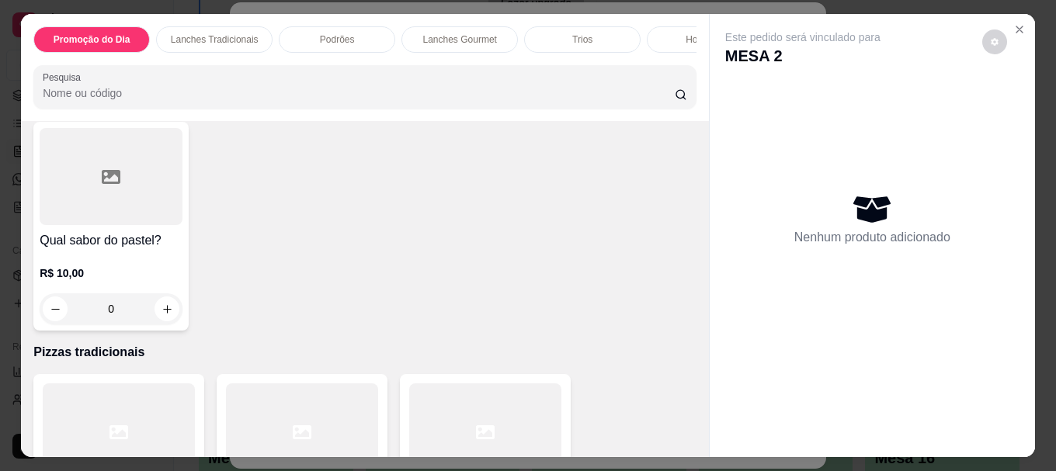
scroll to position [2949, 0]
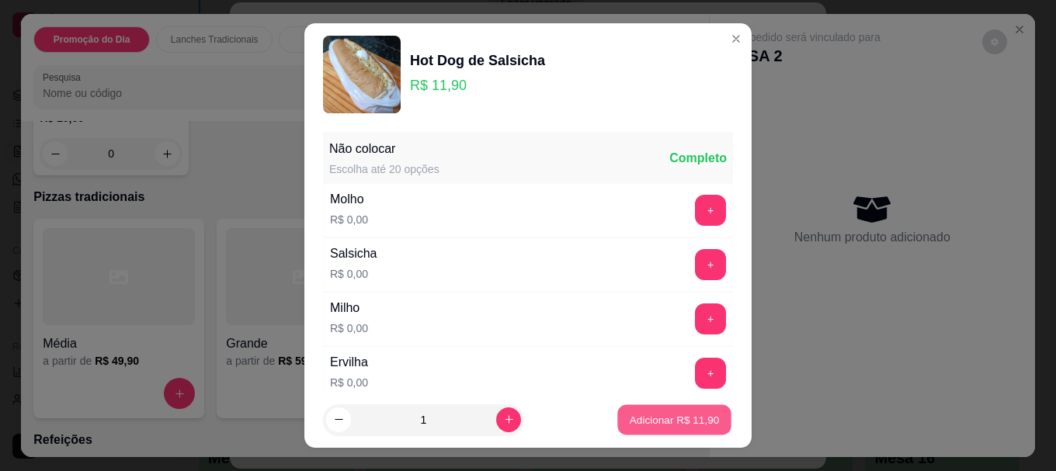
click at [662, 415] on p "Adicionar R$ 11,90" at bounding box center [674, 419] width 90 height 15
type input "1"
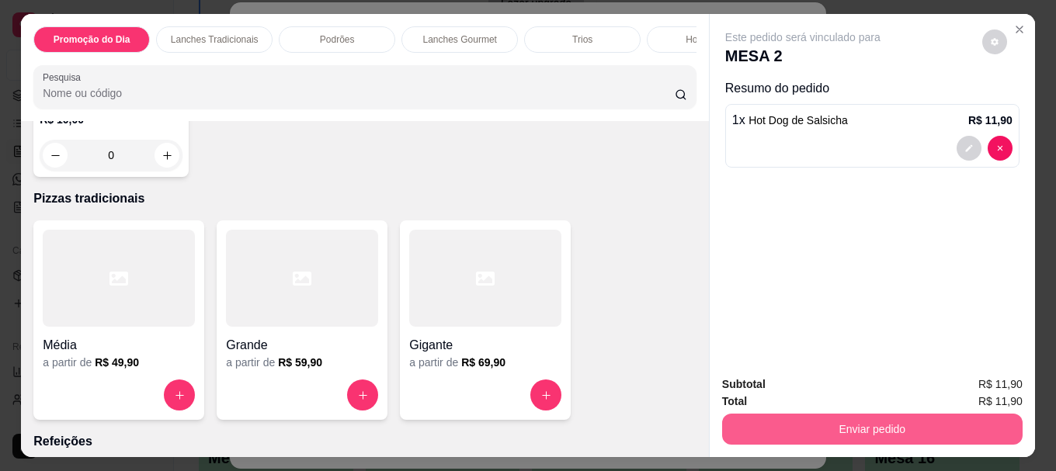
click at [788, 421] on button "Enviar pedido" at bounding box center [872, 429] width 300 height 31
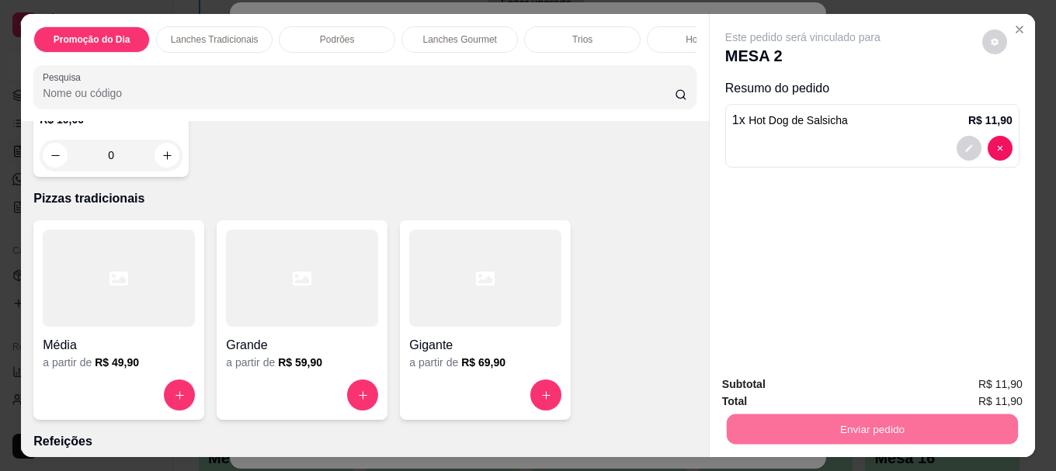
click at [789, 381] on button "Não registrar e enviar pedido" at bounding box center [820, 384] width 161 height 29
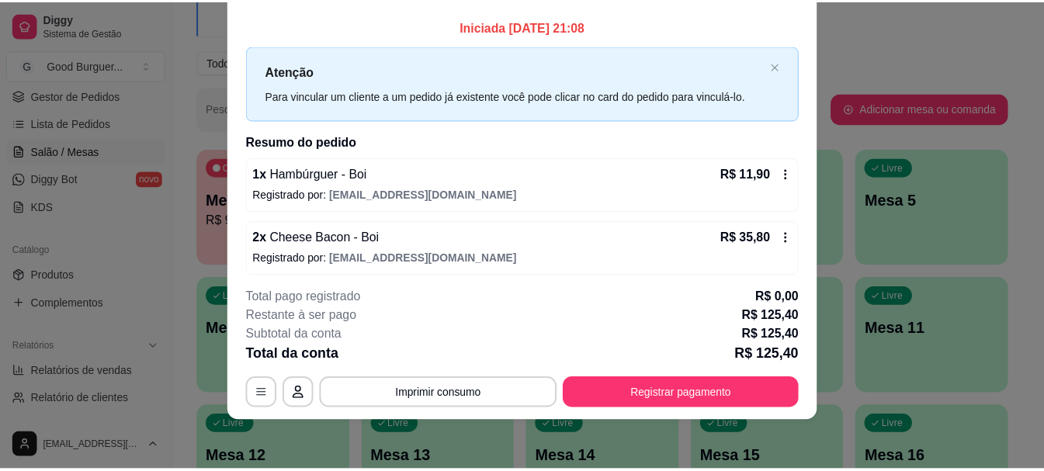
scroll to position [0, 0]
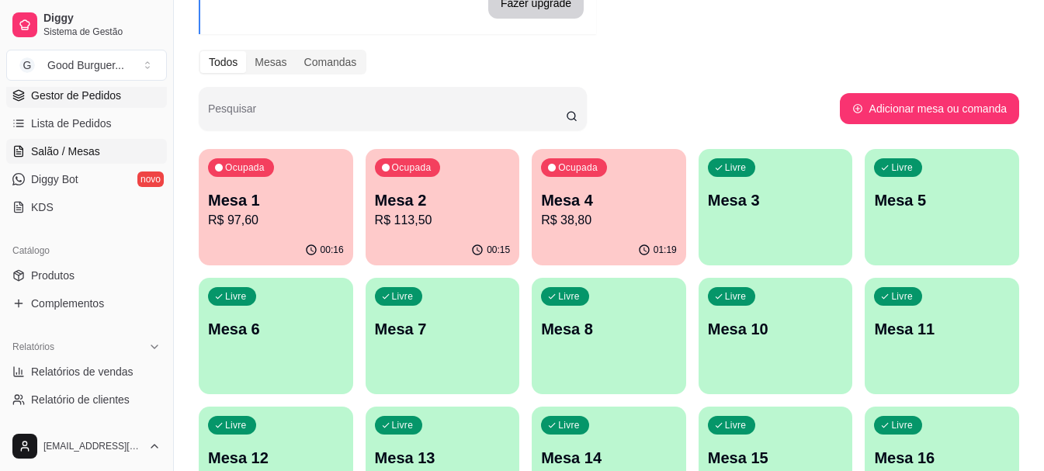
click at [88, 95] on span "Gestor de Pedidos" at bounding box center [76, 96] width 90 height 16
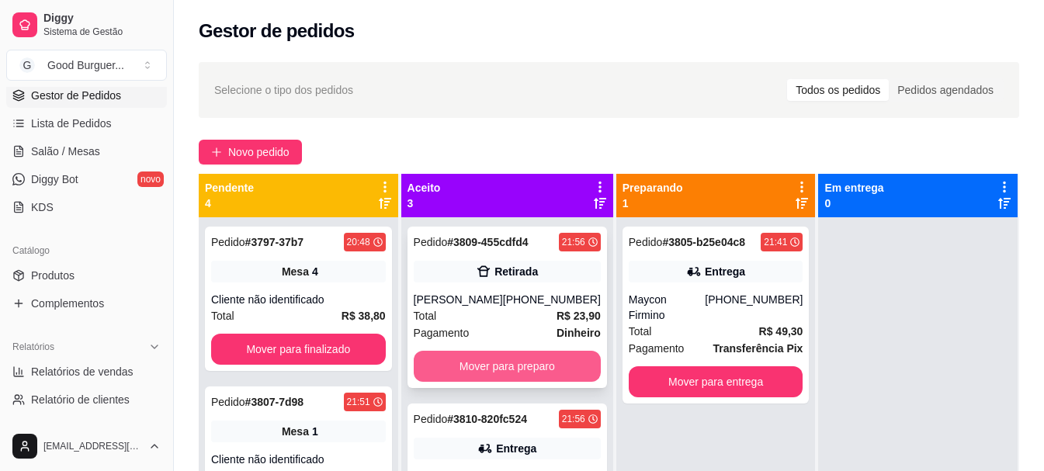
click at [525, 365] on button "Mover para preparo" at bounding box center [507, 366] width 187 height 31
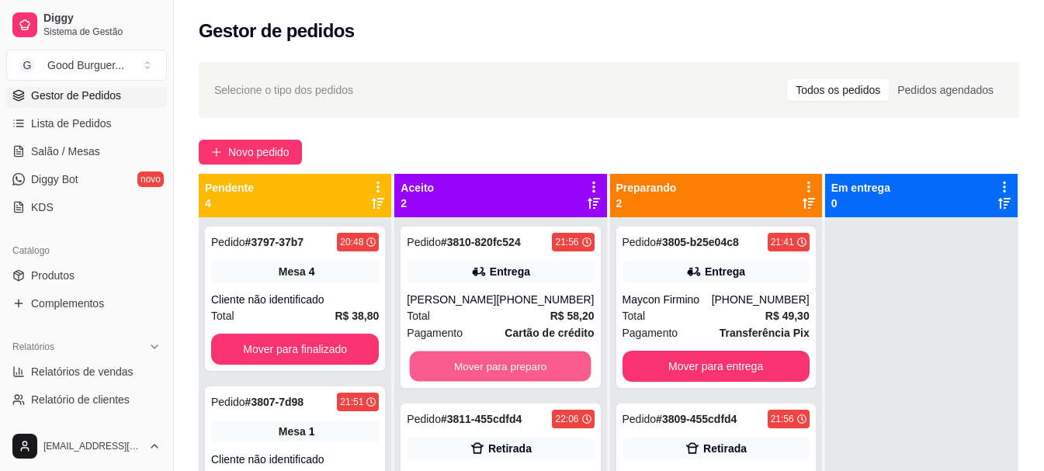
click at [525, 365] on button "Mover para preparo" at bounding box center [501, 367] width 182 height 30
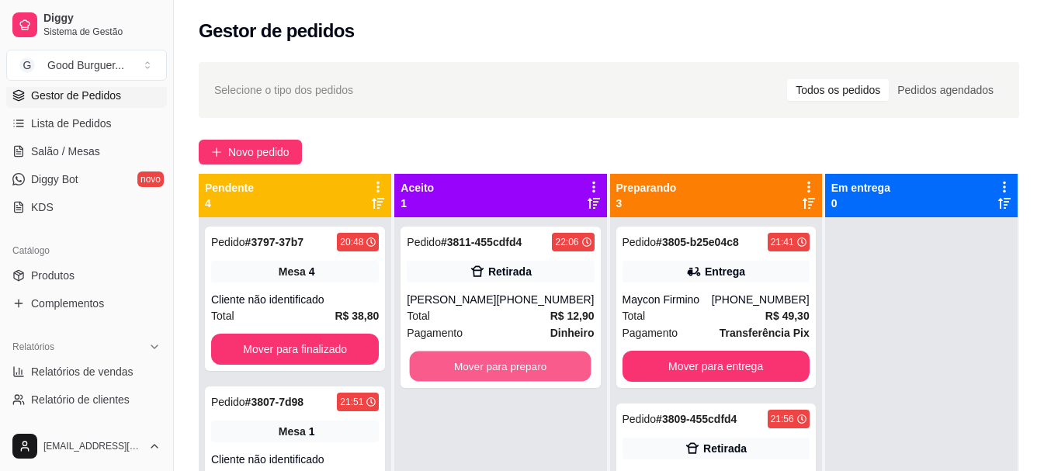
click at [525, 365] on button "Mover para preparo" at bounding box center [501, 367] width 182 height 30
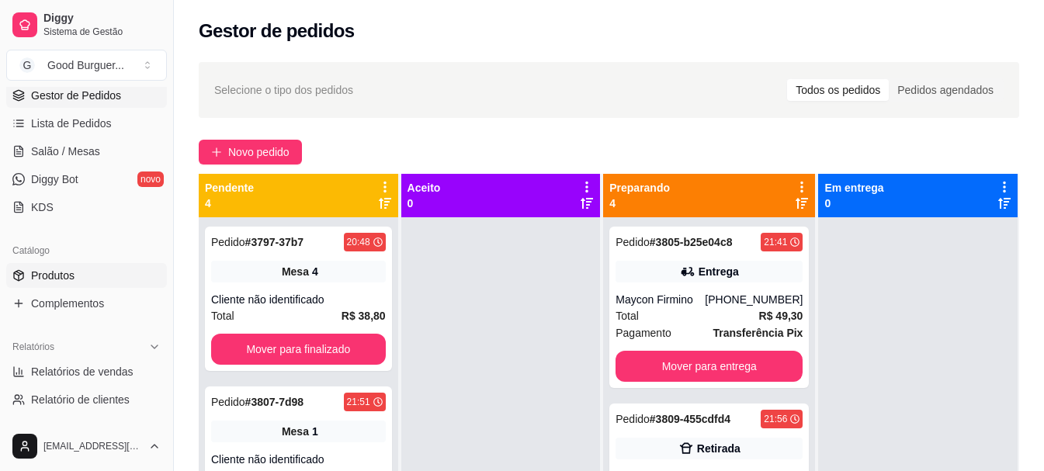
click at [62, 268] on span "Produtos" at bounding box center [52, 276] width 43 height 16
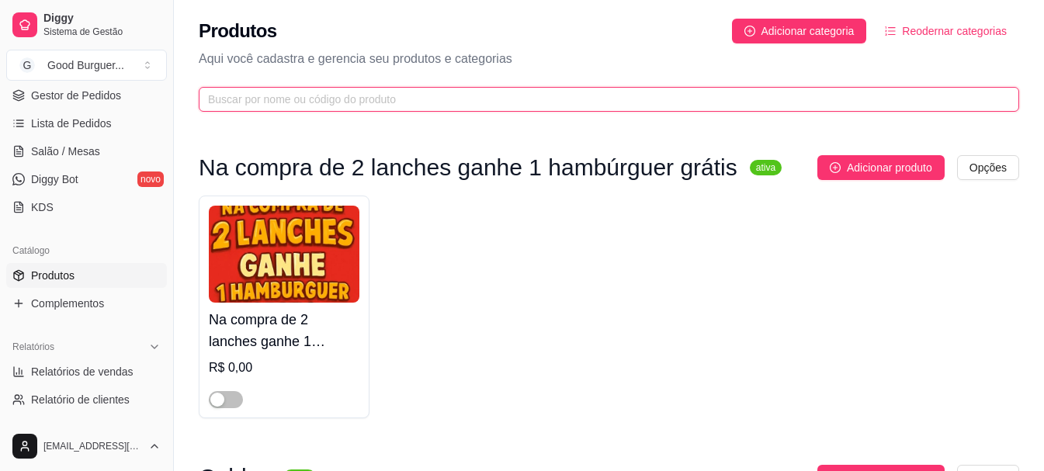
click at [323, 99] on input "text" at bounding box center [602, 99] width 789 height 17
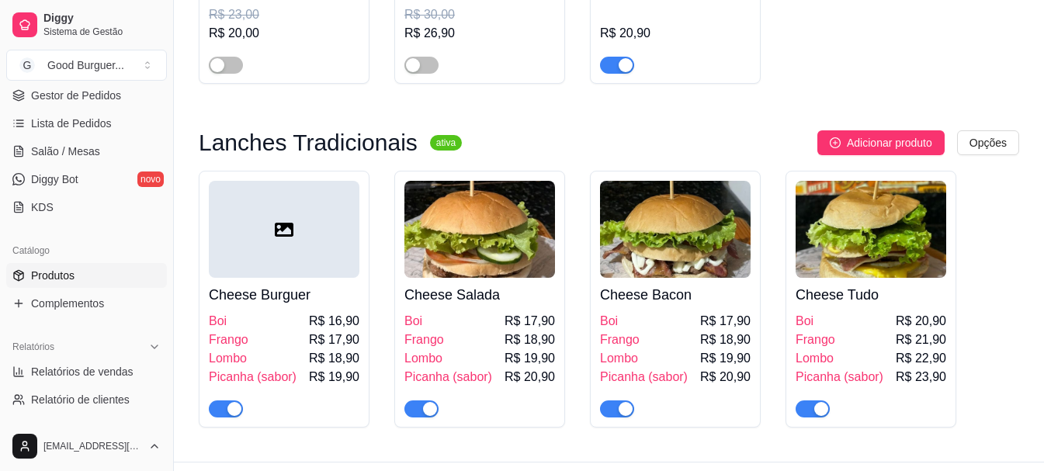
scroll to position [390, 0]
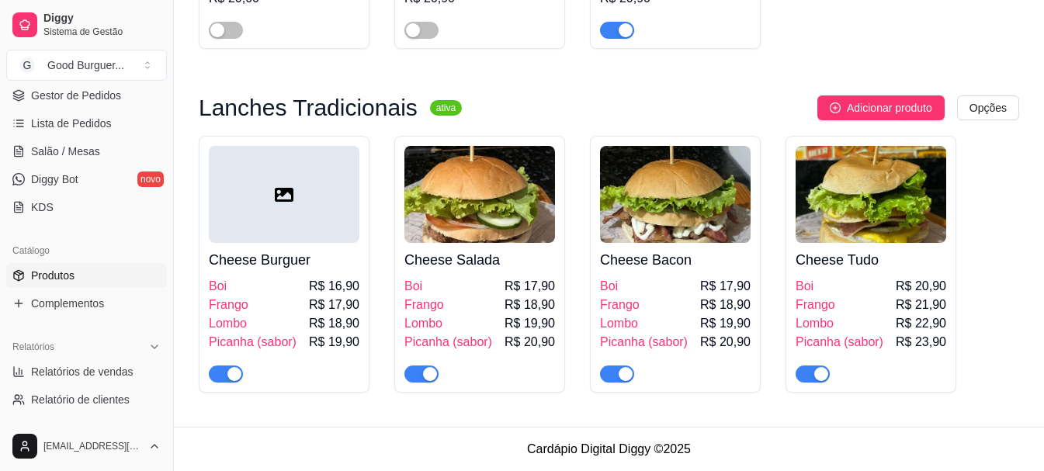
click at [214, 370] on span "button" at bounding box center [226, 374] width 34 height 17
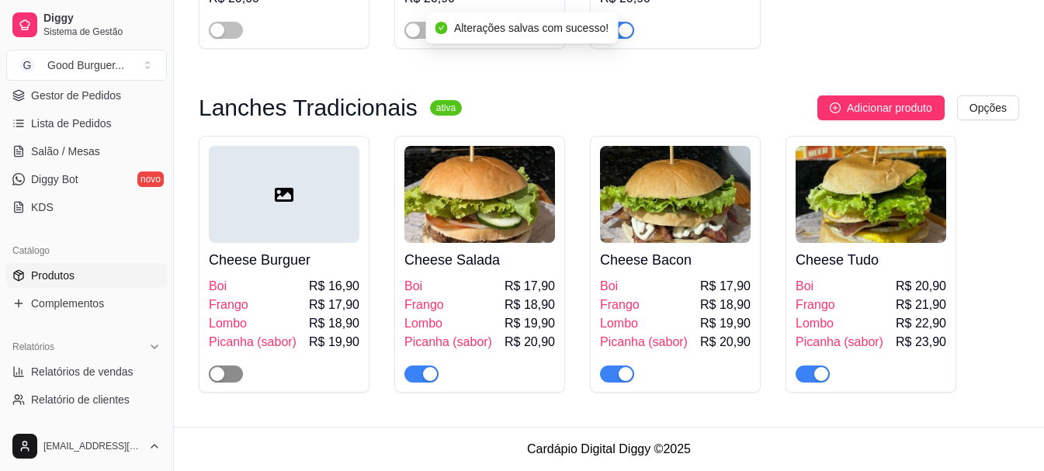
click at [229, 371] on span "button" at bounding box center [226, 374] width 34 height 17
click at [411, 376] on span "button" at bounding box center [421, 374] width 34 height 17
click at [803, 375] on span "button" at bounding box center [813, 374] width 34 height 17
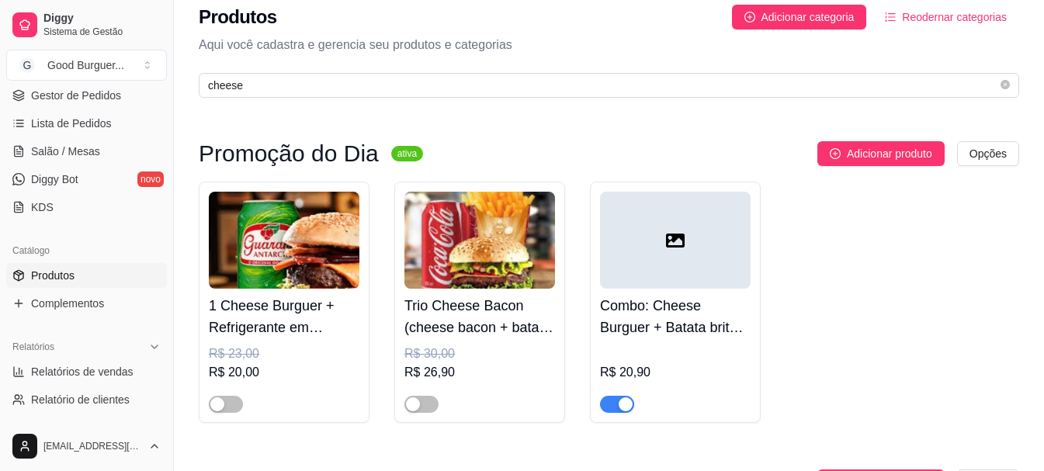
scroll to position [0, 0]
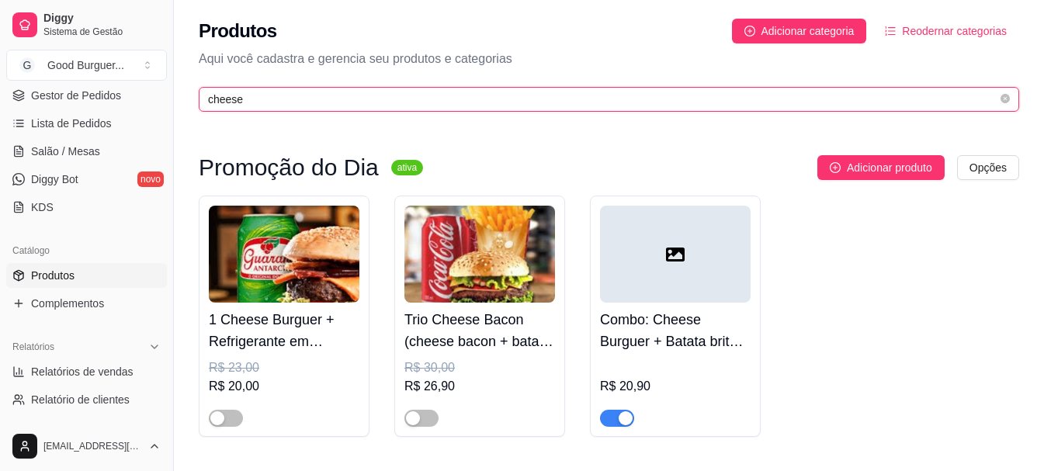
click at [310, 106] on input "cheese" at bounding box center [602, 99] width 789 height 17
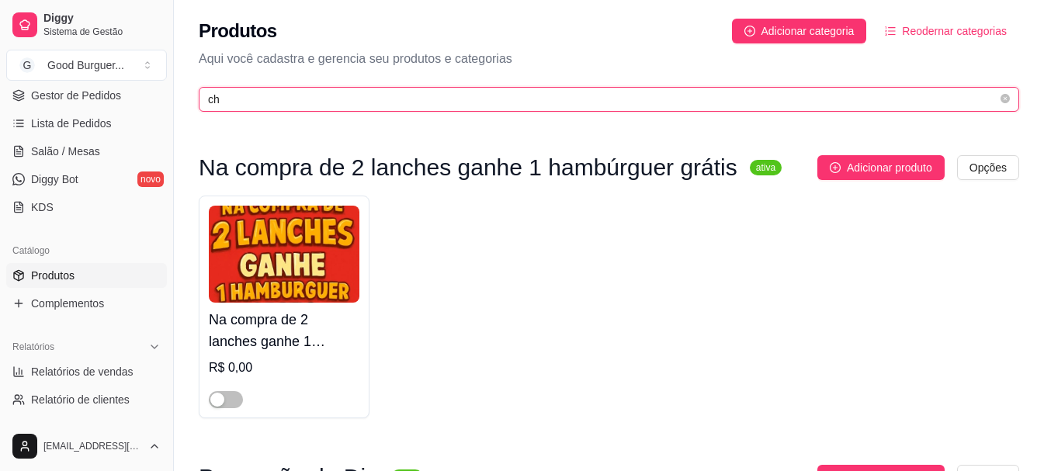
type input "c"
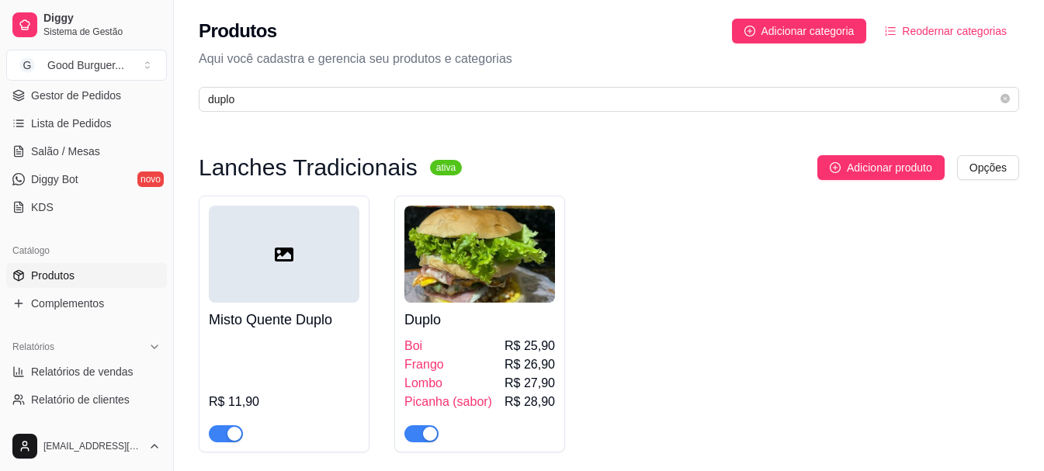
click at [411, 435] on span "button" at bounding box center [421, 433] width 34 height 17
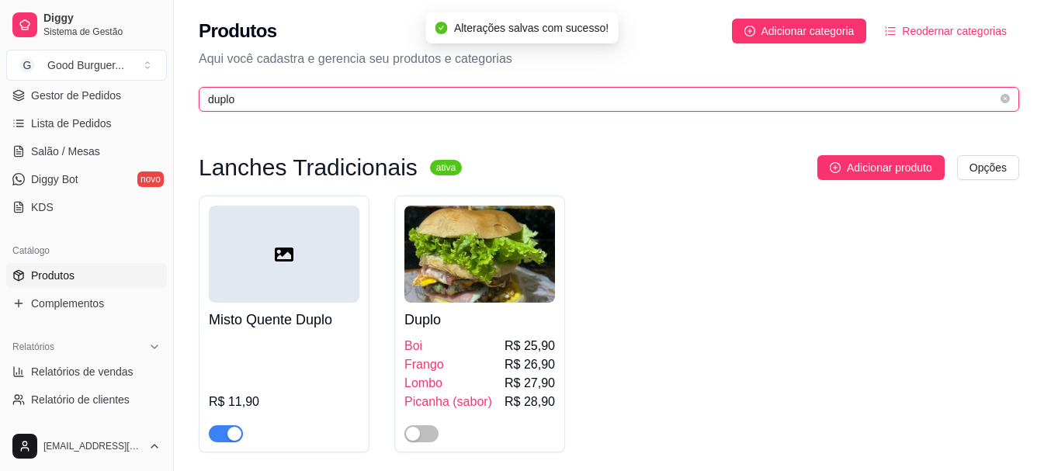
click at [295, 99] on input "duplo" at bounding box center [602, 99] width 789 height 17
type input "d"
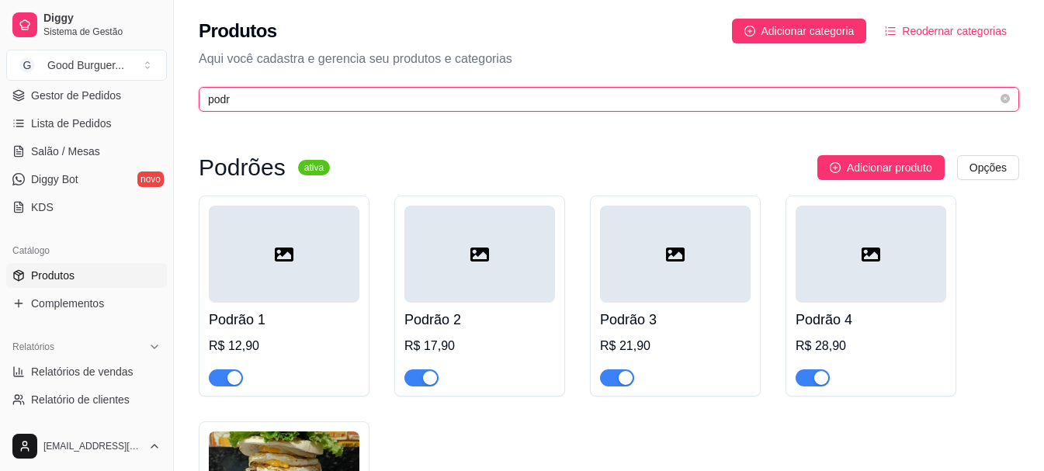
type input "podr"
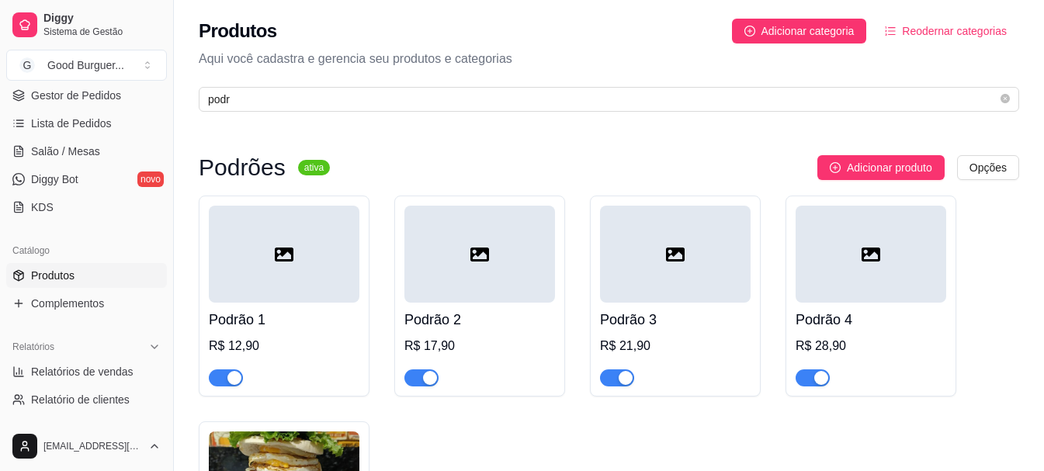
click at [612, 383] on span "button" at bounding box center [617, 377] width 34 height 17
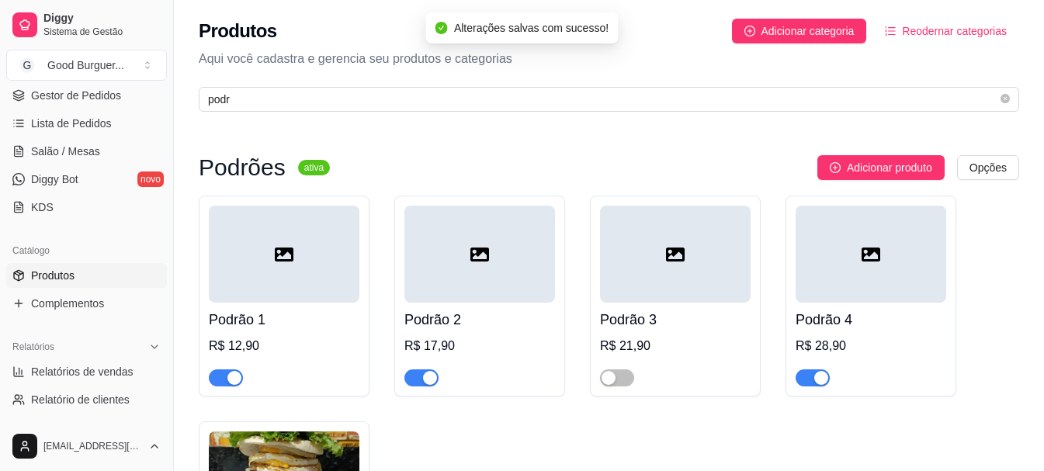
click at [414, 382] on span "button" at bounding box center [421, 377] width 34 height 17
click at [806, 380] on span "button" at bounding box center [813, 377] width 34 height 17
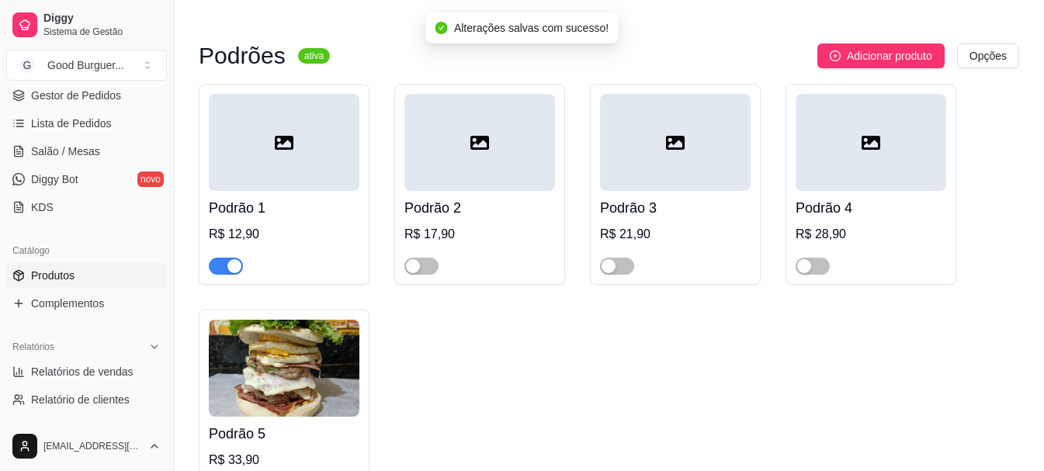
scroll to position [231, 0]
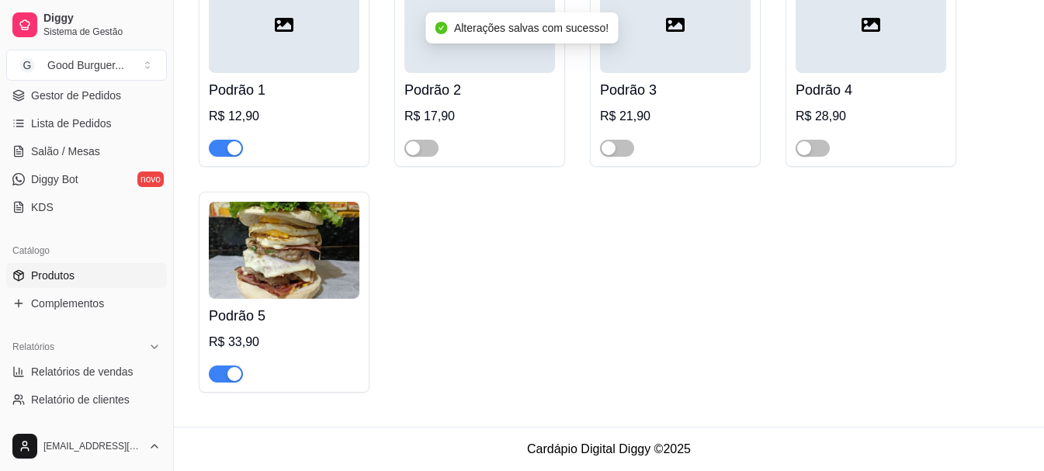
click at [217, 374] on span "button" at bounding box center [226, 374] width 34 height 17
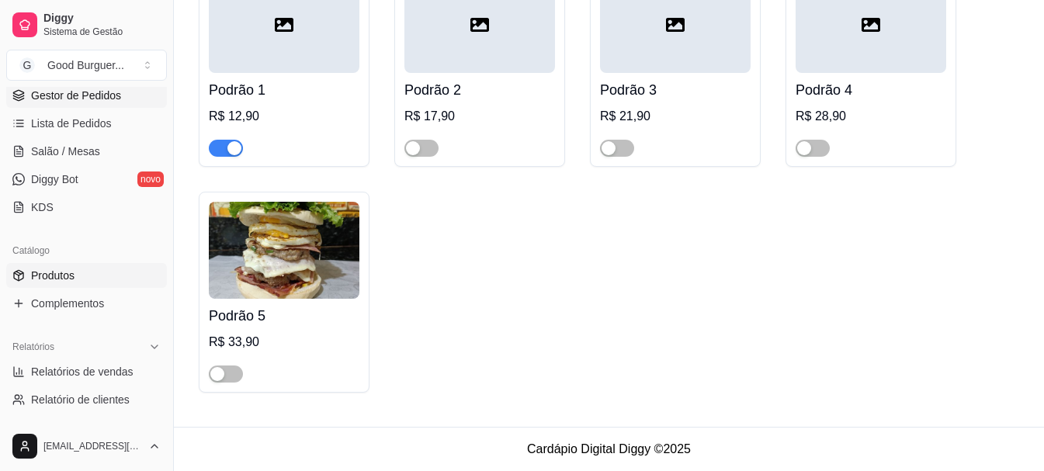
click at [71, 88] on span "Gestor de Pedidos" at bounding box center [76, 96] width 90 height 16
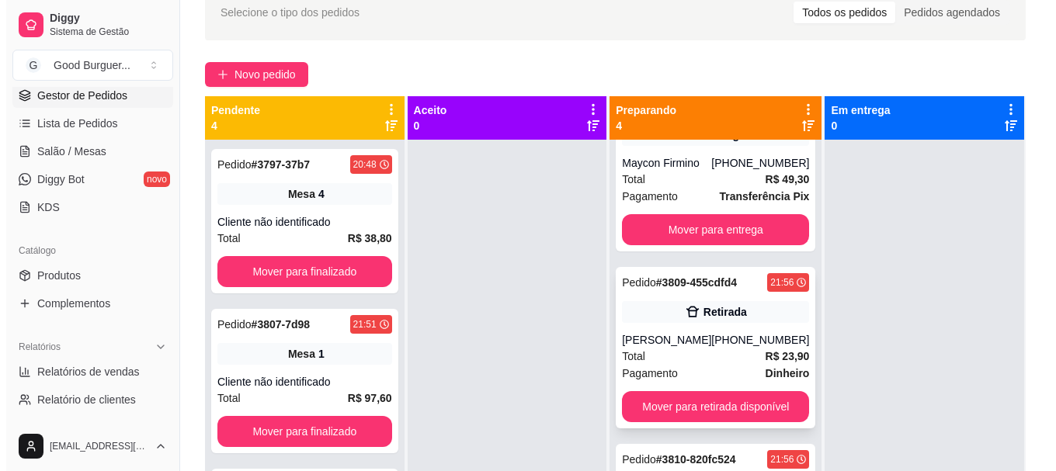
scroll to position [155, 0]
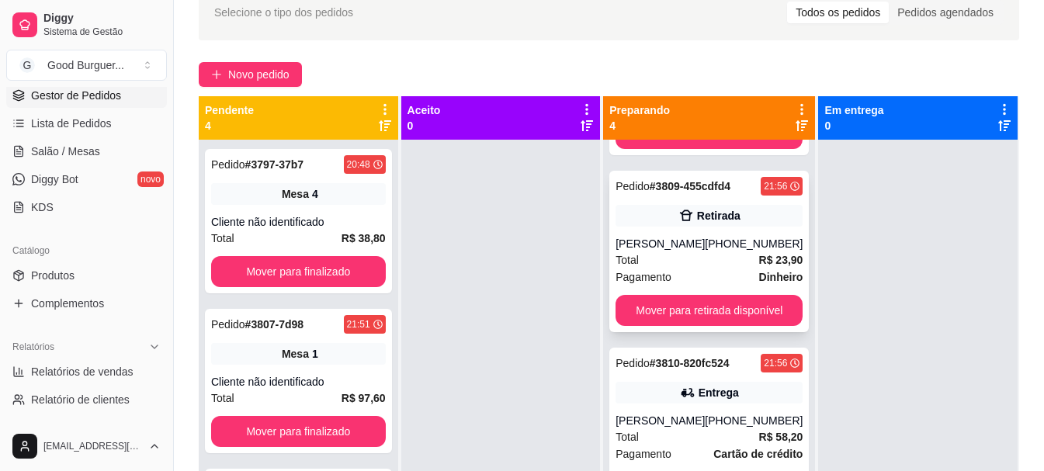
click at [682, 245] on div "[PERSON_NAME]" at bounding box center [659, 244] width 89 height 16
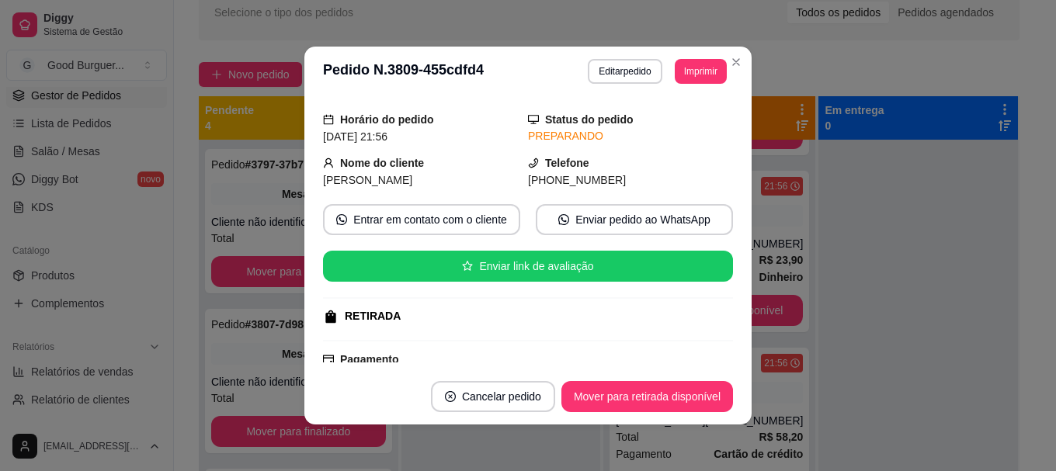
scroll to position [78, 0]
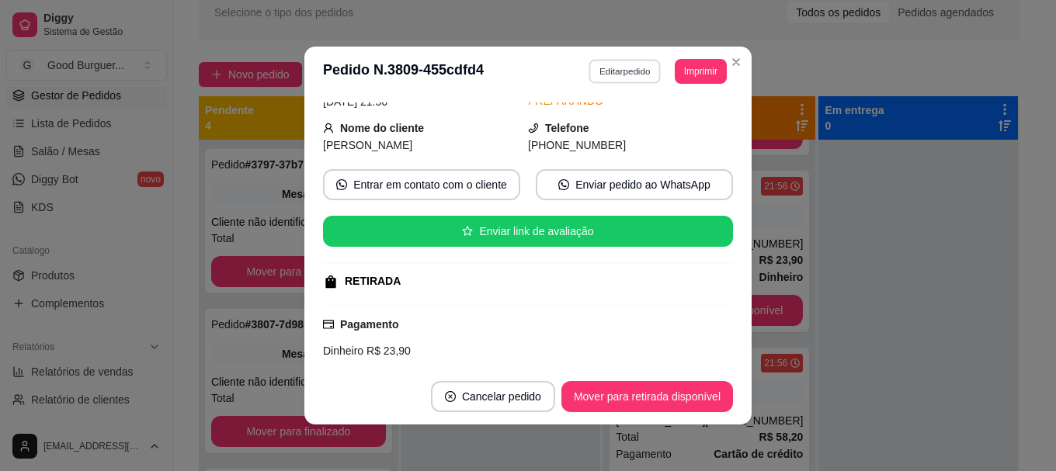
click at [622, 74] on button "Editar pedido" at bounding box center [625, 71] width 72 height 24
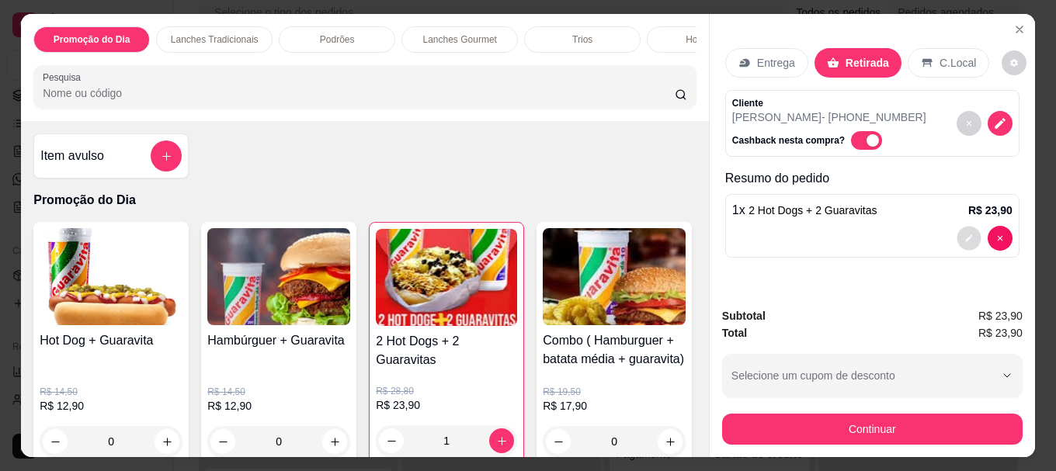
click at [964, 234] on icon "decrease-product-quantity" at bounding box center [968, 238] width 9 height 9
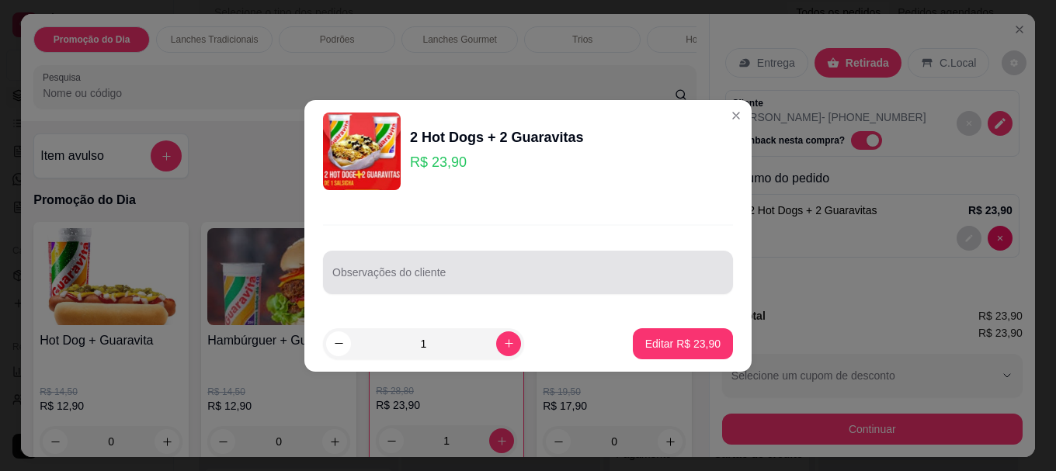
click at [480, 271] on input "Observações do cliente" at bounding box center [527, 279] width 391 height 16
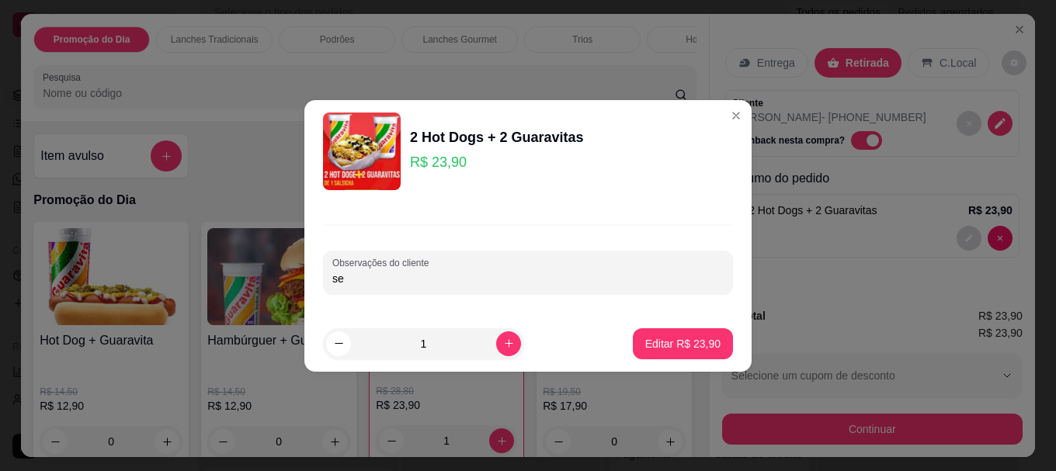
type input "s"
type input "um hot dog sem passas e outro completo"
click at [674, 343] on p "Editar R$ 23,90" at bounding box center [682, 344] width 75 height 16
type input "0"
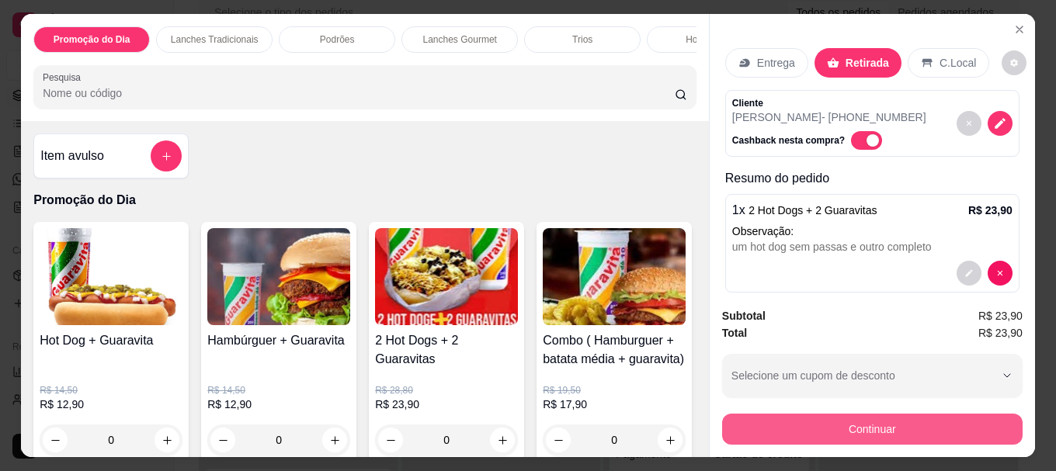
click at [893, 423] on button "Continuar" at bounding box center [872, 429] width 300 height 31
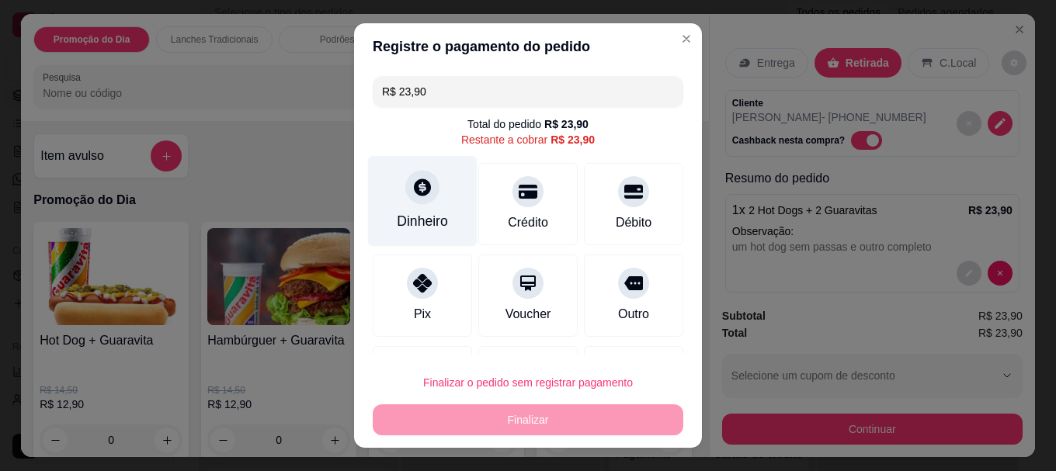
click at [412, 178] on icon at bounding box center [422, 188] width 20 height 20
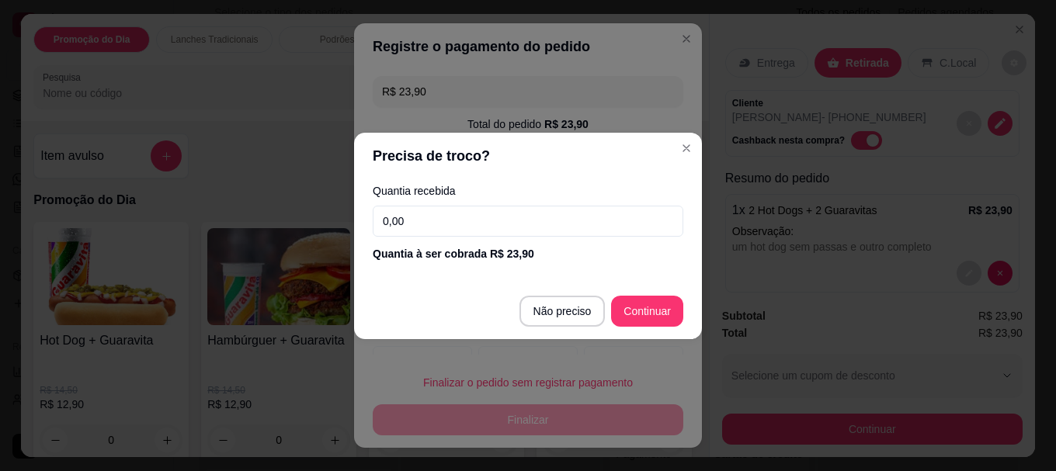
click at [470, 217] on input "0,00" at bounding box center [528, 221] width 310 height 31
type input "23,90"
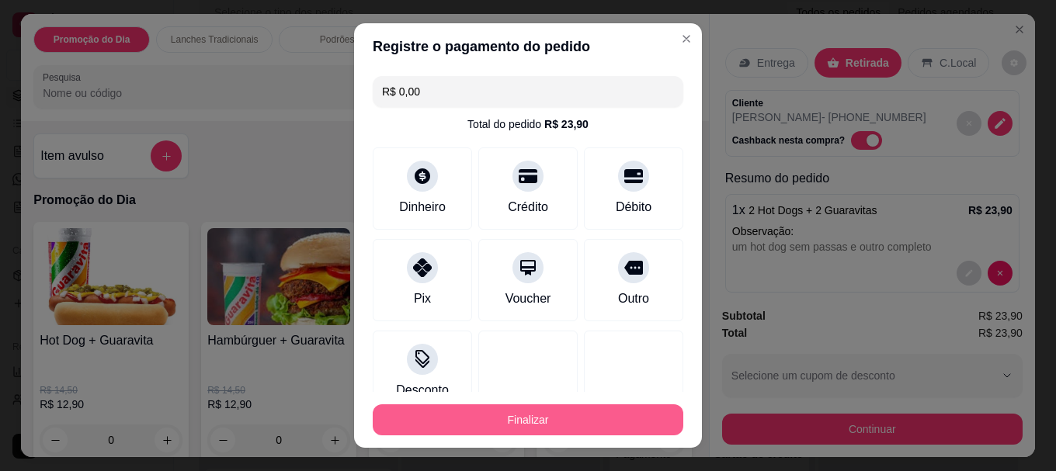
click at [562, 410] on button "Finalizar" at bounding box center [528, 419] width 310 height 31
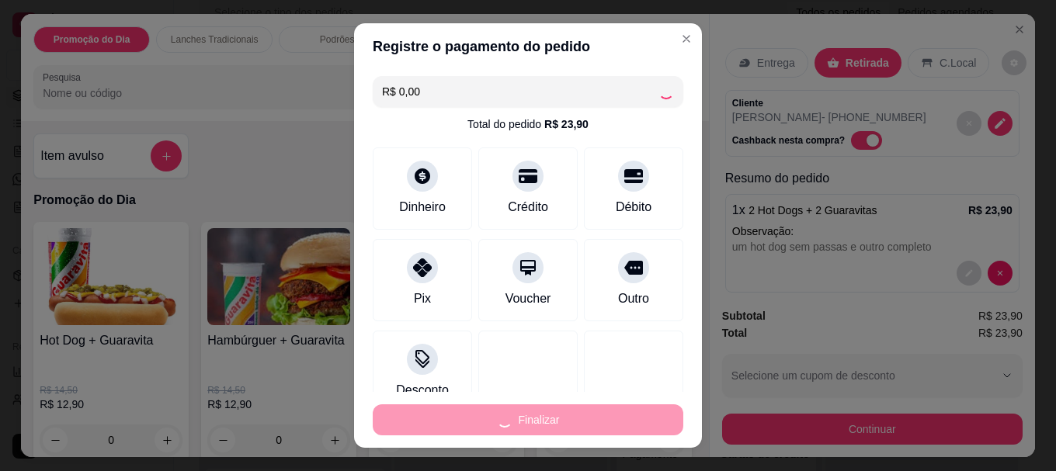
type input "-R$ 23,90"
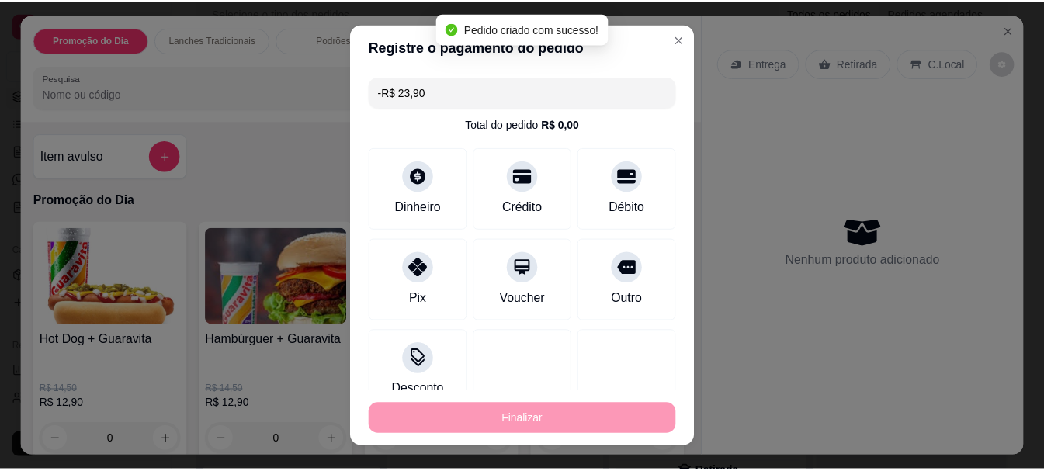
scroll to position [112, 0]
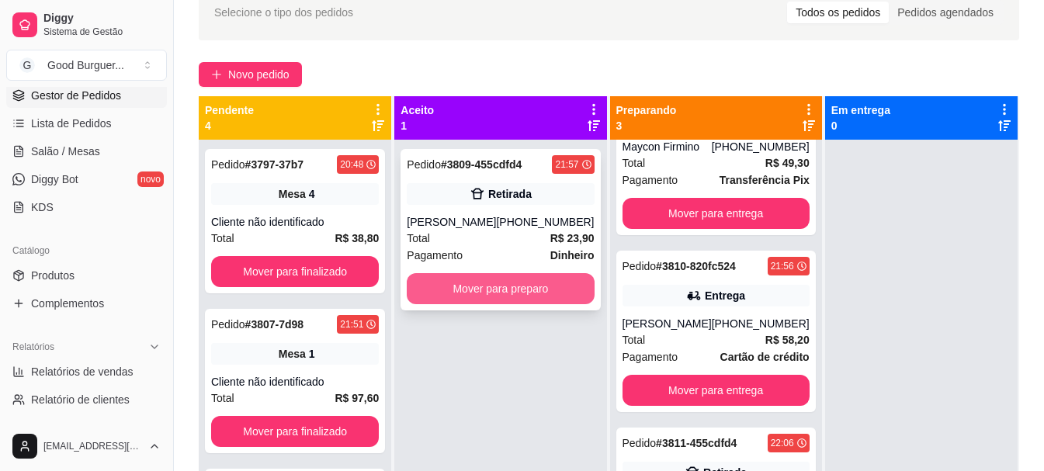
click at [525, 285] on button "Mover para preparo" at bounding box center [500, 288] width 187 height 31
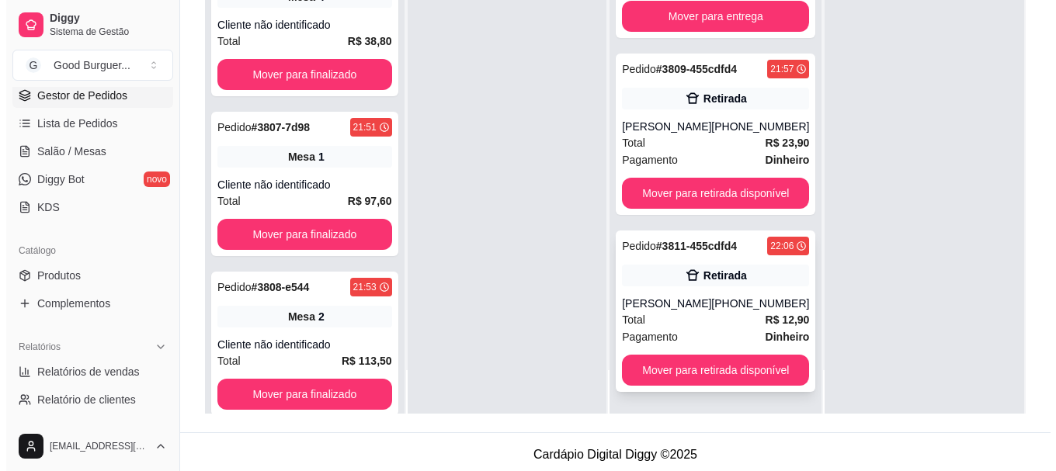
scroll to position [233, 0]
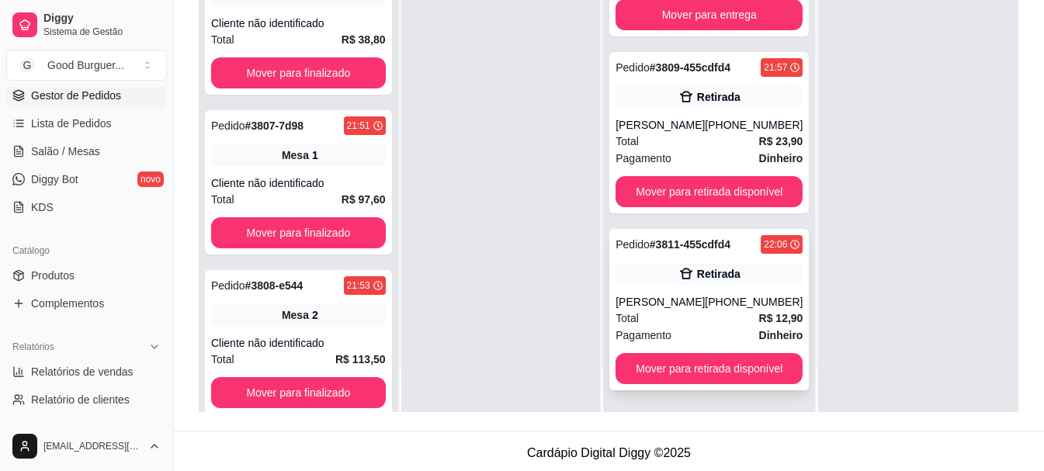
click at [681, 305] on div "[PERSON_NAME]" at bounding box center [659, 302] width 89 height 16
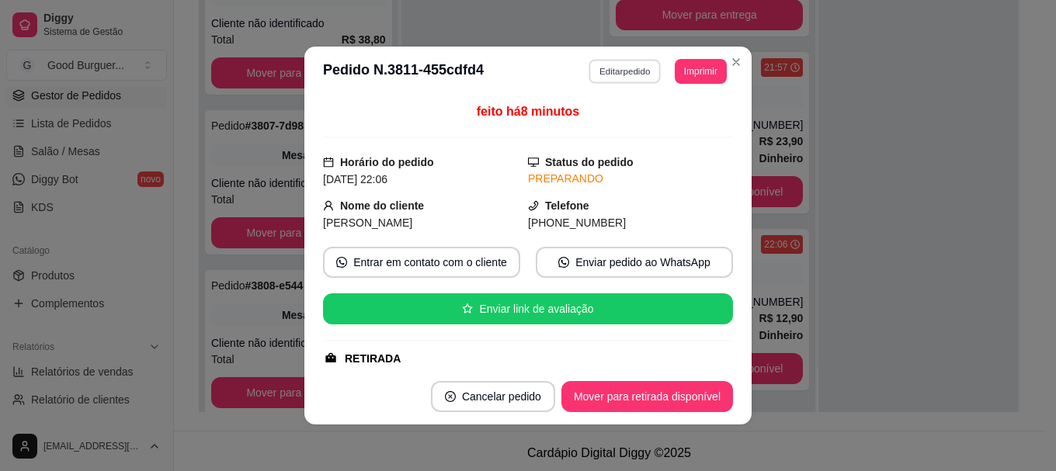
click at [619, 65] on button "Editar pedido" at bounding box center [625, 71] width 72 height 24
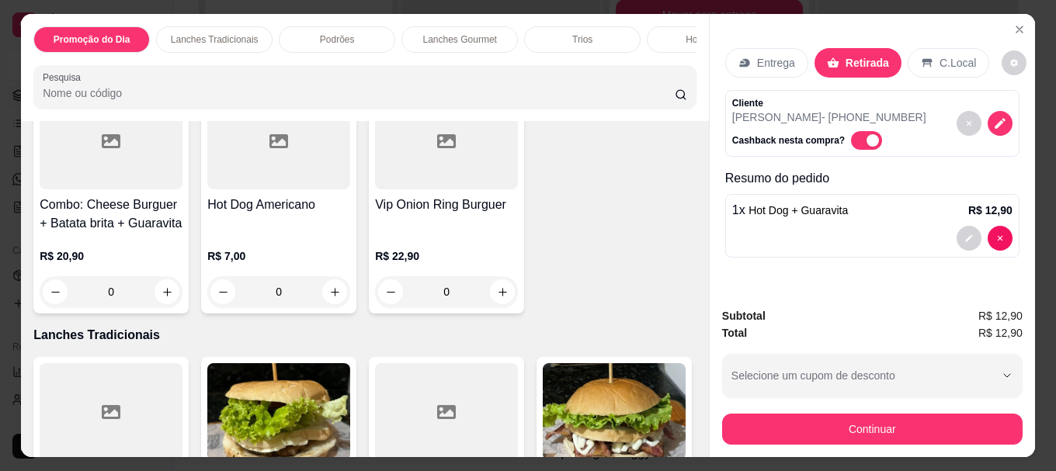
scroll to position [466, 0]
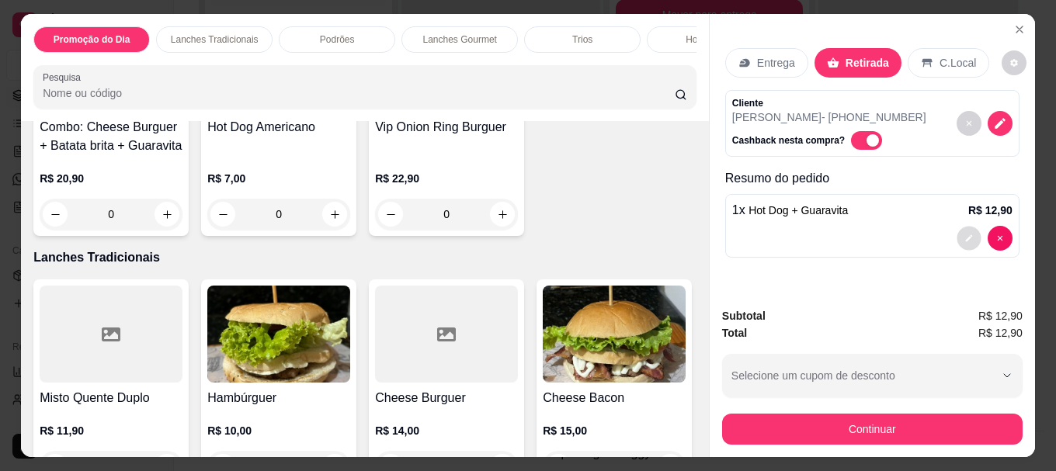
click at [966, 237] on icon "decrease-product-quantity" at bounding box center [968, 238] width 9 height 9
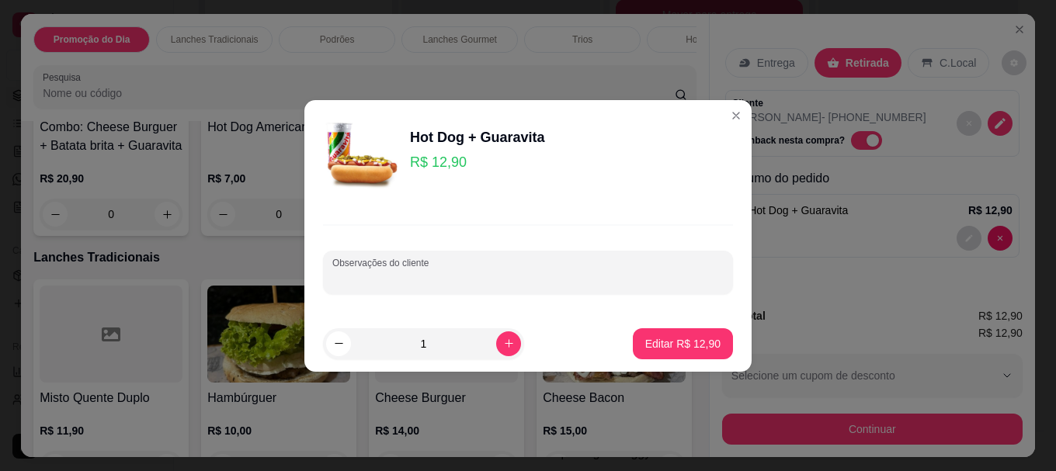
click at [550, 277] on input "Observações do cliente" at bounding box center [527, 279] width 391 height 16
type input "sem batata palha"
click at [655, 335] on button "Editar R$ 12,90" at bounding box center [682, 343] width 97 height 30
type input "0"
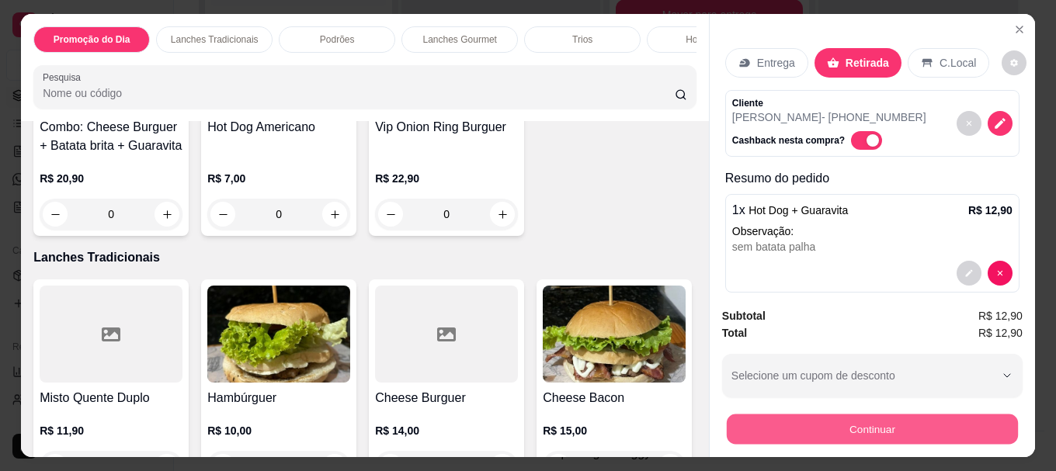
click at [802, 415] on button "Continuar" at bounding box center [871, 429] width 291 height 30
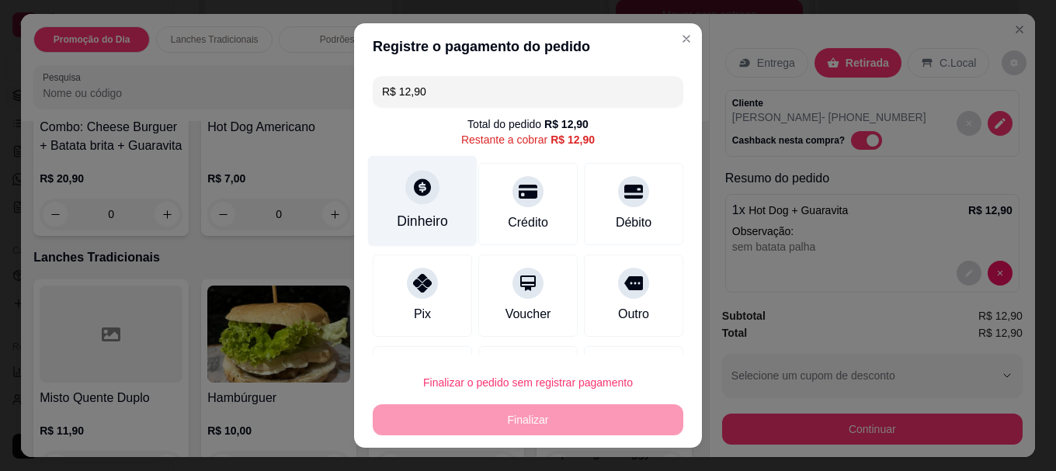
click at [405, 194] on div at bounding box center [422, 188] width 34 height 34
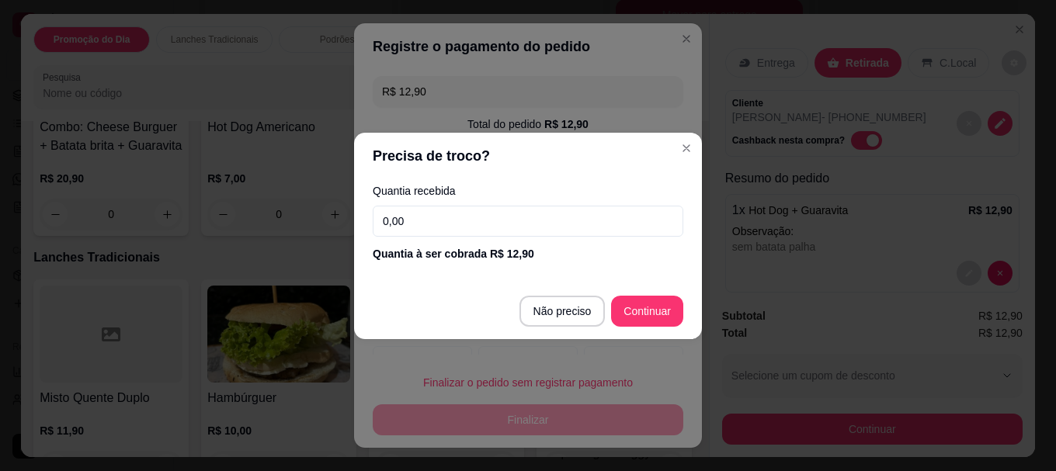
click at [455, 225] on input "0,00" at bounding box center [528, 221] width 310 height 31
type input "12,90"
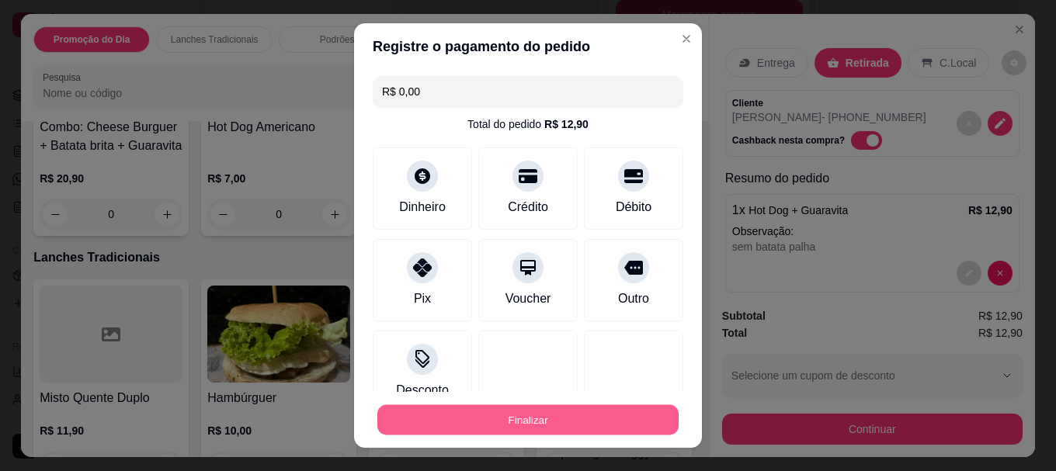
click at [611, 414] on button "Finalizar" at bounding box center [527, 419] width 301 height 30
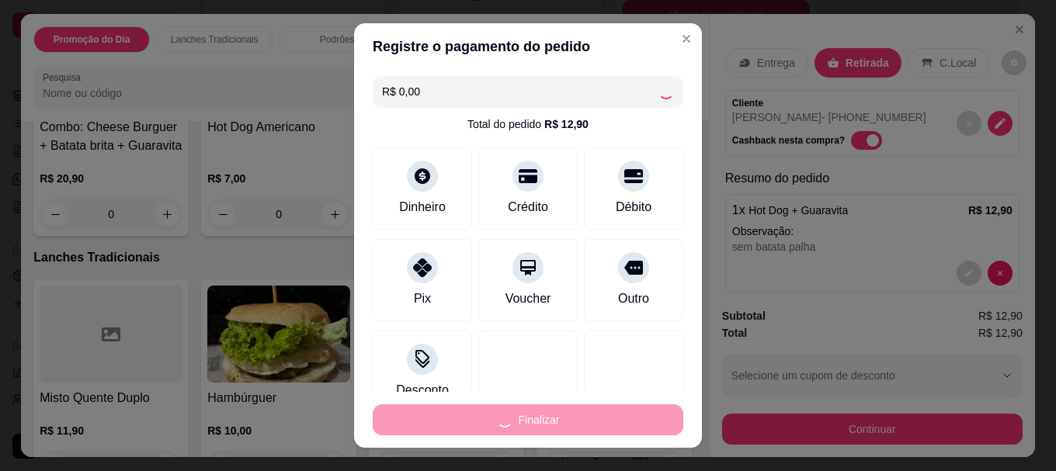
type input "-R$ 12,90"
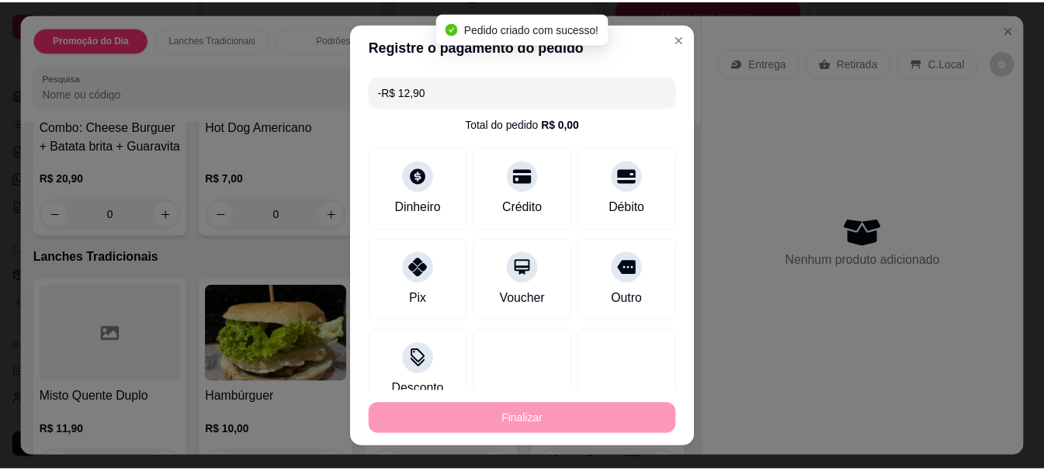
scroll to position [75, 0]
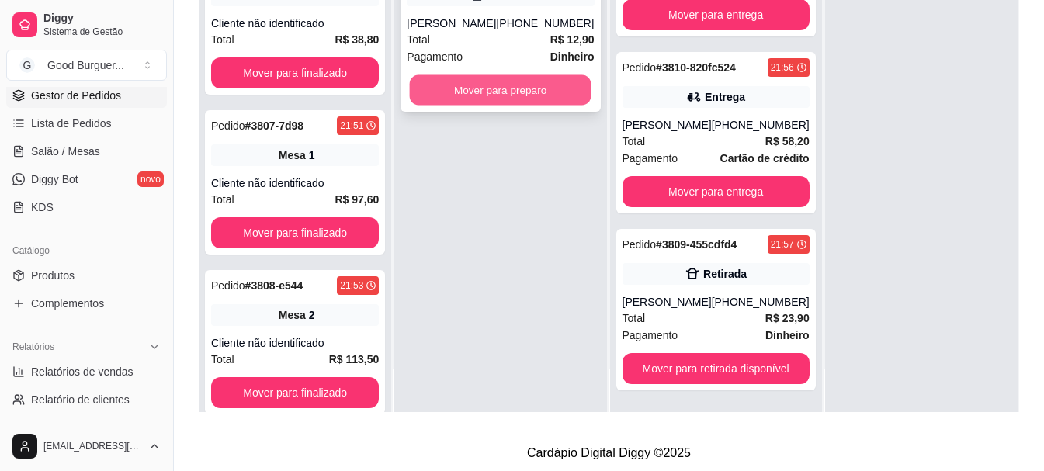
click at [524, 79] on button "Mover para preparo" at bounding box center [501, 90] width 182 height 30
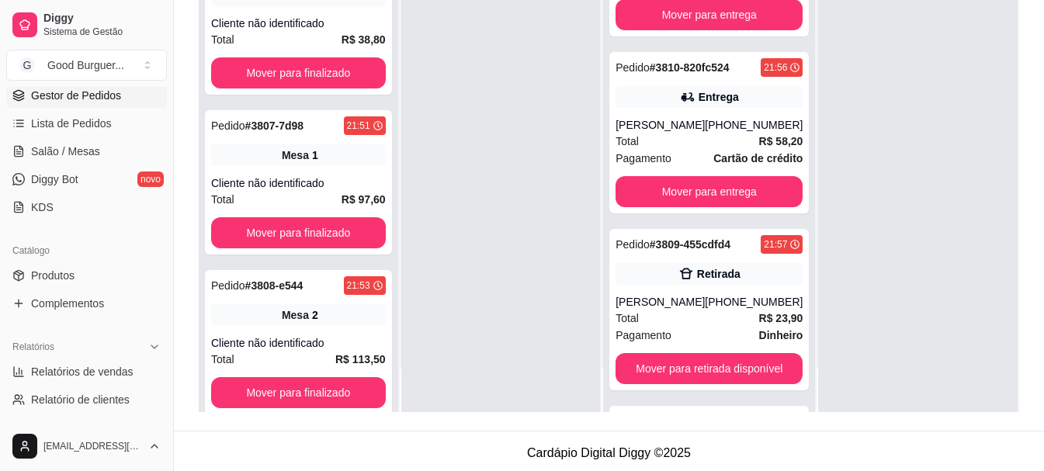
scroll to position [252, 0]
click at [47, 150] on span "Salão / Mesas" at bounding box center [65, 152] width 69 height 16
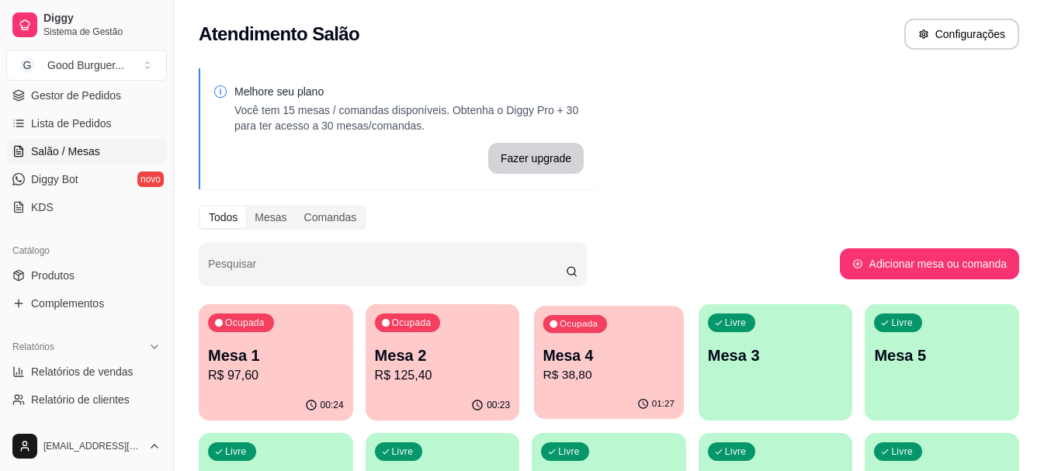
click at [596, 366] on p "R$ 38,80" at bounding box center [608, 375] width 131 height 18
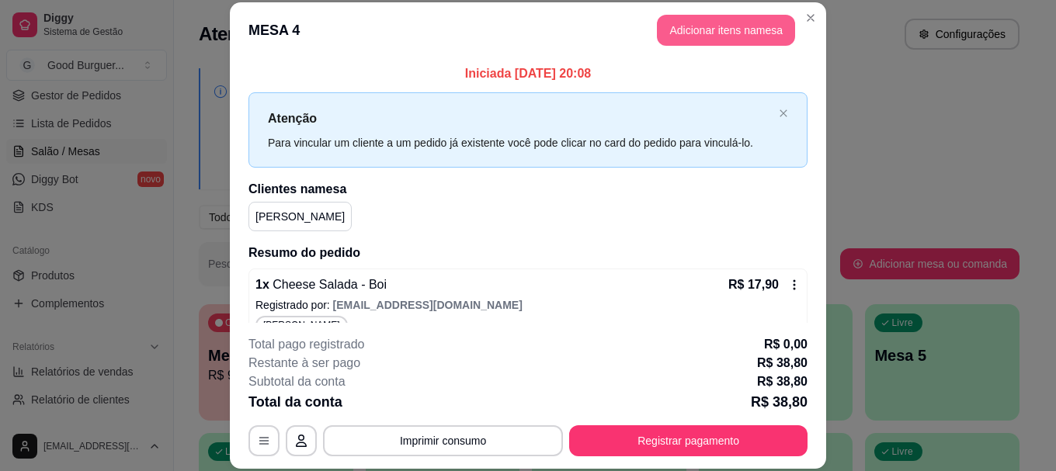
click at [721, 21] on button "Adicionar itens na mesa" at bounding box center [726, 30] width 138 height 31
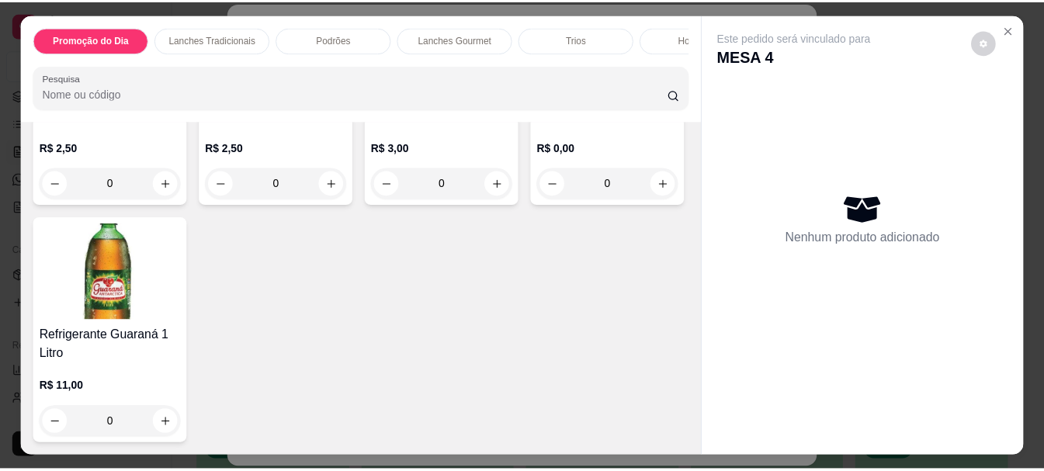
scroll to position [4748, 0]
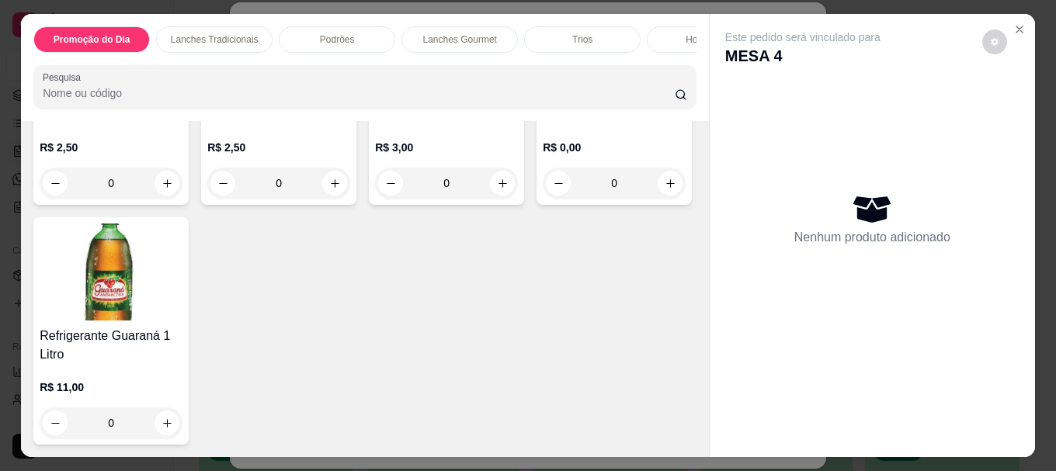
click at [134, 99] on img at bounding box center [111, 50] width 143 height 97
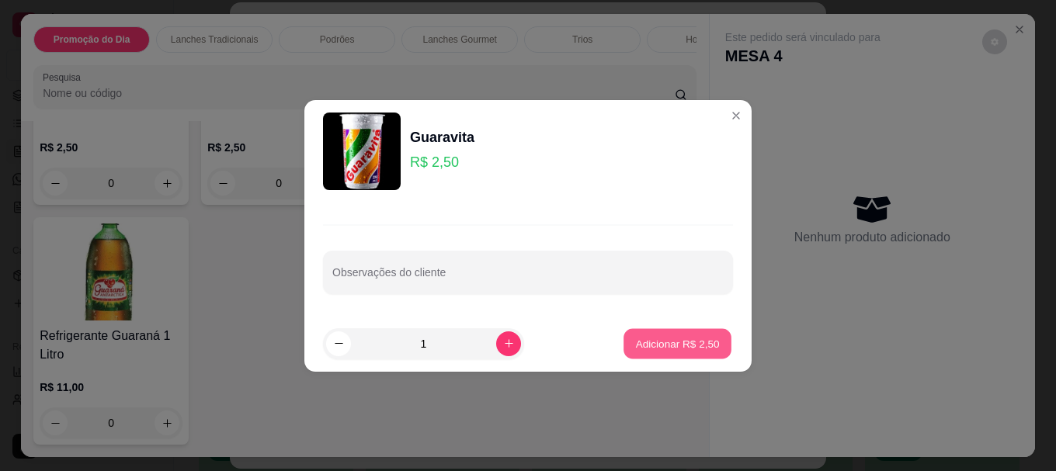
click at [635, 338] on p "Adicionar R$ 2,50" at bounding box center [677, 343] width 84 height 15
type input "1"
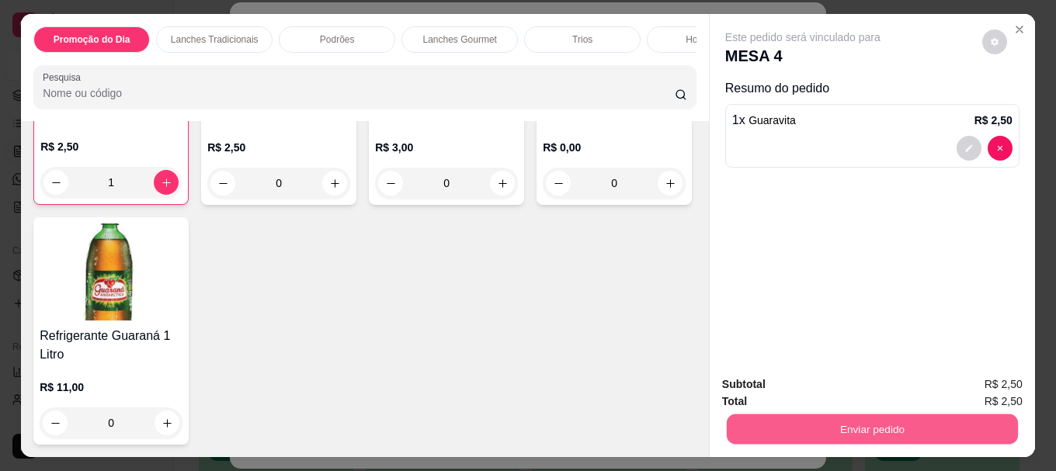
click at [778, 424] on button "Enviar pedido" at bounding box center [871, 429] width 291 height 30
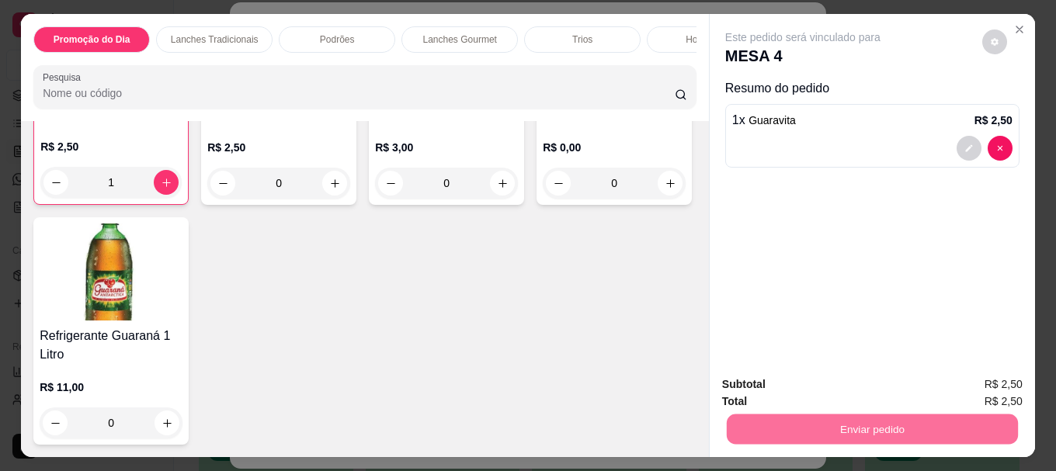
click at [766, 376] on button "Não registrar e enviar pedido" at bounding box center [820, 384] width 157 height 29
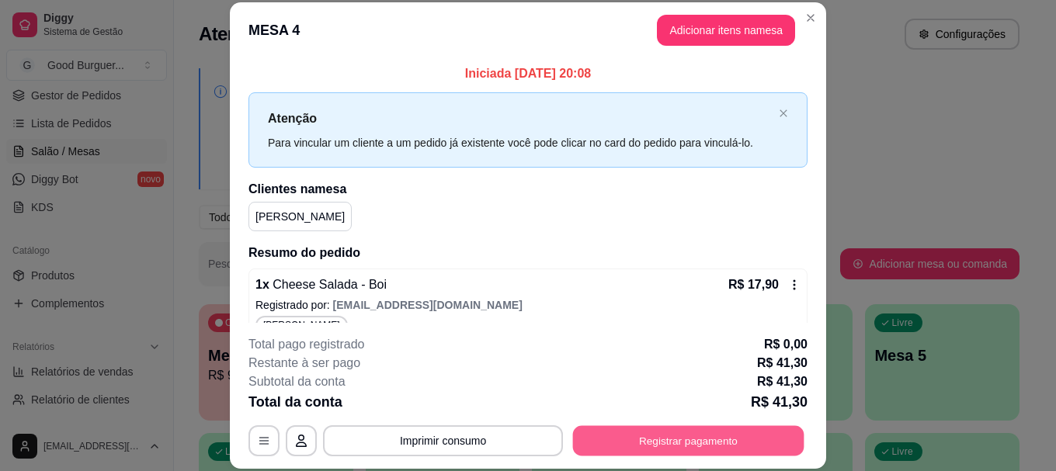
click at [665, 431] on button "Registrar pagamento" at bounding box center [688, 441] width 231 height 30
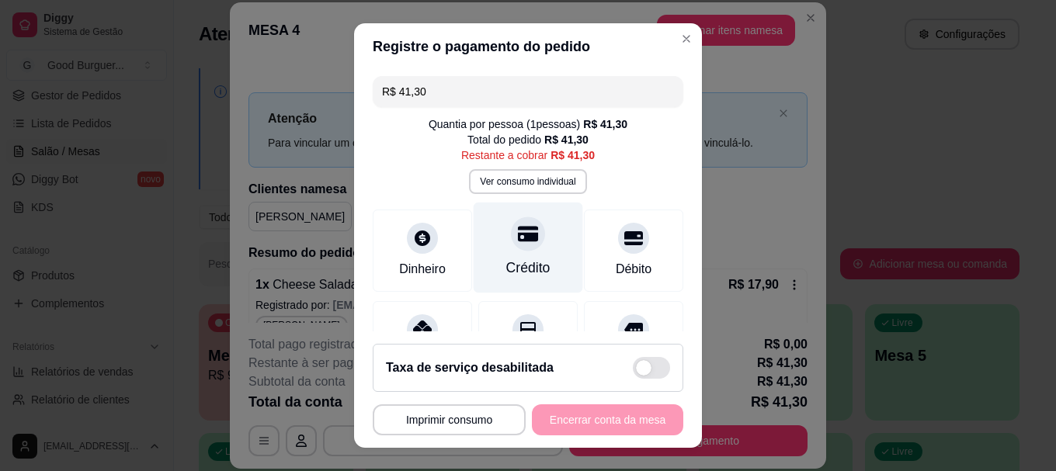
click at [518, 237] on icon at bounding box center [528, 235] width 20 height 16
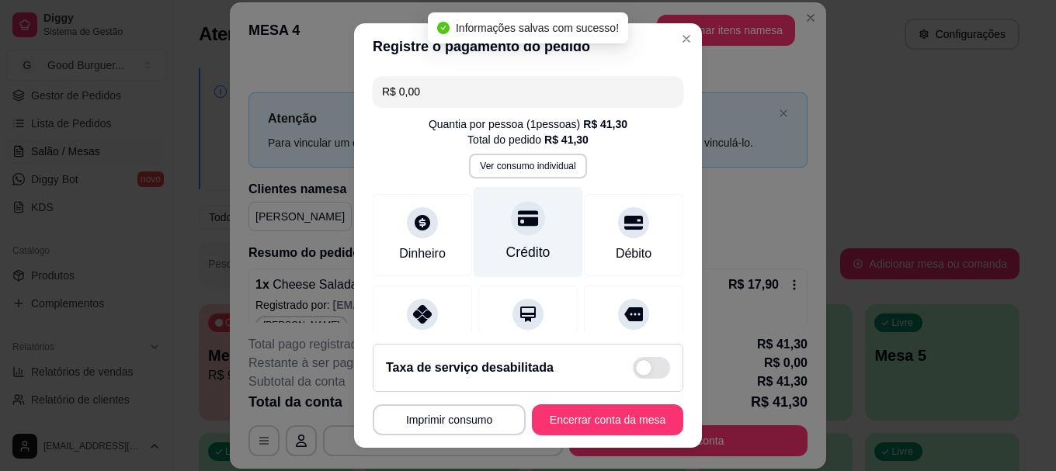
type input "R$ 0,00"
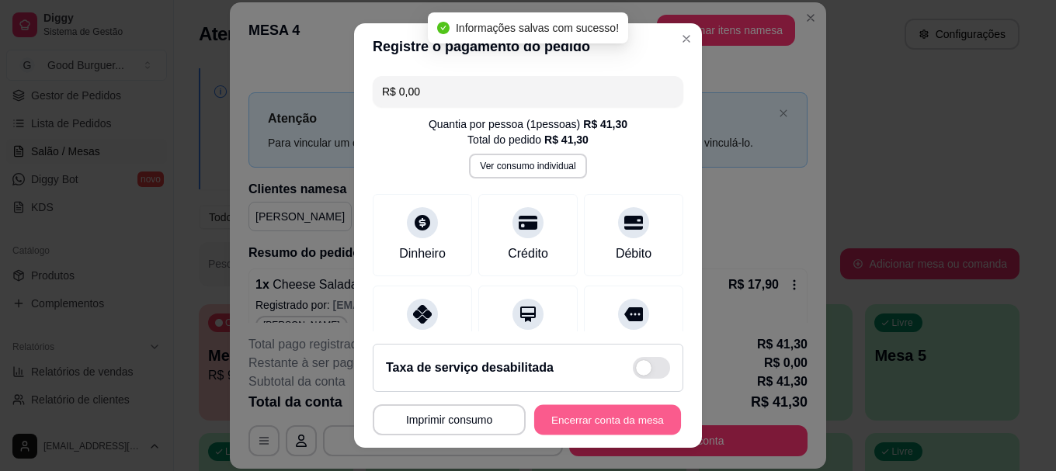
click at [581, 418] on button "Encerrar conta da mesa" at bounding box center [607, 419] width 147 height 30
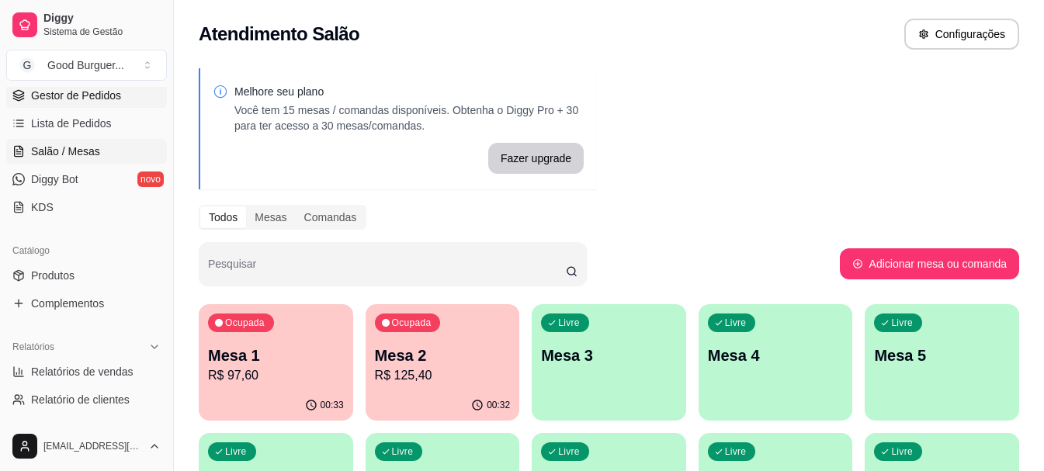
click at [84, 88] on span "Gestor de Pedidos" at bounding box center [76, 96] width 90 height 16
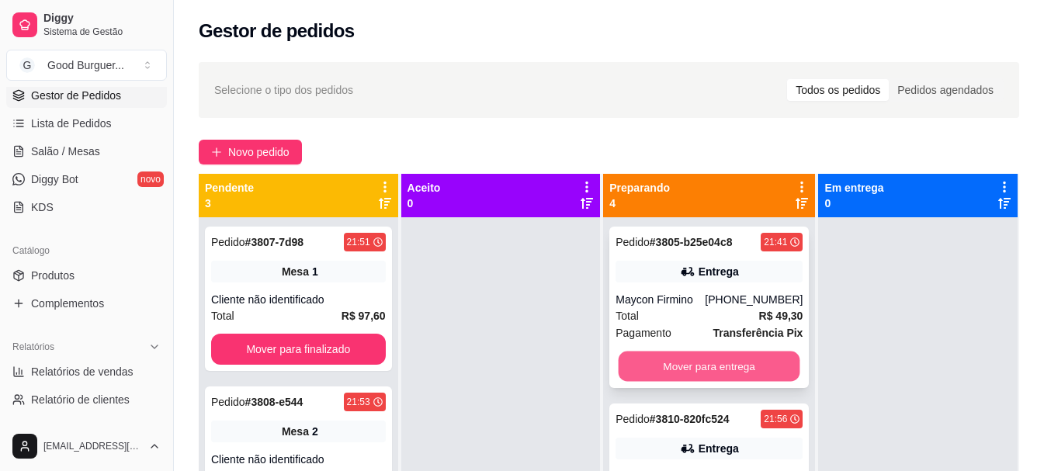
click at [685, 362] on button "Mover para entrega" at bounding box center [710, 367] width 182 height 30
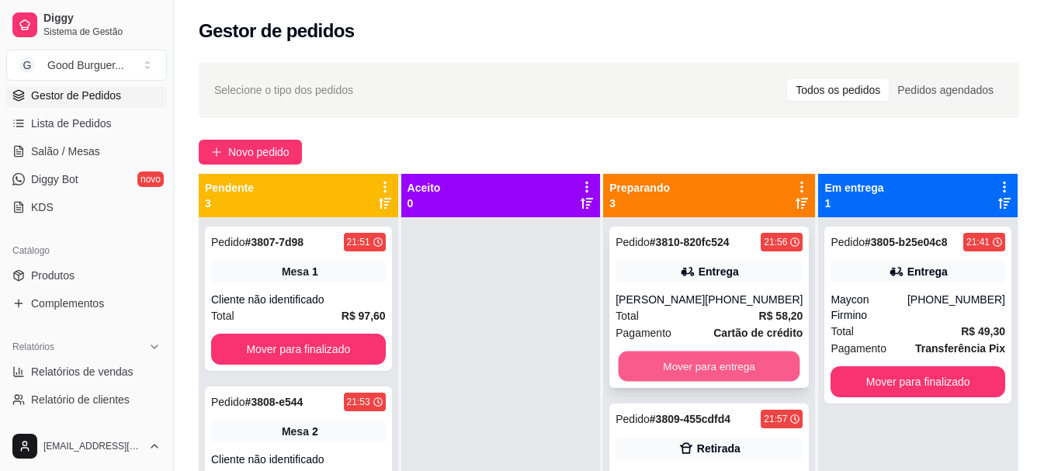
click at [687, 362] on button "Mover para entrega" at bounding box center [710, 367] width 182 height 30
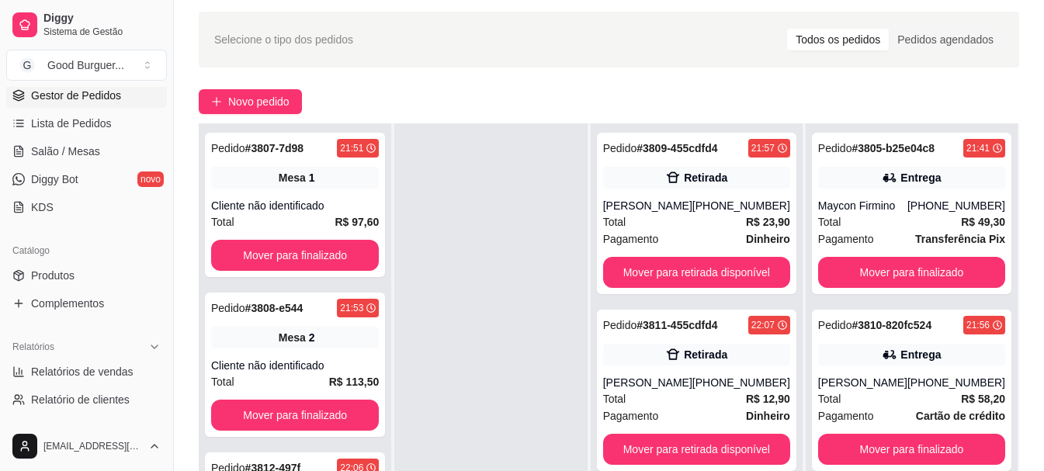
scroll to position [78, 0]
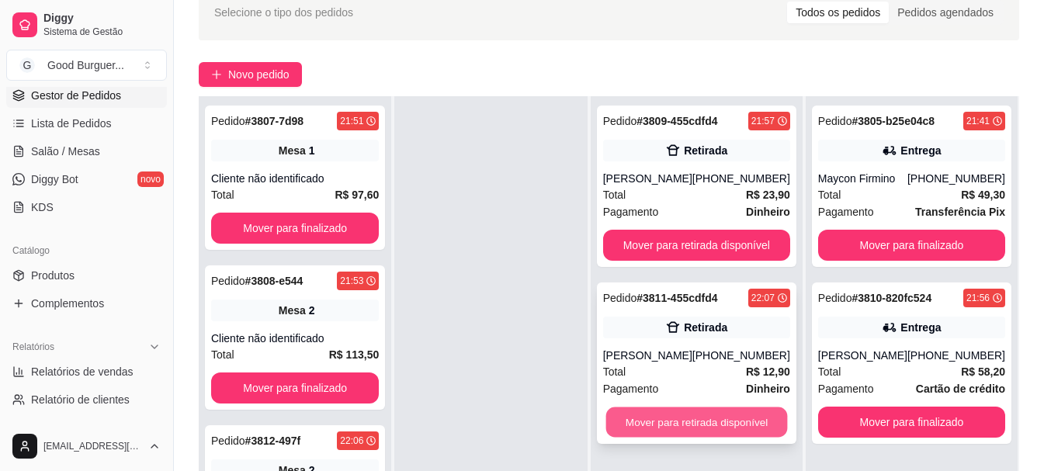
click at [724, 421] on button "Mover para retirada disponível" at bounding box center [696, 422] width 182 height 30
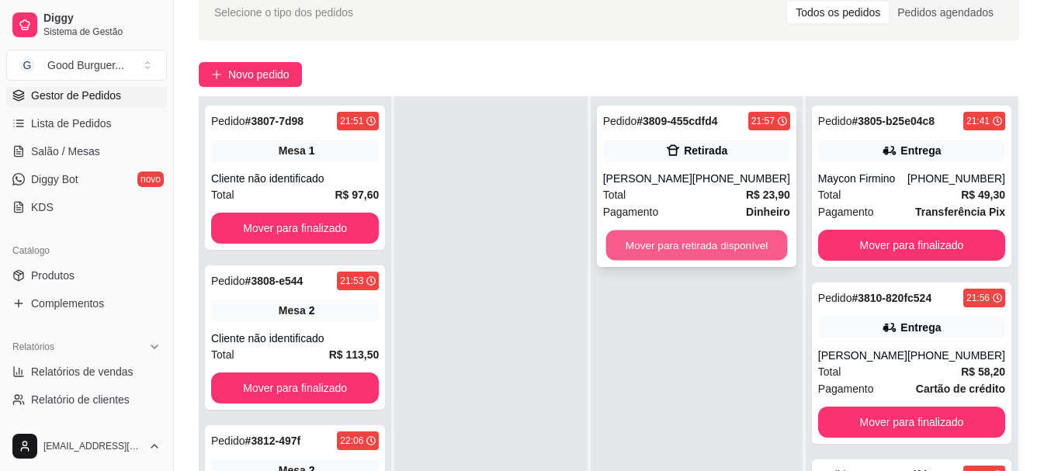
click at [699, 250] on button "Mover para retirada disponível" at bounding box center [696, 246] width 182 height 30
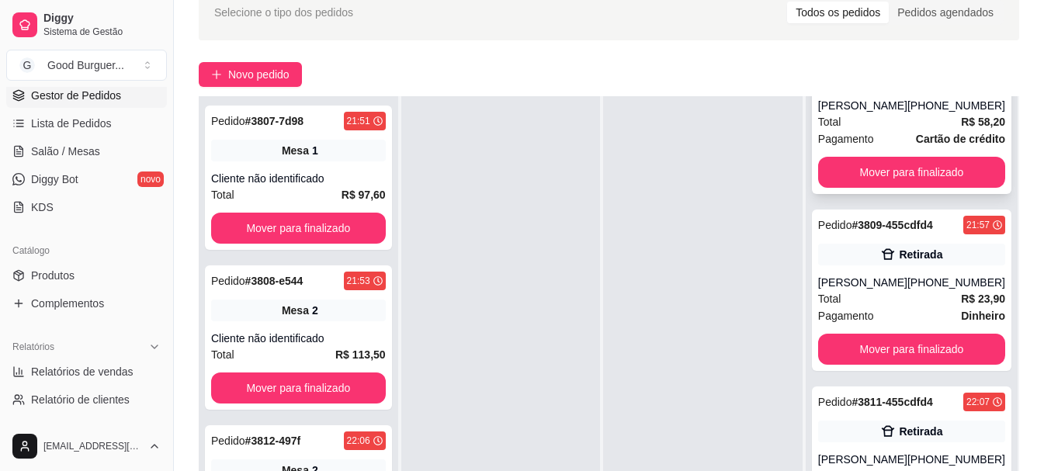
scroll to position [252, 0]
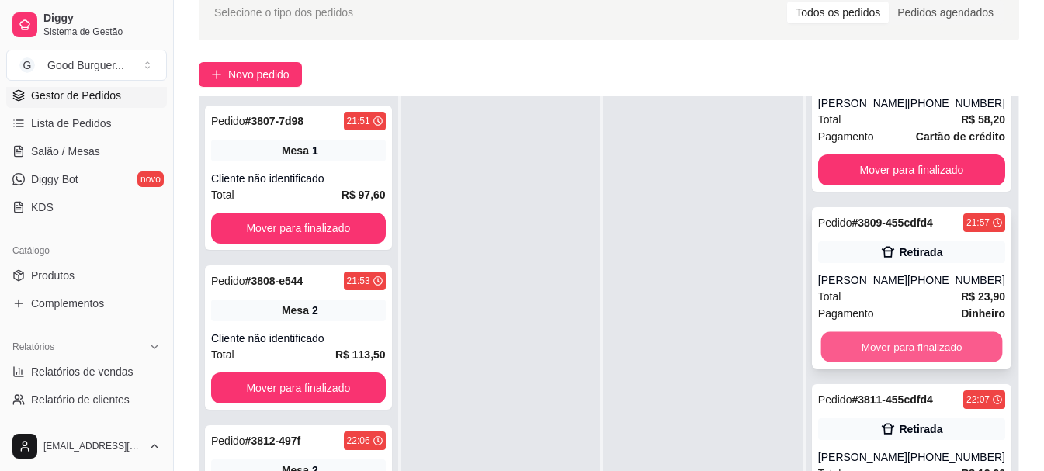
click at [886, 340] on button "Mover para finalizado" at bounding box center [911, 347] width 182 height 30
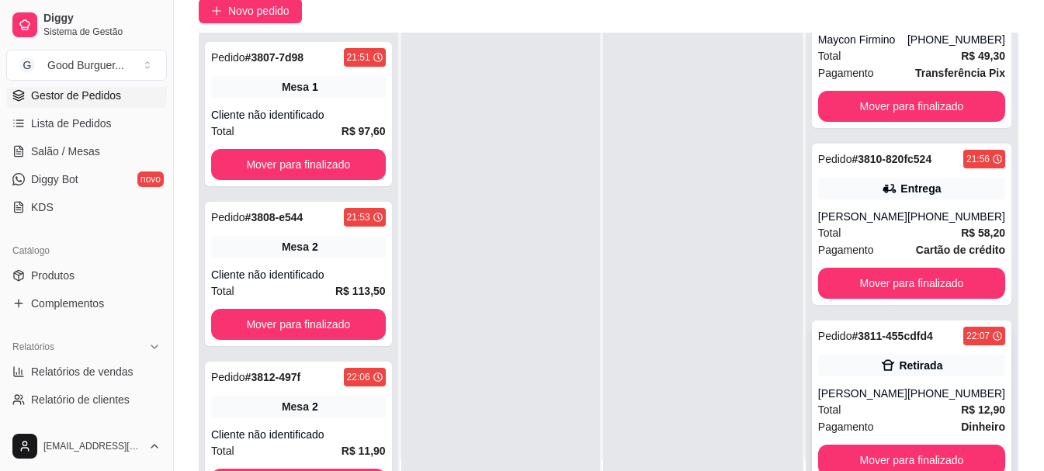
scroll to position [237, 0]
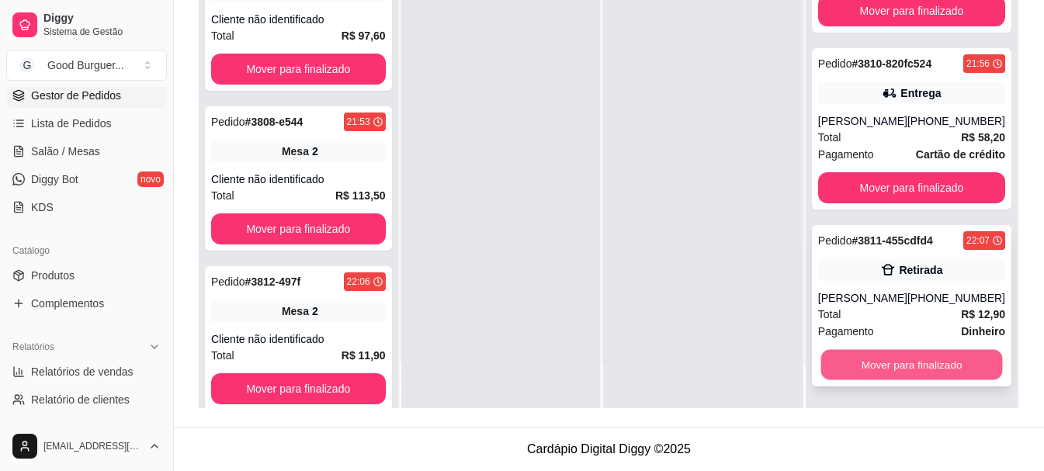
click at [890, 359] on button "Mover para finalizado" at bounding box center [911, 365] width 182 height 30
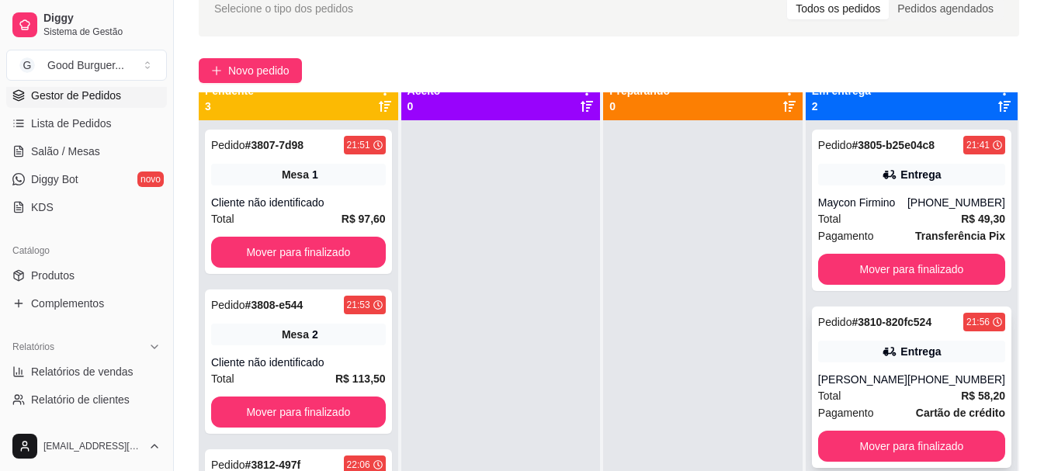
scroll to position [0, 0]
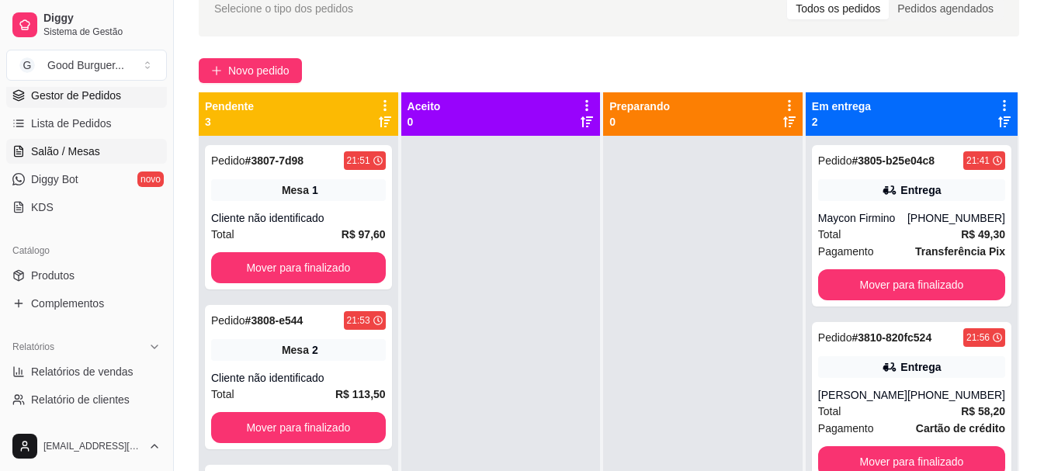
click at [108, 143] on link "Salão / Mesas" at bounding box center [86, 151] width 161 height 25
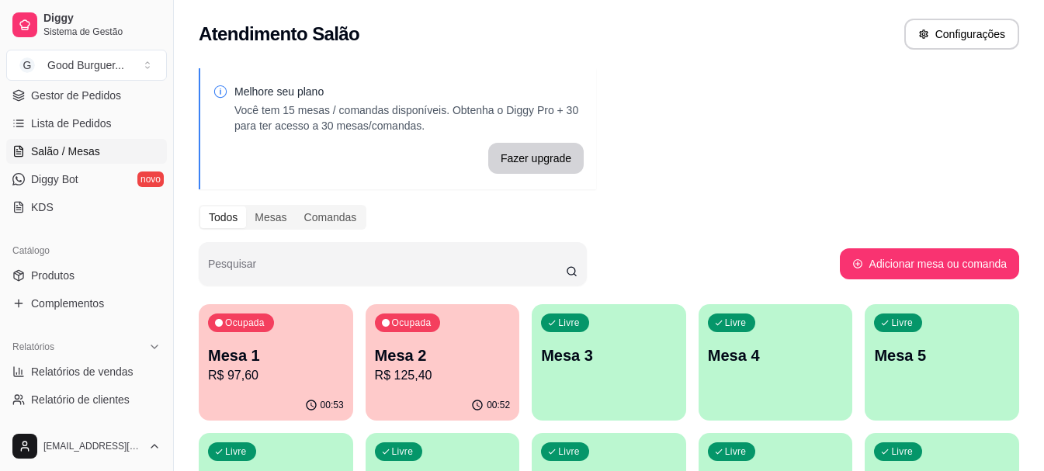
click at [303, 357] on p "Mesa 1" at bounding box center [276, 356] width 136 height 22
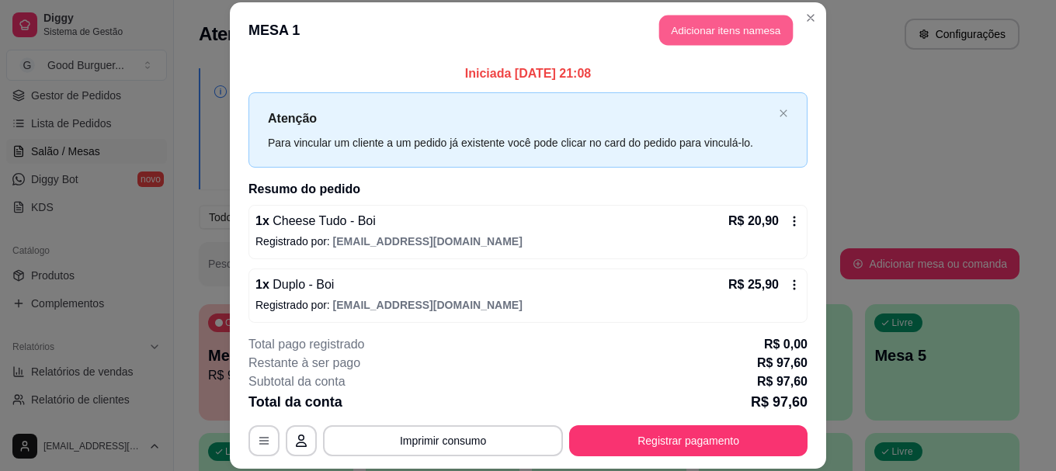
click at [695, 30] on button "Adicionar itens na mesa" at bounding box center [725, 31] width 133 height 30
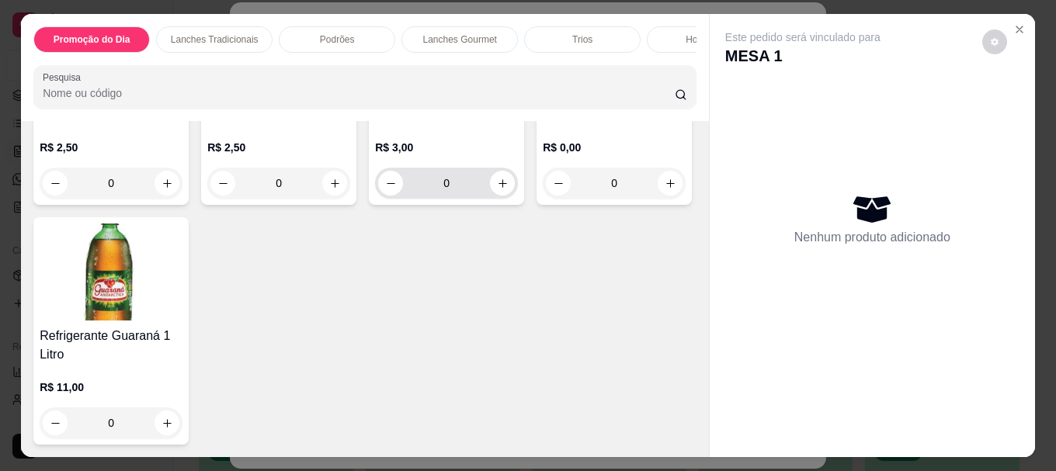
scroll to position [4826, 0]
click at [440, 124] on h4 "Água com gás" at bounding box center [446, 115] width 143 height 19
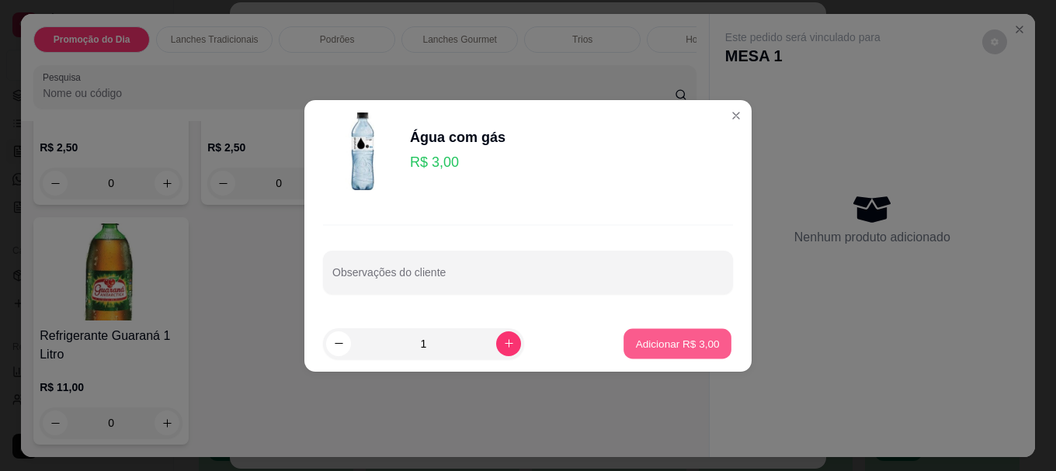
click at [646, 335] on button "Adicionar R$ 3,00" at bounding box center [677, 343] width 108 height 30
type input "1"
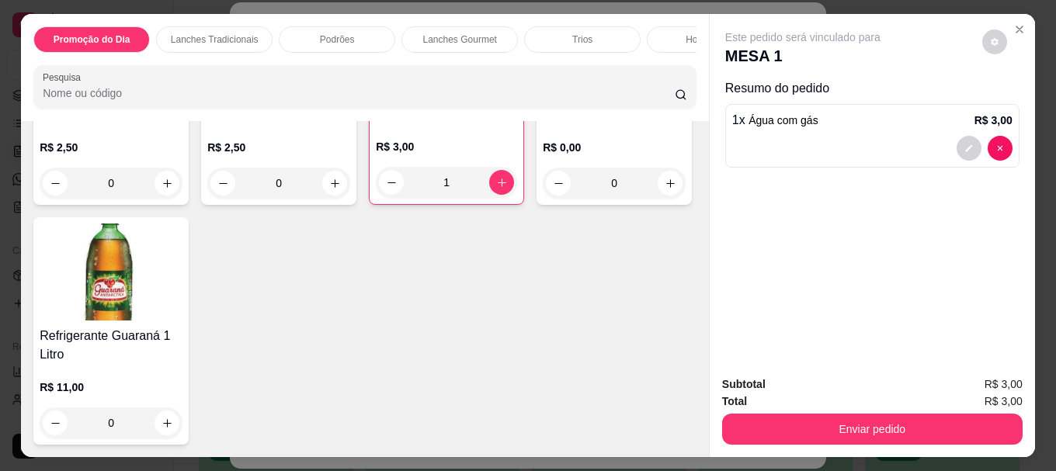
click at [137, 123] on h4 "Guaravita" at bounding box center [111, 113] width 143 height 19
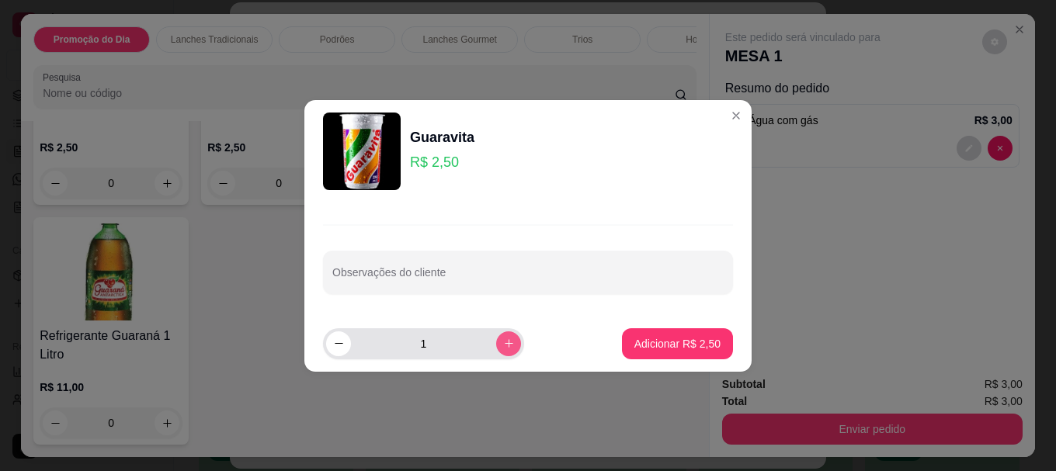
click at [503, 342] on icon "increase-product-quantity" at bounding box center [509, 344] width 12 height 12
type input "3"
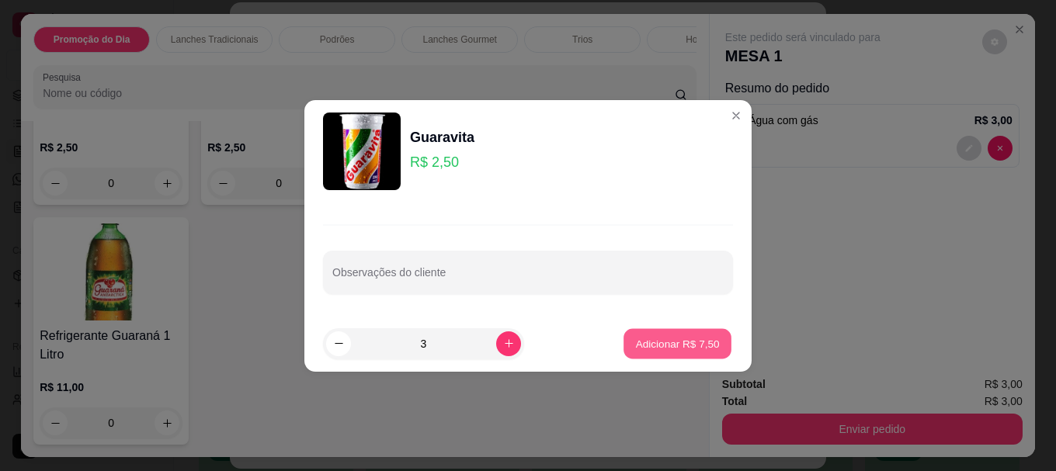
click at [655, 342] on p "Adicionar R$ 7,50" at bounding box center [677, 343] width 84 height 15
type input "3"
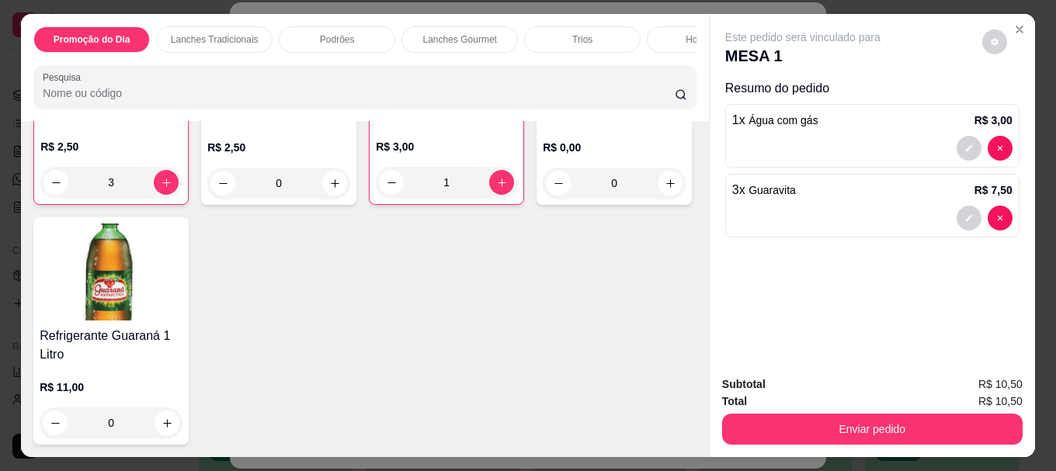
scroll to position [4827, 0]
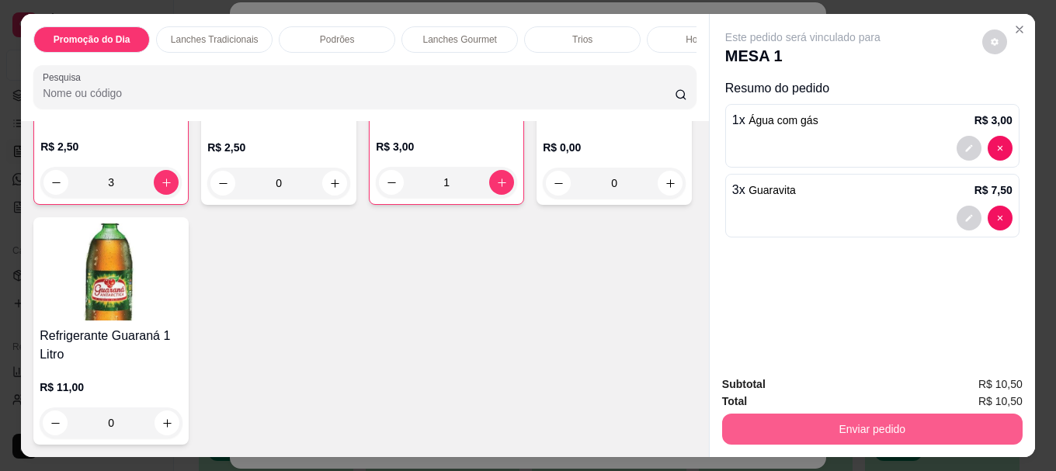
click at [837, 425] on button "Enviar pedido" at bounding box center [872, 429] width 300 height 31
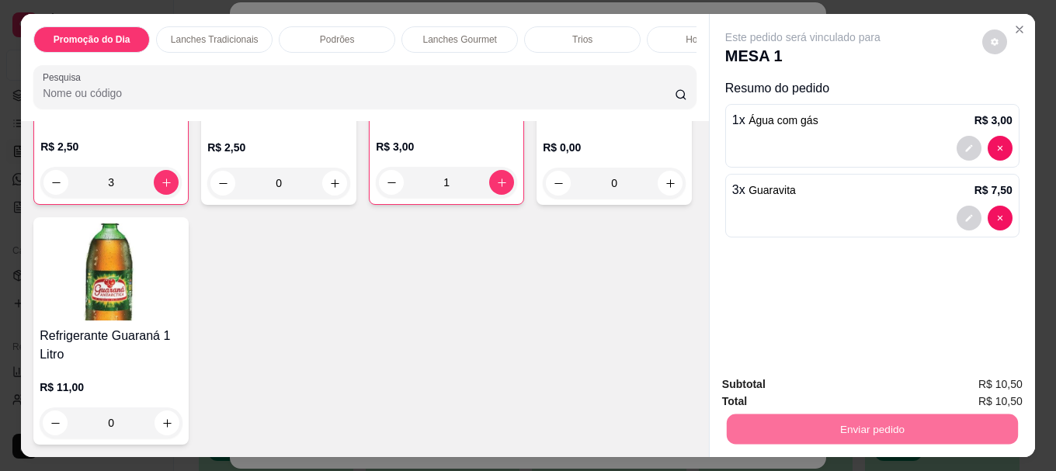
click at [778, 382] on button "Não registrar e enviar pedido" at bounding box center [820, 384] width 157 height 29
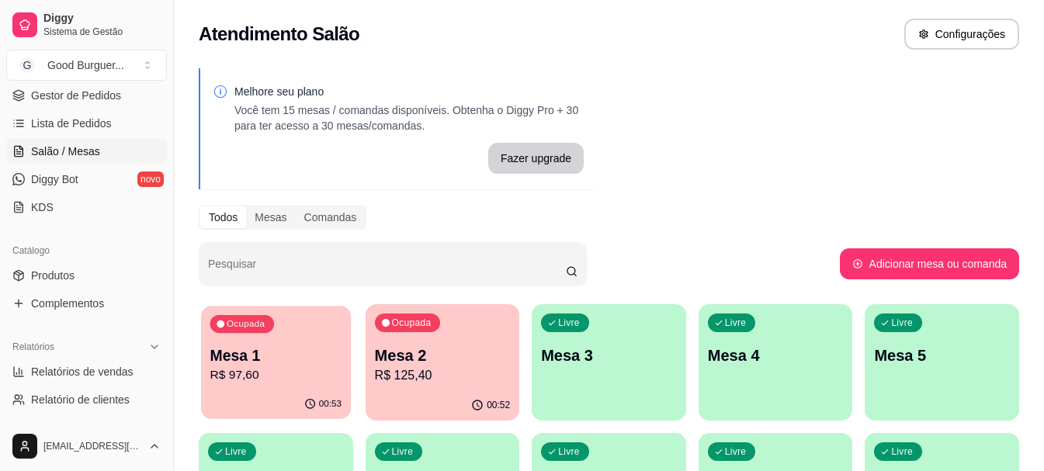
click at [286, 324] on div "Ocupada Mesa 1 R$ 97,60" at bounding box center [276, 348] width 150 height 84
click at [280, 351] on p "Mesa 1" at bounding box center [275, 355] width 131 height 21
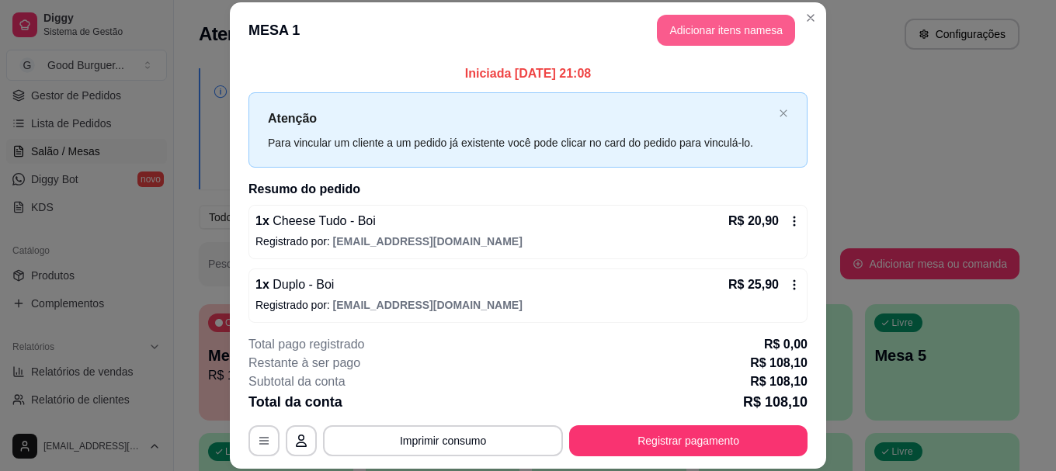
click at [734, 29] on button "Adicionar itens na mesa" at bounding box center [726, 30] width 138 height 31
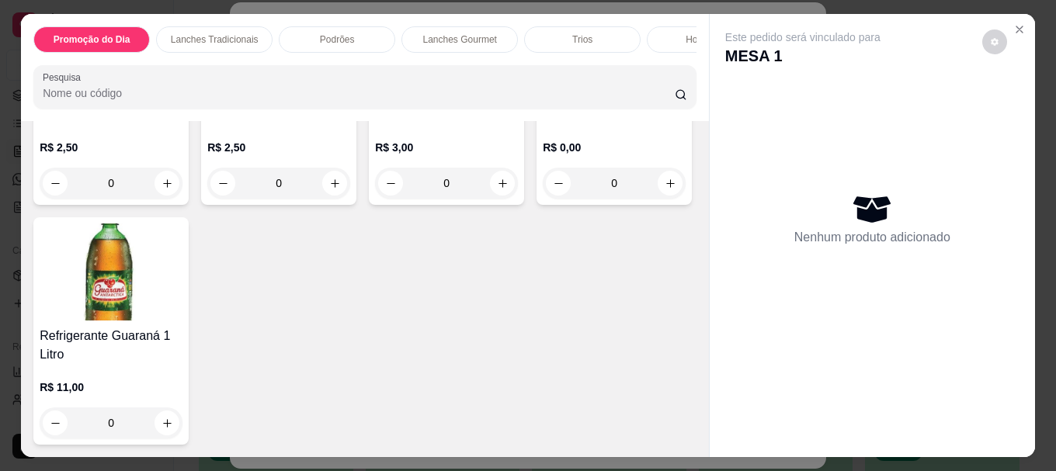
scroll to position [4748, 0]
click at [66, 124] on h4 "Guaravita" at bounding box center [111, 115] width 143 height 19
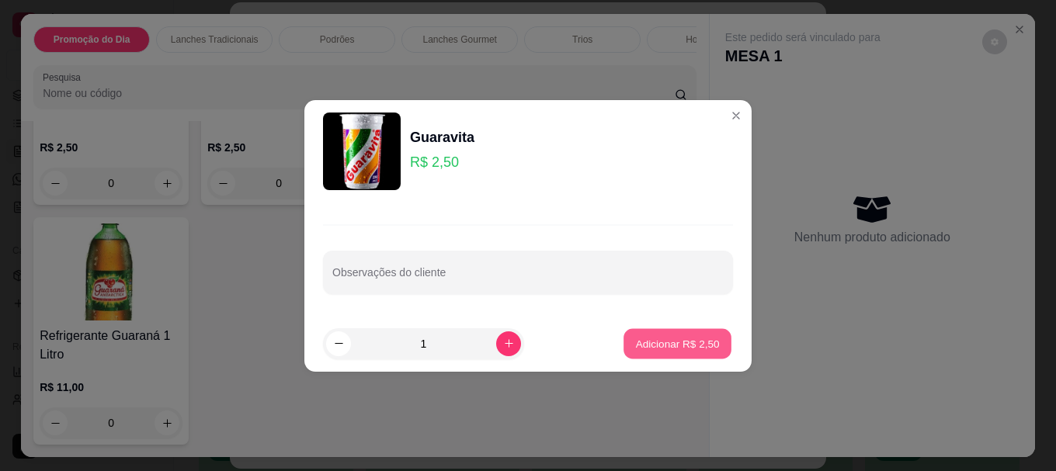
click at [637, 335] on button "Adicionar R$ 2,50" at bounding box center [677, 343] width 108 height 30
type input "1"
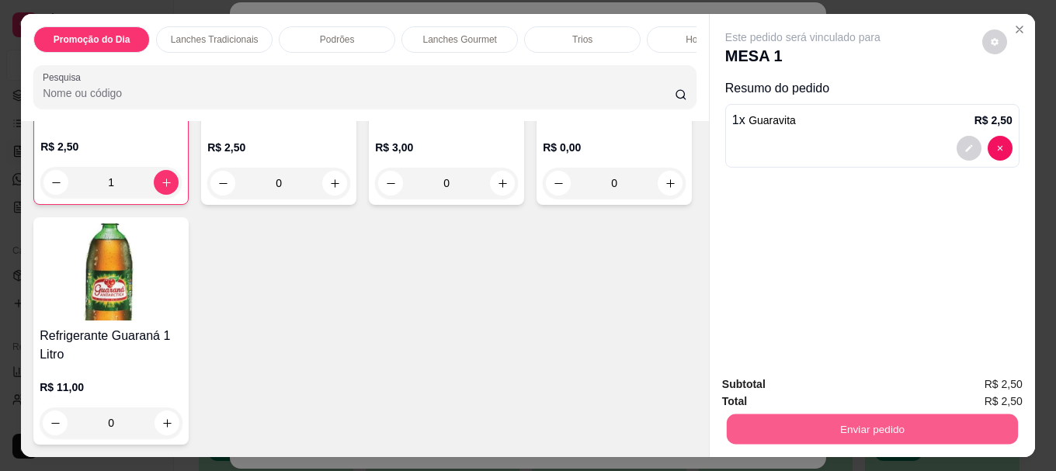
click at [828, 422] on button "Enviar pedido" at bounding box center [871, 429] width 291 height 30
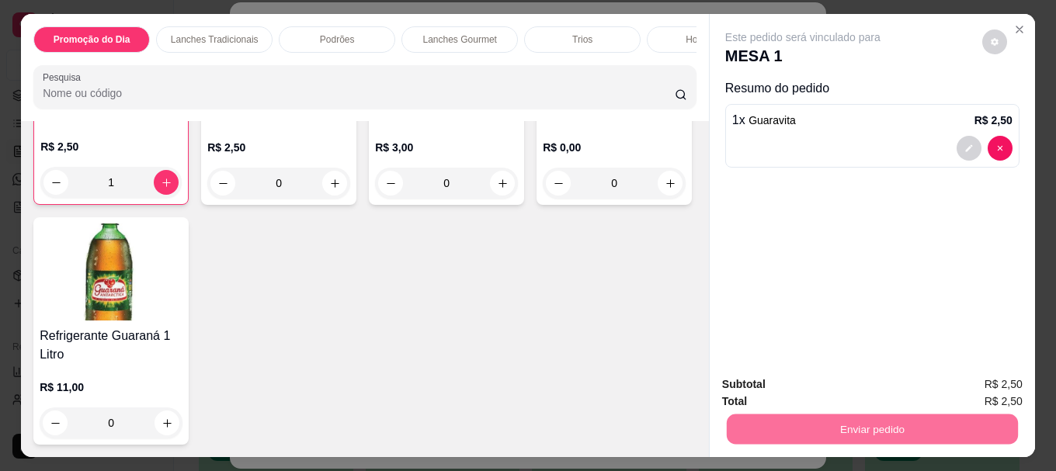
click at [828, 385] on button "Não registrar e enviar pedido" at bounding box center [820, 384] width 157 height 29
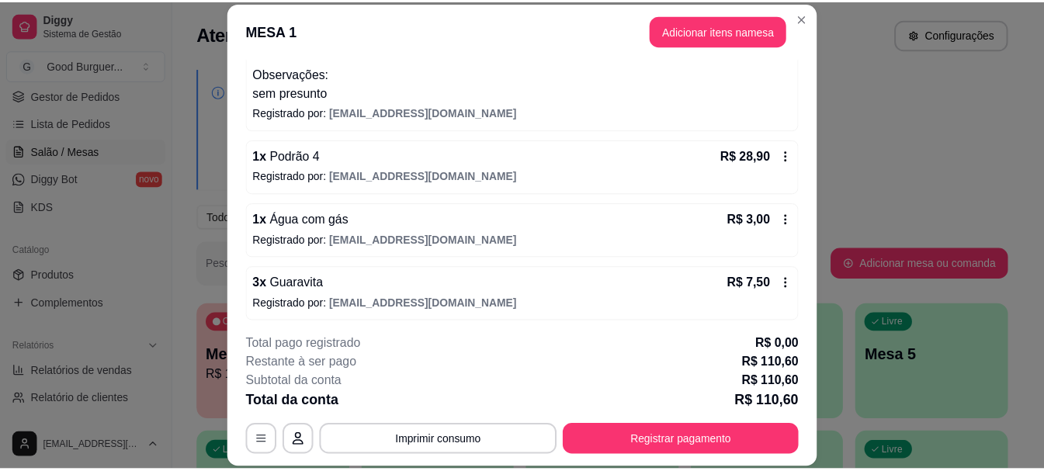
scroll to position [368, 0]
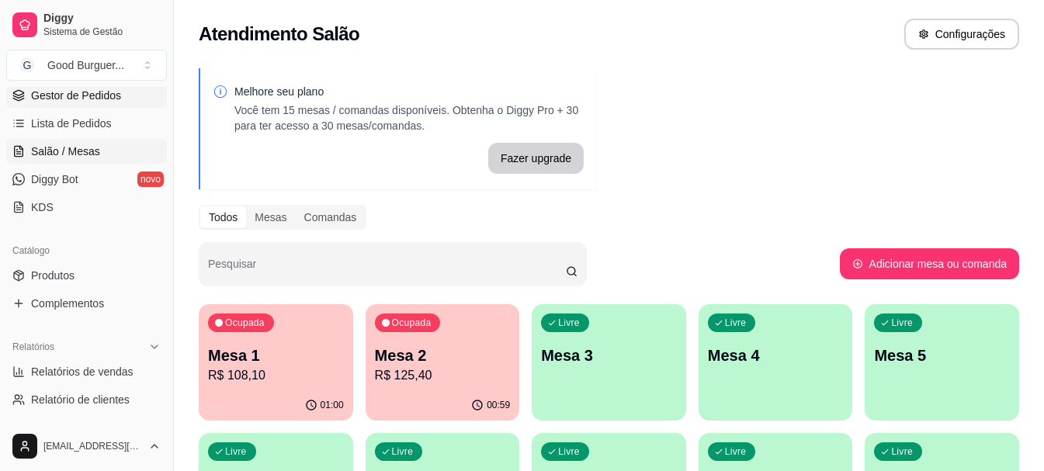
click at [108, 91] on span "Gestor de Pedidos" at bounding box center [76, 96] width 90 height 16
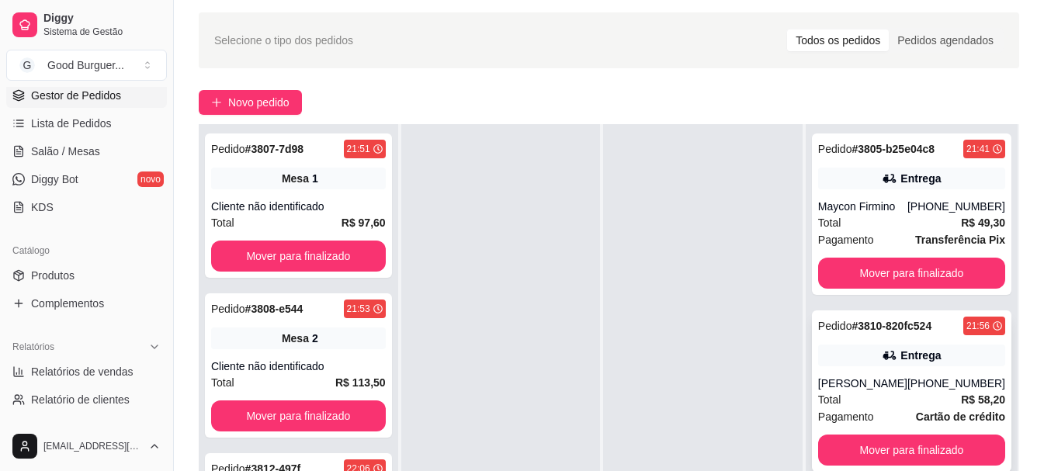
scroll to position [78, 0]
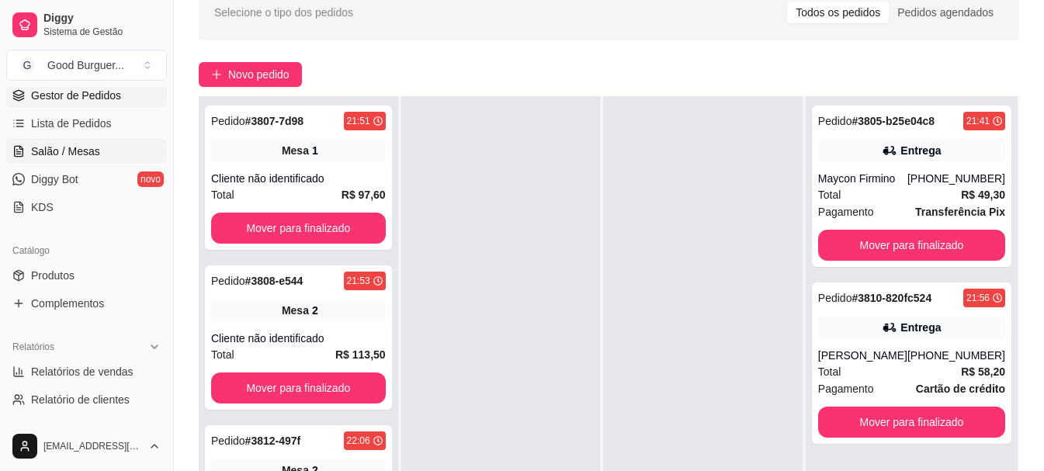
click at [66, 147] on span "Salão / Mesas" at bounding box center [65, 152] width 69 height 16
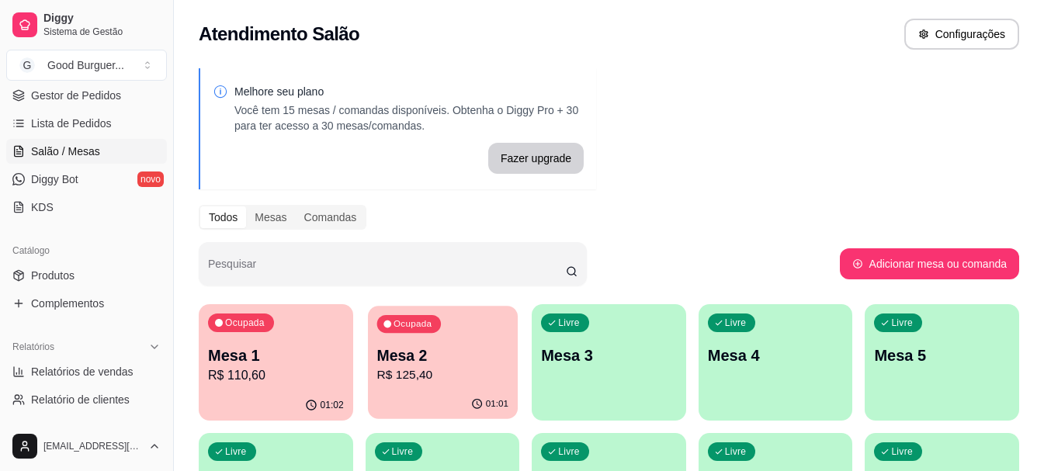
click at [431, 365] on p "Mesa 2" at bounding box center [441, 355] width 131 height 21
click at [304, 362] on p "Mesa 1" at bounding box center [275, 355] width 131 height 21
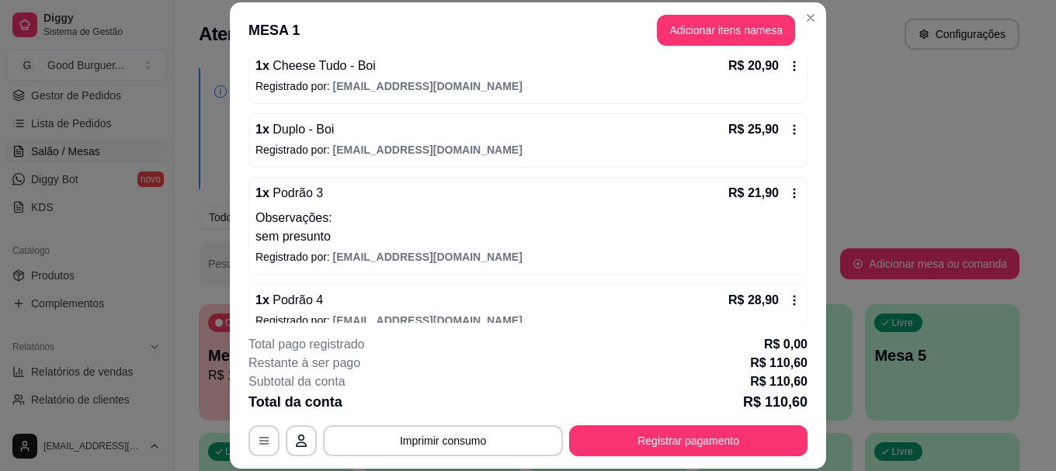
scroll to position [233, 0]
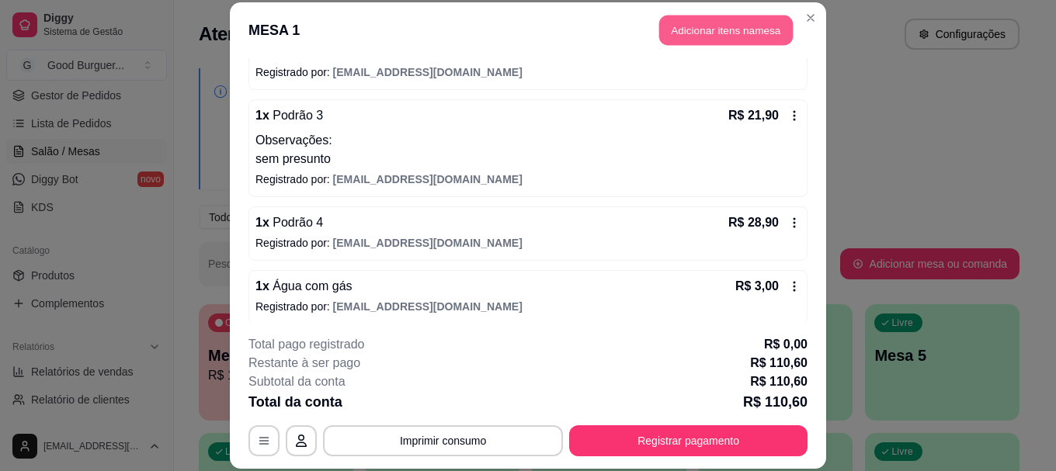
click at [690, 29] on button "Adicionar itens na mesa" at bounding box center [725, 31] width 133 height 30
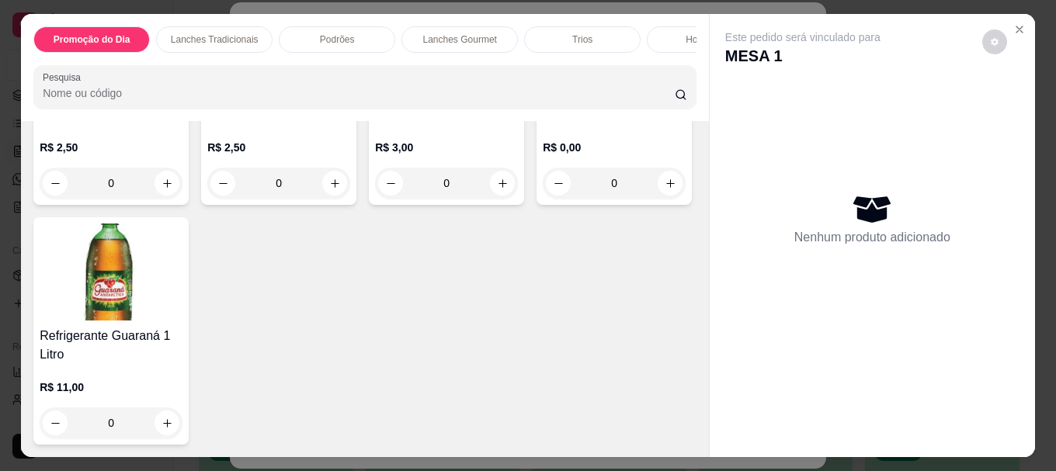
scroll to position [4903, 0]
click at [76, 140] on p "R$ 2,50" at bounding box center [111, 148] width 143 height 16
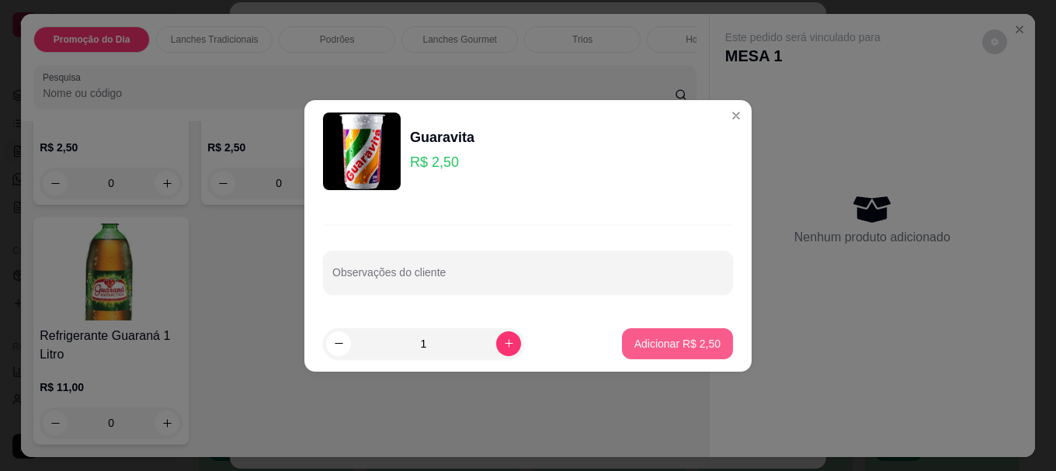
click at [647, 345] on p "Adicionar R$ 2,50" at bounding box center [677, 344] width 86 height 16
type input "1"
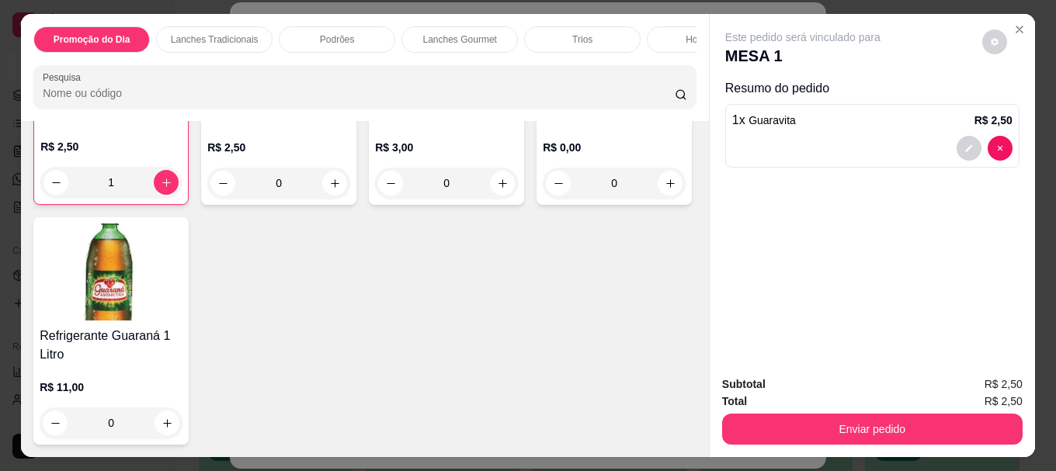
scroll to position [4904, 0]
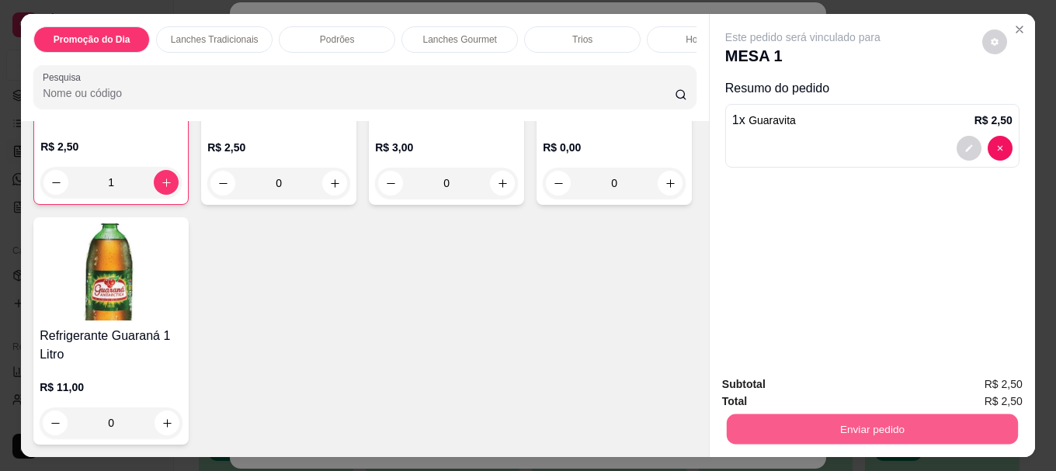
click at [792, 414] on button "Enviar pedido" at bounding box center [871, 429] width 291 height 30
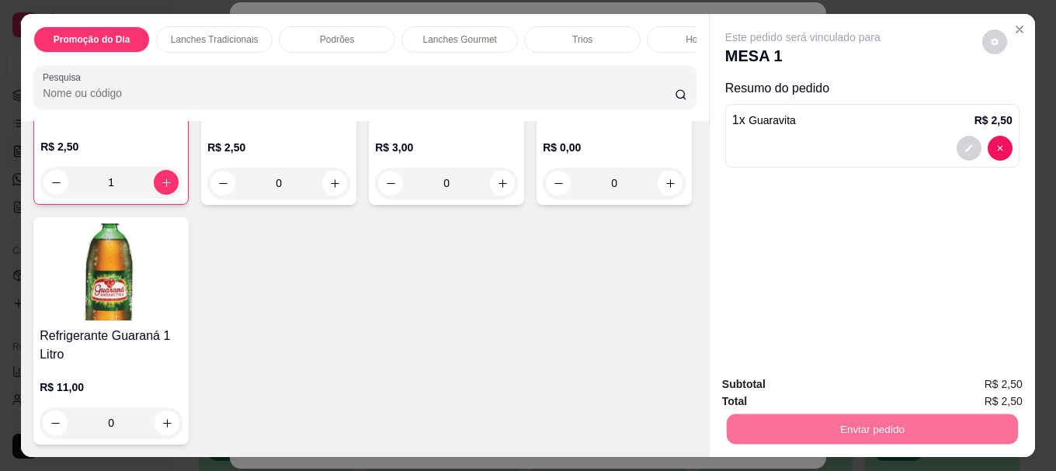
click at [790, 386] on button "Não registrar e enviar pedido" at bounding box center [820, 384] width 161 height 29
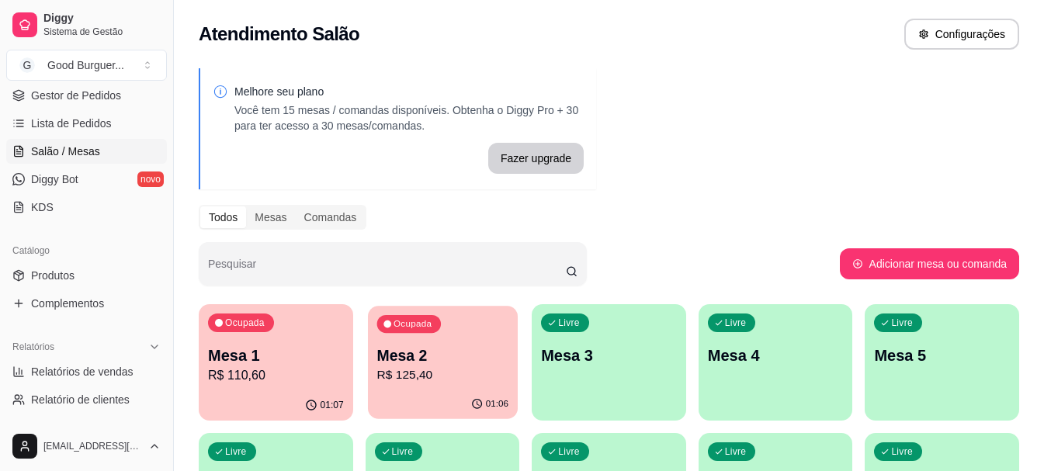
click at [404, 349] on p "Mesa 2" at bounding box center [441, 355] width 131 height 21
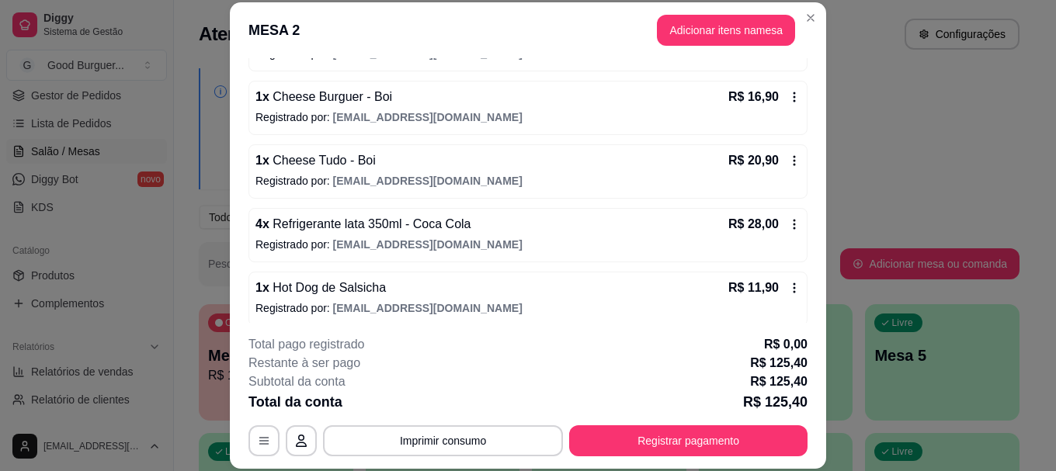
scroll to position [261, 0]
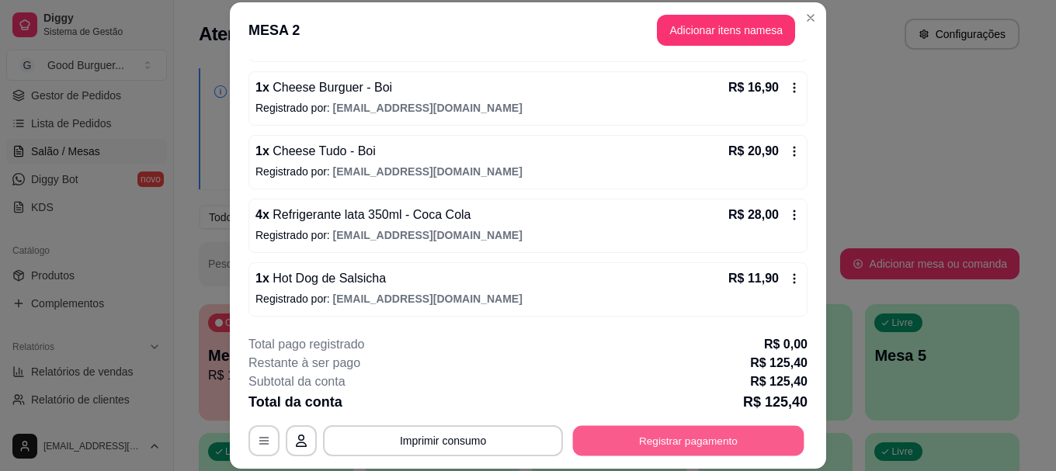
click at [662, 439] on button "Registrar pagamento" at bounding box center [688, 441] width 231 height 30
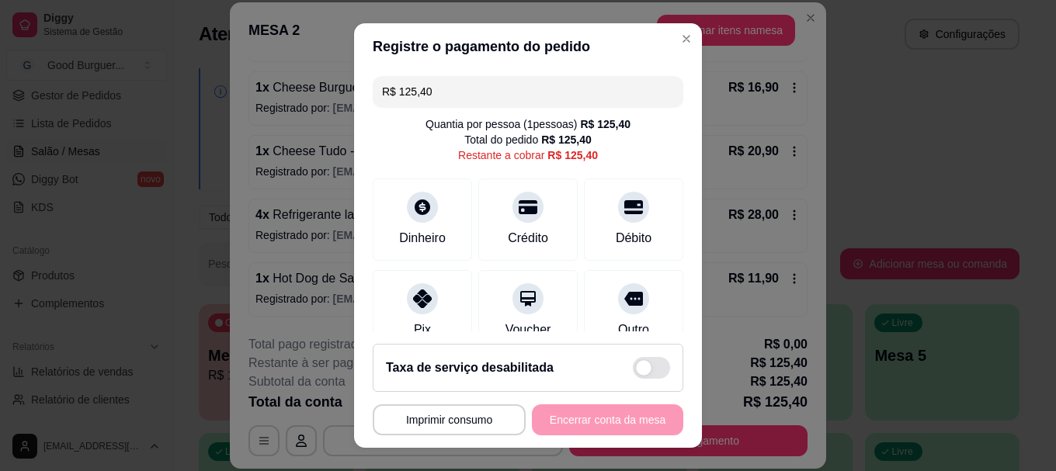
click at [470, 85] on input "R$ 125,40" at bounding box center [528, 91] width 292 height 31
click at [418, 295] on icon at bounding box center [422, 295] width 20 height 20
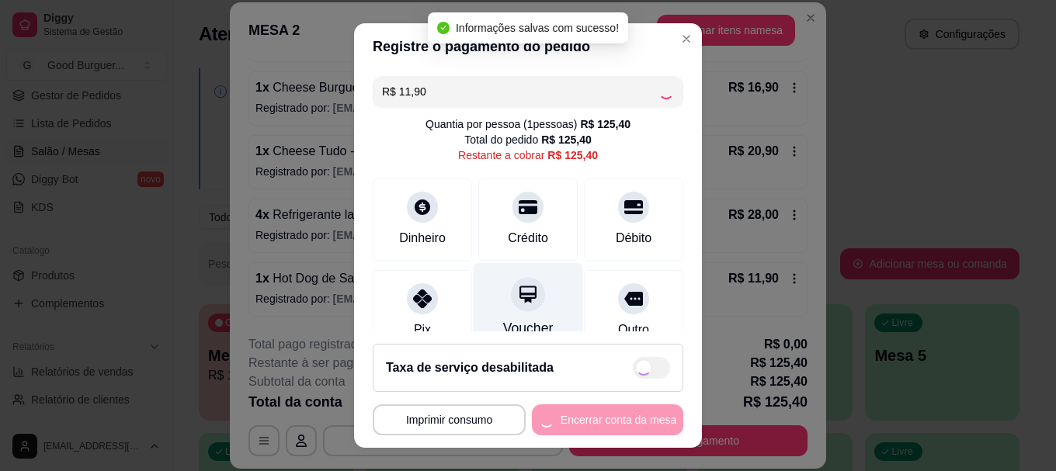
type input "R$ 113,50"
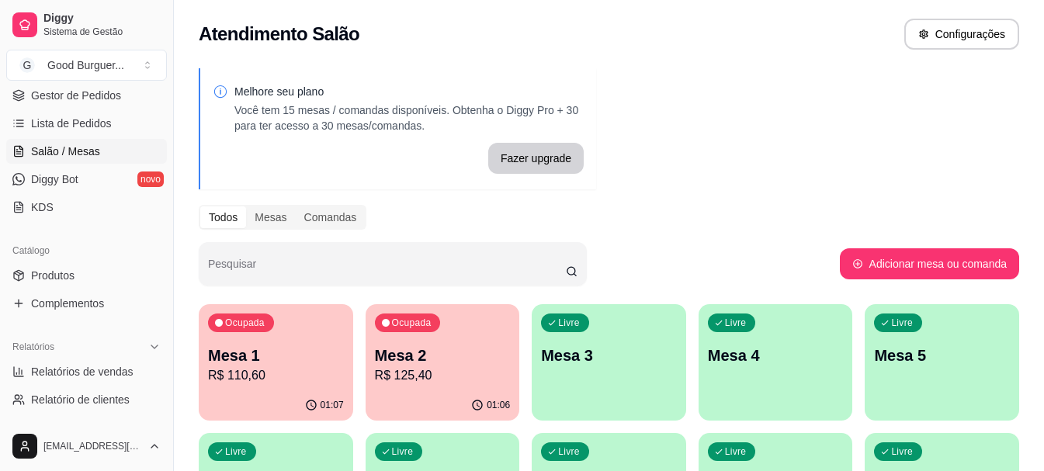
click at [295, 374] on p "R$ 110,60" at bounding box center [276, 375] width 136 height 19
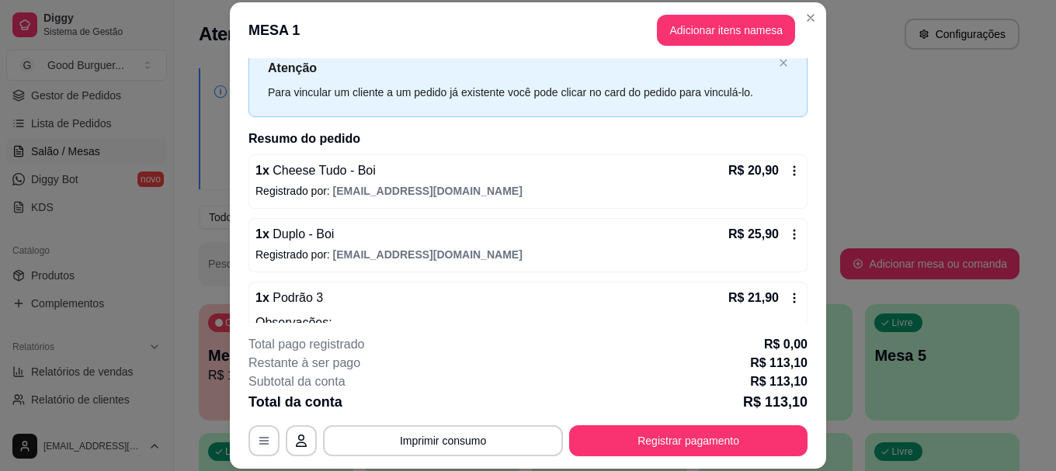
scroll to position [43, 0]
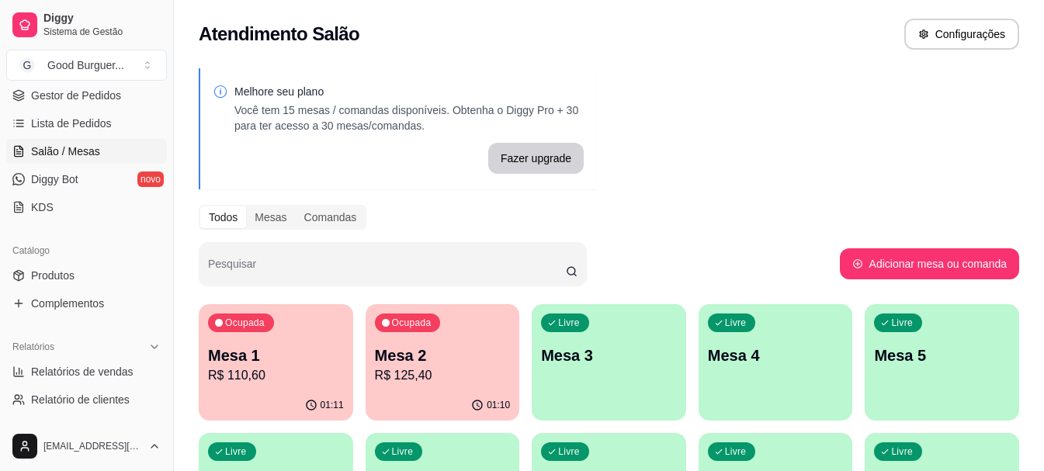
click at [240, 374] on p "R$ 110,60" at bounding box center [276, 375] width 136 height 19
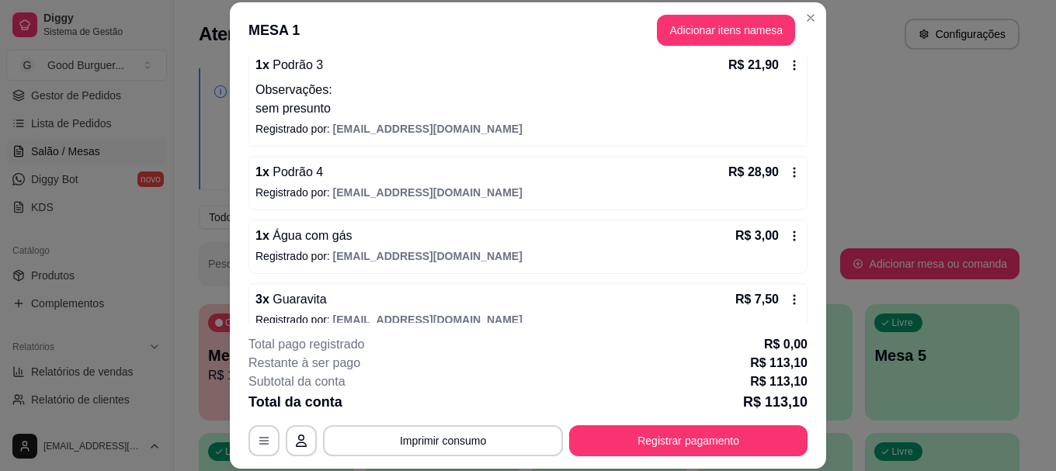
scroll to position [310, 0]
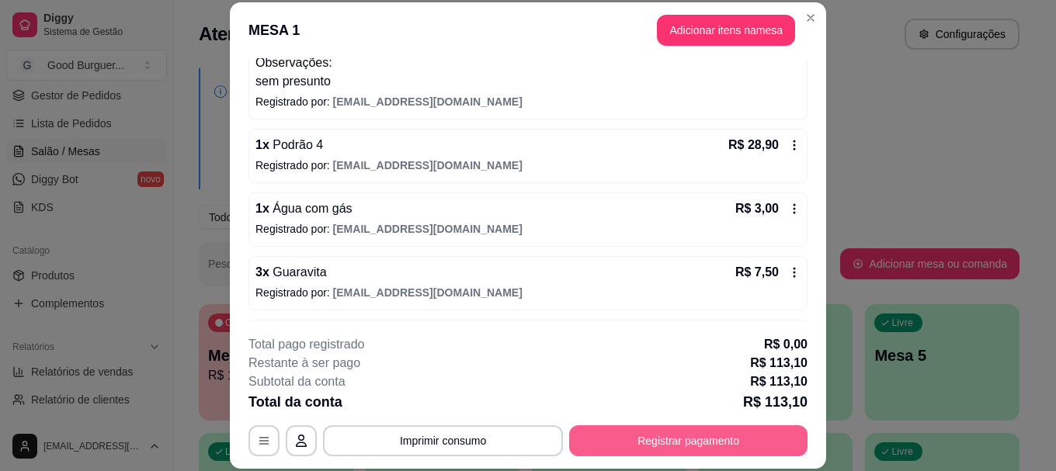
click at [653, 442] on button "Registrar pagamento" at bounding box center [688, 440] width 238 height 31
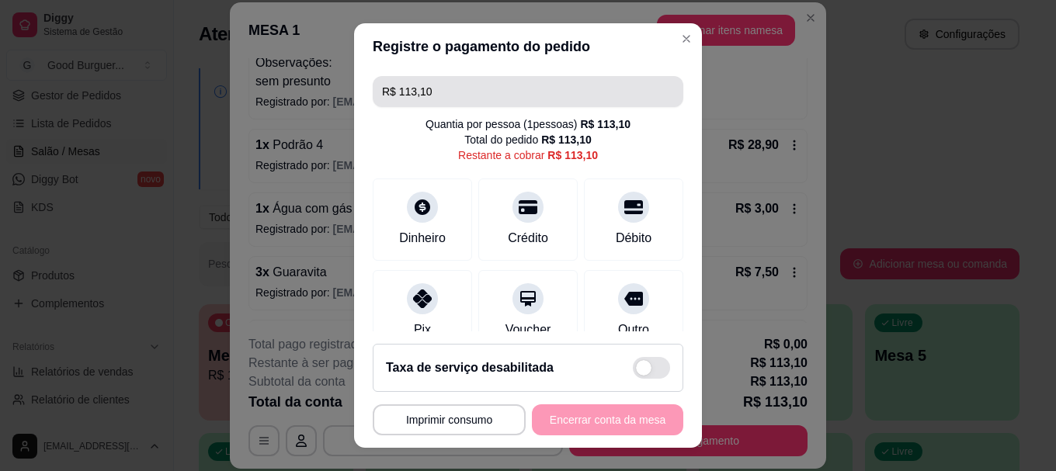
click at [492, 90] on input "R$ 113,10" at bounding box center [528, 91] width 292 height 31
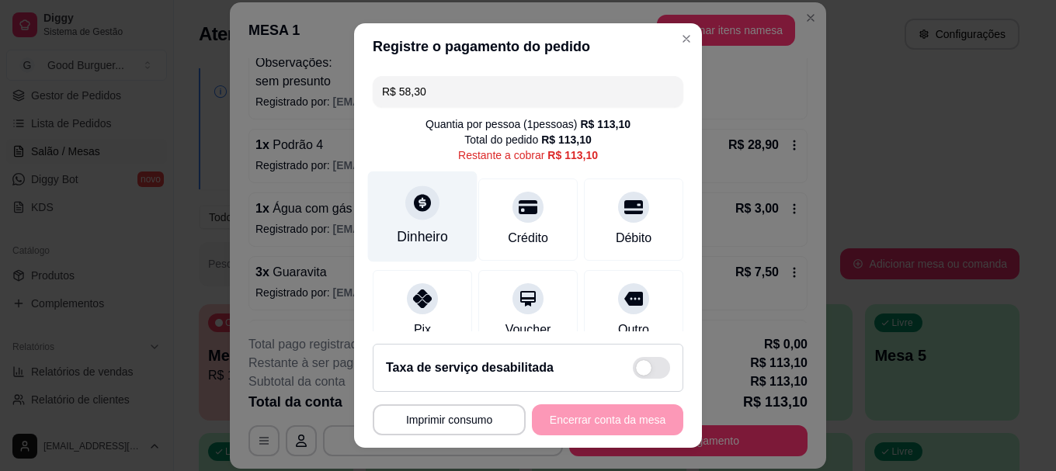
type input "R$ 58,30"
click at [419, 203] on icon at bounding box center [422, 203] width 17 height 17
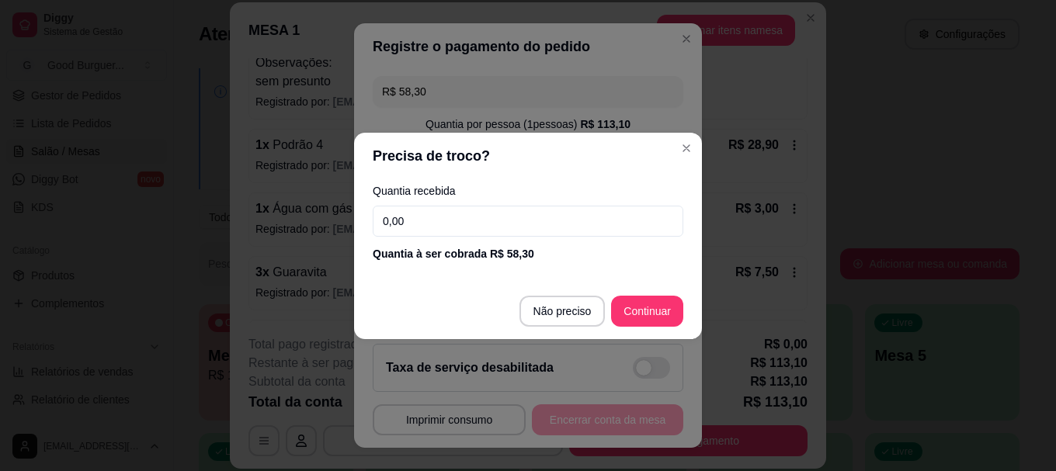
click at [434, 213] on input "0,00" at bounding box center [528, 221] width 310 height 31
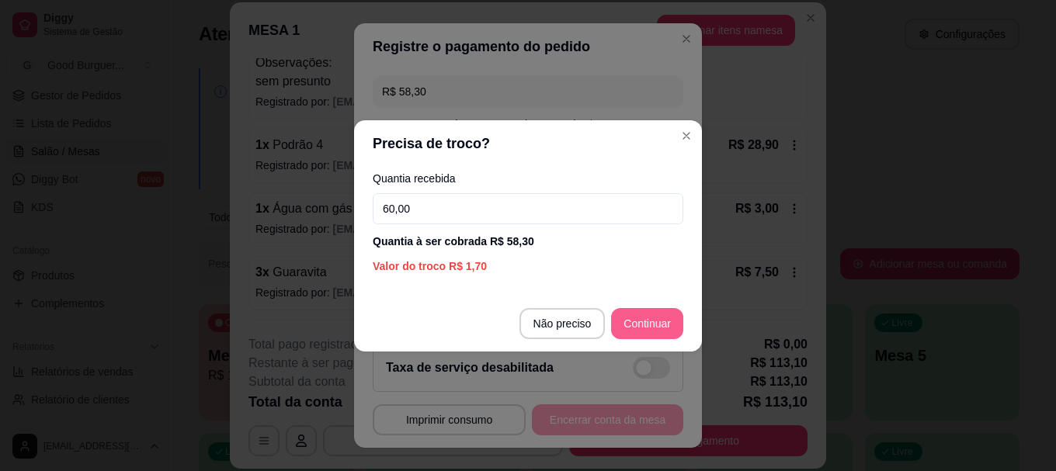
type input "60,00"
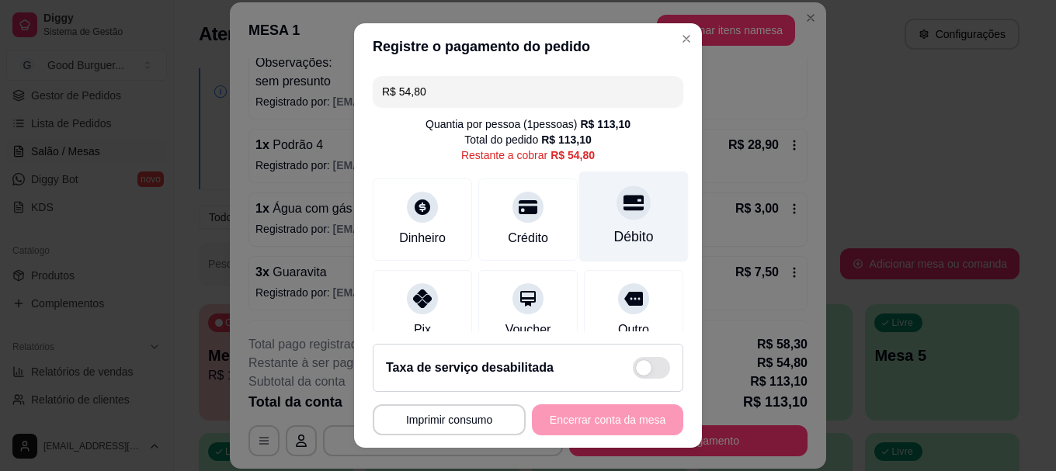
click at [623, 206] on icon at bounding box center [633, 203] width 20 height 20
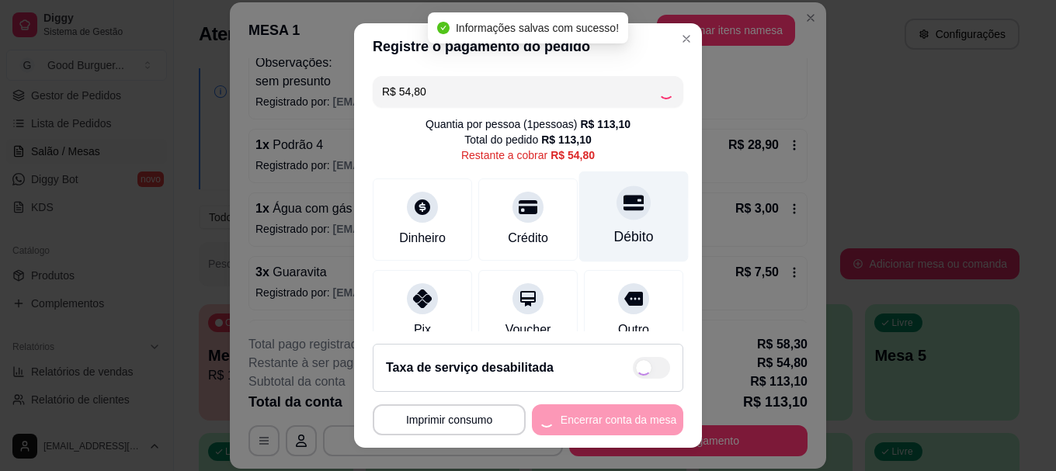
type input "R$ 0,00"
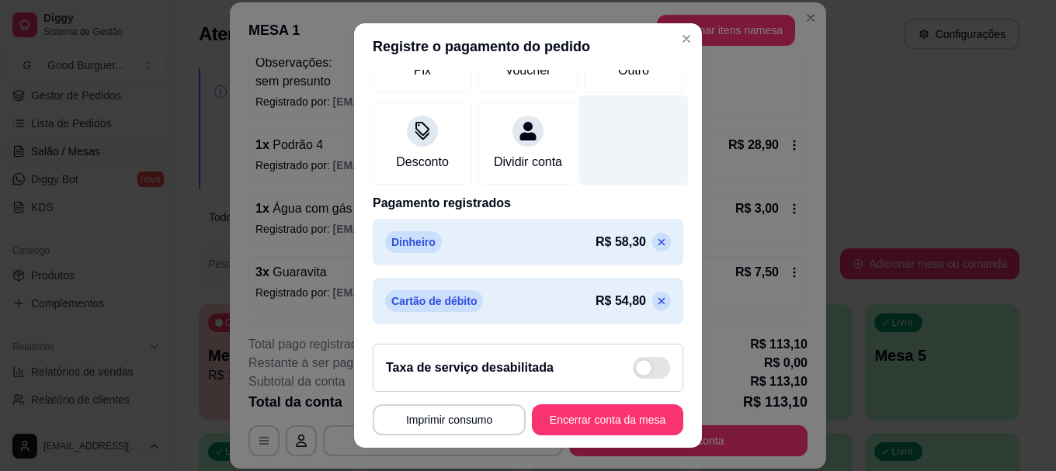
scroll to position [262, 0]
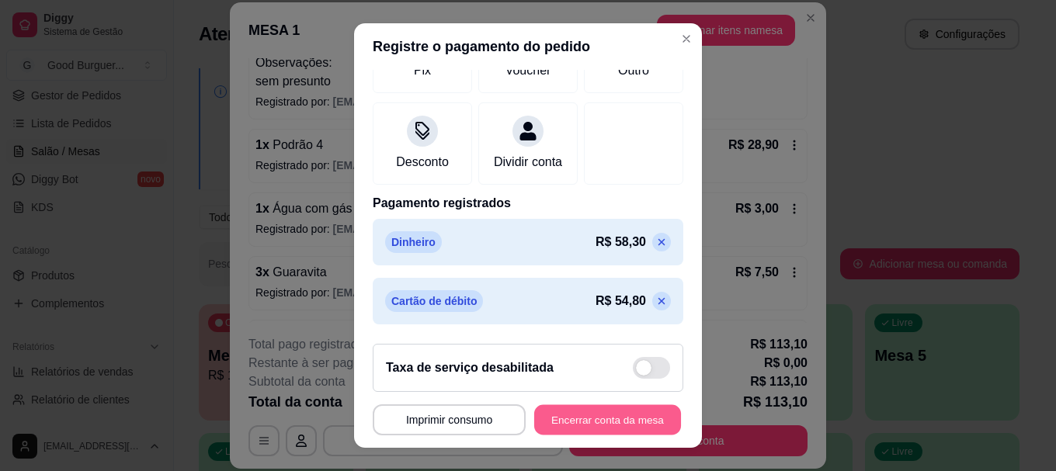
click at [574, 415] on button "Encerrar conta da mesa" at bounding box center [607, 419] width 147 height 30
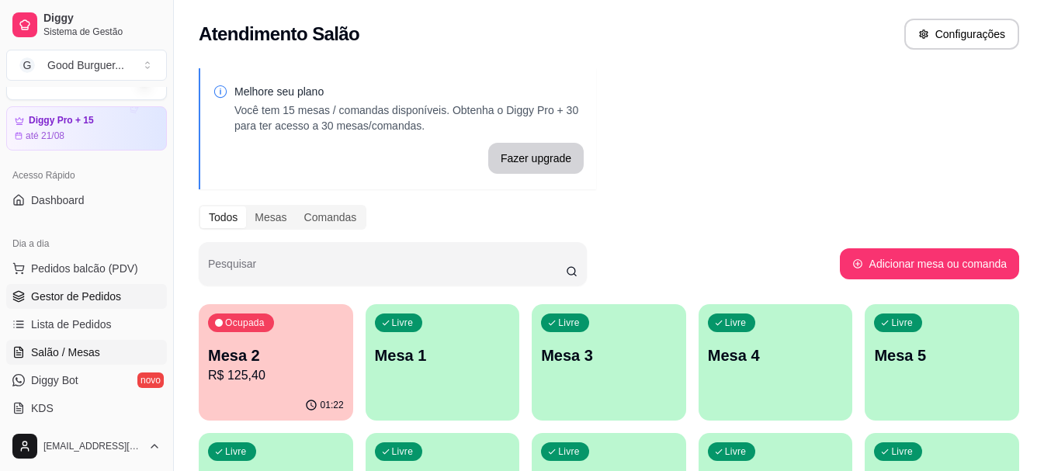
scroll to position [0, 0]
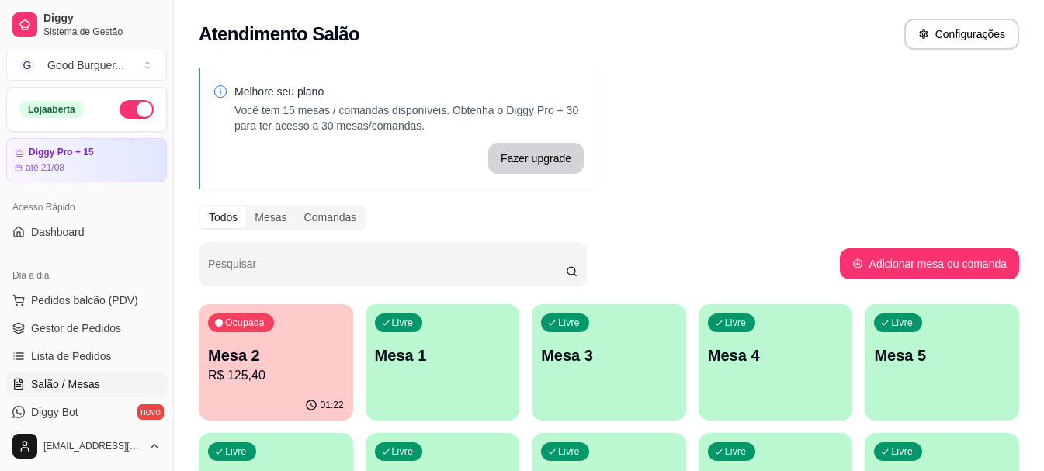
click at [120, 108] on button "button" at bounding box center [137, 109] width 34 height 19
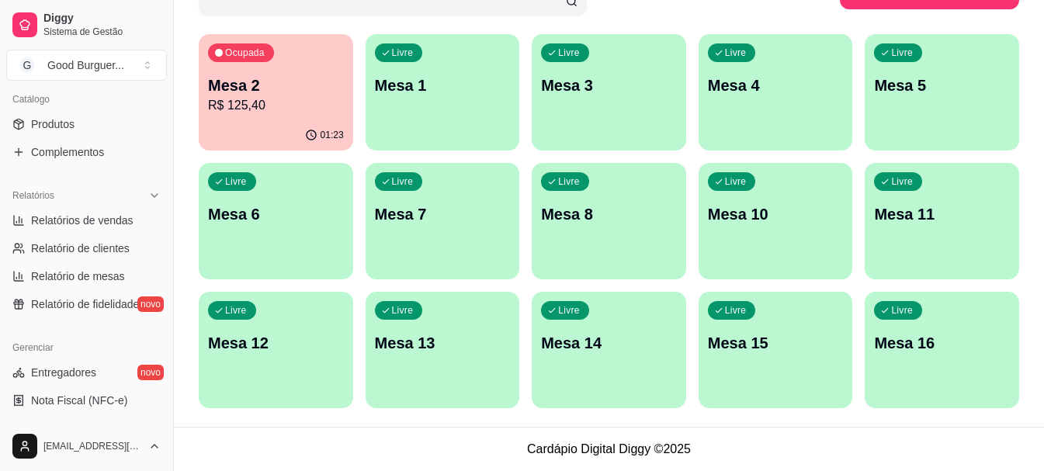
scroll to position [388, 0]
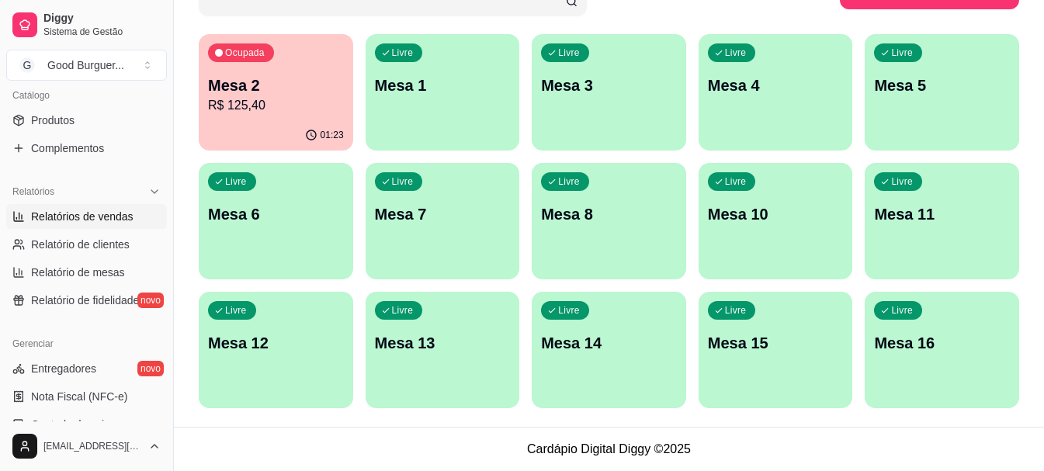
click at [126, 217] on span "Relatórios de vendas" at bounding box center [82, 217] width 102 height 16
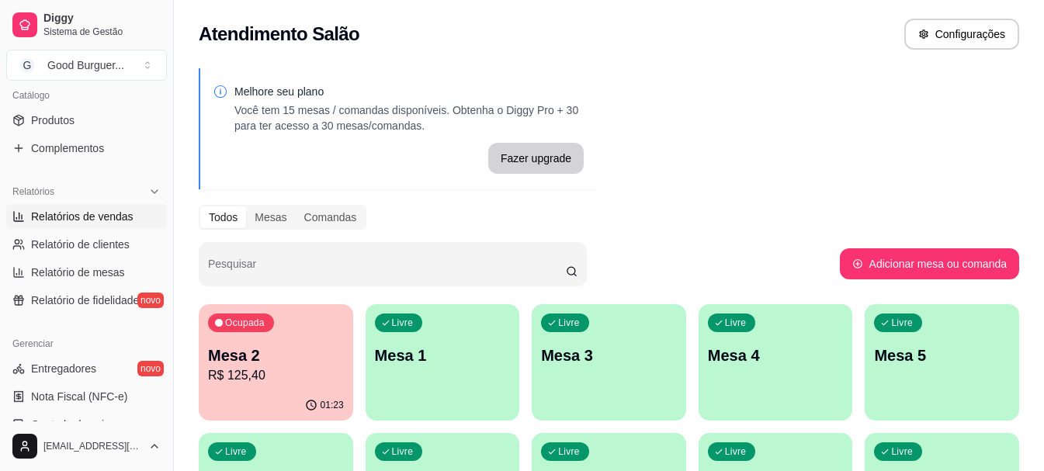
select select "ALL"
select select "0"
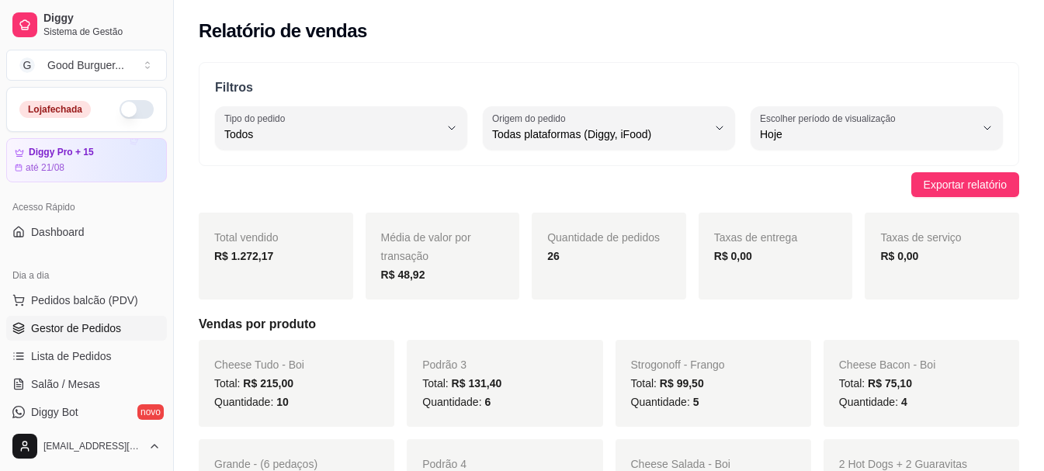
click at [101, 331] on span "Gestor de Pedidos" at bounding box center [76, 329] width 90 height 16
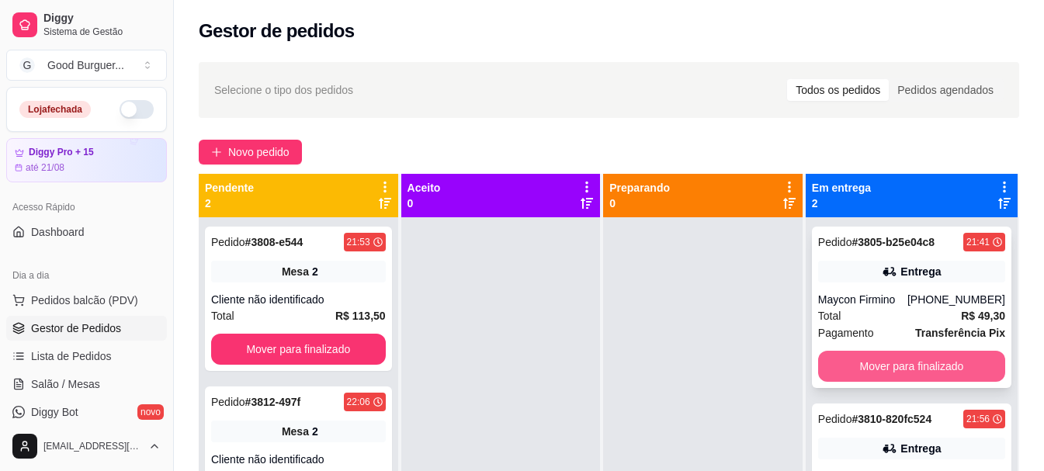
click at [884, 369] on button "Mover para finalizado" at bounding box center [911, 366] width 187 height 31
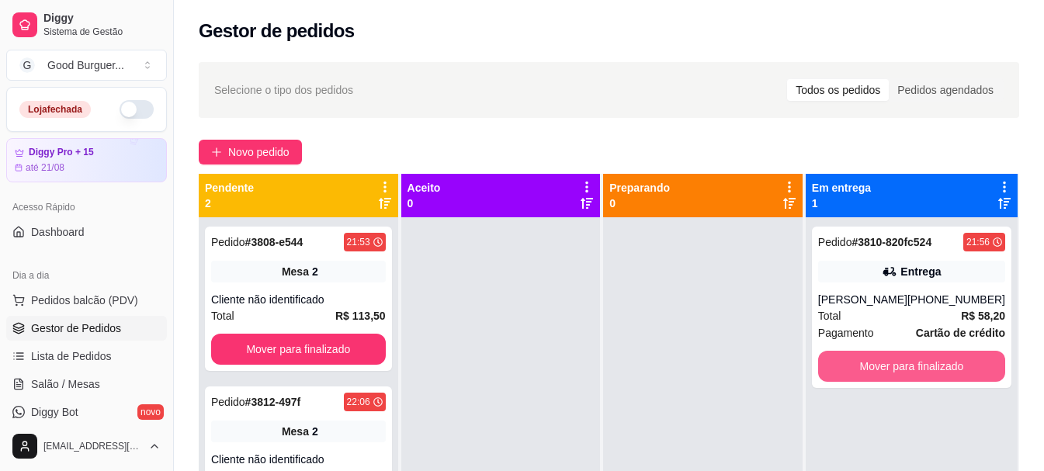
click at [884, 369] on button "Mover para finalizado" at bounding box center [911, 366] width 187 height 31
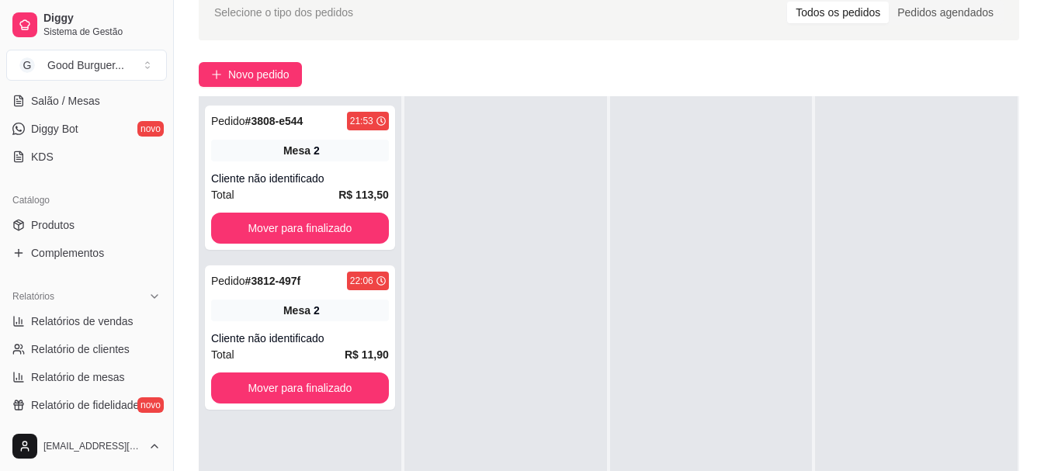
scroll to position [310, 0]
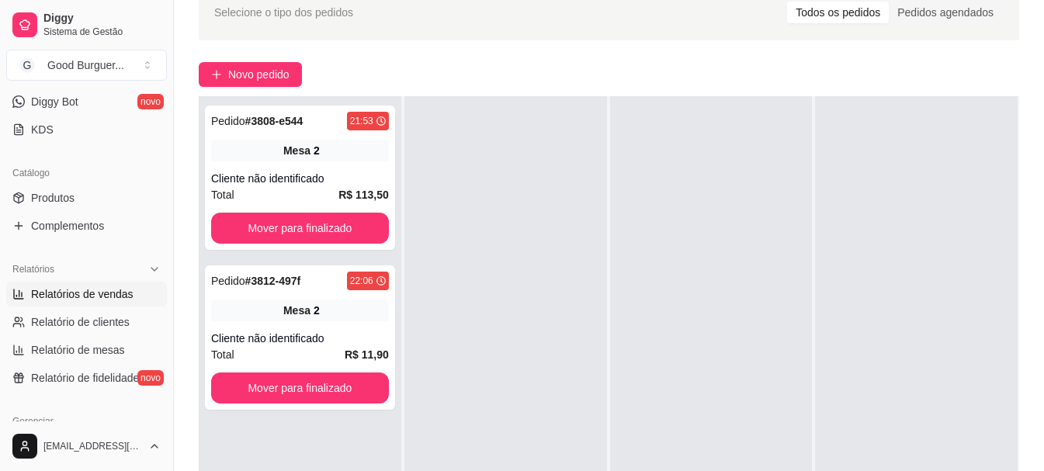
click at [102, 293] on span "Relatórios de vendas" at bounding box center [82, 294] width 102 height 16
select select "ALL"
select select "0"
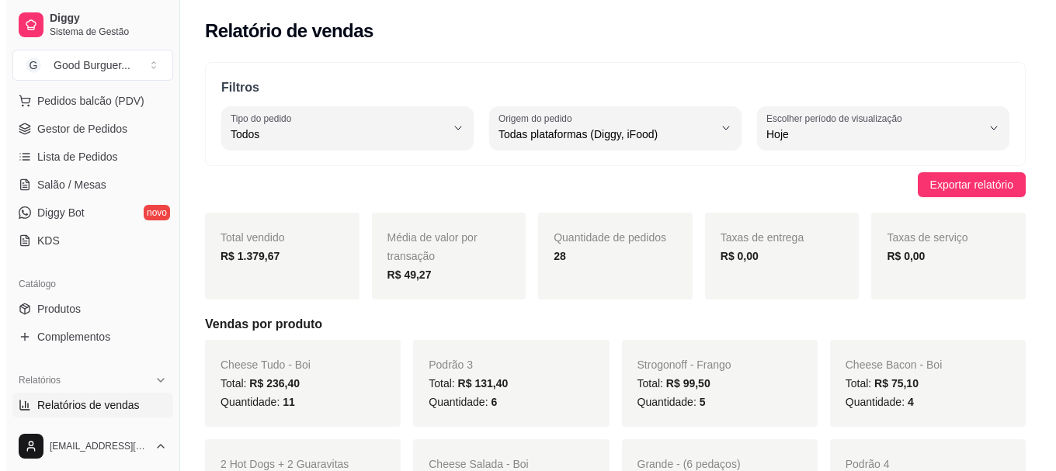
scroll to position [155, 0]
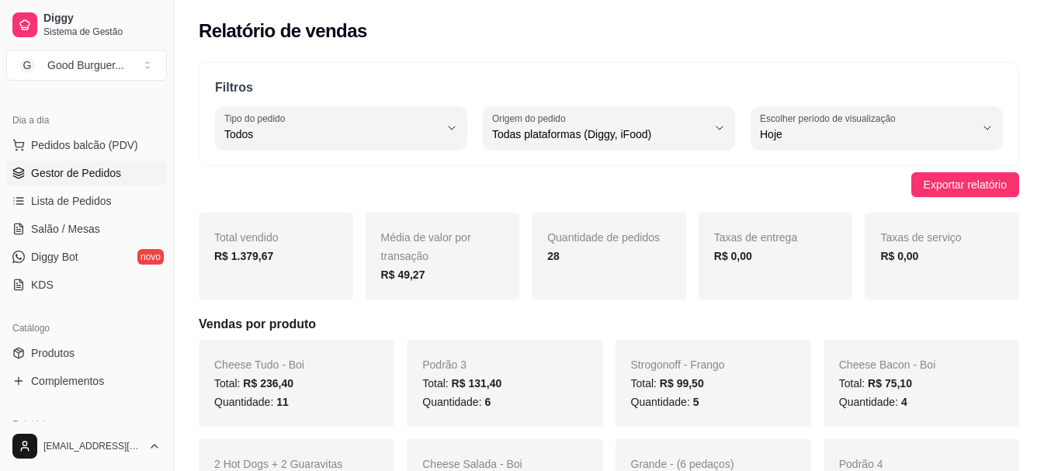
click at [85, 174] on span "Gestor de Pedidos" at bounding box center [76, 173] width 90 height 16
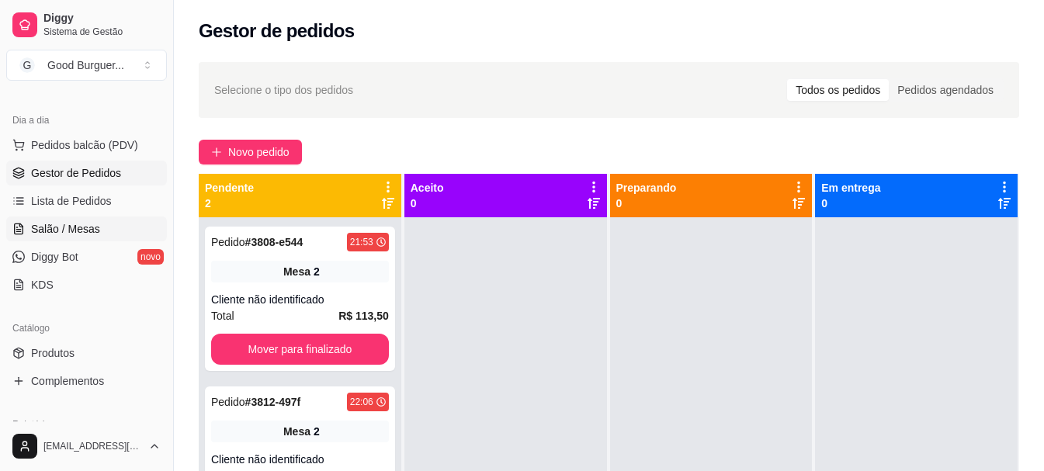
click at [83, 221] on span "Salão / Mesas" at bounding box center [65, 229] width 69 height 16
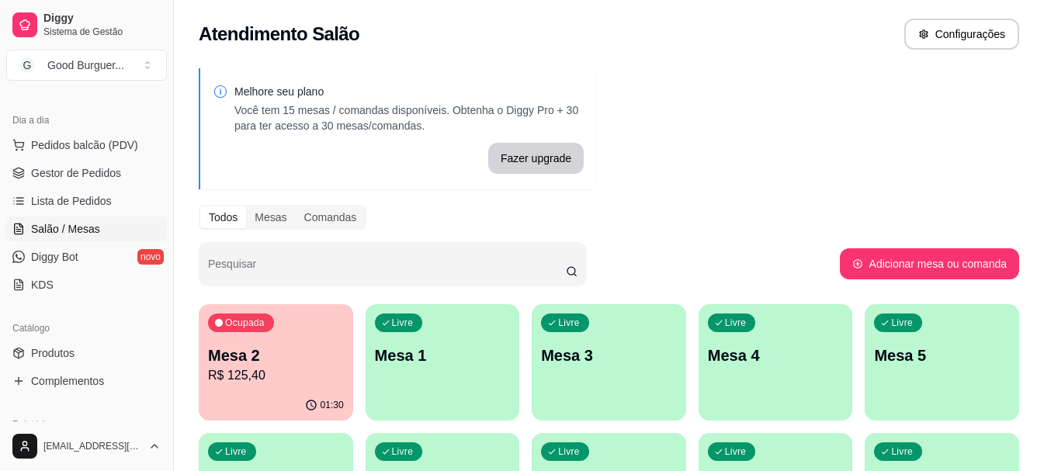
click at [247, 378] on p "R$ 125,40" at bounding box center [276, 375] width 136 height 19
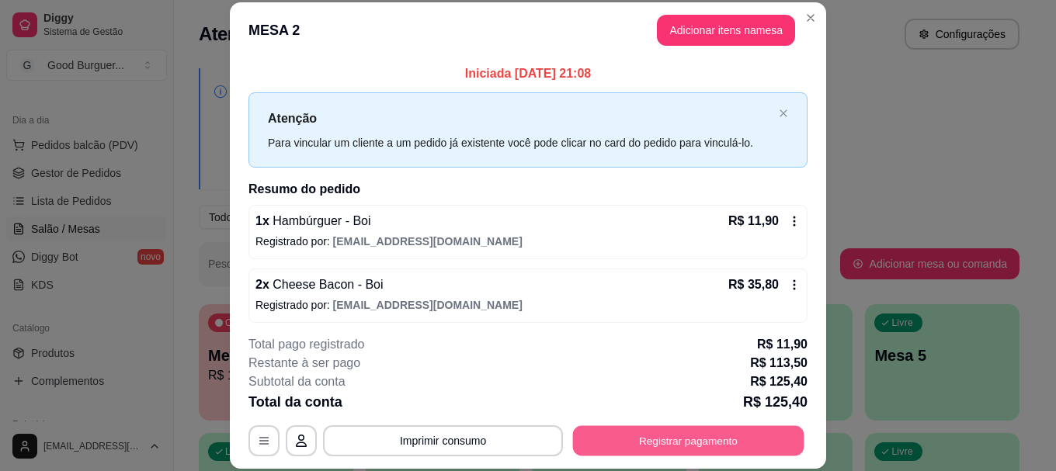
click at [695, 436] on button "Registrar pagamento" at bounding box center [688, 441] width 231 height 30
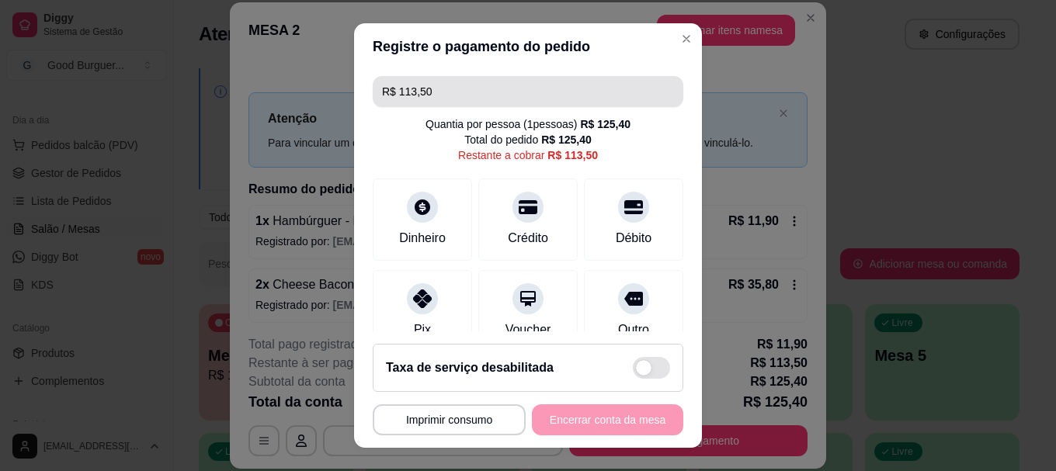
click at [560, 92] on input "R$ 113,50" at bounding box center [528, 91] width 292 height 31
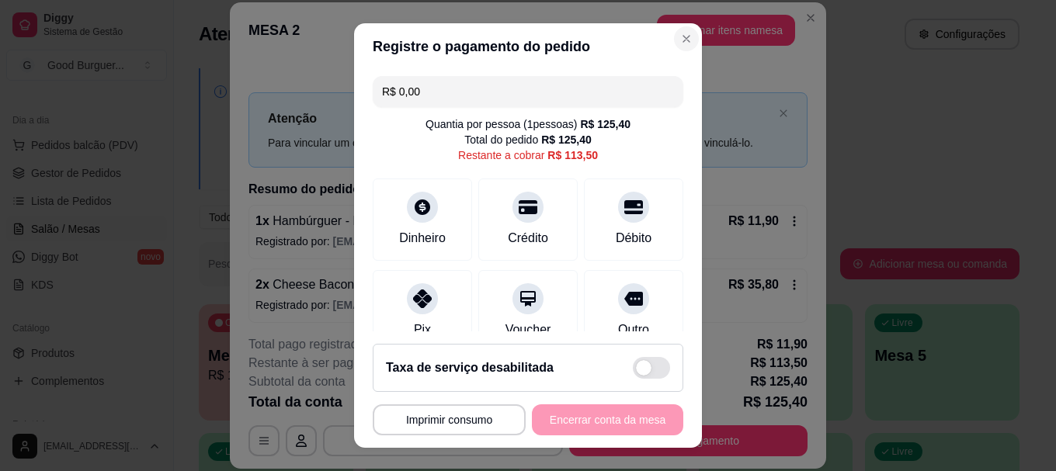
type input "R$ 0,00"
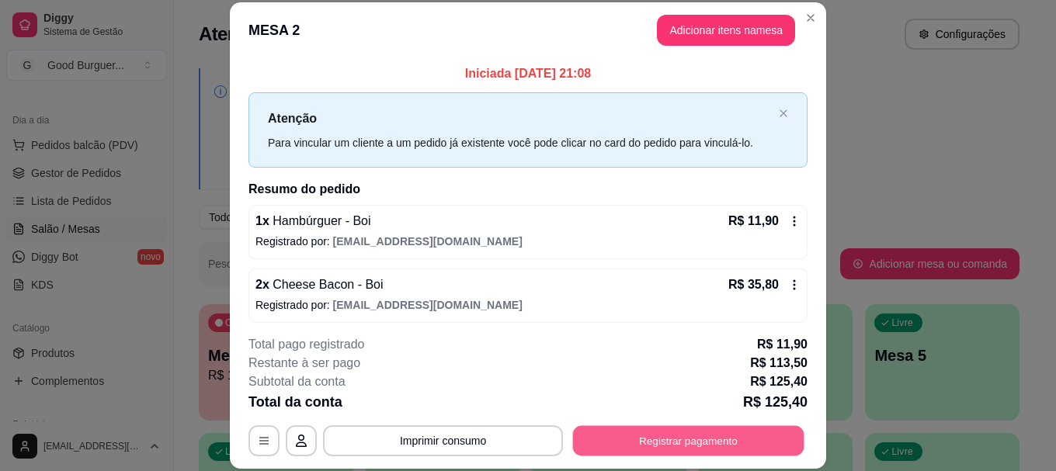
click at [694, 437] on button "Registrar pagamento" at bounding box center [688, 441] width 231 height 30
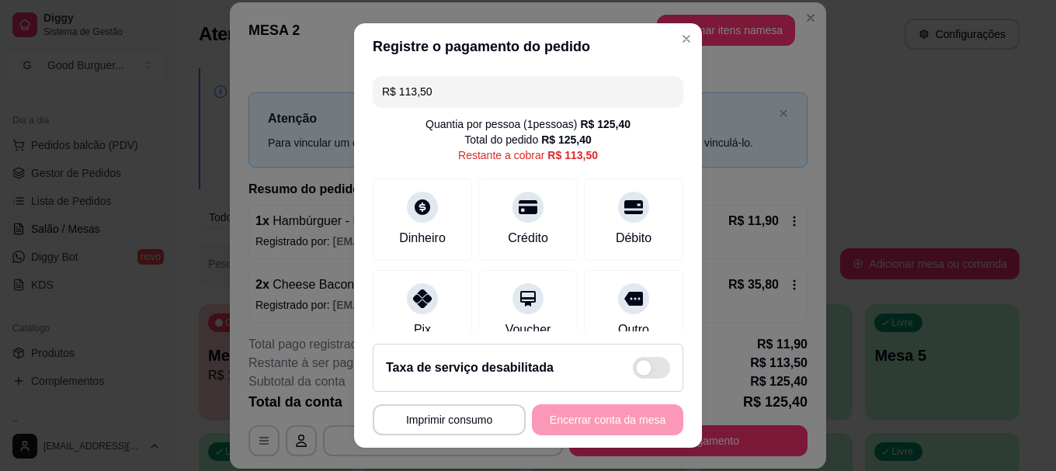
click at [463, 88] on input "R$ 113,50" at bounding box center [528, 91] width 292 height 31
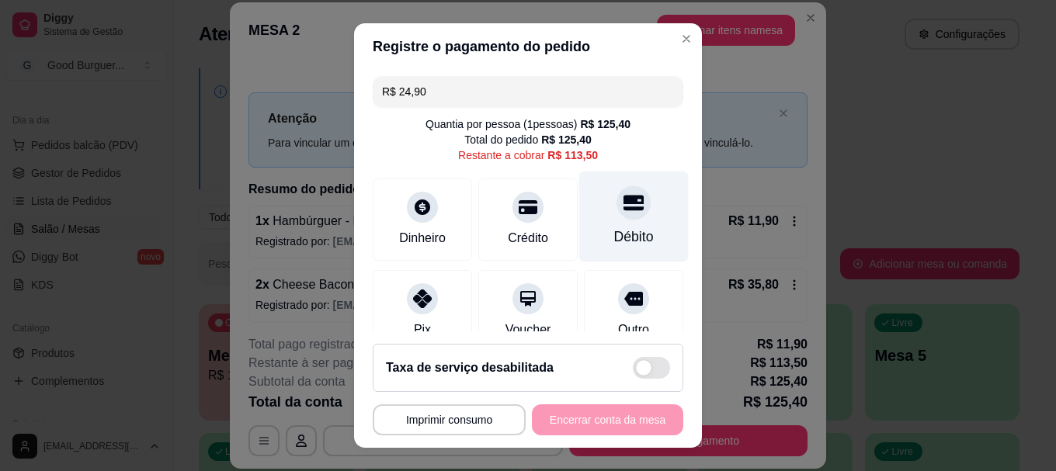
click at [616, 216] on div at bounding box center [633, 203] width 34 height 34
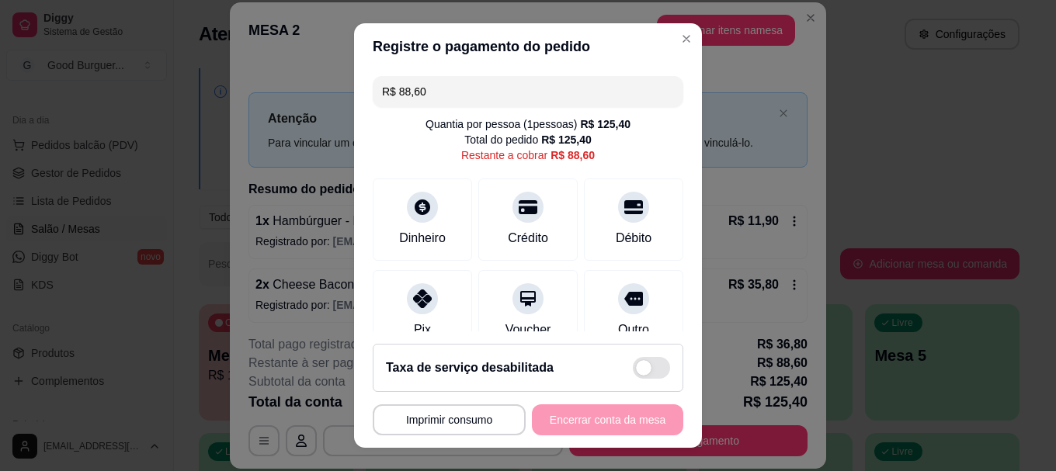
click at [521, 77] on input "R$ 88,60" at bounding box center [528, 91] width 292 height 31
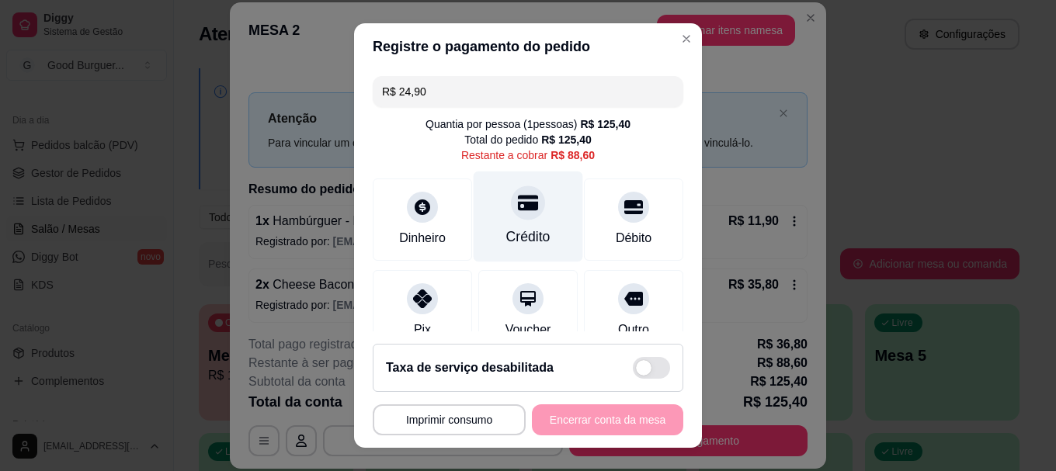
click at [518, 207] on icon at bounding box center [528, 203] width 20 height 20
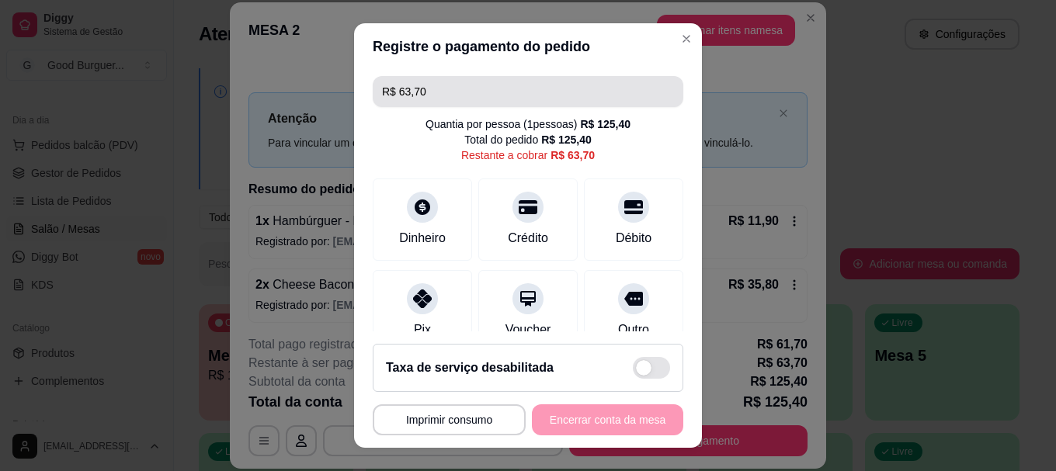
click at [556, 85] on input "R$ 63,70" at bounding box center [528, 91] width 292 height 31
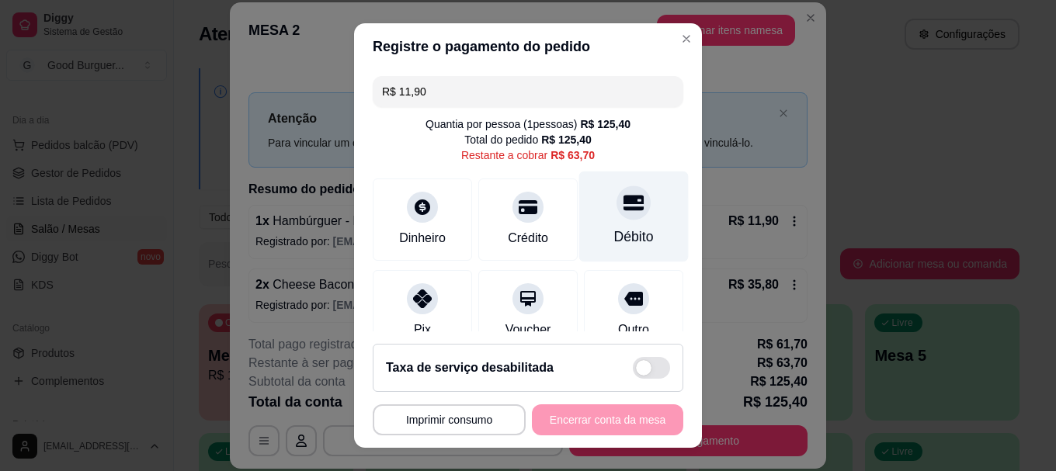
click at [617, 221] on div "Débito" at bounding box center [633, 217] width 109 height 91
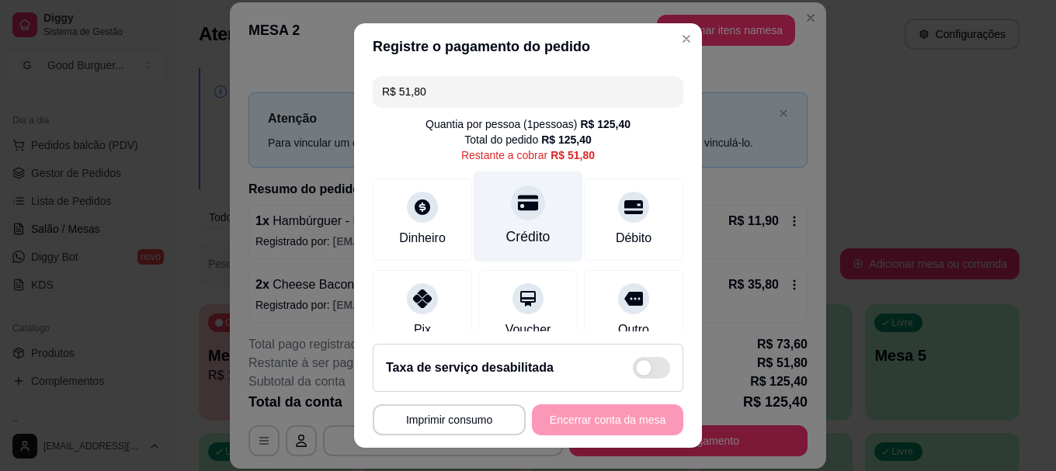
click at [518, 204] on icon at bounding box center [528, 204] width 20 height 16
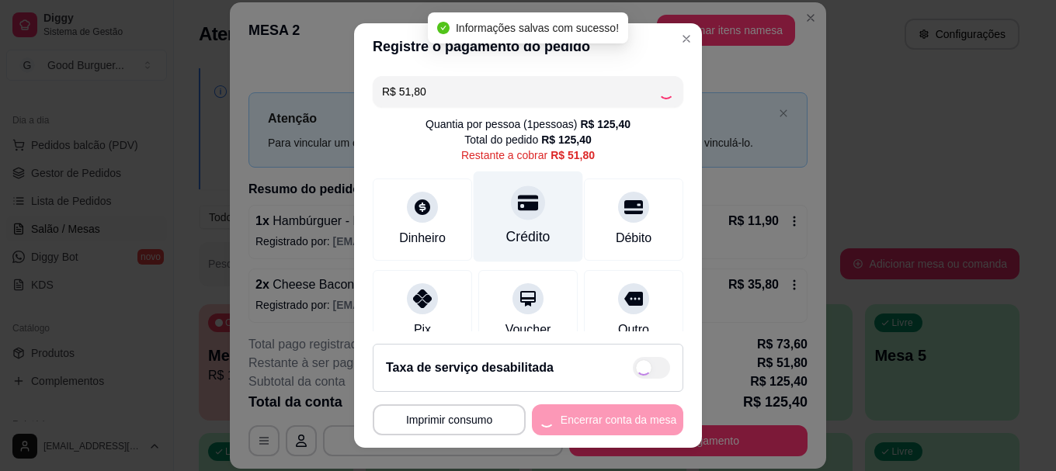
type input "R$ 0,00"
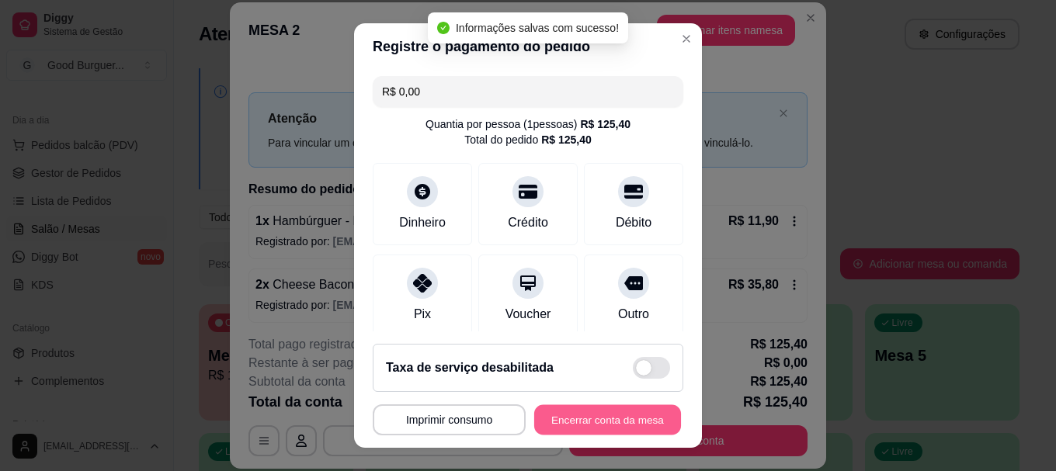
click at [562, 420] on button "Encerrar conta da mesa" at bounding box center [607, 419] width 147 height 30
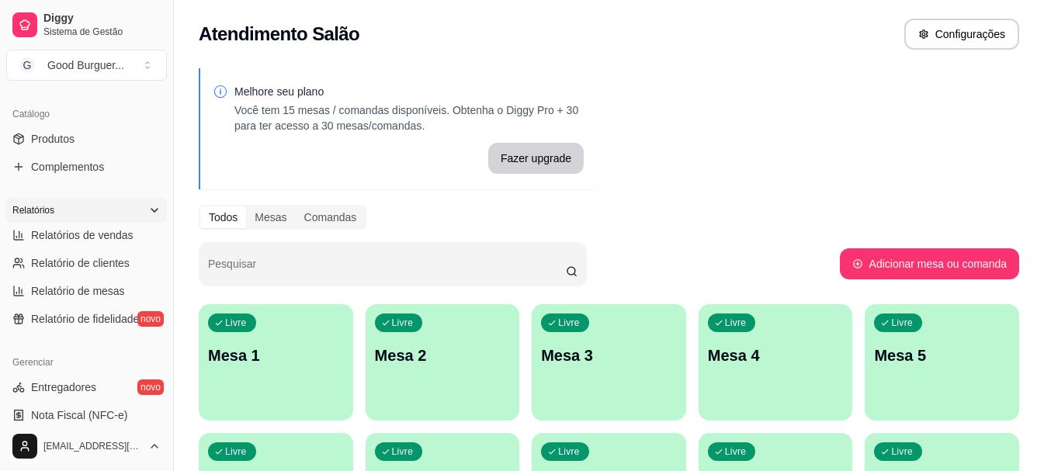
scroll to position [388, 0]
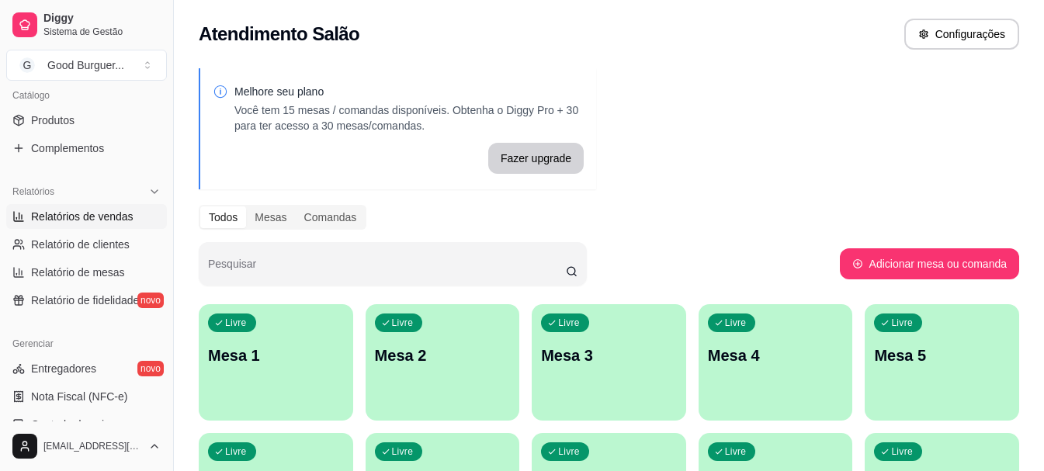
click at [101, 214] on span "Relatórios de vendas" at bounding box center [82, 217] width 102 height 16
select select "ALL"
select select "0"
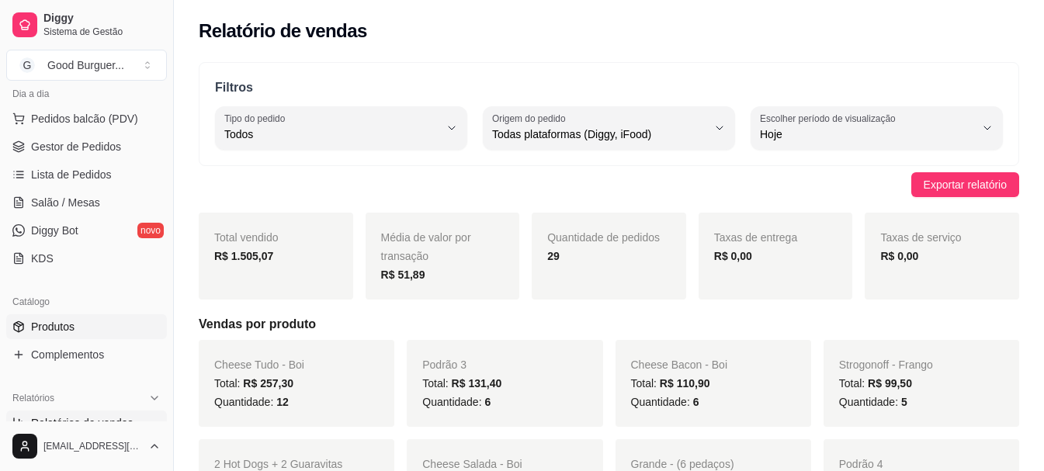
scroll to position [155, 0]
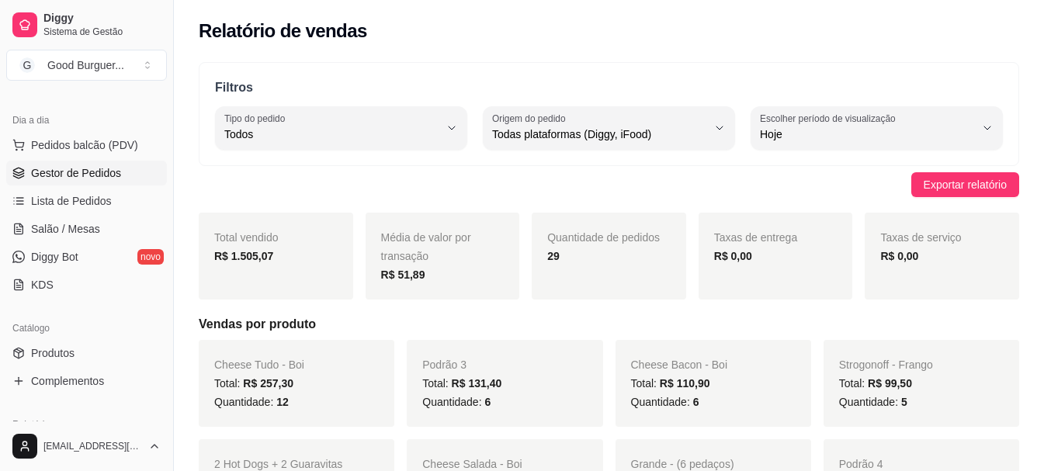
click at [104, 175] on span "Gestor de Pedidos" at bounding box center [76, 173] width 90 height 16
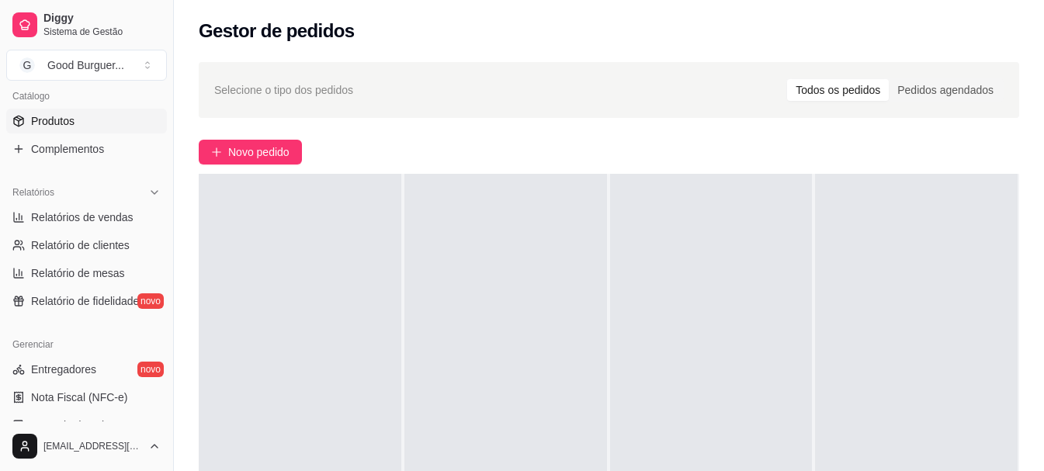
scroll to position [388, 0]
click at [106, 215] on span "Relatórios de vendas" at bounding box center [82, 217] width 102 height 16
select select "ALL"
select select "0"
